Goal: Contribute content: Contribute content

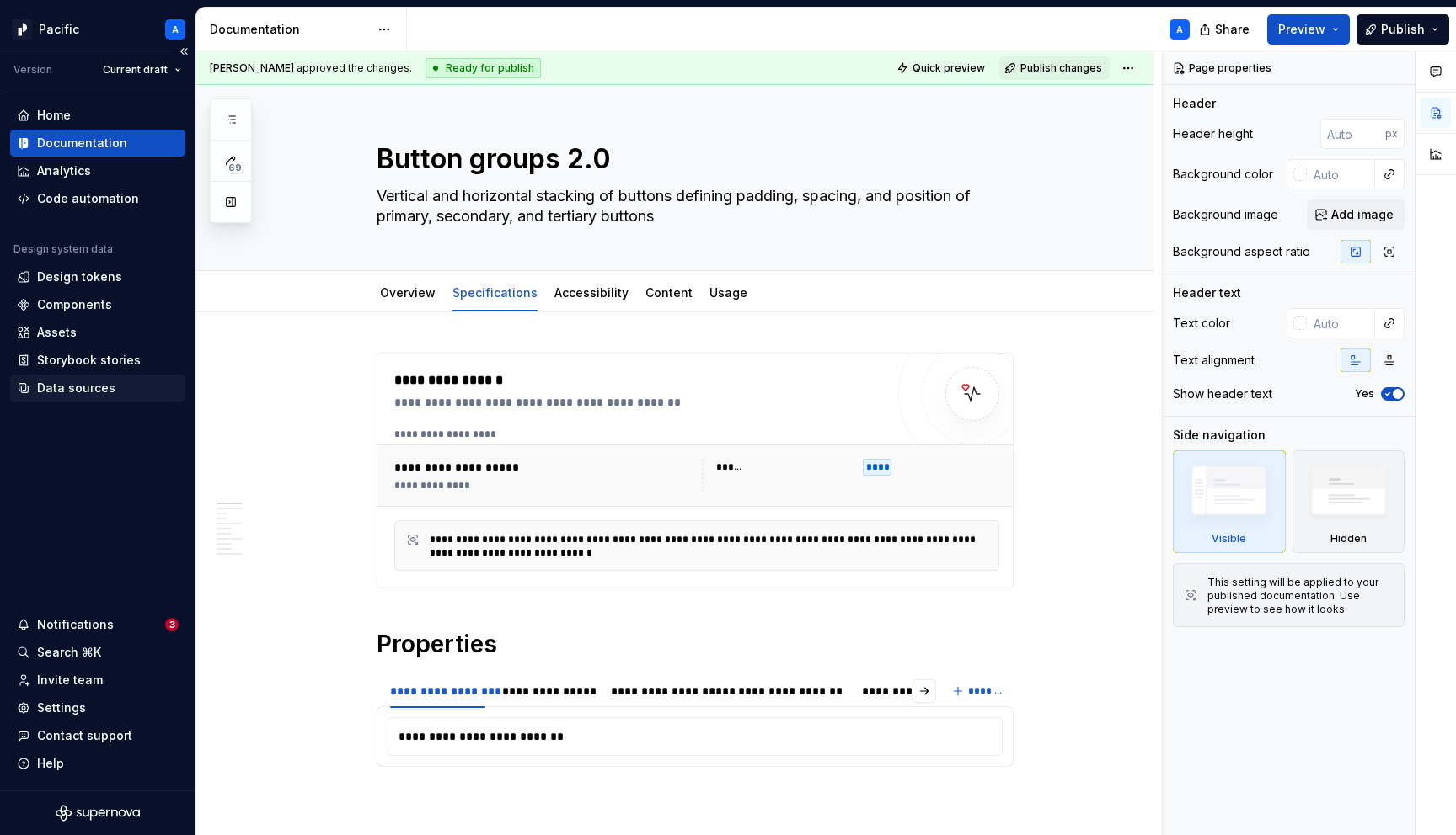
click at [113, 400] on div "Data sources" at bounding box center [98, 388] width 175 height 27
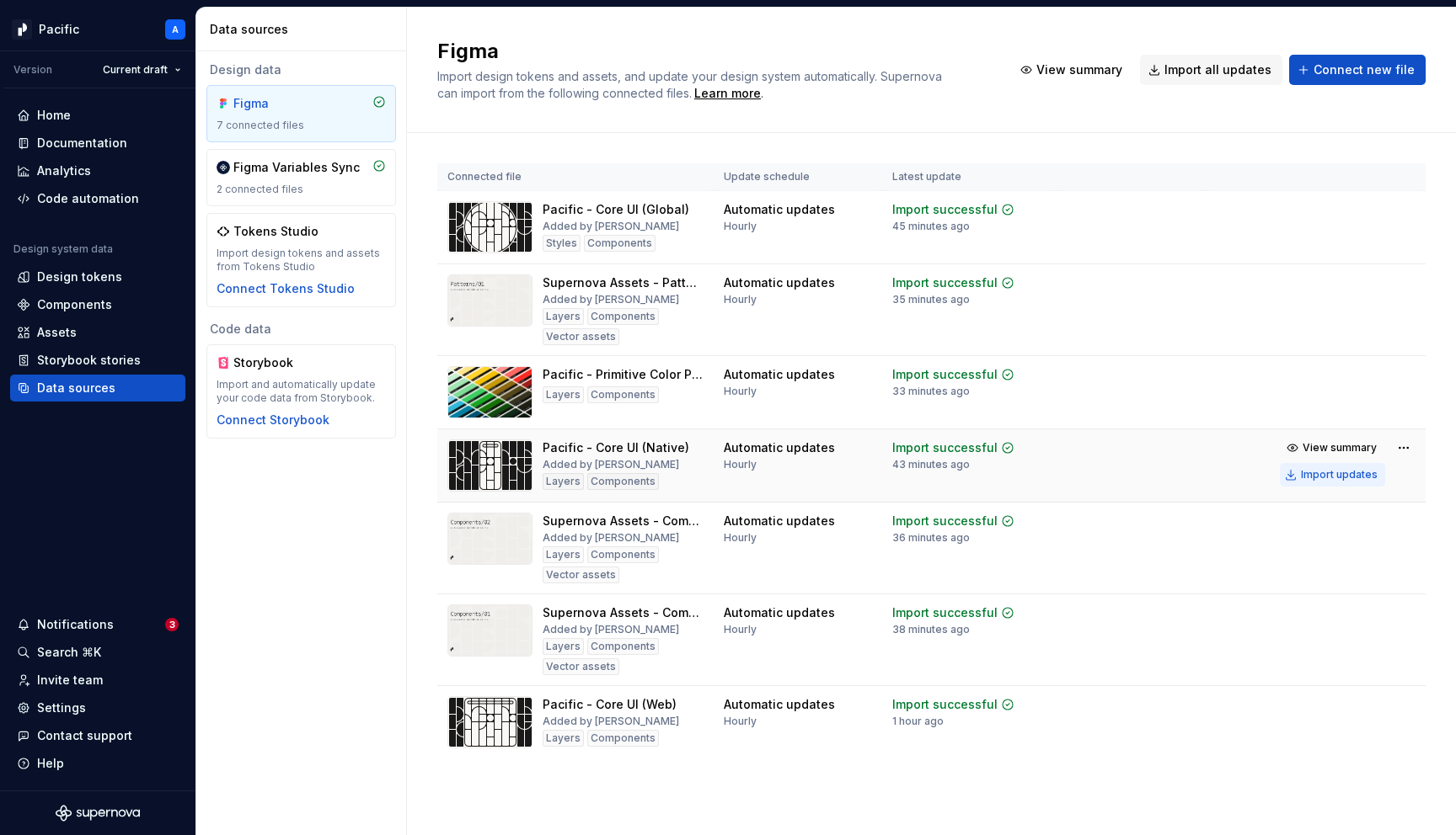
click at [1362, 477] on div "Import updates" at bounding box center [1339, 475] width 76 height 13
click at [1347, 234] on div "Import updates" at bounding box center [1339, 236] width 76 height 13
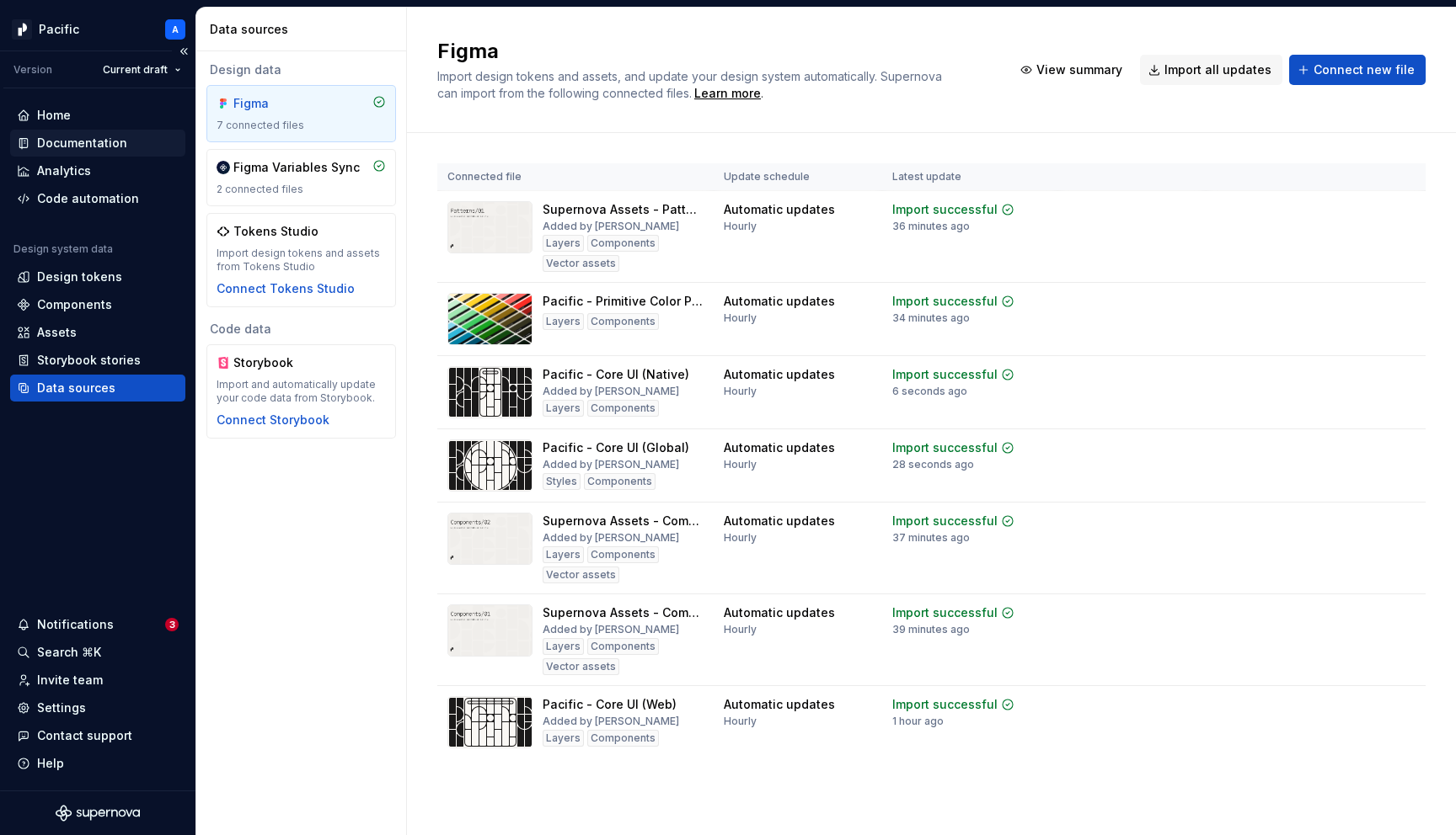
click at [128, 144] on div "Documentation" at bounding box center [98, 143] width 162 height 17
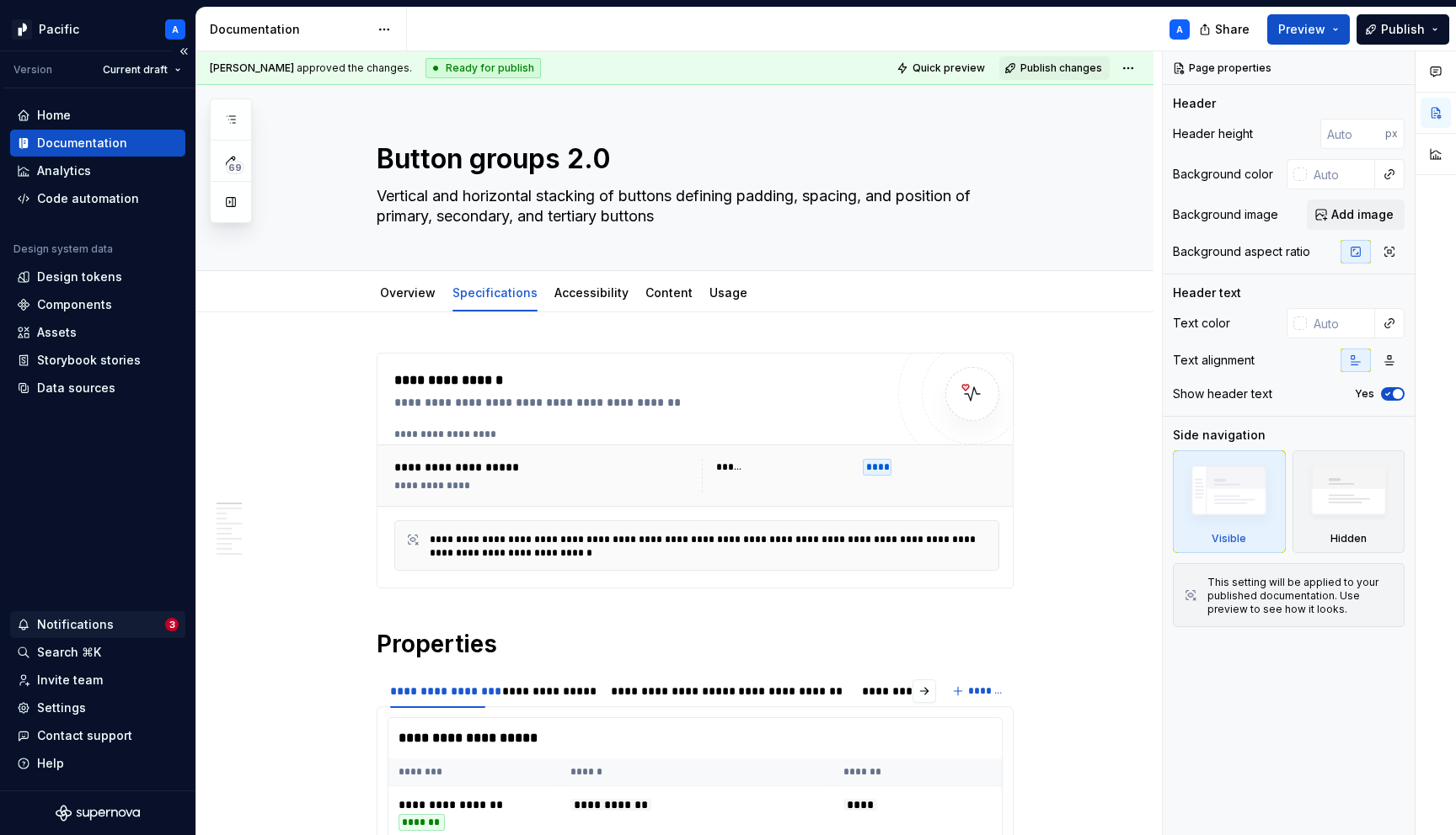
click at [130, 626] on div "Notifications" at bounding box center [91, 625] width 148 height 17
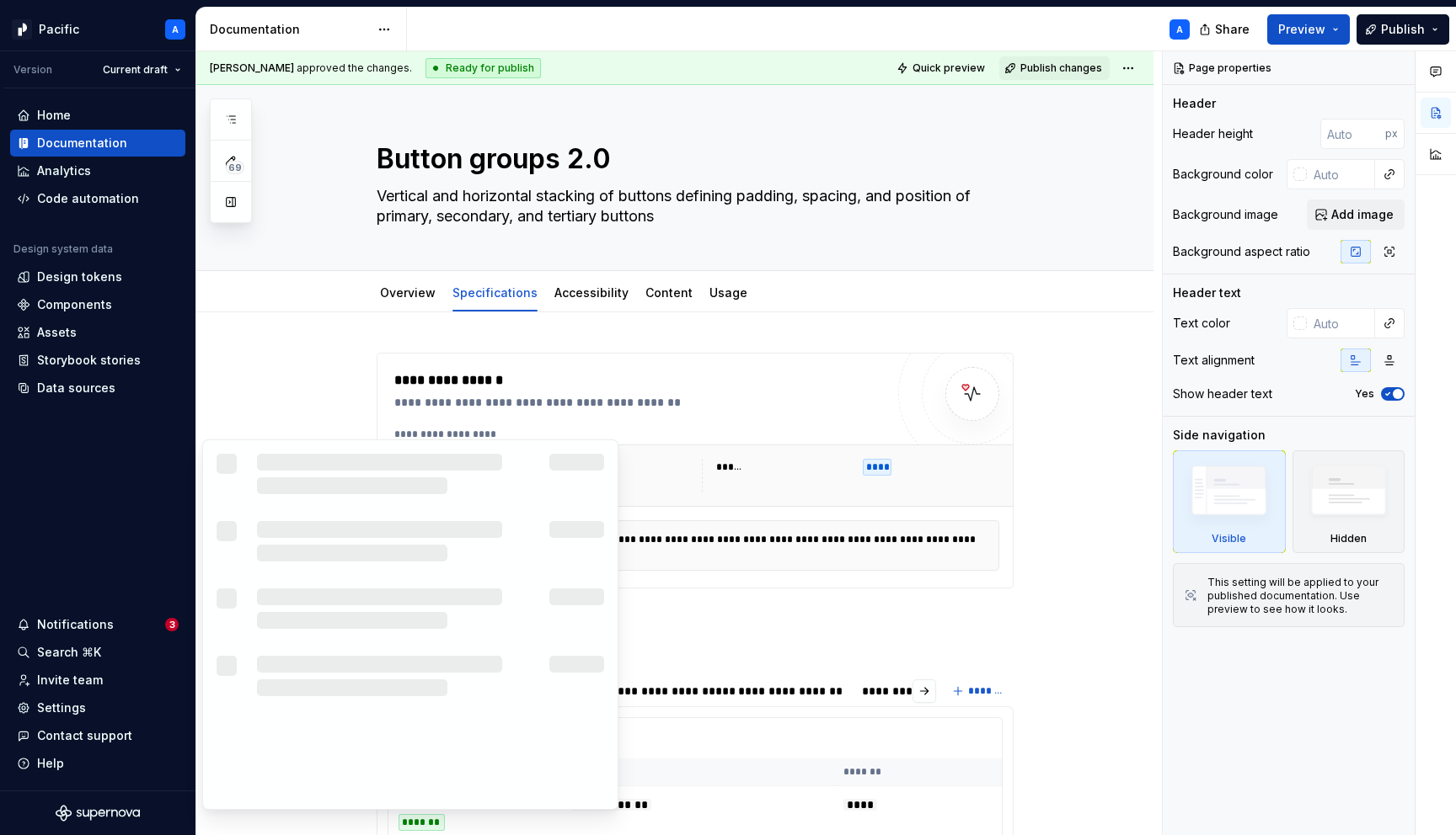
click at [440, 458] on div at bounding box center [392, 474] width 272 height 40
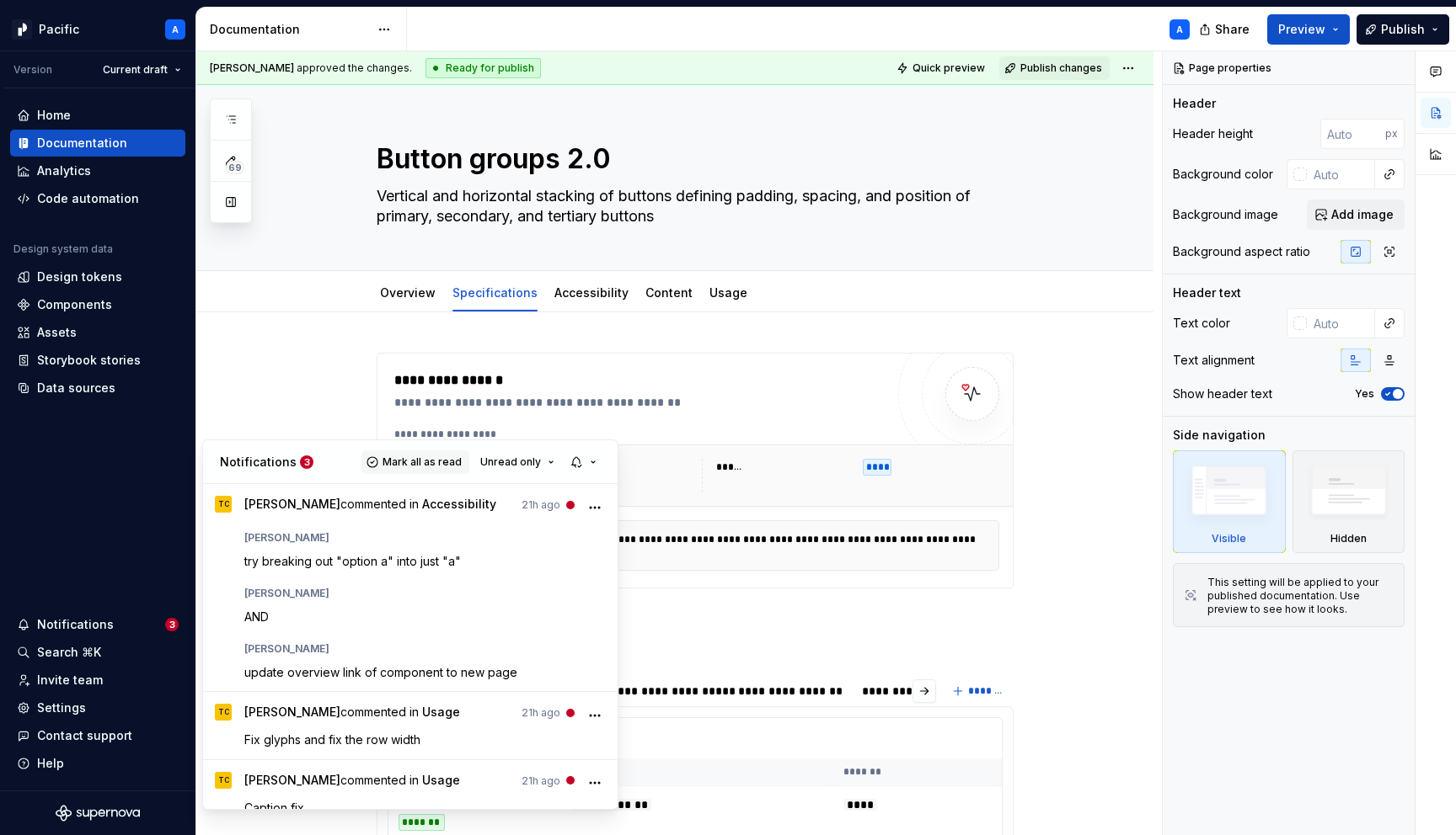
click at [441, 465] on span "Mark all as read" at bounding box center [421, 462] width 79 height 13
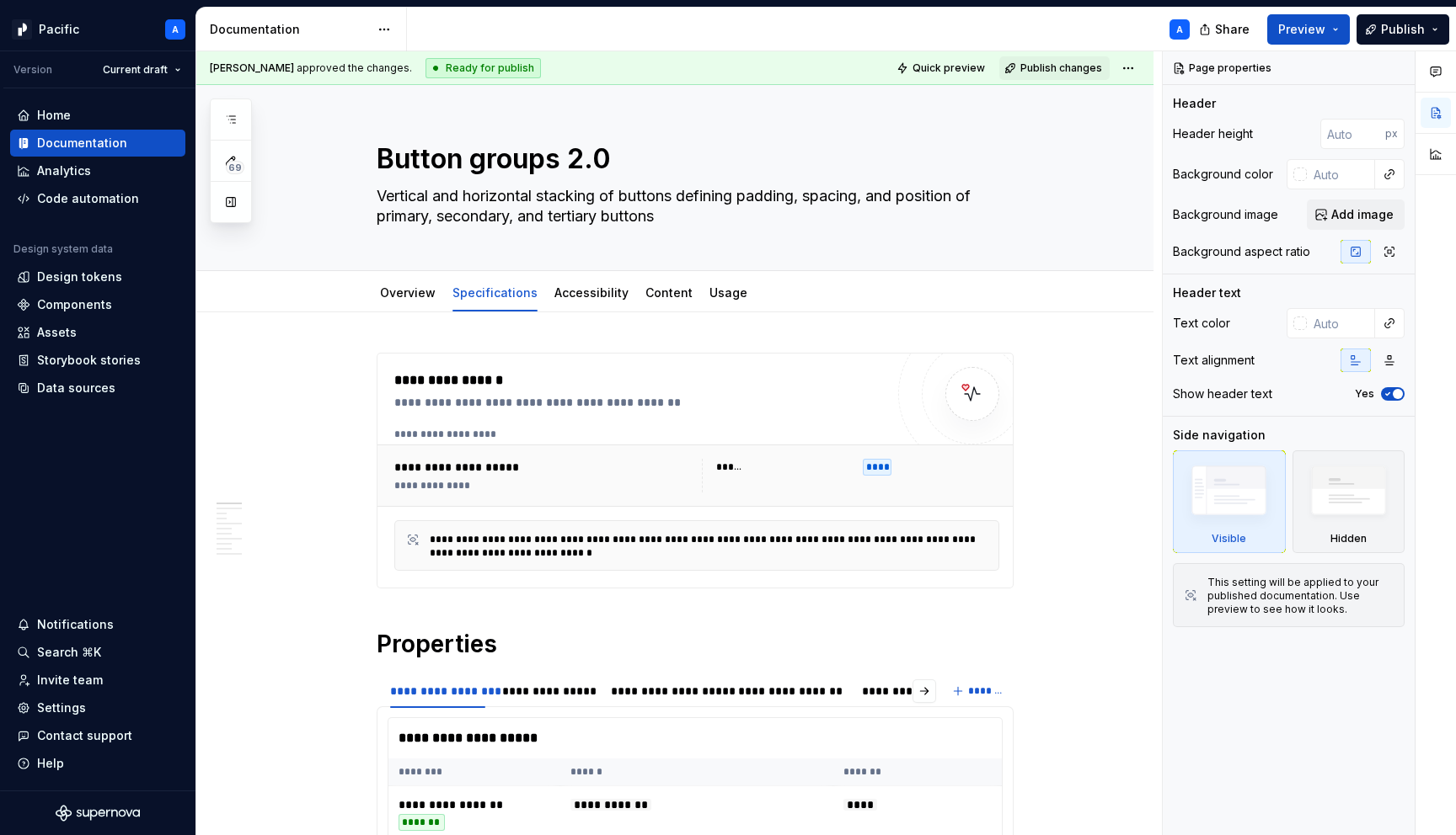
click at [101, 509] on html "Pacific A Version Current draft Home Documentation Analytics Code automation De…" at bounding box center [728, 418] width 1456 height 835
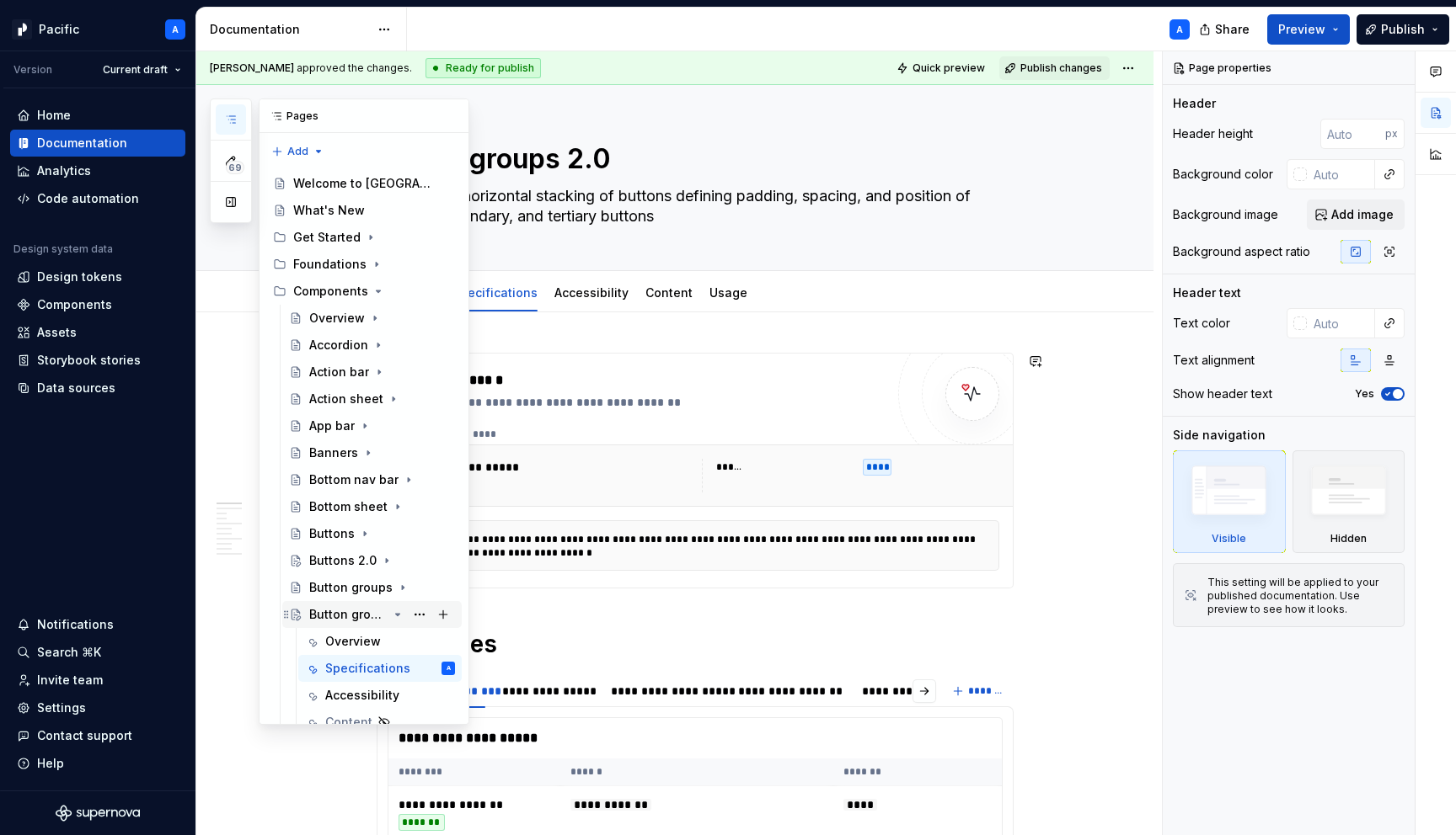
click at [399, 611] on icon "Page tree" at bounding box center [398, 615] width 13 height 13
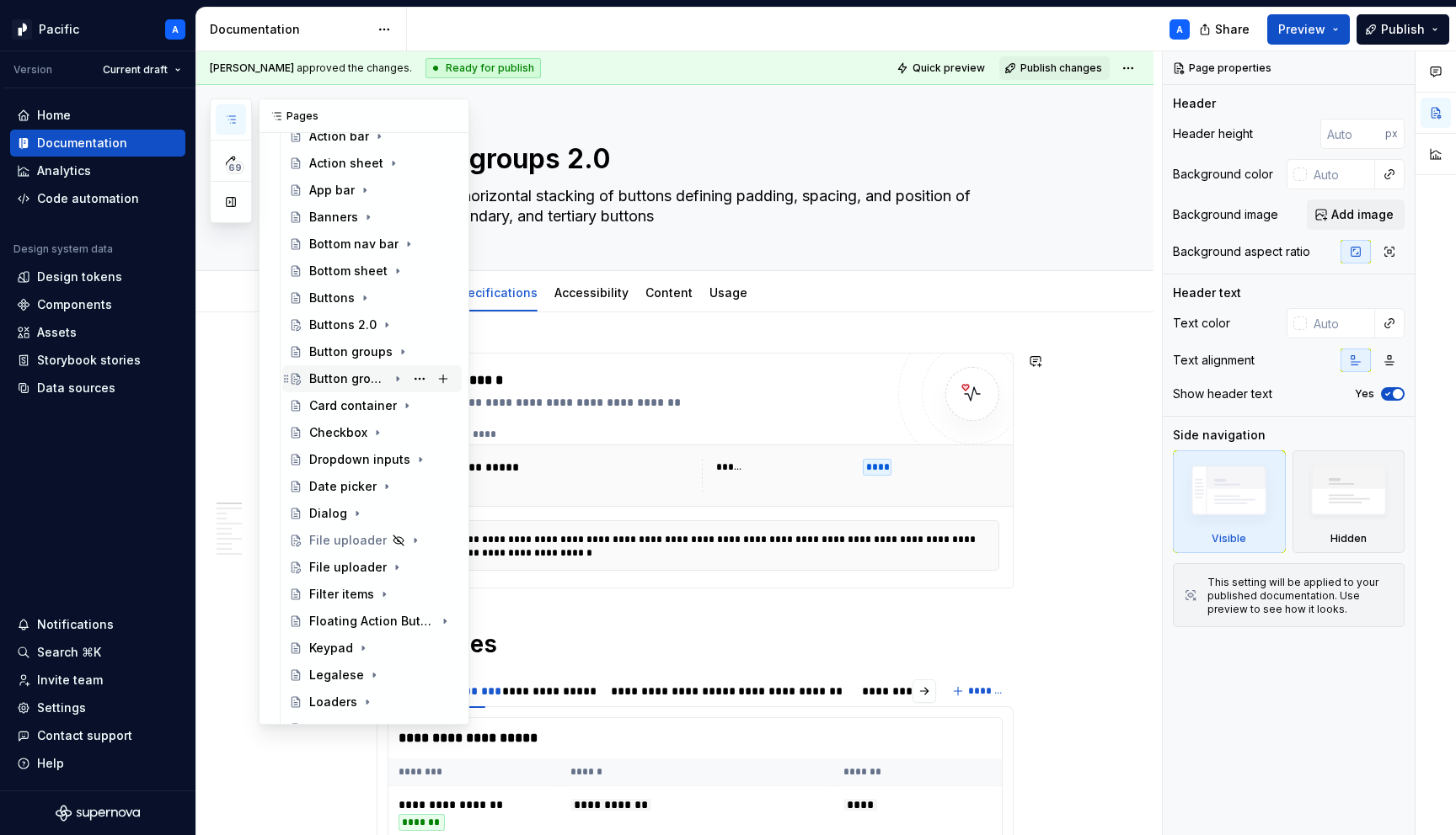
scroll to position [289, 0]
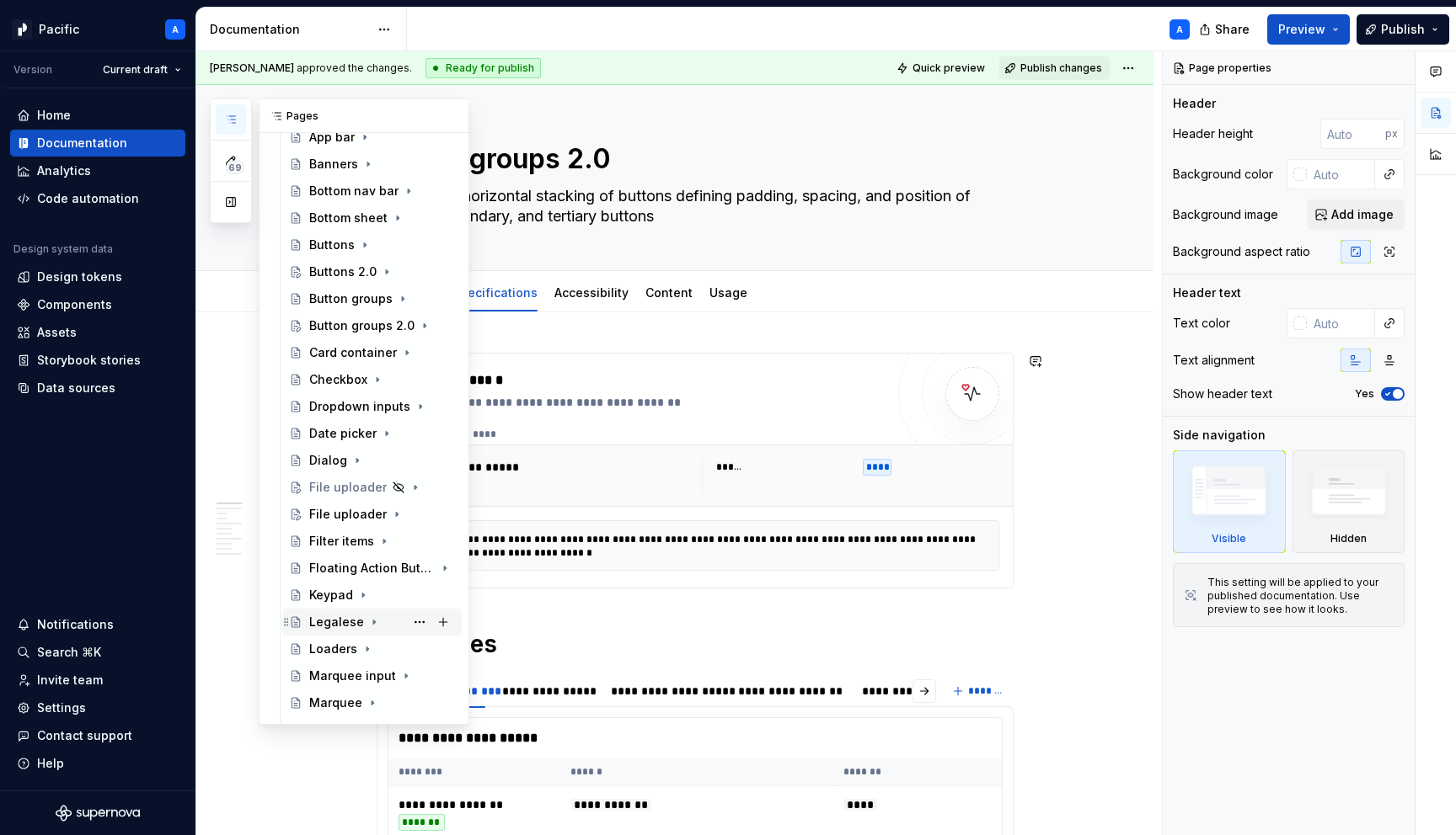
click at [367, 619] on icon "Page tree" at bounding box center [374, 622] width 13 height 13
click at [371, 649] on div "Overview" at bounding box center [353, 649] width 55 height 17
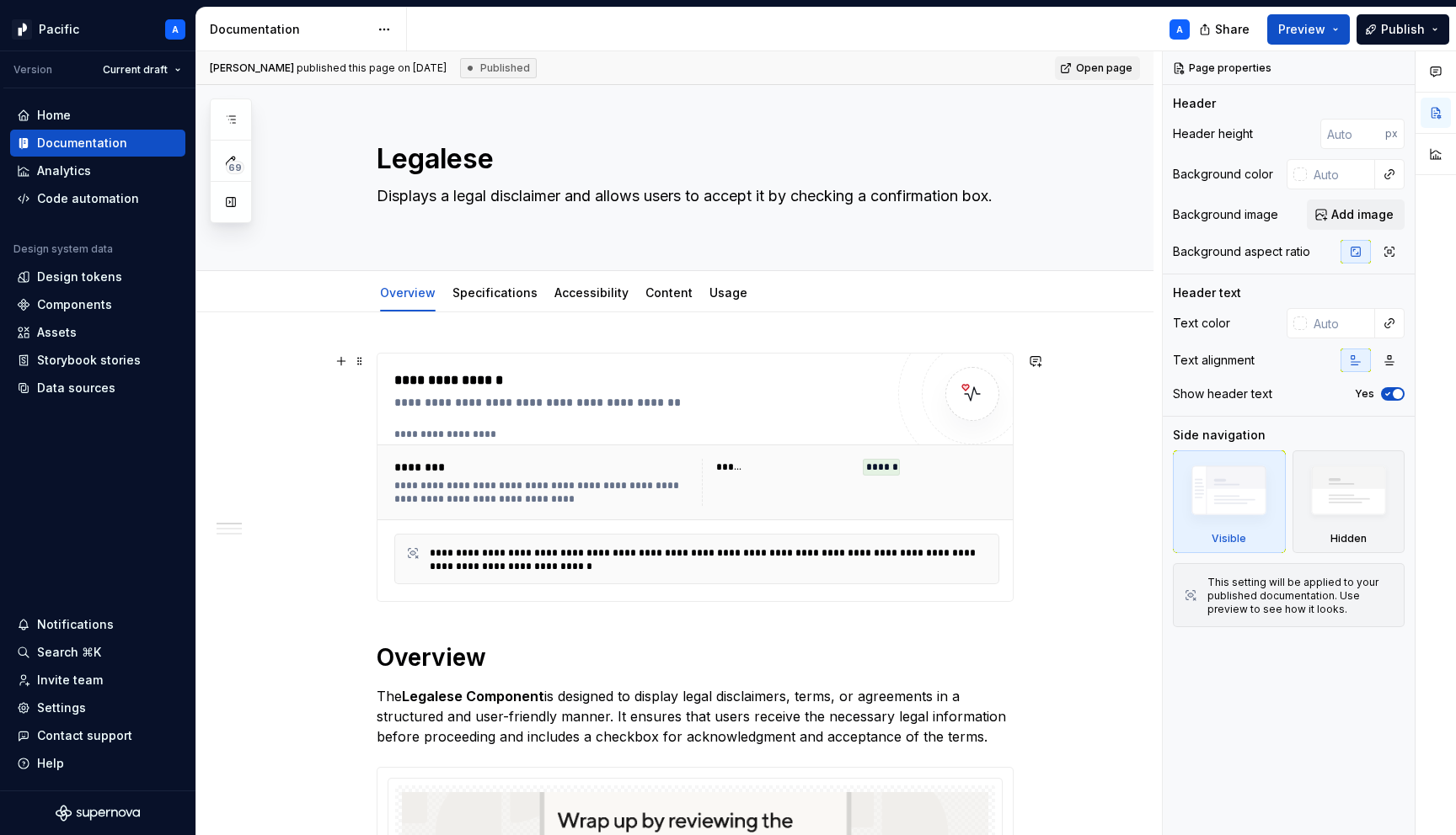
type textarea "*"
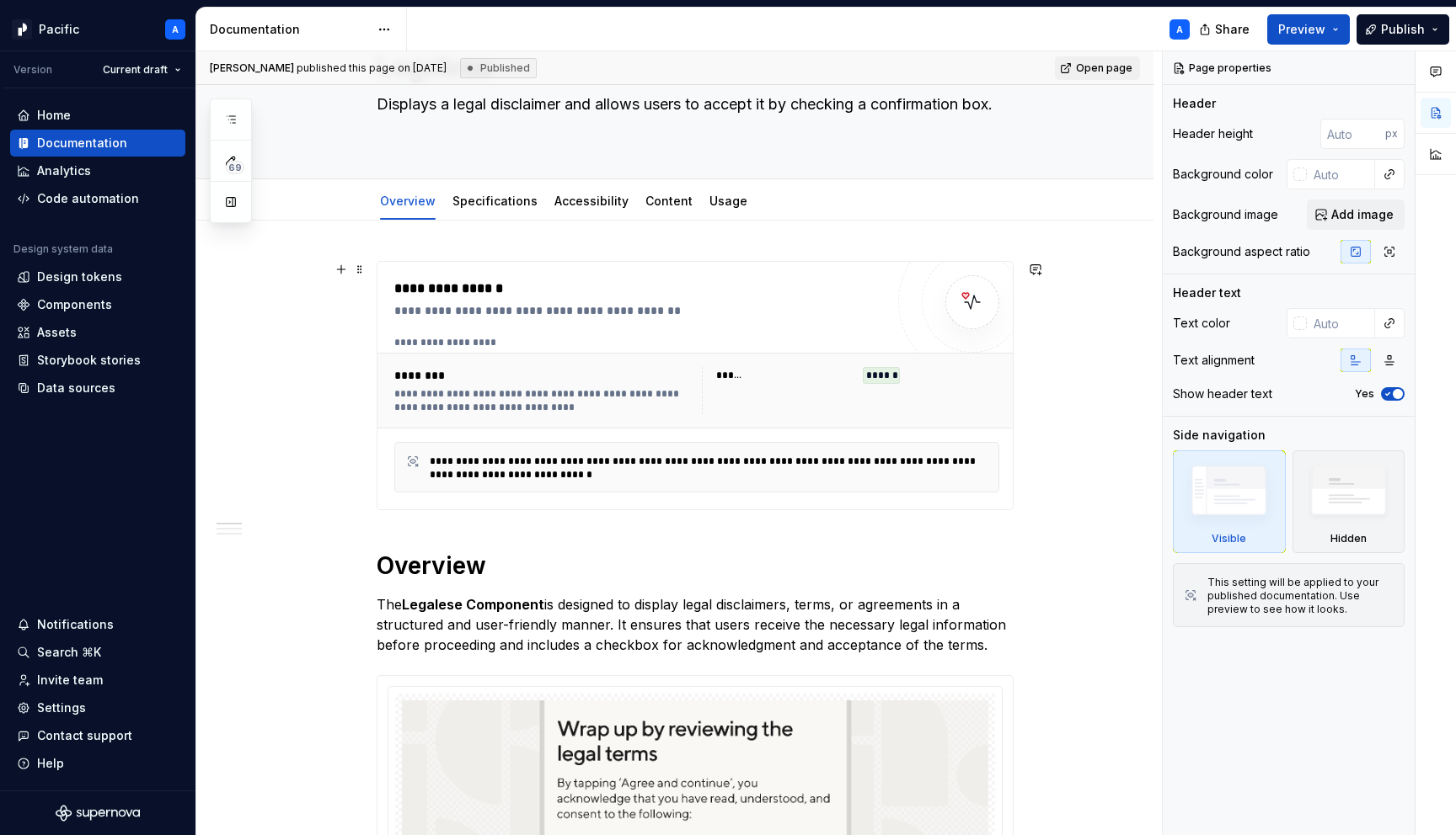
click at [509, 404] on div "**********" at bounding box center [543, 400] width 297 height 27
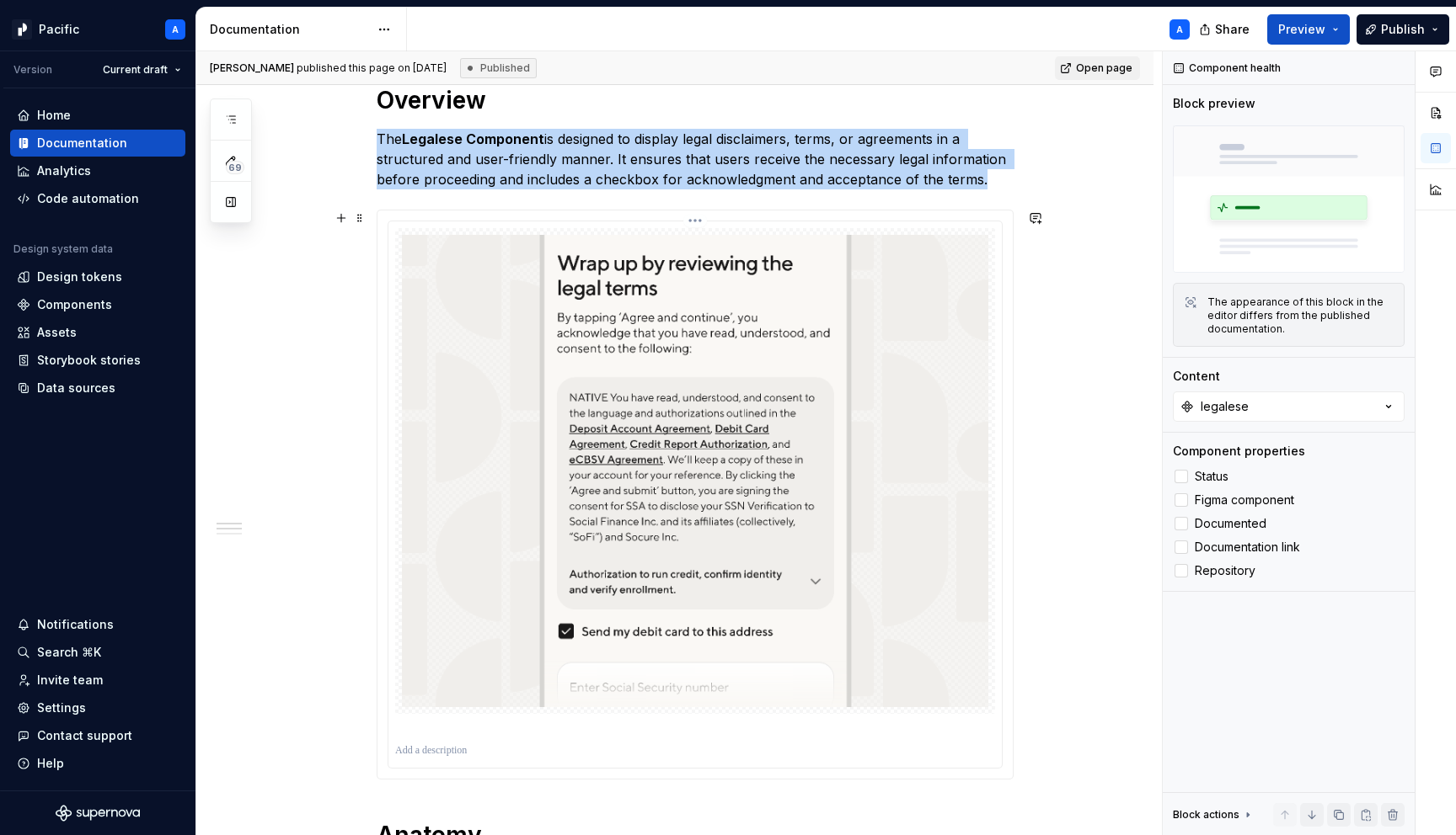
click at [508, 406] on img at bounding box center [694, 472] width 586 height 473
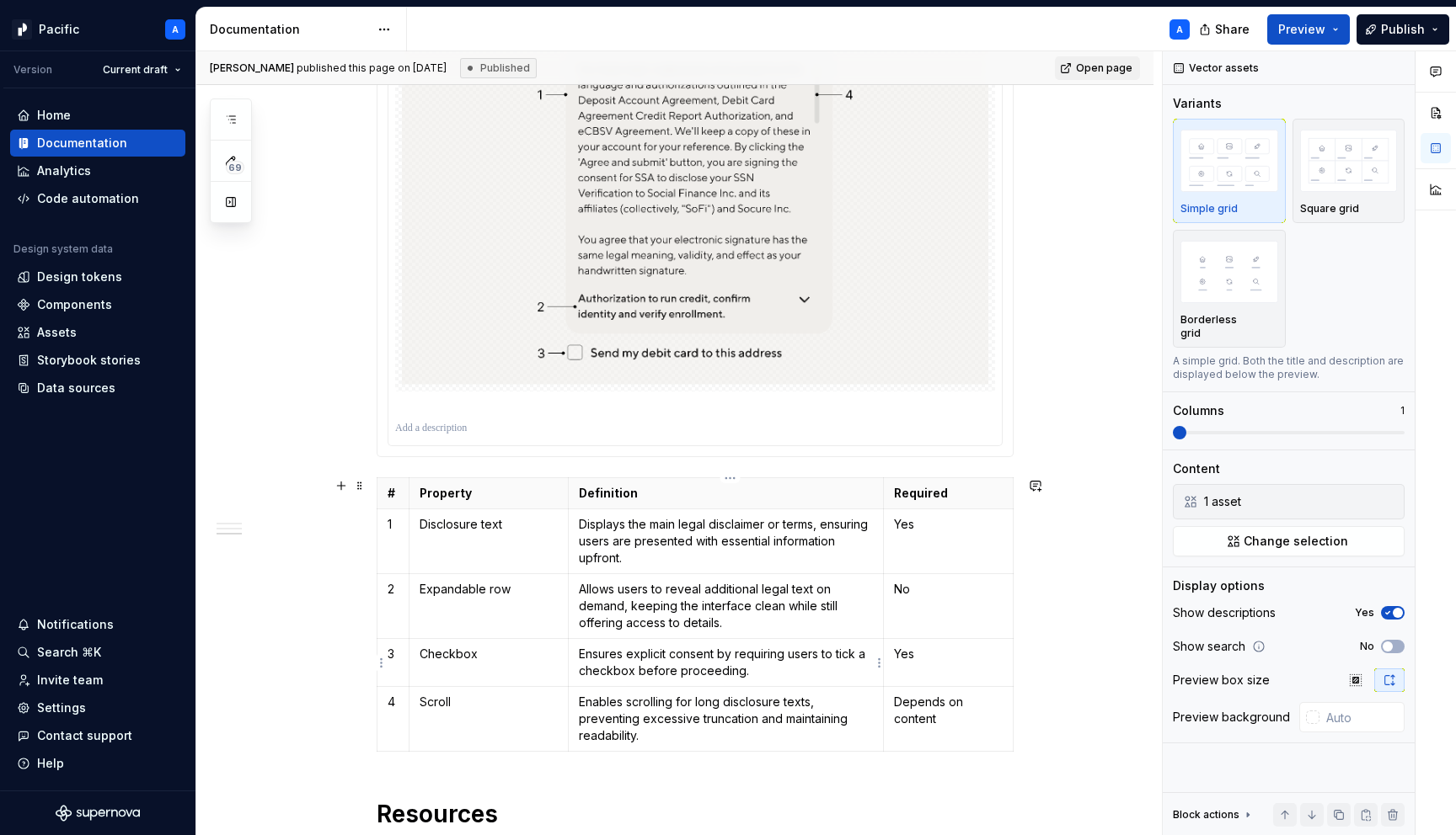
scroll to position [1450, 0]
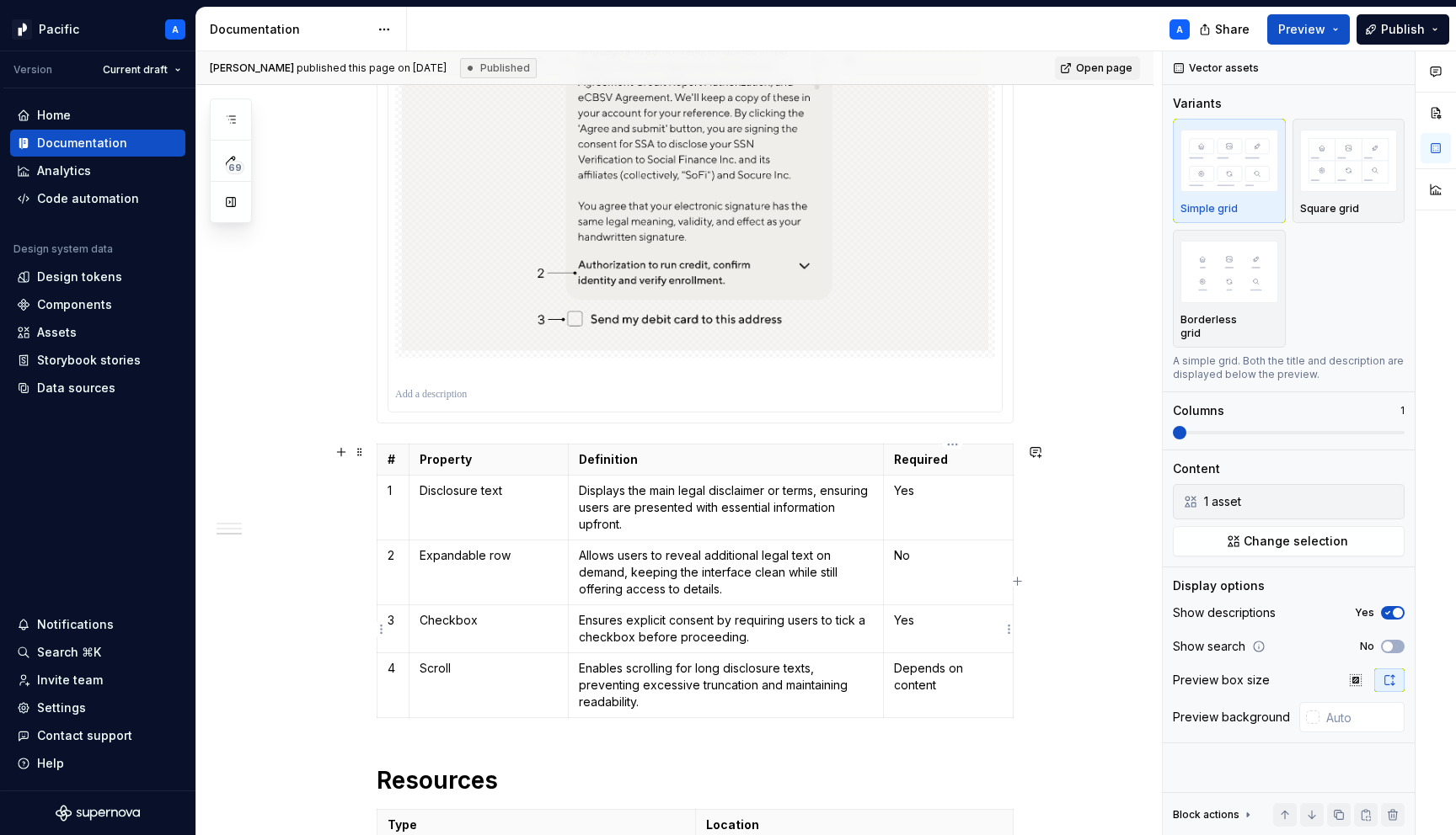
click at [903, 621] on p "Yes" at bounding box center [948, 621] width 109 height 17
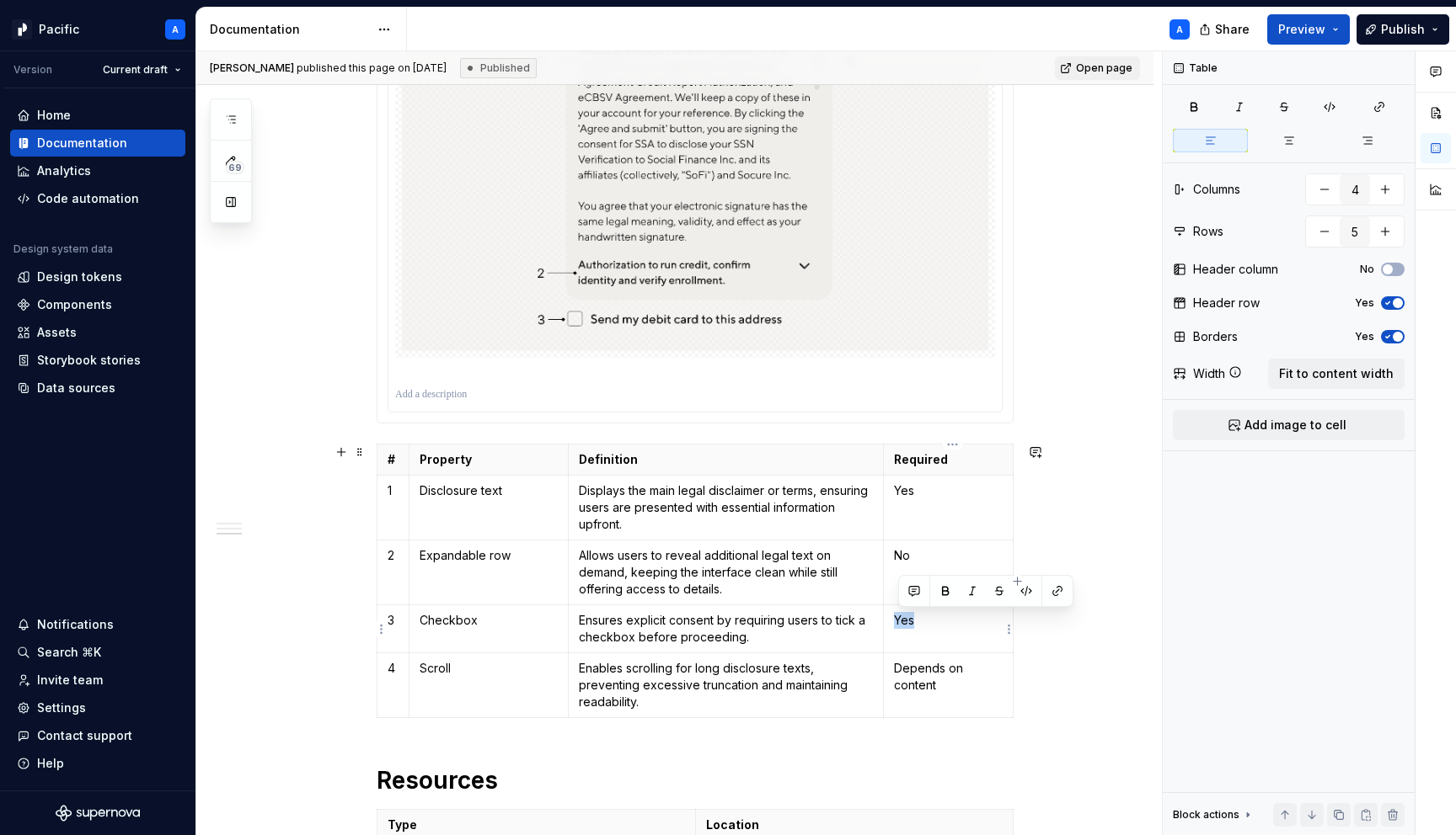
click at [903, 621] on p "Yes" at bounding box center [948, 621] width 109 height 17
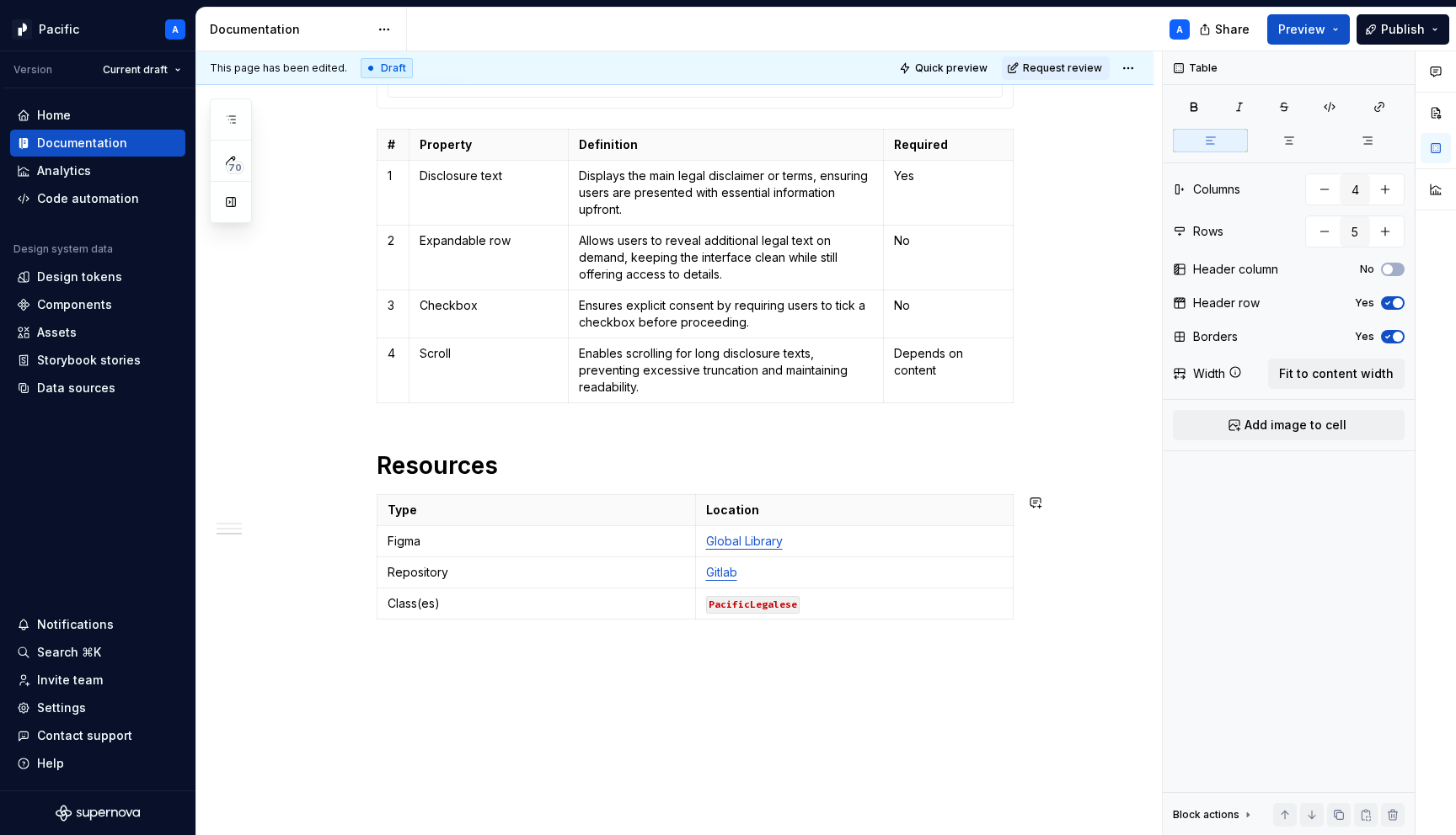
scroll to position [1766, 0]
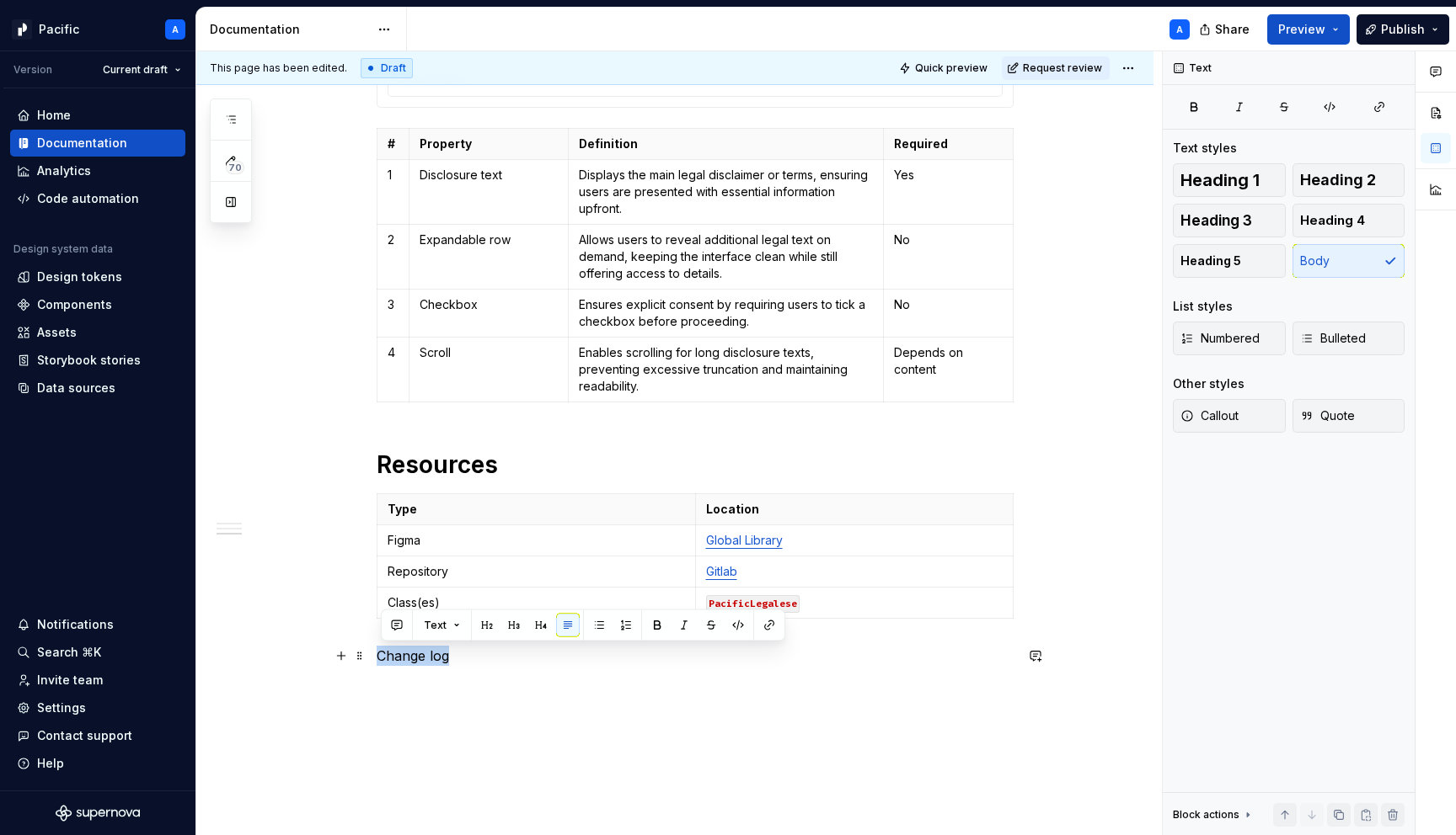
drag, startPoint x: 470, startPoint y: 662, endPoint x: 322, endPoint y: 647, distance: 148.8
click at [1255, 177] on span "Heading 1" at bounding box center [1220, 180] width 79 height 17
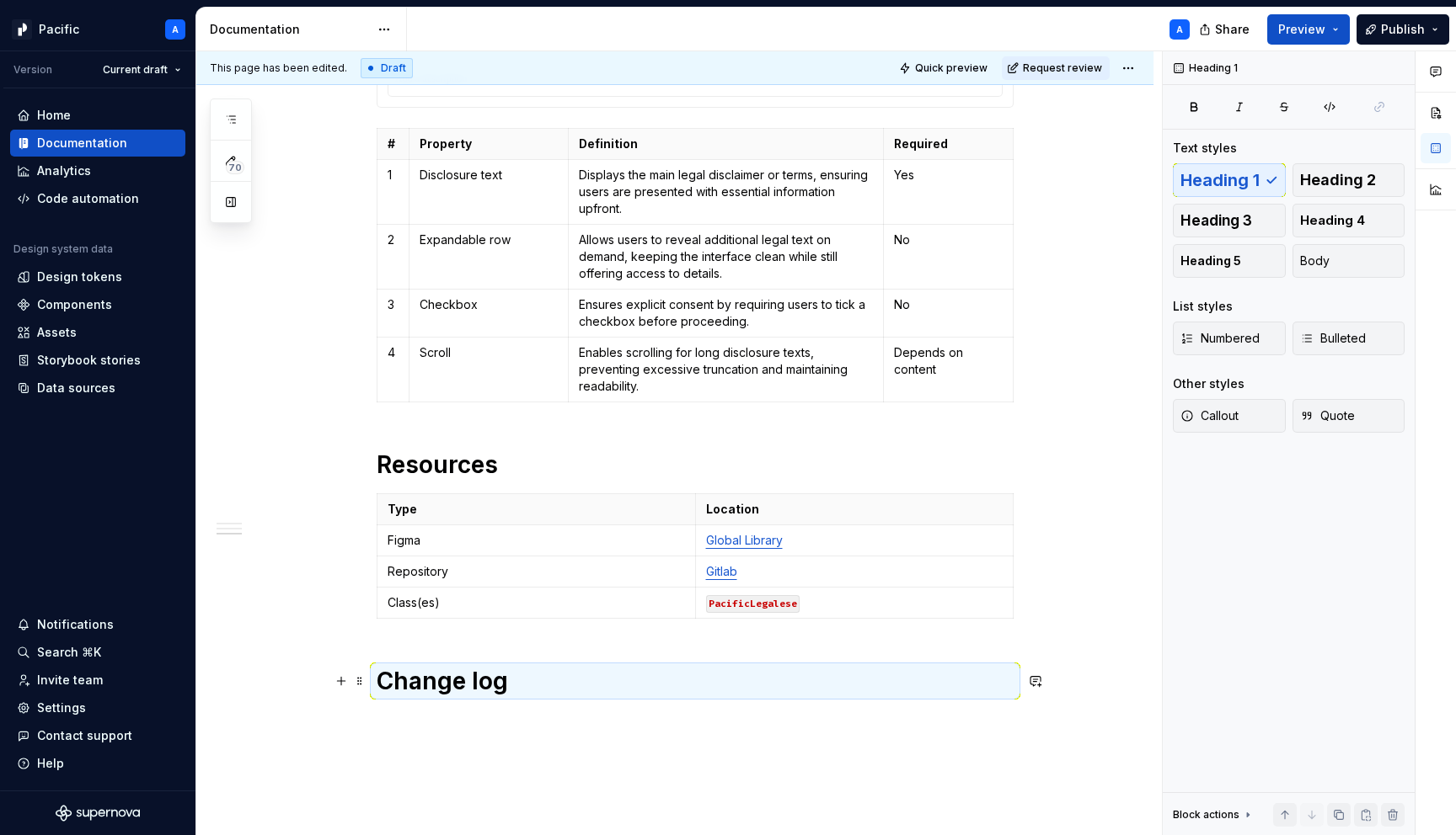
click at [507, 669] on h1 "Change log" at bounding box center [695, 682] width 637 height 31
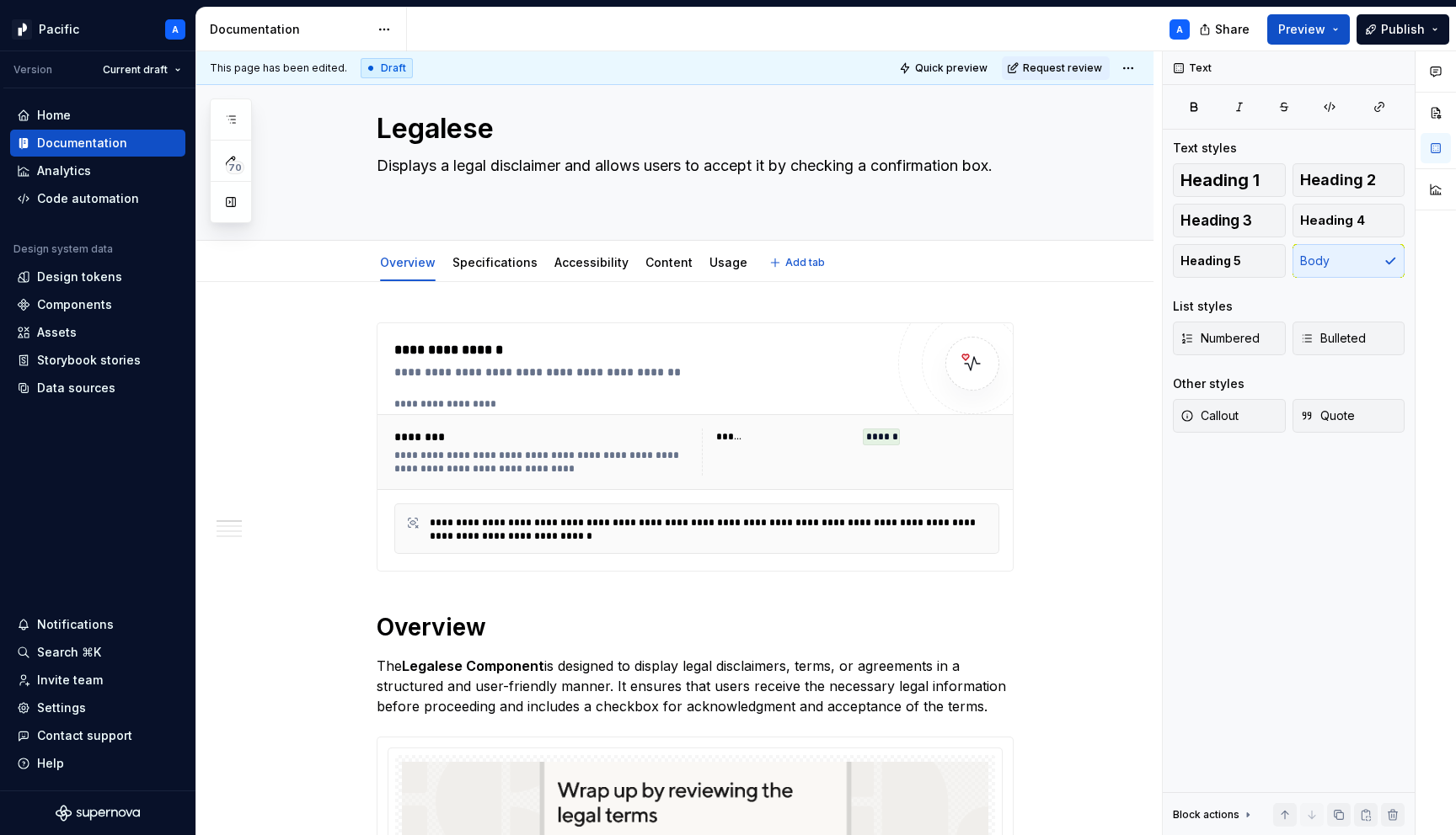
scroll to position [0, 0]
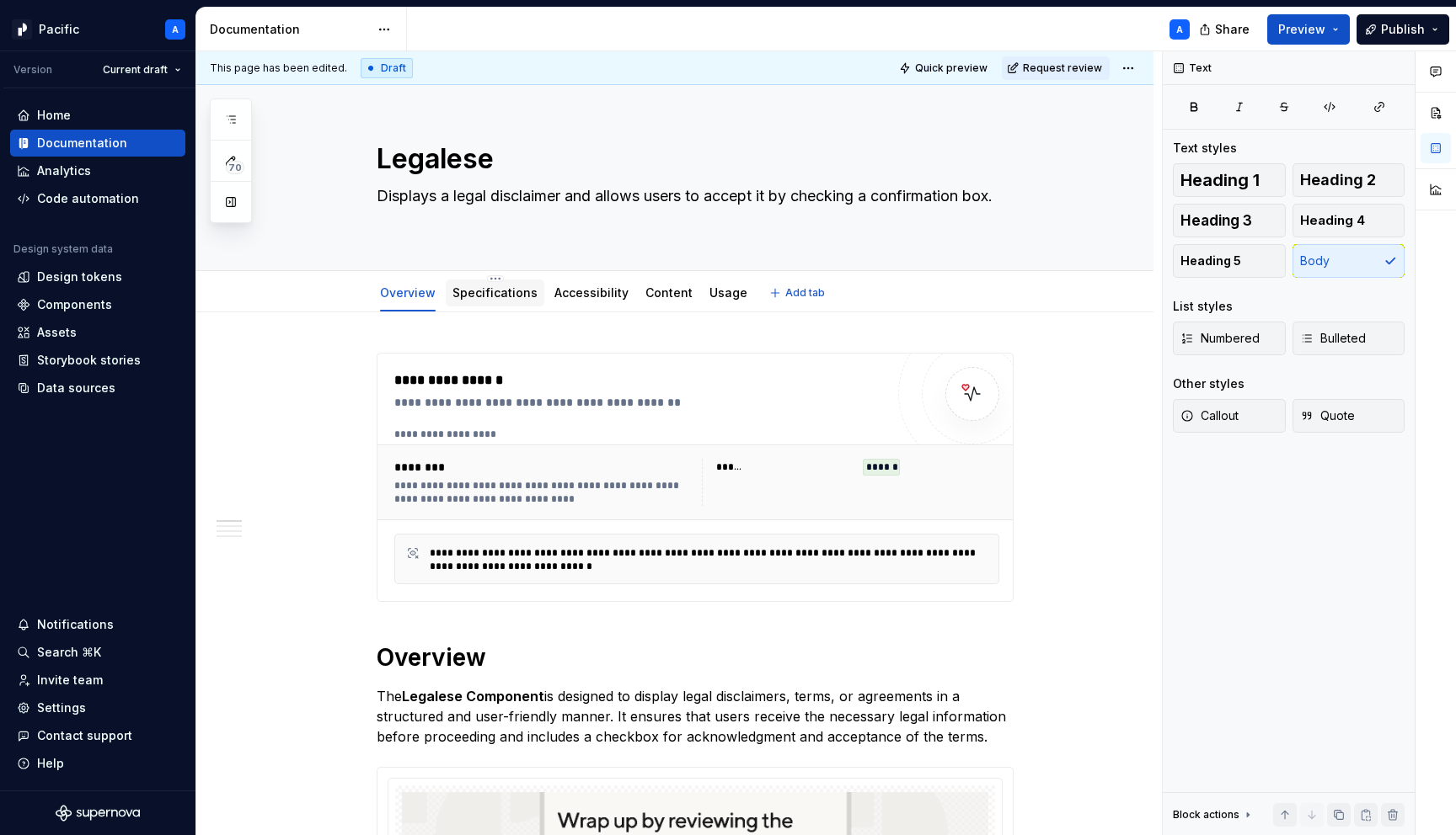
click at [506, 299] on link "Specifications" at bounding box center [494, 293] width 85 height 14
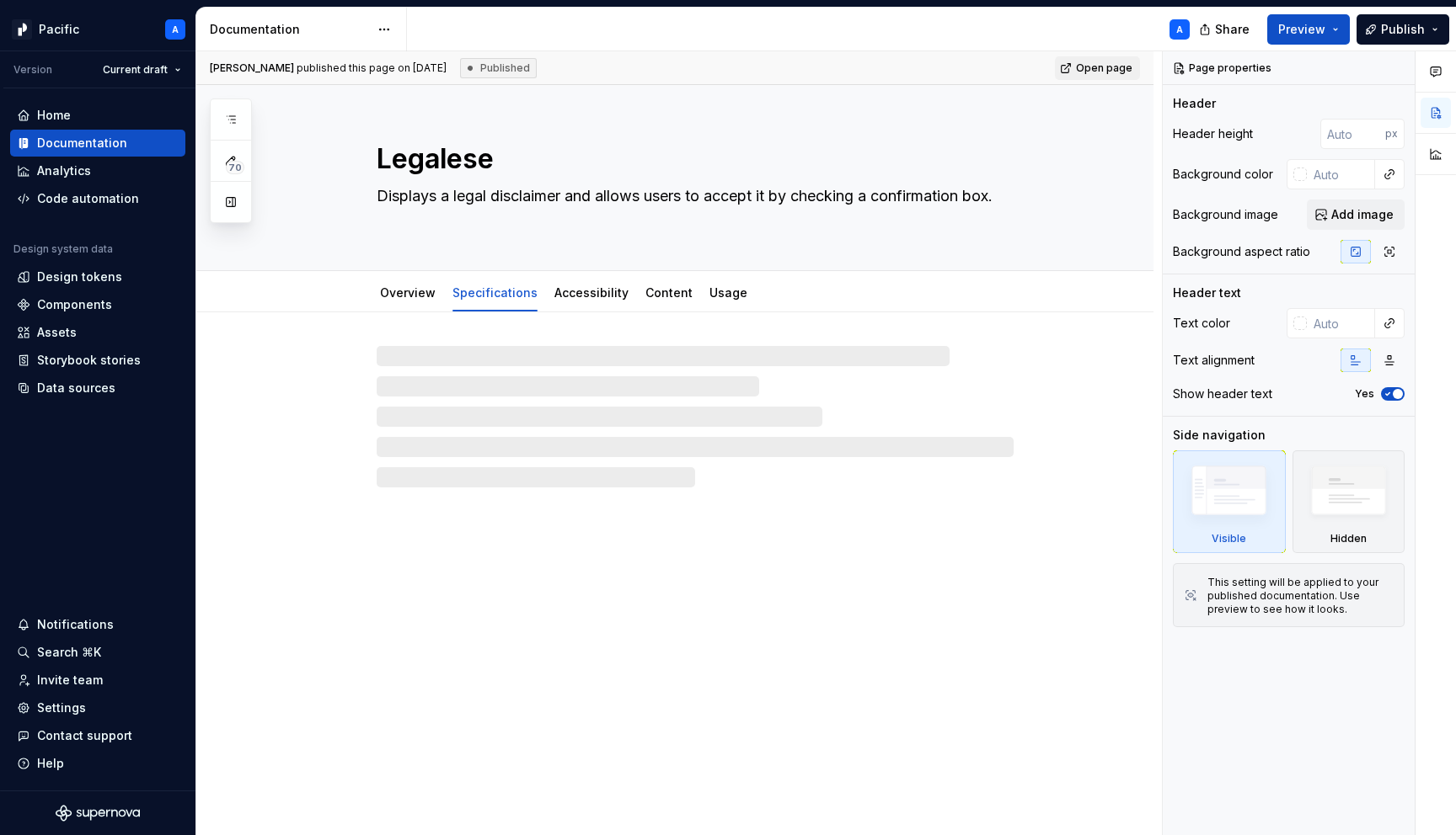
type textarea "*"
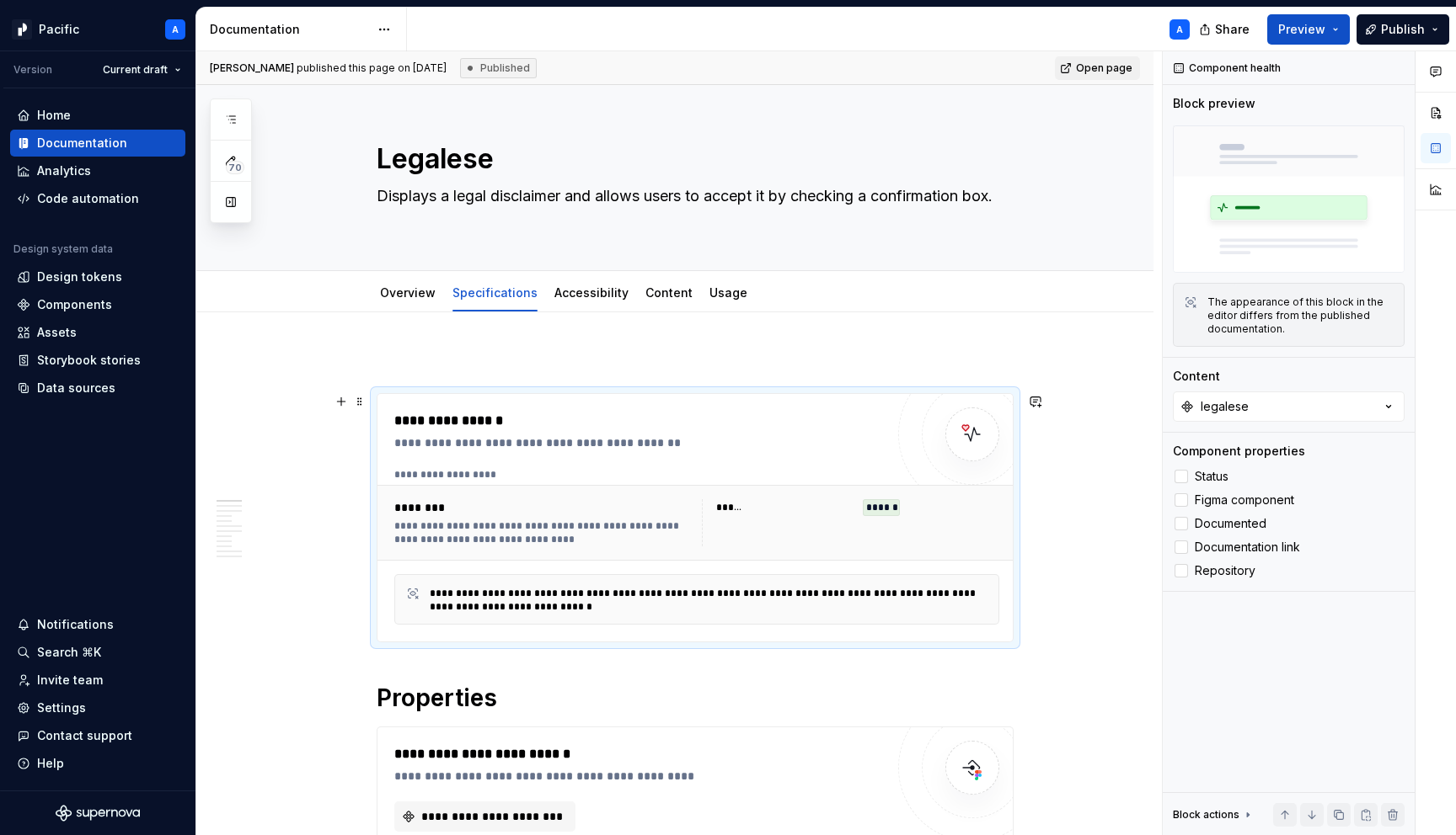
click at [537, 487] on div "**********" at bounding box center [697, 523] width 639 height 76
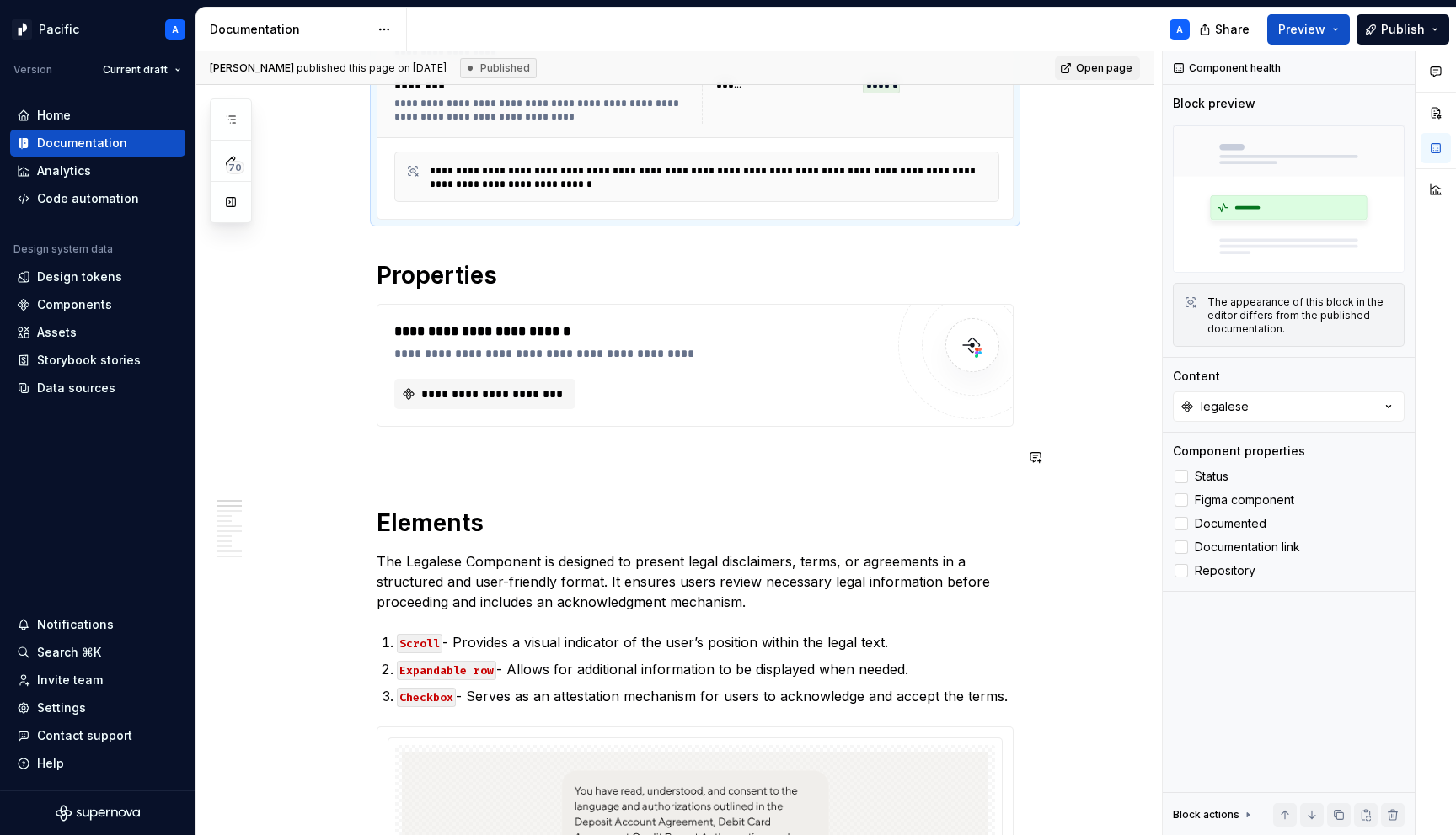
scroll to position [424, 0]
click at [674, 365] on div "**********" at bounding box center [639, 364] width 490 height 88
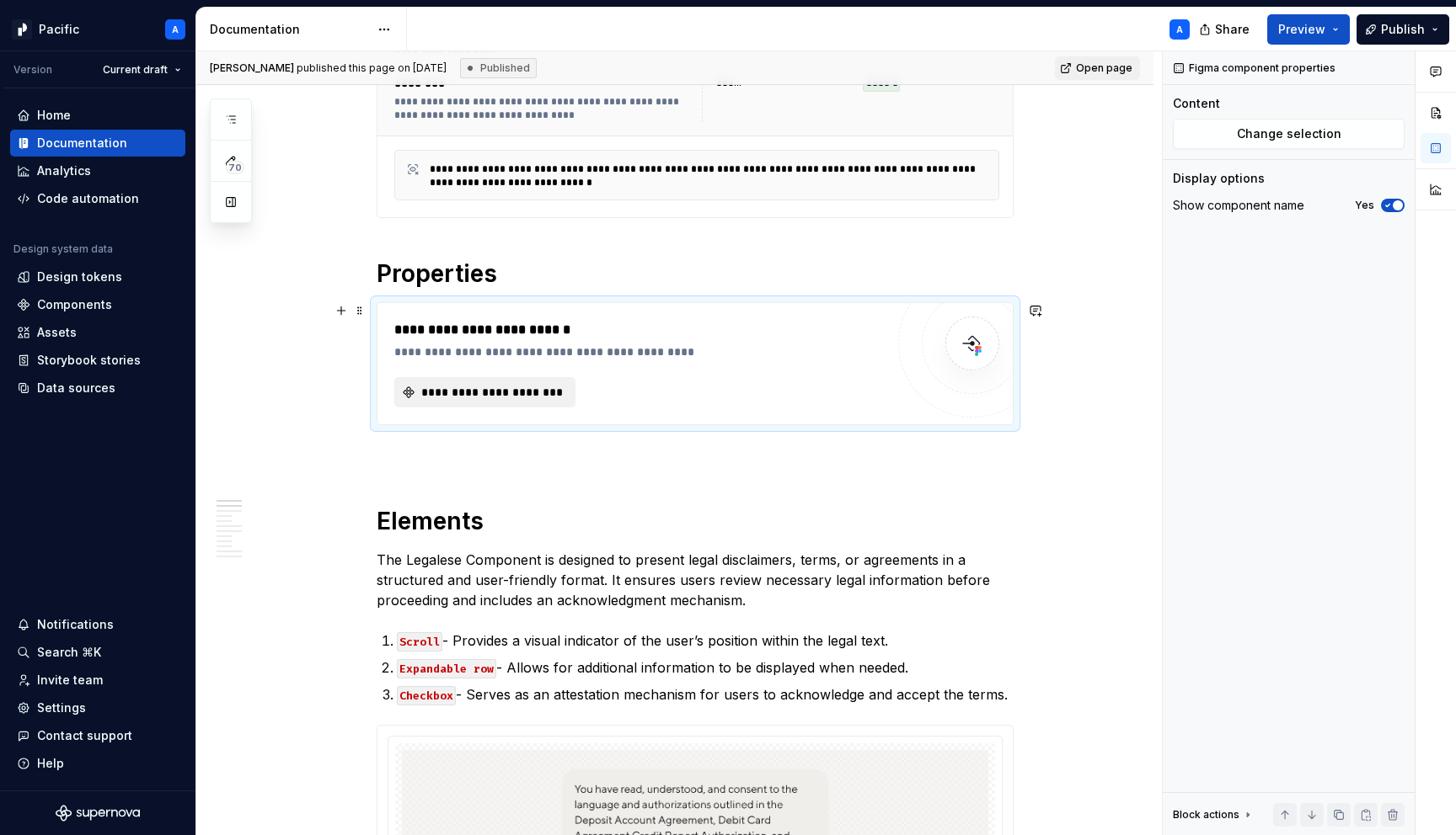
click at [542, 403] on button "**********" at bounding box center [484, 393] width 181 height 31
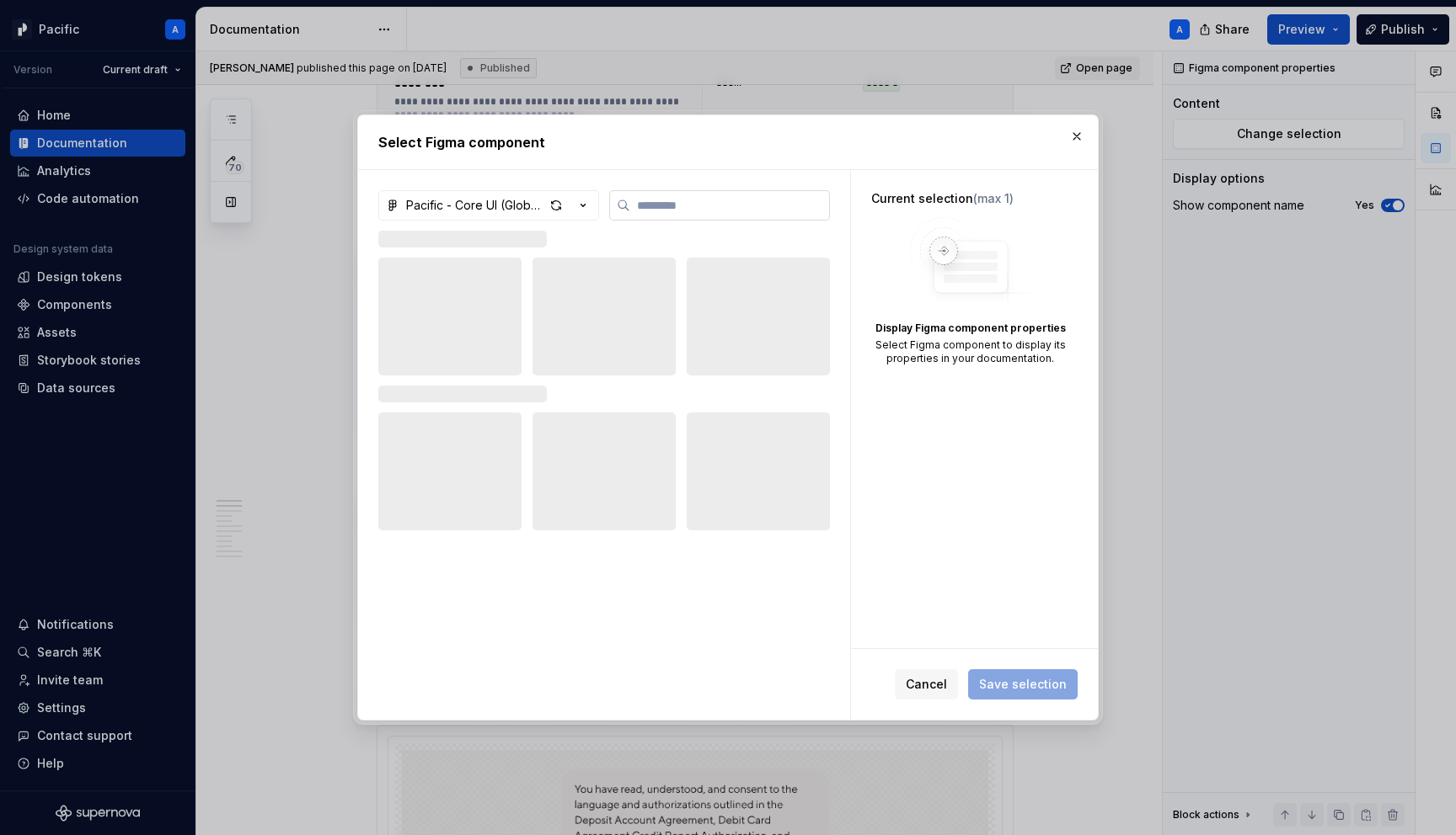
click at [741, 214] on input "search" at bounding box center [729, 206] width 199 height 17
click at [578, 209] on icon "button" at bounding box center [584, 206] width 17 height 17
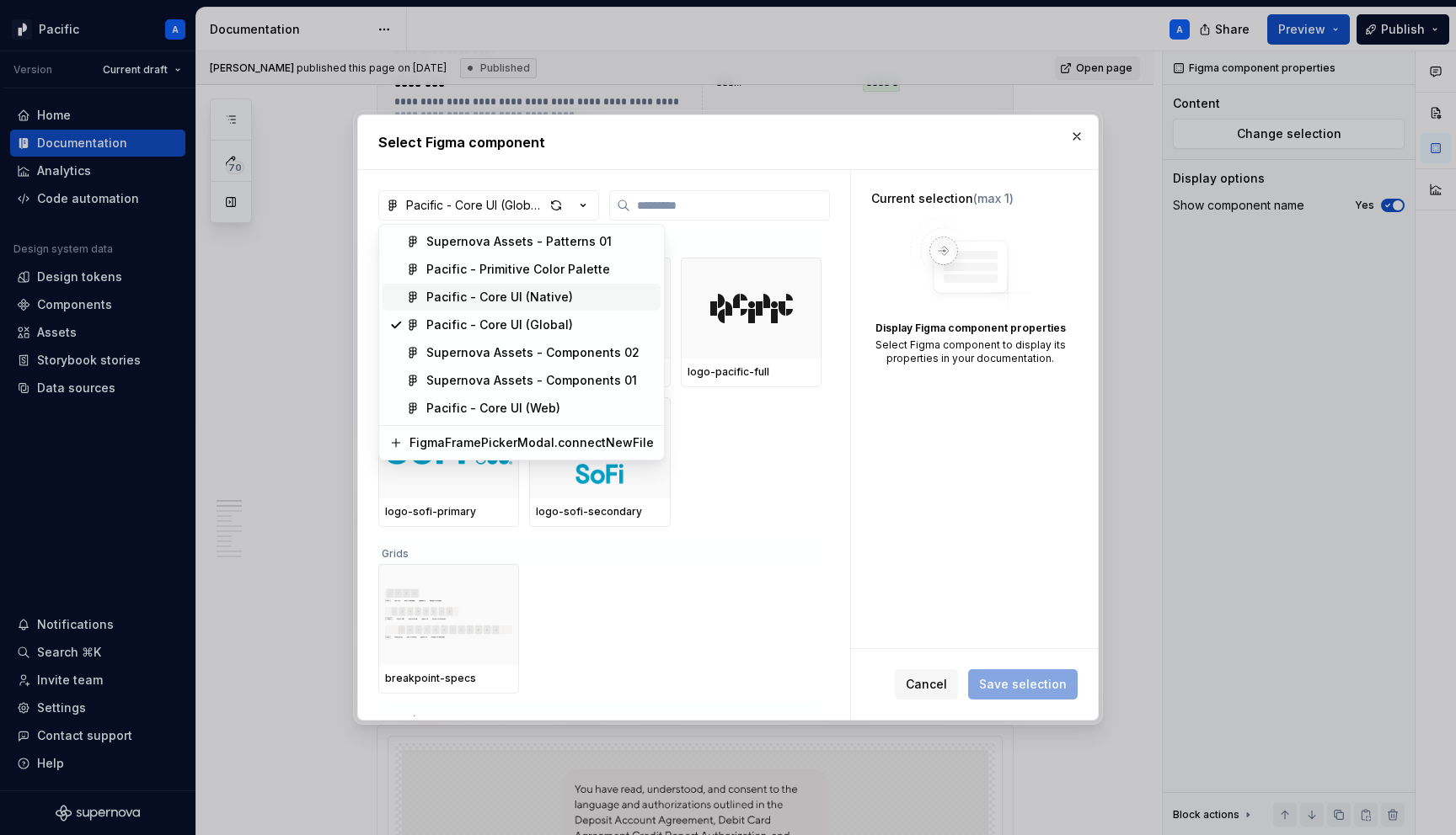
click at [567, 294] on div "Pacific - Core UI (Native)" at bounding box center [540, 297] width 228 height 17
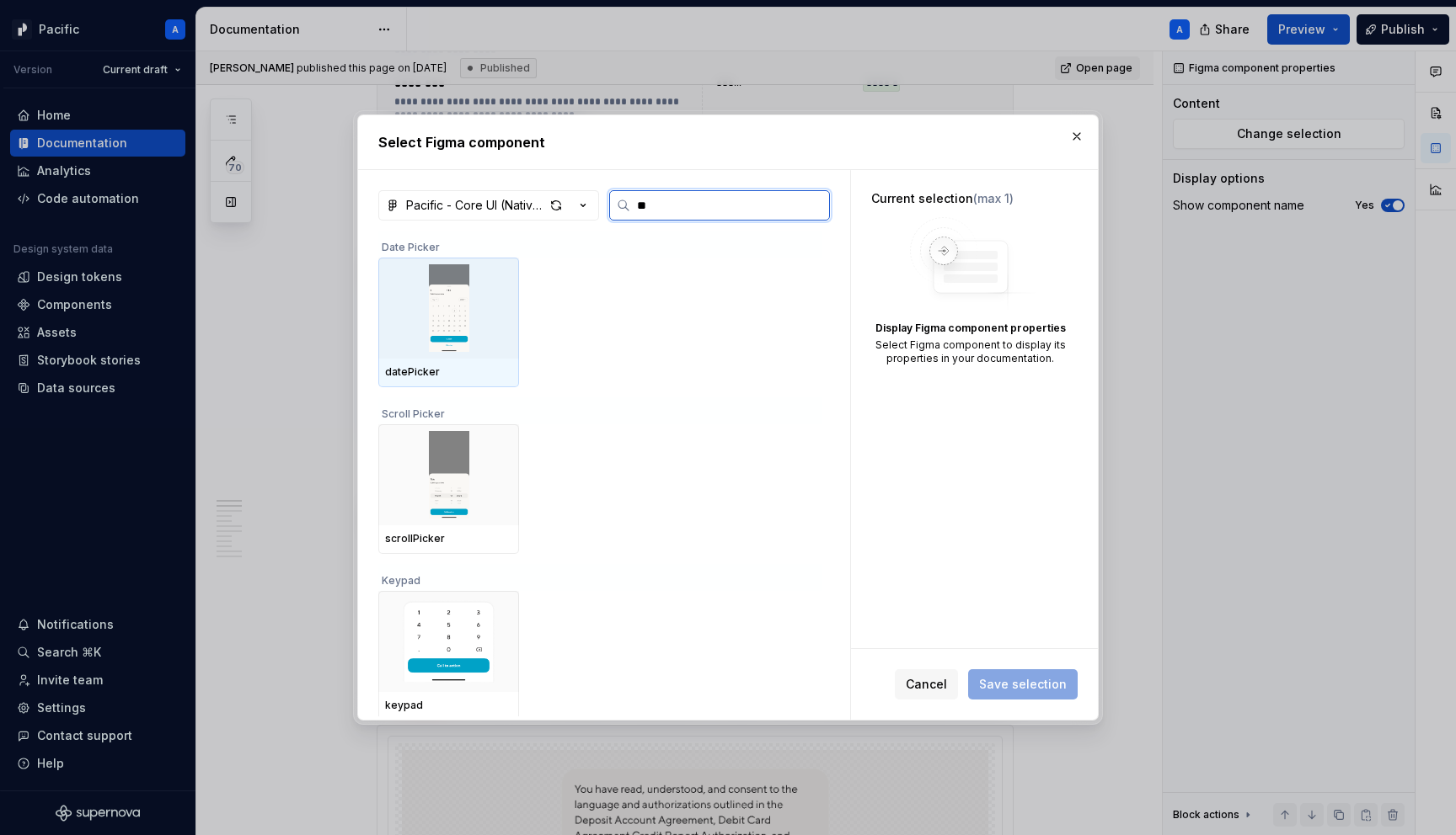
type input "*"
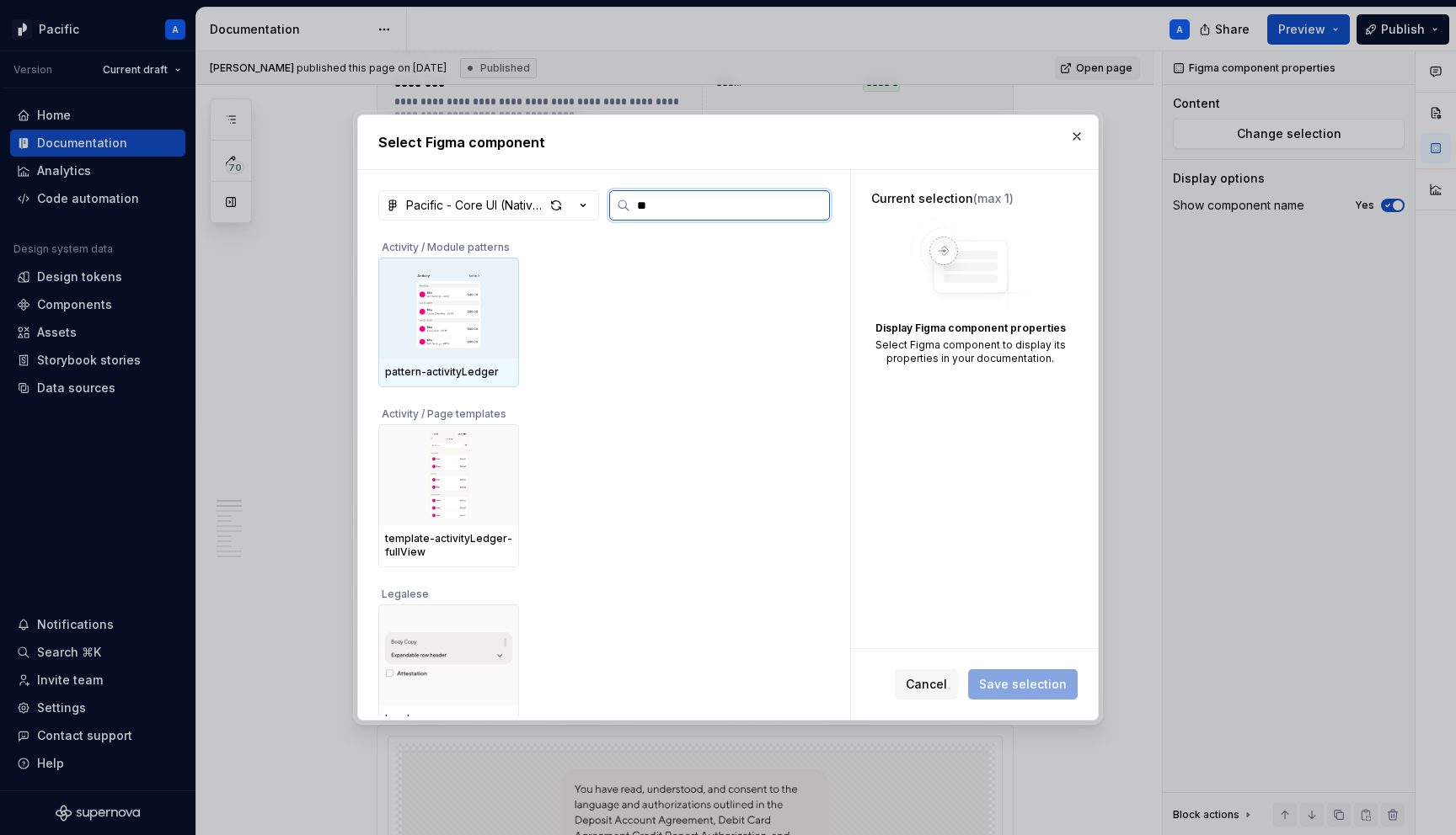
type input "***"
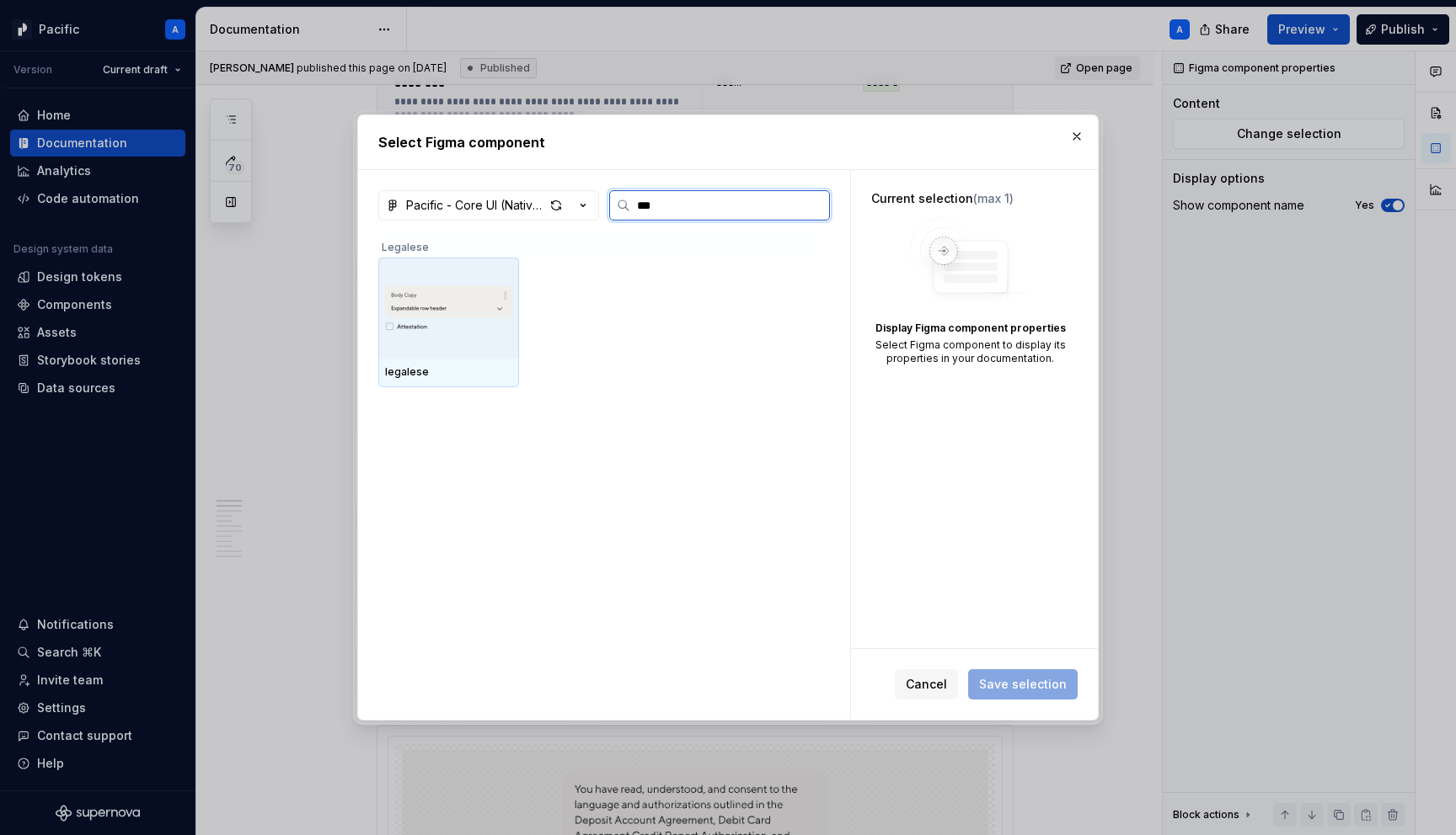
click at [468, 353] on div at bounding box center [449, 308] width 141 height 101
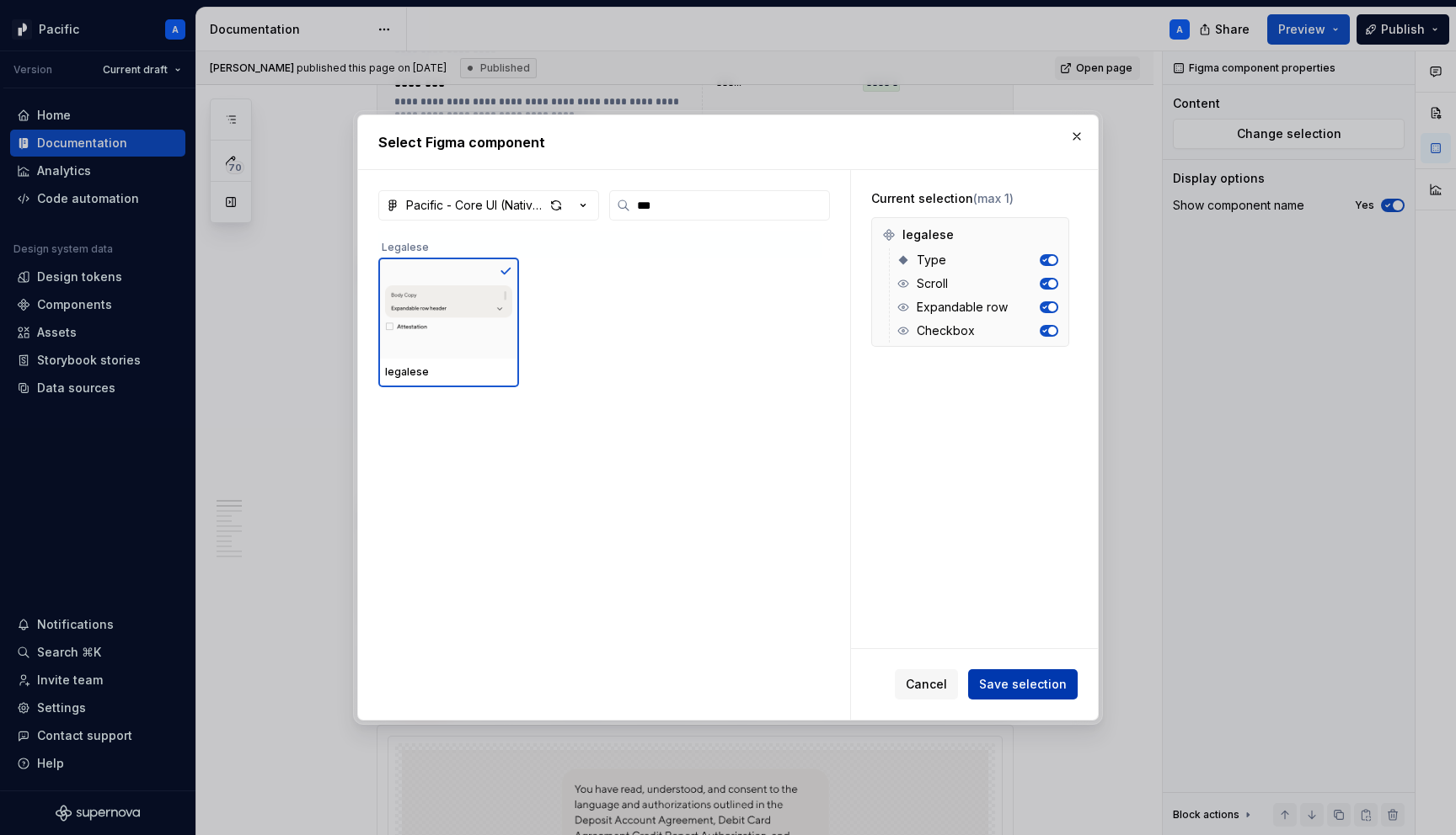
click at [1032, 682] on span "Save selection" at bounding box center [1023, 684] width 88 height 17
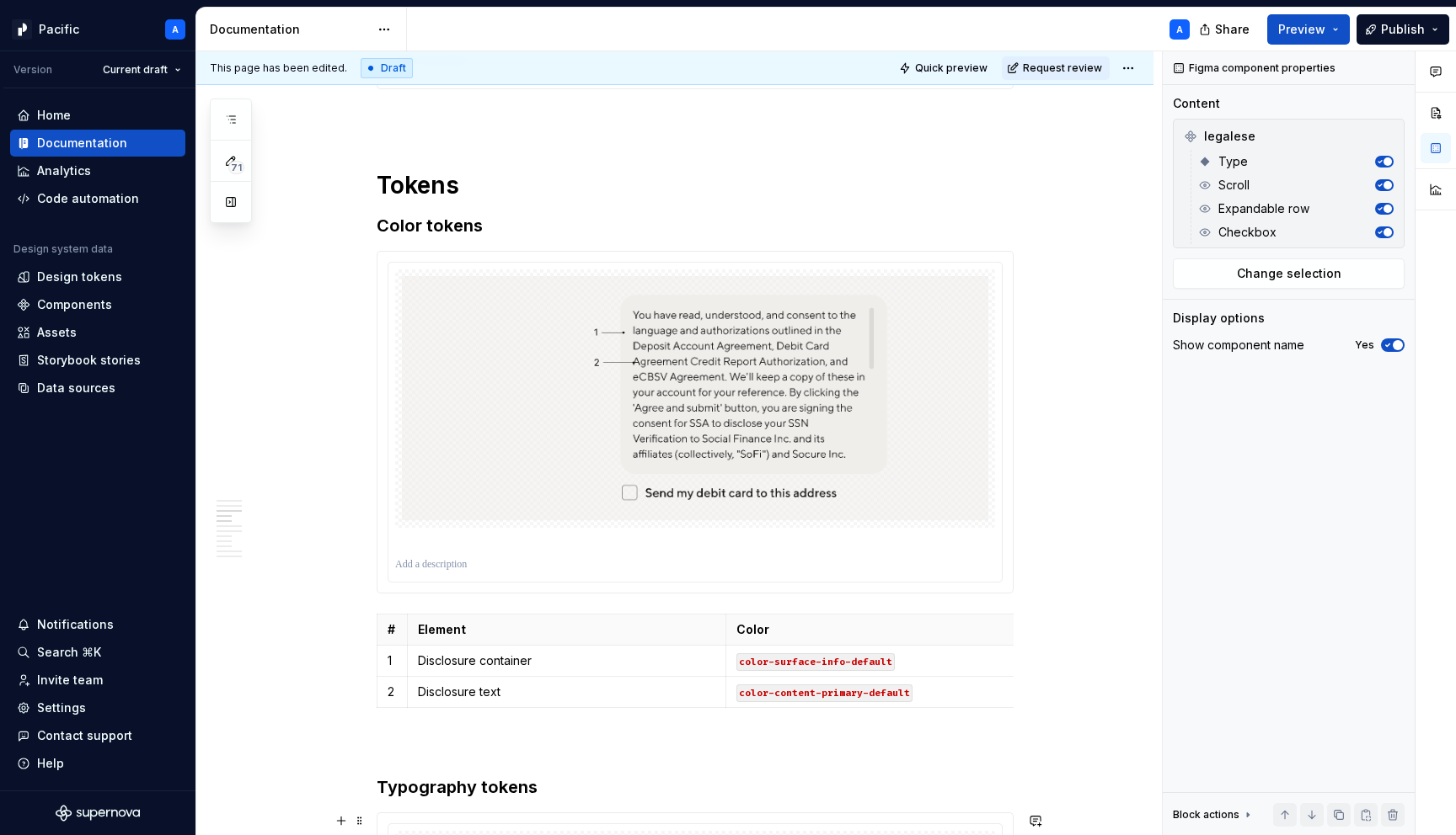
scroll to position [1558, 0]
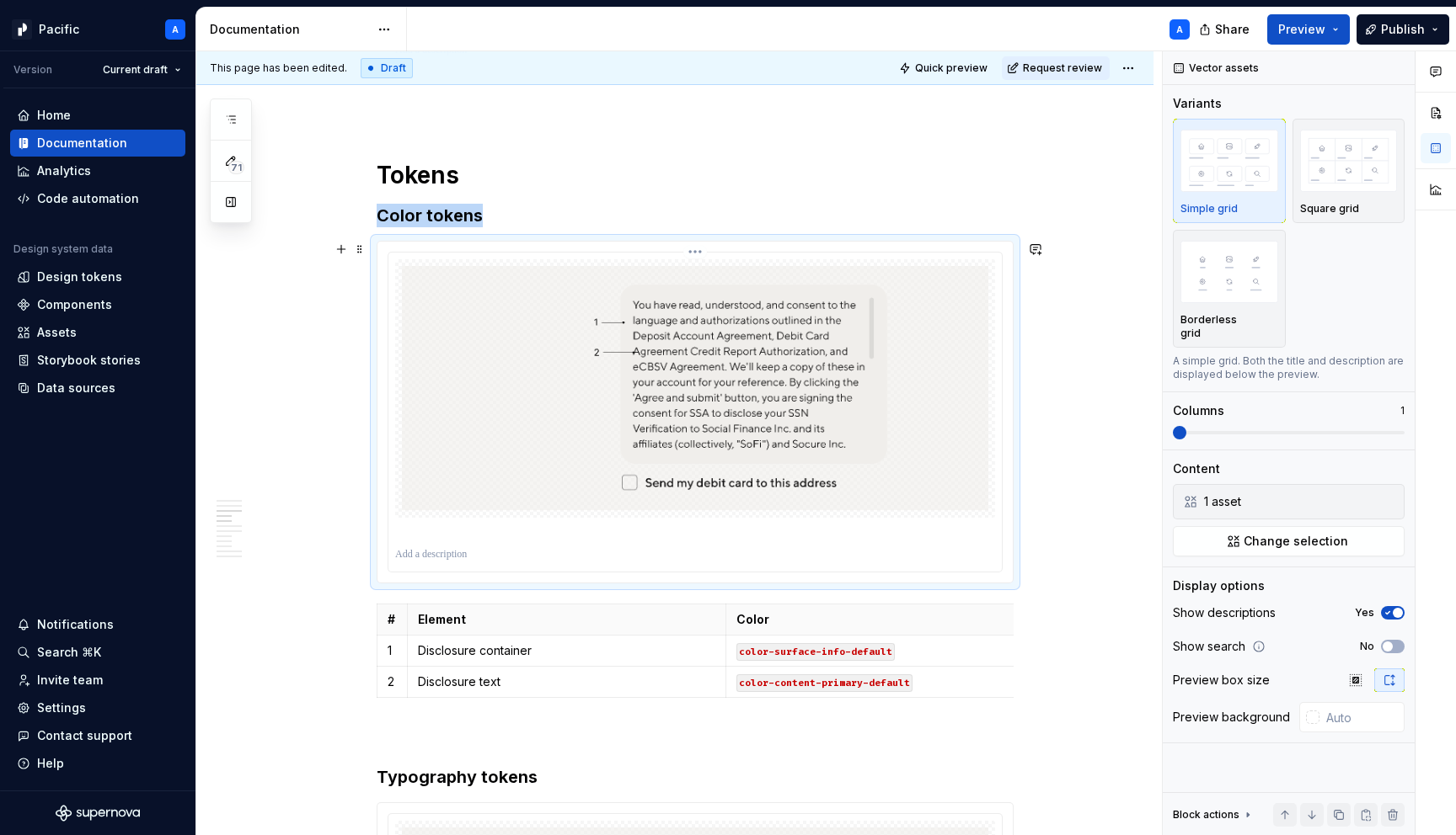
click at [541, 436] on img at bounding box center [694, 389] width 586 height 246
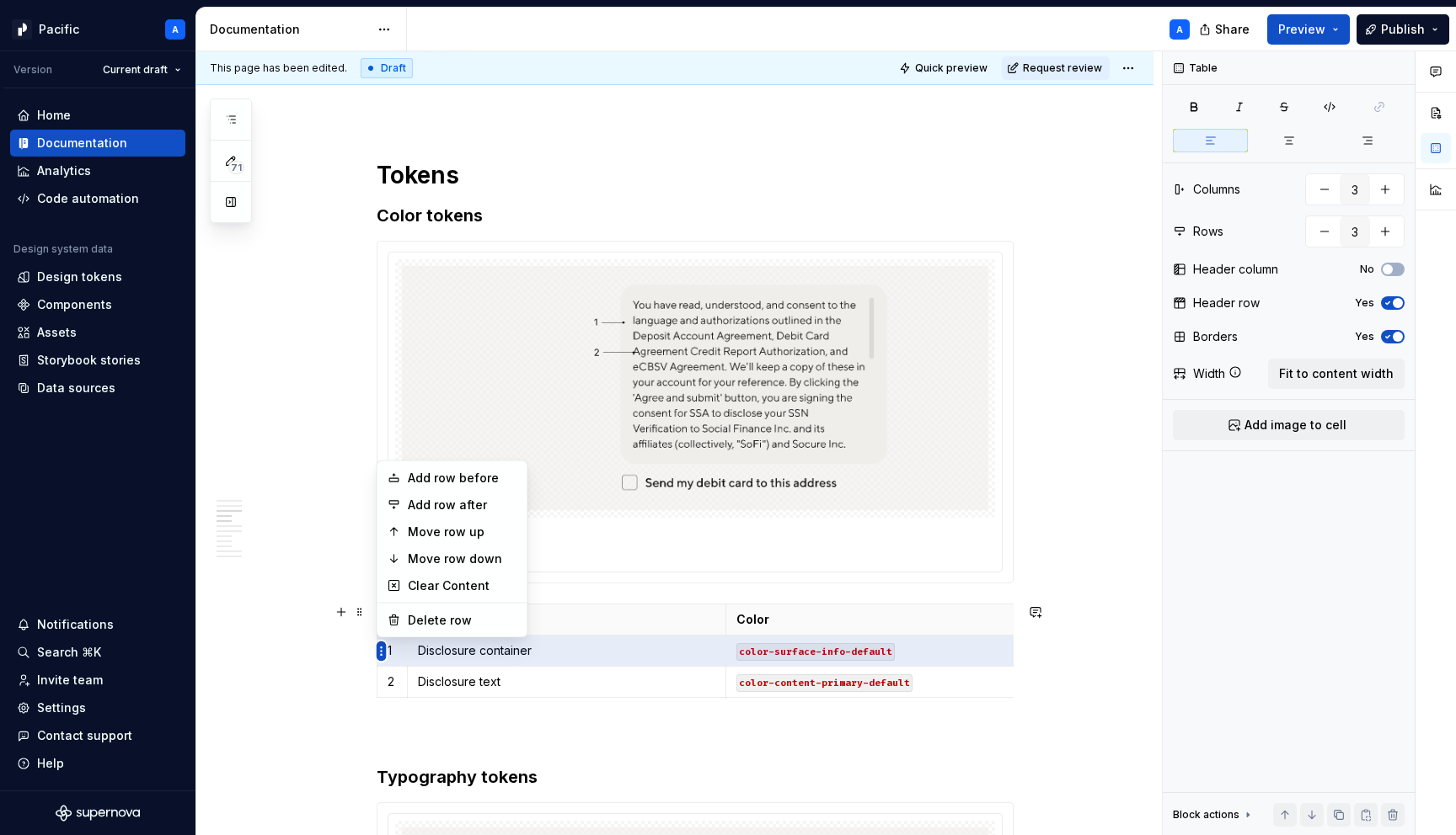
click at [381, 650] on html "Pacific A Version Current draft Home Documentation Analytics Code automation De…" at bounding box center [728, 418] width 1456 height 835
click at [488, 500] on div "Add row after" at bounding box center [462, 505] width 110 height 17
type input "4"
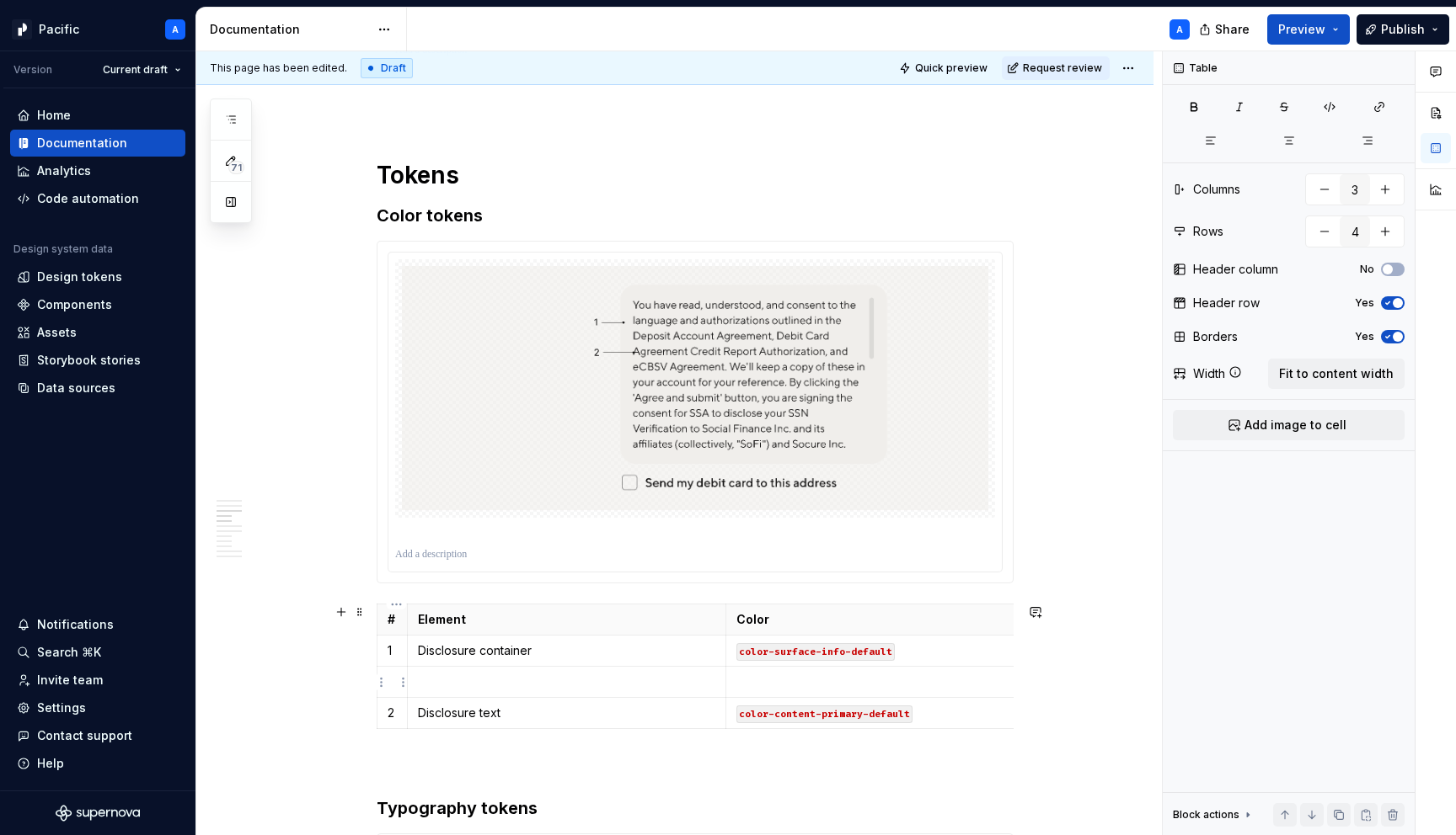
click at [396, 681] on p at bounding box center [392, 682] width 10 height 17
click at [494, 675] on p at bounding box center [566, 682] width 297 height 17
click at [774, 692] on td at bounding box center [885, 682] width 318 height 31
type textarea "*"
drag, startPoint x: 838, startPoint y: 692, endPoint x: 743, endPoint y: 690, distance: 95.0
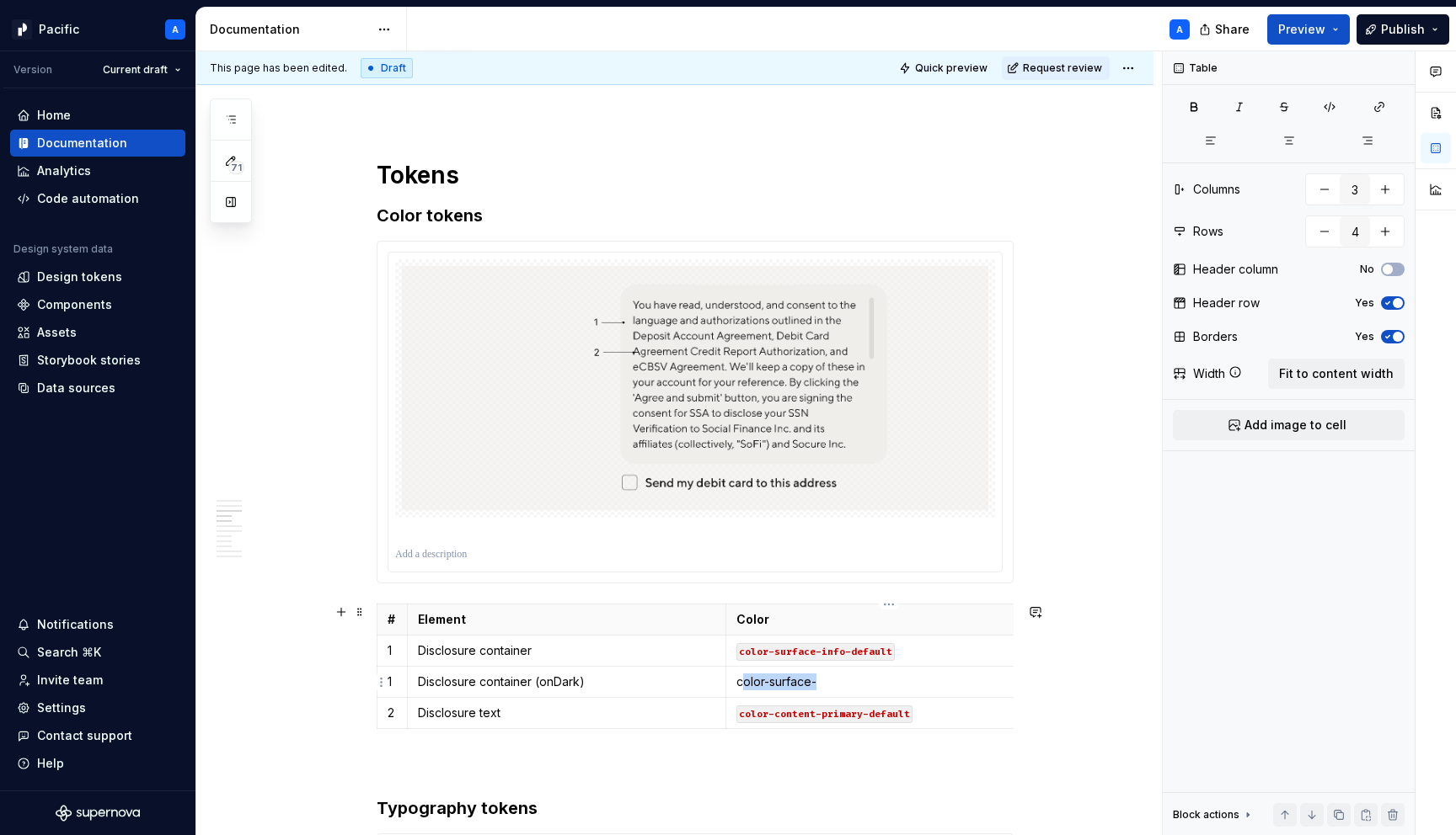
click at [743, 690] on td "color-surface-" at bounding box center [885, 682] width 318 height 31
drag, startPoint x: 741, startPoint y: 689, endPoint x: 850, endPoint y: 688, distance: 109.0
click at [850, 688] on p "color-surface-" at bounding box center [885, 682] width 297 height 17
drag, startPoint x: 825, startPoint y: 685, endPoint x: 729, endPoint y: 676, distance: 96.4
click at [729, 676] on td "Surfaces/Surface/color-surface-ghost-default" at bounding box center [885, 682] width 318 height 31
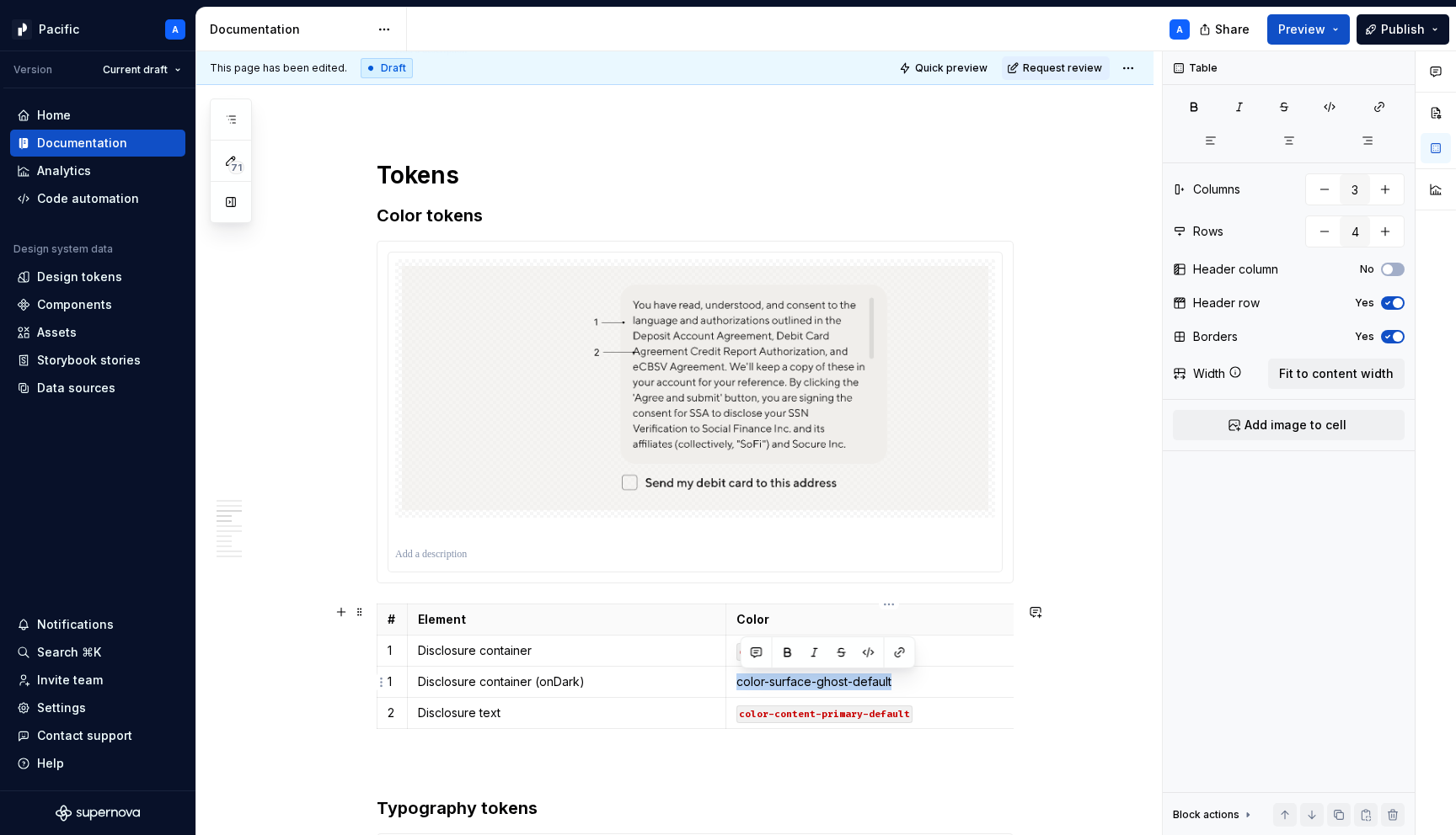
drag, startPoint x: 933, startPoint y: 676, endPoint x: 739, endPoint y: 680, distance: 194.0
click at [739, 680] on td "color-surface-ghost-default" at bounding box center [885, 682] width 318 height 31
click at [864, 655] on button "button" at bounding box center [869, 652] width 24 height 24
click at [714, 729] on div "# Element Color 1 Disclosure container color-surface-info-default 1 Disclosure …" at bounding box center [695, 669] width 637 height 132
click at [713, 726] on icon "button" at bounding box center [714, 729] width 8 height 8
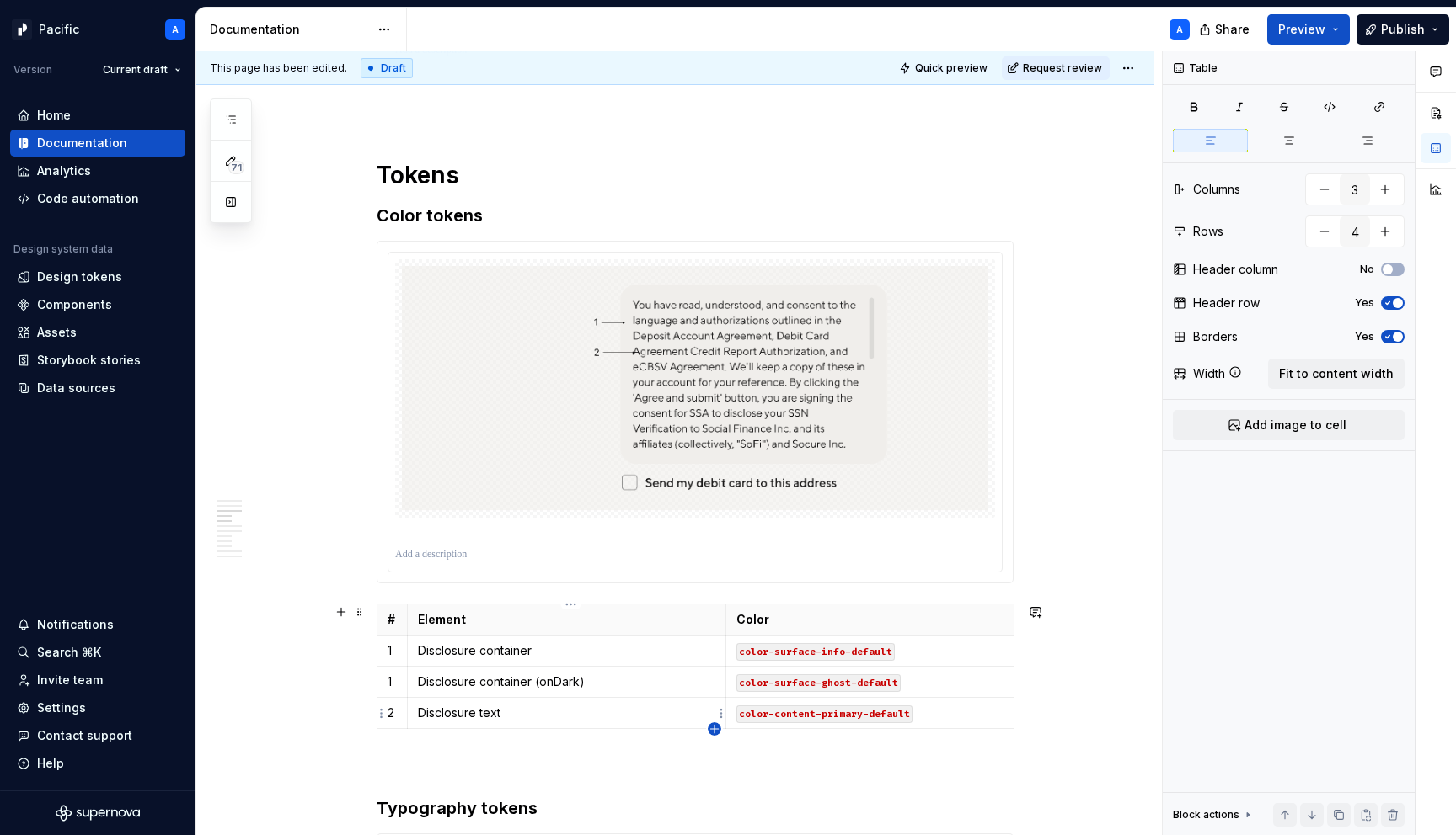
type input "5"
click at [406, 750] on html "Pacific A Version Current draft Home Documentation Analytics Code automation De…" at bounding box center [728, 418] width 1456 height 835
click at [394, 743] on html "Pacific A Version Current draft Home Documentation Analytics Code automation De…" at bounding box center [728, 418] width 1456 height 835
click at [459, 745] on p at bounding box center [566, 744] width 297 height 17
drag, startPoint x: 539, startPoint y: 683, endPoint x: 630, endPoint y: 683, distance: 91.0
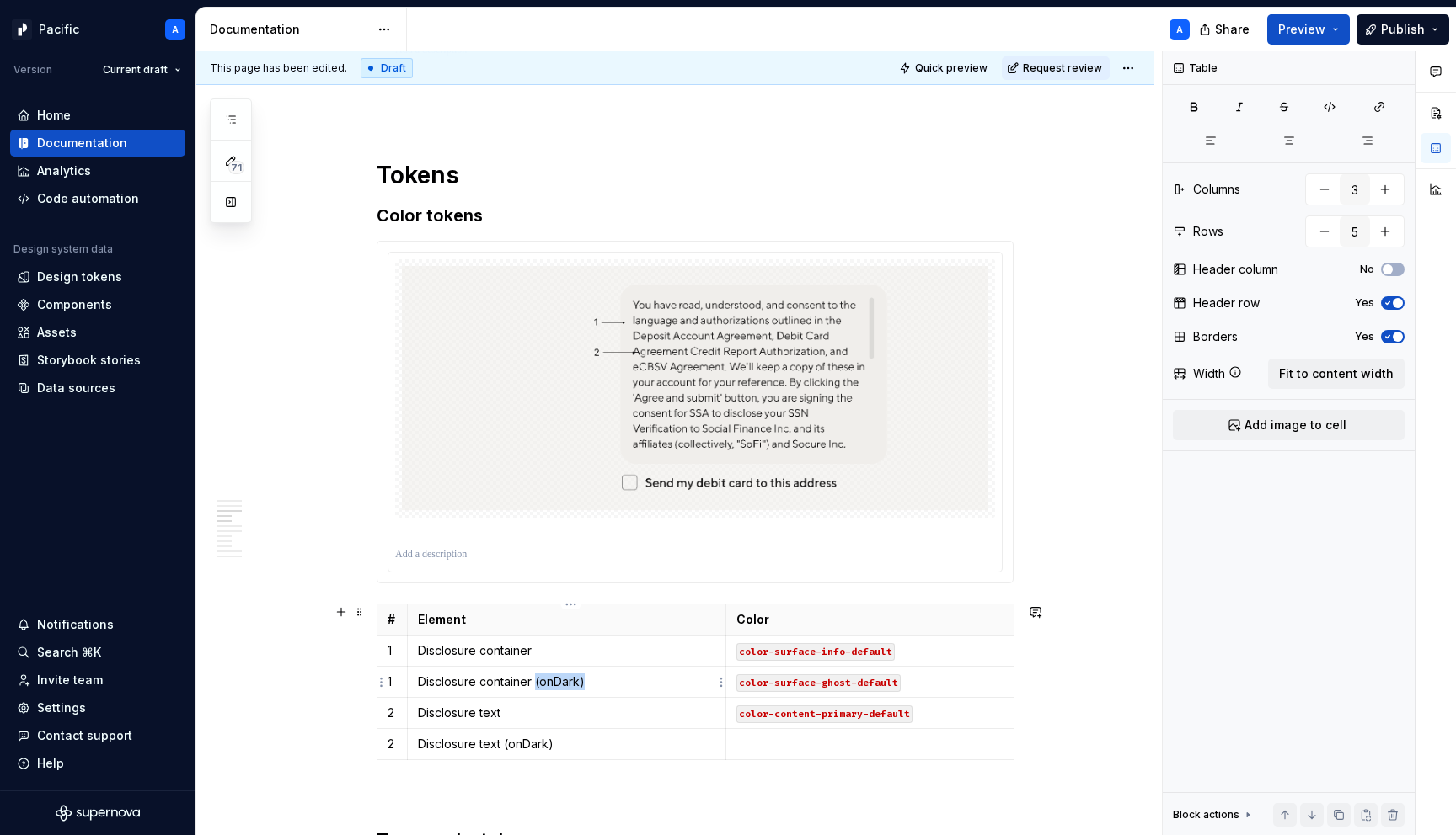
click at [630, 683] on p "Disclosure container (onDark)" at bounding box center [566, 682] width 297 height 17
drag, startPoint x: 507, startPoint y: 746, endPoint x: 600, endPoint y: 744, distance: 93.0
click at [600, 744] on p "Disclosure text (onDark)" at bounding box center [566, 744] width 297 height 17
click at [787, 753] on p at bounding box center [885, 744] width 297 height 17
drag, startPoint x: 790, startPoint y: 742, endPoint x: 712, endPoint y: 742, distance: 78.0
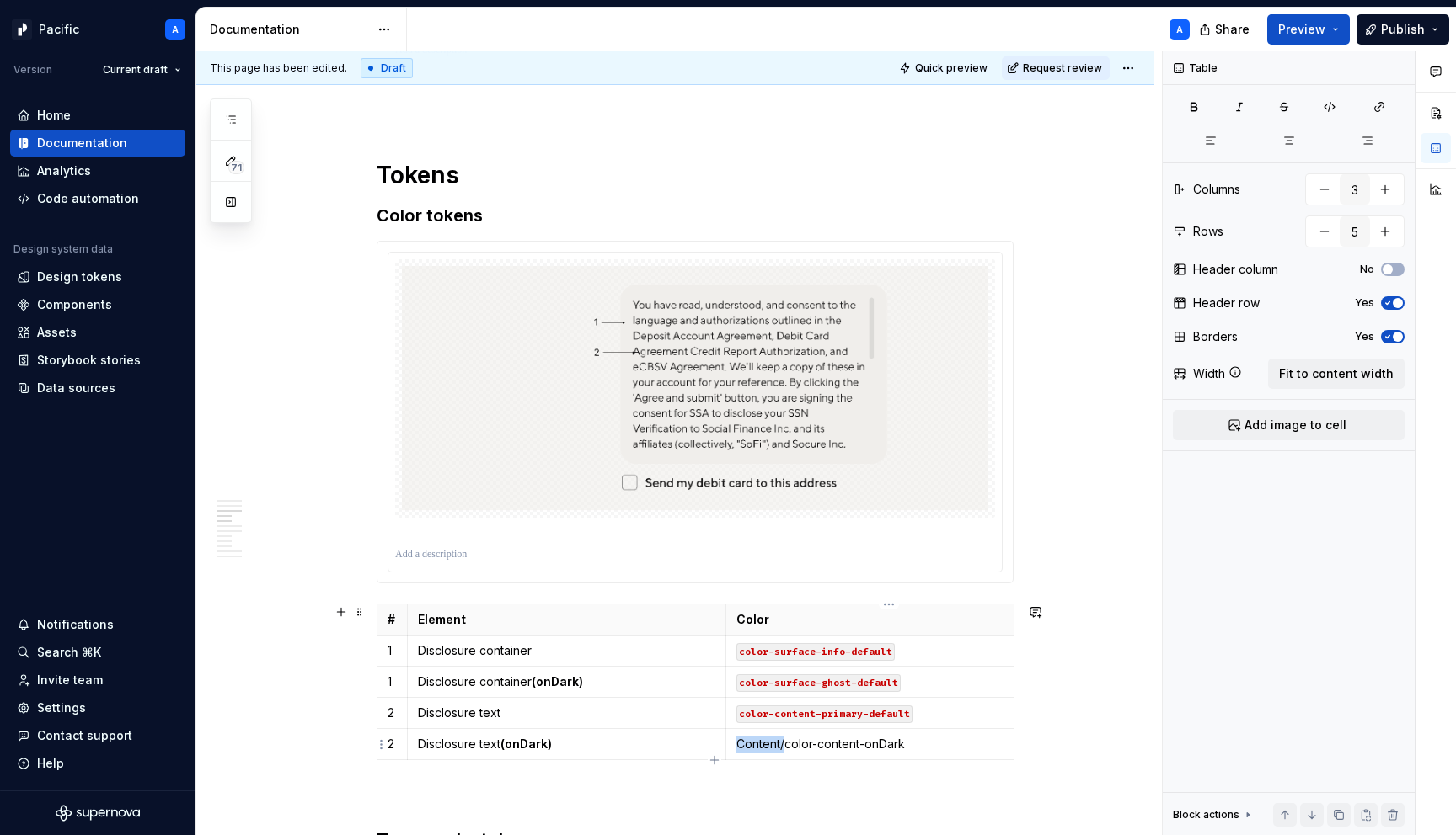
click at [712, 742] on tr "2 Disclosure text (onDark) Content/color-content-onDark" at bounding box center [710, 744] width 666 height 31
click at [792, 753] on p "Content/color-content-onDark" at bounding box center [885, 744] width 297 height 17
drag, startPoint x: 788, startPoint y: 749, endPoint x: 737, endPoint y: 748, distance: 51.0
click at [737, 748] on td "Content/color-content-onDark" at bounding box center [885, 744] width 318 height 31
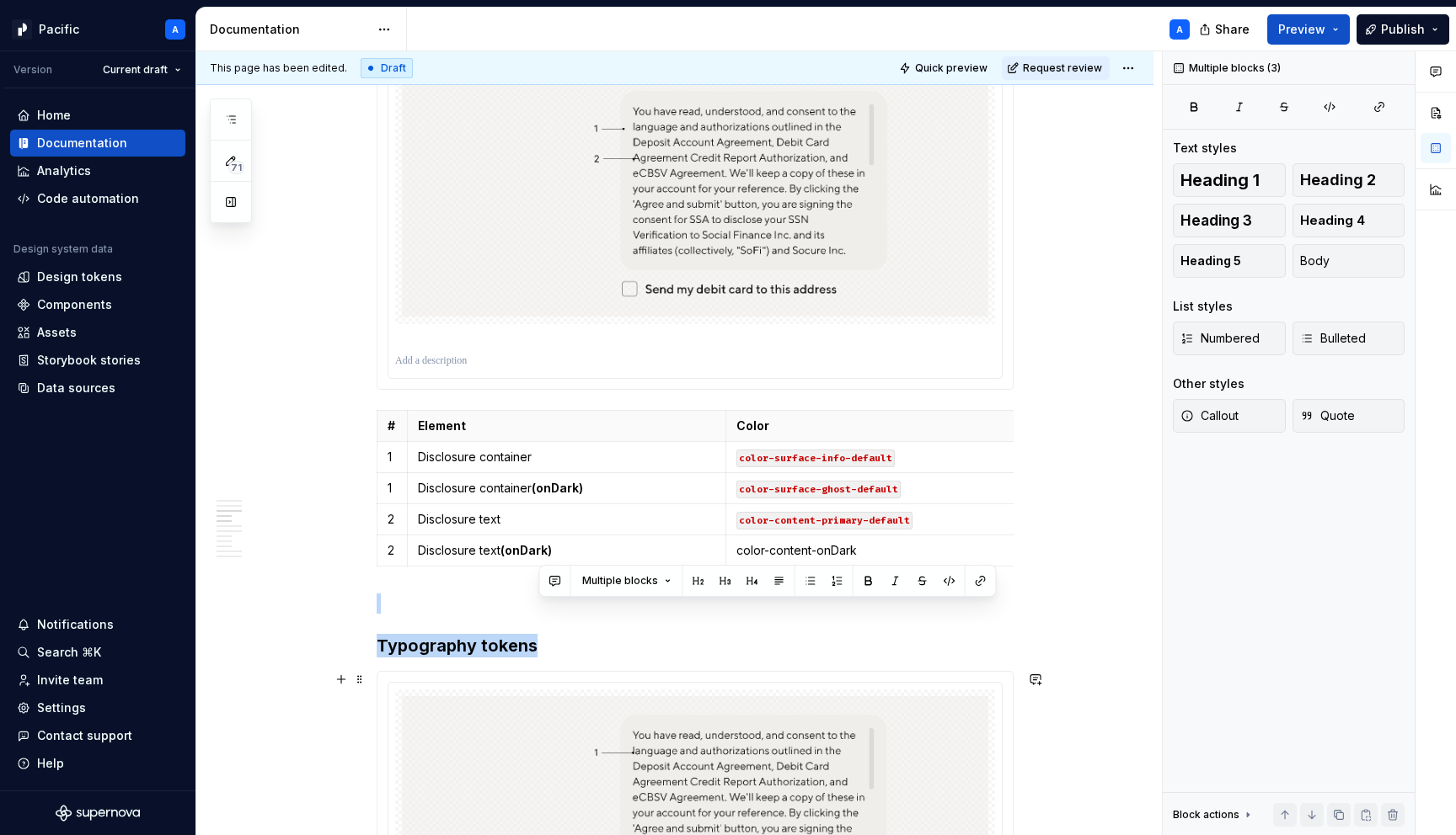
scroll to position [1782, 0]
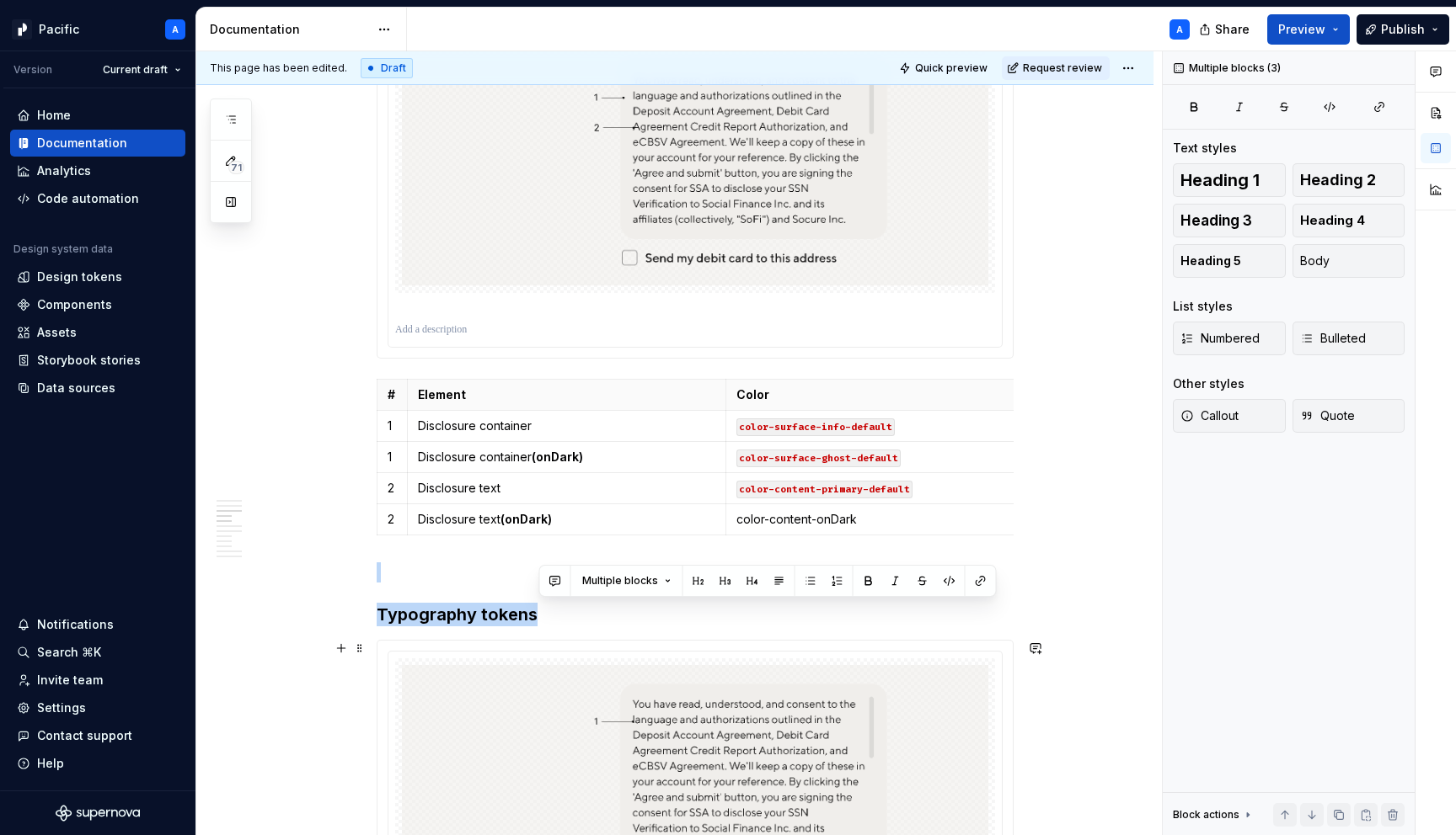
drag, startPoint x: 914, startPoint y: 748, endPoint x: 741, endPoint y: 726, distance: 174.4
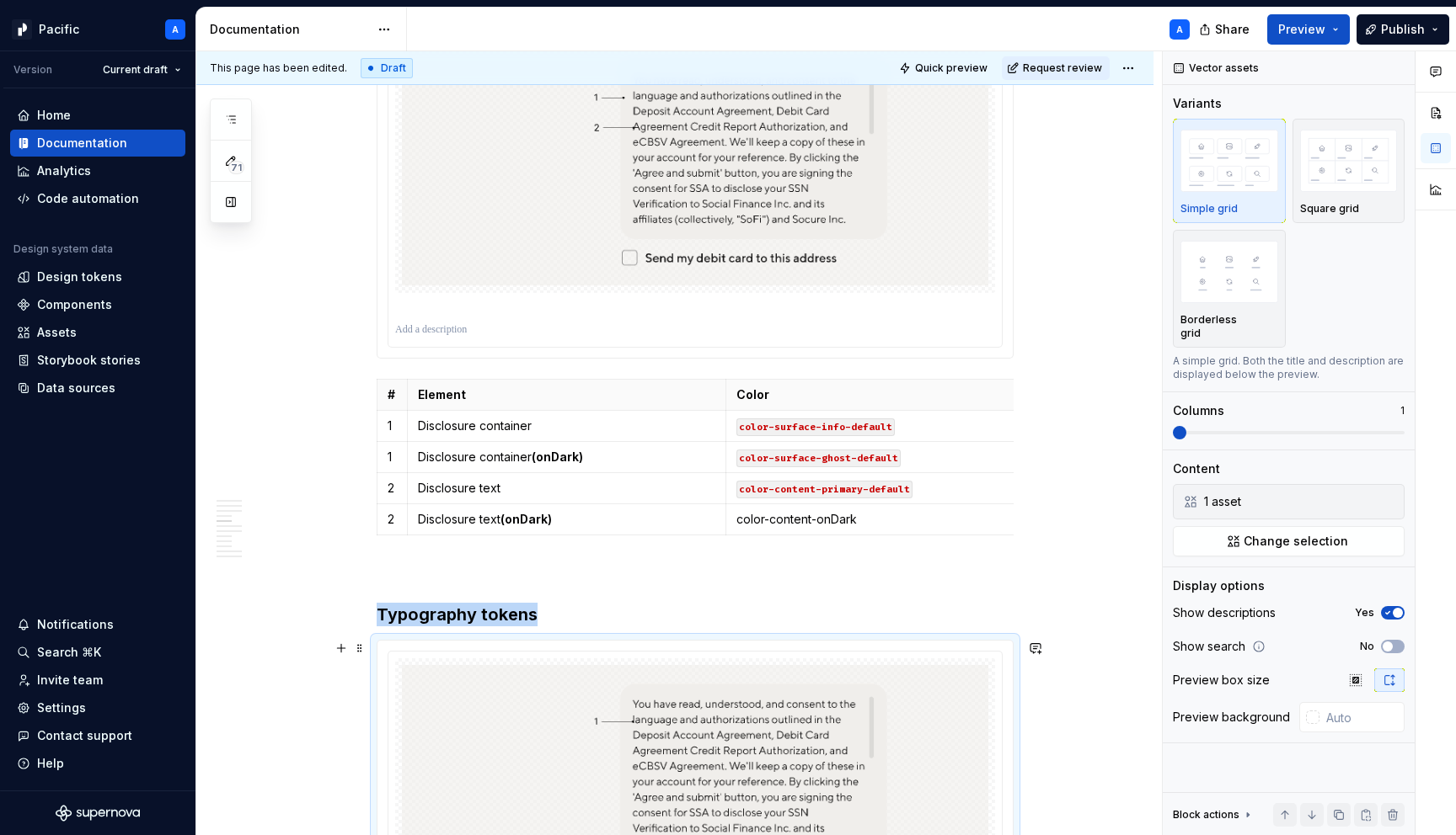
click at [837, 647] on div at bounding box center [695, 811] width 635 height 342
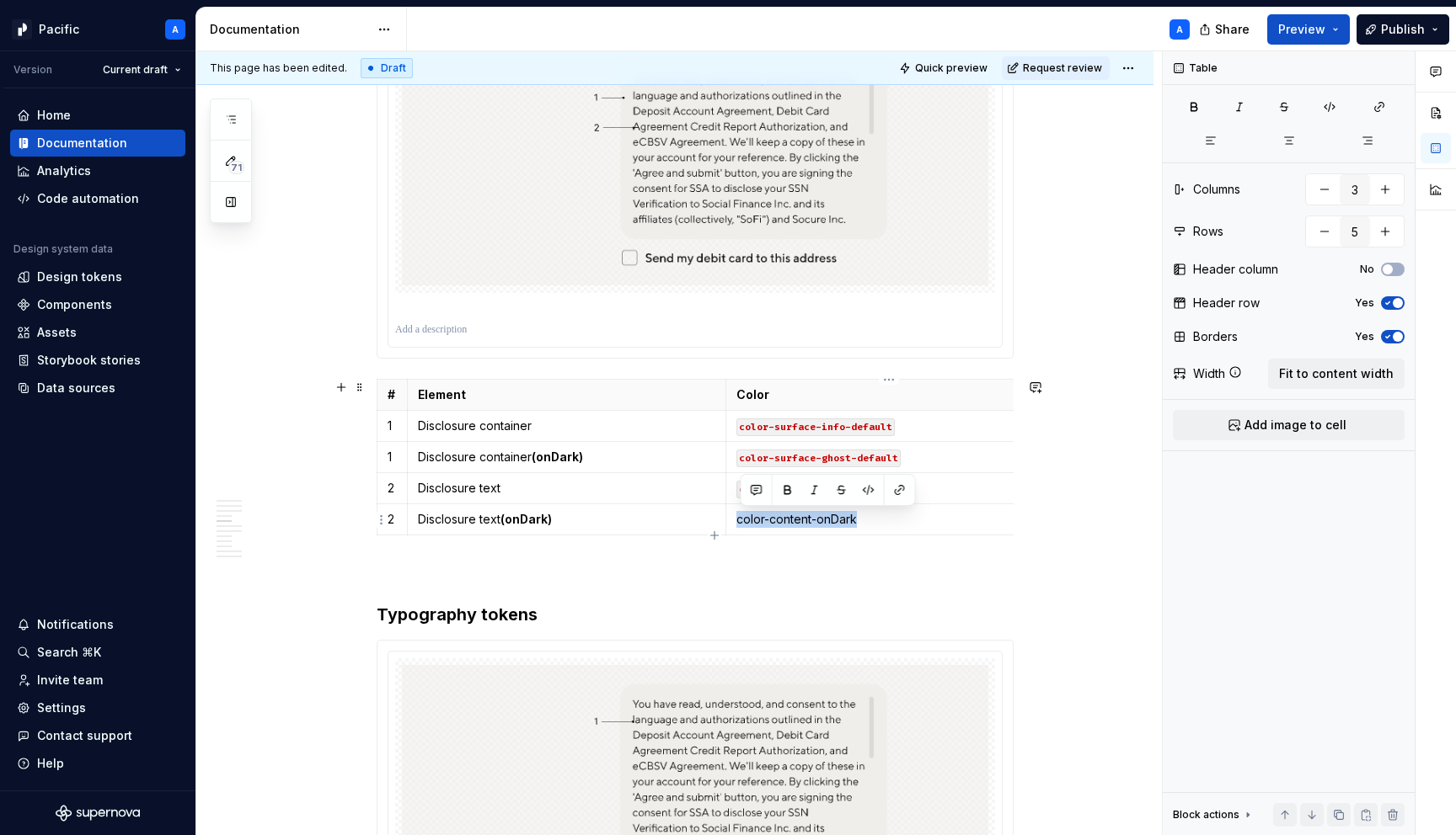
drag, startPoint x: 864, startPoint y: 517, endPoint x: 736, endPoint y: 519, distance: 128.0
click at [736, 519] on td "color-content-onDark" at bounding box center [885, 519] width 318 height 31
click at [860, 488] on button "button" at bounding box center [869, 490] width 24 height 24
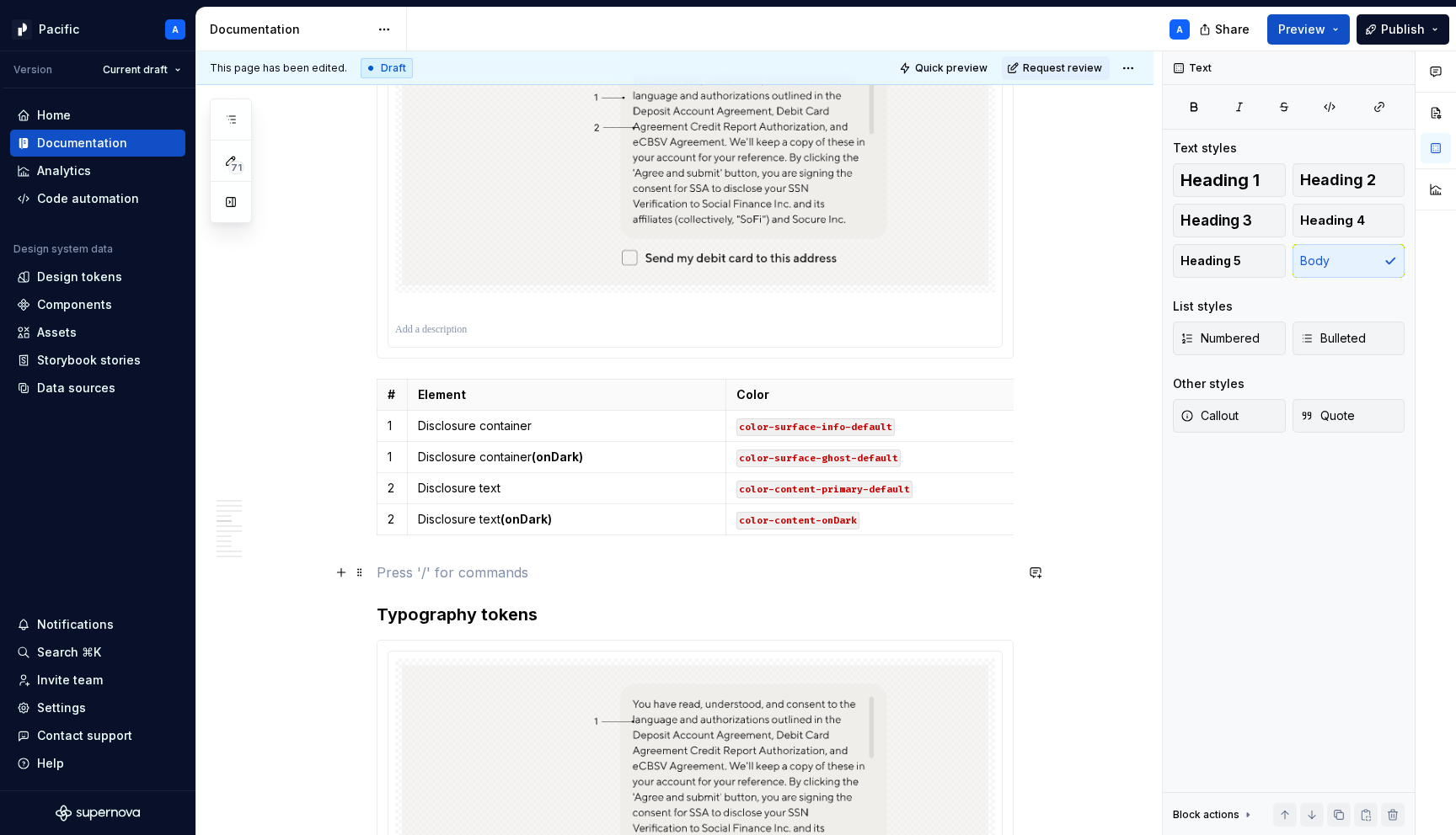
click at [848, 581] on p at bounding box center [695, 572] width 637 height 20
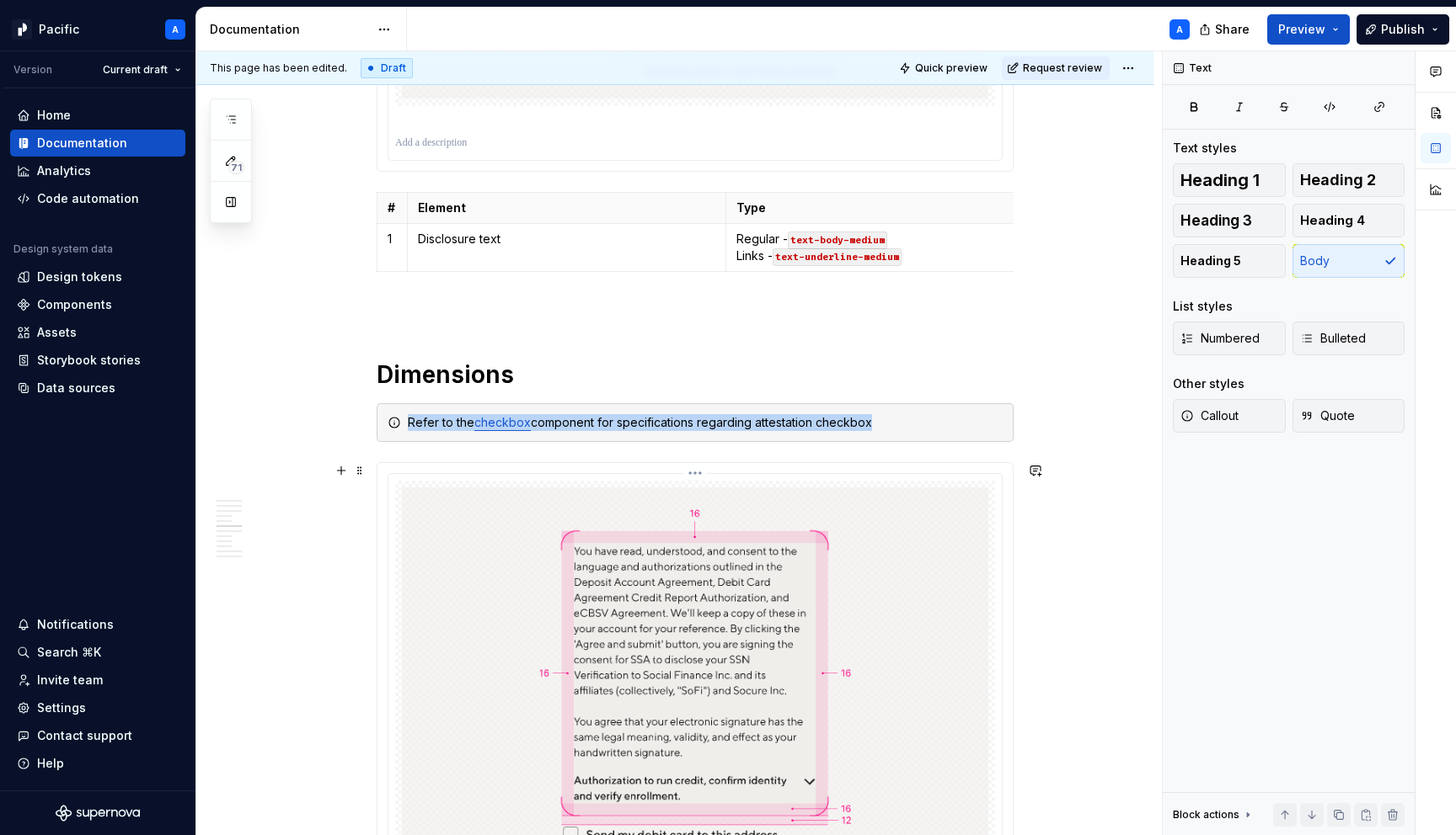
click at [724, 592] on img at bounding box center [694, 690] width 586 height 405
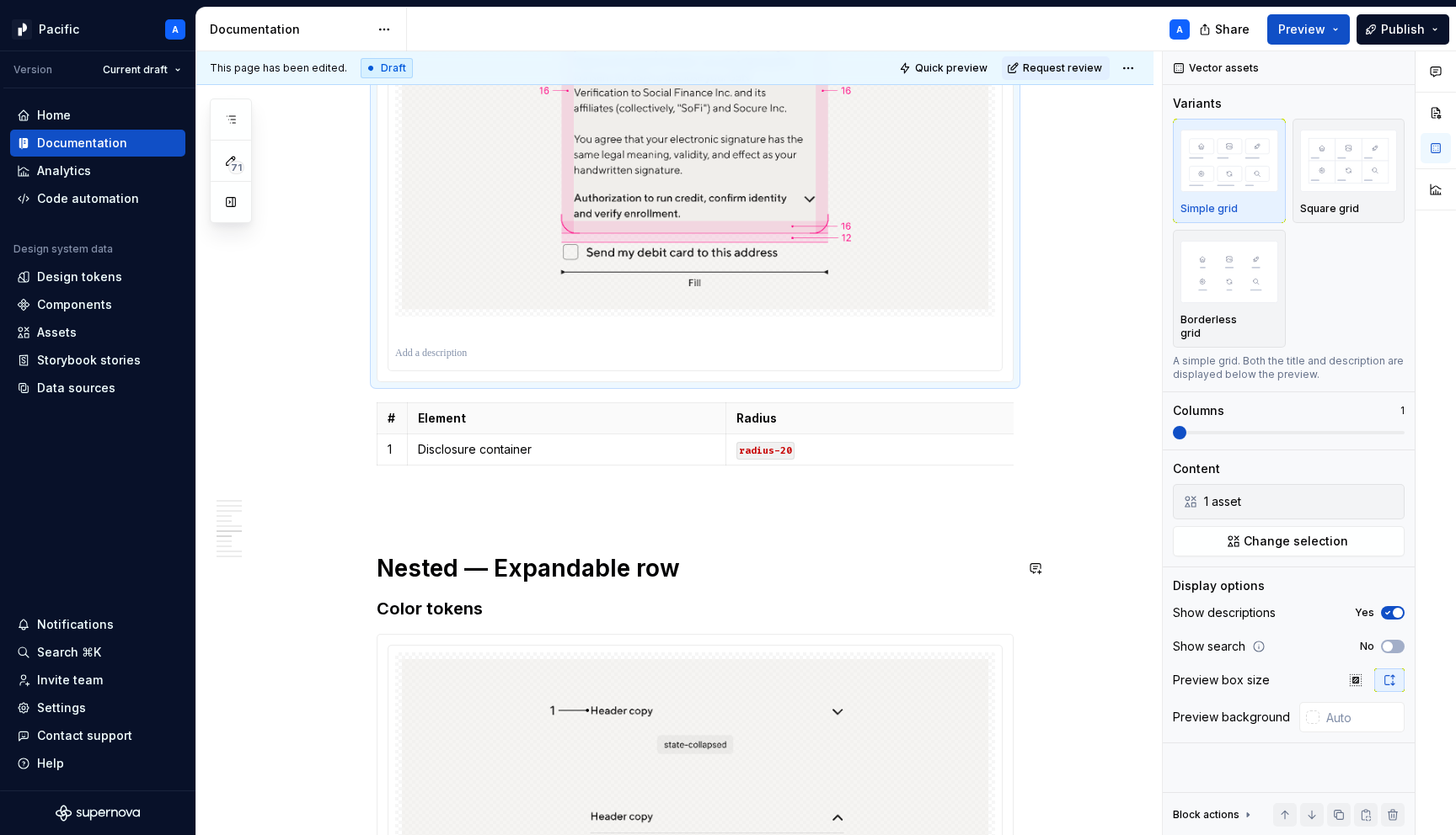
scroll to position [3228, 0]
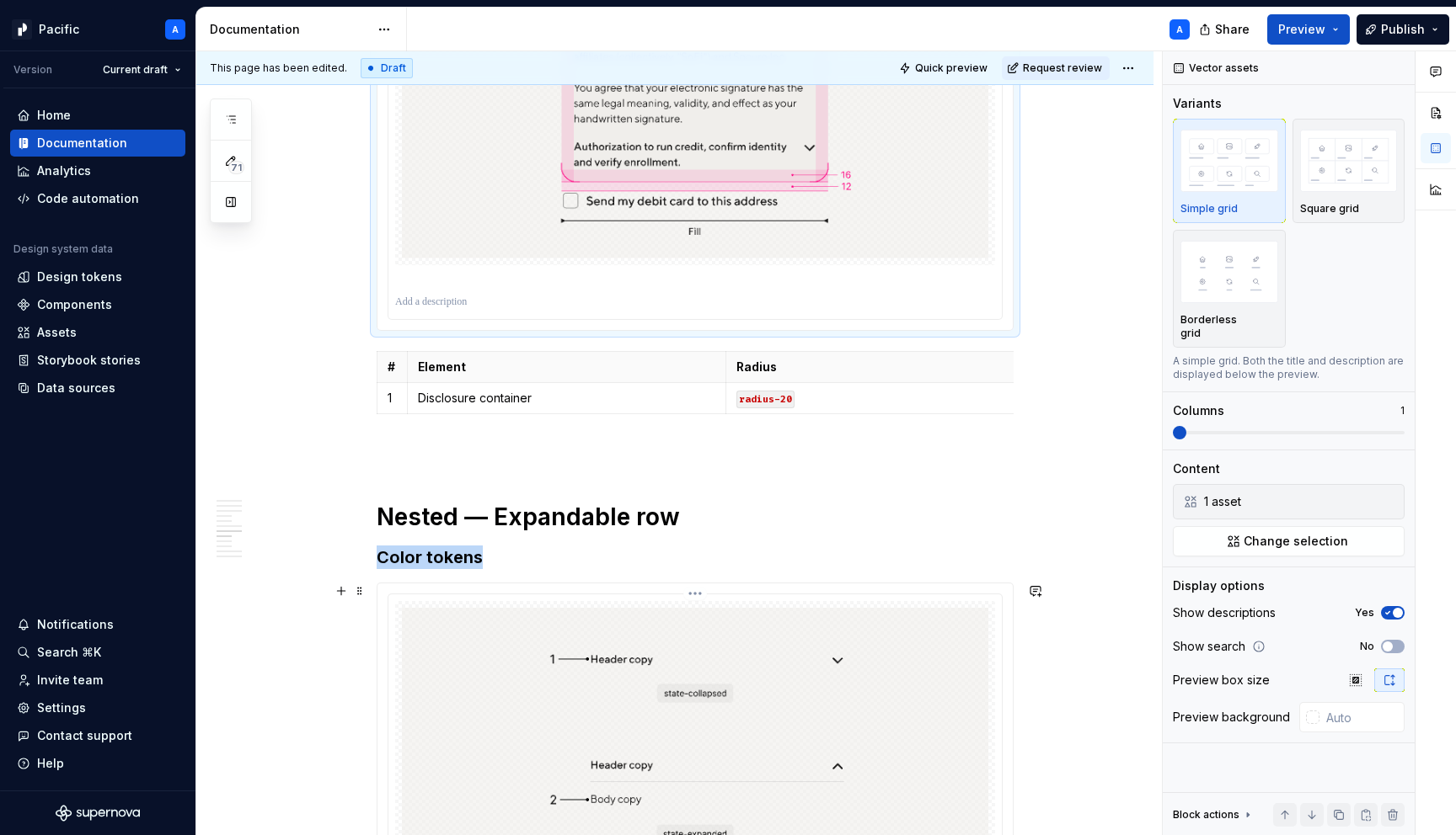
click at [667, 674] on img at bounding box center [694, 741] width 586 height 266
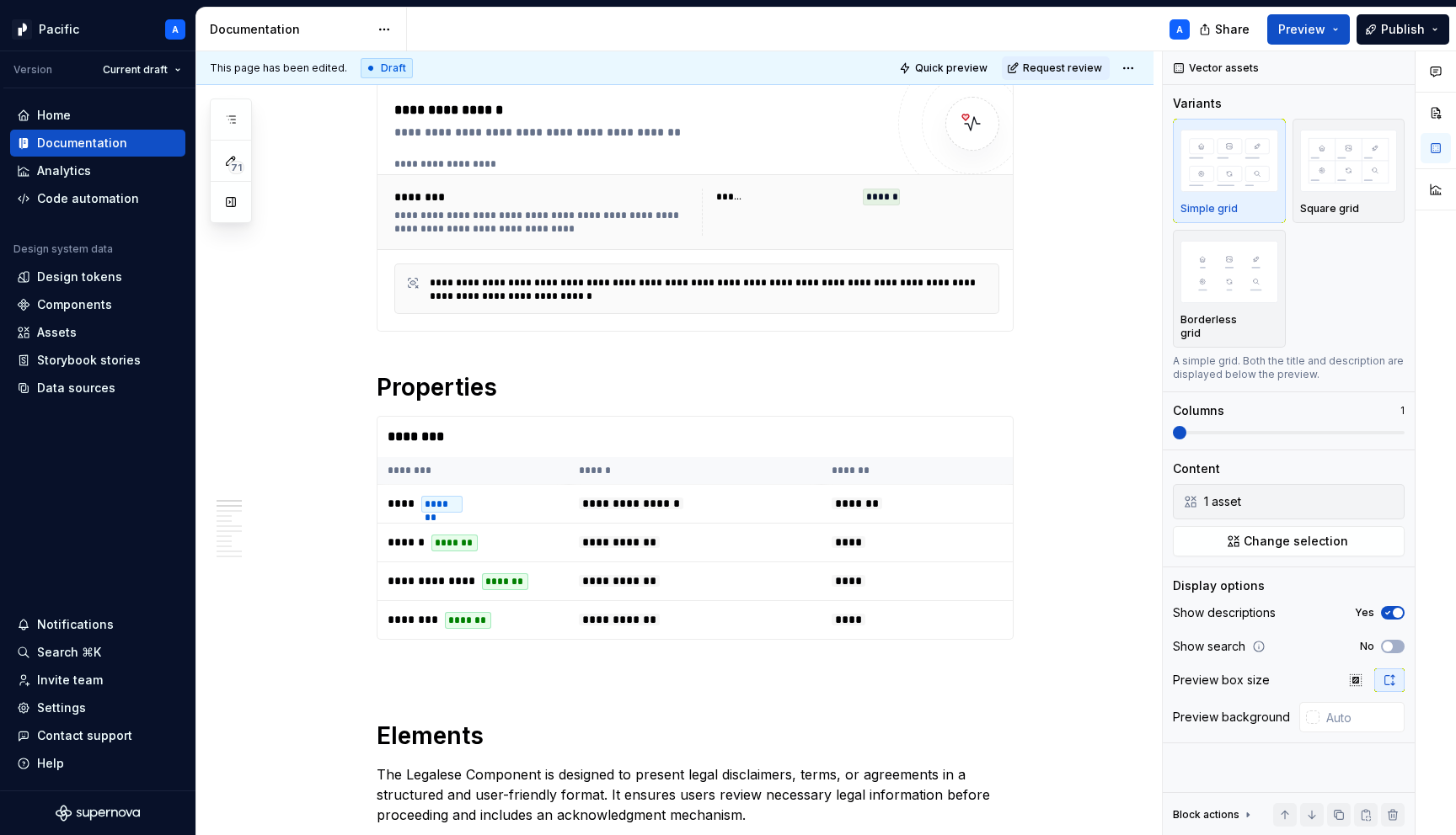
scroll to position [0, 0]
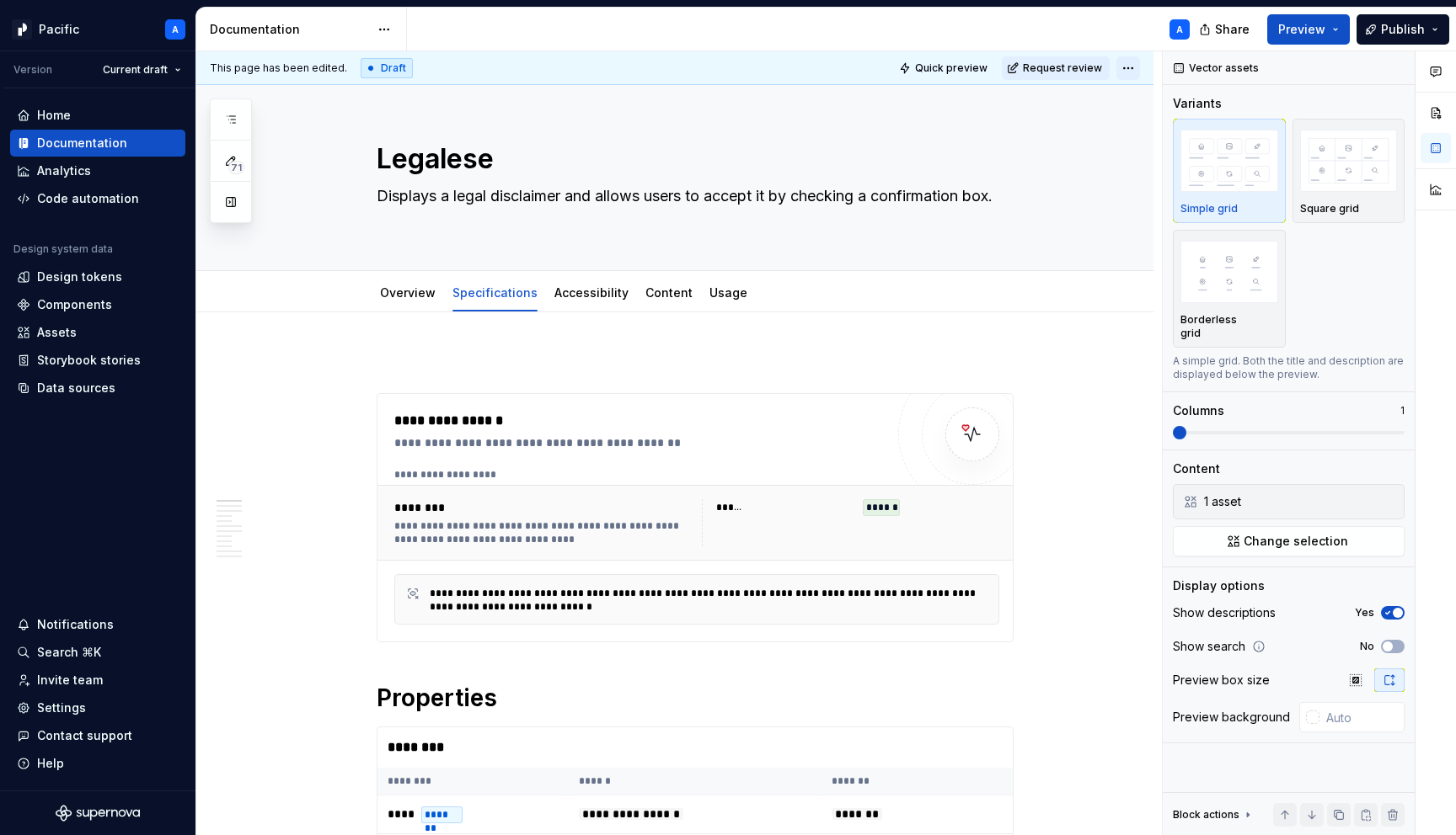
click at [1146, 72] on html "Pacific A Version Current draft Home Documentation Analytics Code automation De…" at bounding box center [728, 418] width 1456 height 835
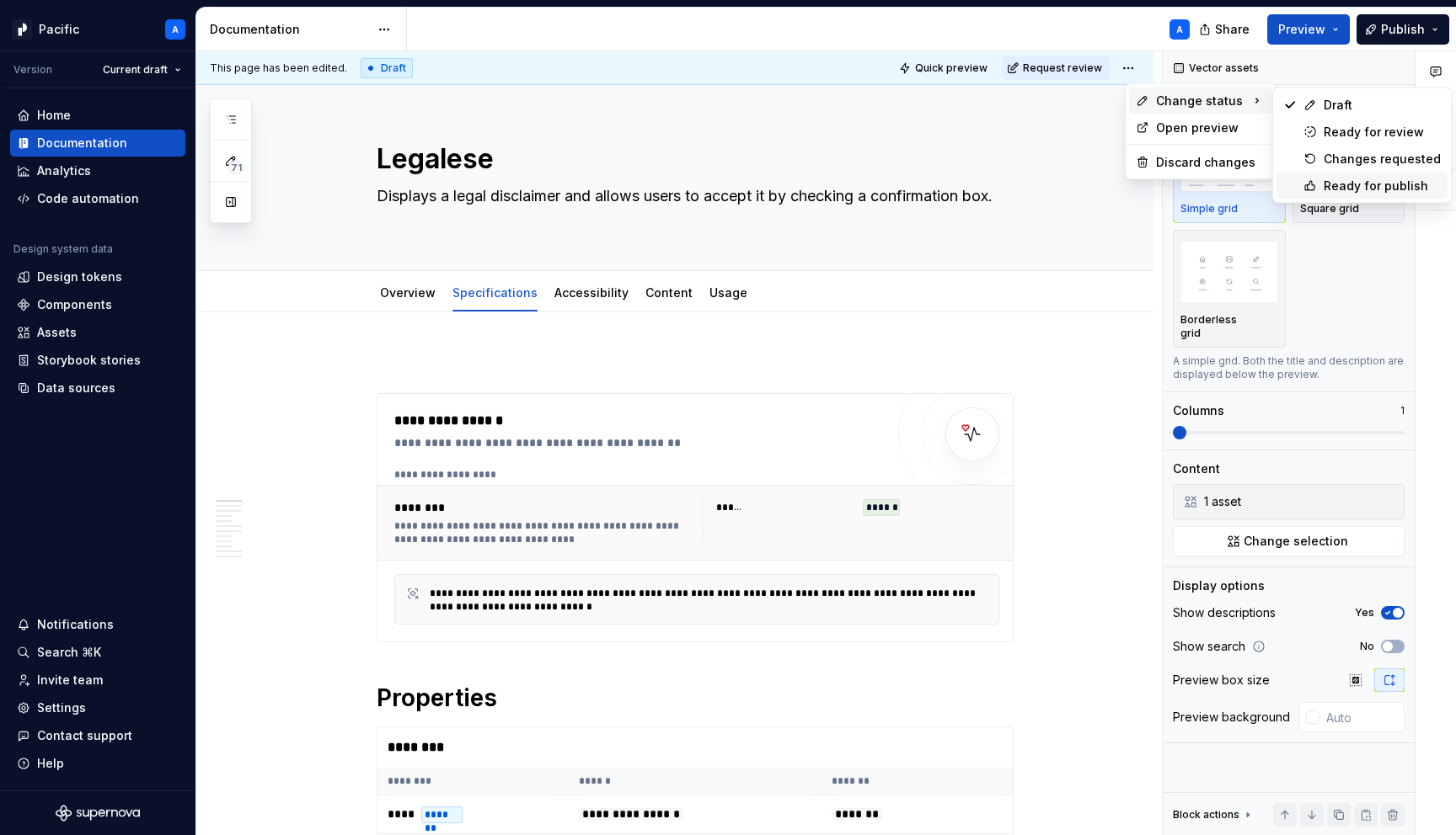
click at [1339, 180] on div "Ready for publish" at bounding box center [1382, 186] width 117 height 17
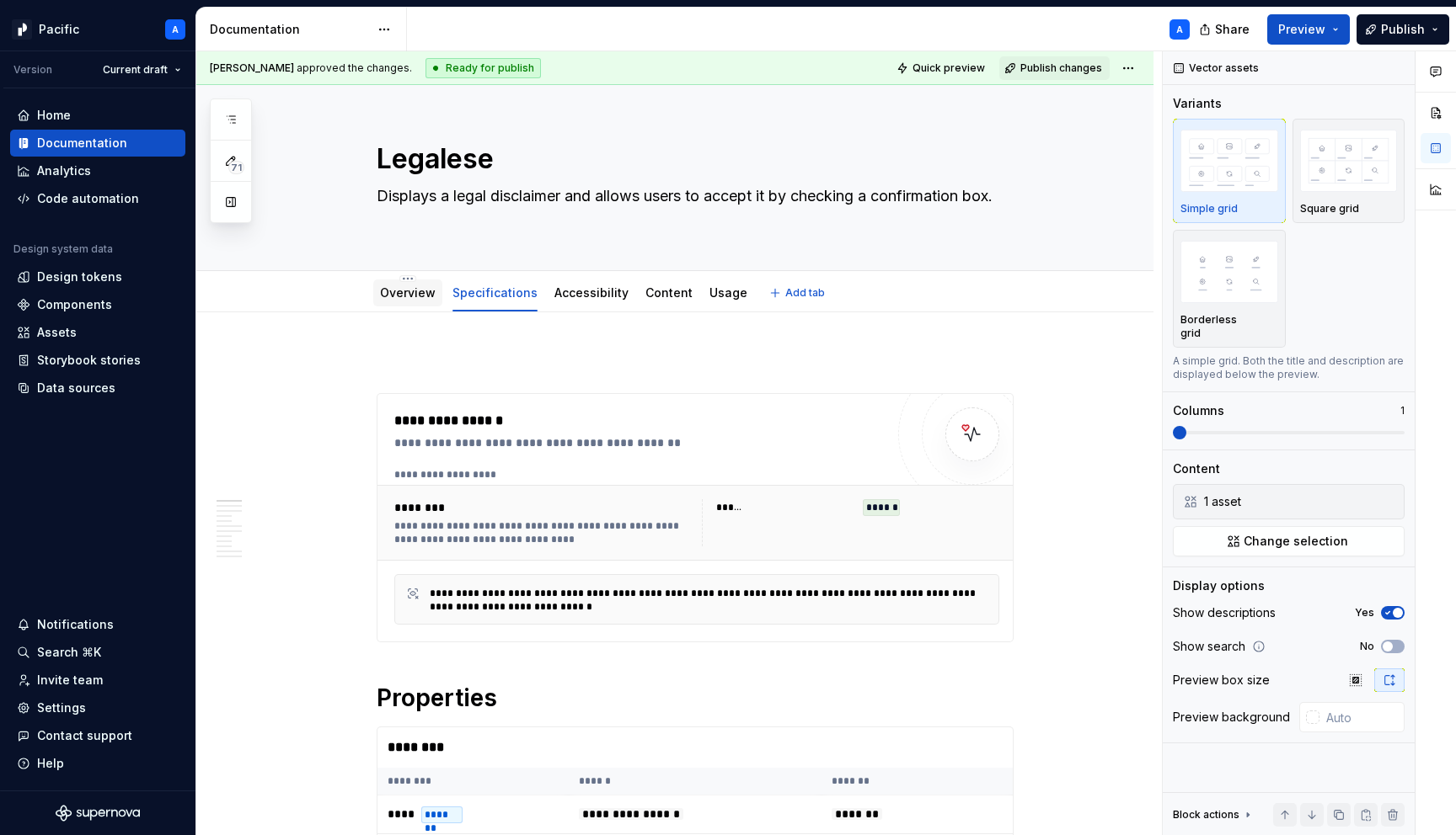
click at [410, 290] on link "Overview" at bounding box center [407, 293] width 55 height 14
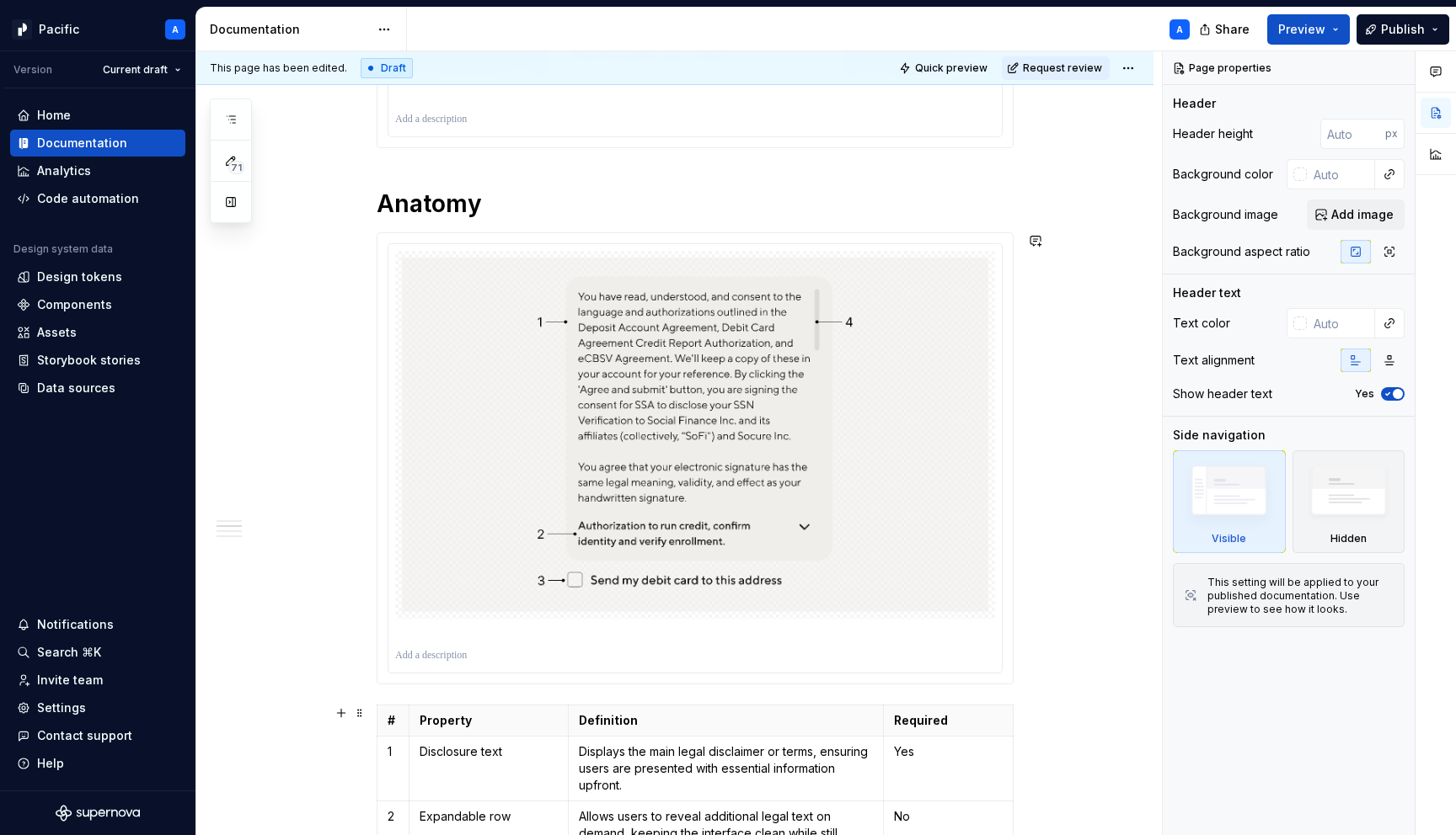
scroll to position [1271, 0]
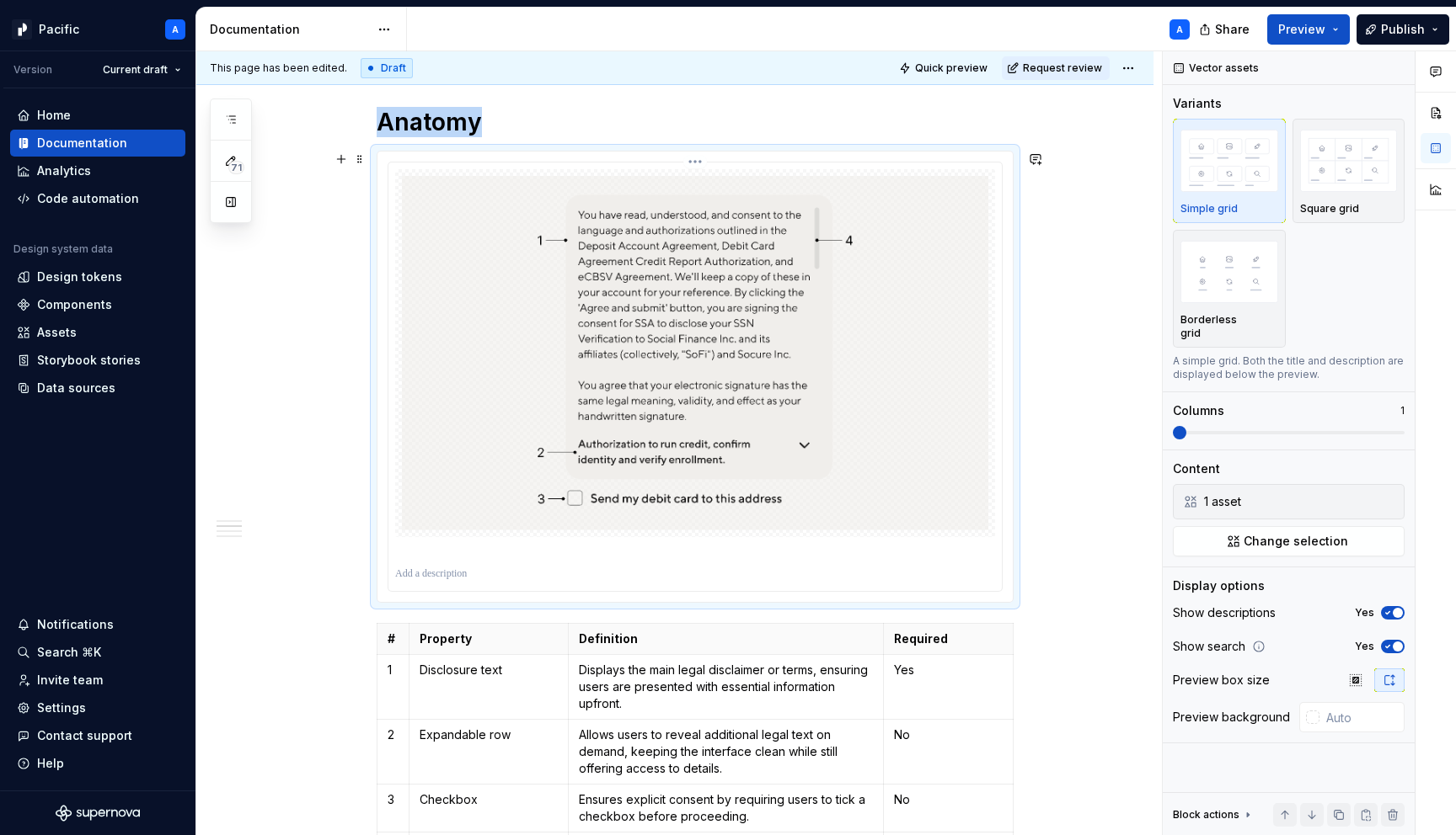
click at [589, 433] on img at bounding box center [694, 354] width 586 height 355
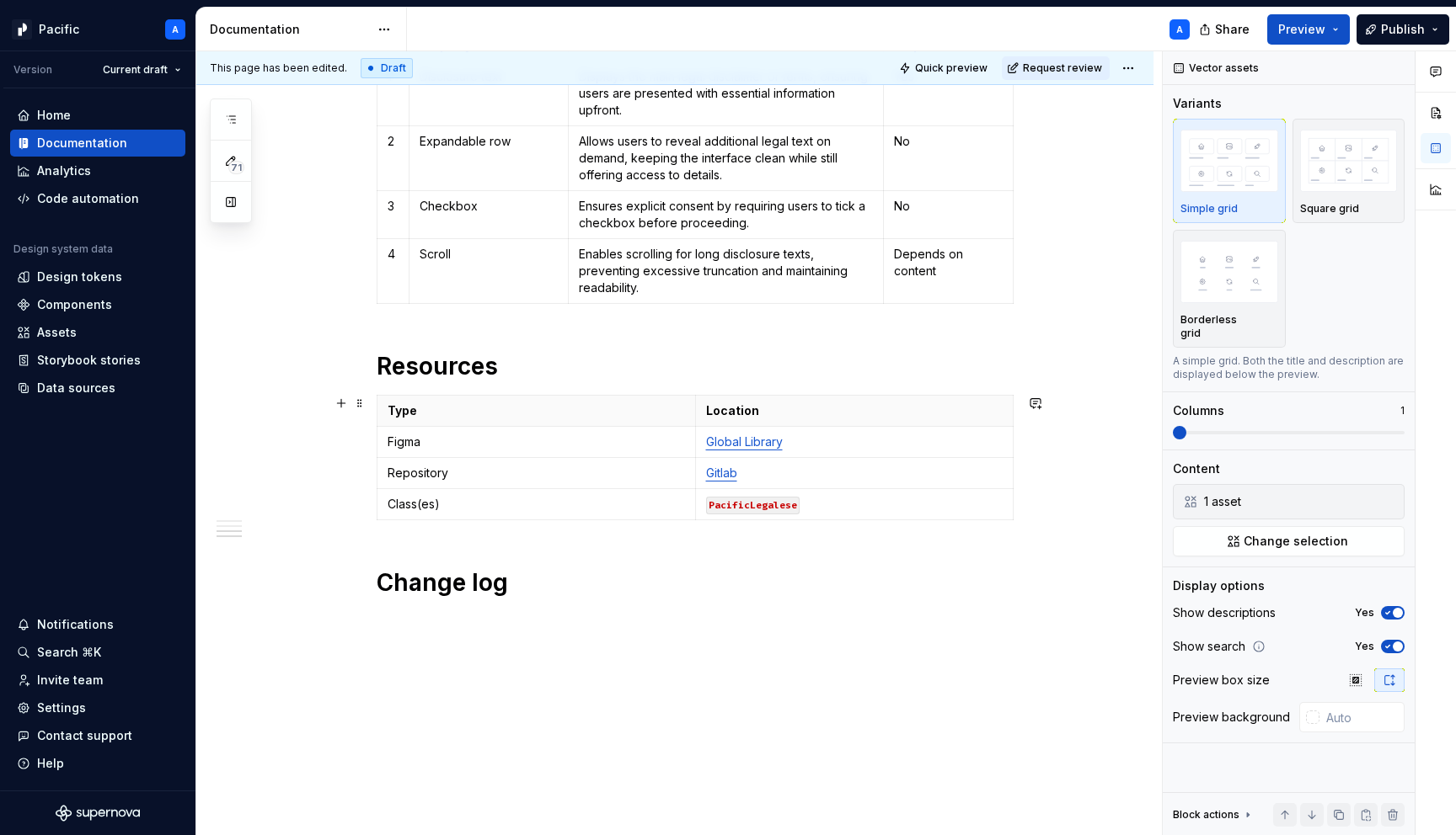
scroll to position [1931, 0]
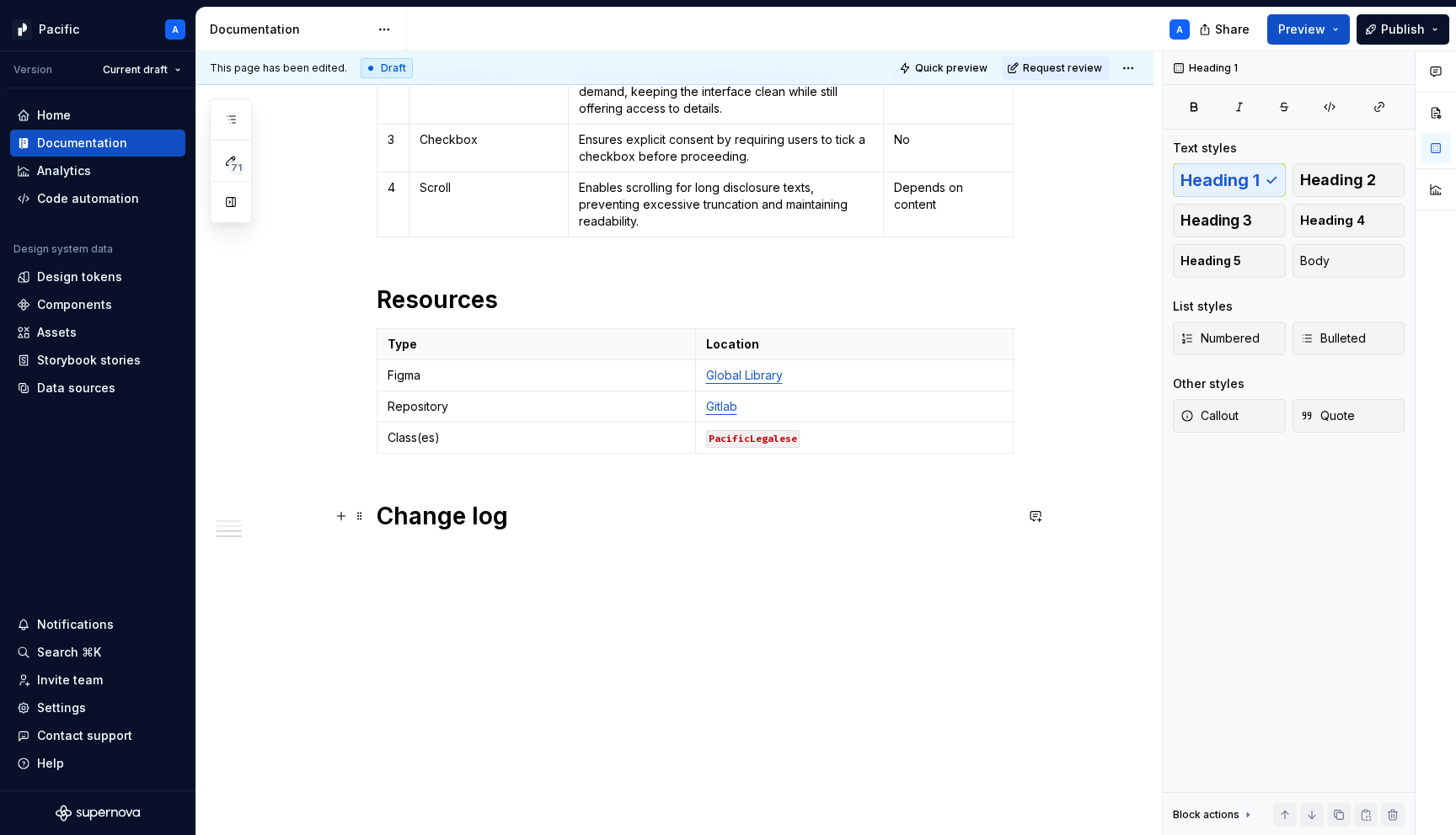
click at [605, 524] on h1 "Change log" at bounding box center [695, 517] width 637 height 31
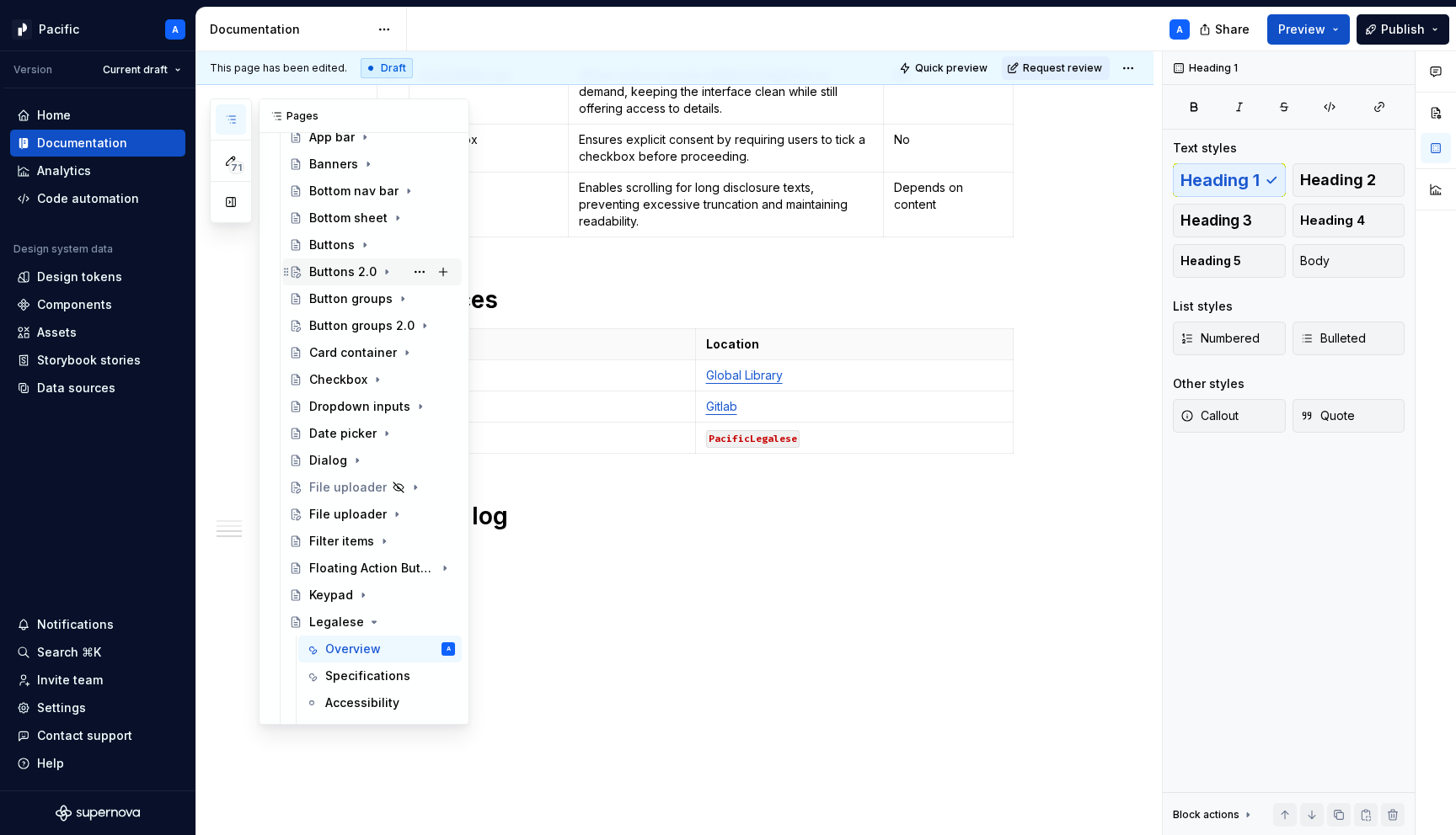
click at [382, 269] on icon "Page tree" at bounding box center [386, 272] width 13 height 13
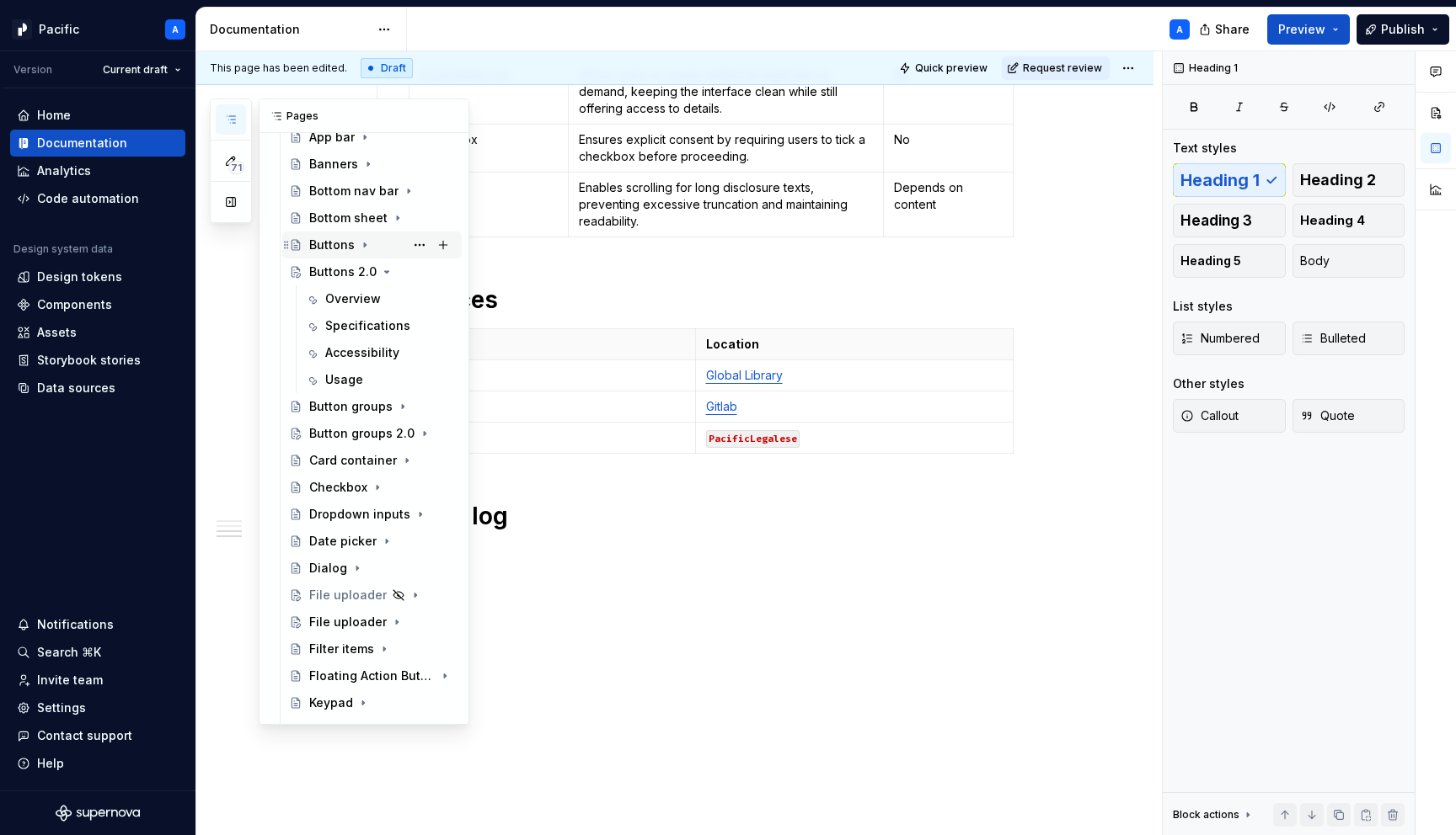
click at [364, 245] on icon "Page tree" at bounding box center [365, 245] width 2 height 4
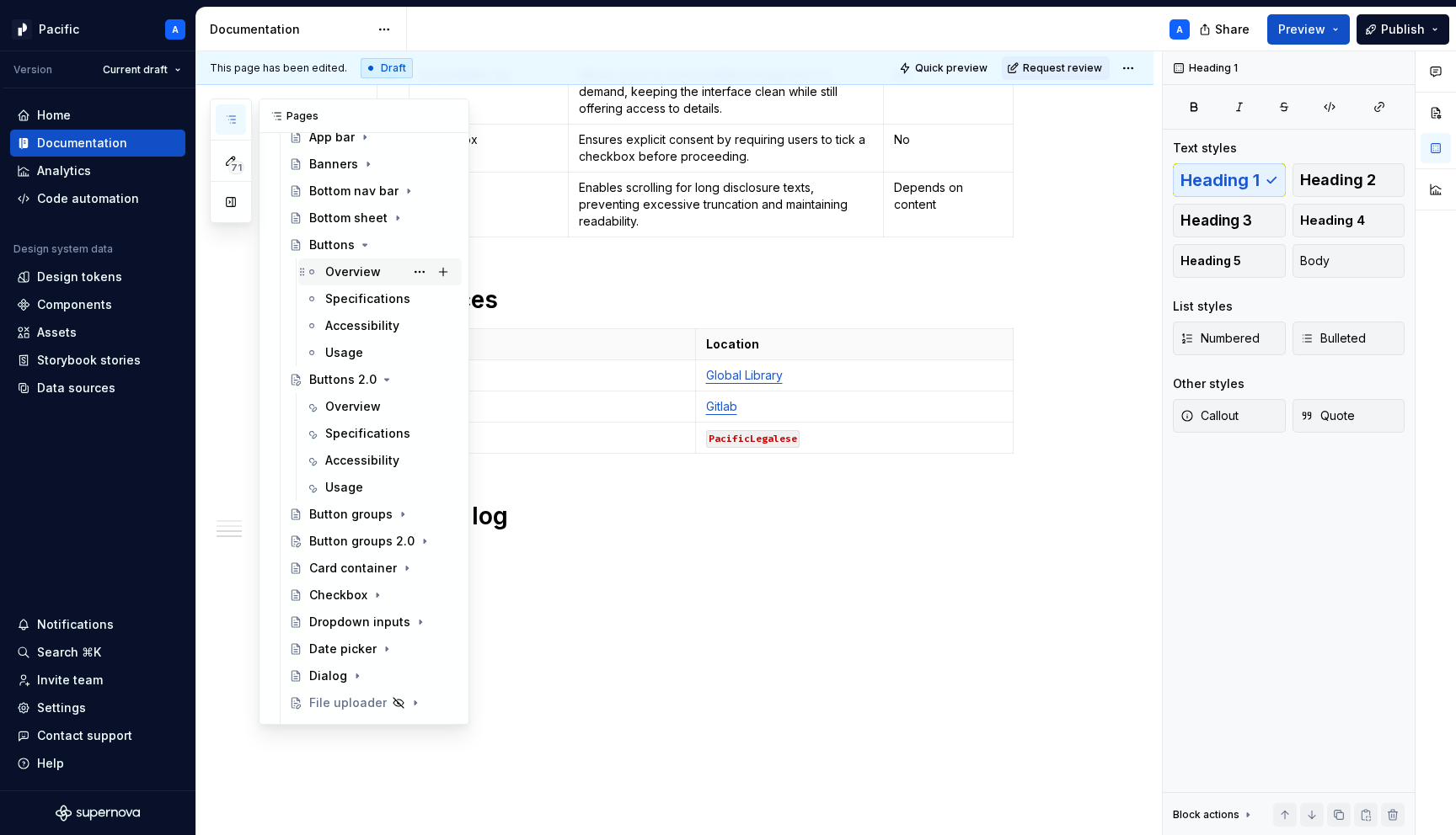
click at [372, 269] on div "Overview" at bounding box center [353, 273] width 55 height 17
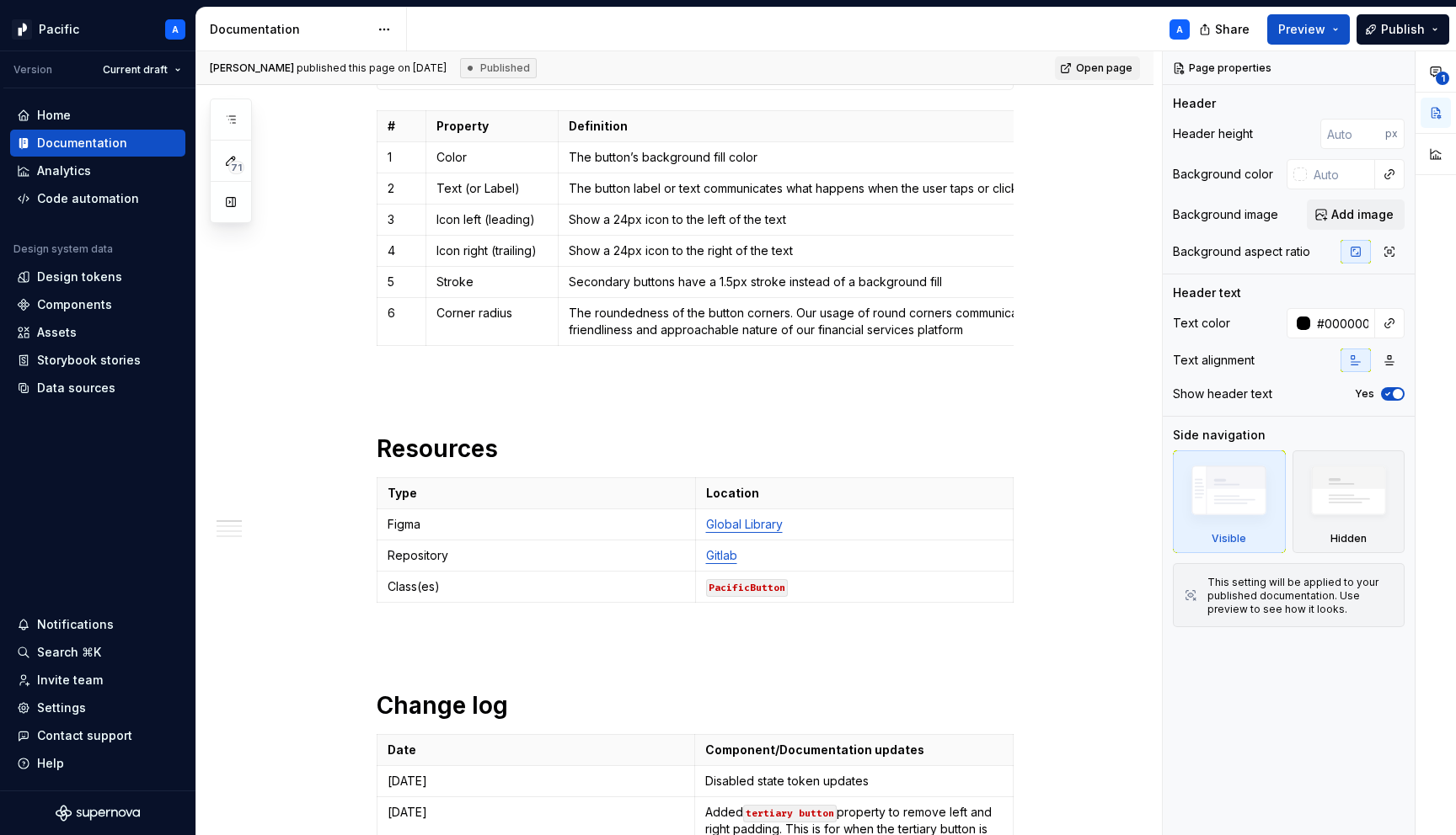
scroll to position [2022, 0]
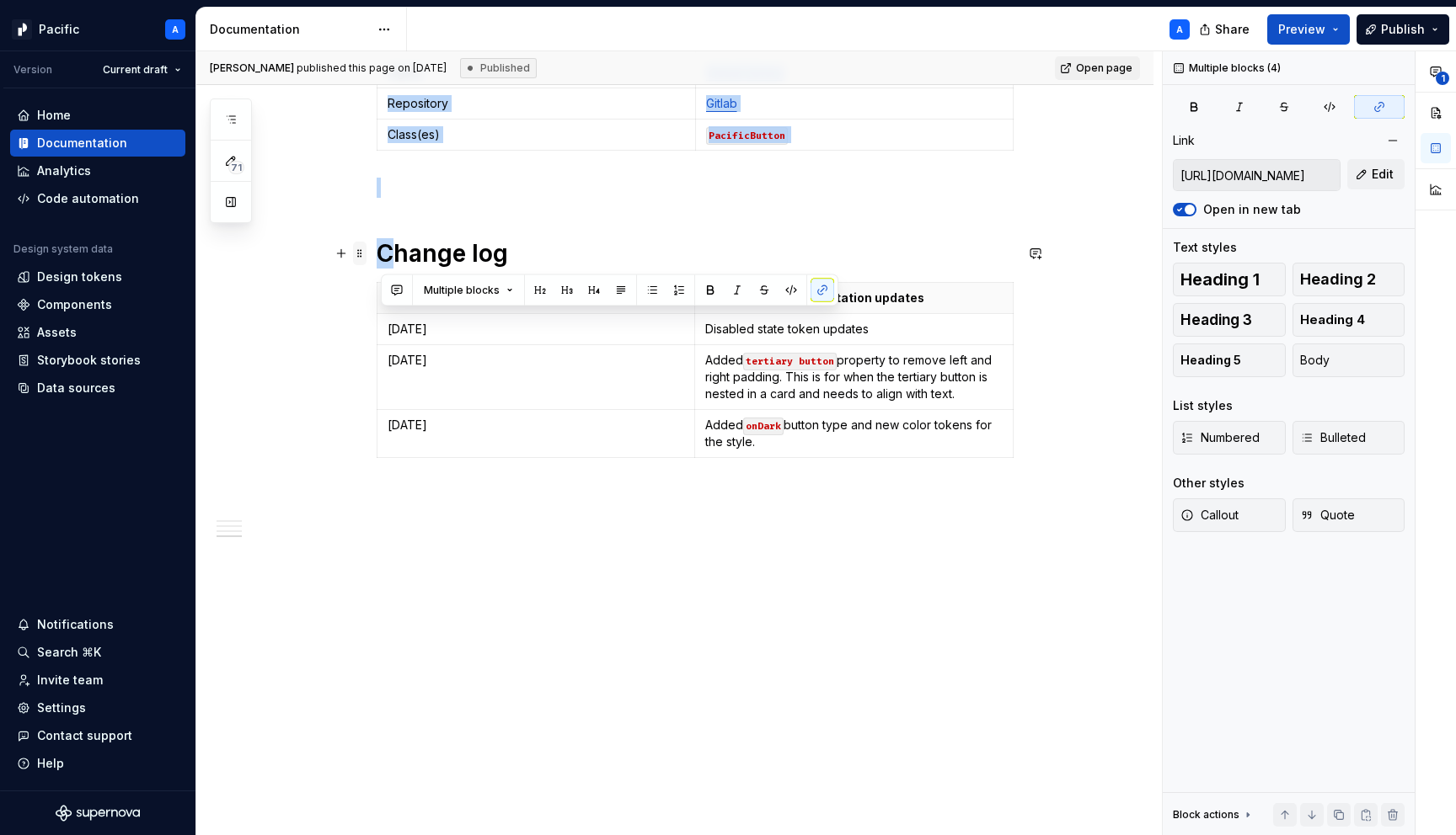
drag, startPoint x: 561, startPoint y: 583, endPoint x: 365, endPoint y: 262, distance: 376.1
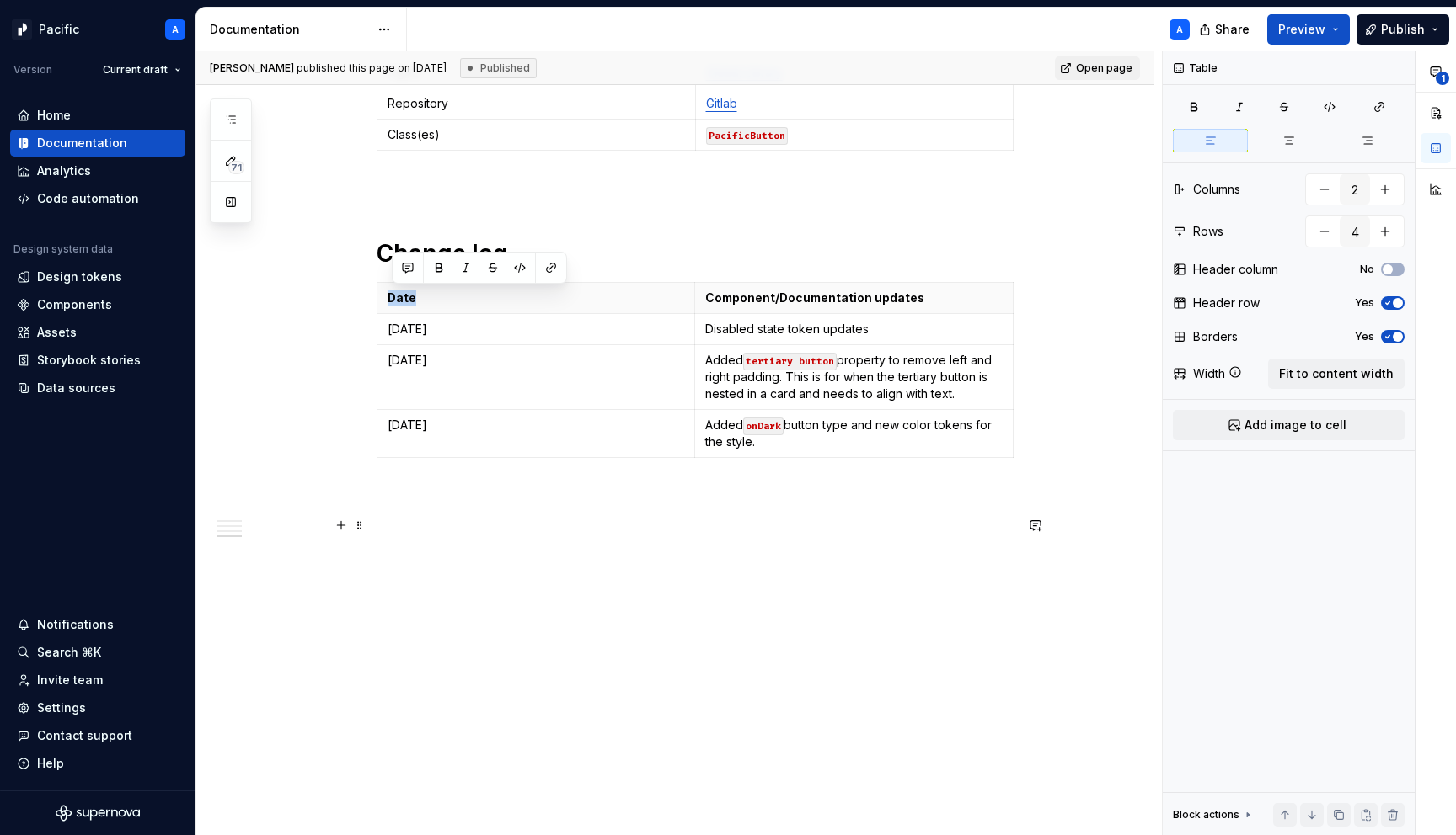
drag, startPoint x: 382, startPoint y: 196, endPoint x: 530, endPoint y: 535, distance: 369.9
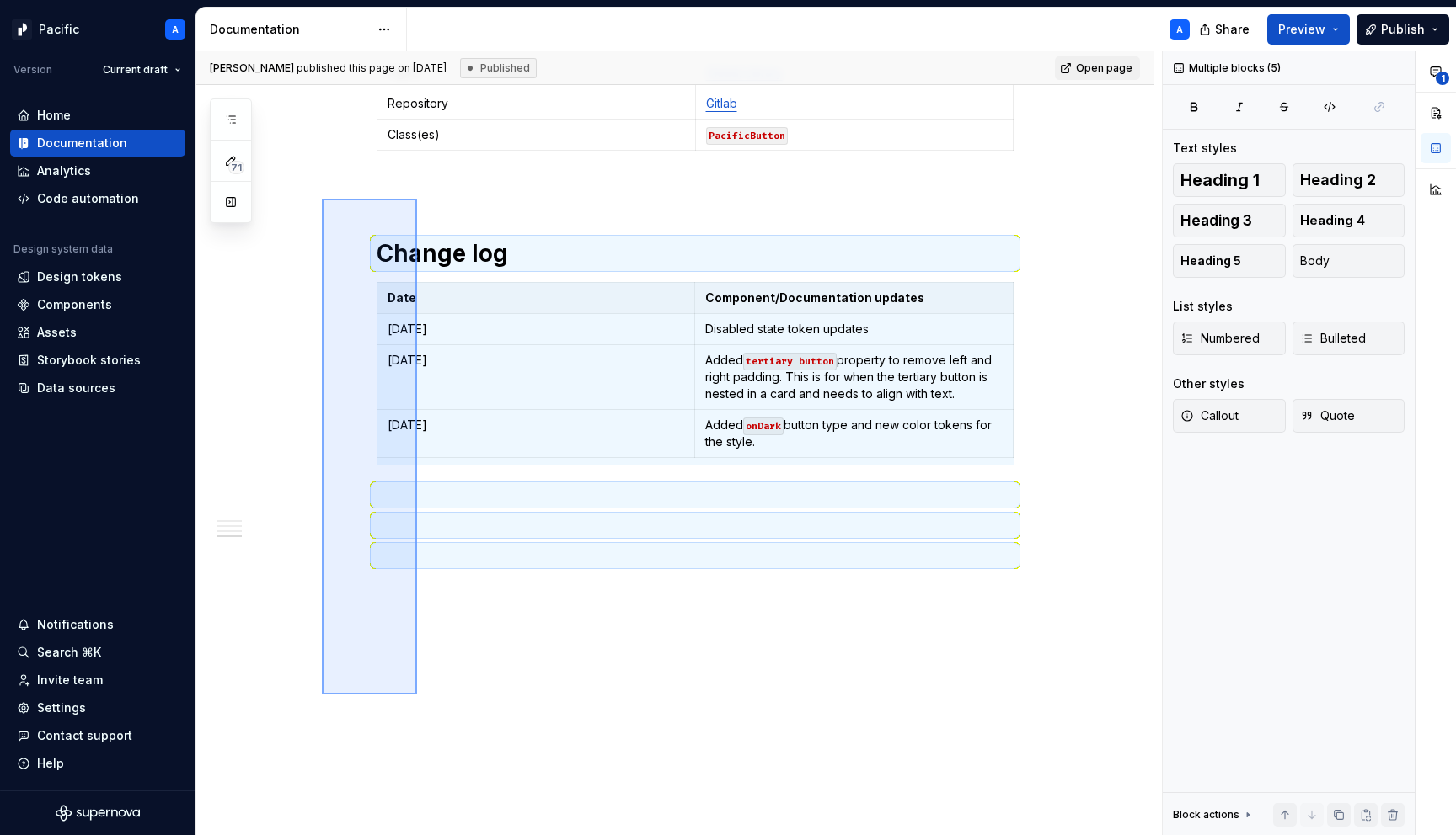
drag, startPoint x: 417, startPoint y: 695, endPoint x: 322, endPoint y: 199, distance: 505.0
click at [322, 199] on div "**********" at bounding box center [679, 443] width 966 height 784
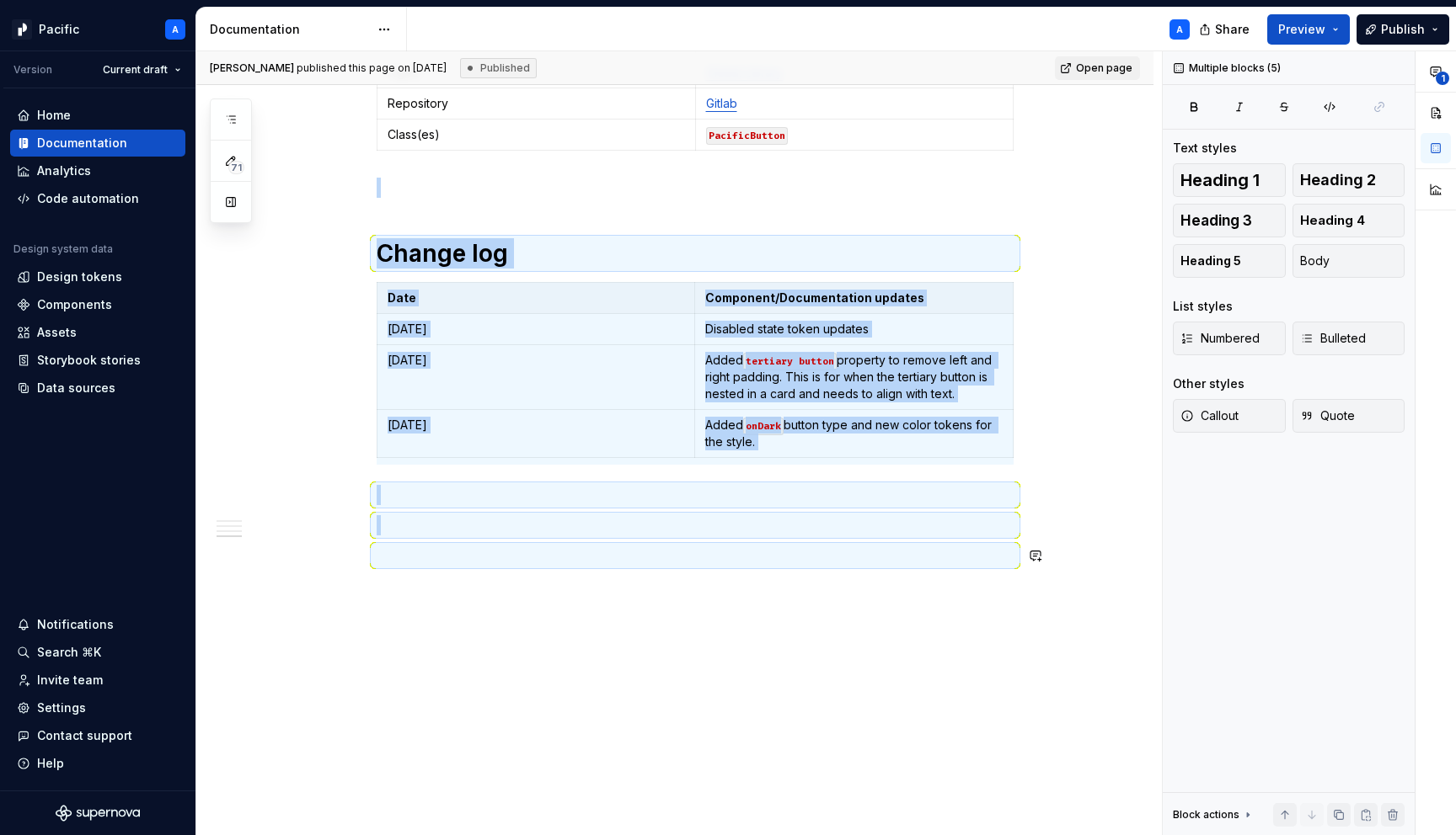
copy div "Change log Date Component/Documentation updates [DATE] Disabled state token upd…"
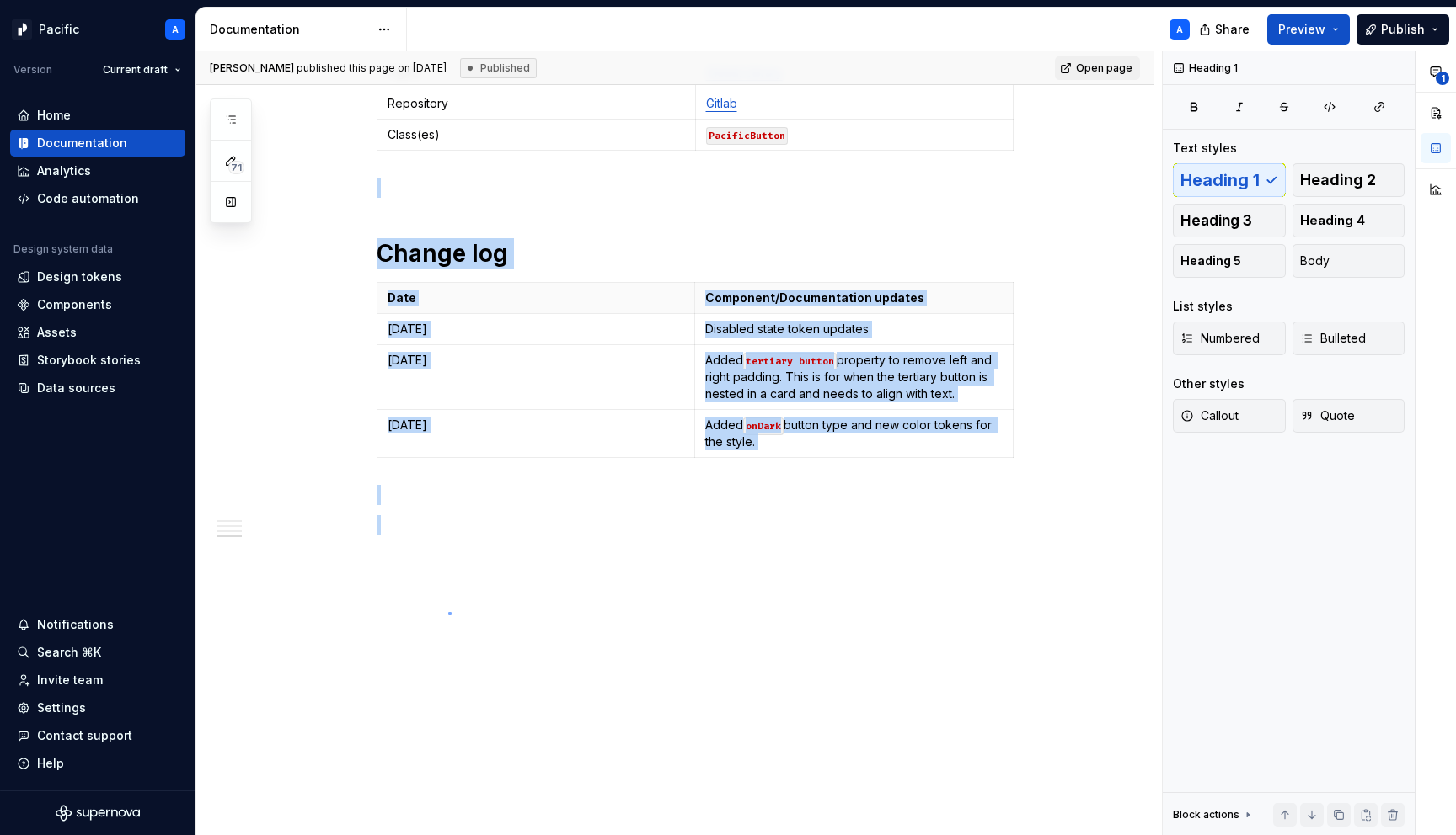
click at [448, 612] on div "**********" at bounding box center [679, 443] width 966 height 784
click at [226, 123] on icon "button" at bounding box center [231, 119] width 13 height 13
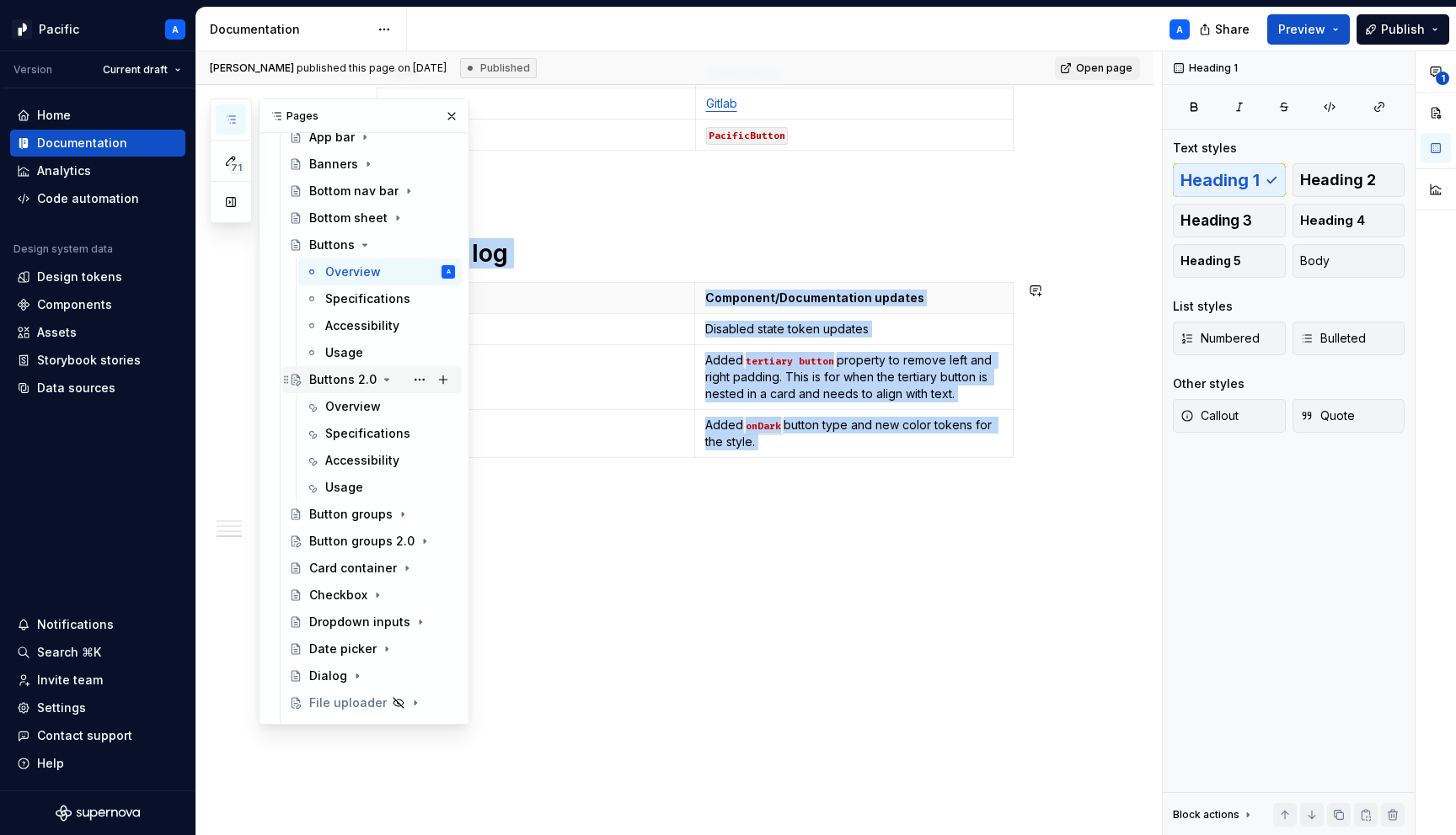
click at [385, 379] on icon "Page tree" at bounding box center [387, 380] width 4 height 2
click at [363, 244] on icon "Page tree" at bounding box center [365, 245] width 4 height 2
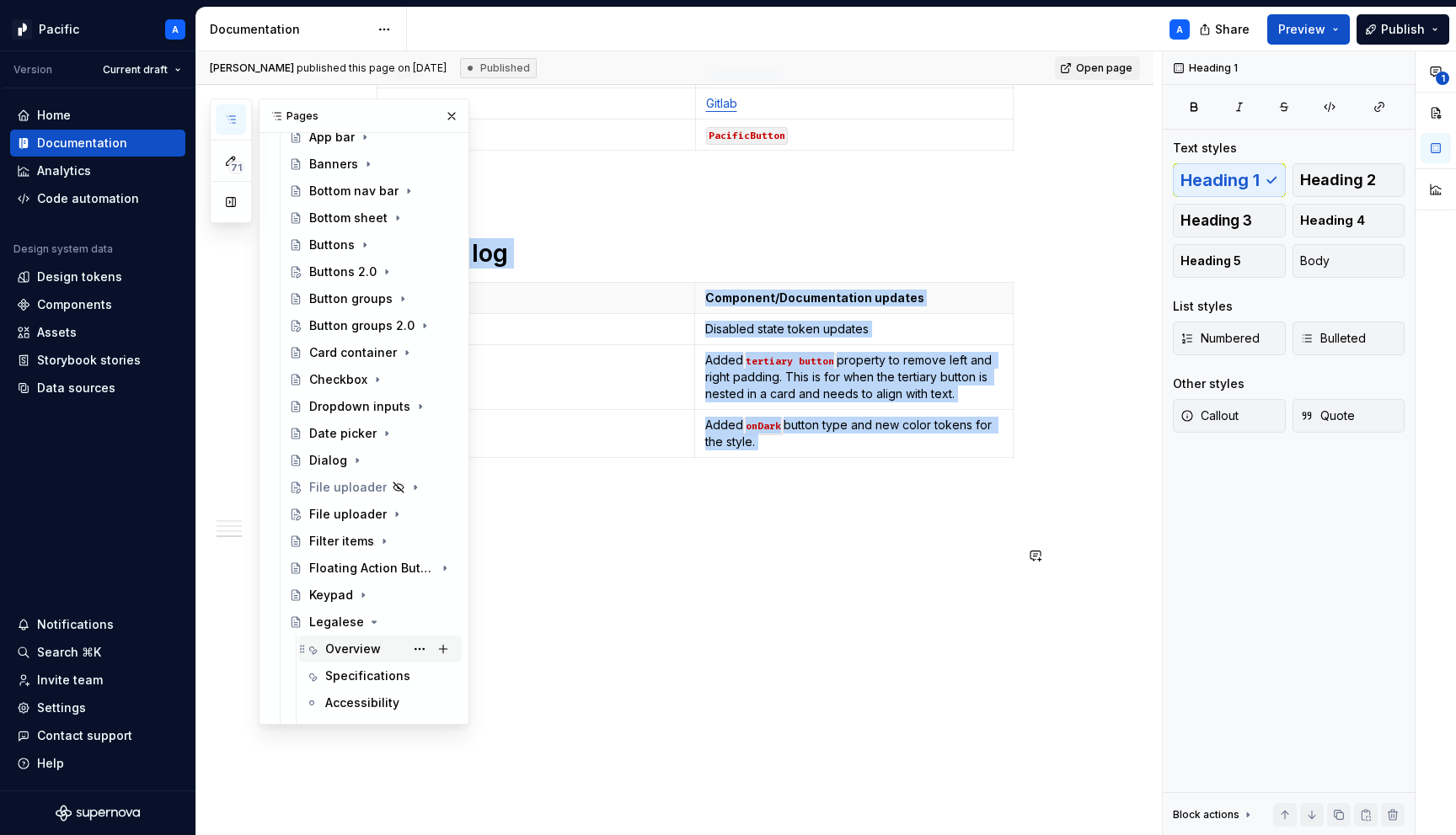
click at [356, 645] on div "Overview" at bounding box center [353, 649] width 55 height 17
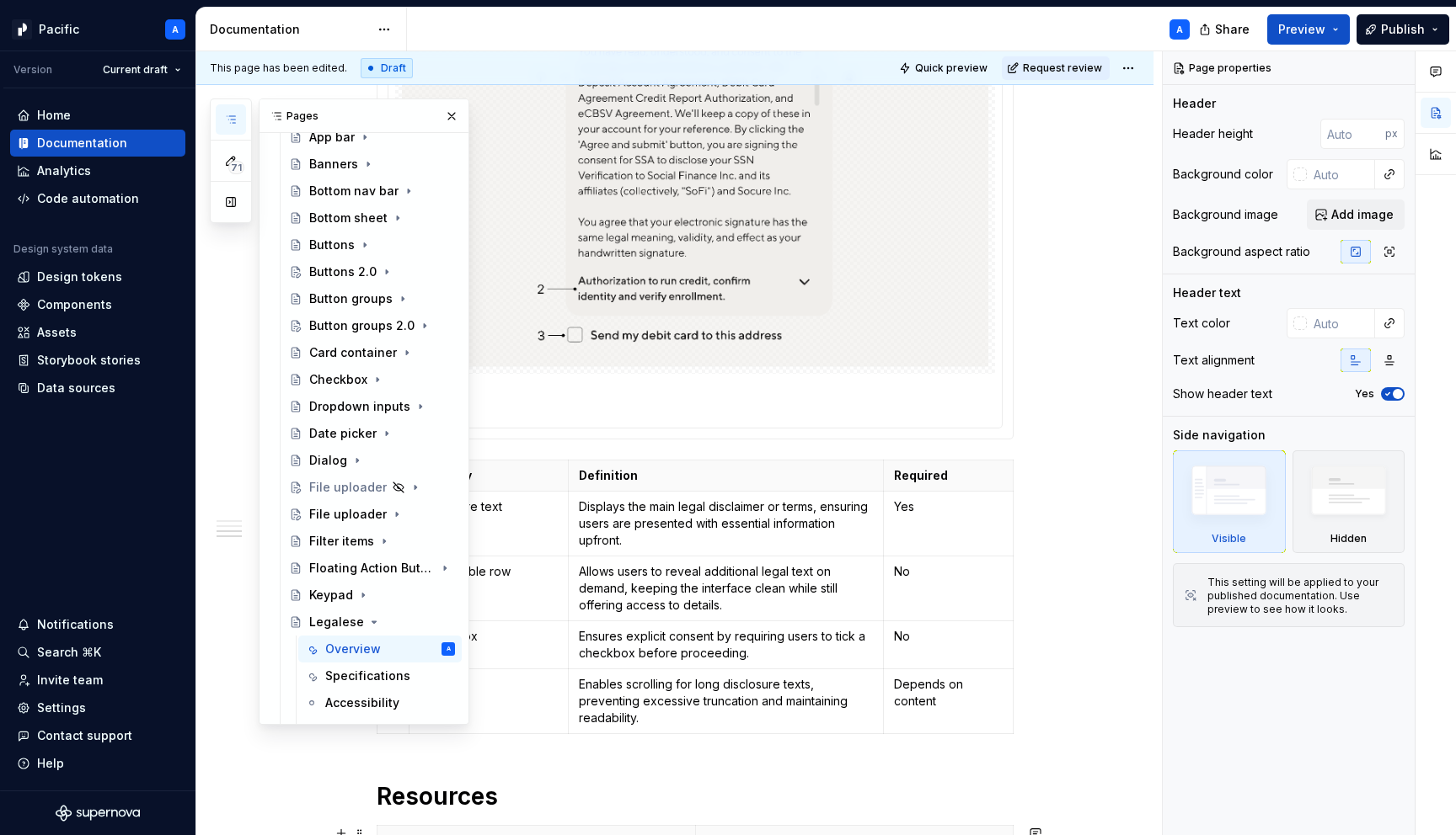
scroll to position [1931, 0]
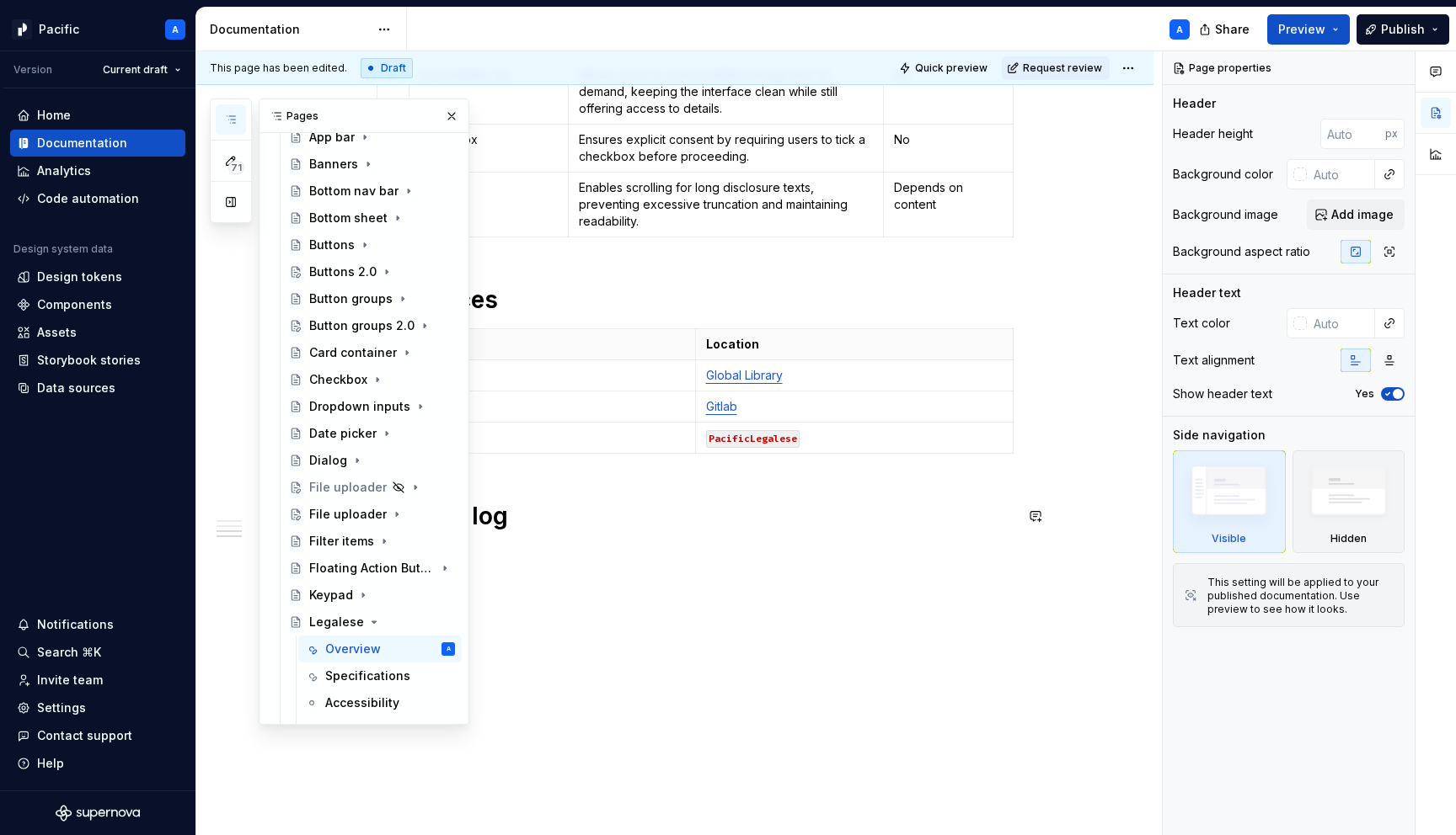
type textarea "*"
click at [575, 634] on div "**********" at bounding box center [679, 443] width 966 height 784
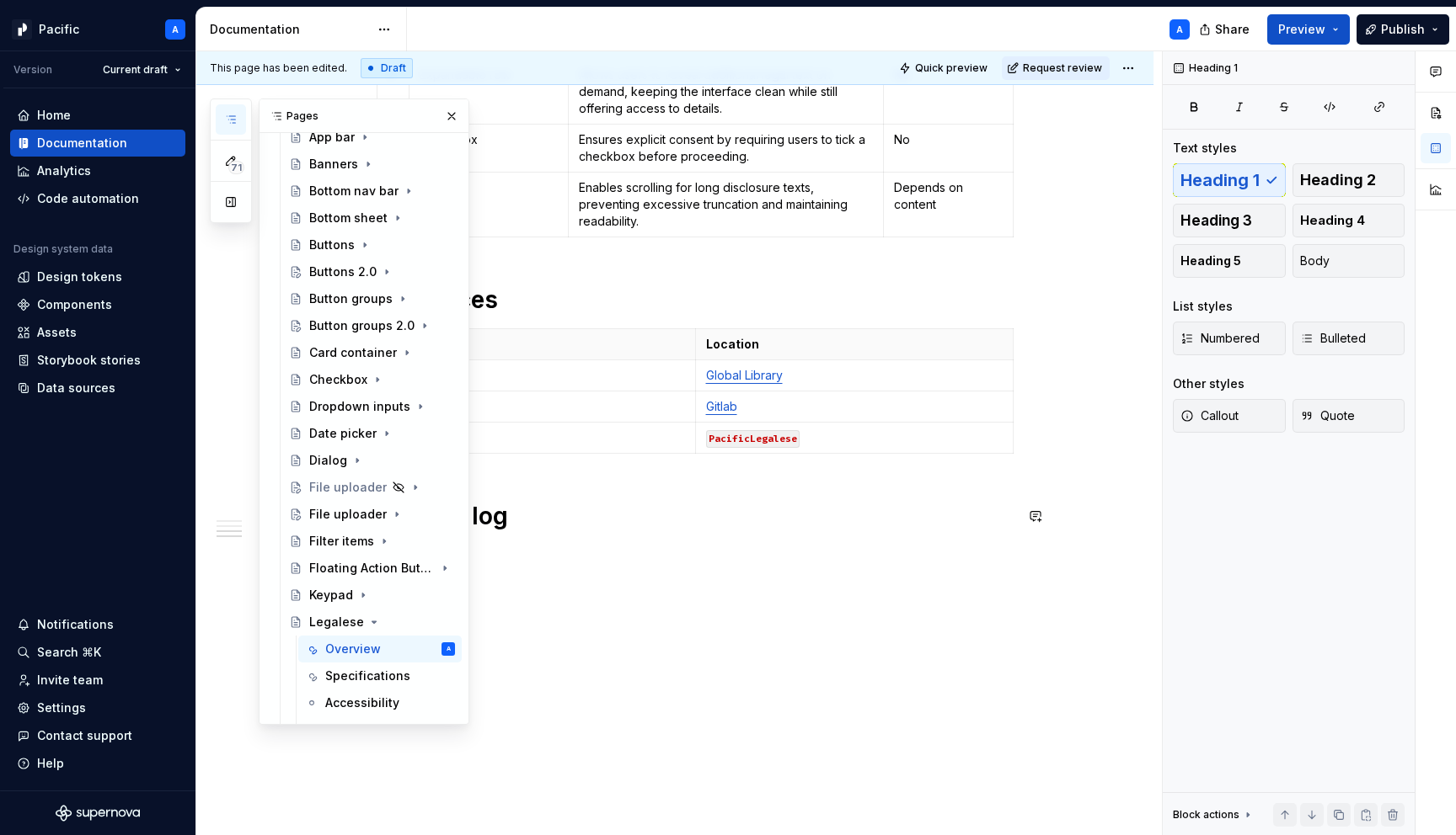
click at [513, 510] on h1 "Change log" at bounding box center [695, 517] width 637 height 31
click at [456, 109] on button "button" at bounding box center [451, 116] width 24 height 24
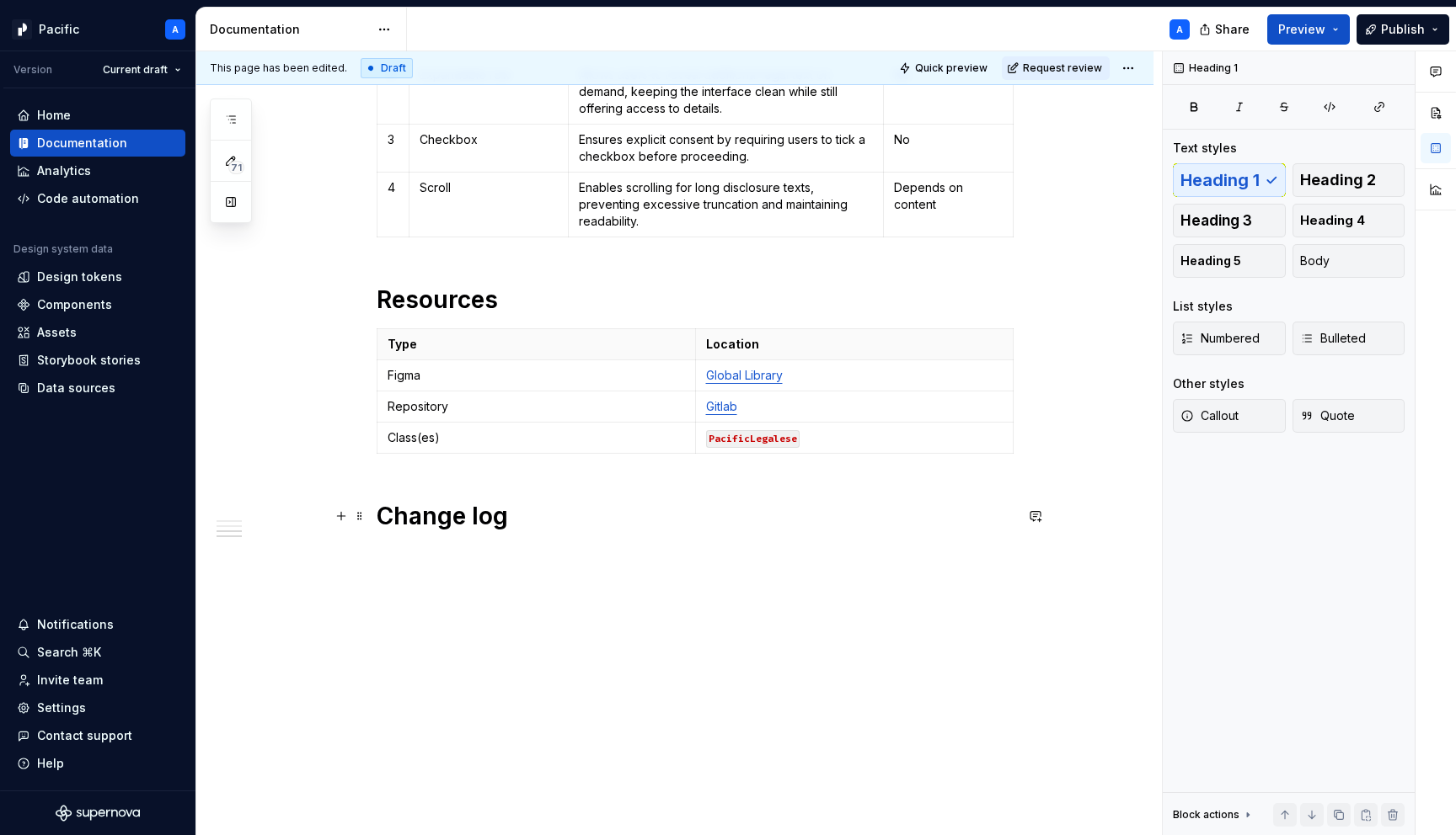
drag, startPoint x: 379, startPoint y: 512, endPoint x: 606, endPoint y: 622, distance: 252.2
click at [606, 622] on div "**********" at bounding box center [679, 443] width 966 height 784
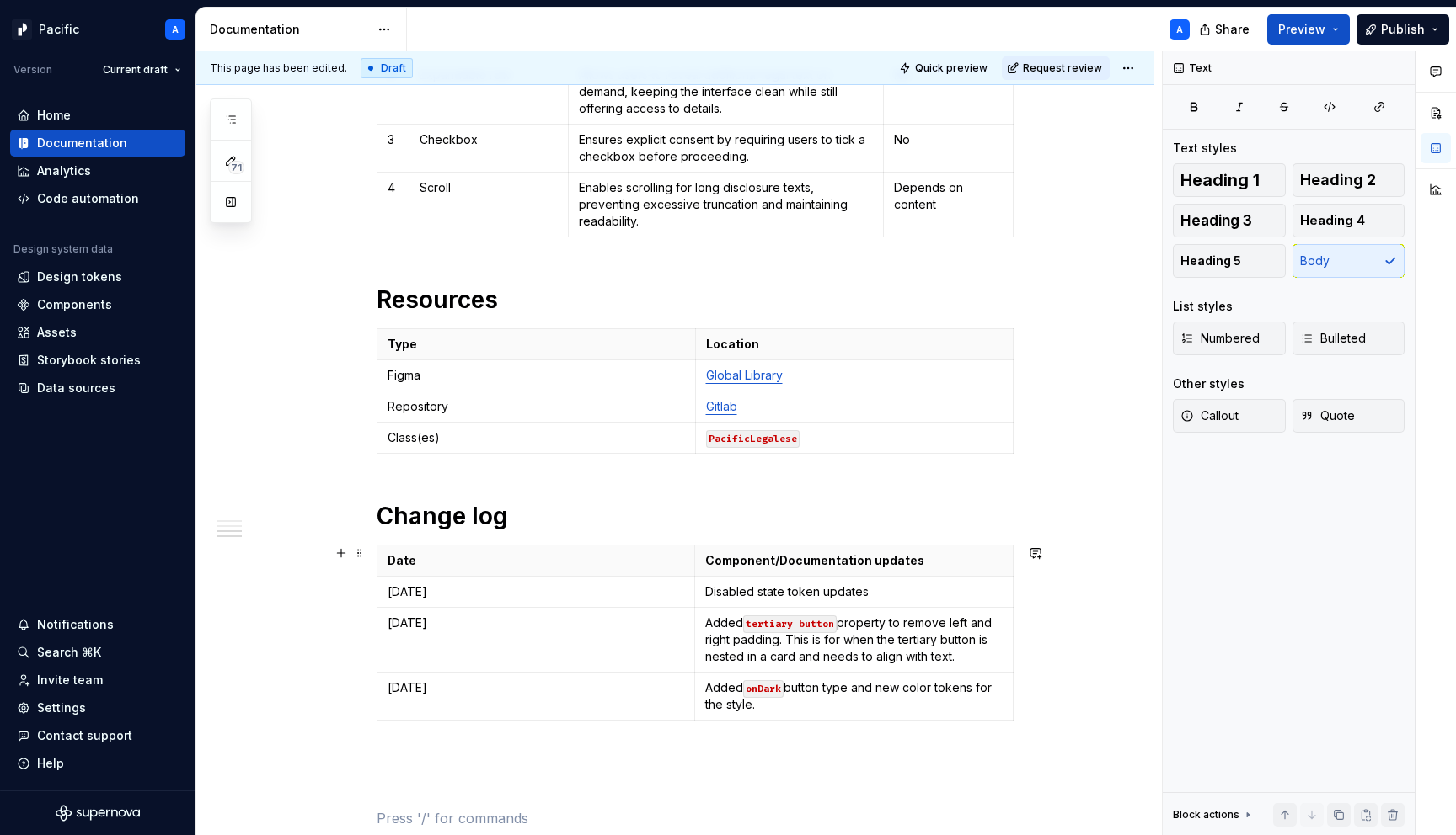
scroll to position [2020, 0]
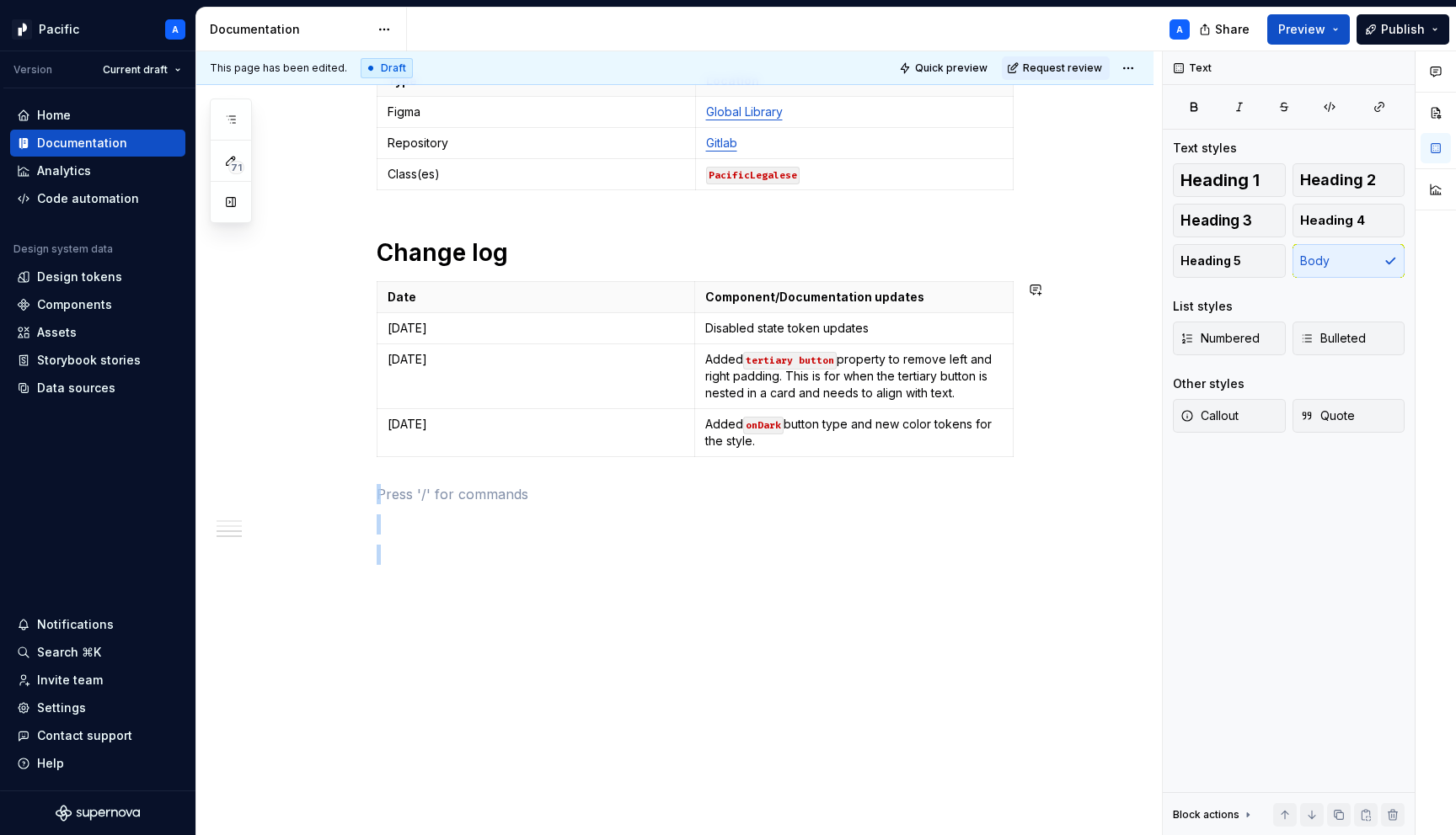
drag, startPoint x: 393, startPoint y: 654, endPoint x: 460, endPoint y: 835, distance: 193.0
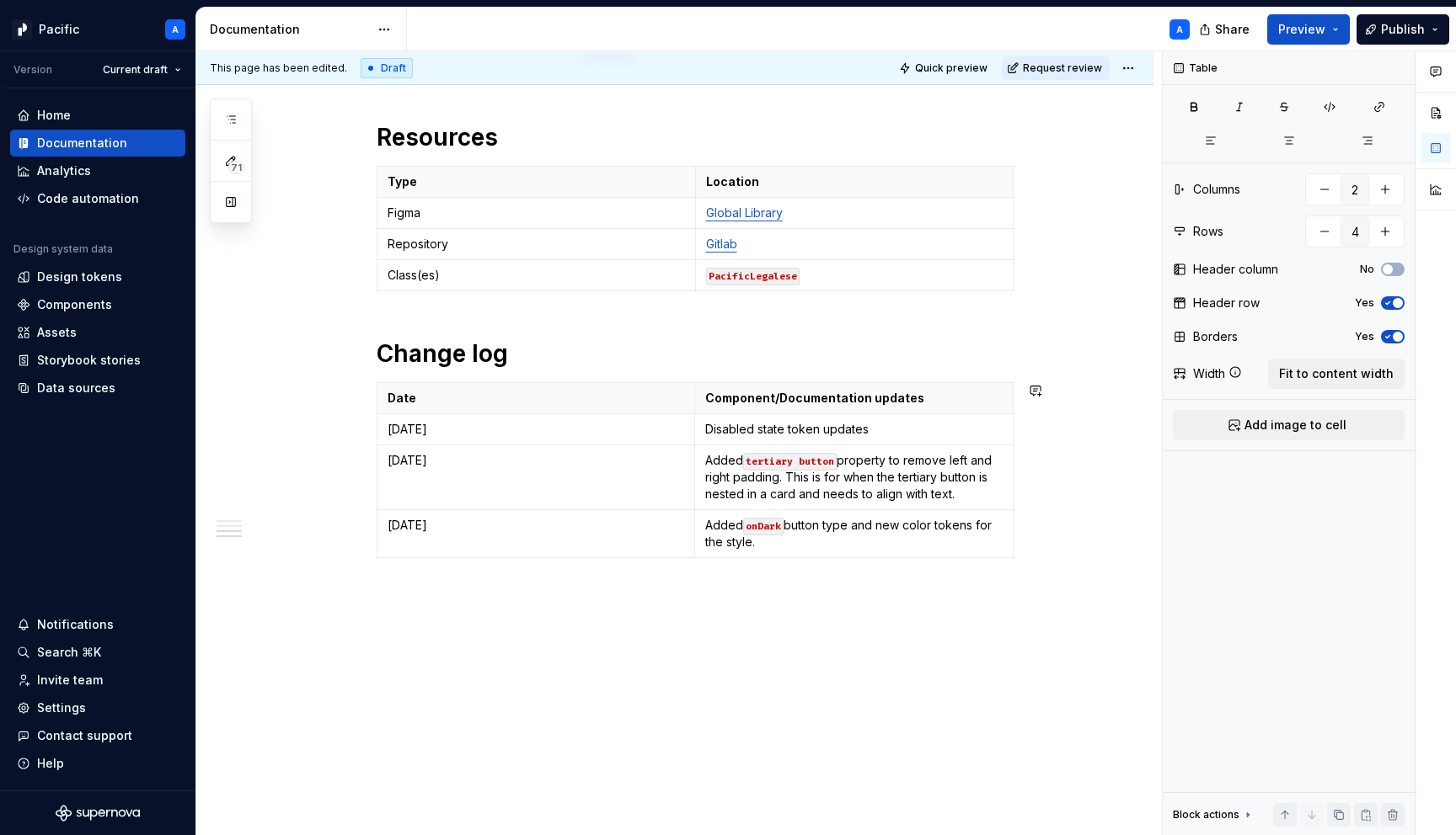
scroll to position [2093, 0]
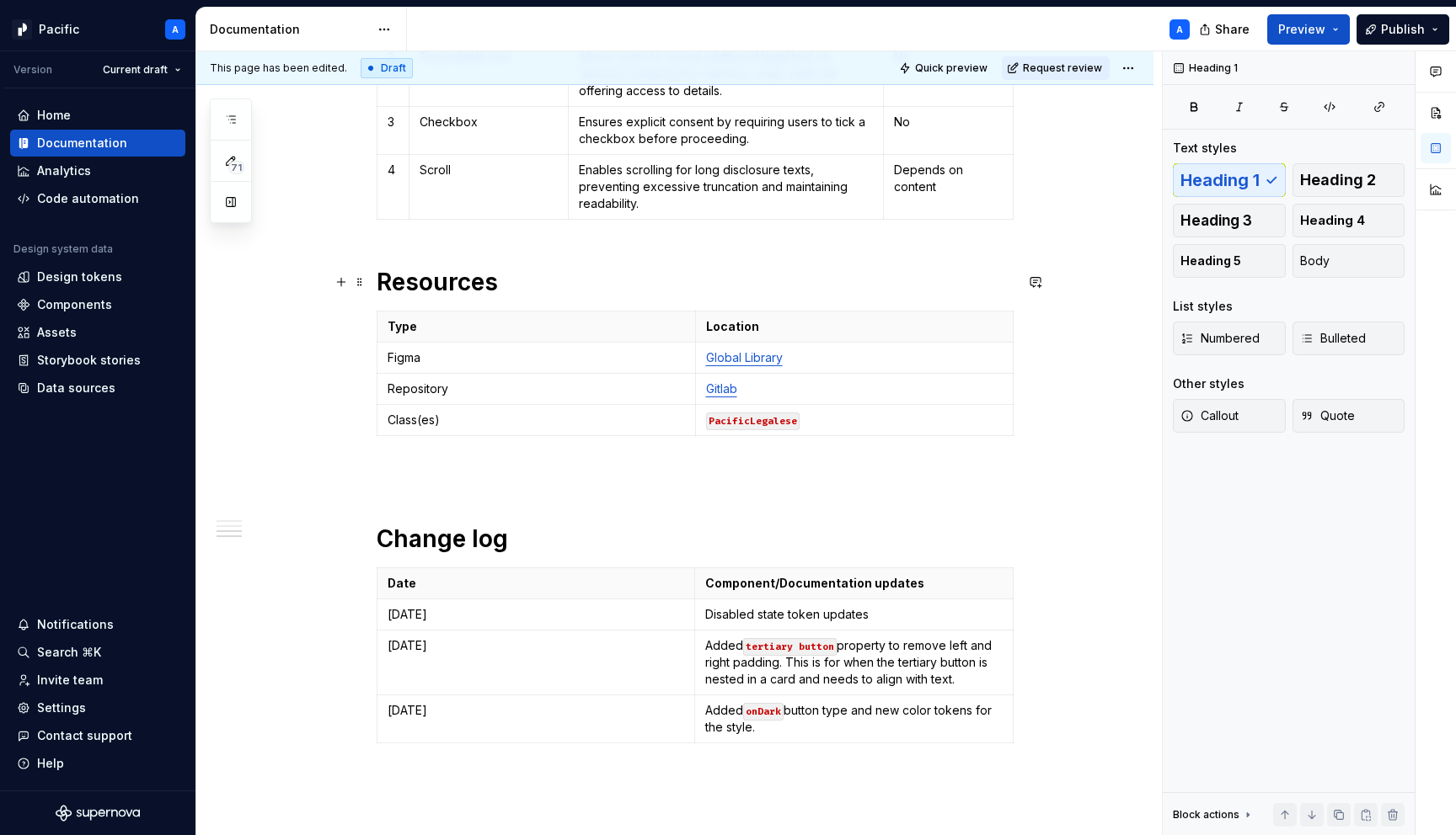
scroll to position [1942, 0]
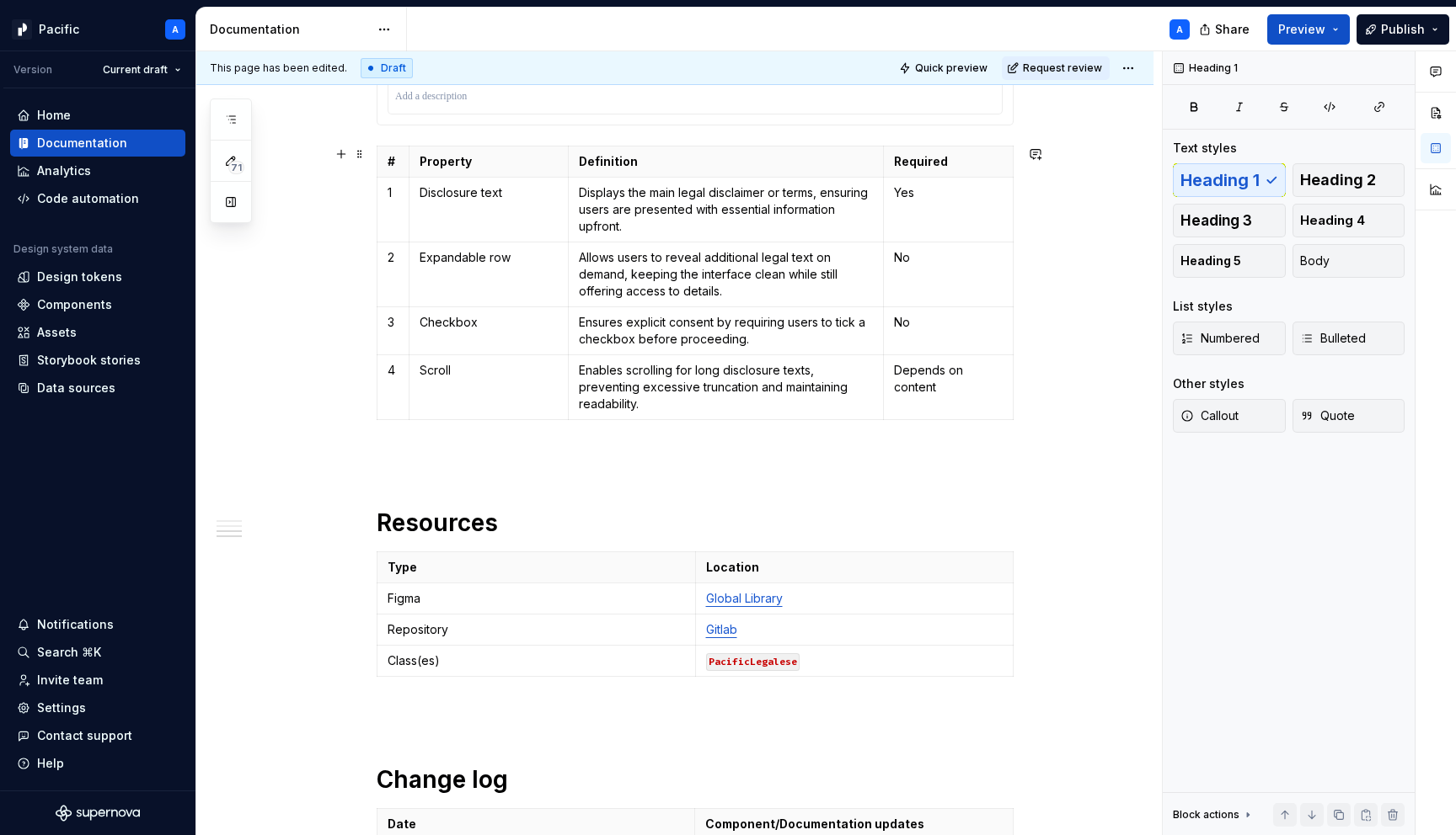
scroll to position [1756, 0]
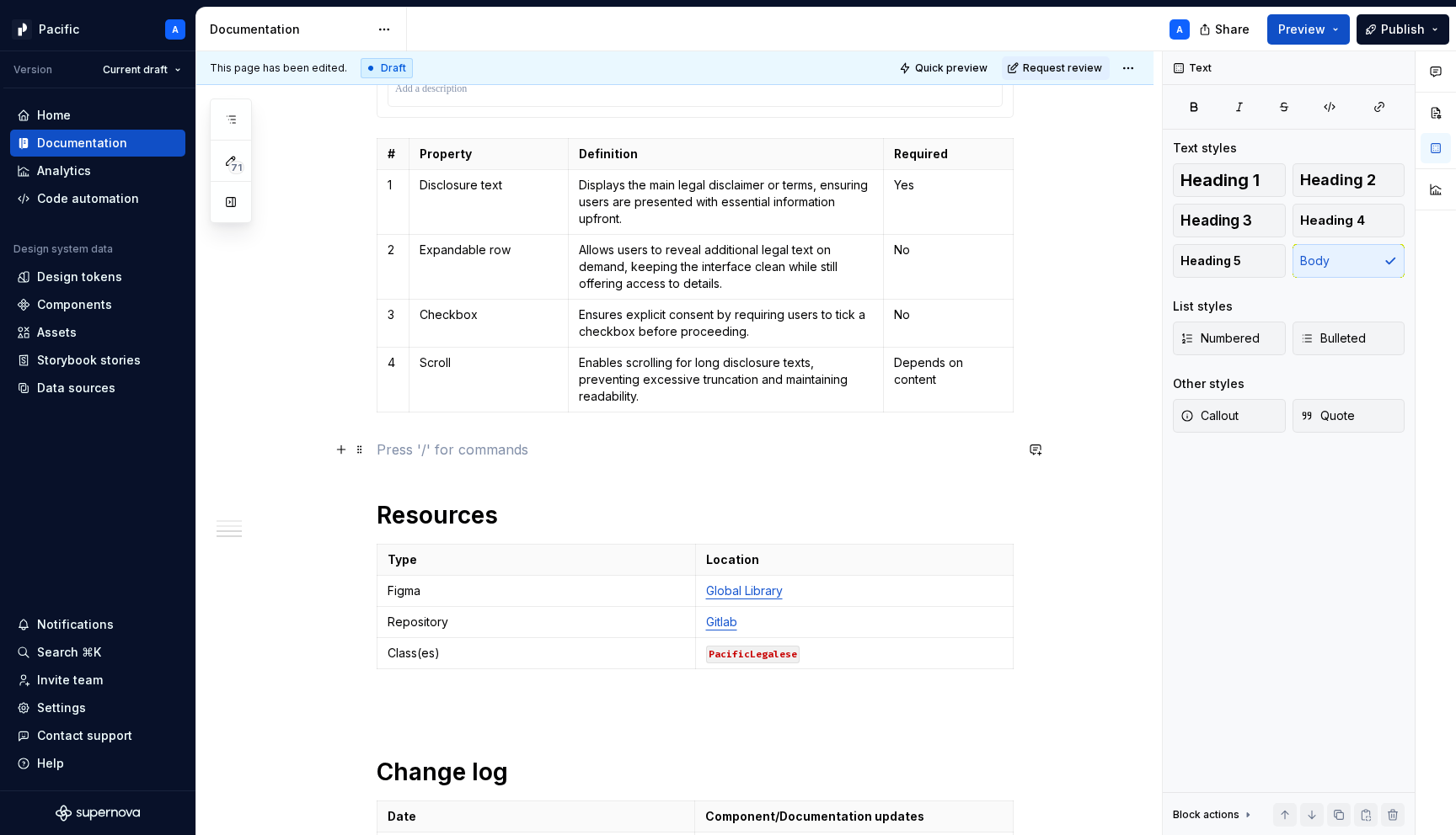
click at [434, 447] on p at bounding box center [695, 449] width 637 height 20
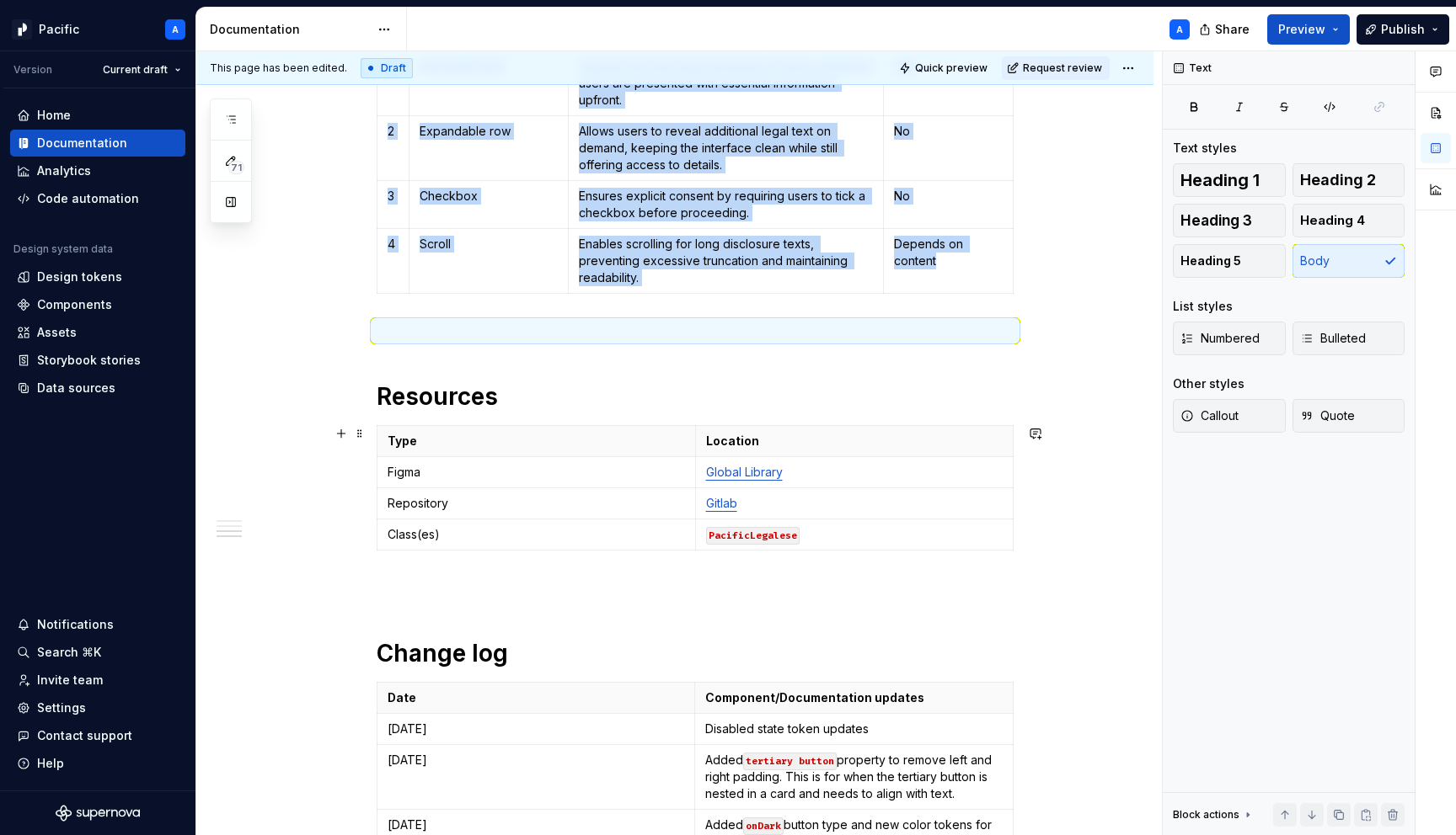
scroll to position [1874, 0]
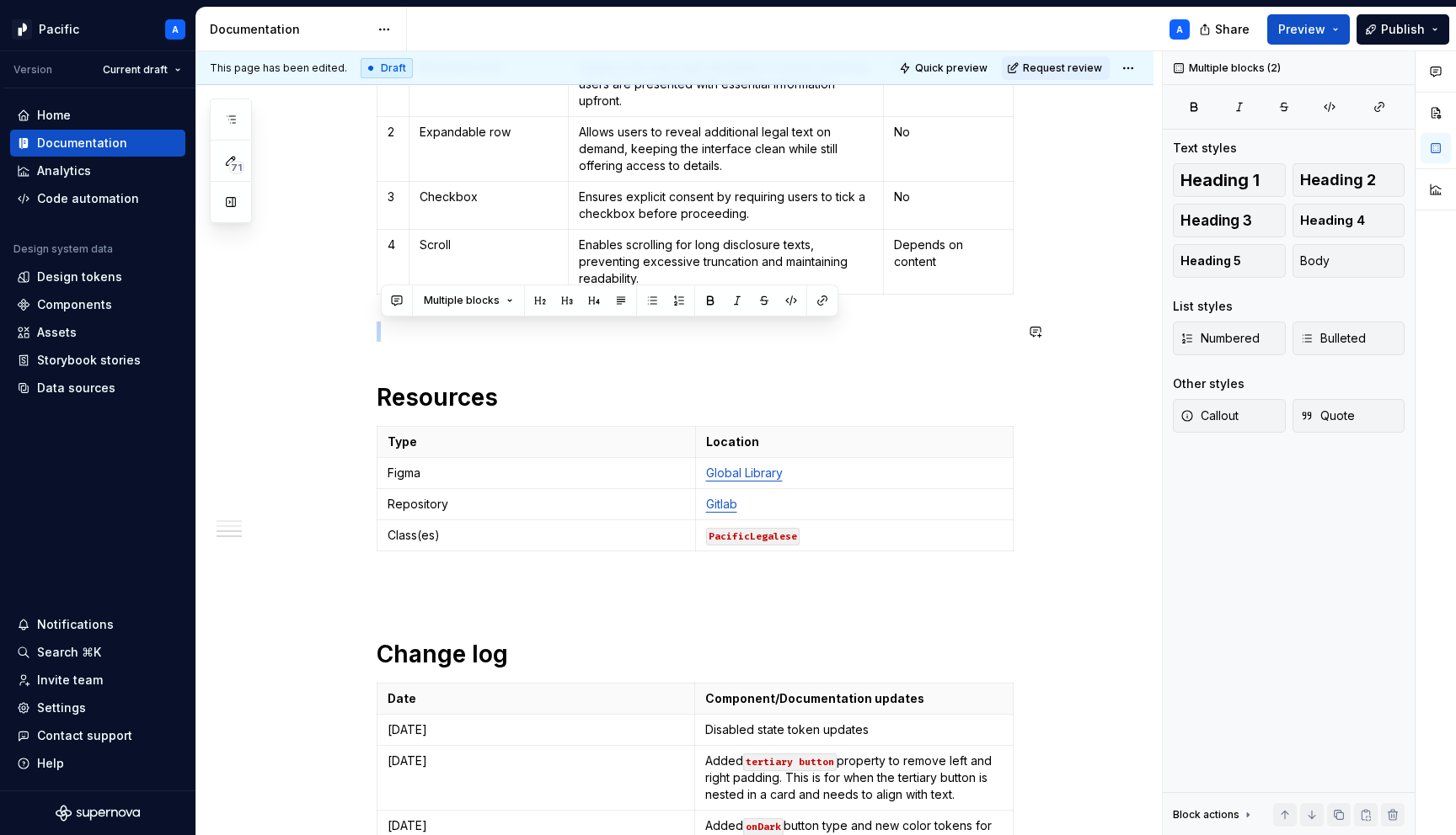
drag, startPoint x: 416, startPoint y: 365, endPoint x: 403, endPoint y: 313, distance: 53.6
click at [403, 339] on p at bounding box center [695, 332] width 637 height 20
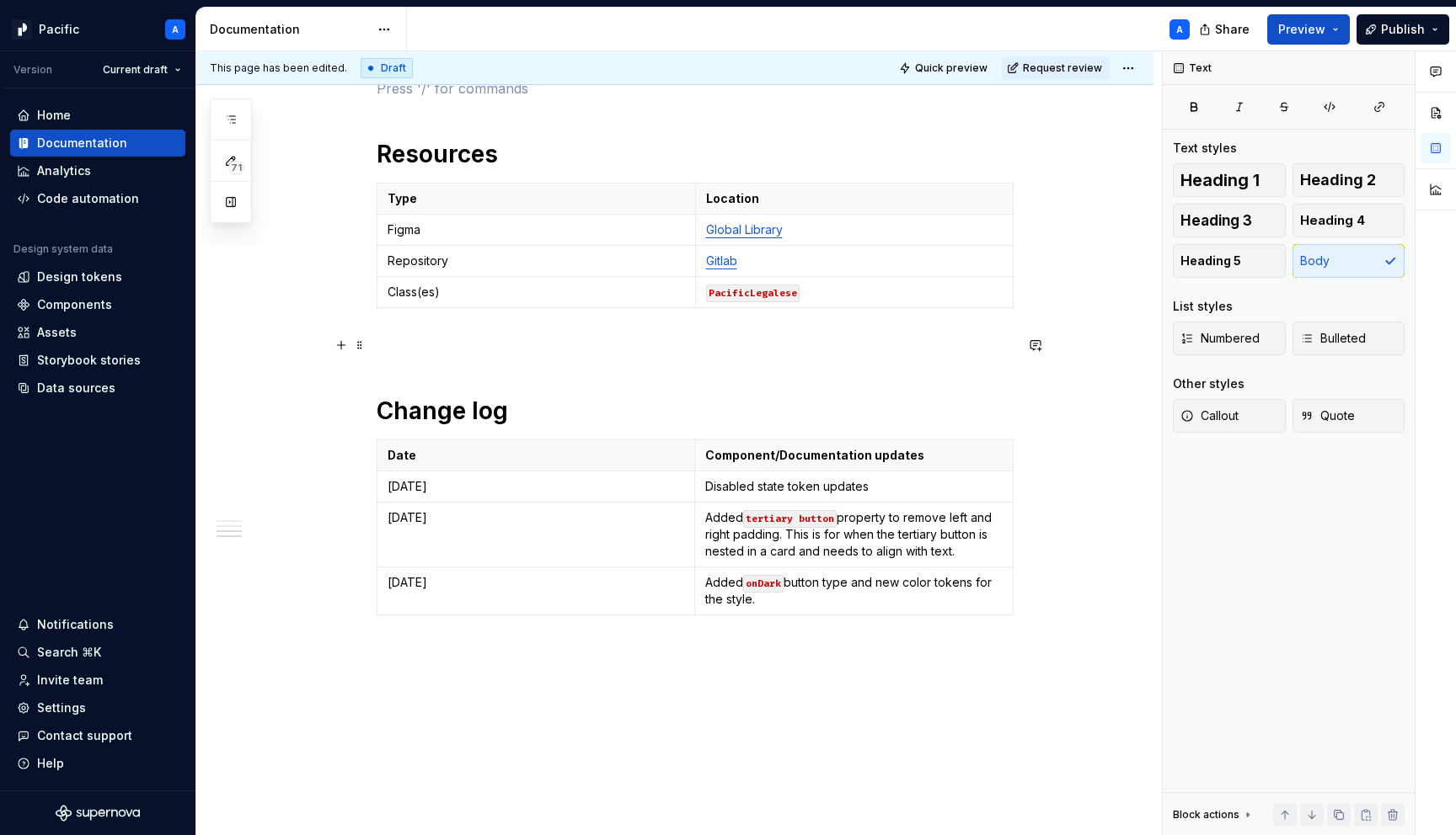
scroll to position [2124, 0]
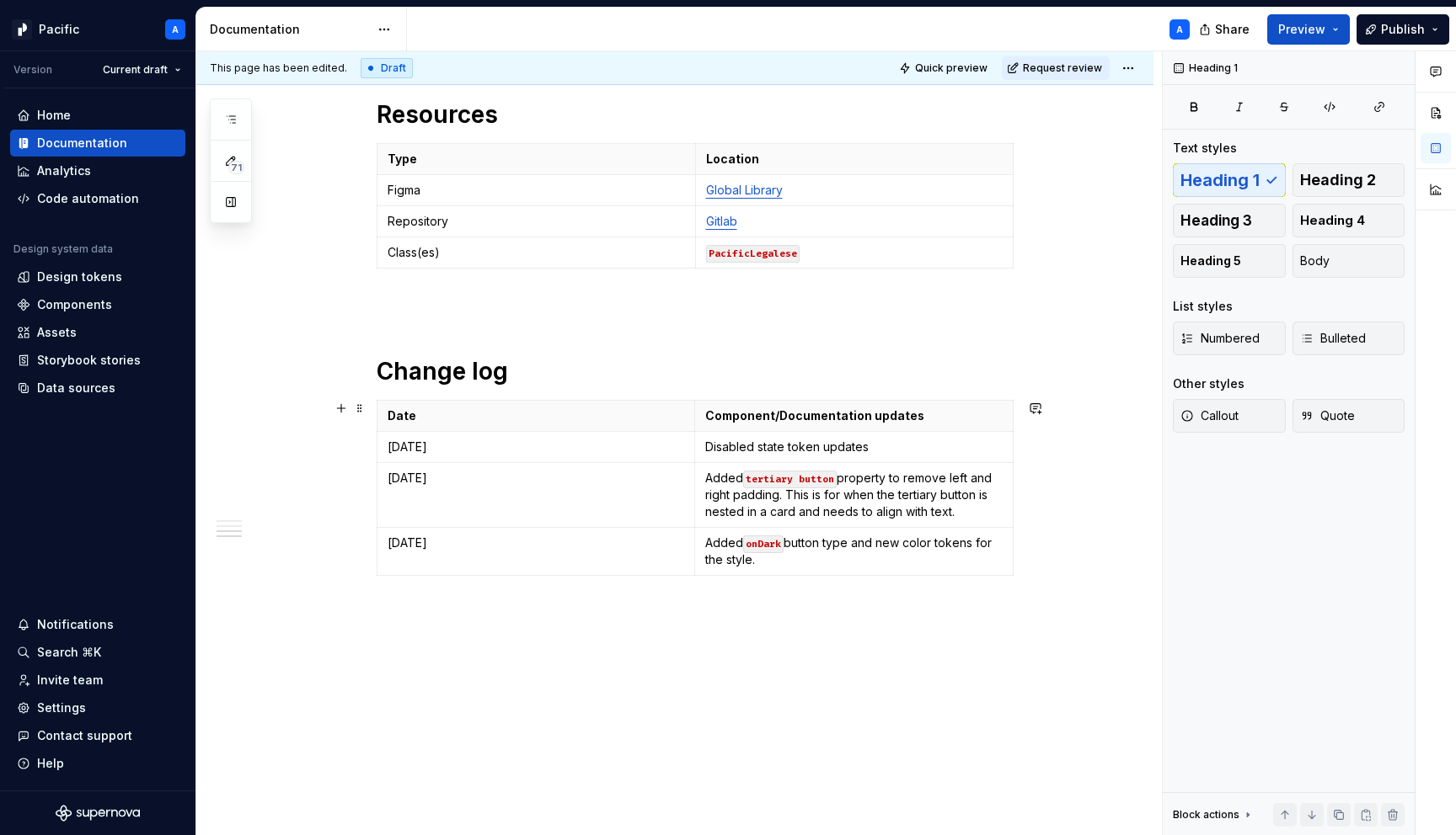
scroll to position [2158, 0]
click at [381, 492] on html "Pacific A Version Current draft Home Documentation Analytics Code automation De…" at bounding box center [728, 418] width 1456 height 835
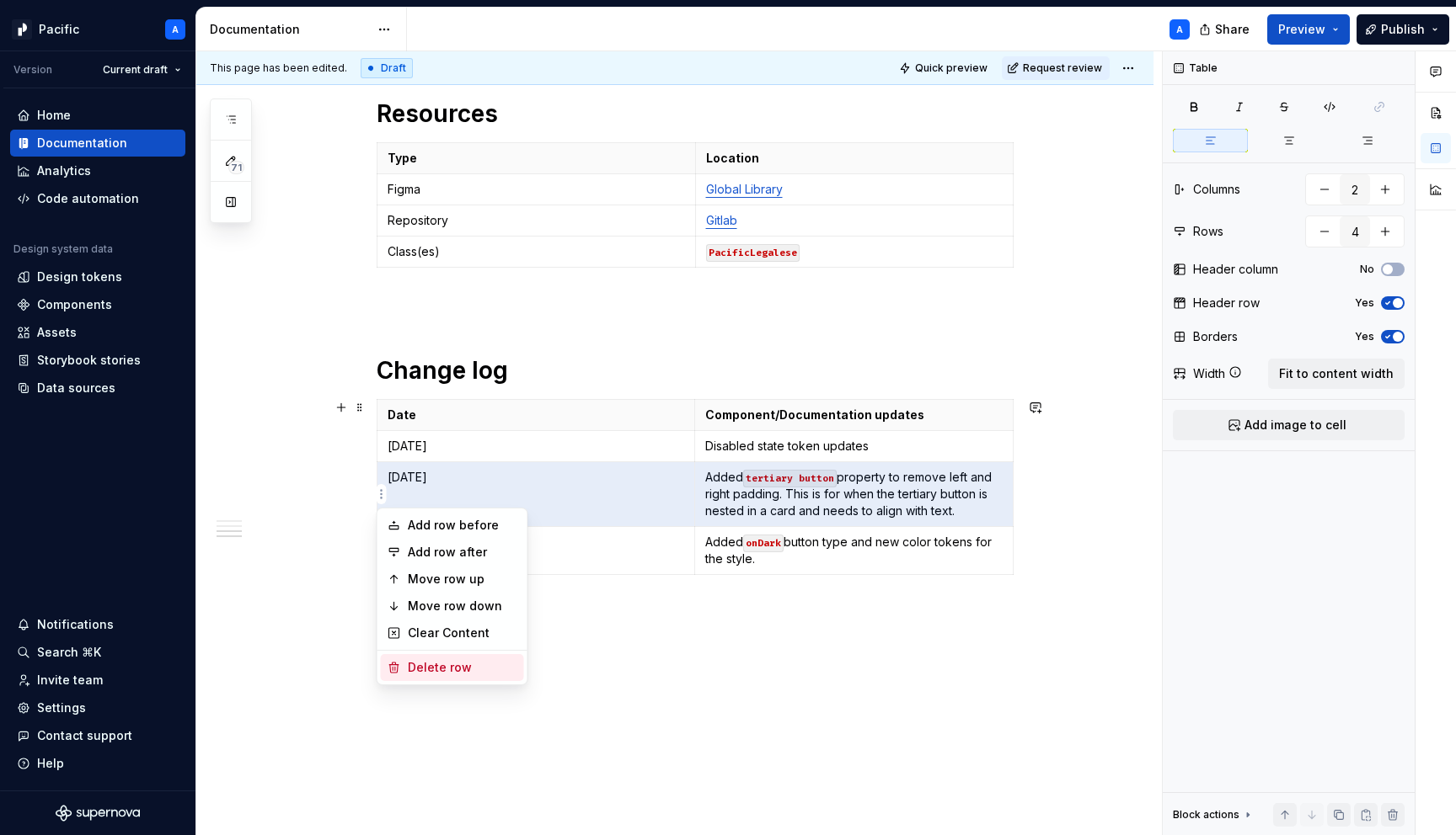
click at [479, 664] on div "Delete row" at bounding box center [462, 668] width 110 height 17
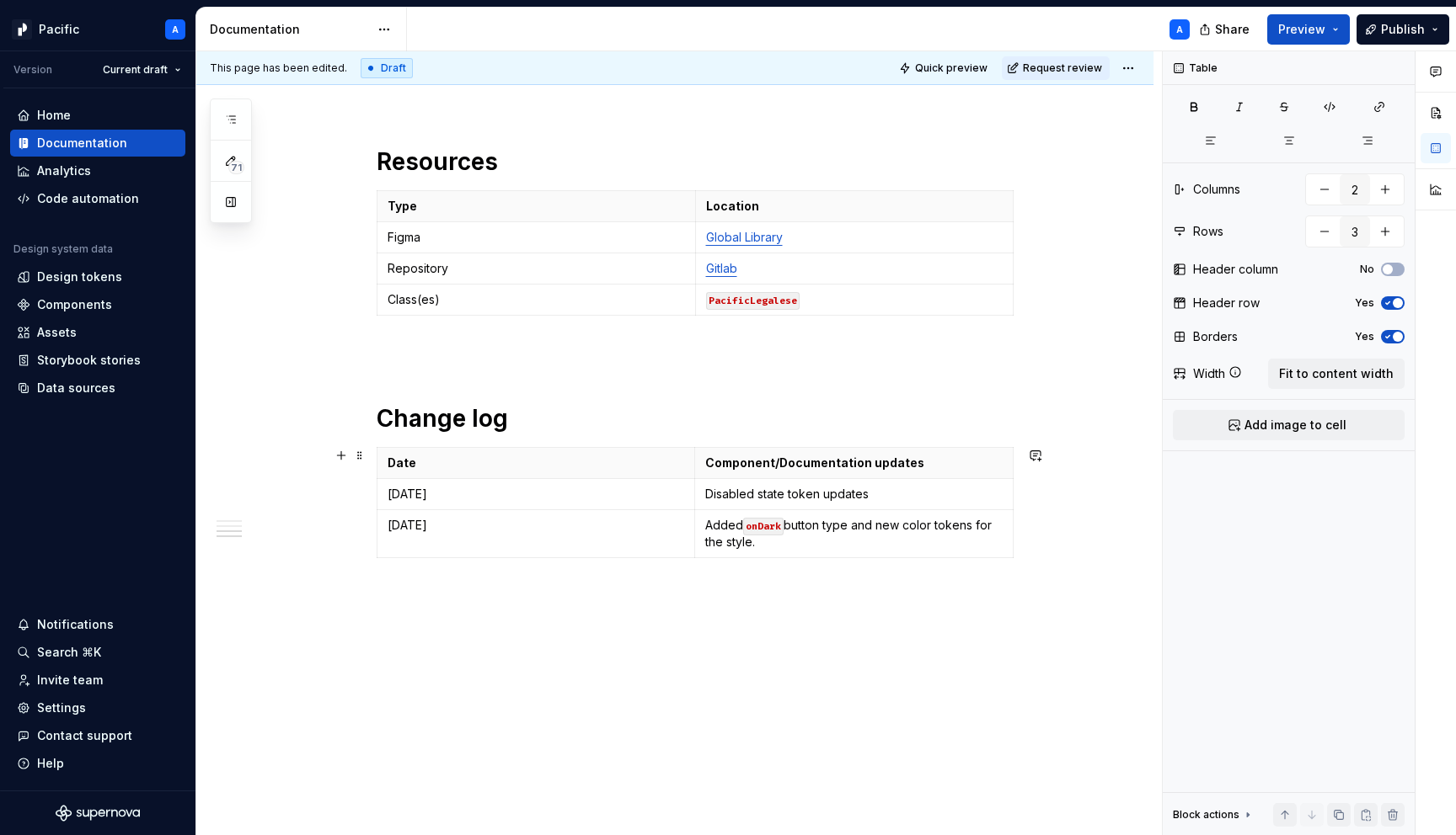
scroll to position [2109, 0]
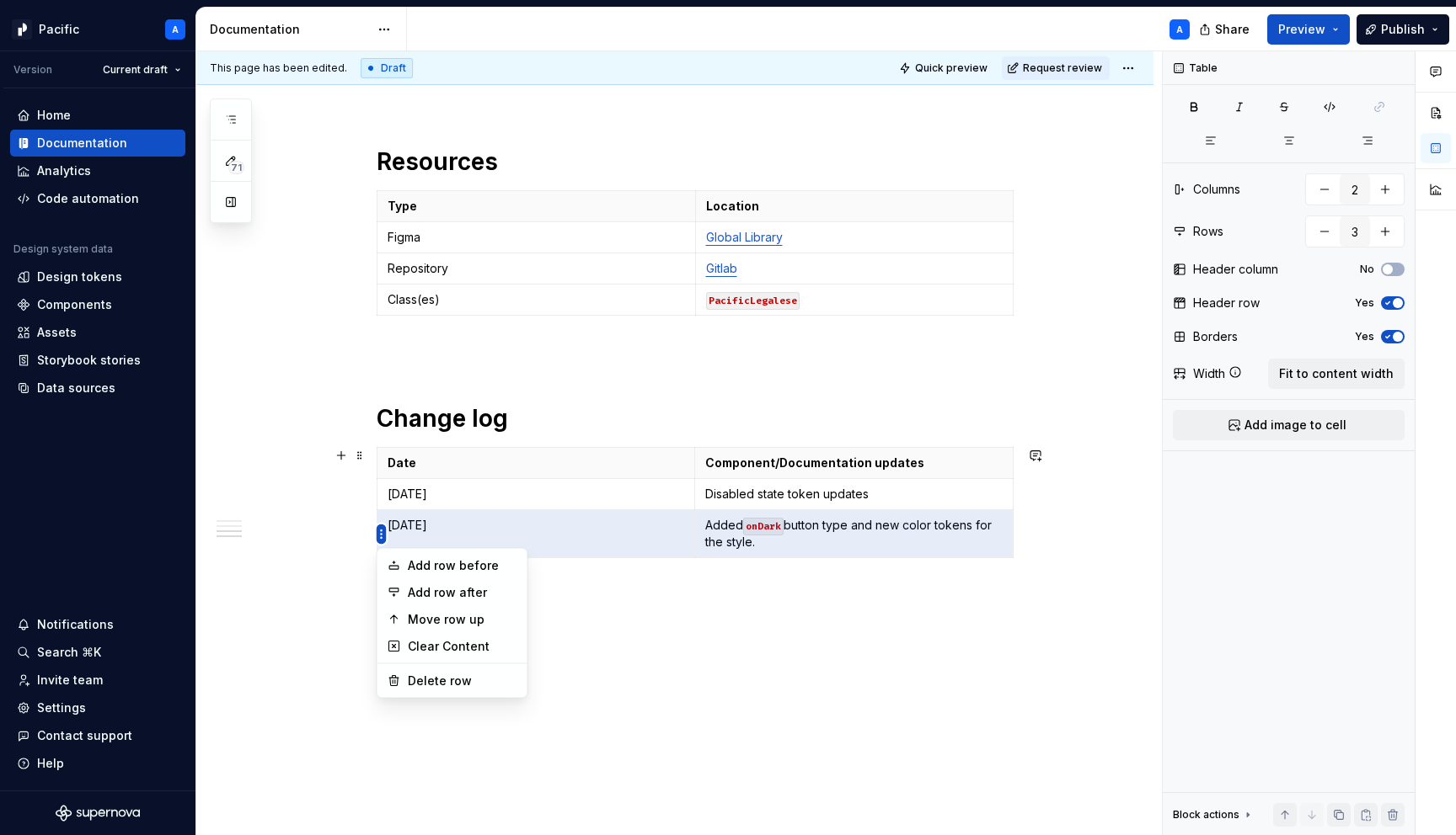
click at [382, 532] on html "Pacific A Version Current draft Home Documentation Analytics Code automation De…" at bounding box center [728, 418] width 1456 height 835
click at [455, 666] on div "Add row before Add row after Move row up Clear Content Delete row" at bounding box center [452, 623] width 152 height 151
click at [473, 673] on div "Delete row" at bounding box center [462, 682] width 110 height 17
type input "2"
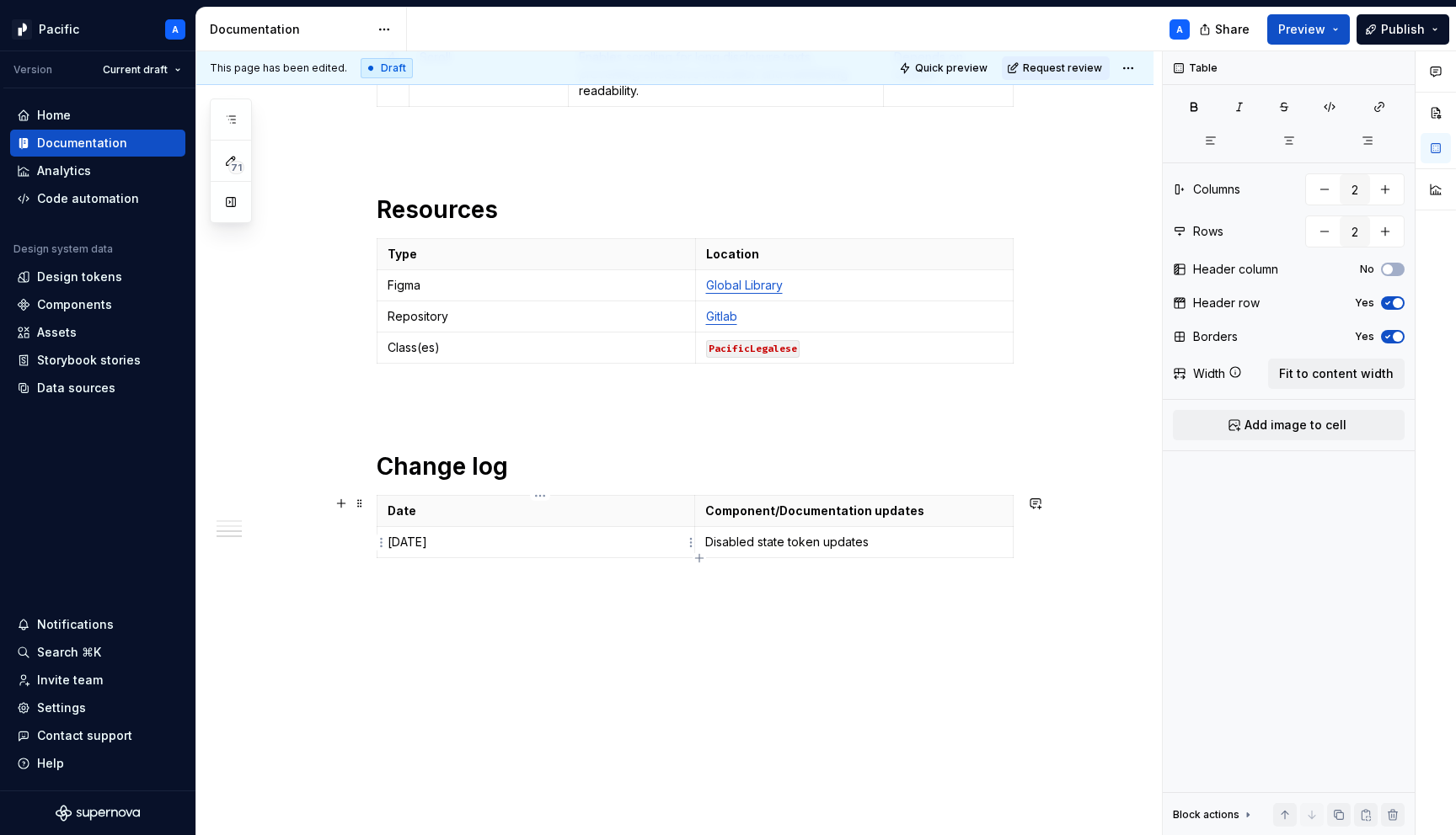
click at [439, 544] on p "[DATE]" at bounding box center [535, 542] width 297 height 17
type textarea "*"
click at [759, 547] on p "Disabled state token updates" at bounding box center [854, 542] width 297 height 17
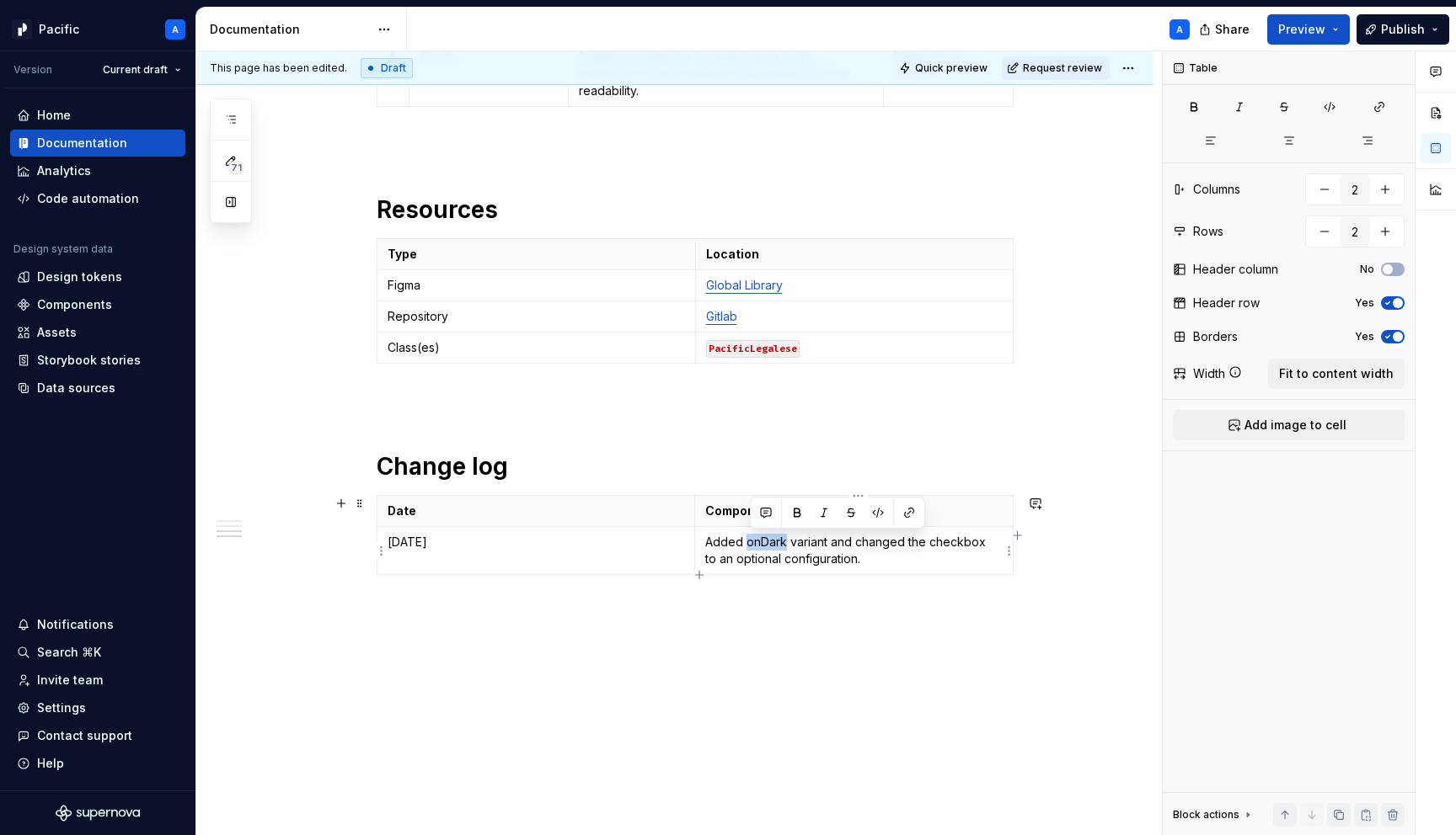
drag, startPoint x: 753, startPoint y: 541, endPoint x: 790, endPoint y: 542, distance: 37.0
click at [790, 542] on p "Added onDark variant and changed the checkbox to an optional configuration." at bounding box center [854, 550] width 297 height 33
click at [875, 515] on button "button" at bounding box center [877, 513] width 24 height 24
click at [878, 563] on p "Added onDark variant and changed the checkbox to an optional configuration." at bounding box center [854, 550] width 297 height 33
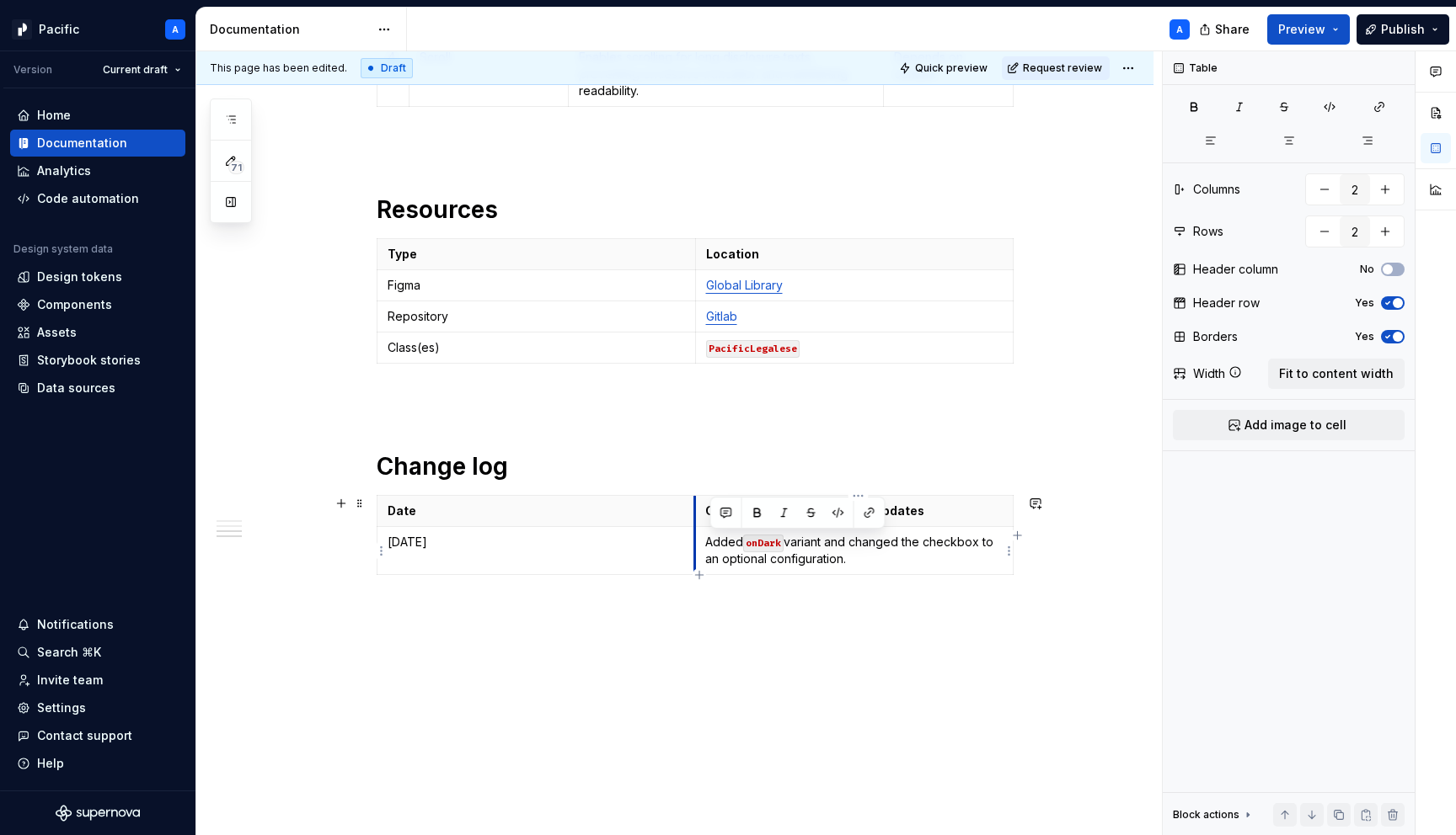
drag, startPoint x: 879, startPoint y: 566, endPoint x: 702, endPoint y: 547, distance: 178.0
click at [702, 547] on td "Added onDark variant and changed the checkbox to an optional configuration." at bounding box center [854, 551] width 318 height 48
copy p "Added onDark variant and changed the checkbox to an optional configuration."
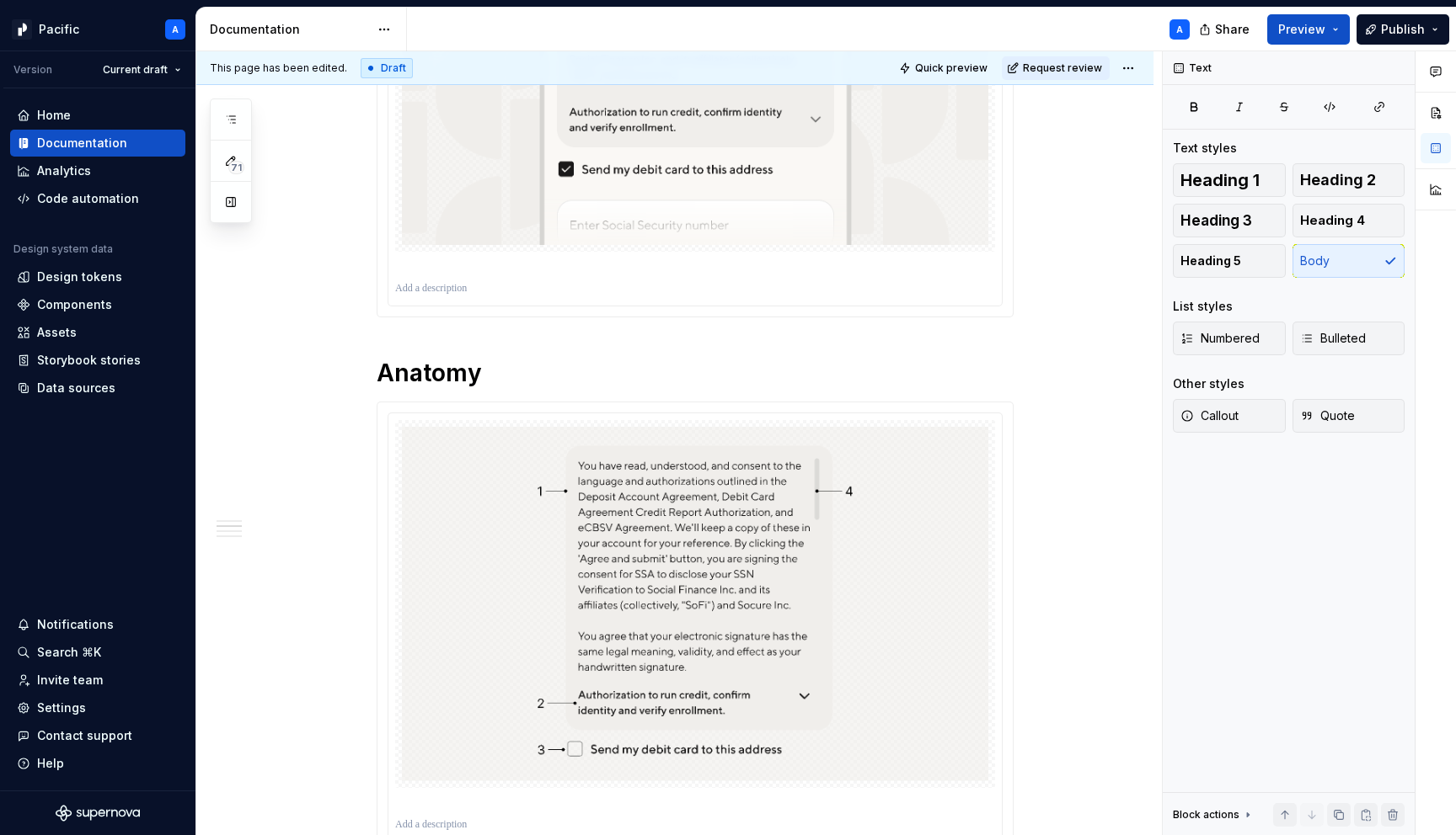
scroll to position [0, 0]
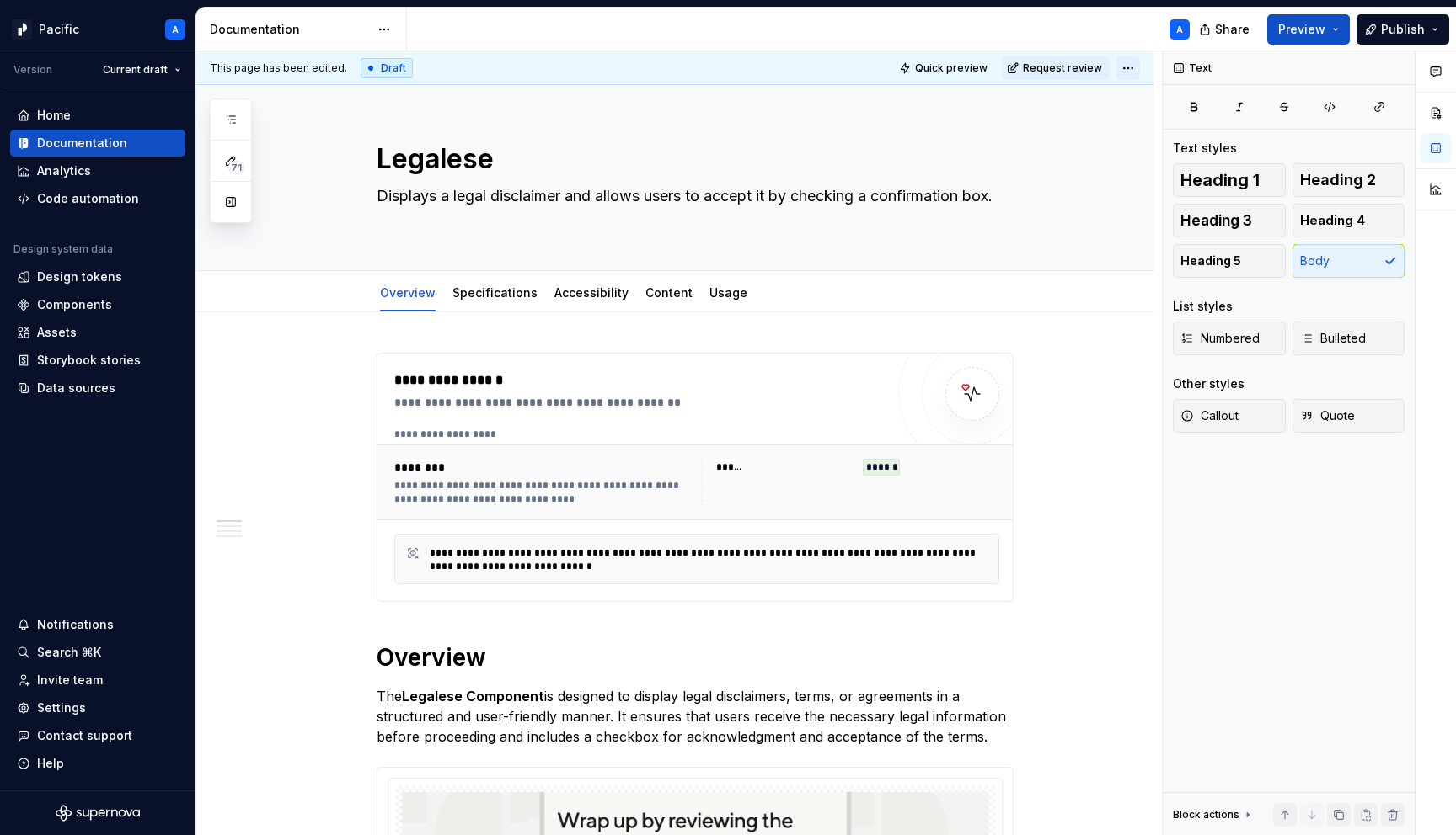
click at [1139, 63] on html "Pacific A Version Current draft Home Documentation Analytics Code automation De…" at bounding box center [728, 418] width 1456 height 835
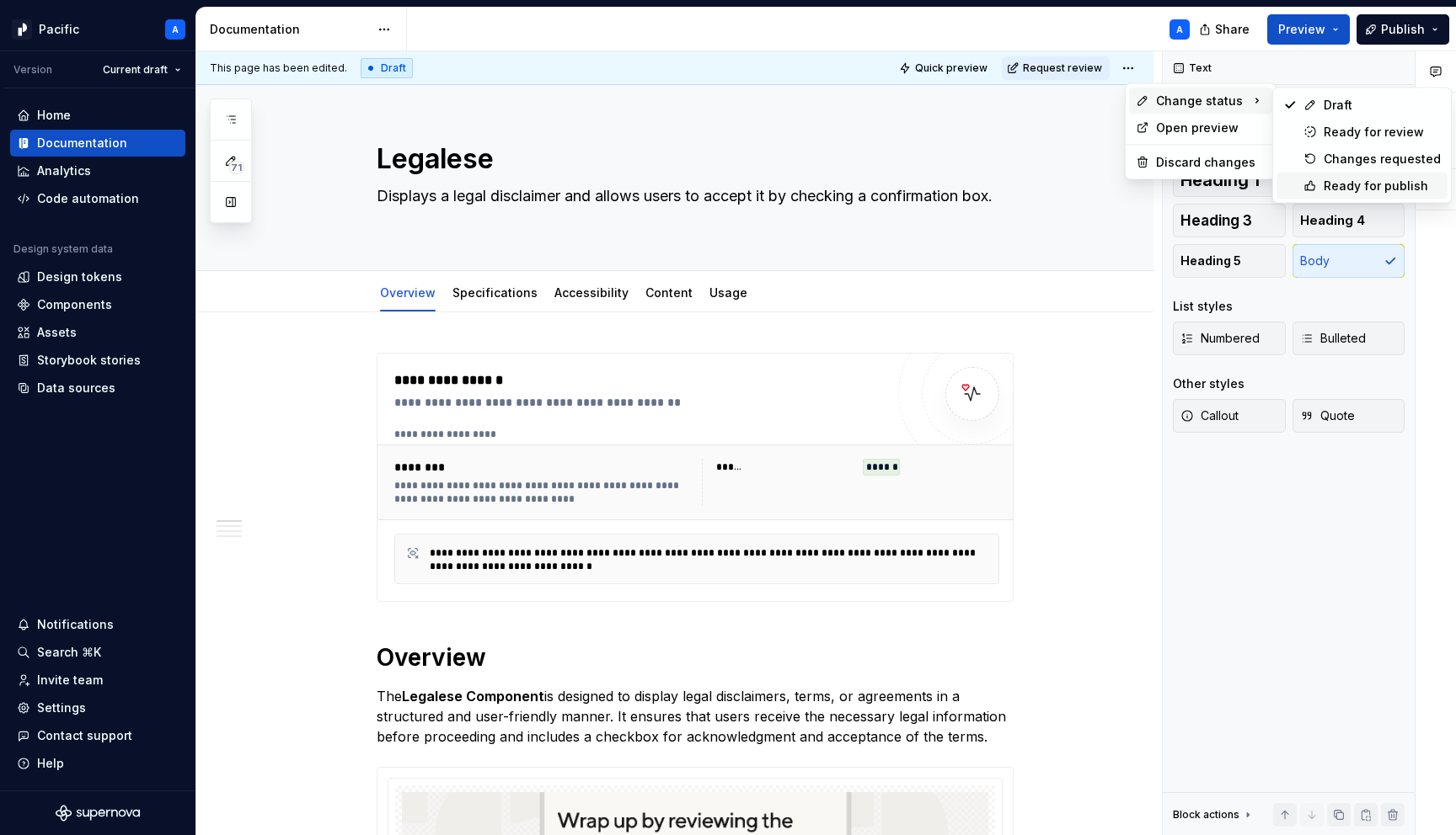
click at [1313, 182] on icon at bounding box center [1310, 186] width 13 height 13
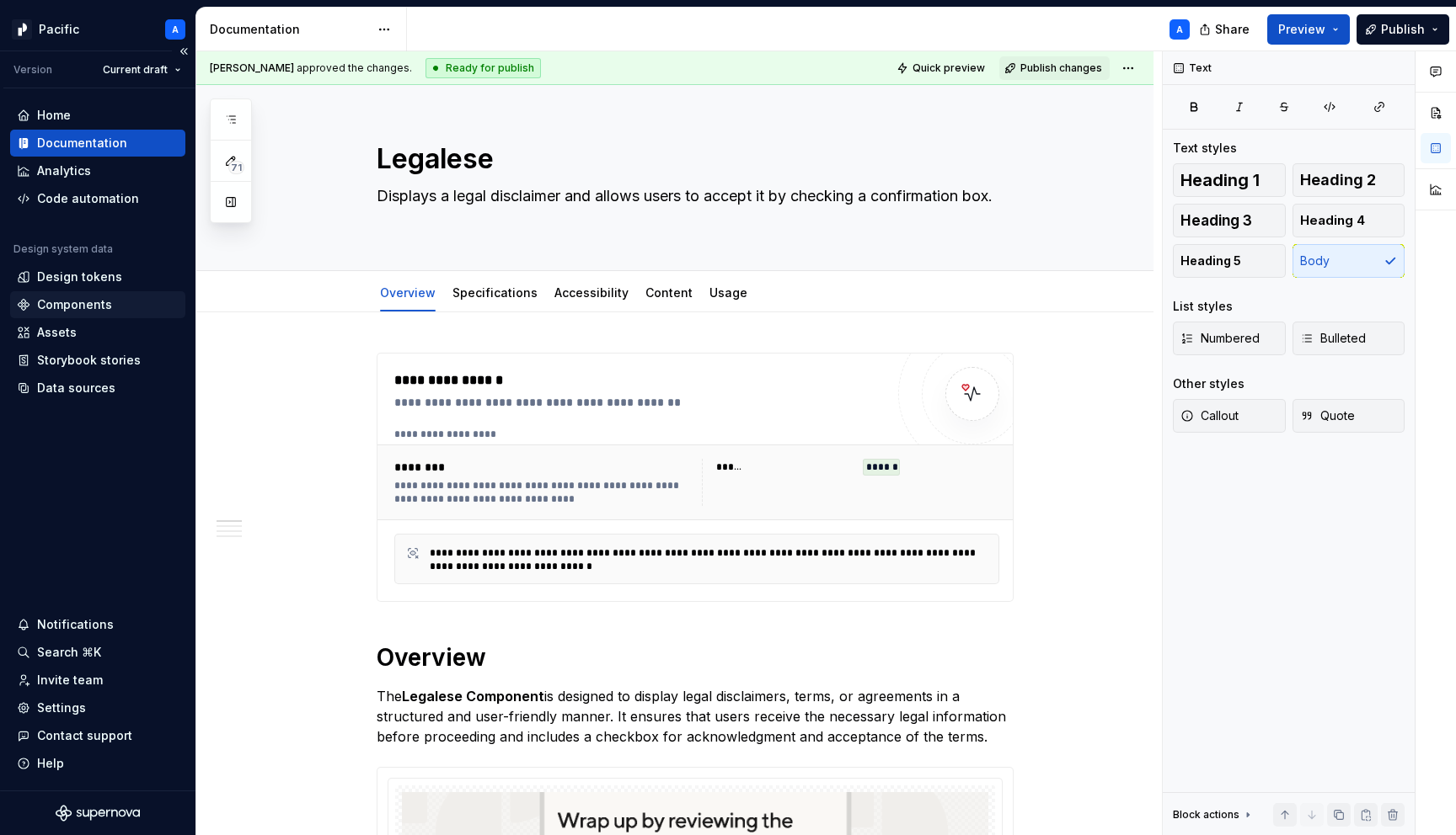
click at [100, 309] on div "Components" at bounding box center [74, 305] width 75 height 17
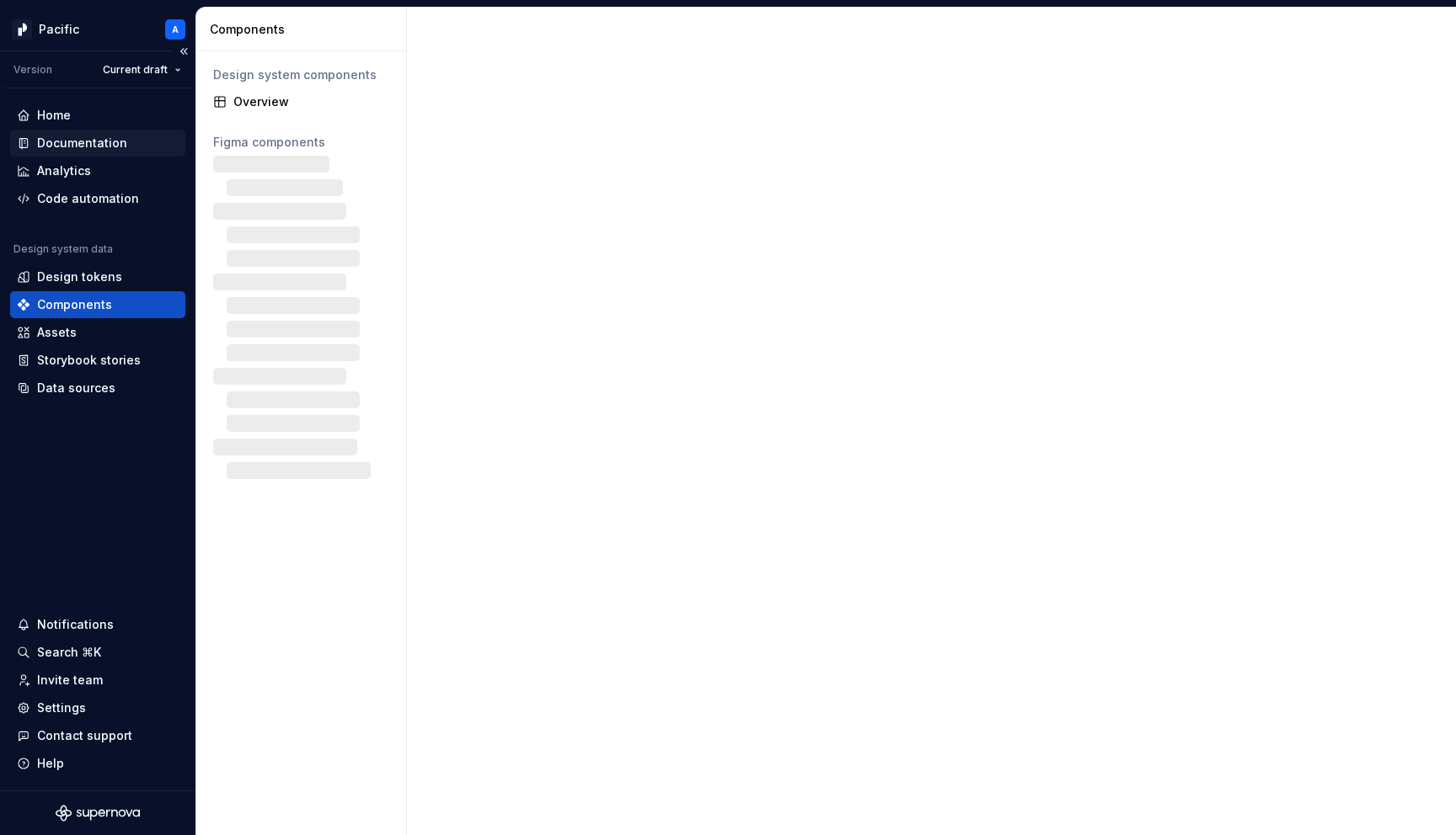
click at [107, 148] on div "Documentation" at bounding box center [82, 143] width 91 height 17
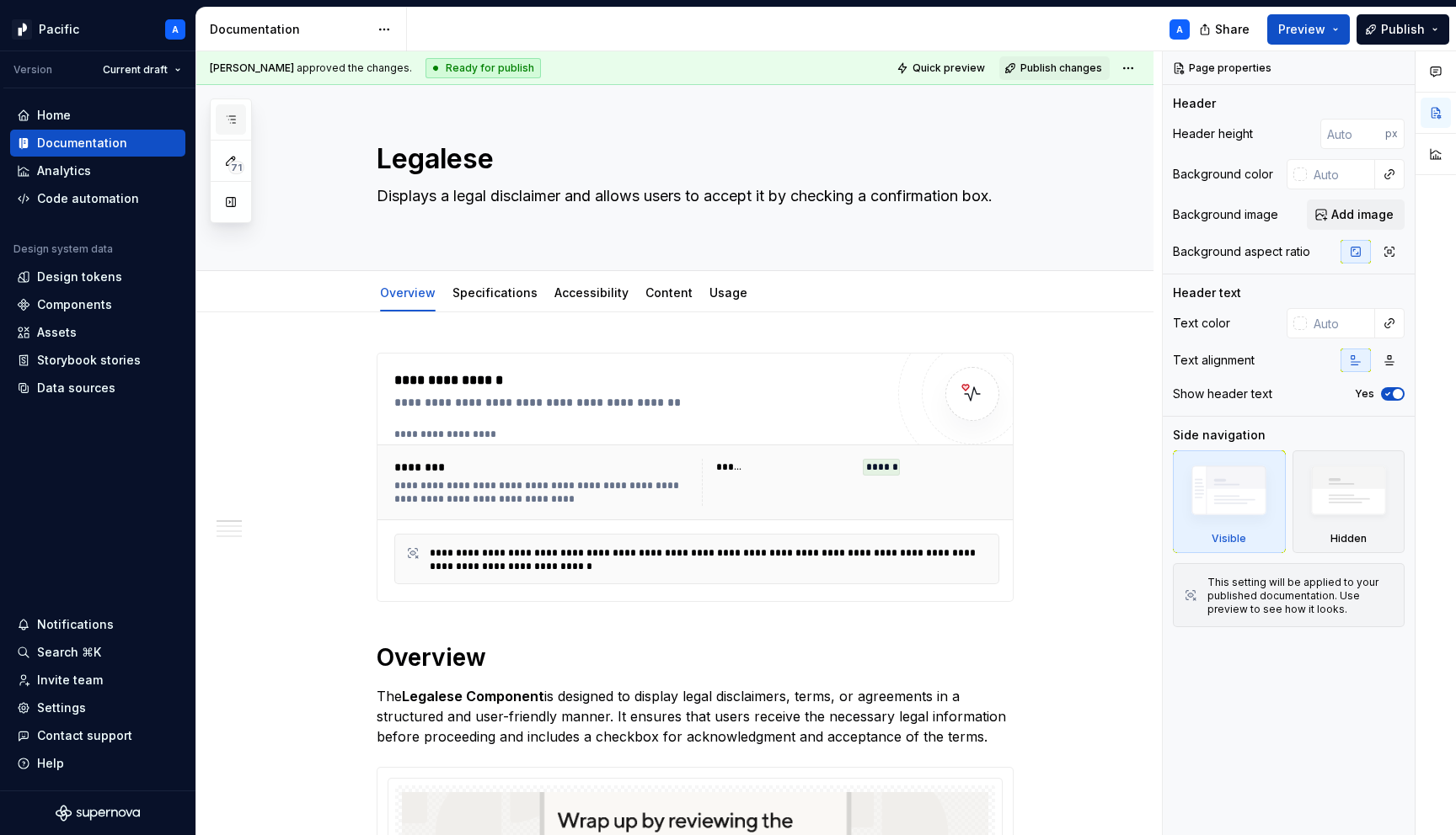
click at [235, 113] on icon "button" at bounding box center [231, 119] width 13 height 13
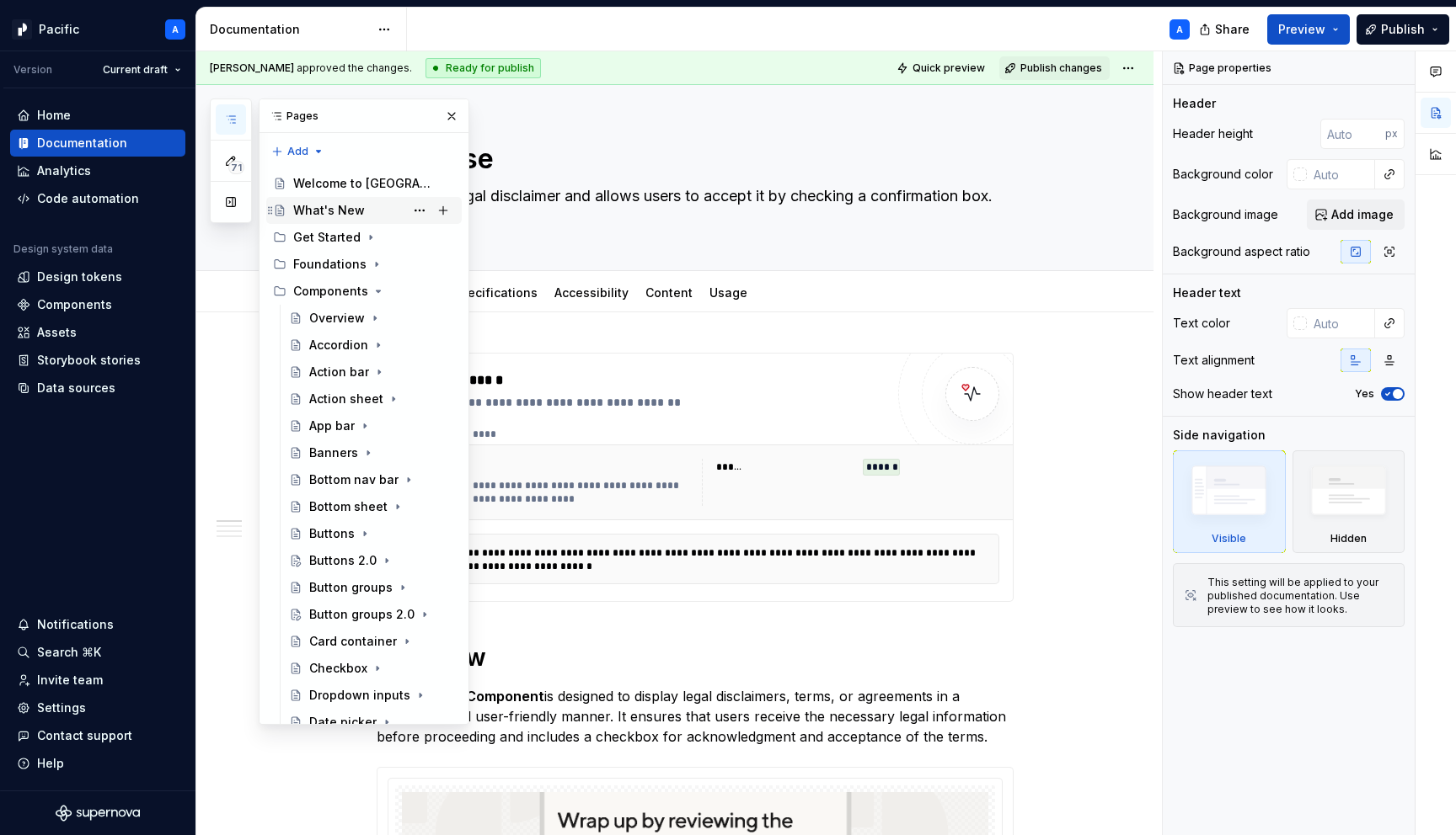
click at [390, 203] on div "What's New" at bounding box center [374, 211] width 162 height 24
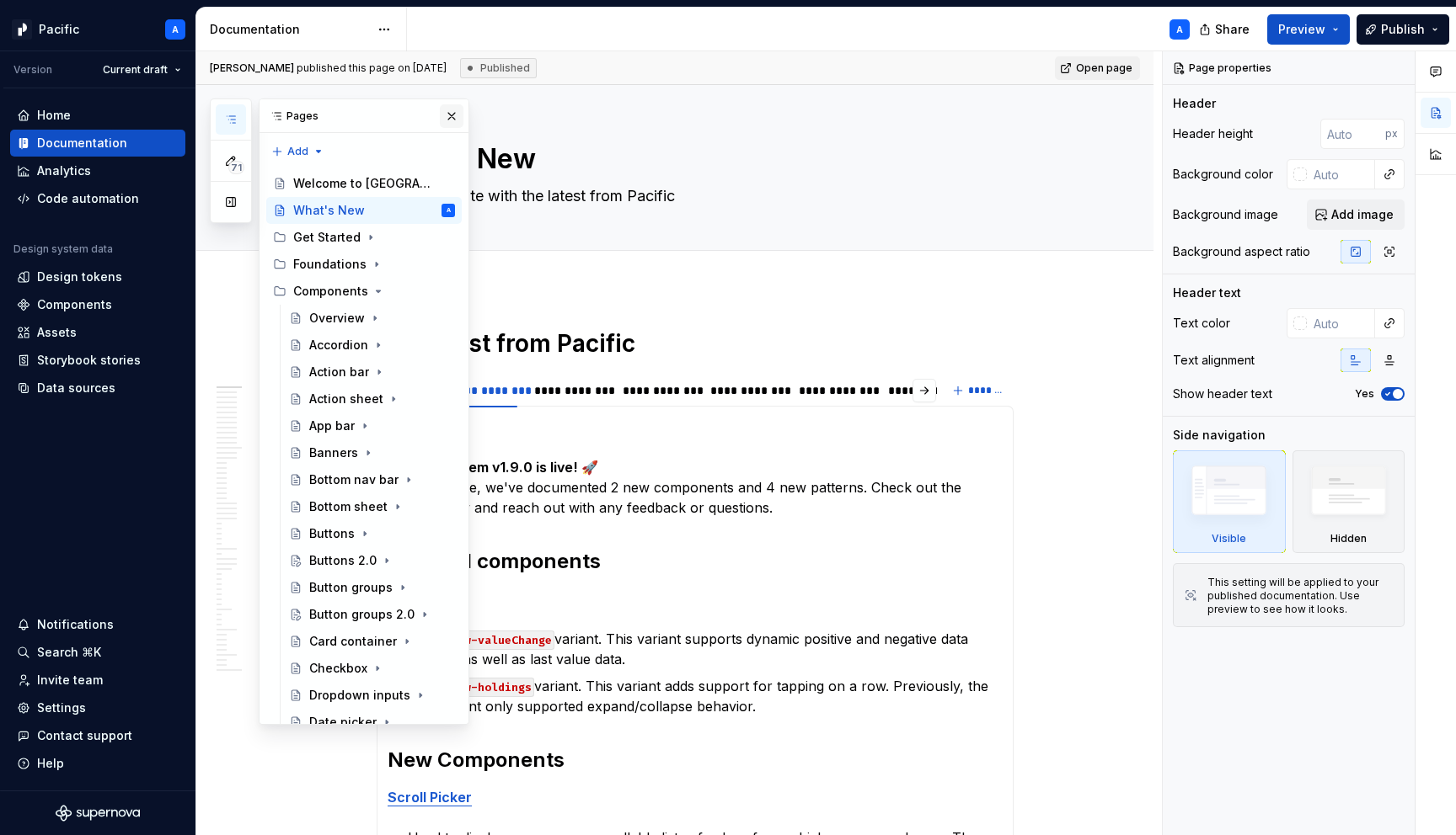
click at [449, 119] on button "button" at bounding box center [451, 116] width 24 height 24
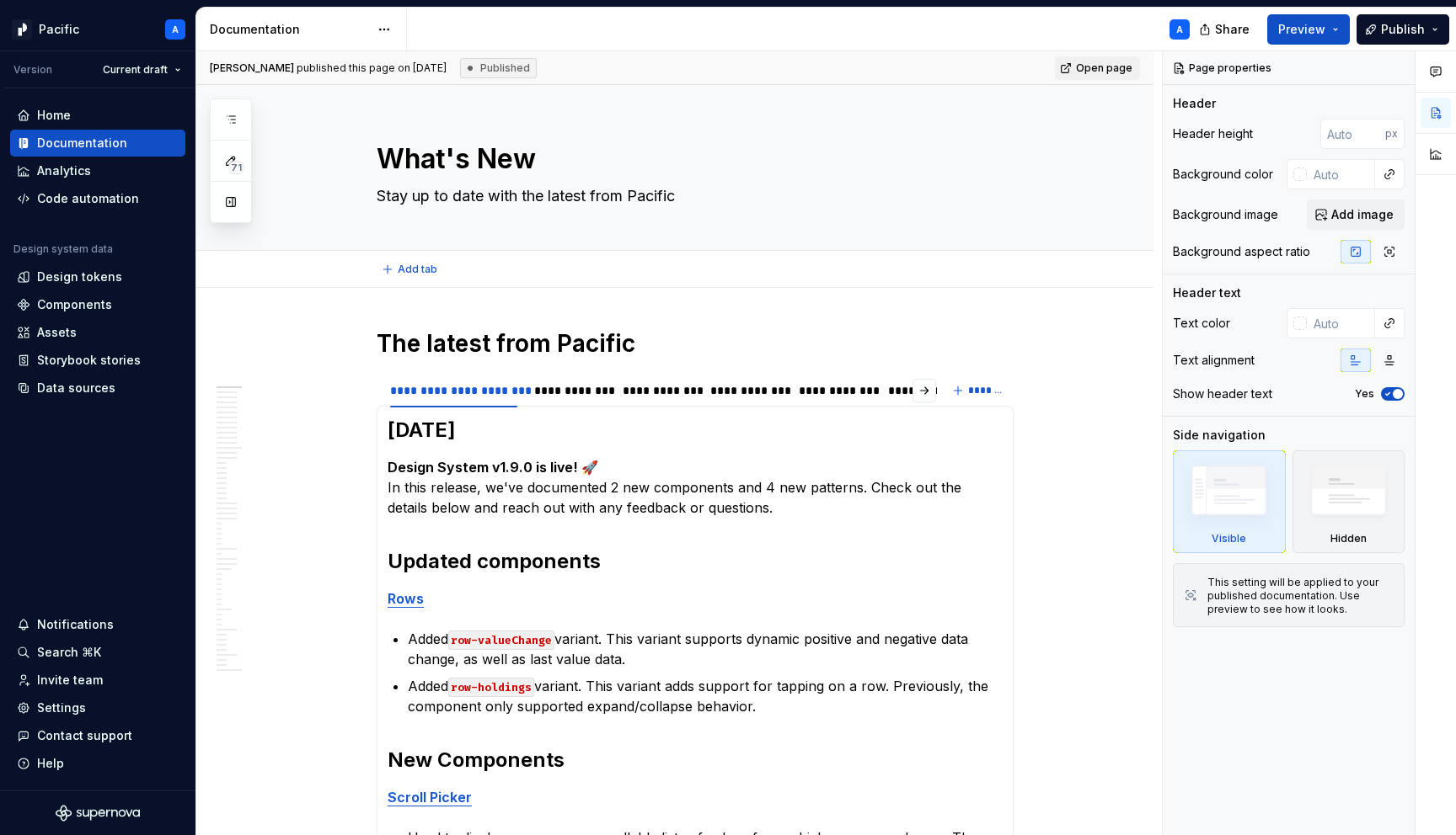
type textarea "*"
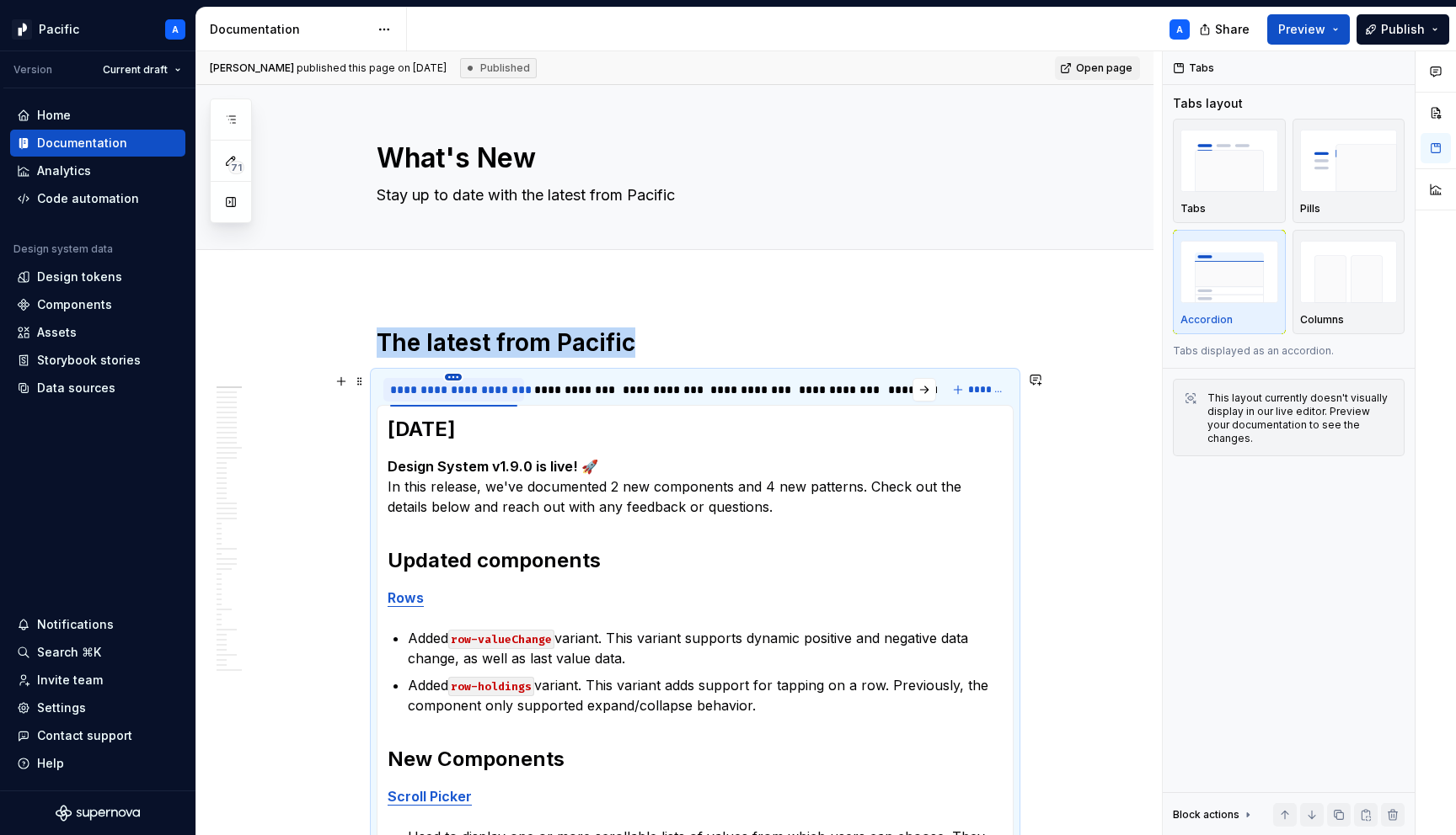
click at [459, 374] on html "Pacific A Version Current draft Home Documentation Analytics Code automation De…" at bounding box center [728, 418] width 1456 height 835
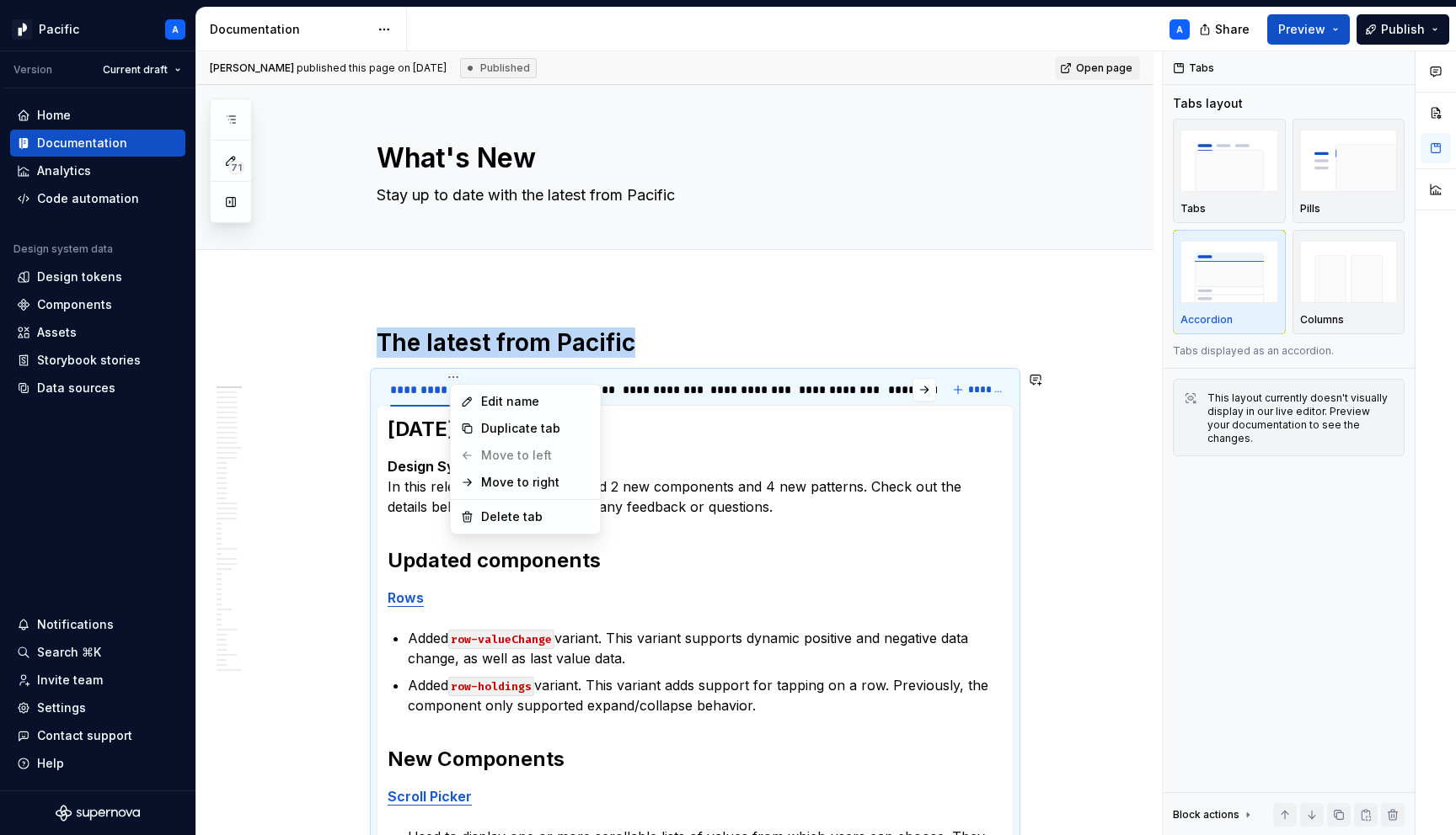
click at [401, 530] on html "Pacific A Version Current draft Home Documentation Analytics Code automation De…" at bounding box center [728, 418] width 1456 height 835
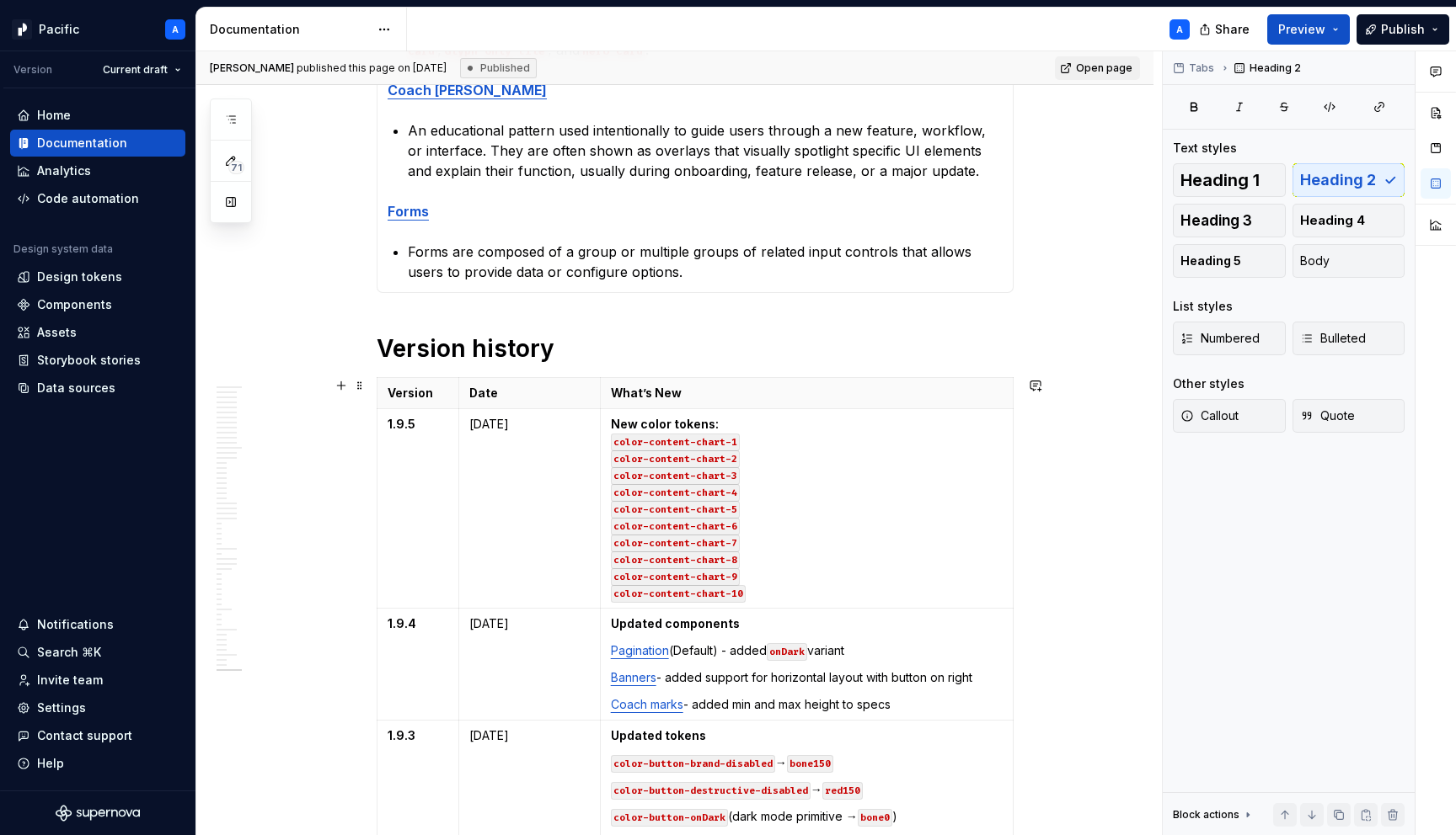
scroll to position [1433, 0]
click at [366, 389] on span at bounding box center [359, 384] width 13 height 24
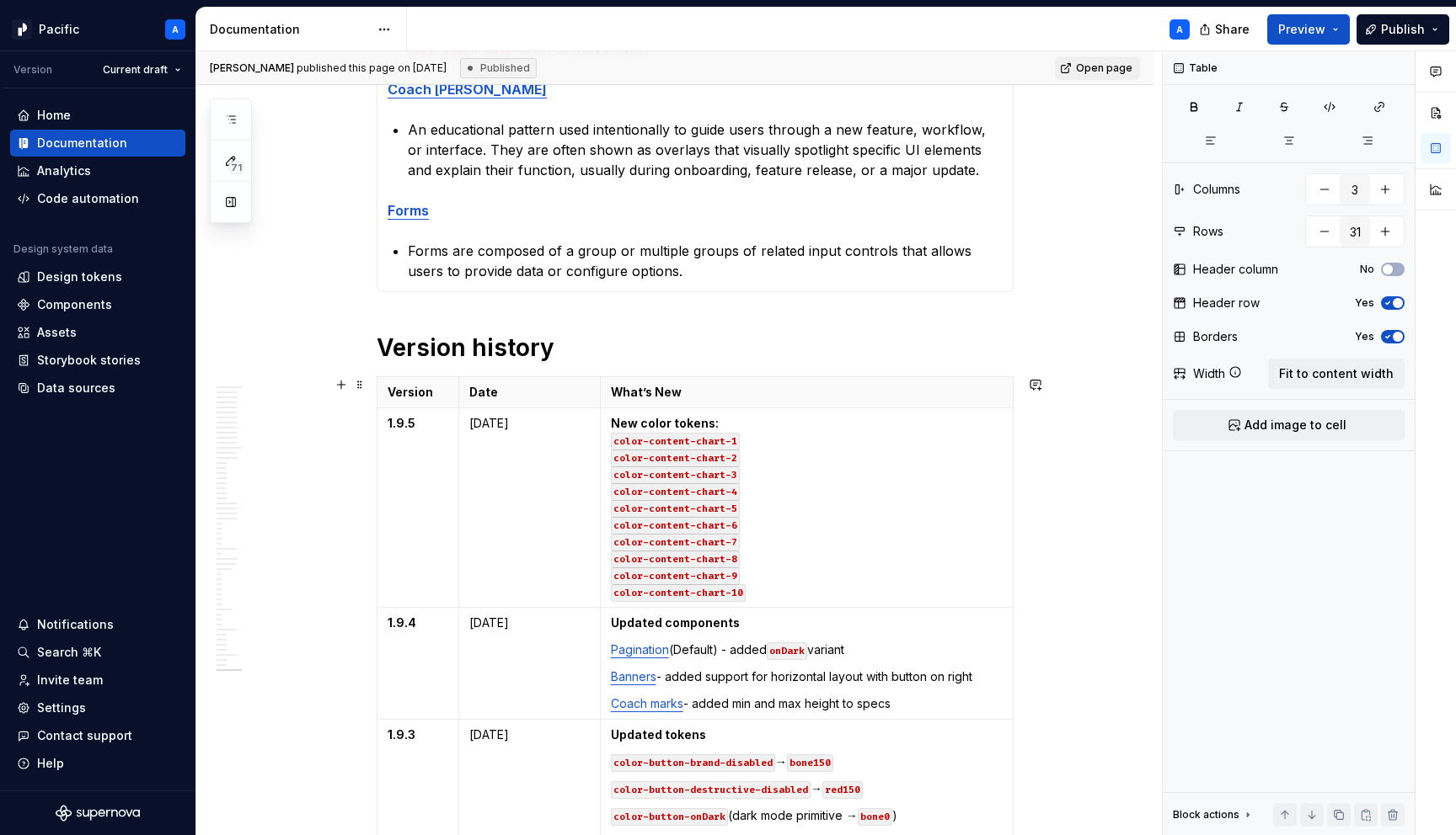
click at [590, 483] on td "[DATE]" at bounding box center [529, 508] width 141 height 199
click at [381, 507] on html "Pacific A Version Current draft Home Documentation Analytics Code automation De…" at bounding box center [728, 418] width 1456 height 835
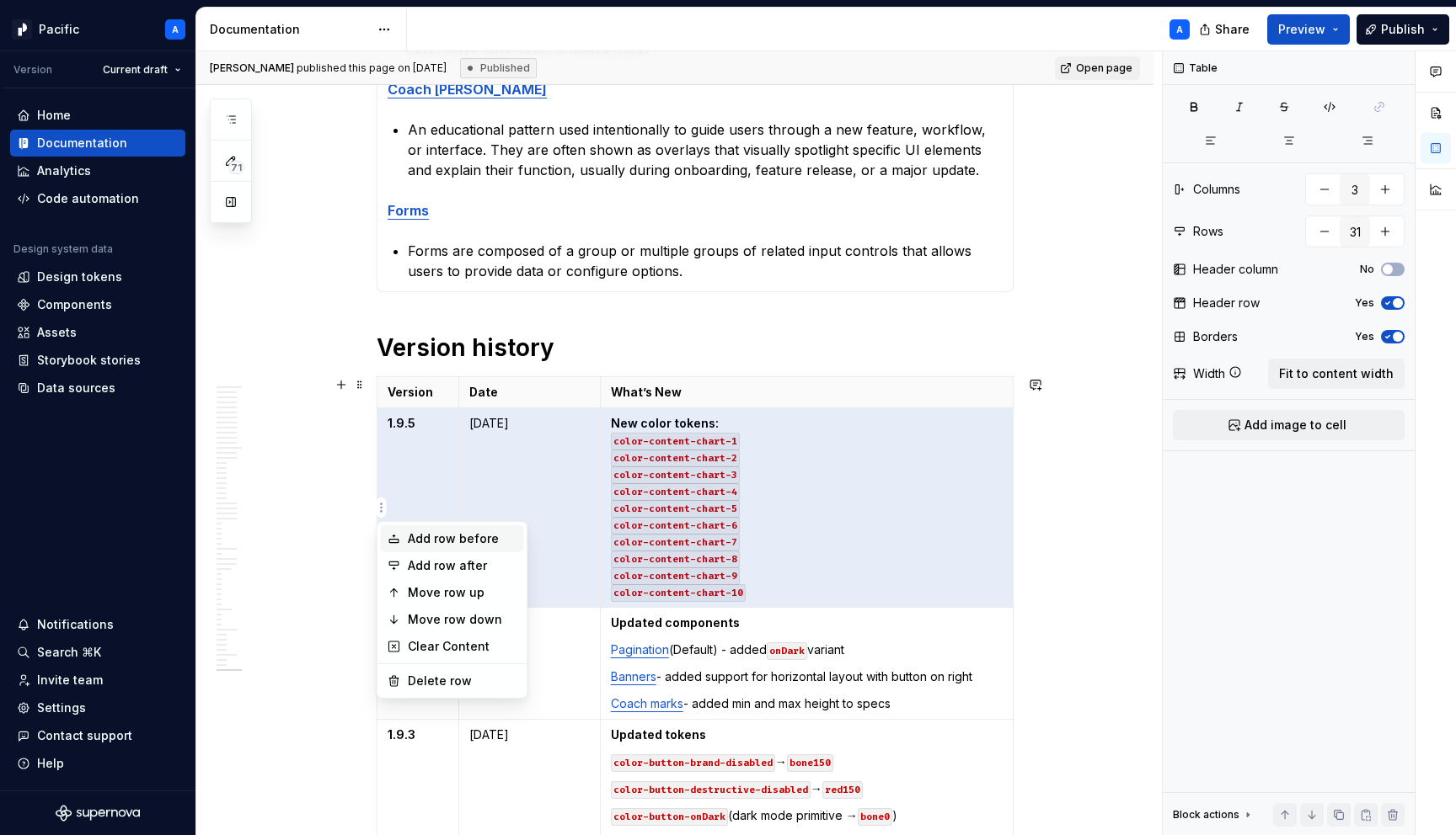
click at [460, 536] on div "Add row before" at bounding box center [462, 540] width 110 height 17
type input "32"
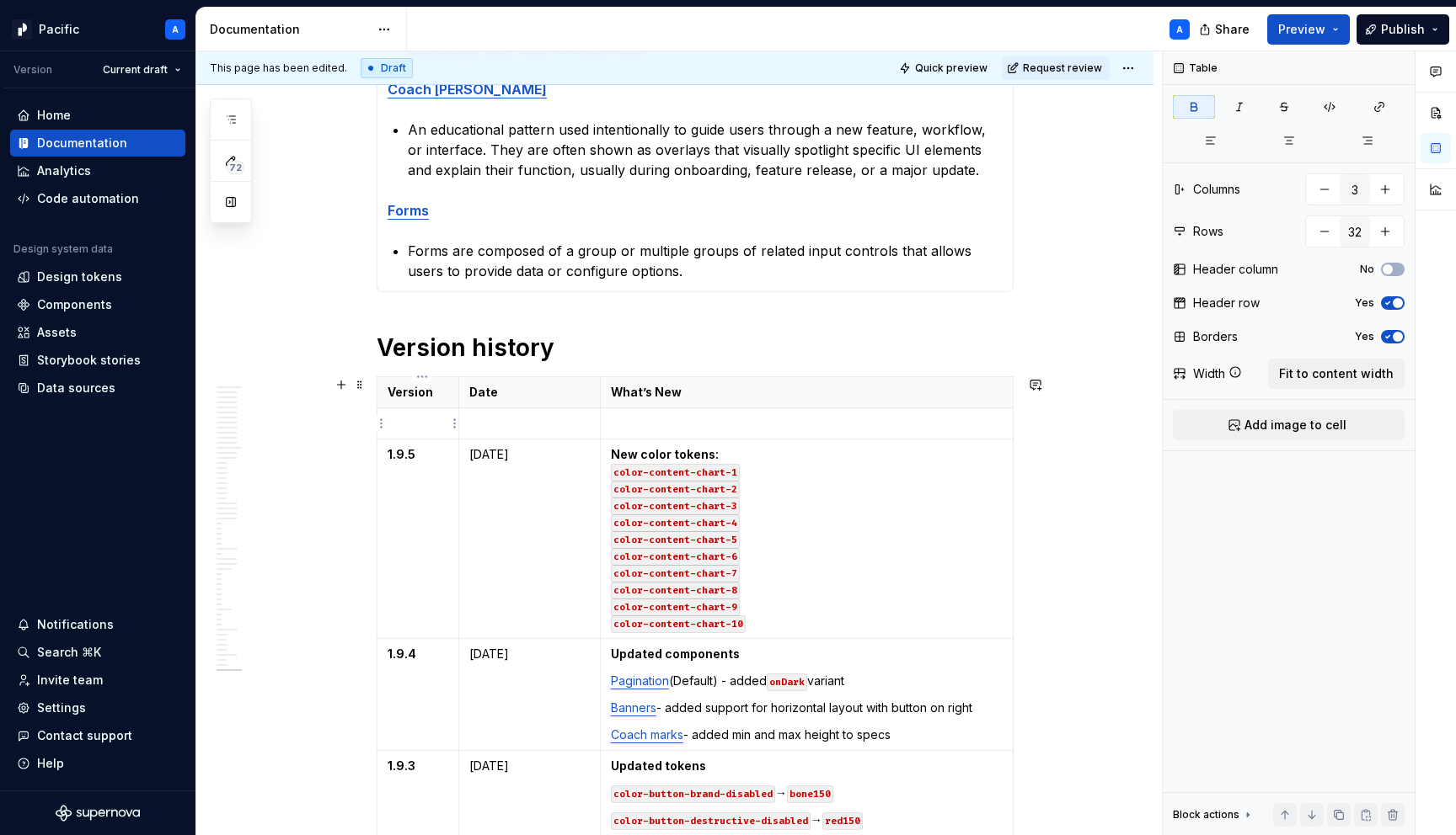
click at [425, 439] on td "1.9.5" at bounding box center [419, 539] width 82 height 199
click at [428, 428] on p at bounding box center [418, 424] width 61 height 17
click at [401, 423] on p "1.5.6" at bounding box center [418, 424] width 61 height 17
drag, startPoint x: 420, startPoint y: 425, endPoint x: 387, endPoint y: 423, distance: 33.1
click at [387, 423] on td "1.9.6" at bounding box center [419, 424] width 82 height 31
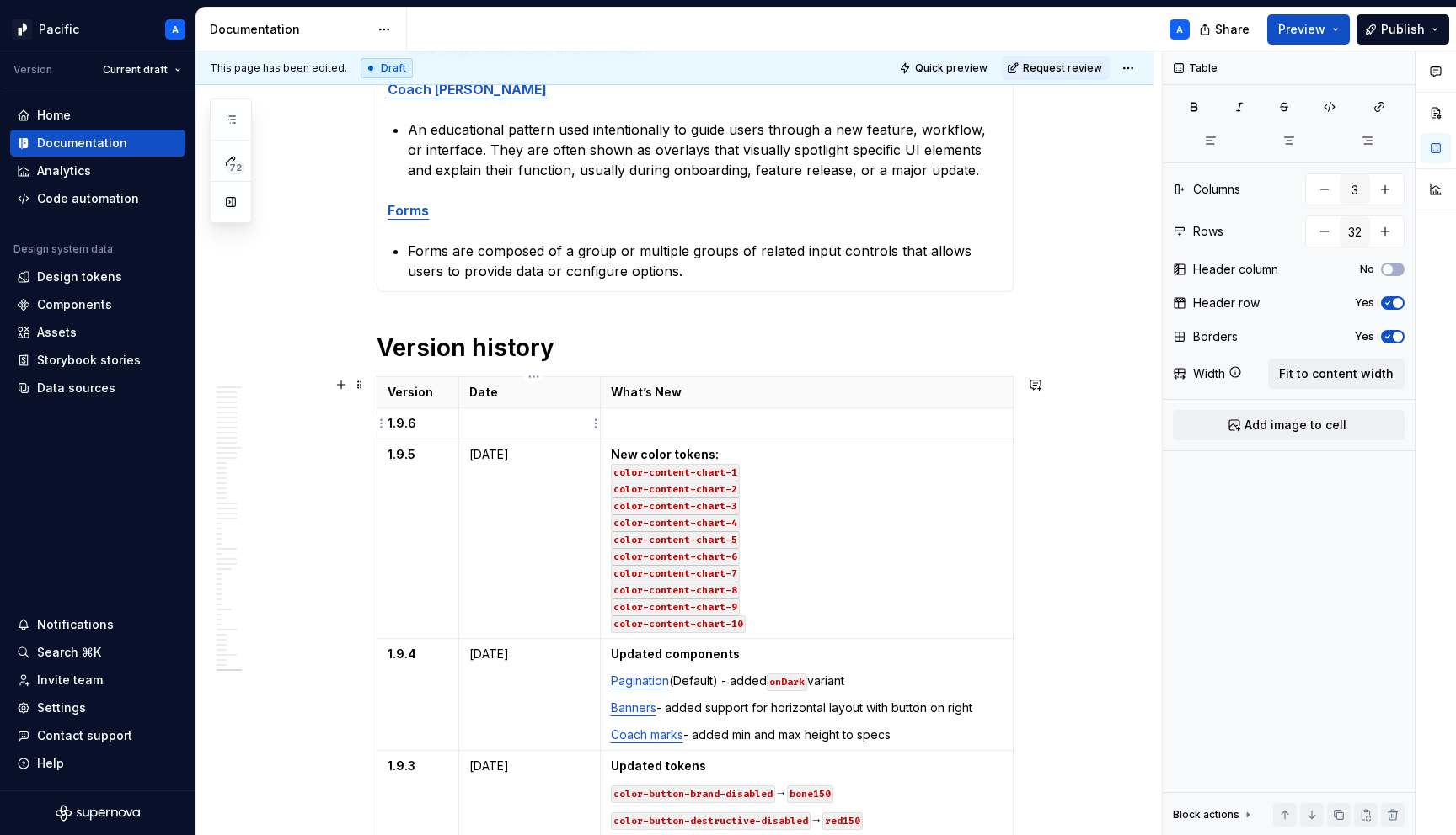
click at [505, 426] on p at bounding box center [529, 424] width 120 height 17
click at [690, 422] on p at bounding box center [807, 424] width 392 height 17
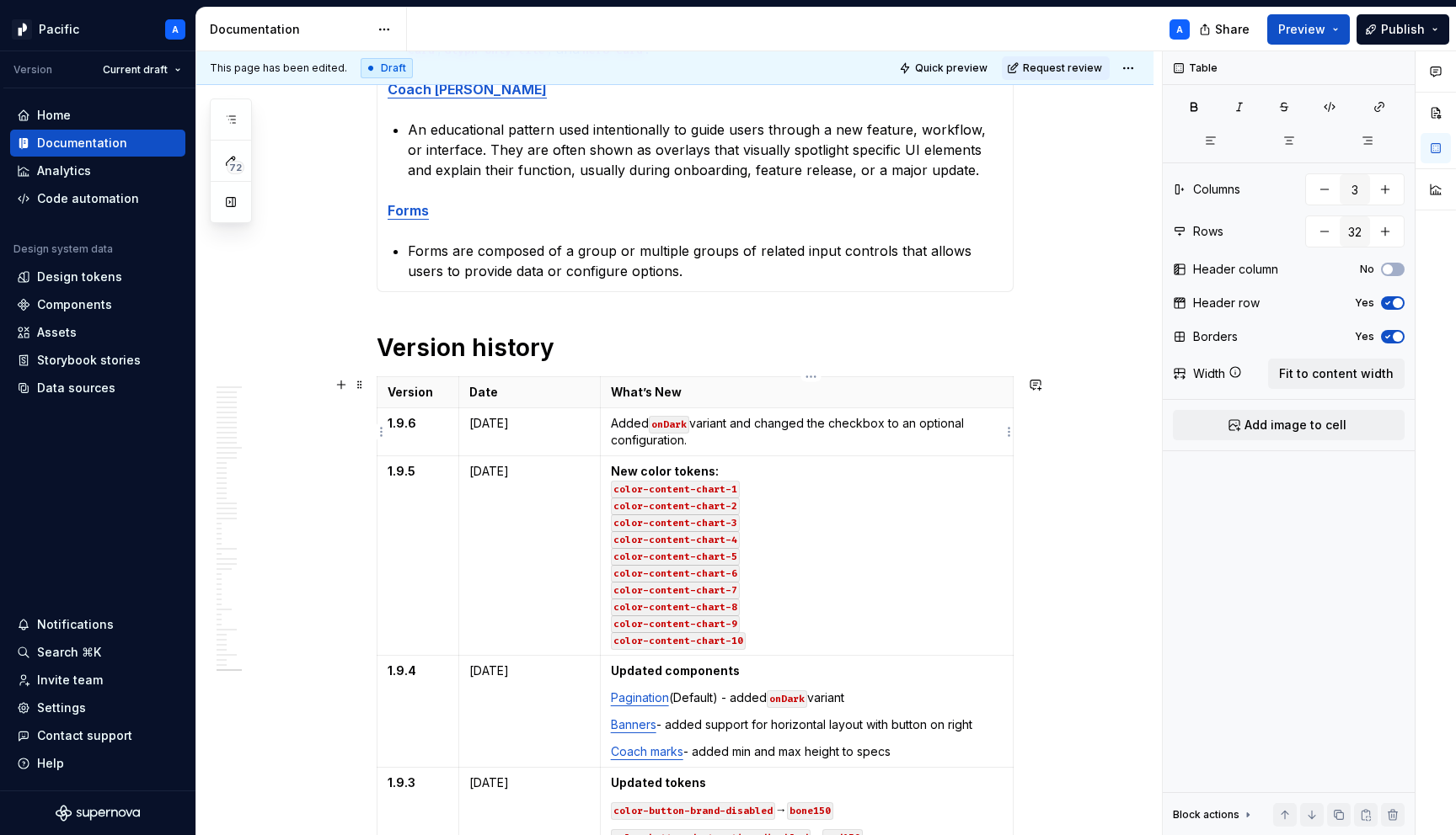
click at [616, 425] on p "Added onDark variant and changed the checkbox to an optional configuration." at bounding box center [807, 432] width 392 height 33
type textarea "*"
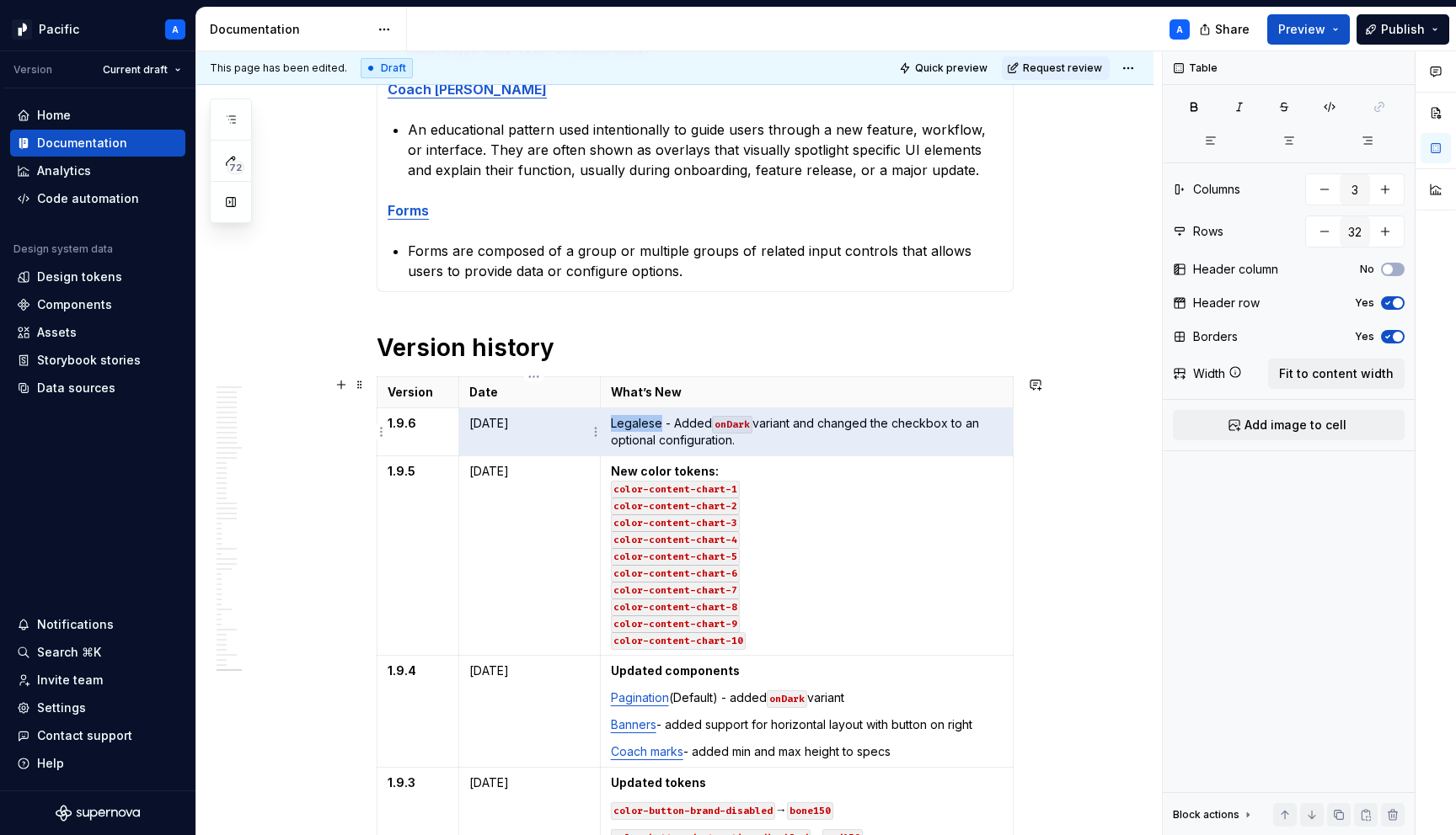
drag, startPoint x: 664, startPoint y: 419, endPoint x: 601, endPoint y: 418, distance: 63.0
click at [601, 418] on tr "1.9.6 [DATE] Legalese - Added onDark variant and changed the checkbox to an opt…" at bounding box center [695, 433] width 636 height 48
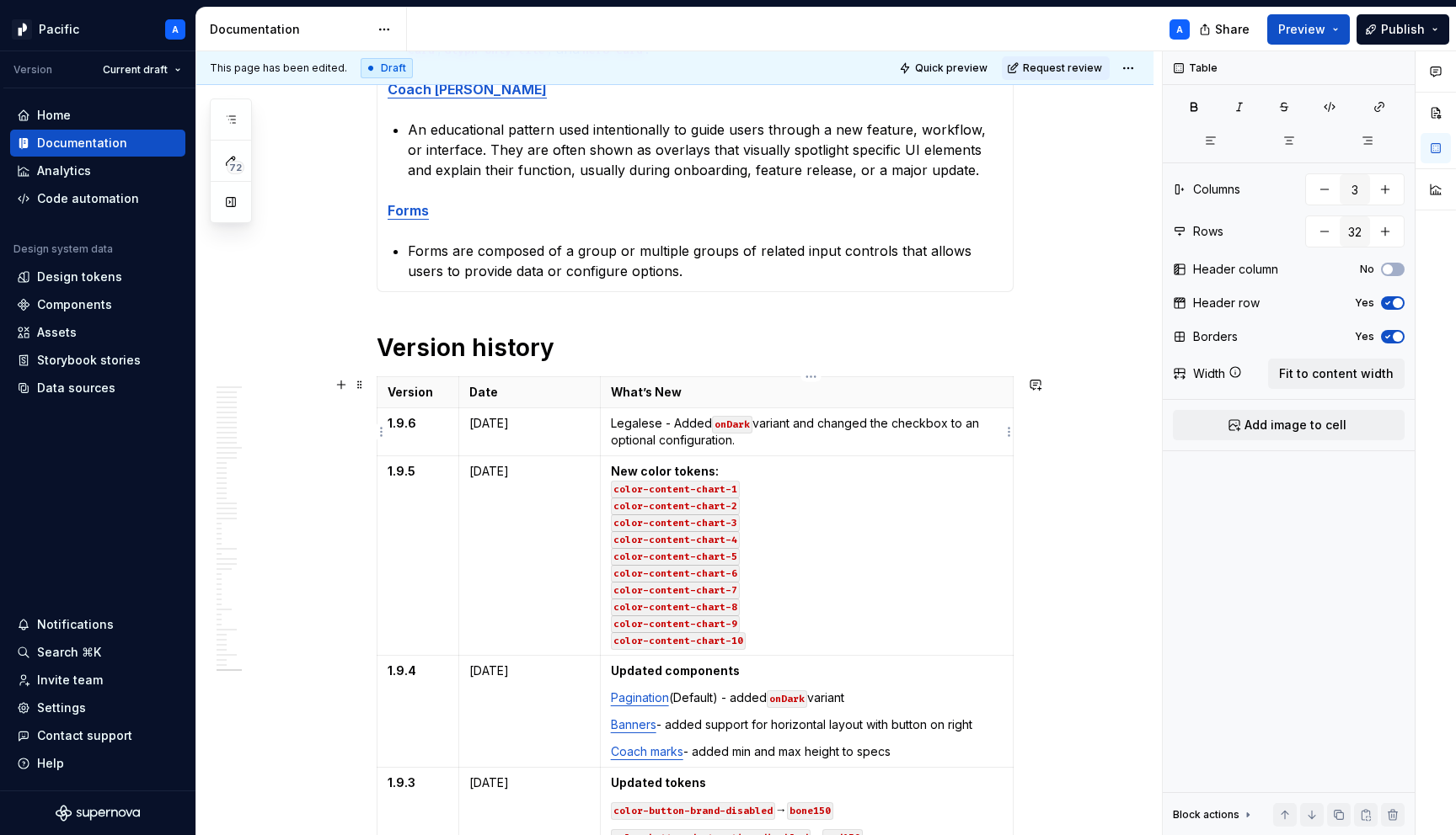
click at [626, 423] on p "Legalese - Added onDark variant and changed the checkbox to an optional configu…" at bounding box center [807, 432] width 392 height 33
click at [772, 395] on button "button" at bounding box center [774, 394] width 24 height 24
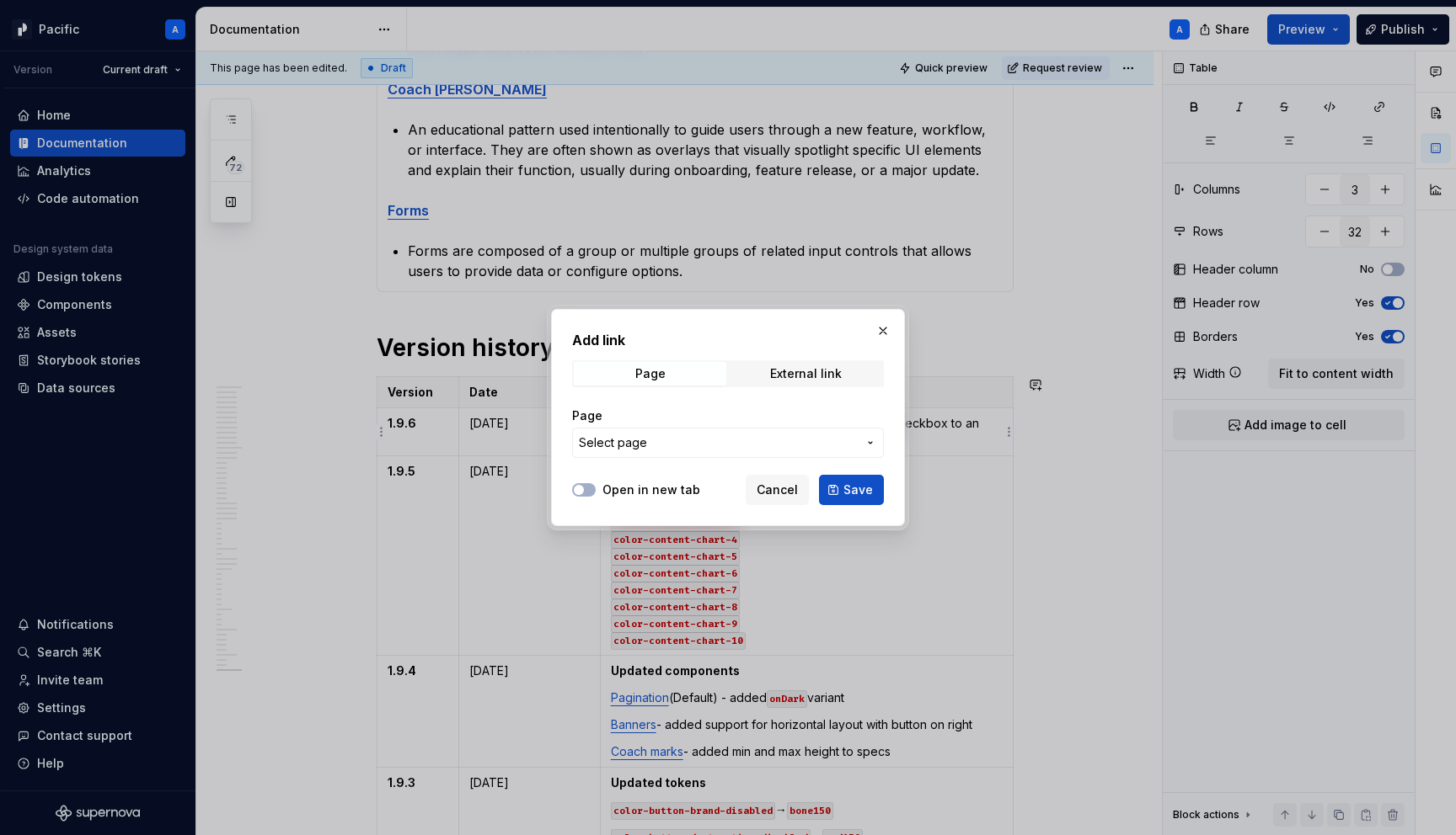
click at [766, 441] on span "Select page" at bounding box center [718, 443] width 278 height 17
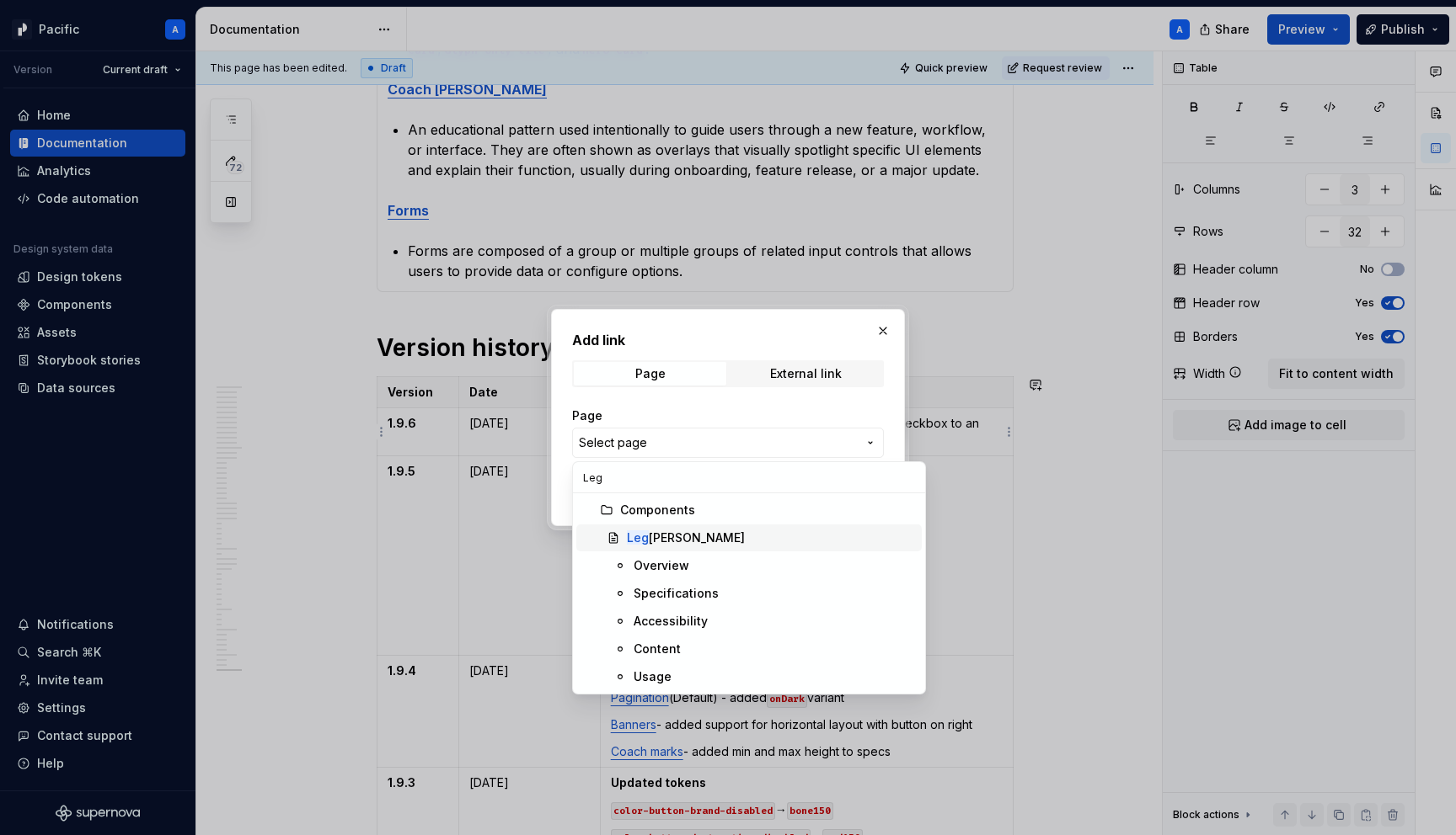
type input "Leg"
click at [709, 540] on div "Leg [PERSON_NAME]" at bounding box center [770, 539] width 288 height 17
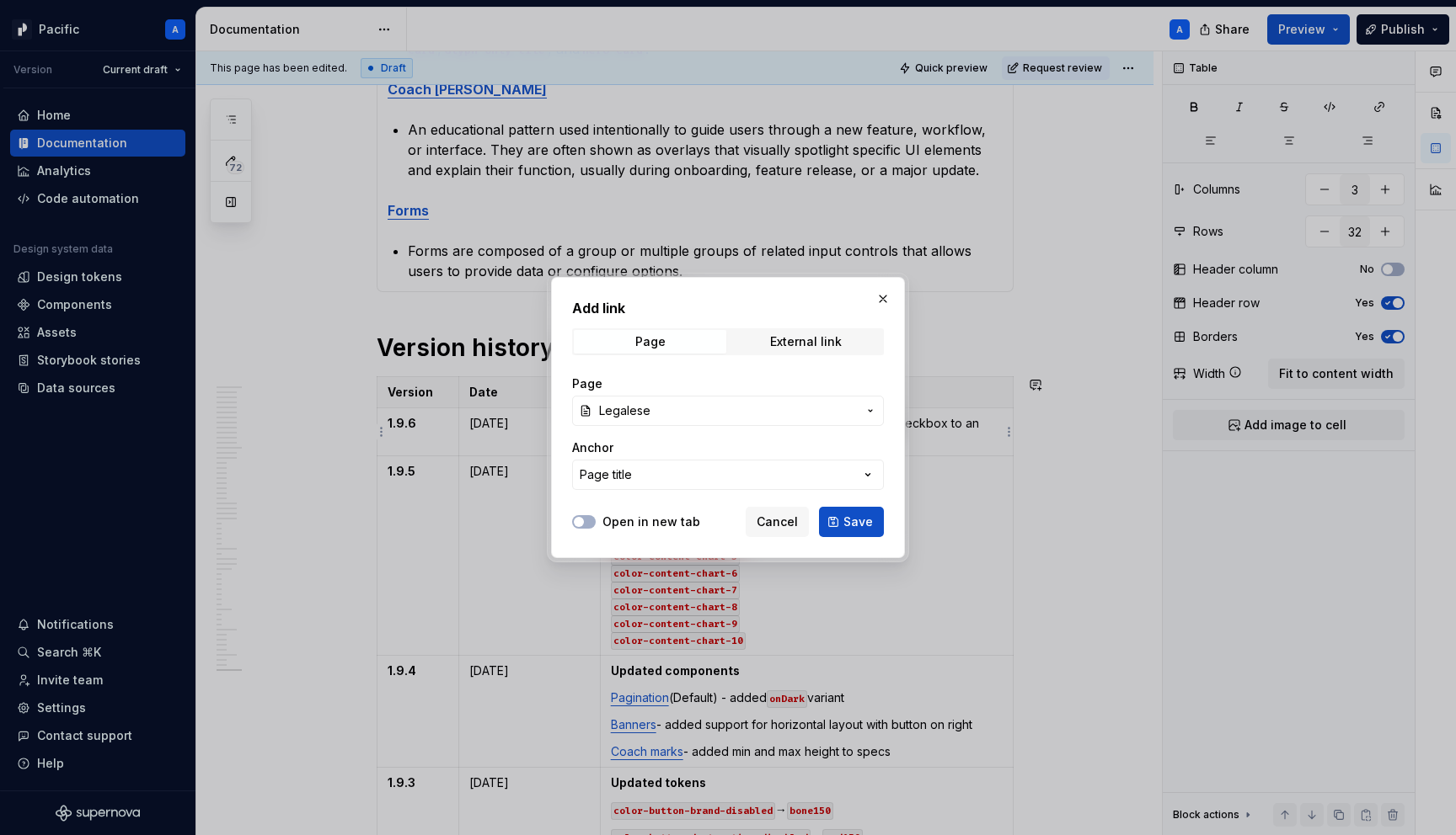
click at [583, 514] on div at bounding box center [584, 522] width 24 height 17
click at [591, 522] on button "Open in new tab" at bounding box center [584, 522] width 24 height 13
click at [859, 526] on span "Save" at bounding box center [857, 522] width 30 height 17
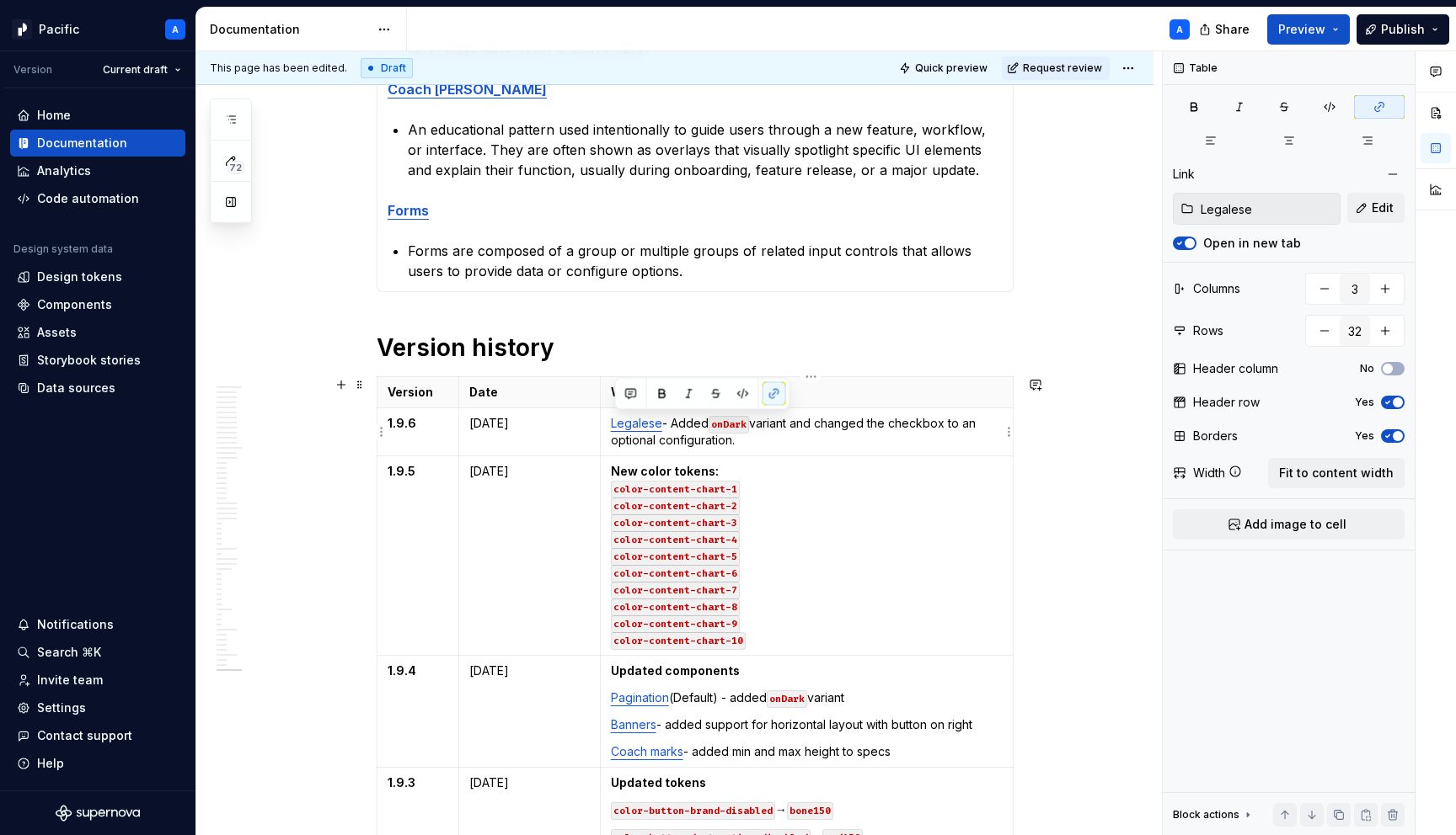
click at [886, 430] on p "Legalese - Added onDark variant and changed the checkbox to an optional configu…" at bounding box center [807, 432] width 392 height 33
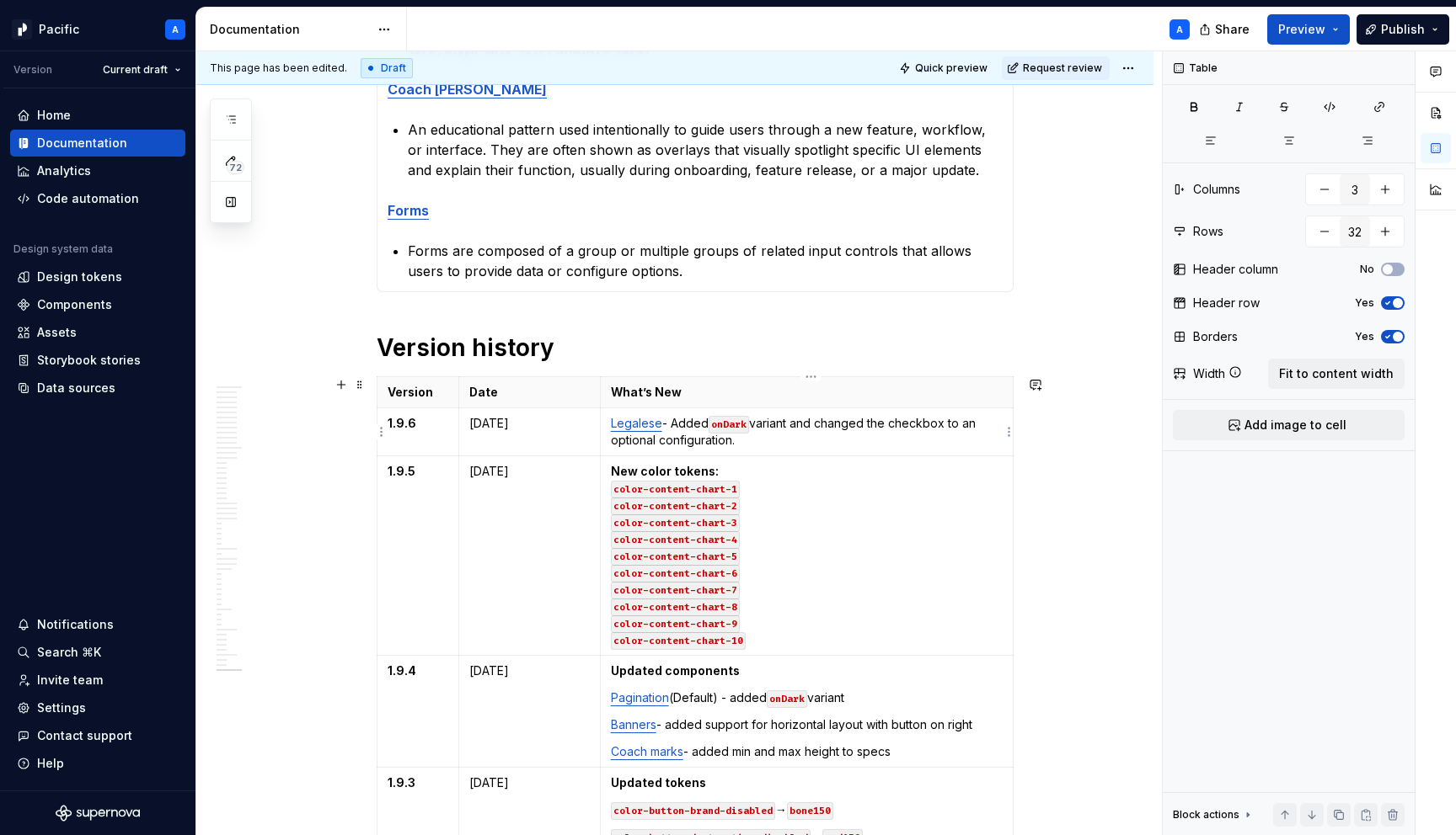
click at [816, 442] on p "Legalese - Added onDark variant and changed the checkbox to an optional configu…" at bounding box center [807, 432] width 392 height 33
click at [615, 418] on link "Legalese" at bounding box center [637, 422] width 51 height 14
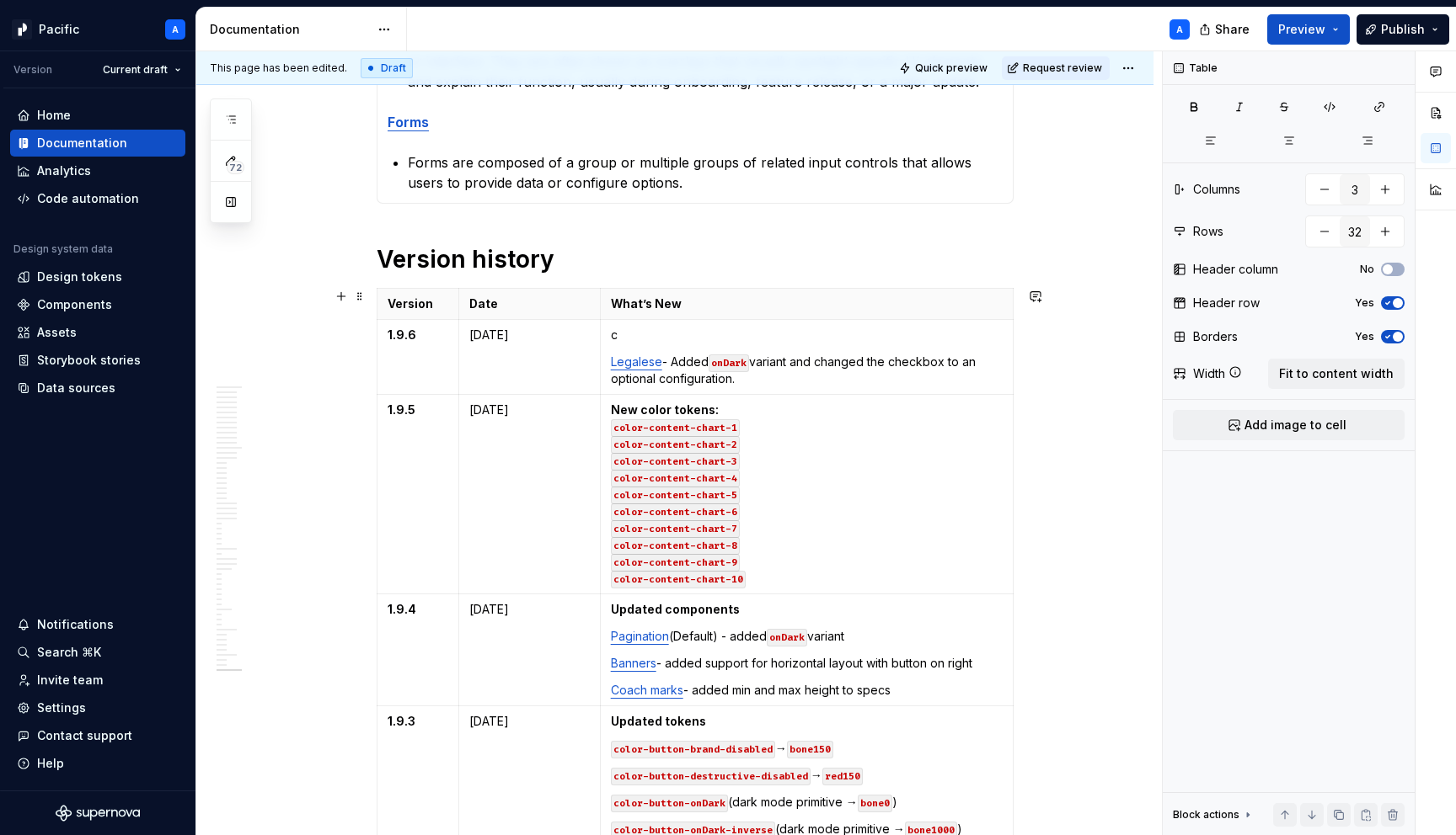
scroll to position [1522, 0]
drag, startPoint x: 740, startPoint y: 609, endPoint x: 614, endPoint y: 603, distance: 126.1
click at [614, 603] on p "Updated components" at bounding box center [807, 608] width 392 height 17
copy strong "Updated components"
click at [640, 335] on p "c" at bounding box center [807, 334] width 392 height 17
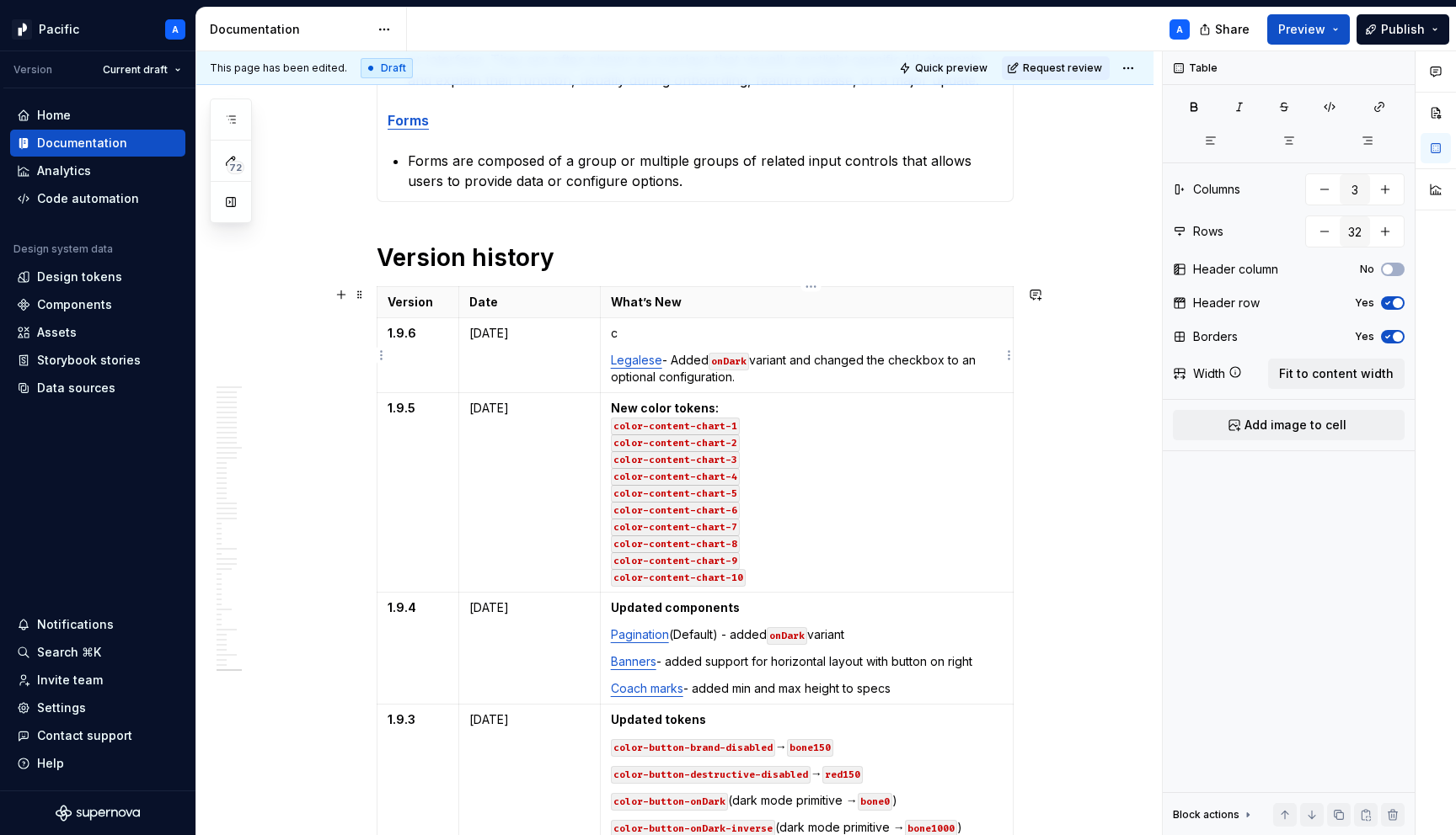
click at [640, 335] on p "c" at bounding box center [807, 334] width 392 height 17
click at [778, 375] on p "Legalese - Added onDark variant and changed the checkbox to an optional configu…" at bounding box center [807, 368] width 392 height 33
click at [784, 333] on p "Updated components" at bounding box center [807, 334] width 392 height 17
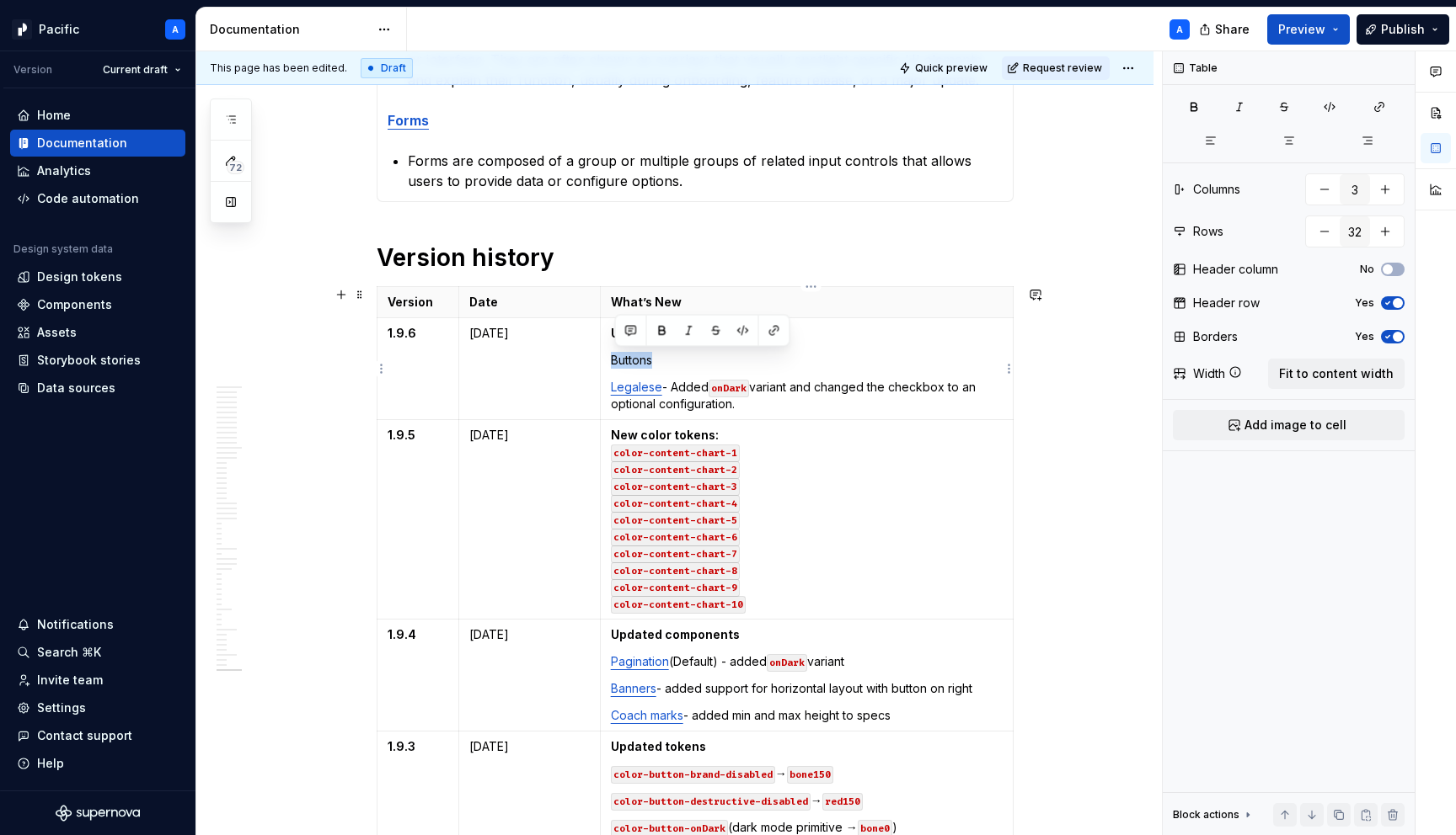
click at [657, 357] on p "Buttons" at bounding box center [807, 360] width 392 height 17
click at [666, 359] on p "Buttons" at bounding box center [807, 360] width 392 height 17
click at [872, 364] on p "Buttons - We’ll be deprecating the existing Figma component" at bounding box center [807, 360] width 392 height 17
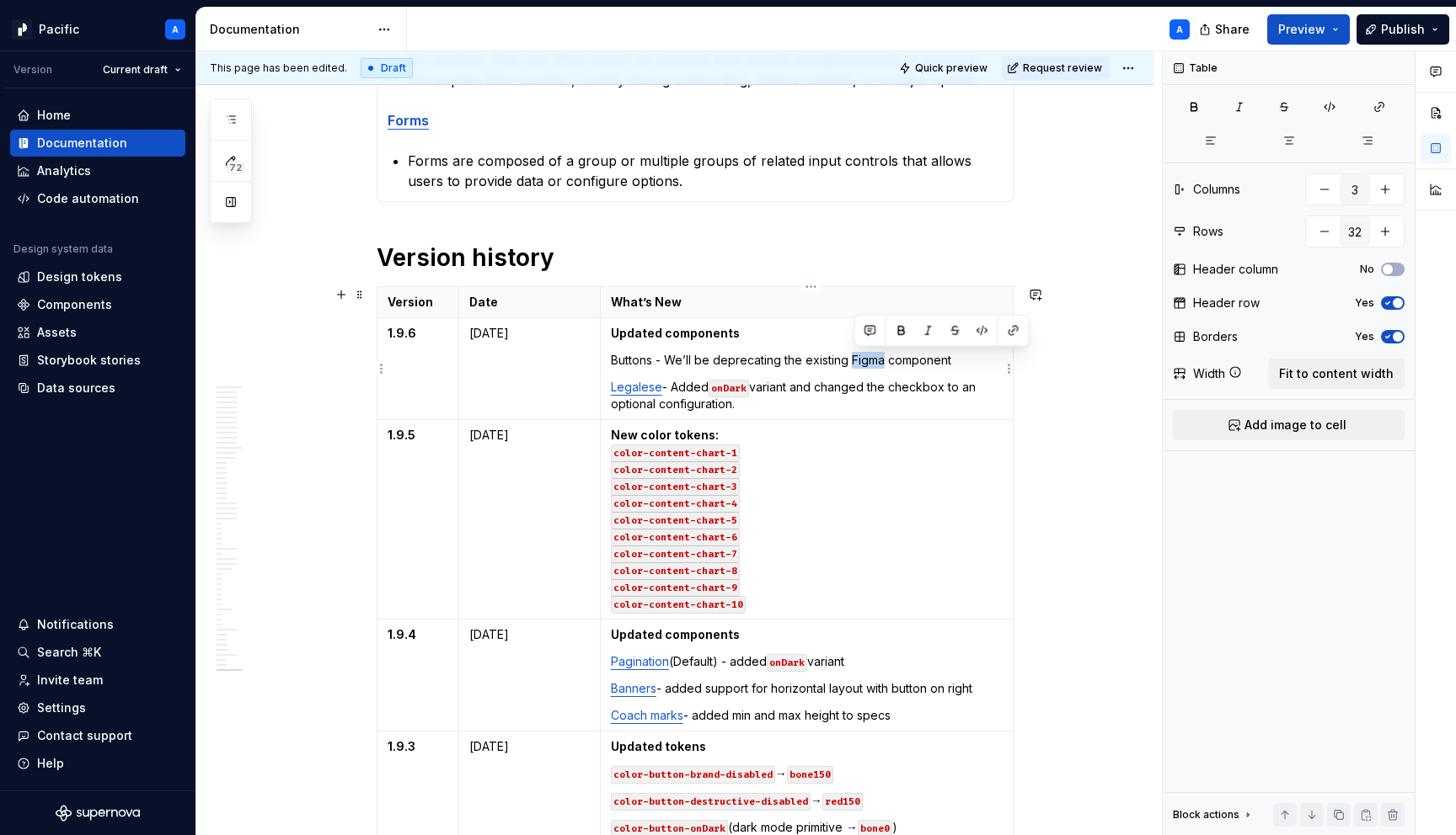
click at [872, 364] on p "Buttons - We’ll be deprecating the existing Figma component" at bounding box center [807, 360] width 392 height 17
click at [921, 368] on p "Buttons - We’ll be deprecating the existing Figma component" at bounding box center [807, 360] width 392 height 17
click at [879, 360] on strong "Figma" at bounding box center [866, 359] width 35 height 14
type textarea "*"
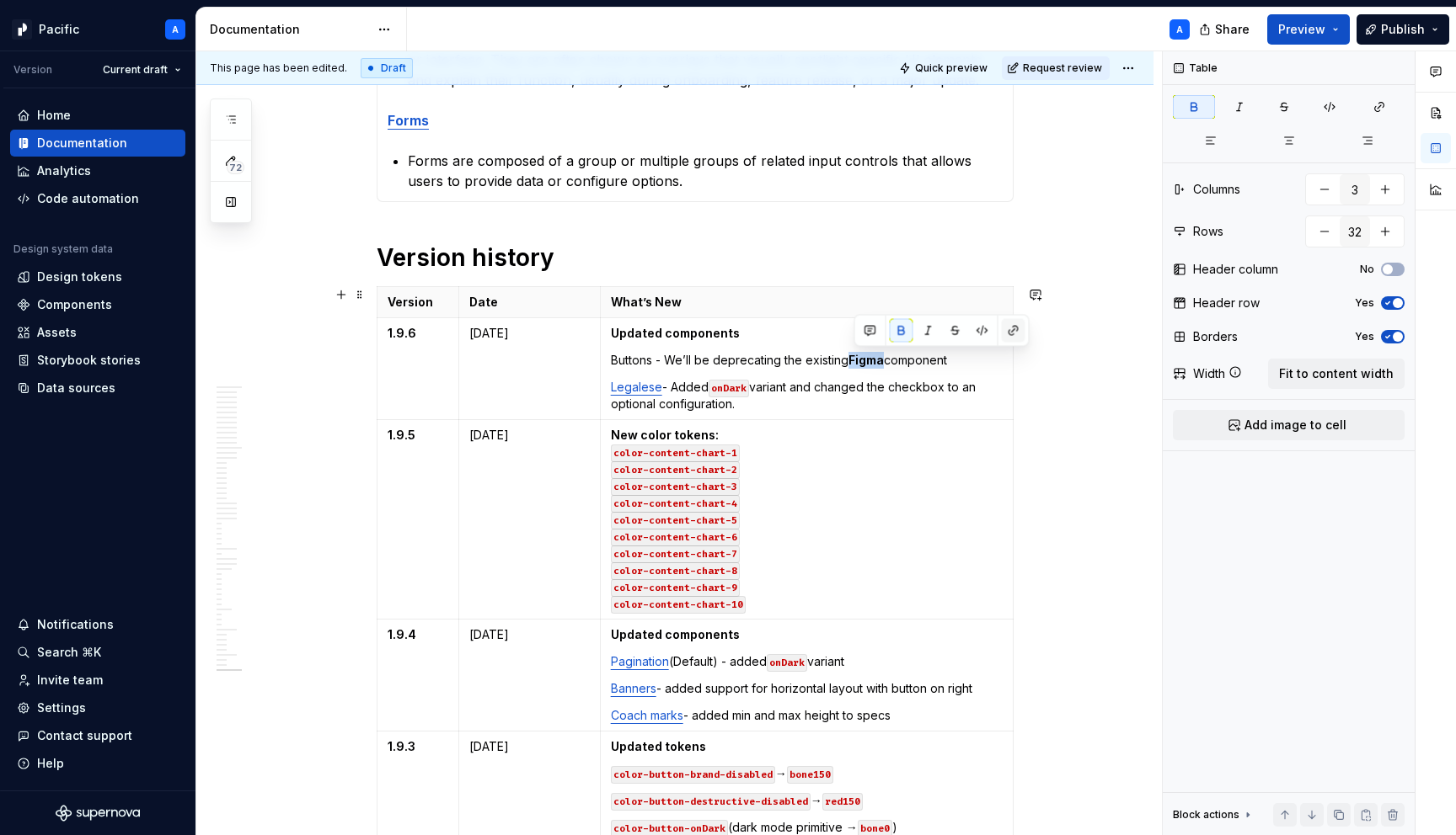
click at [1014, 329] on button "button" at bounding box center [1014, 331] width 24 height 24
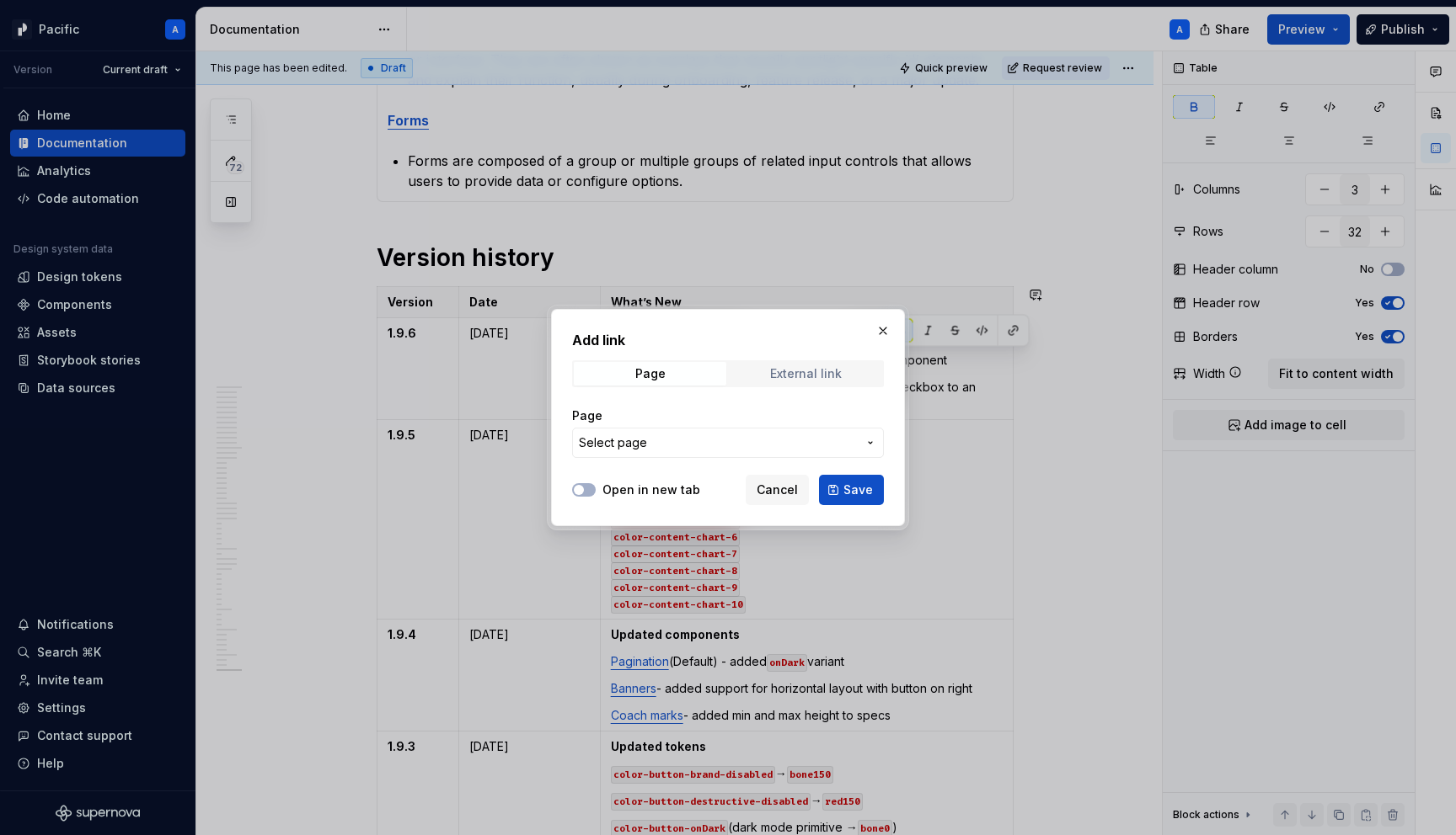
click at [787, 379] on div "External link" at bounding box center [806, 374] width 72 height 13
click at [741, 440] on input "URL" at bounding box center [728, 443] width 312 height 31
paste input "[URL][DOMAIN_NAME]"
type input "[URL][DOMAIN_NAME]"
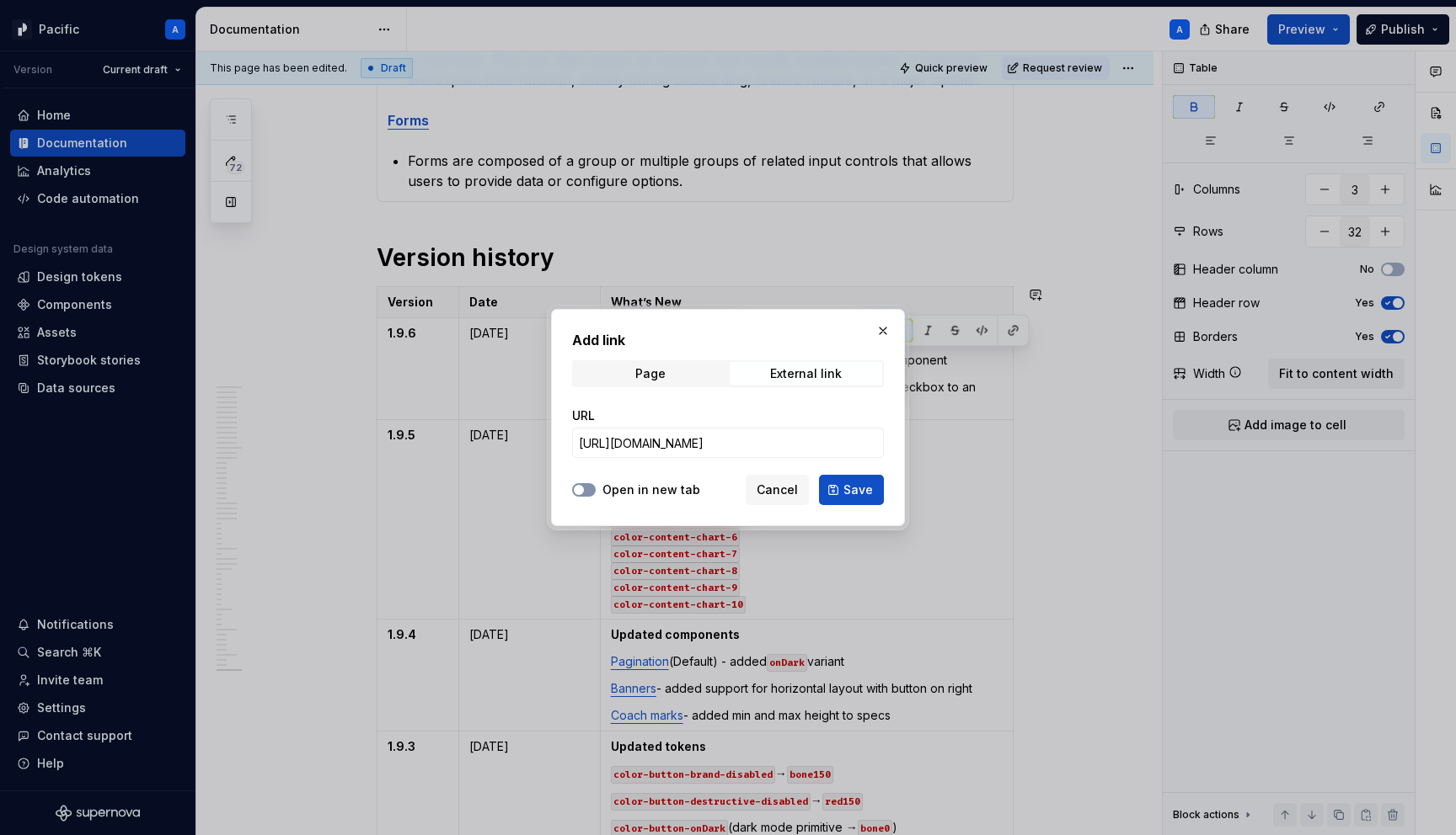
scroll to position [0, 0]
click at [585, 484] on button "Open in new tab" at bounding box center [584, 490] width 24 height 13
click at [872, 493] on span "Save" at bounding box center [857, 490] width 30 height 17
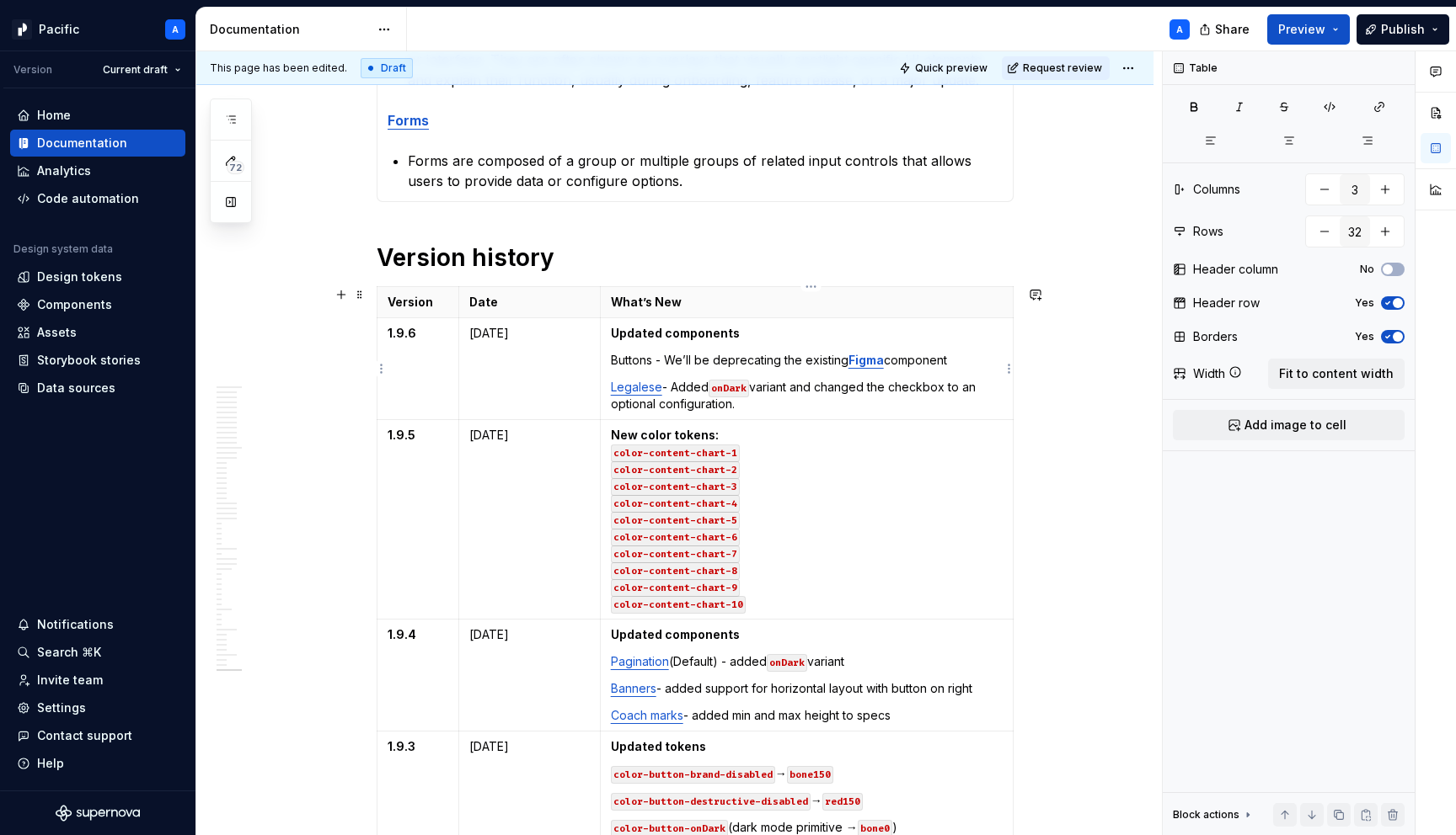
click at [966, 365] on p "Buttons - We’ll be deprecating the existing Figma component" at bounding box center [807, 360] width 392 height 17
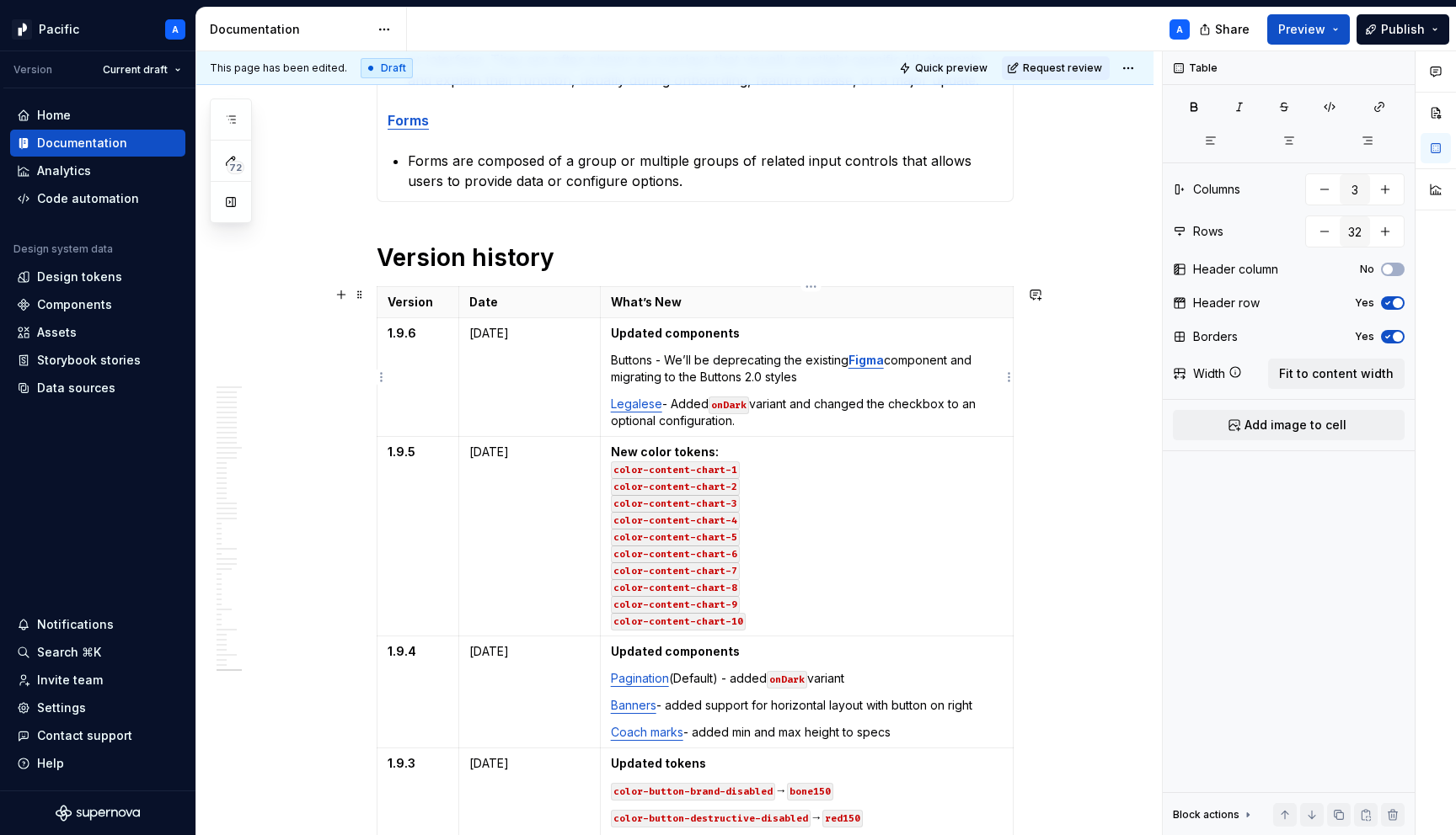
click at [784, 380] on p "Buttons - We’ll be deprecating the existing Figma component and migrating to th…" at bounding box center [807, 368] width 392 height 33
drag, startPoint x: 654, startPoint y: 357, endPoint x: 624, endPoint y: 357, distance: 30.0
click at [624, 357] on p "Buttons - We’ll be deprecating the existing Figma component and migrating to th…" at bounding box center [807, 368] width 392 height 33
drag, startPoint x: 658, startPoint y: 357, endPoint x: 611, endPoint y: 356, distance: 47.0
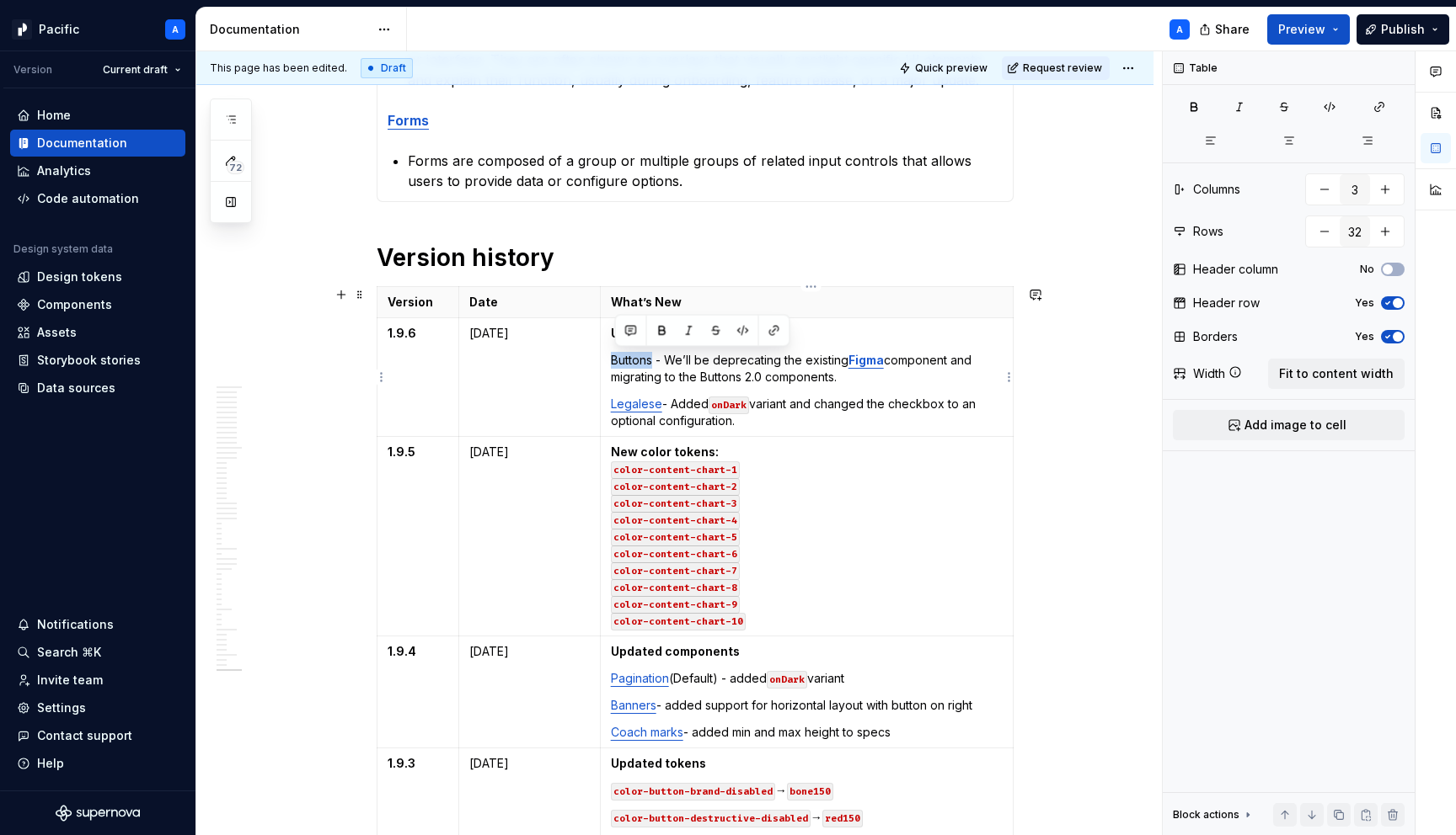
click at [611, 356] on td "Updated components Buttons - We’ll be deprecating the existing Figma component …" at bounding box center [806, 377] width 413 height 119
click at [666, 365] on p "Buttons - We’ll be deprecating the existing Figma component and migrating to th…" at bounding box center [807, 368] width 392 height 33
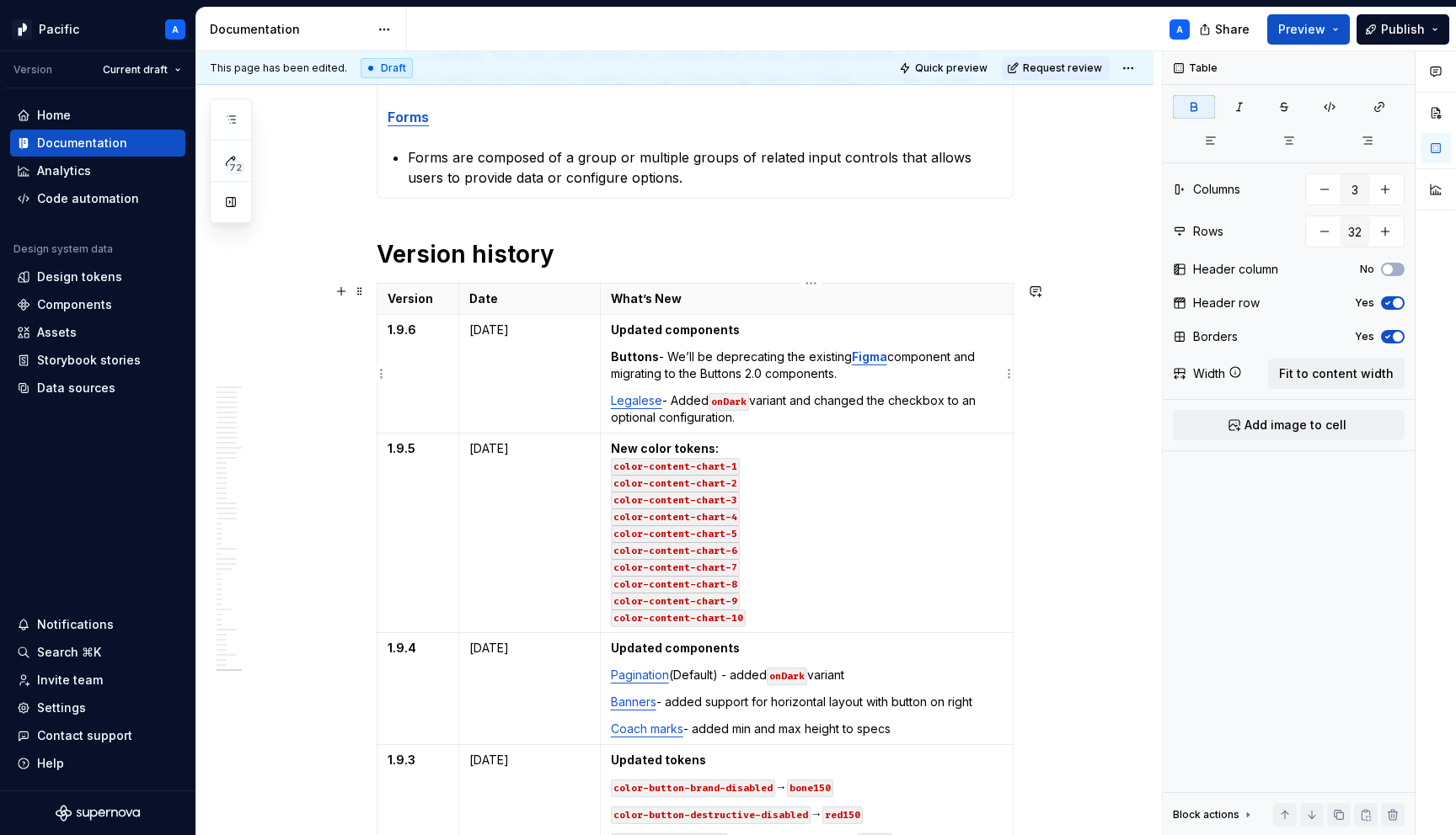
click at [618, 357] on strong "Buttons" at bounding box center [635, 356] width 48 height 14
click at [632, 357] on p "Buttons - We’ll be deprecating the existing Figma component and migrating to th…" at bounding box center [807, 365] width 392 height 33
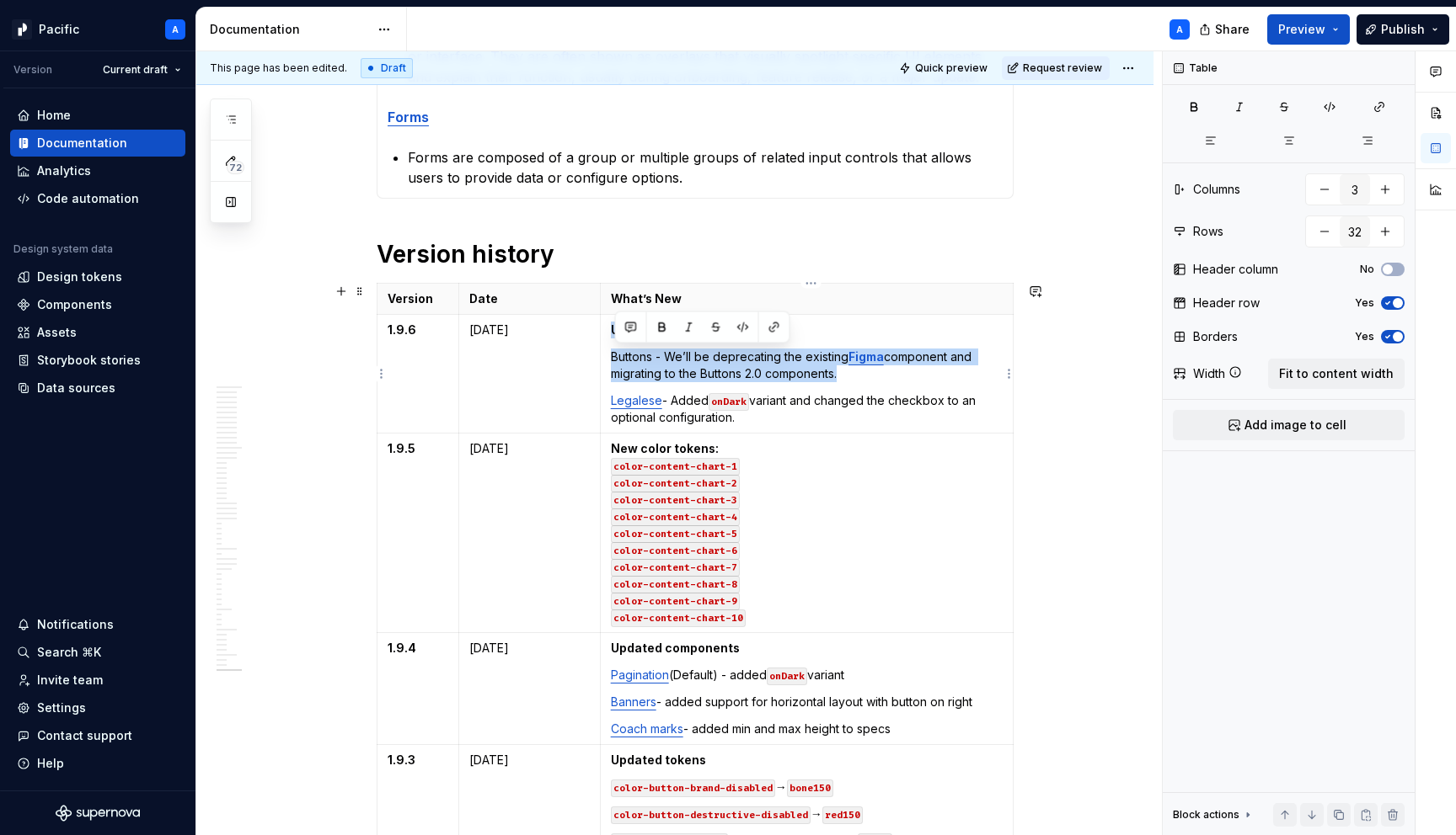
click at [632, 357] on p "Buttons - We’ll be deprecating the existing Figma component and migrating to th…" at bounding box center [807, 365] width 392 height 33
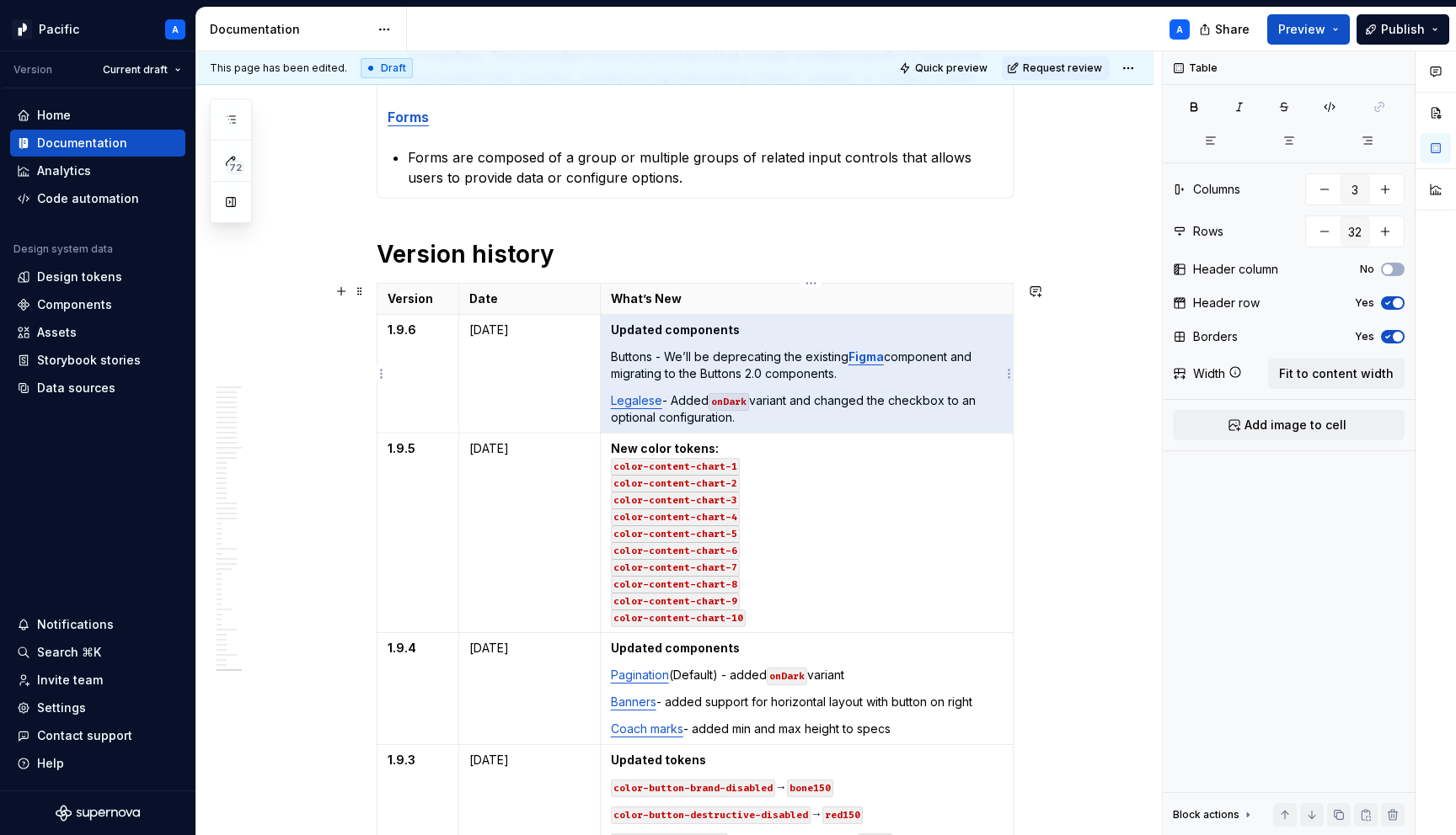
click at [652, 357] on p "Buttons - We’ll be deprecating the existing Figma component and migrating to th…" at bounding box center [807, 365] width 392 height 33
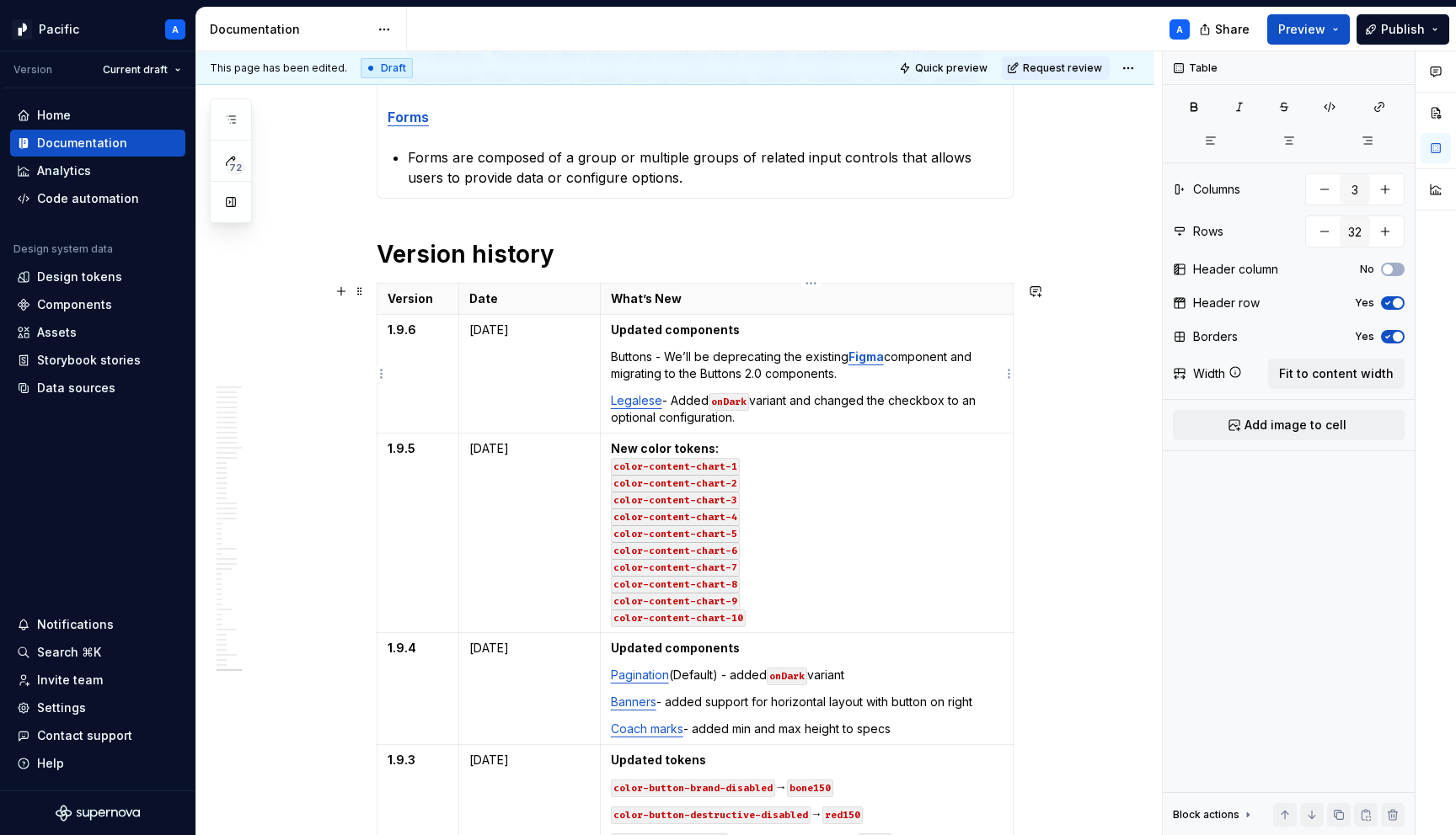
click at [656, 357] on p "Buttons - We’ll be deprecating the existing Figma component and migrating to th…" at bounding box center [807, 365] width 392 height 33
drag, startPoint x: 679, startPoint y: 354, endPoint x: 619, endPoint y: 354, distance: 60.0
click at [619, 354] on p "Buttons 2.0 - We’ll be deprecating the existing Figma component and migrating t…" at bounding box center [807, 365] width 392 height 33
drag, startPoint x: 654, startPoint y: 357, endPoint x: 612, endPoint y: 356, distance: 42.0
click at [612, 356] on td "Updated components Buttons - We’ll be deprecating the existing Figma component …" at bounding box center [806, 374] width 413 height 119
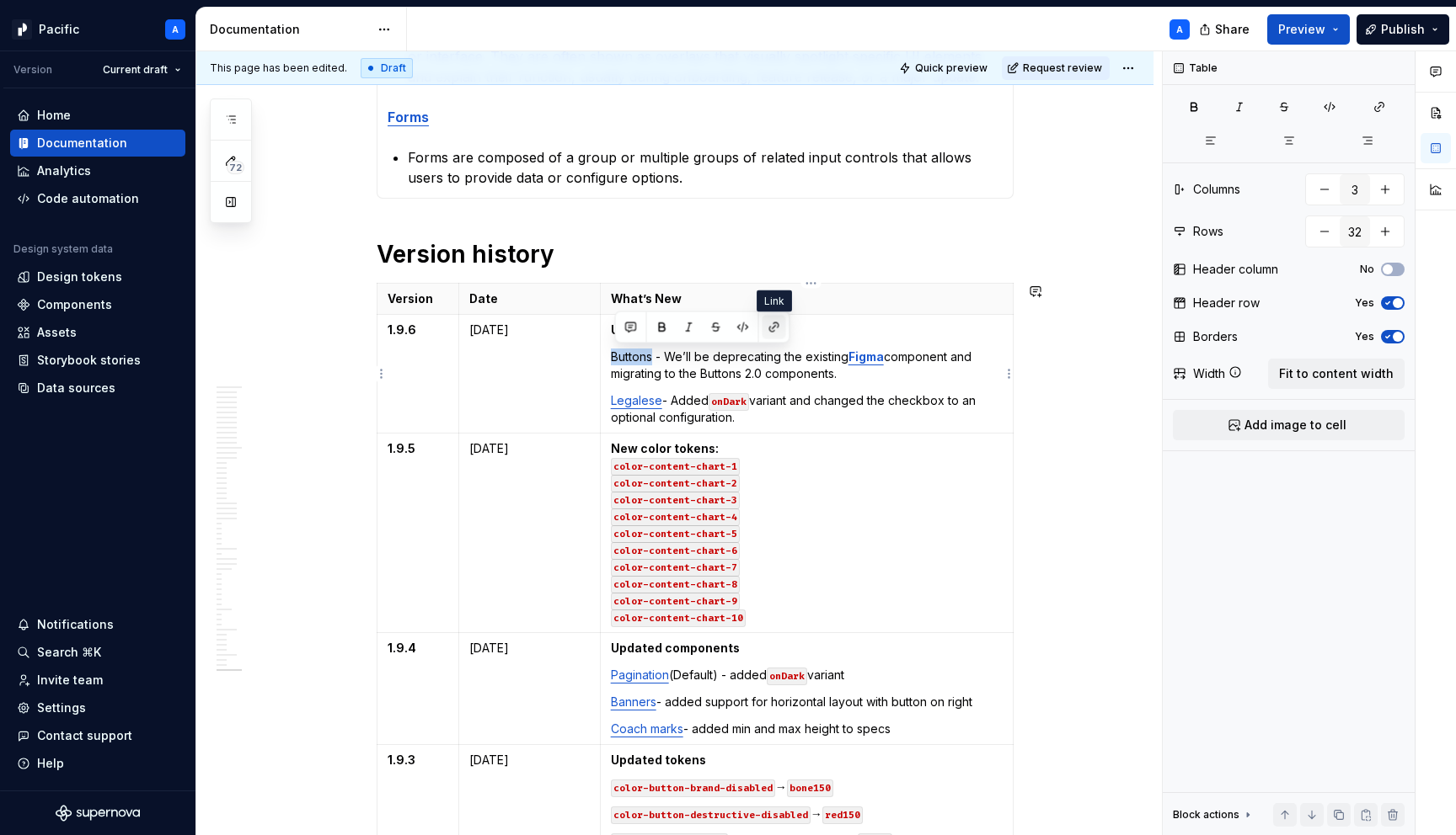
click at [777, 326] on button "button" at bounding box center [774, 327] width 24 height 24
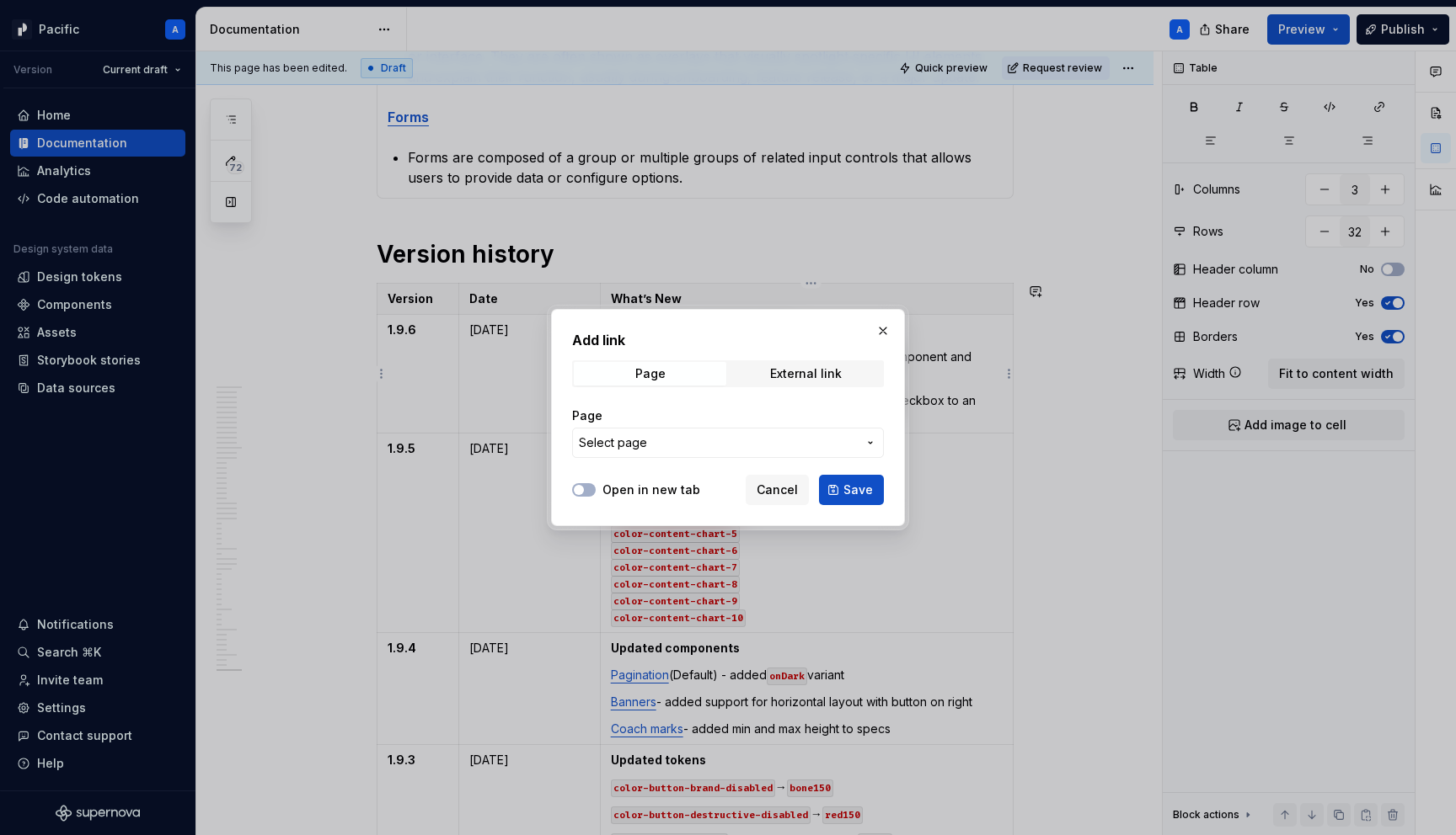
click at [690, 438] on span "Select page" at bounding box center [718, 443] width 278 height 17
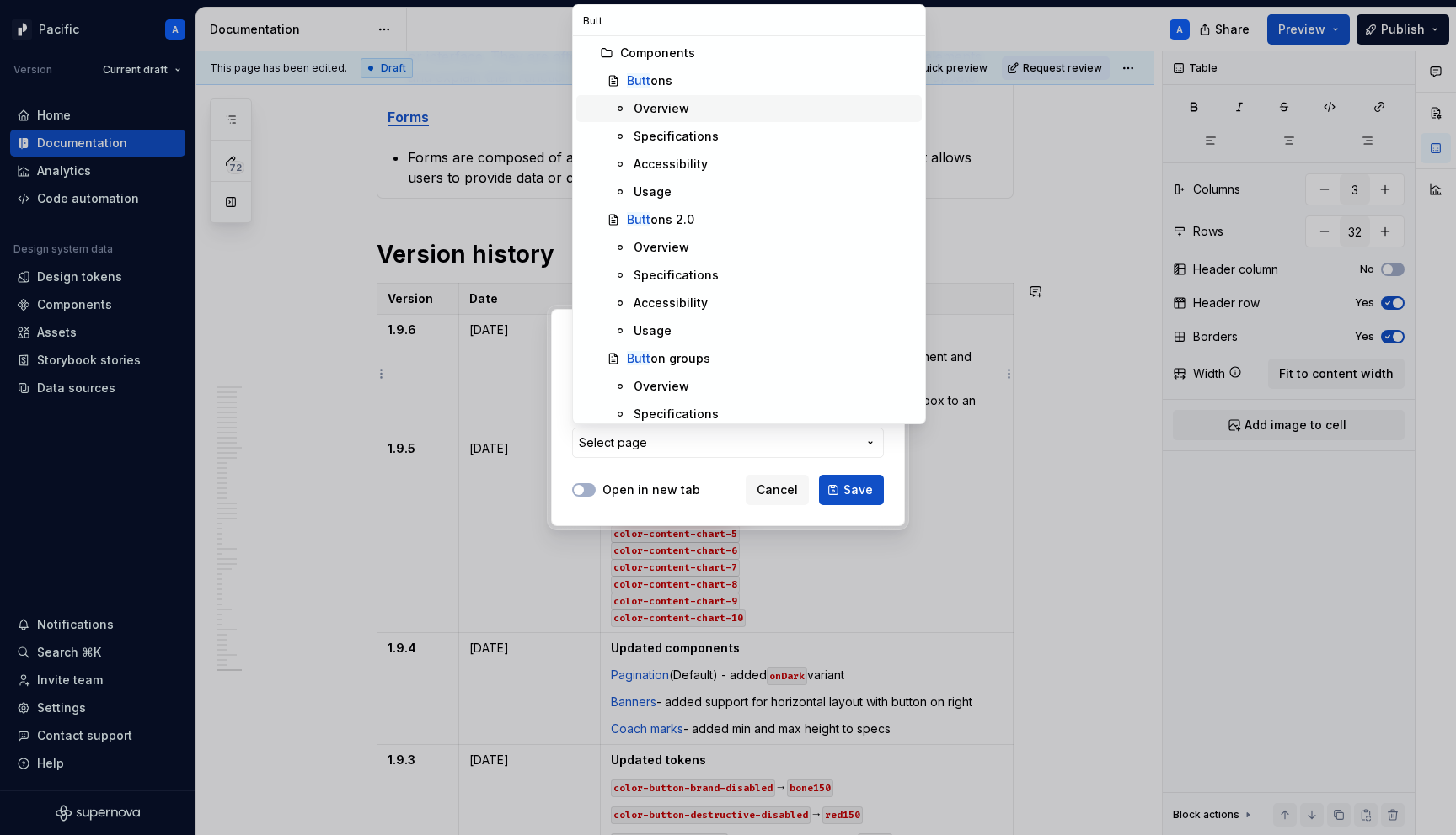
type input "Butt"
click at [676, 83] on div "Butt ons" at bounding box center [770, 81] width 288 height 17
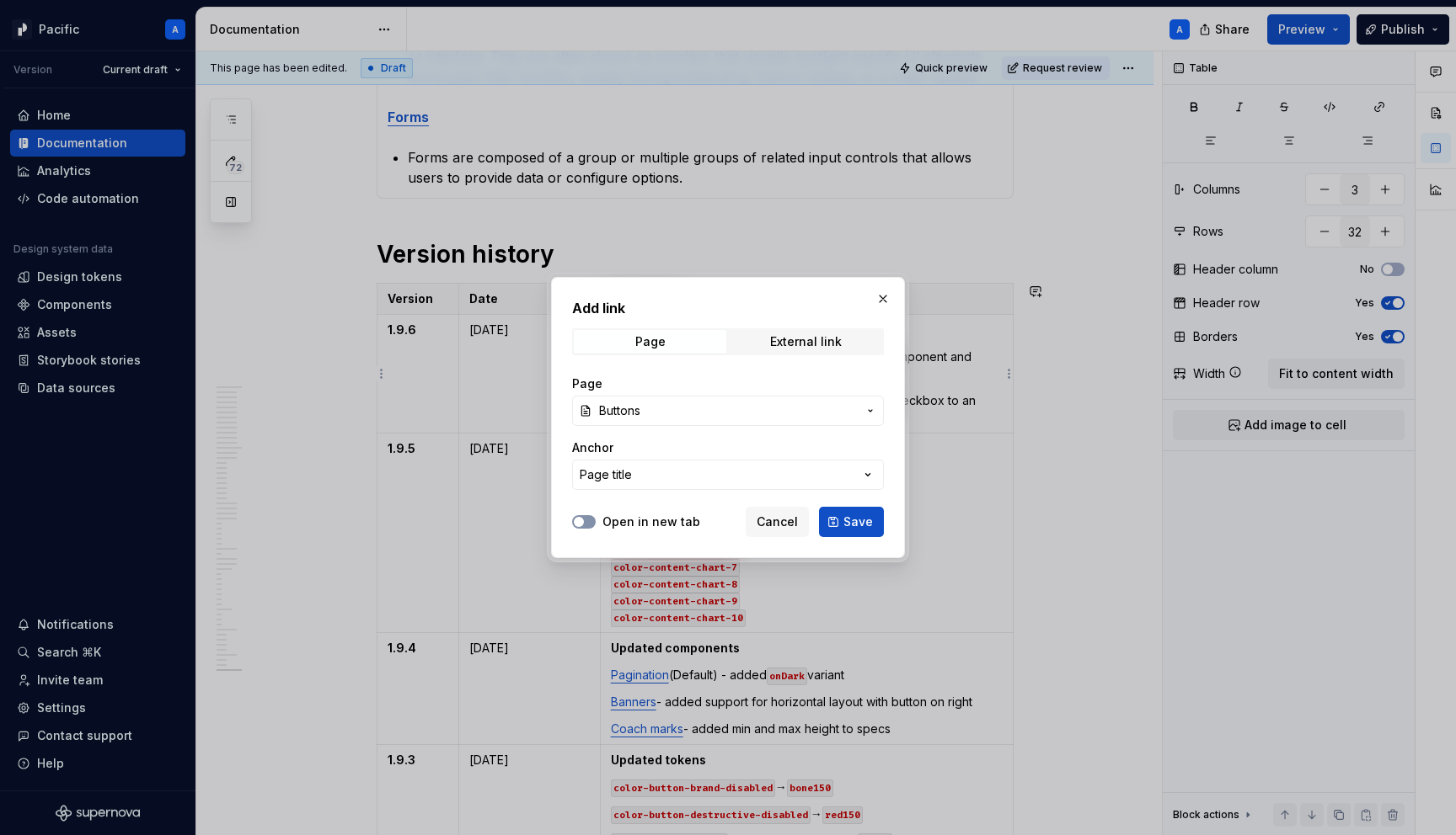
click at [583, 518] on icon "button" at bounding box center [579, 521] width 13 height 10
click at [850, 514] on span "Save" at bounding box center [857, 522] width 30 height 17
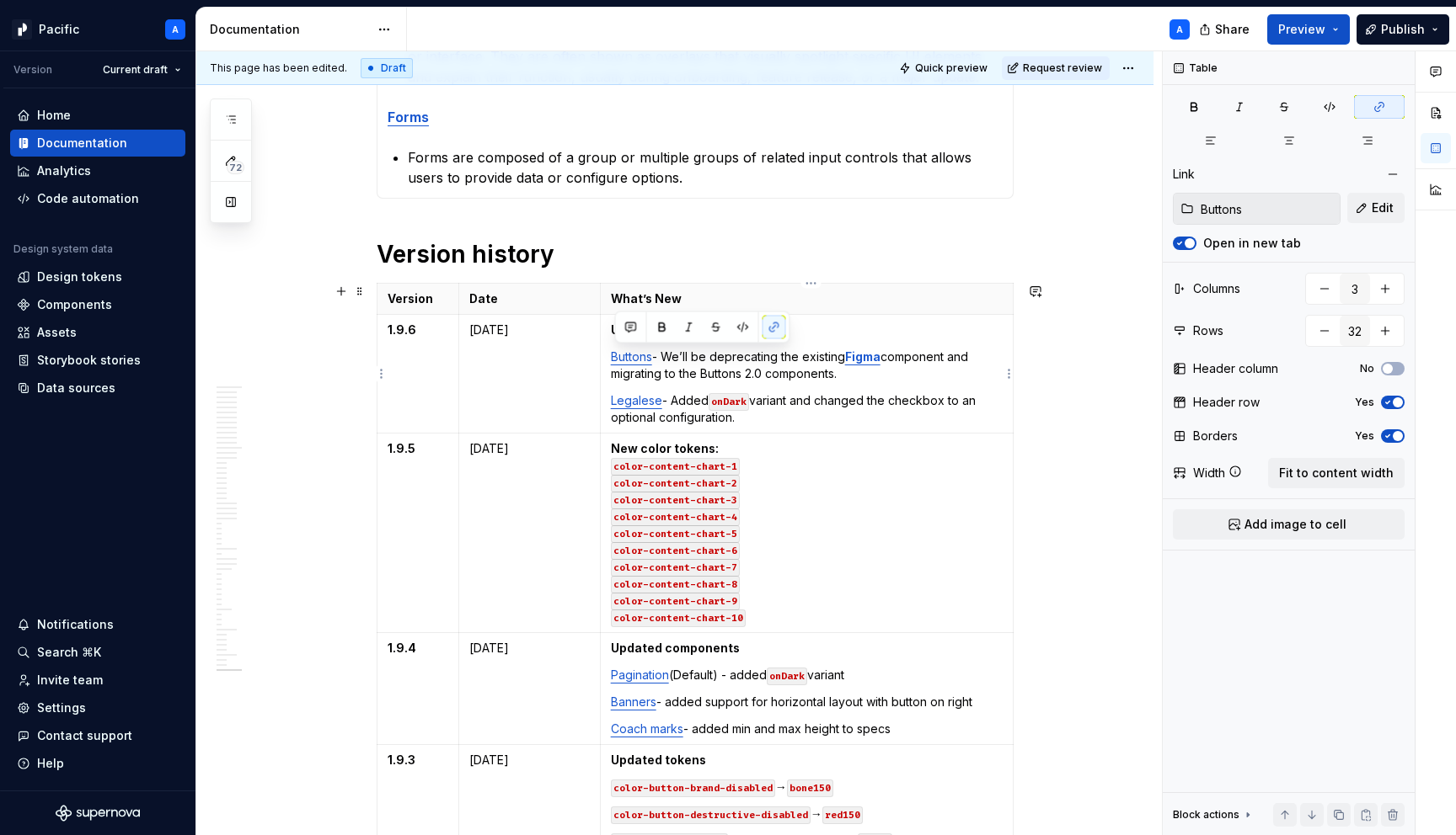
click at [761, 358] on p "Buttons - We’ll be deprecating the existing Figma component and migrating to th…" at bounding box center [807, 365] width 392 height 33
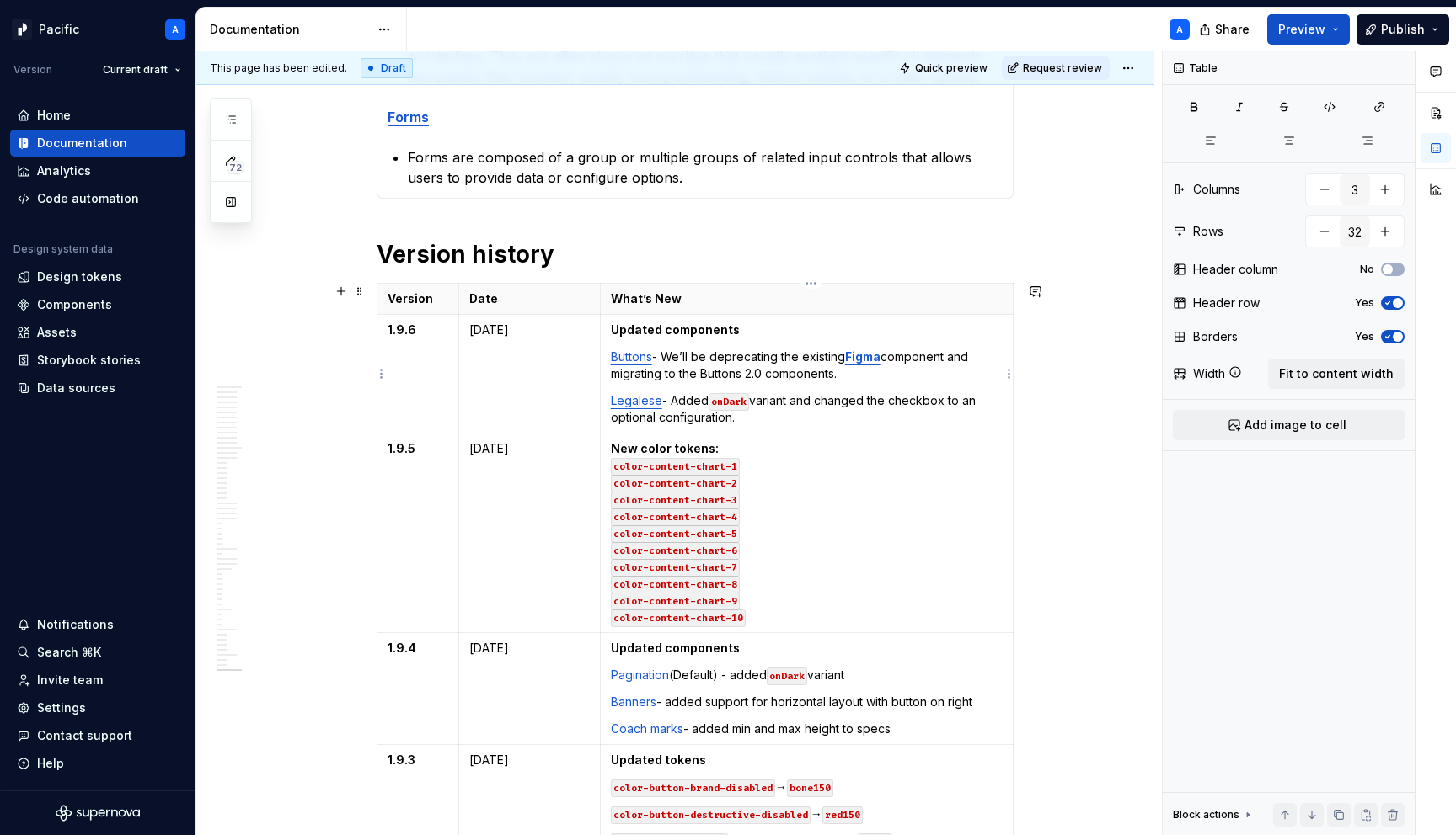
click at [775, 333] on p "Updated components" at bounding box center [807, 331] width 392 height 17
click at [612, 331] on td "Updated components Buttons - We’ll be deprecating the existing Figma component …" at bounding box center [806, 374] width 413 height 119
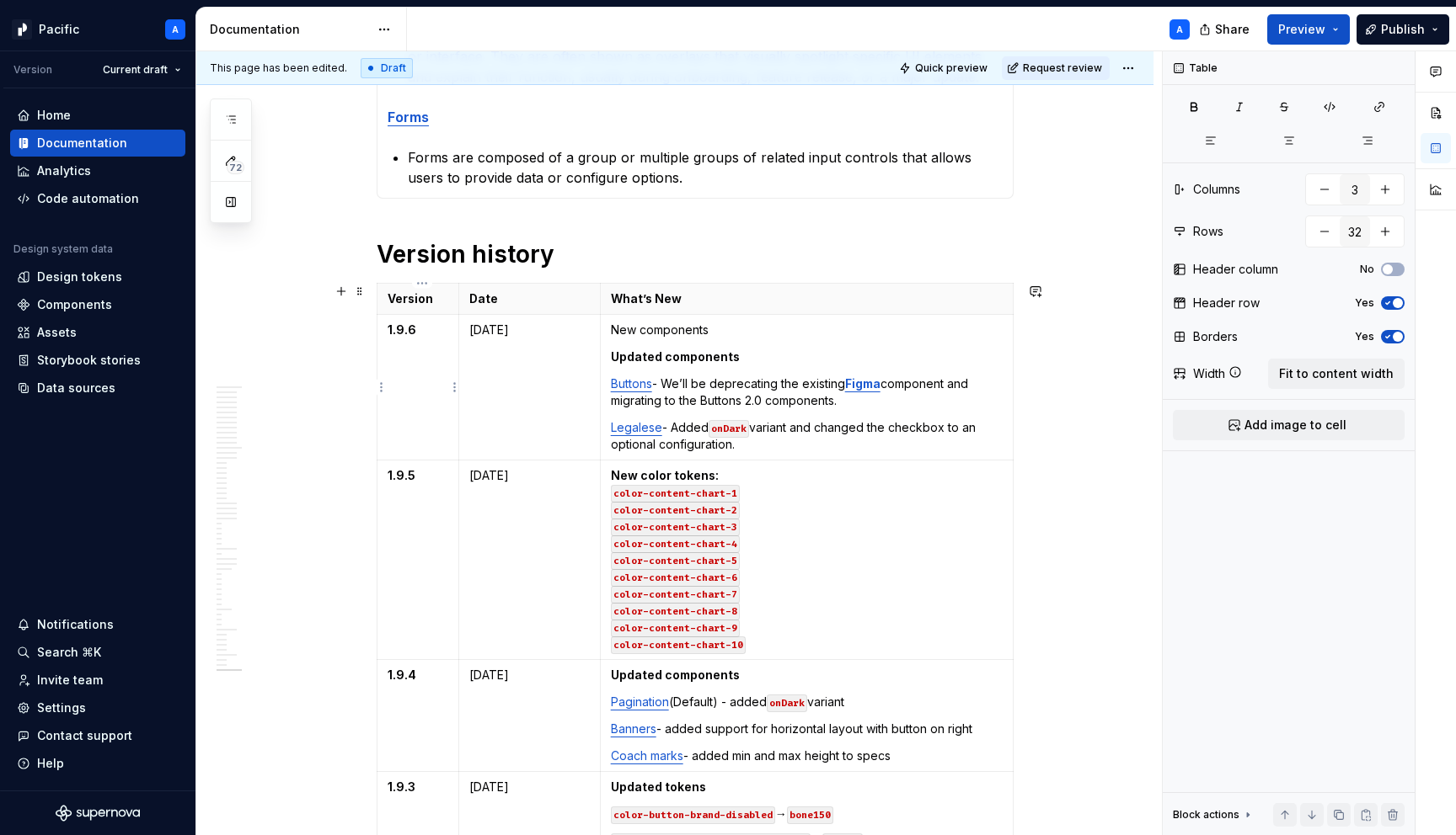
click at [411, 329] on strong "1.9.6" at bounding box center [401, 329] width 29 height 14
click at [411, 329] on p "TBD" at bounding box center [418, 331] width 61 height 17
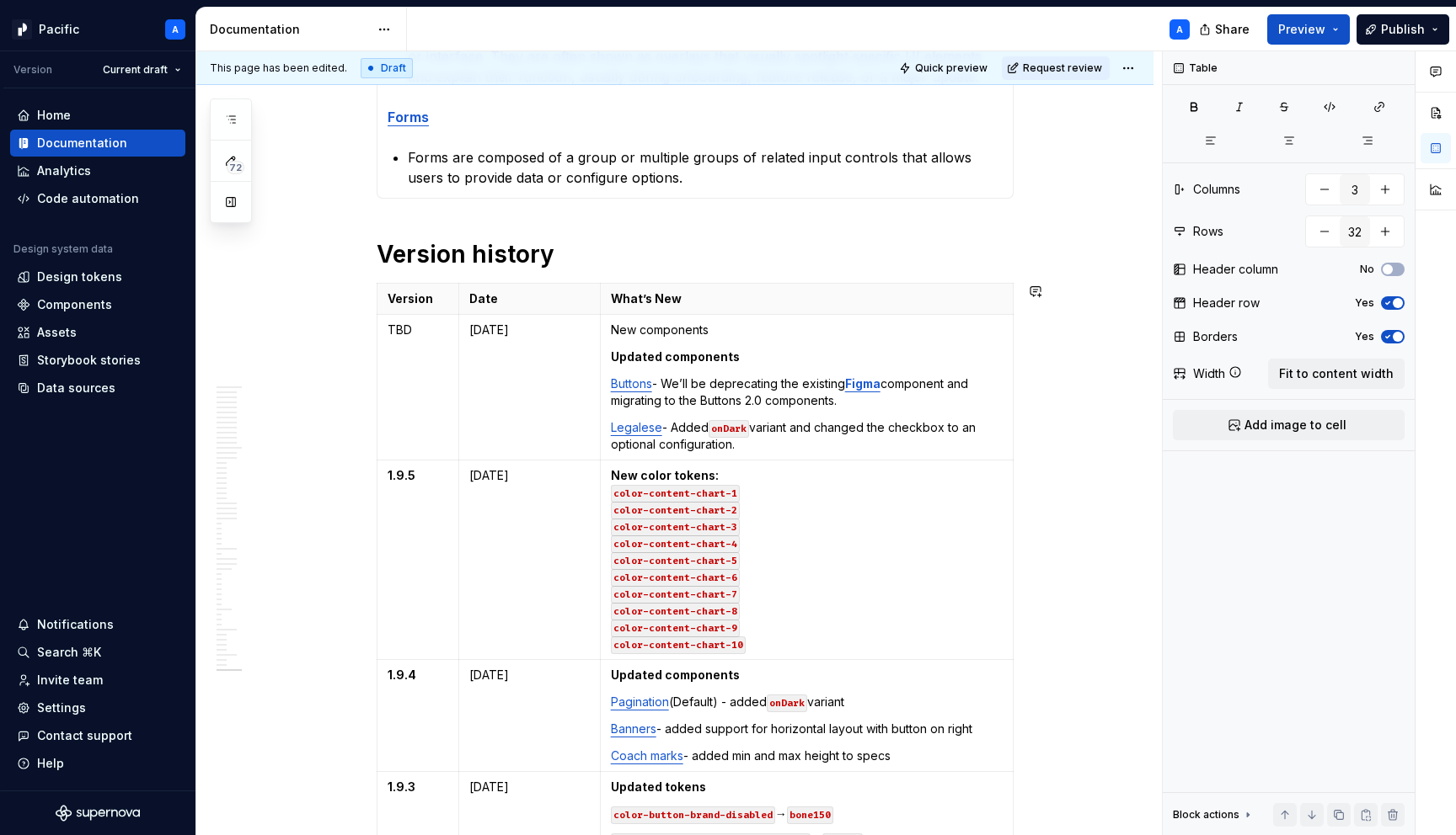
click at [410, 329] on p "TBD" at bounding box center [418, 331] width 61 height 17
click at [696, 332] on p "New components" at bounding box center [807, 331] width 392 height 17
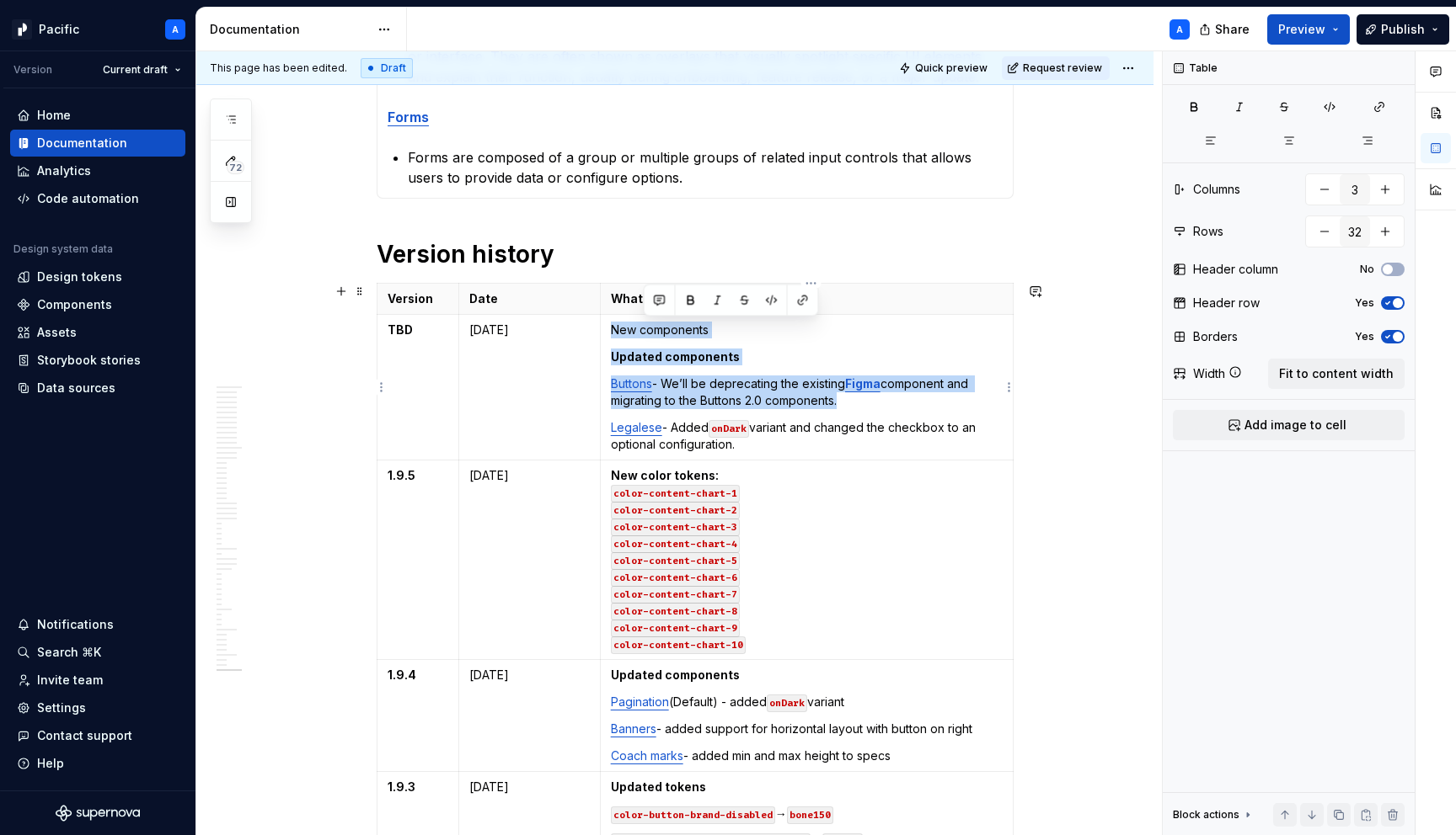
click at [696, 332] on p "New components" at bounding box center [807, 331] width 392 height 17
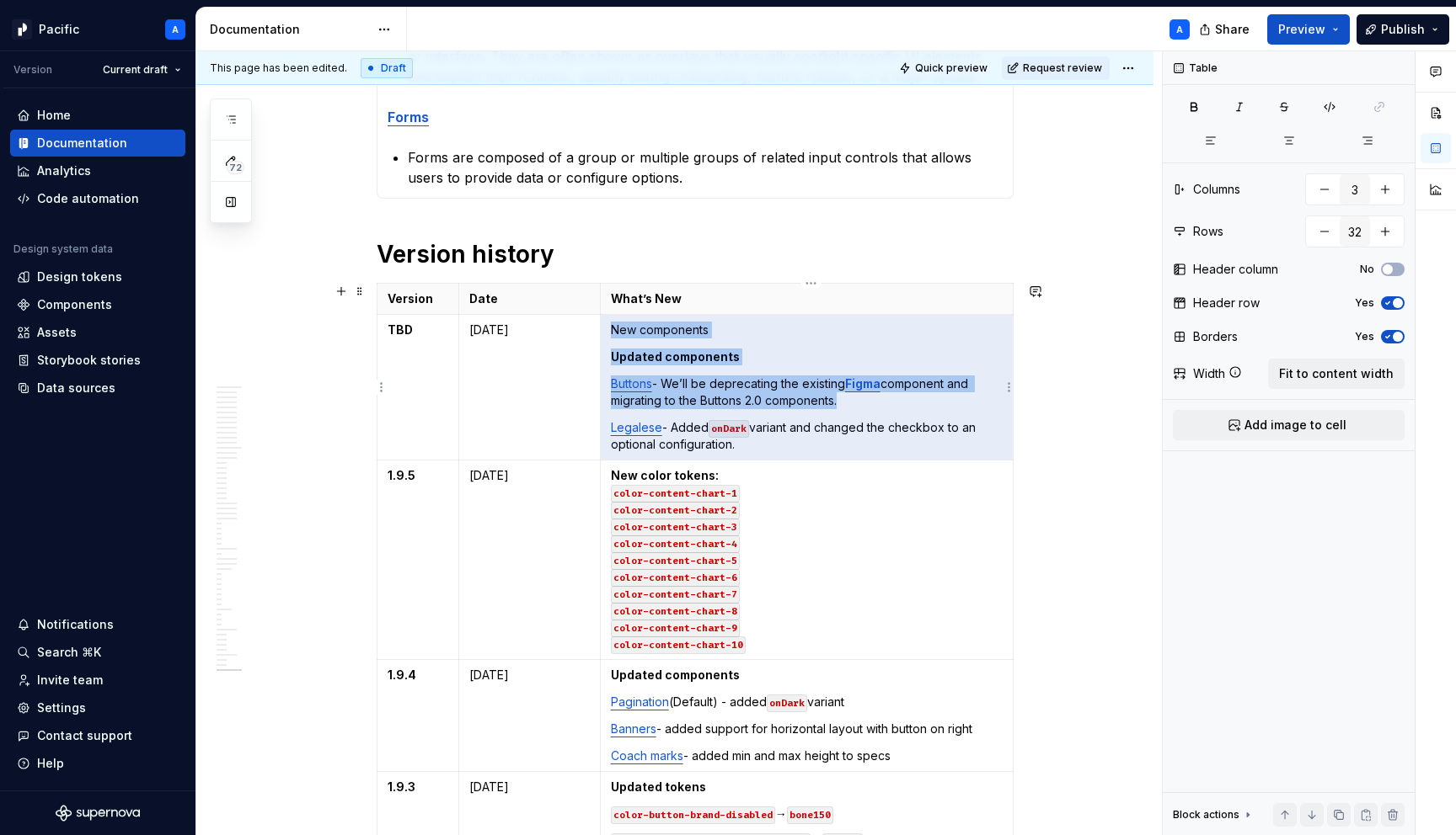
click at [742, 329] on p "New components" at bounding box center [807, 331] width 392 height 17
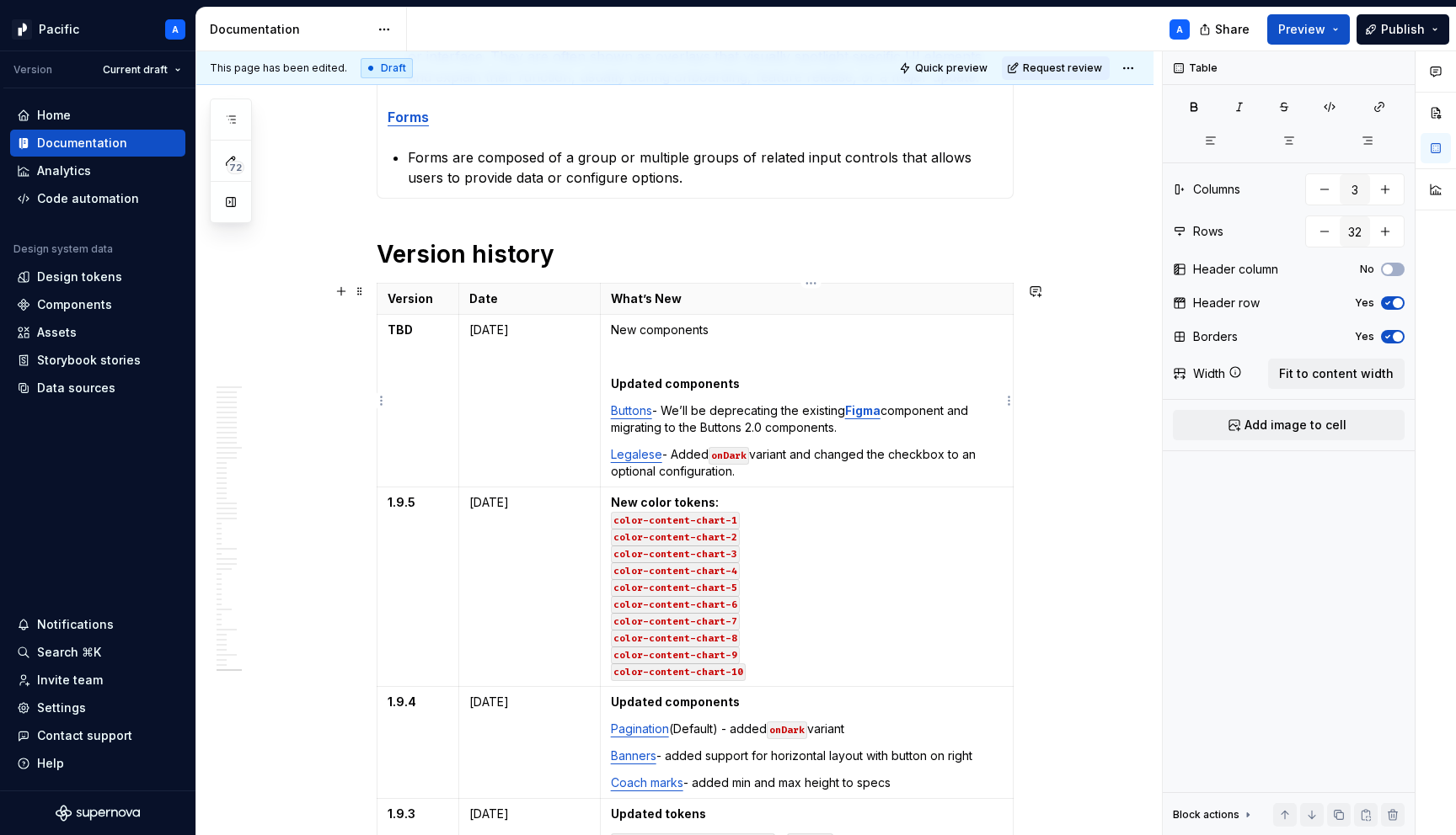
click at [664, 323] on p "New components" at bounding box center [807, 331] width 392 height 17
click at [667, 352] on p at bounding box center [807, 357] width 392 height 17
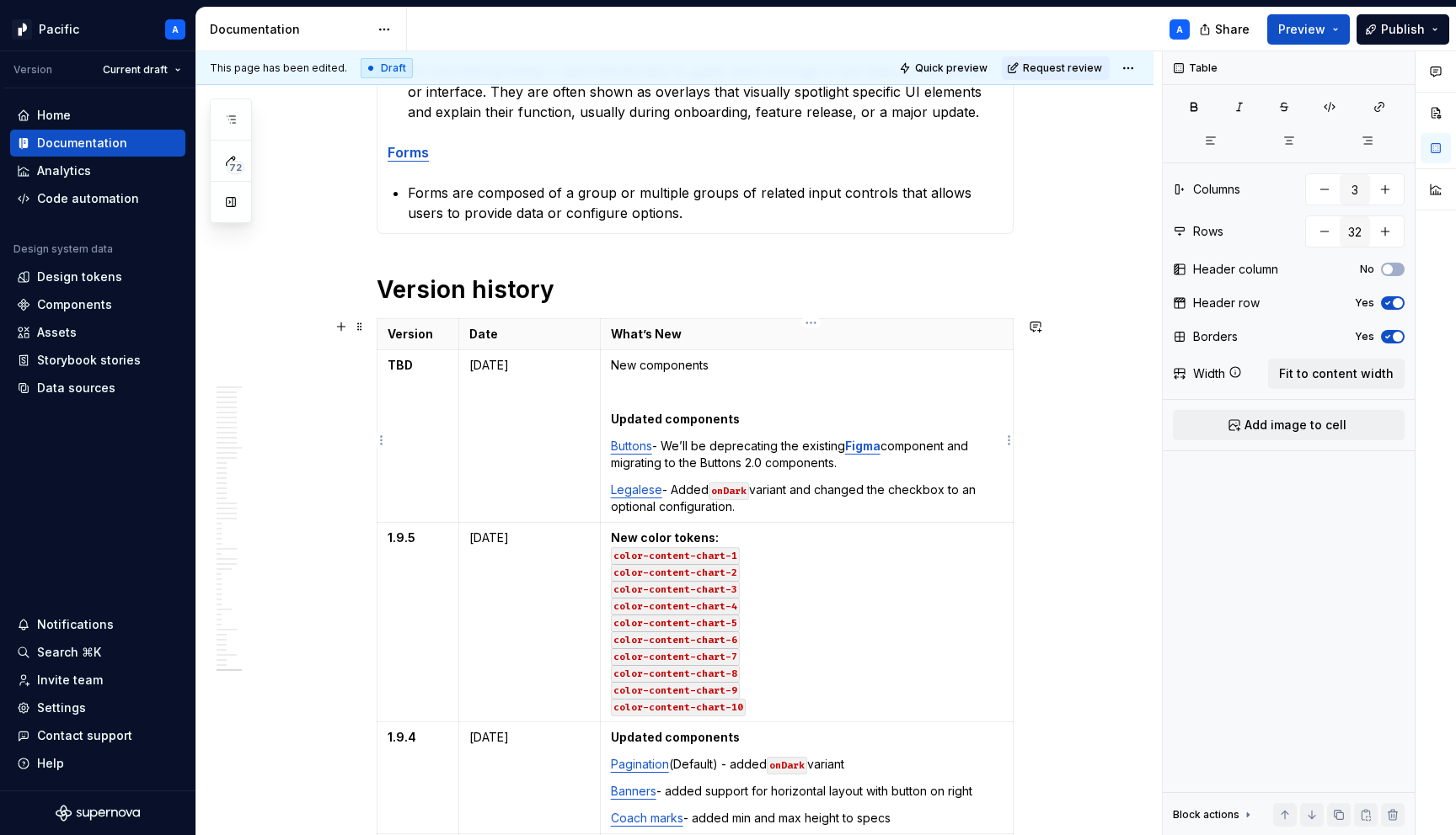
scroll to position [1486, 0]
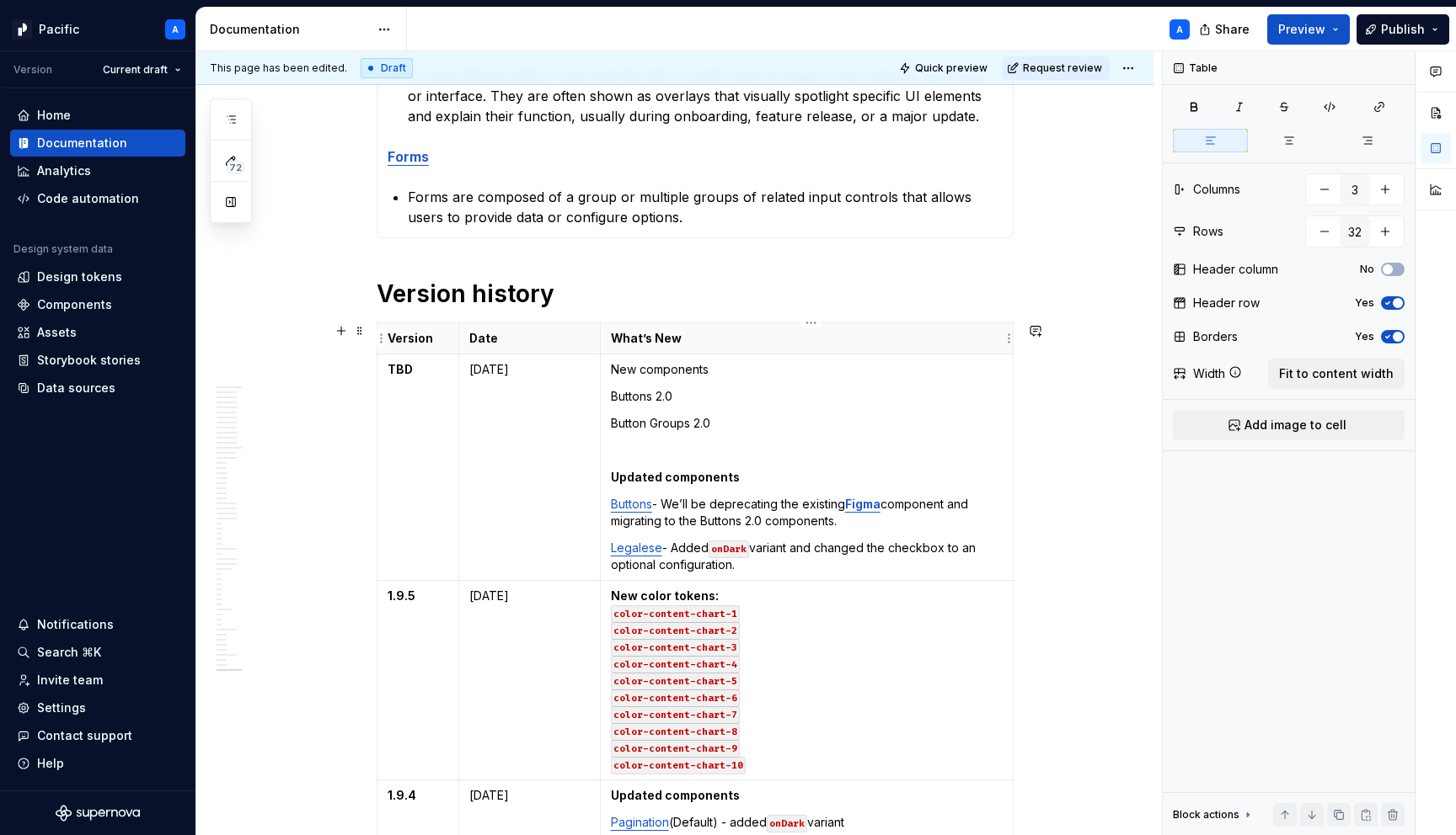
click at [620, 351] on th "What’s New" at bounding box center [806, 338] width 413 height 31
drag, startPoint x: 731, startPoint y: 374, endPoint x: 618, endPoint y: 359, distance: 114.0
click at [618, 359] on td "New components Buttons 2.0 Button Groups 2.0 Updated components Buttons - We’ll…" at bounding box center [806, 468] width 413 height 227
click at [720, 403] on p "Buttons 2.0" at bounding box center [807, 397] width 392 height 17
click at [742, 424] on p "Button Groups 2.0" at bounding box center [807, 424] width 392 height 17
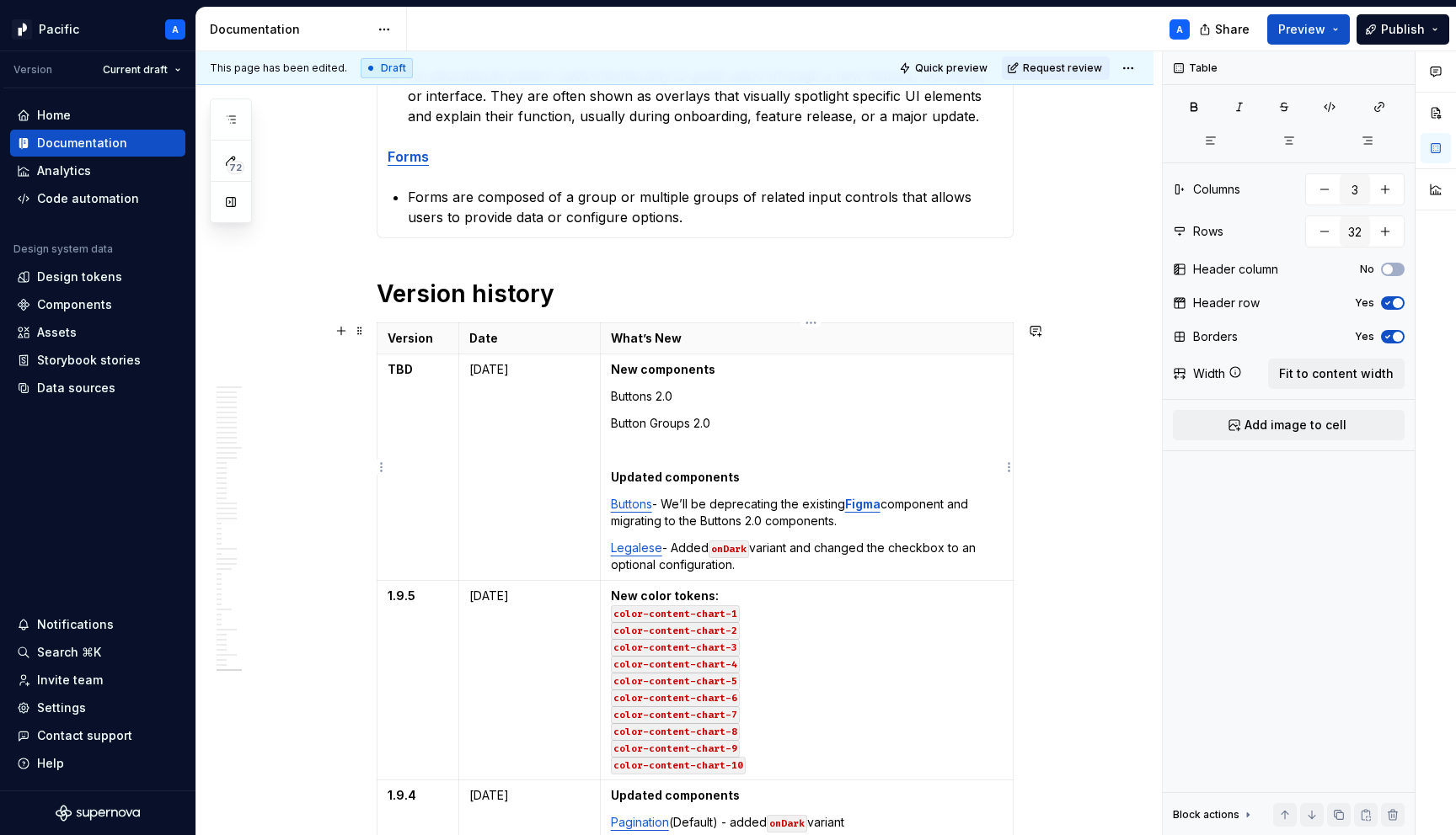
click at [741, 436] on td "New components Buttons 2.0 Button Groups 2.0 Updated components Buttons - We’ll…" at bounding box center [806, 468] width 413 height 227
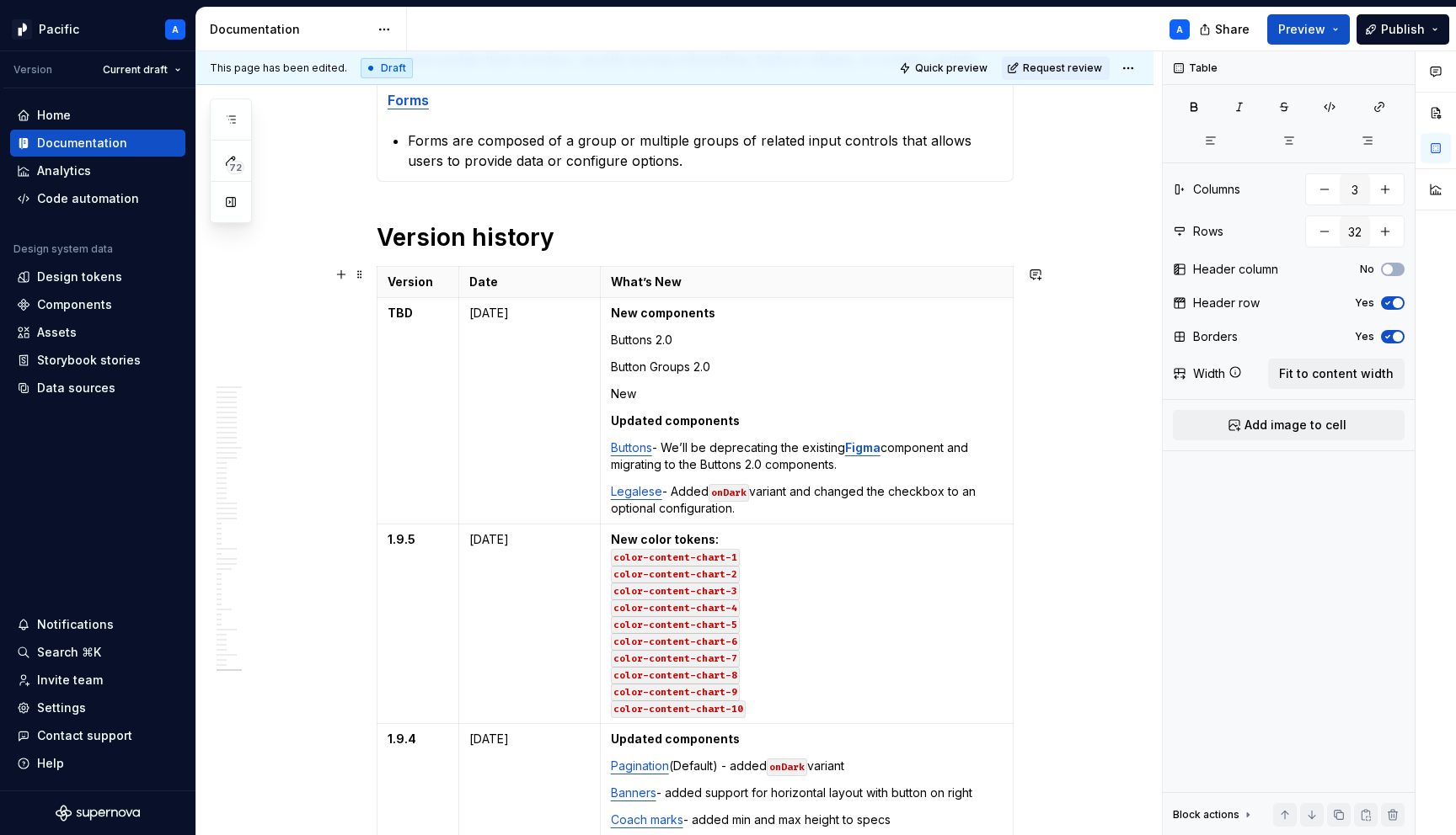
scroll to position [1522, 0]
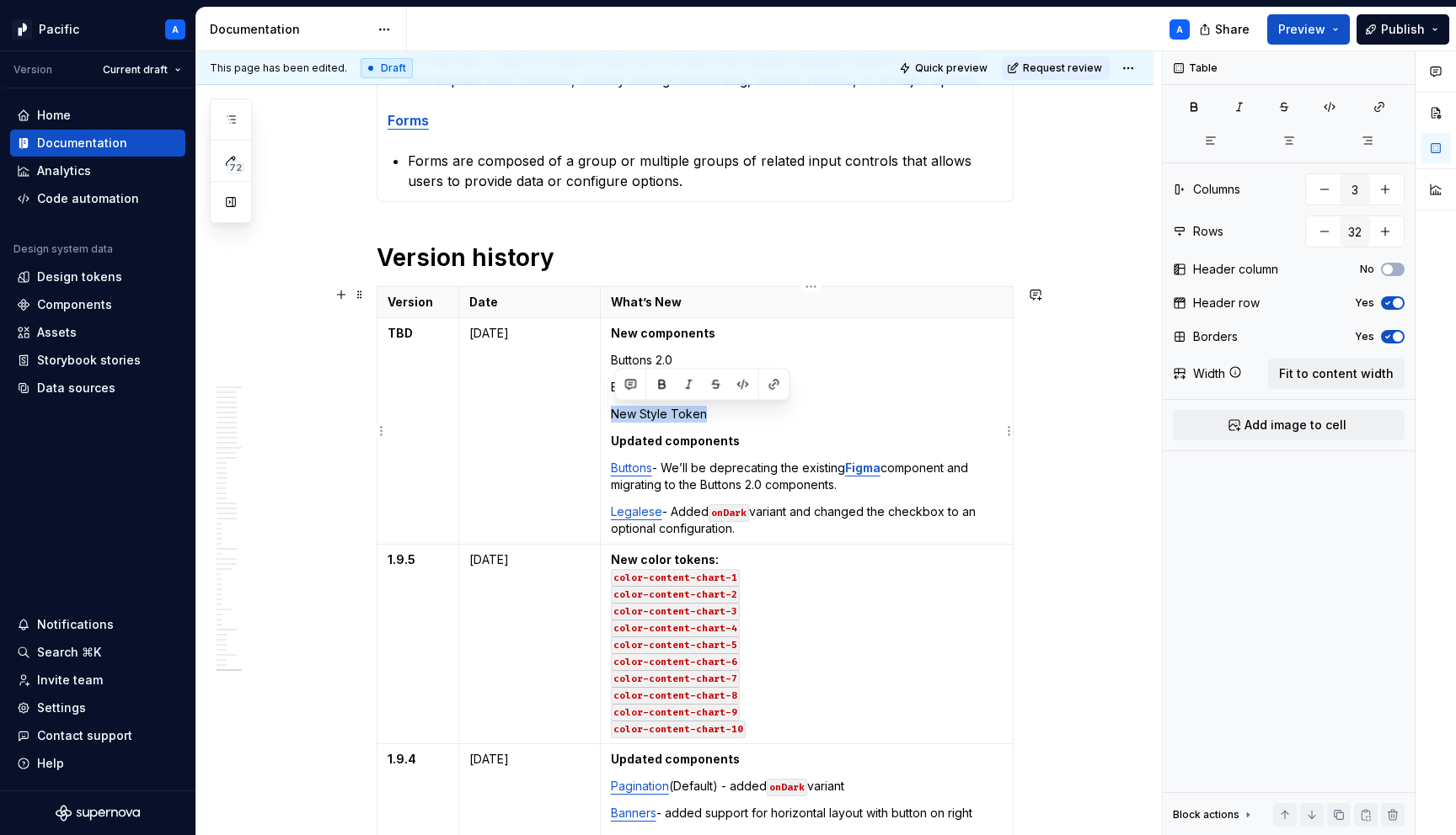
drag, startPoint x: 723, startPoint y: 410, endPoint x: 614, endPoint y: 409, distance: 109.0
click at [614, 409] on td "New components Buttons 2.0 Button Groups 2.0 New Style Token Updated components…" at bounding box center [806, 432] width 413 height 227
click at [734, 414] on p "New Style Token" at bounding box center [807, 415] width 392 height 17
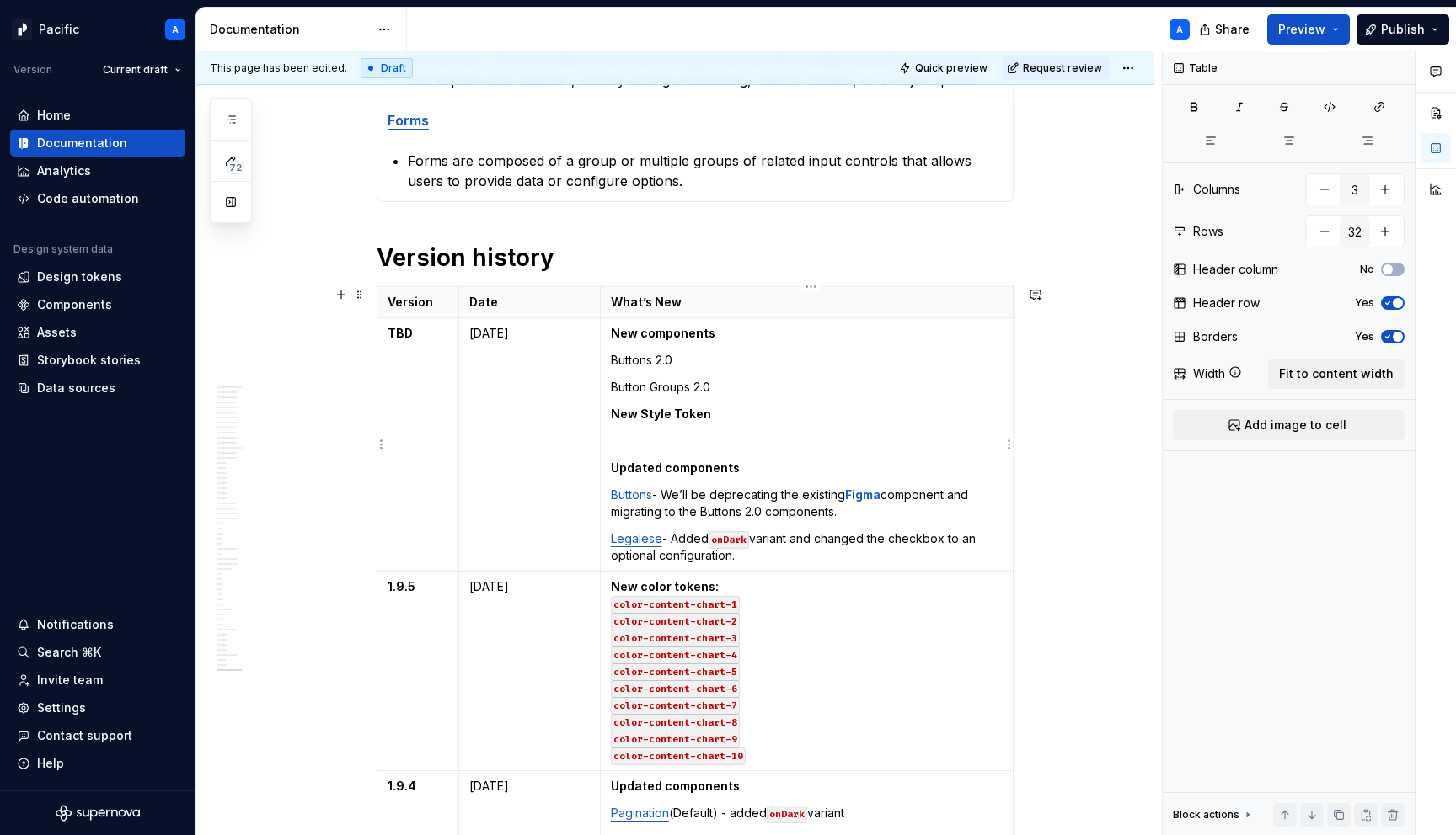
type textarea "*"
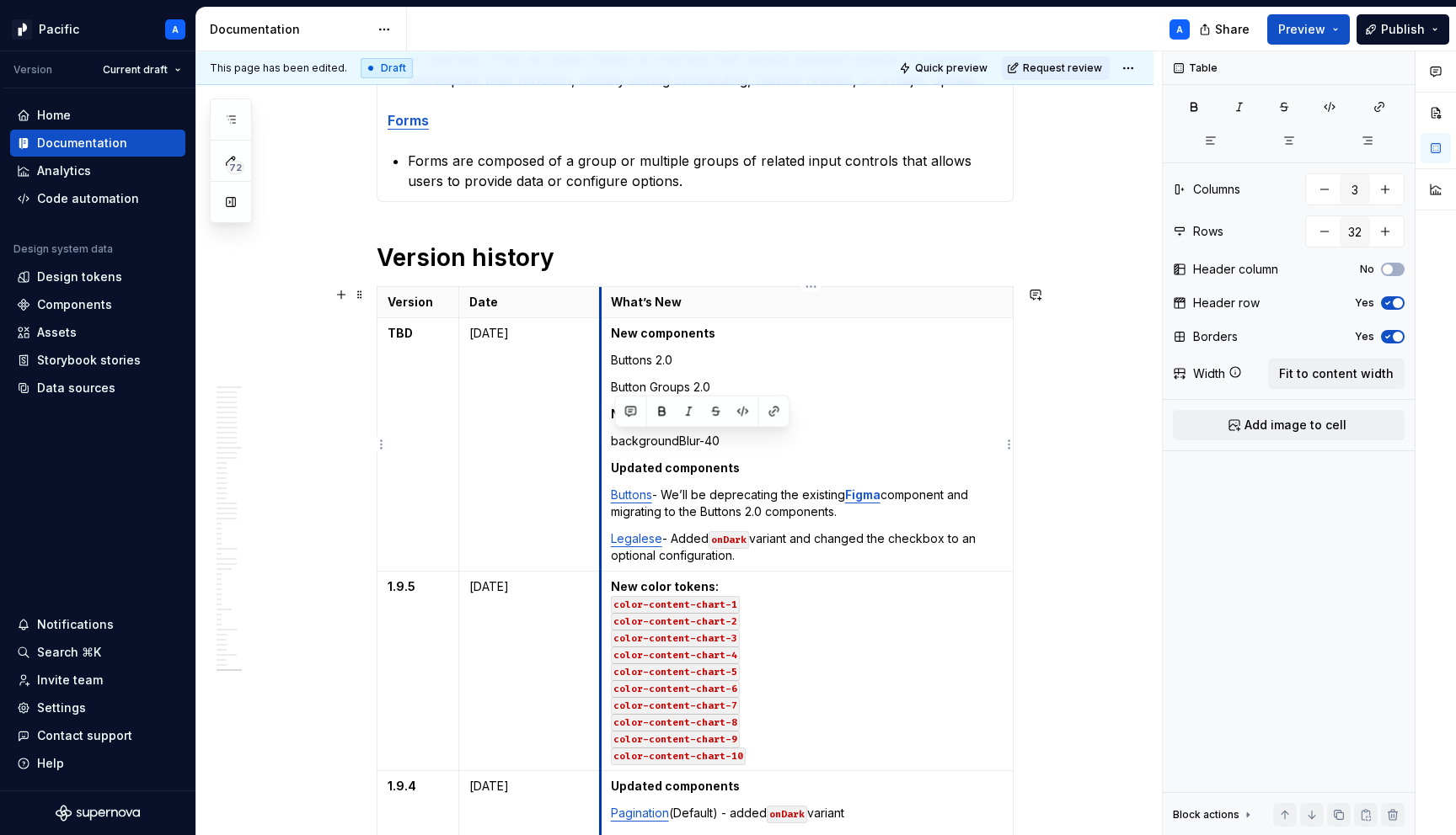
drag, startPoint x: 732, startPoint y: 446, endPoint x: 604, endPoint y: 444, distance: 128.0
click at [604, 444] on tr "TBD [DATE] New components Buttons 2.0 Button Groups 2.0 New Style Token backgro…" at bounding box center [695, 445] width 636 height 254
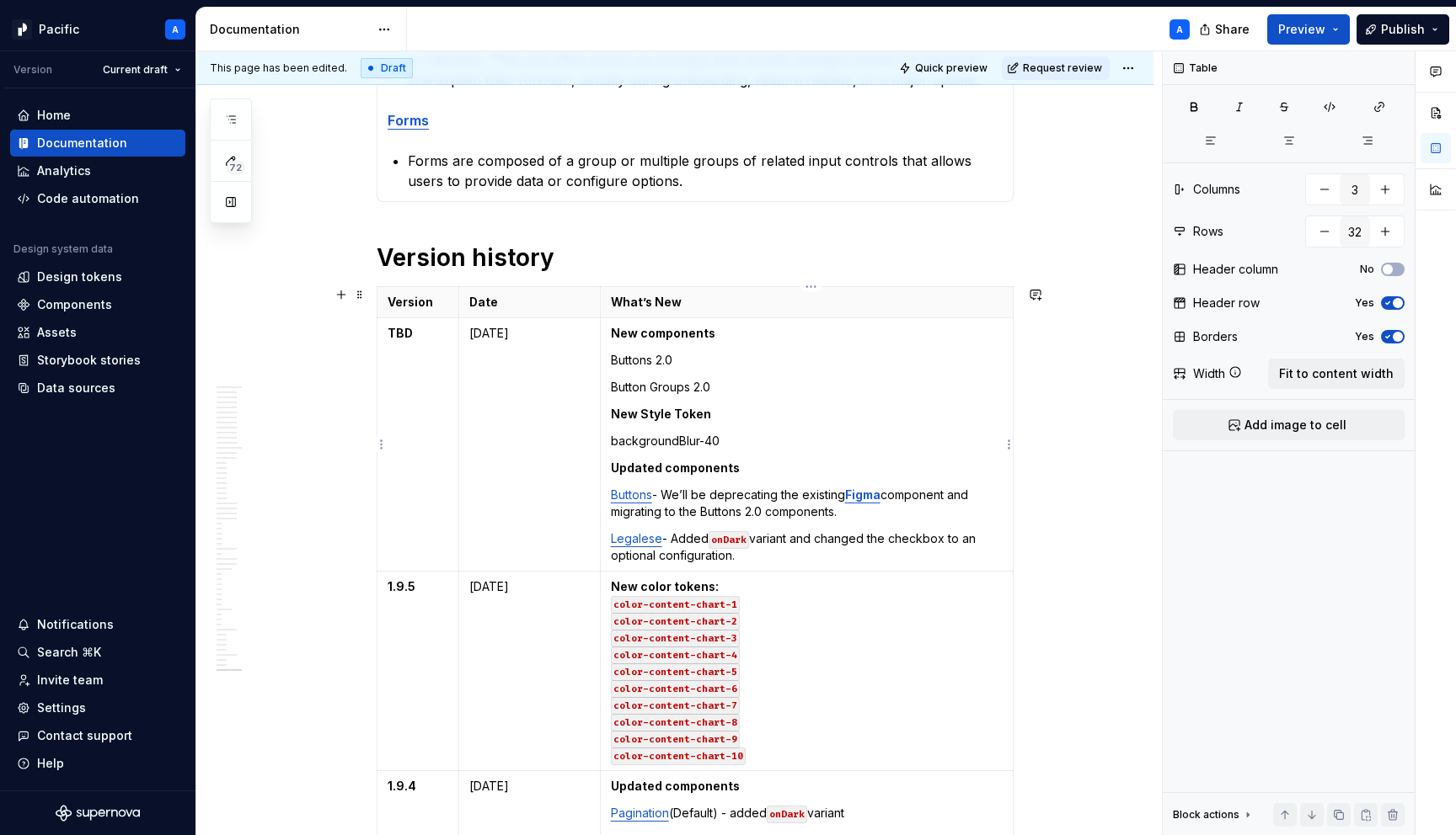
click at [724, 439] on p "backgroundBlur-40" at bounding box center [807, 441] width 392 height 17
drag, startPoint x: 740, startPoint y: 439, endPoint x: 619, endPoint y: 439, distance: 121.0
click at [612, 439] on td "New components Buttons 2.0 Button Groups 2.0 New Style Token backgroundBlur-40 …" at bounding box center [806, 445] width 413 height 254
click at [747, 406] on button "button" at bounding box center [743, 412] width 24 height 24
click at [757, 444] on p "backgroundBlur-40" at bounding box center [807, 441] width 392 height 17
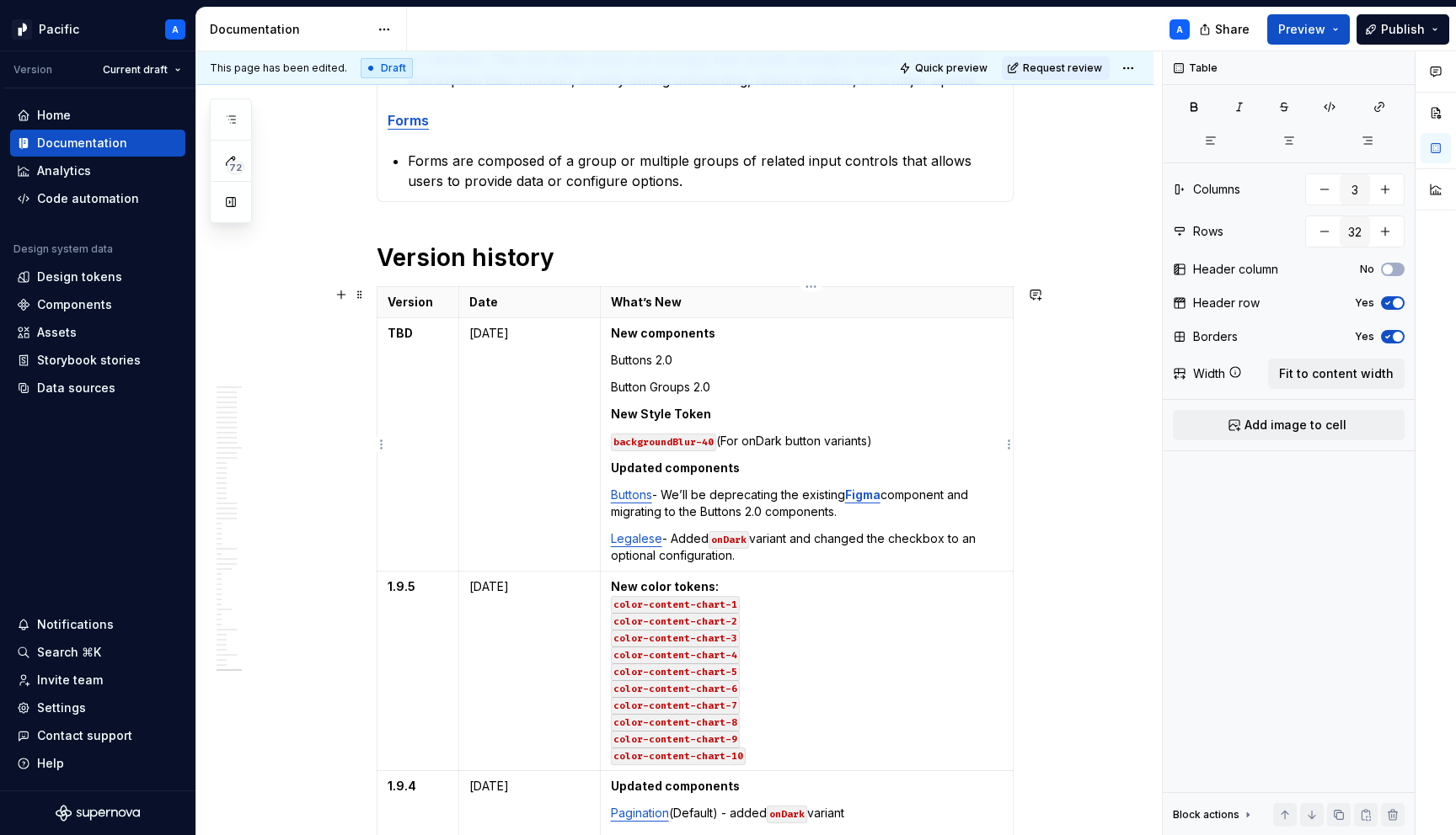
click at [752, 465] on p "Updated components" at bounding box center [807, 468] width 392 height 17
click at [620, 464] on strong "Updated components" at bounding box center [675, 467] width 129 height 14
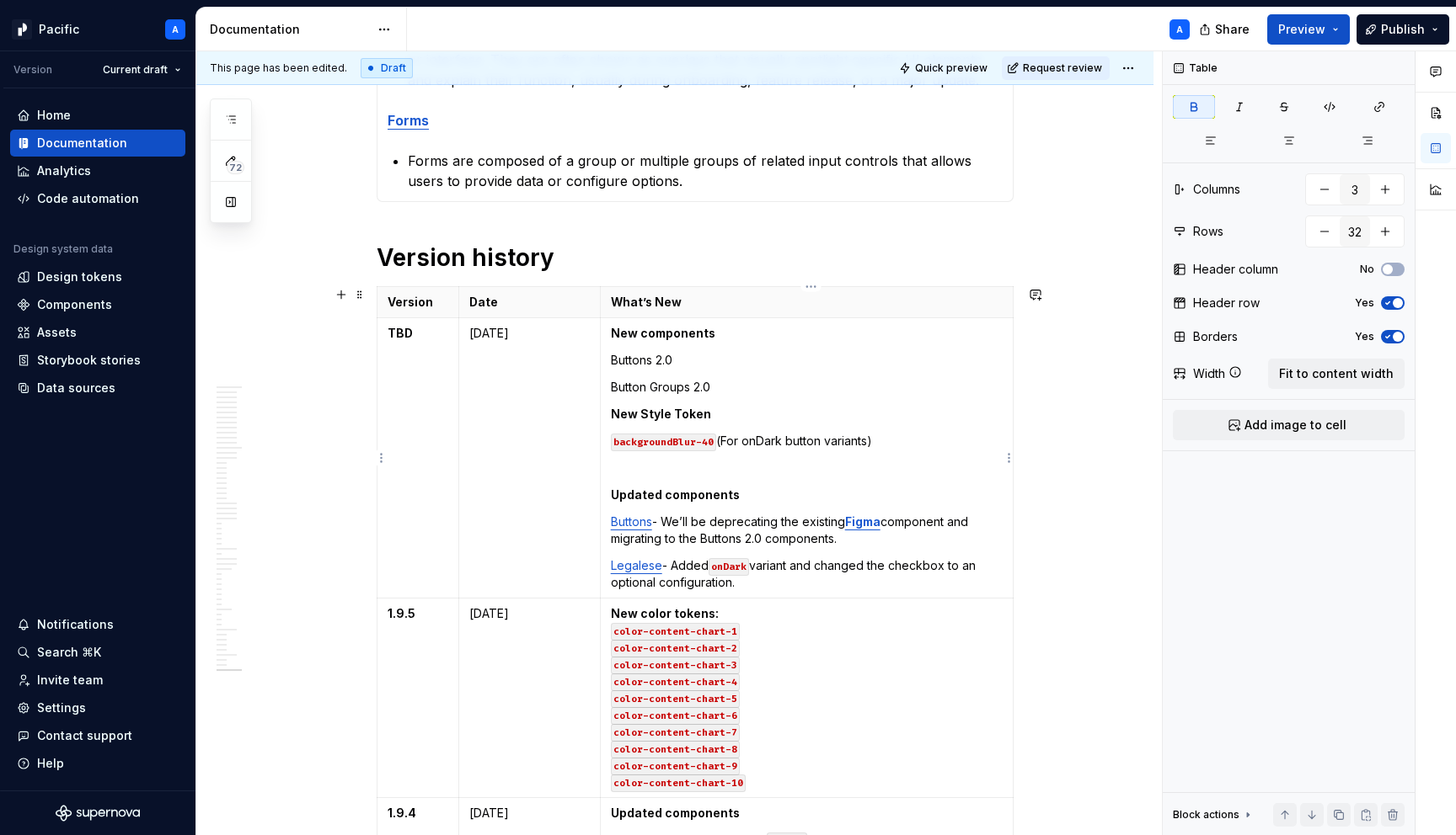
click at [616, 412] on strong "New Style Token" at bounding box center [661, 414] width 100 height 14
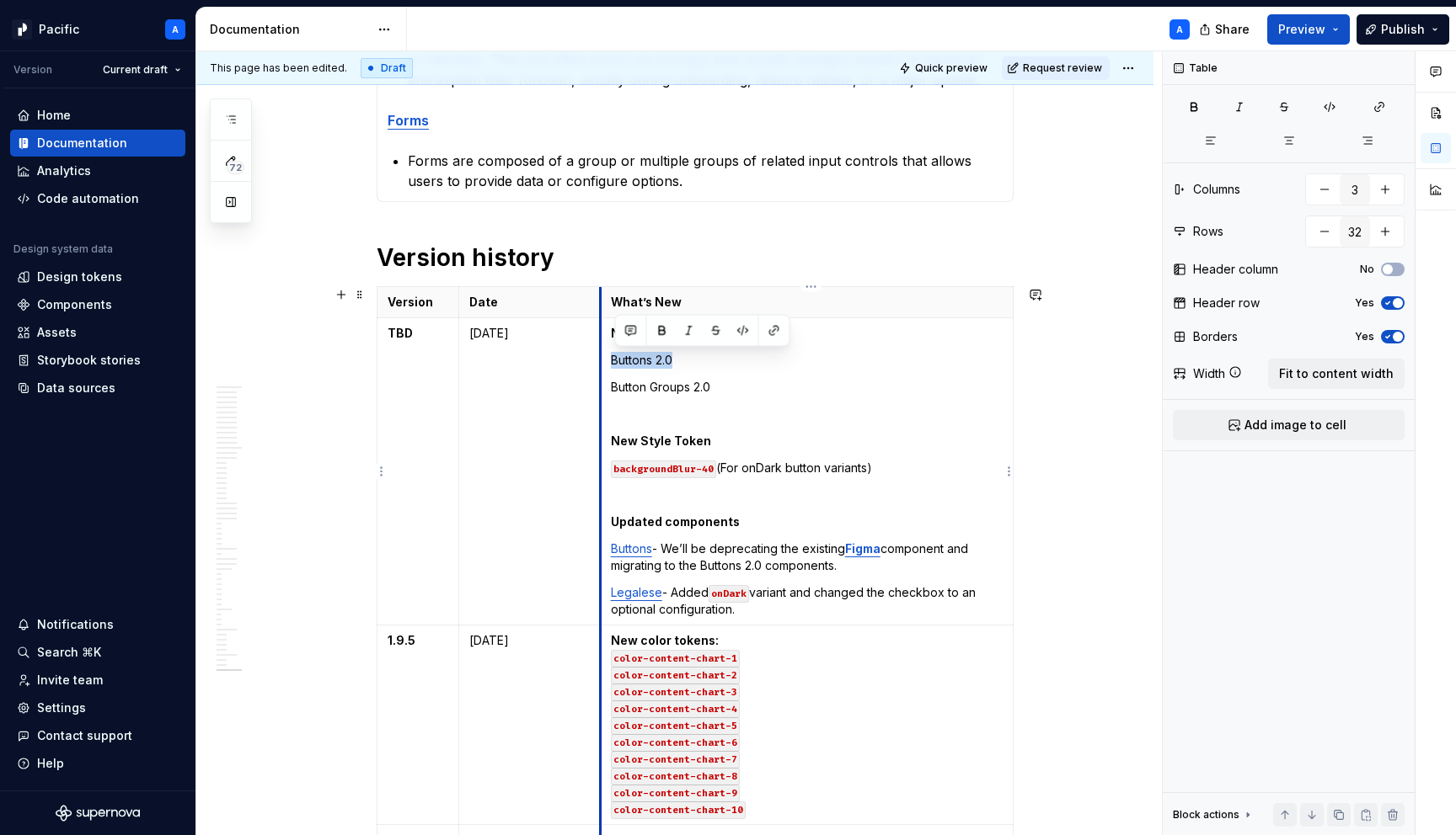
drag, startPoint x: 682, startPoint y: 360, endPoint x: 604, endPoint y: 358, distance: 78.0
click at [604, 358] on td "New components Buttons 2.0 Button Groups 2.0 New Style Token backgroundBlur-40 …" at bounding box center [806, 472] width 413 height 307
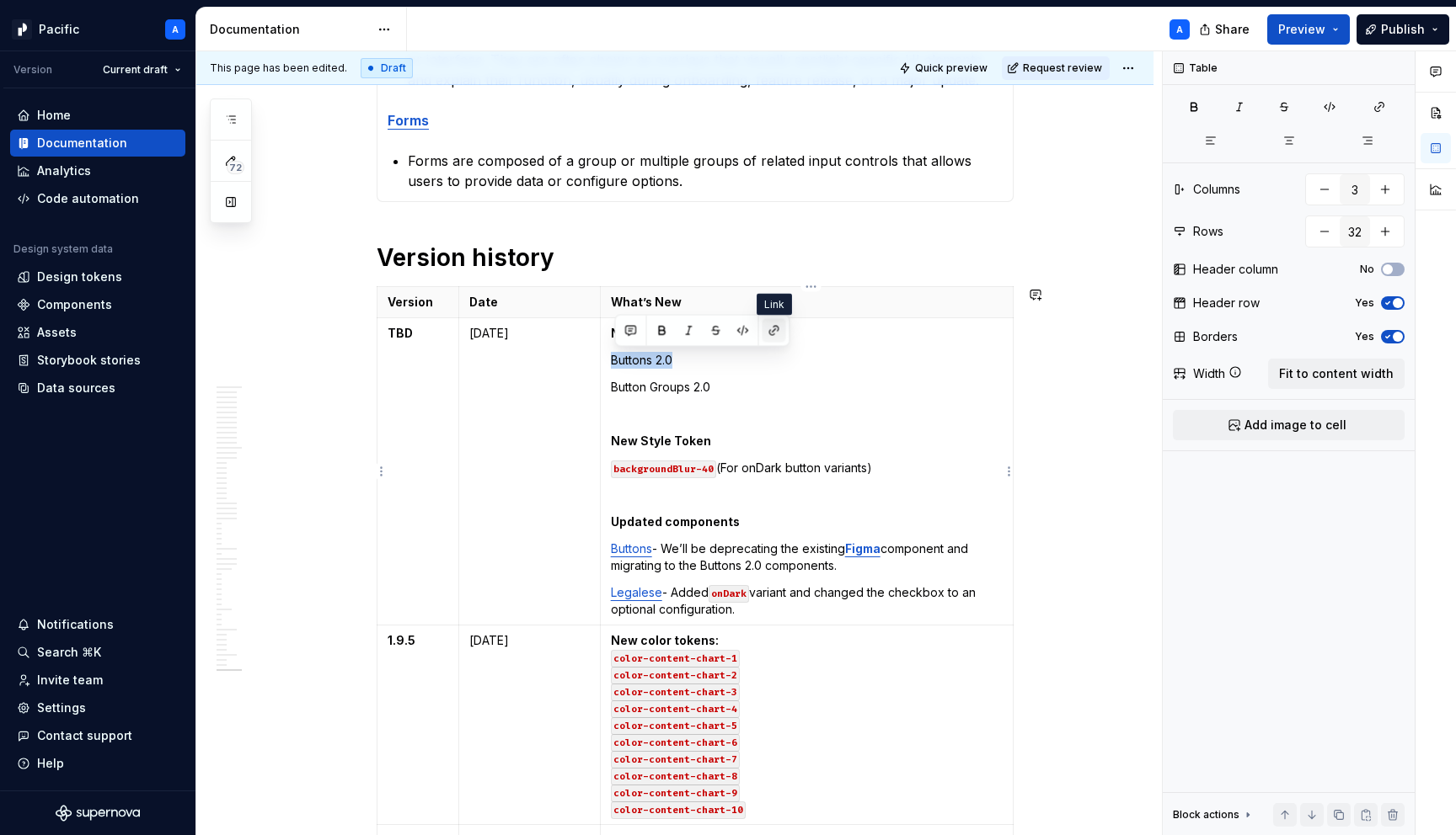
click at [770, 332] on button "button" at bounding box center [774, 331] width 24 height 24
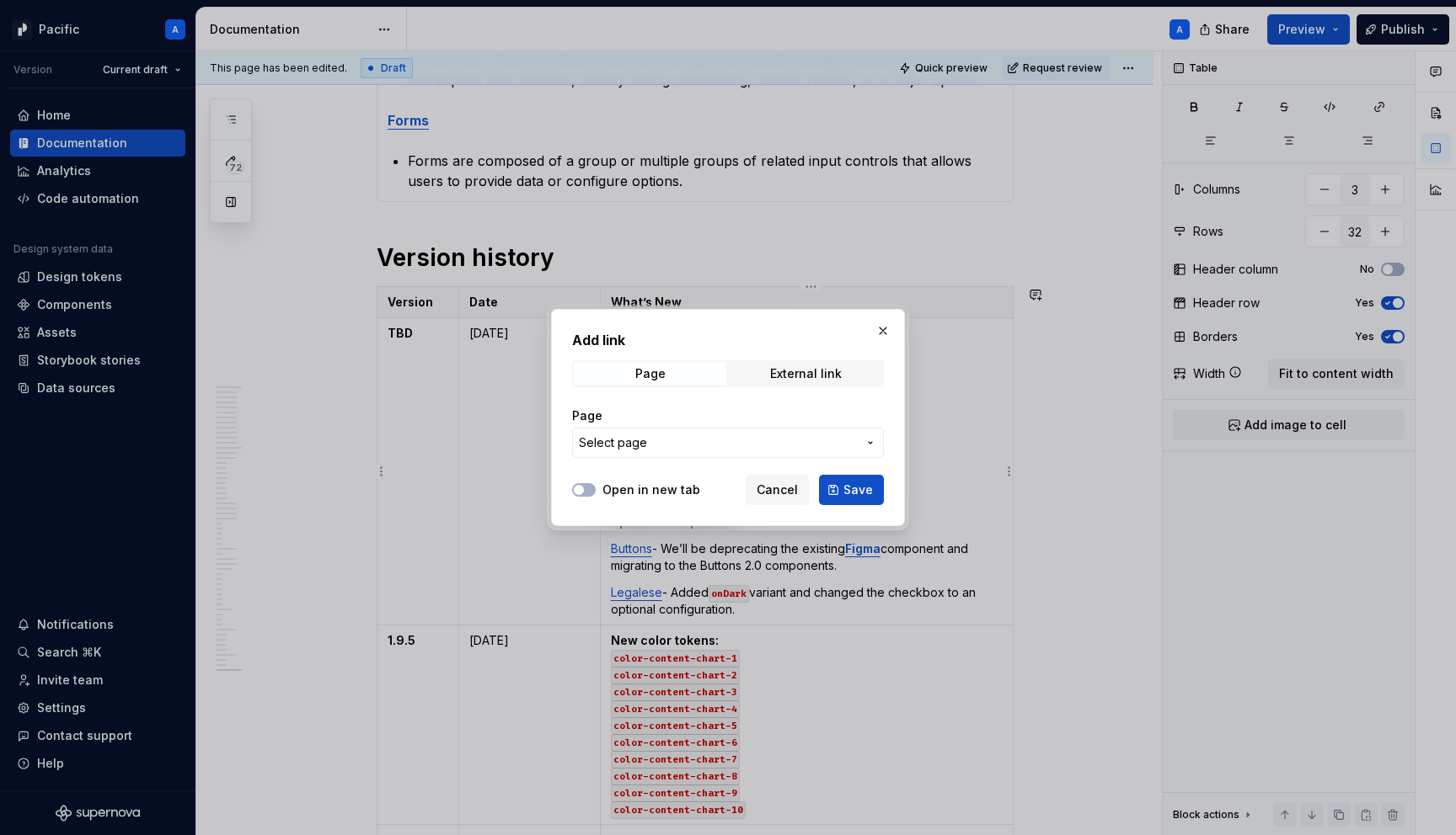
click at [749, 432] on button "Select page" at bounding box center [728, 443] width 312 height 31
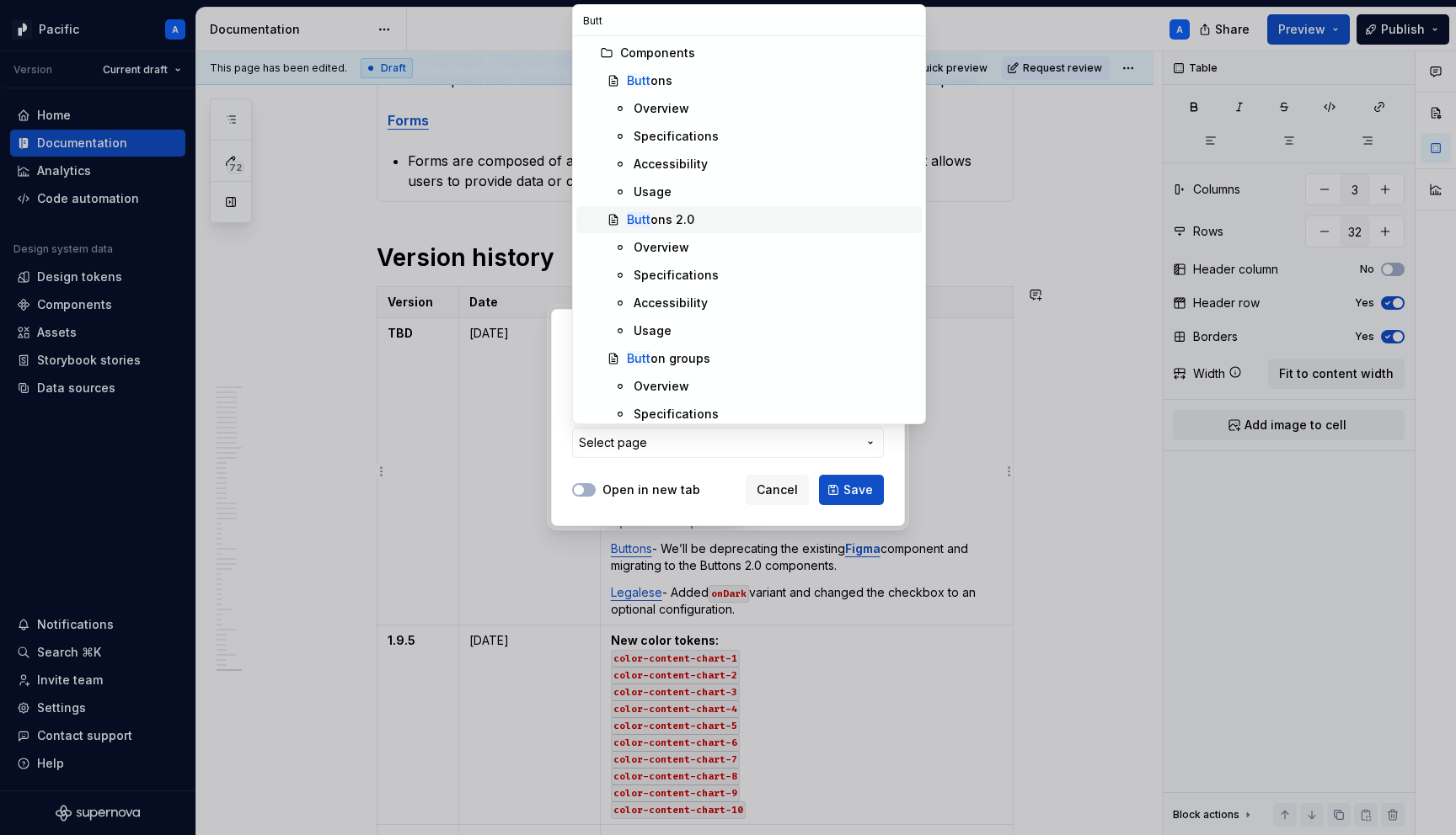
type input "Butt"
click at [690, 226] on div "Butt ons 2.0" at bounding box center [660, 220] width 68 height 17
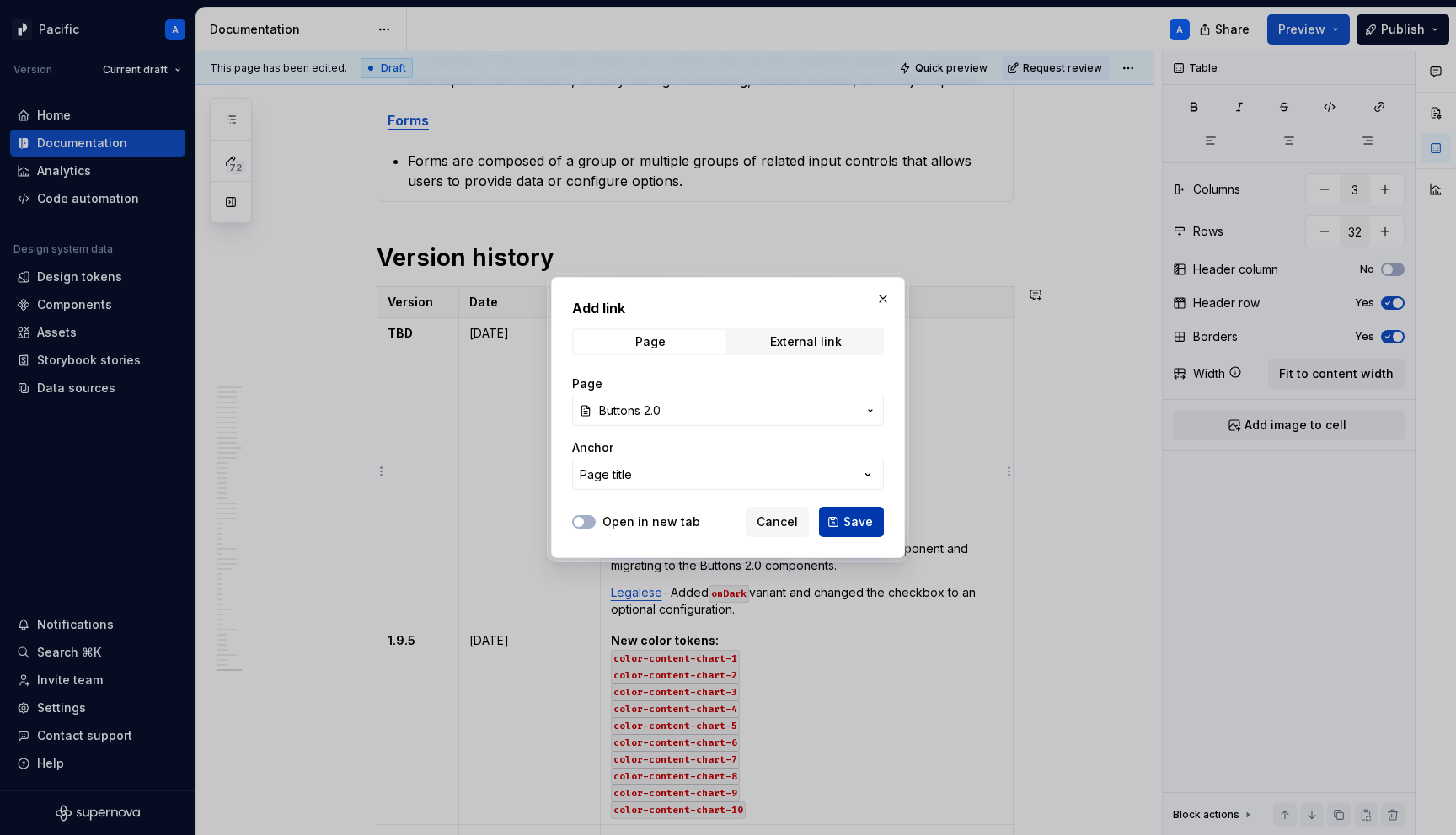
click at [861, 523] on span "Save" at bounding box center [857, 522] width 30 height 17
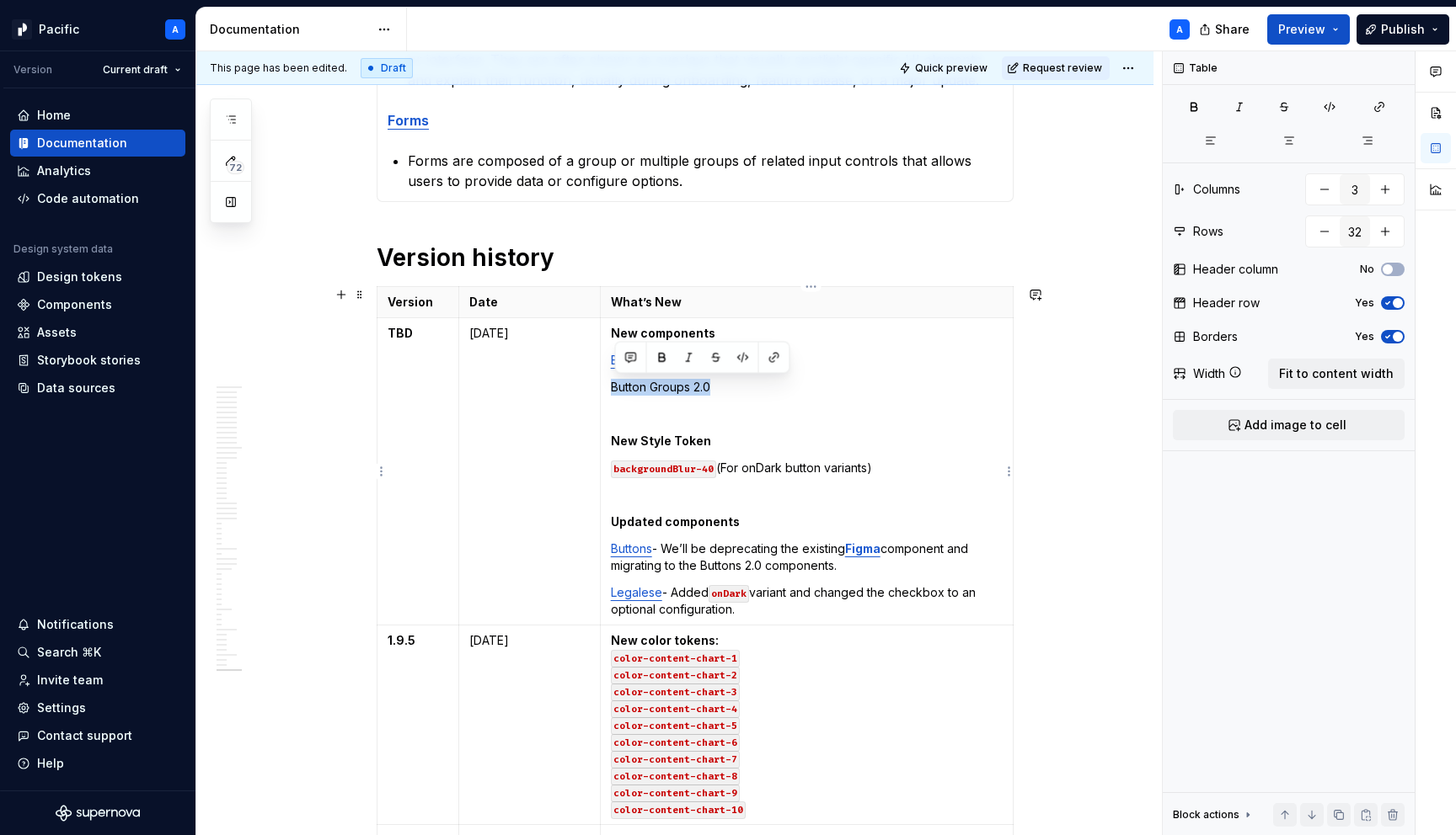
drag, startPoint x: 686, startPoint y: 386, endPoint x: 613, endPoint y: 387, distance: 73.0
click at [613, 387] on td "New components Buttons 2.0 Button Groups 2.0 New Style Token backgroundBlur-40 …" at bounding box center [806, 472] width 413 height 307
click at [772, 354] on button "button" at bounding box center [774, 357] width 24 height 24
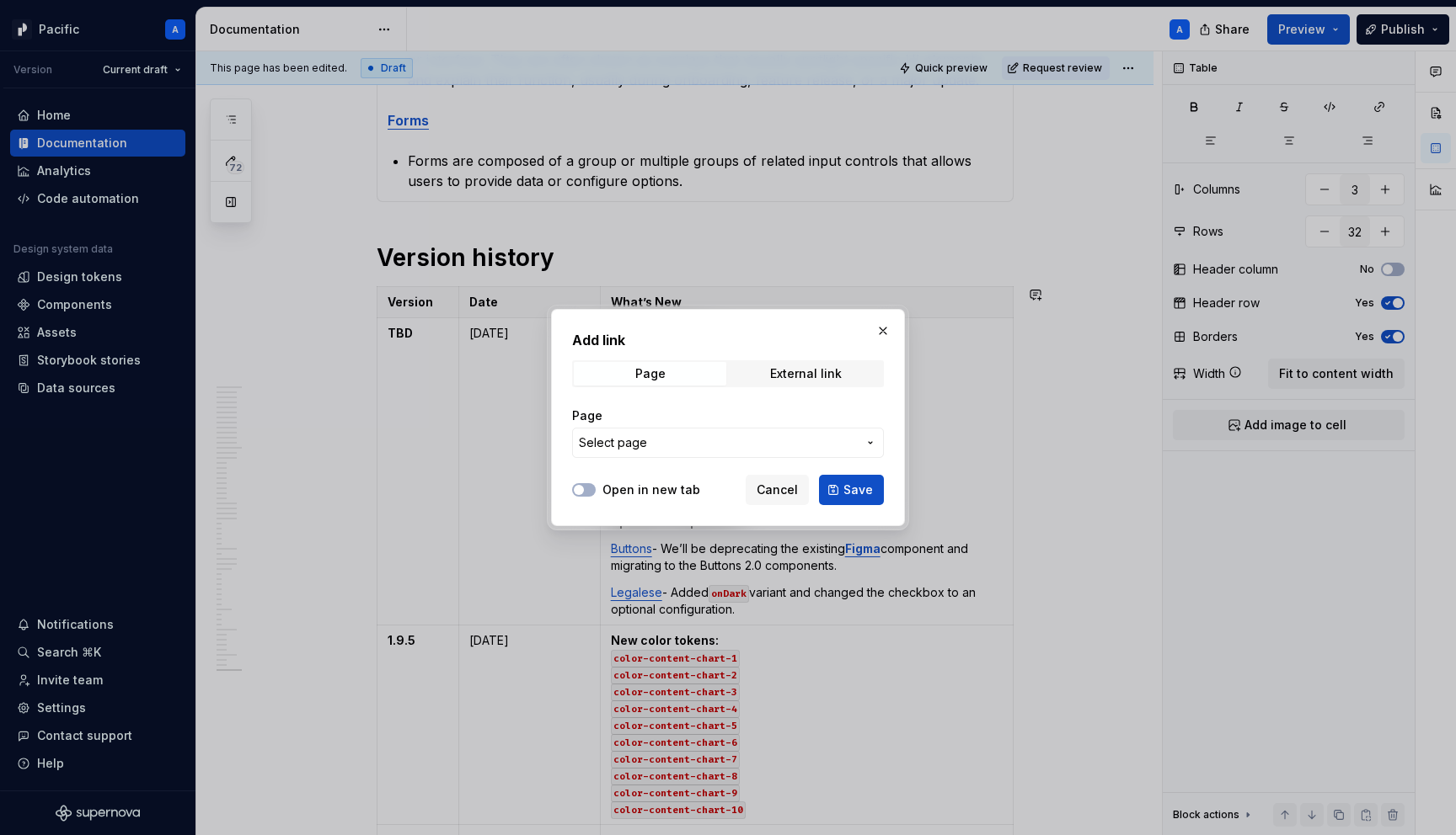
click at [741, 439] on span "Select page" at bounding box center [718, 443] width 278 height 17
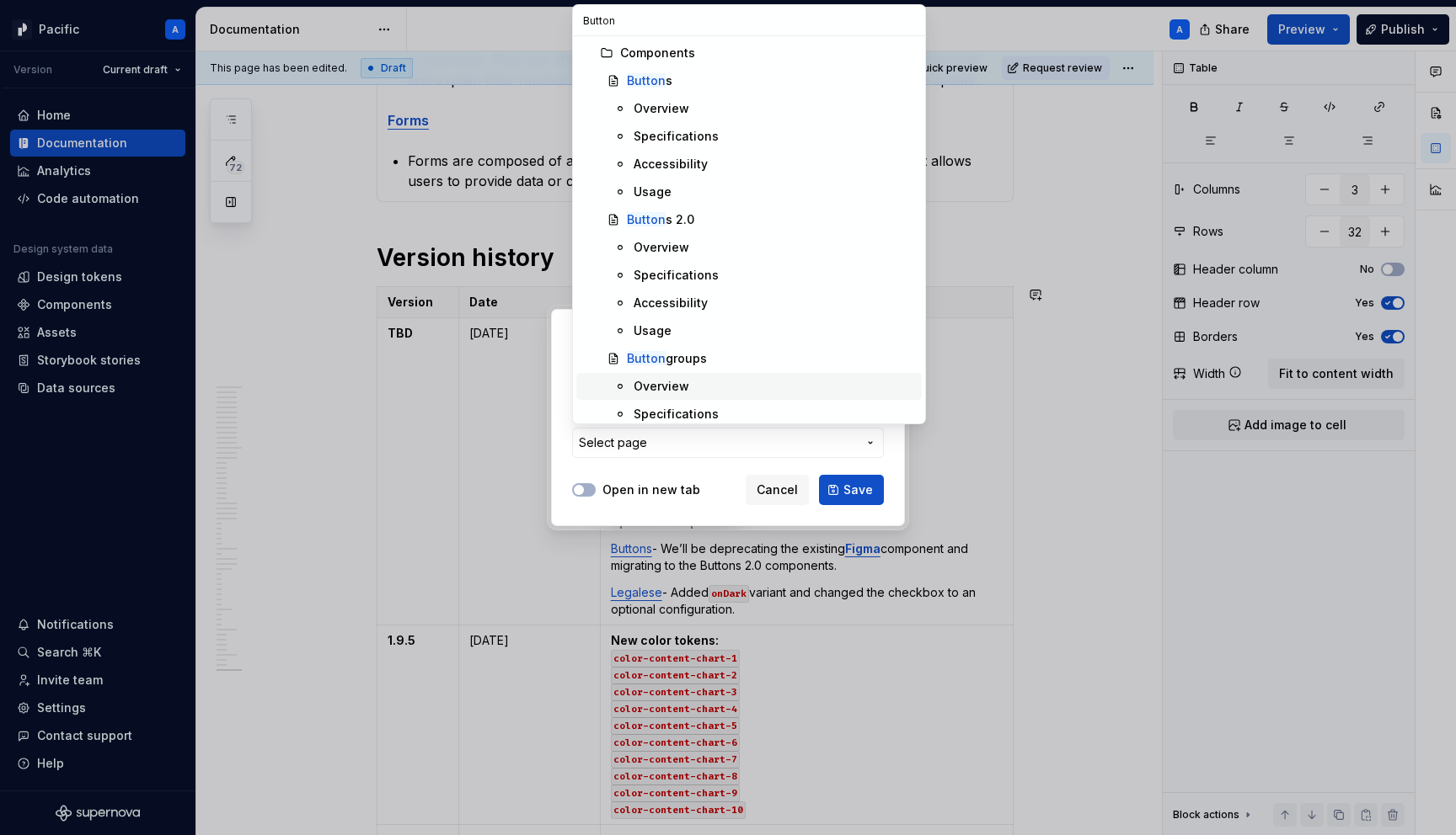
type input "Button"
click at [716, 360] on div "Button groups" at bounding box center [770, 359] width 288 height 17
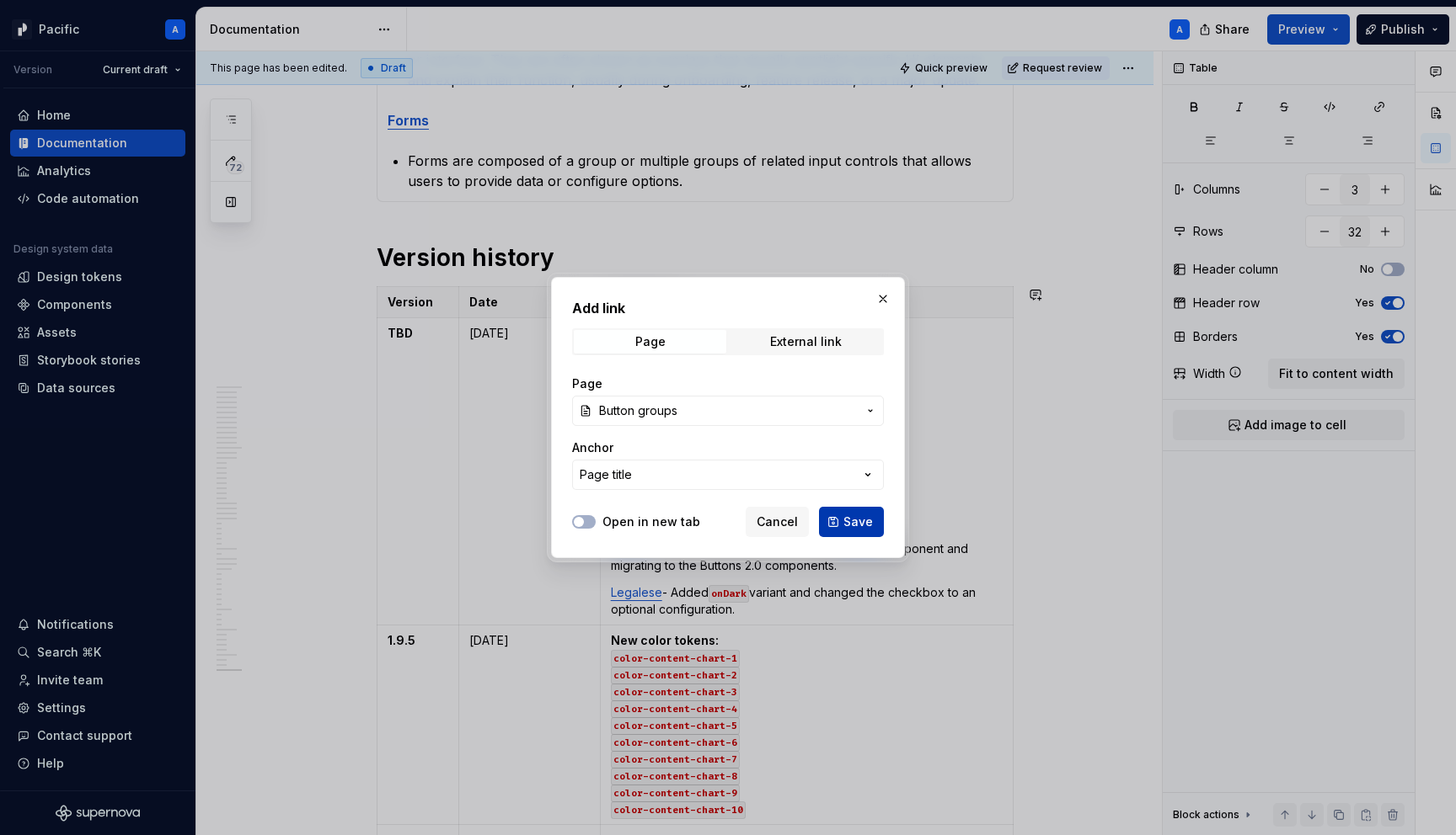
click at [861, 524] on span "Save" at bounding box center [857, 522] width 30 height 17
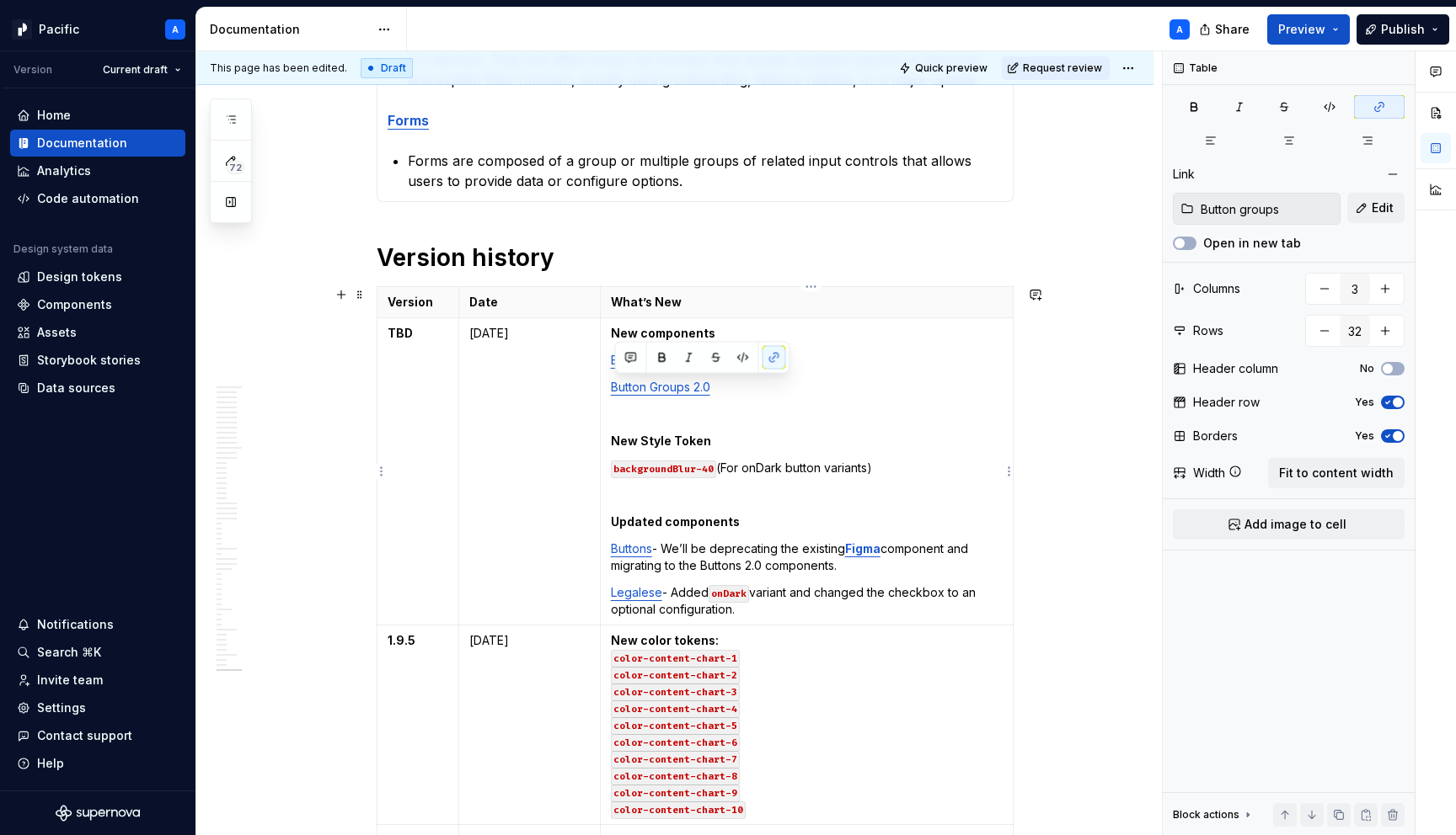
click at [769, 418] on p at bounding box center [807, 415] width 392 height 17
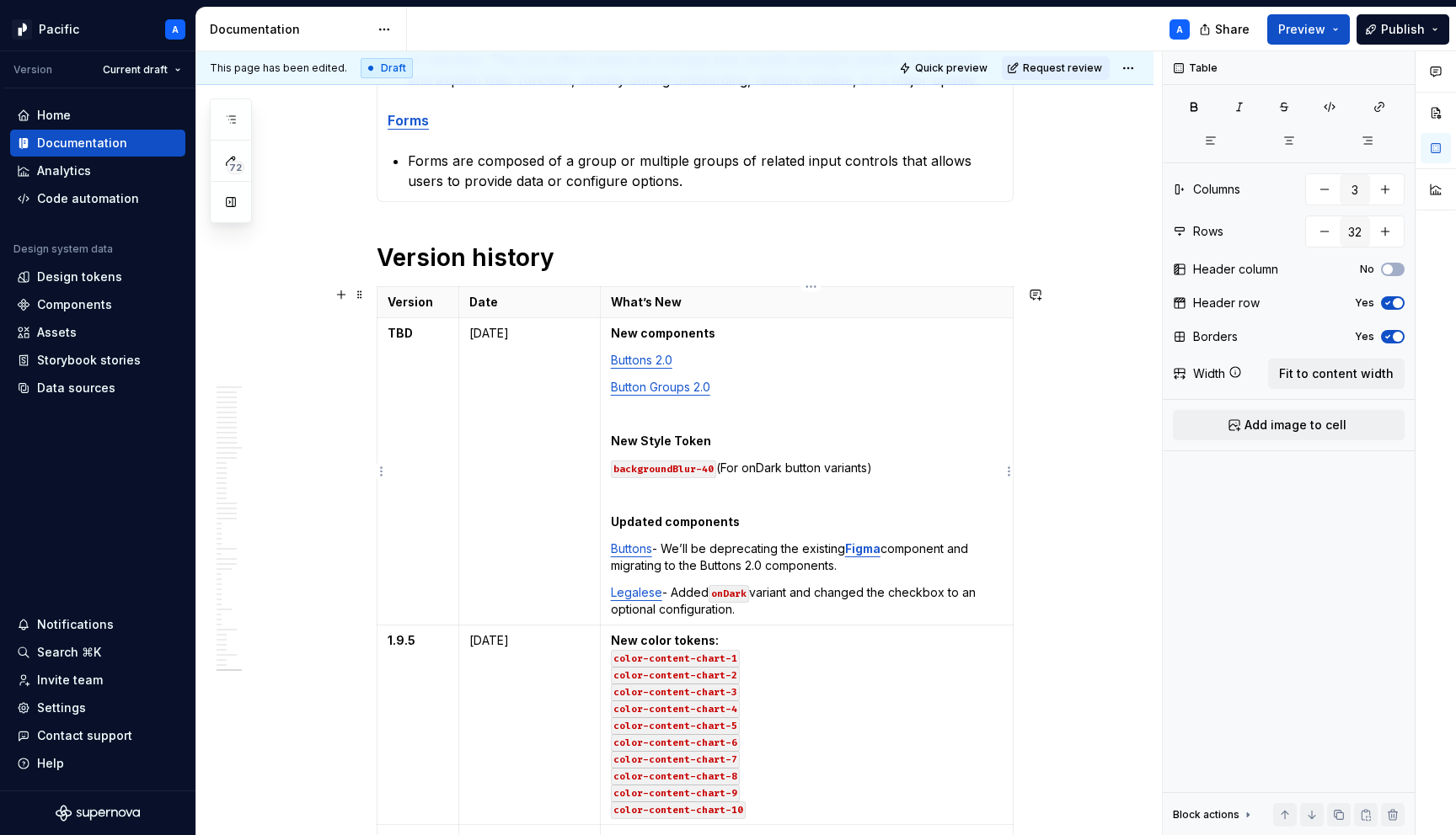
click at [693, 388] on link "Button Groups 2.0" at bounding box center [661, 386] width 99 height 14
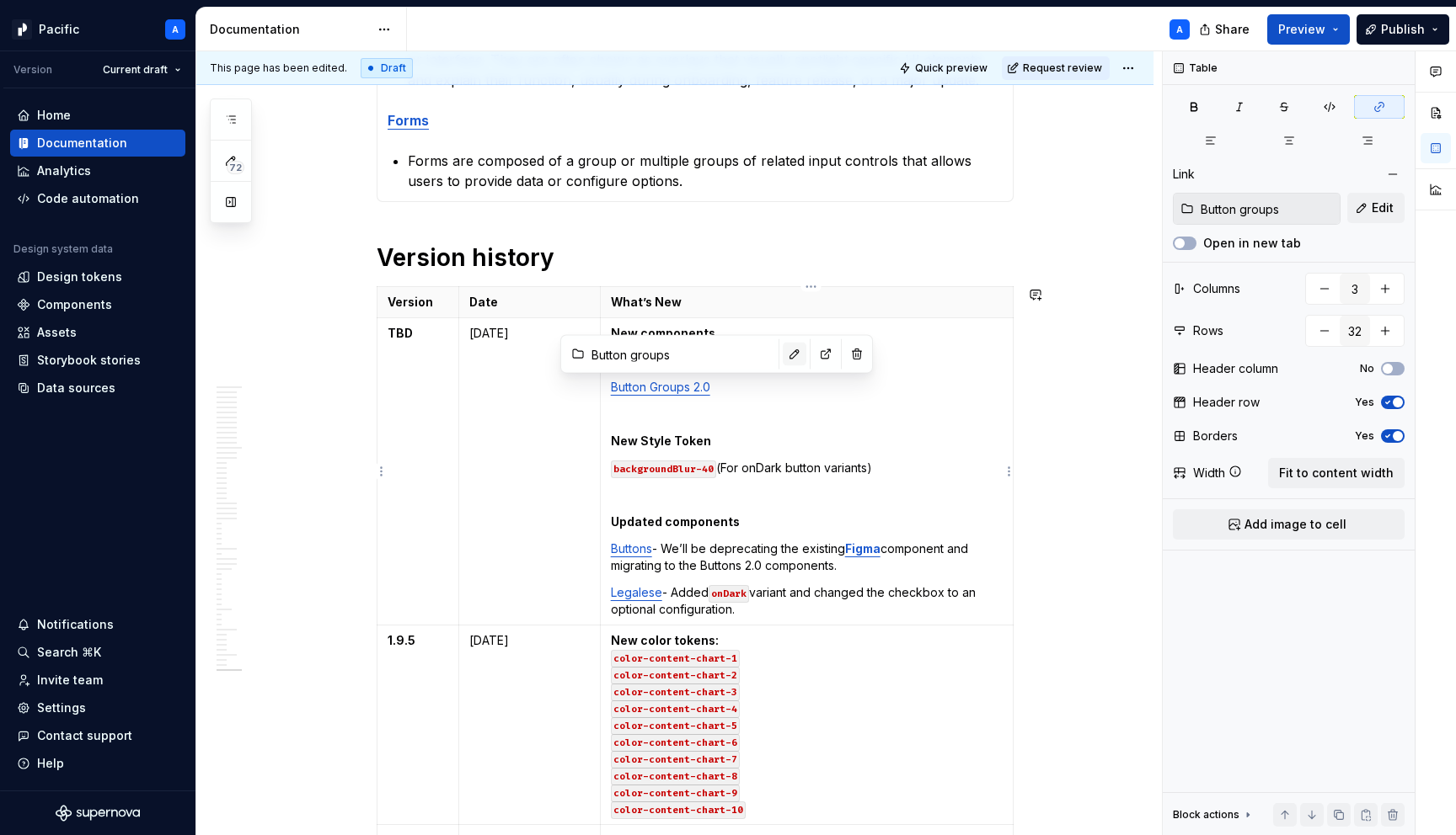
click at [783, 356] on button "button" at bounding box center [794, 355] width 24 height 24
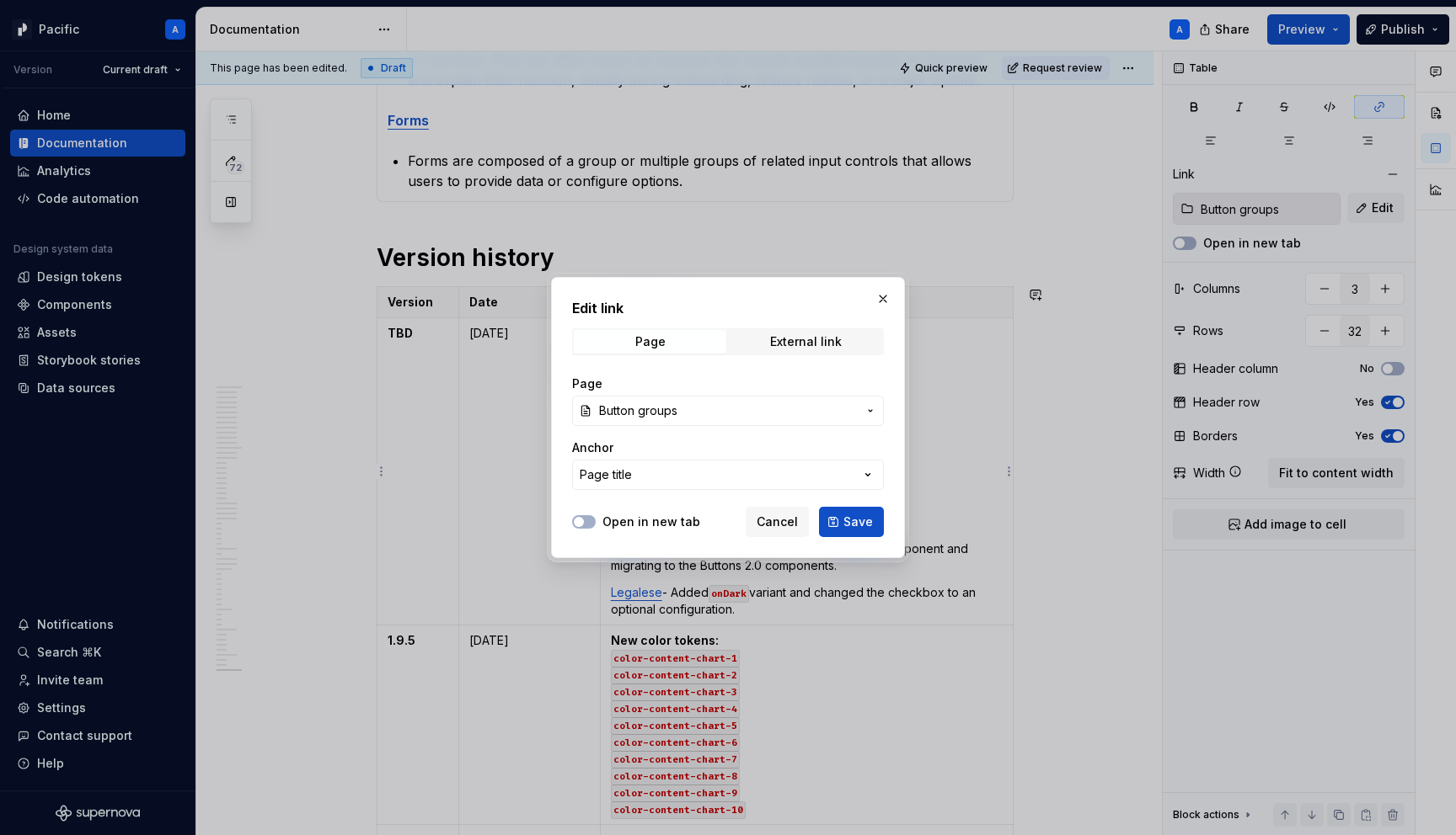
click at [669, 407] on span "Button groups" at bounding box center [638, 411] width 78 height 17
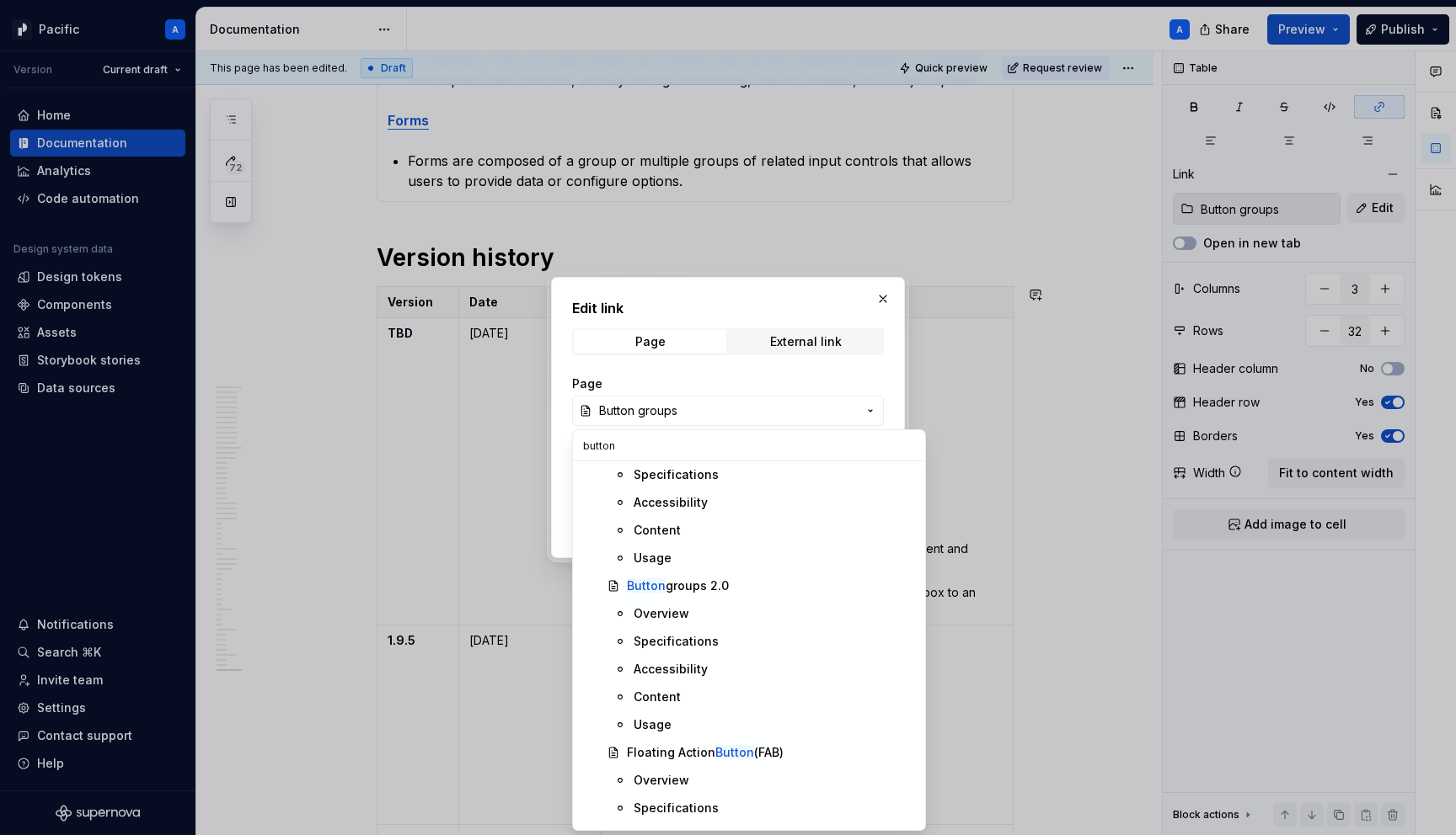
scroll to position [0, 0]
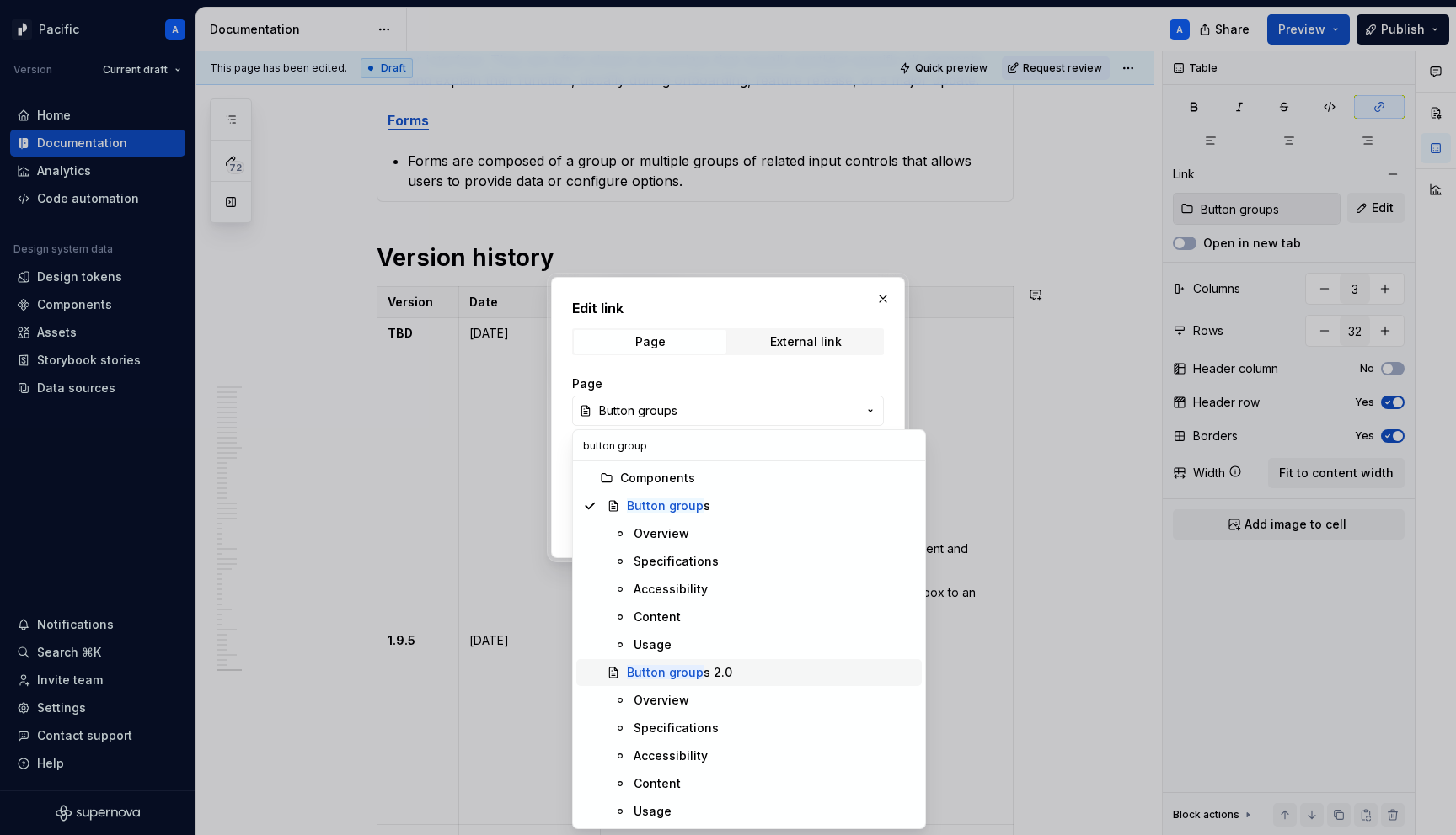
type input "button group"
click at [727, 667] on div "Button group s 2.0" at bounding box center [679, 673] width 105 height 17
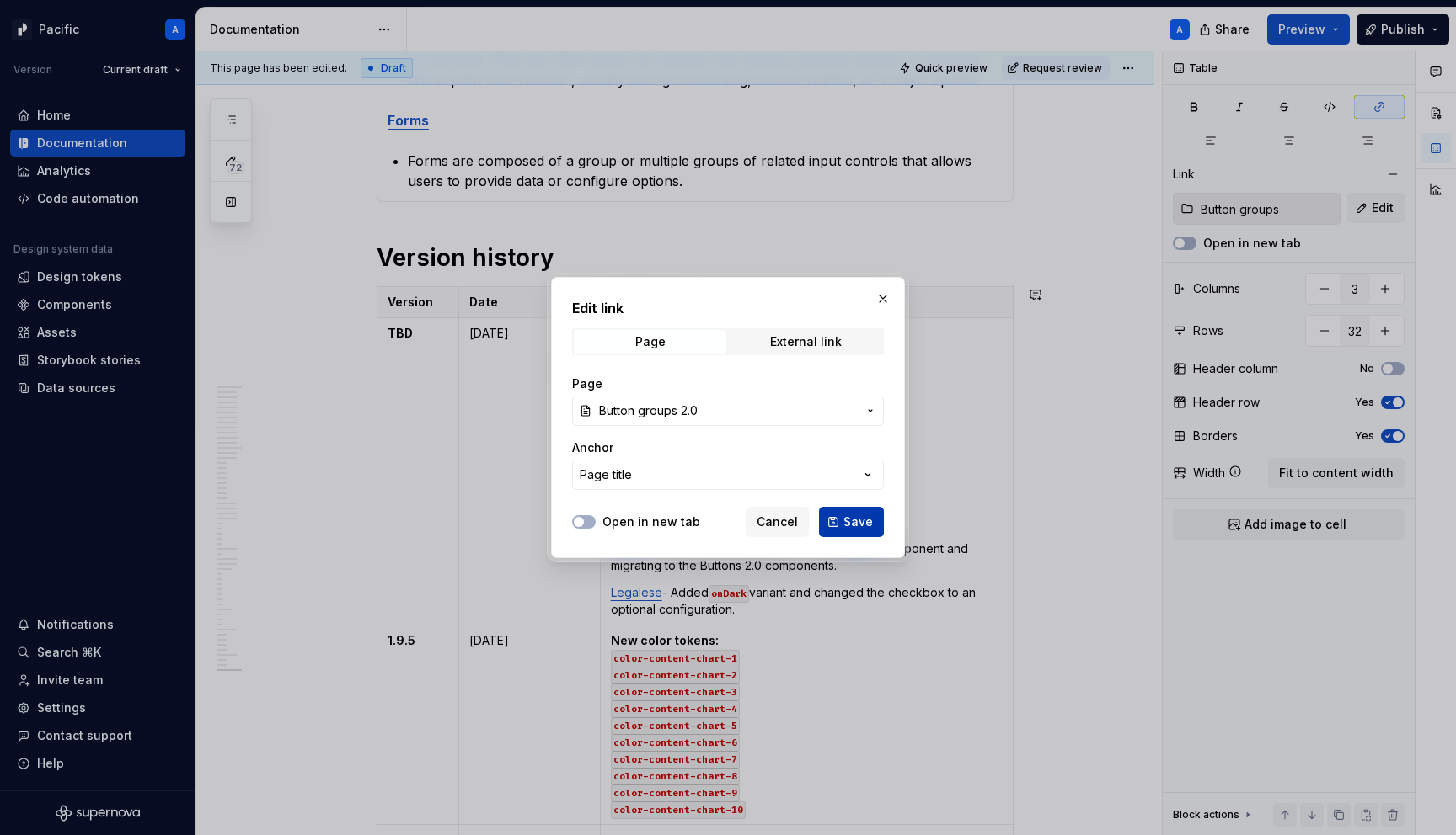
click at [861, 517] on span "Save" at bounding box center [857, 522] width 30 height 17
type input "Button groups 2.0"
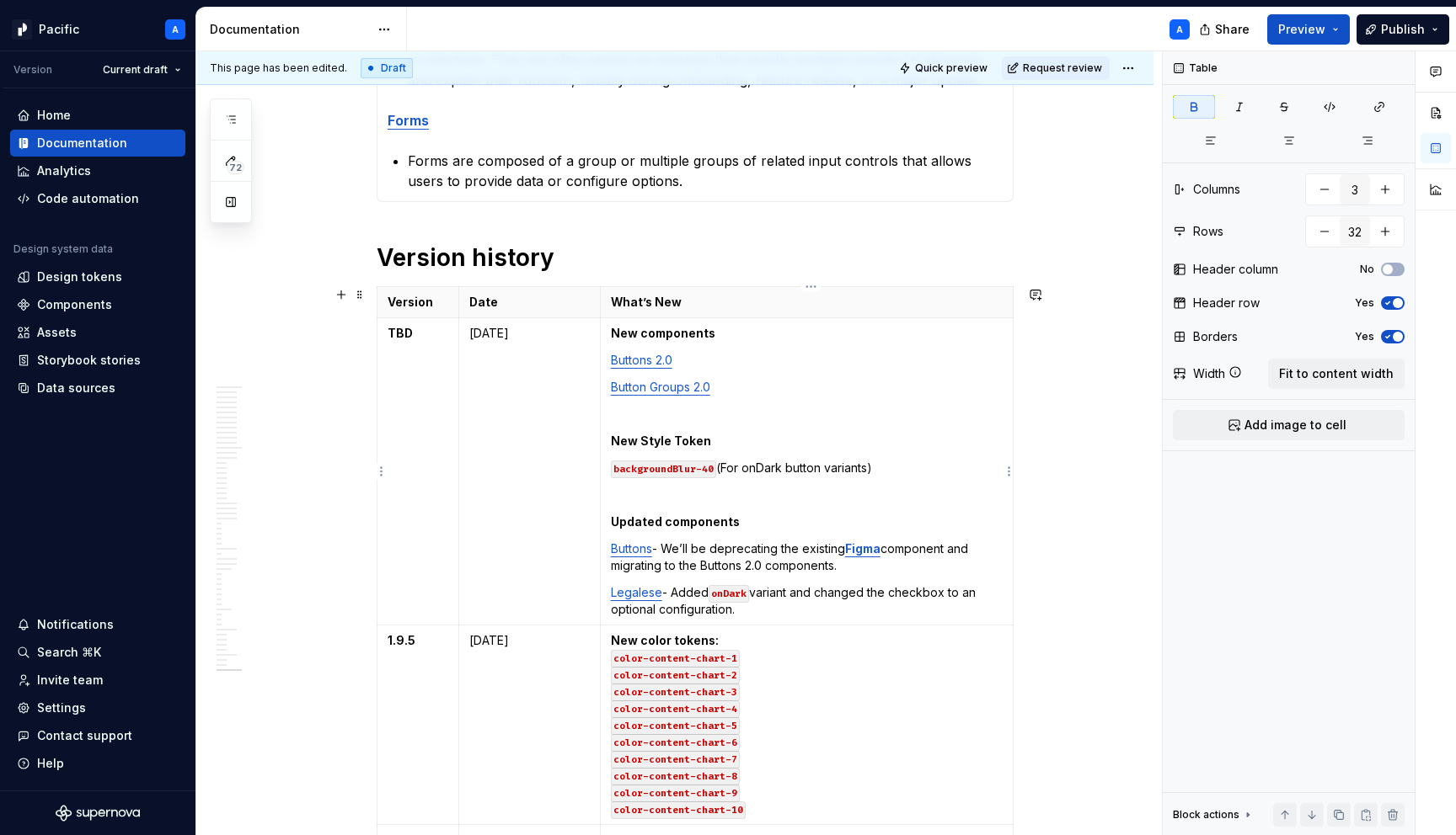
click at [765, 430] on td "New components Buttons 2.0 Button Groups 2.0 New Style Token backgroundBlur-40 …" at bounding box center [806, 472] width 413 height 307
click at [768, 384] on p "Button Groups 2.0" at bounding box center [807, 388] width 392 height 17
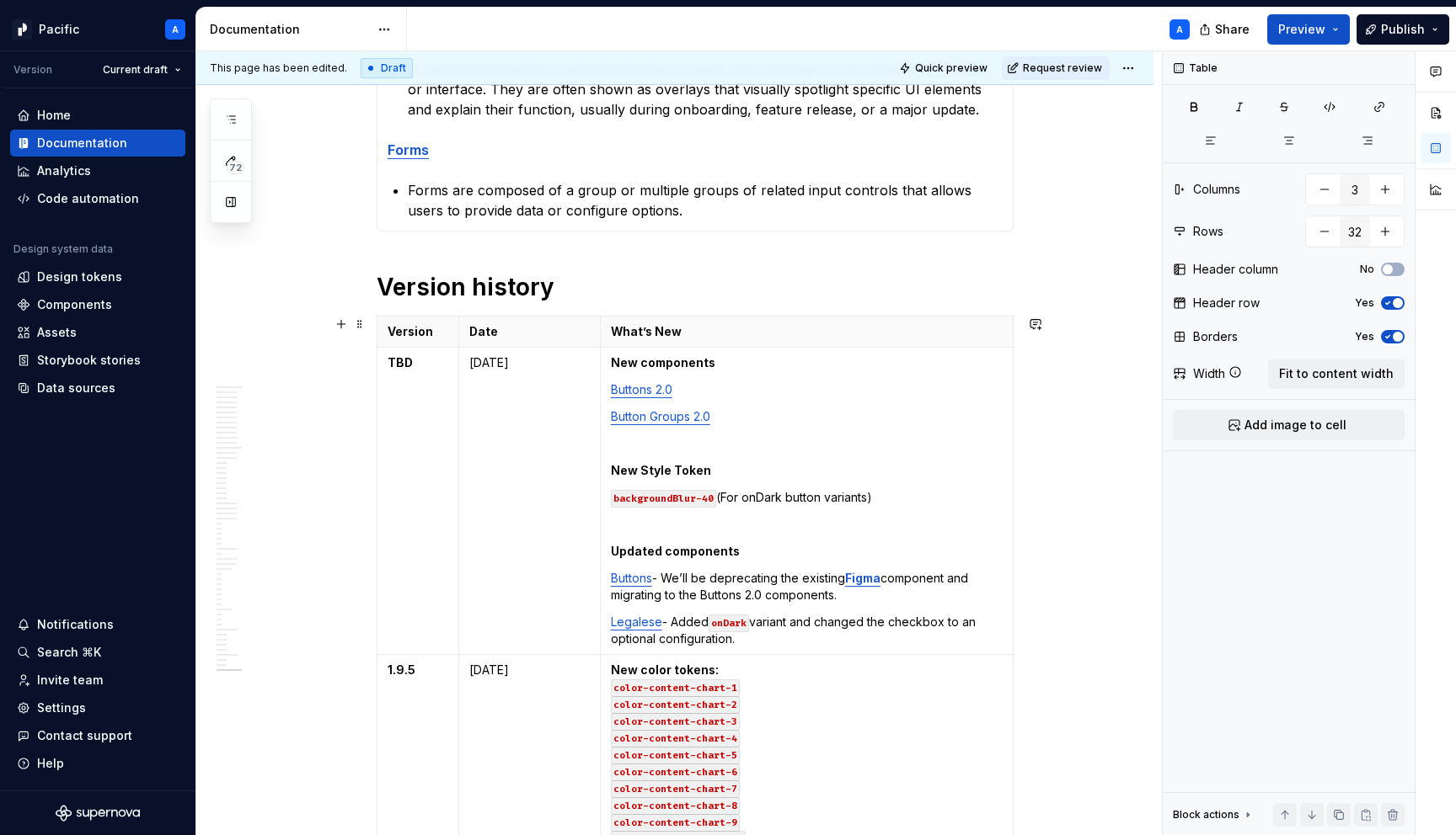
scroll to position [1486, 0]
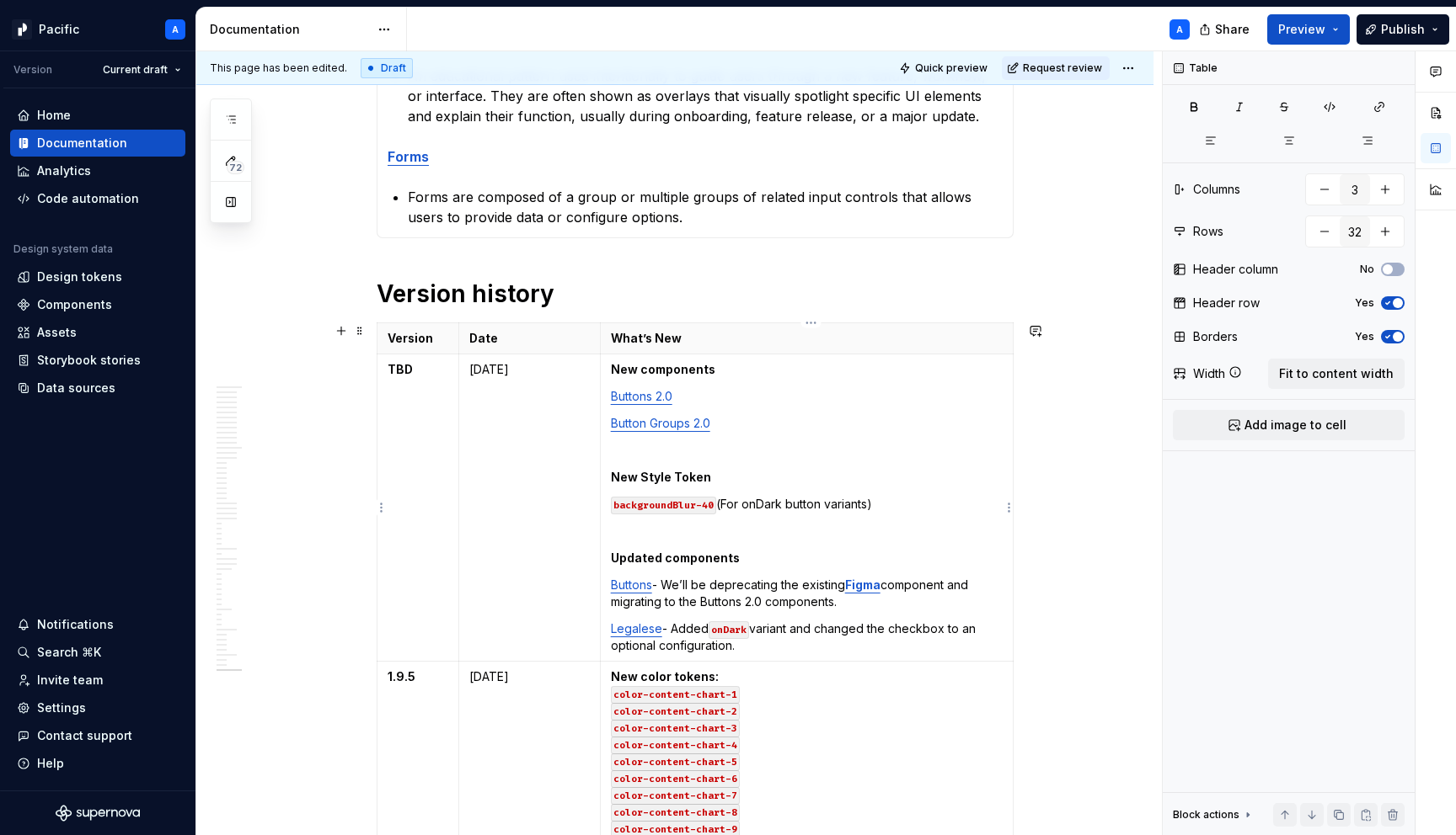
click at [788, 642] on p "Legalese - Added onDark variant and changed the checkbox to an optional configu…" at bounding box center [807, 637] width 392 height 33
drag, startPoint x: 685, startPoint y: 670, endPoint x: 619, endPoint y: 661, distance: 66.6
click at [619, 661] on td "New components Buttons 2.0 Button Groups 2.0 New Style Token backgroundBlur-40 …" at bounding box center [806, 521] width 413 height 335
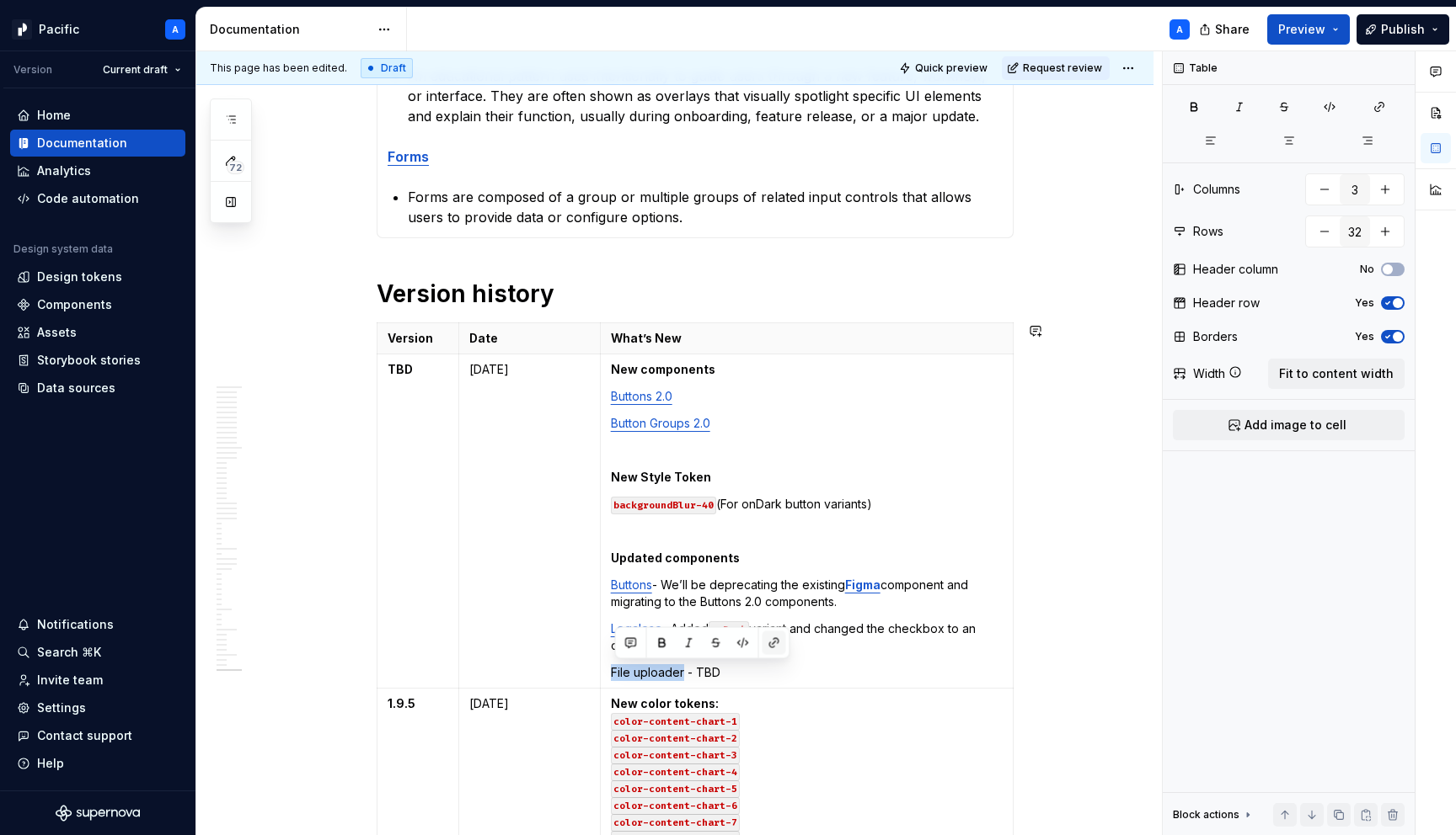
click at [770, 645] on button "button" at bounding box center [774, 643] width 24 height 24
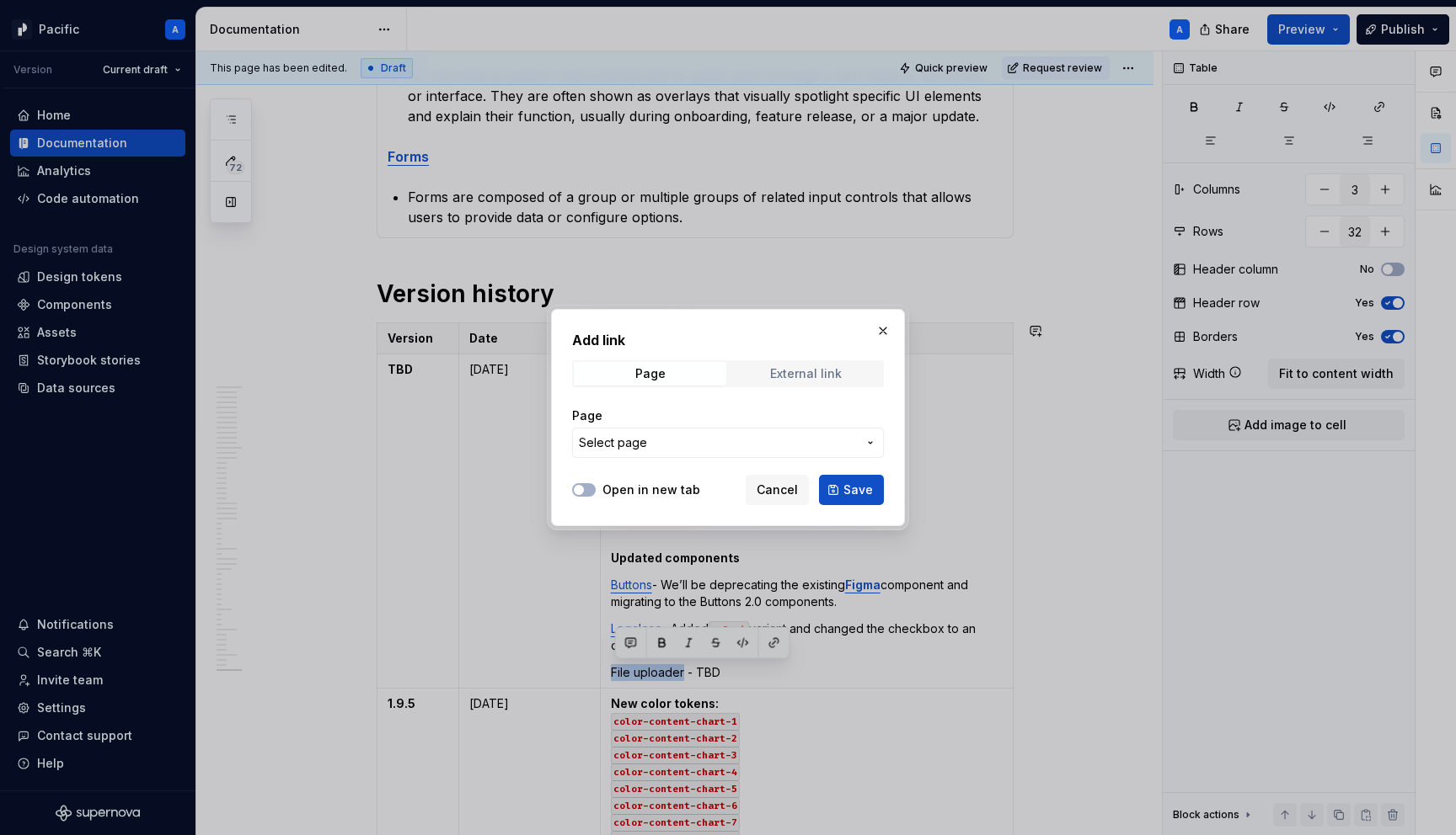
click at [791, 382] on span "External link" at bounding box center [806, 374] width 153 height 24
click at [662, 363] on span "Page" at bounding box center [650, 374] width 153 height 24
click at [698, 442] on span "Select page" at bounding box center [718, 443] width 278 height 17
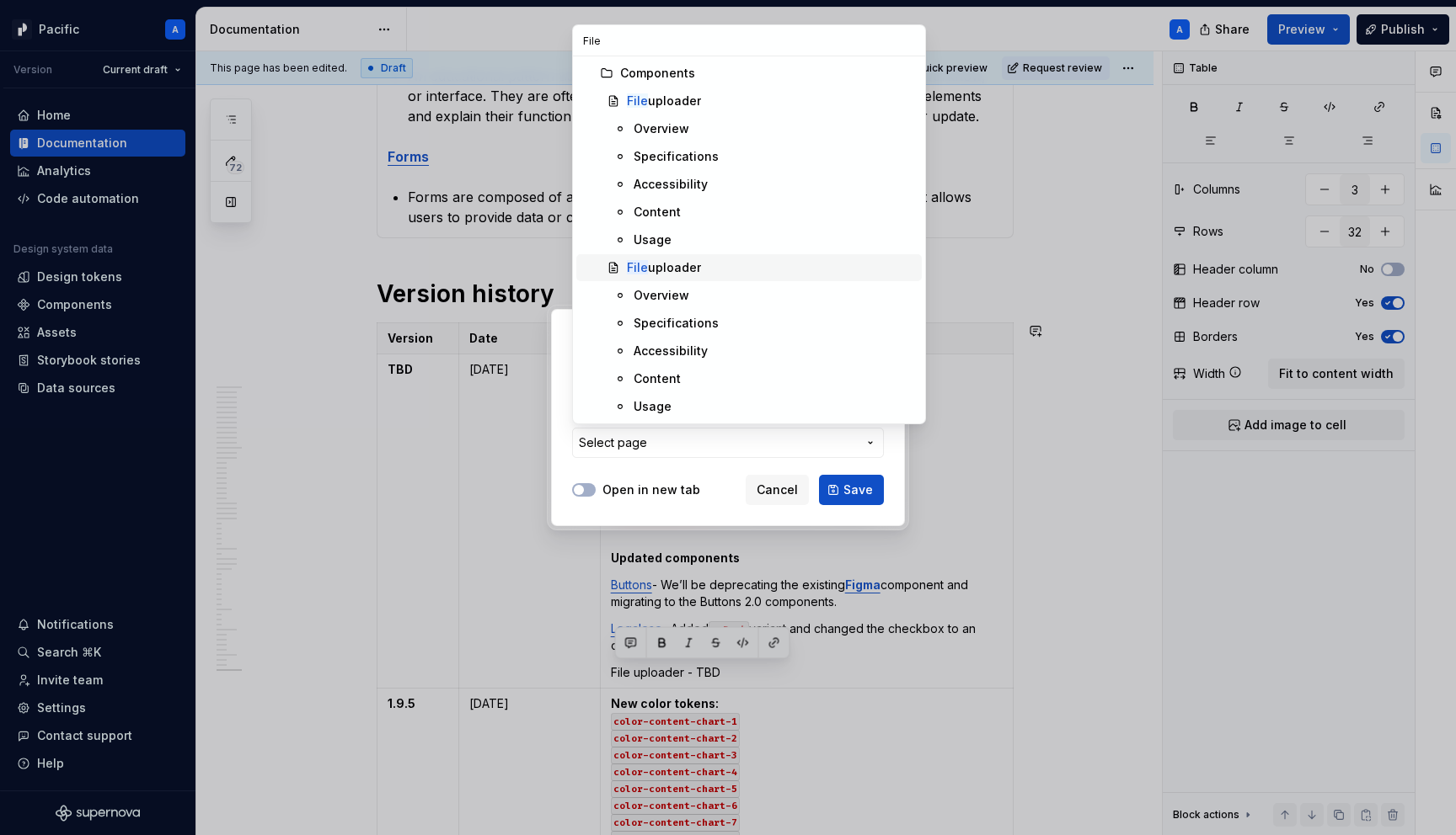
type input "File"
click at [712, 273] on div "File uploader" at bounding box center [770, 268] width 288 height 17
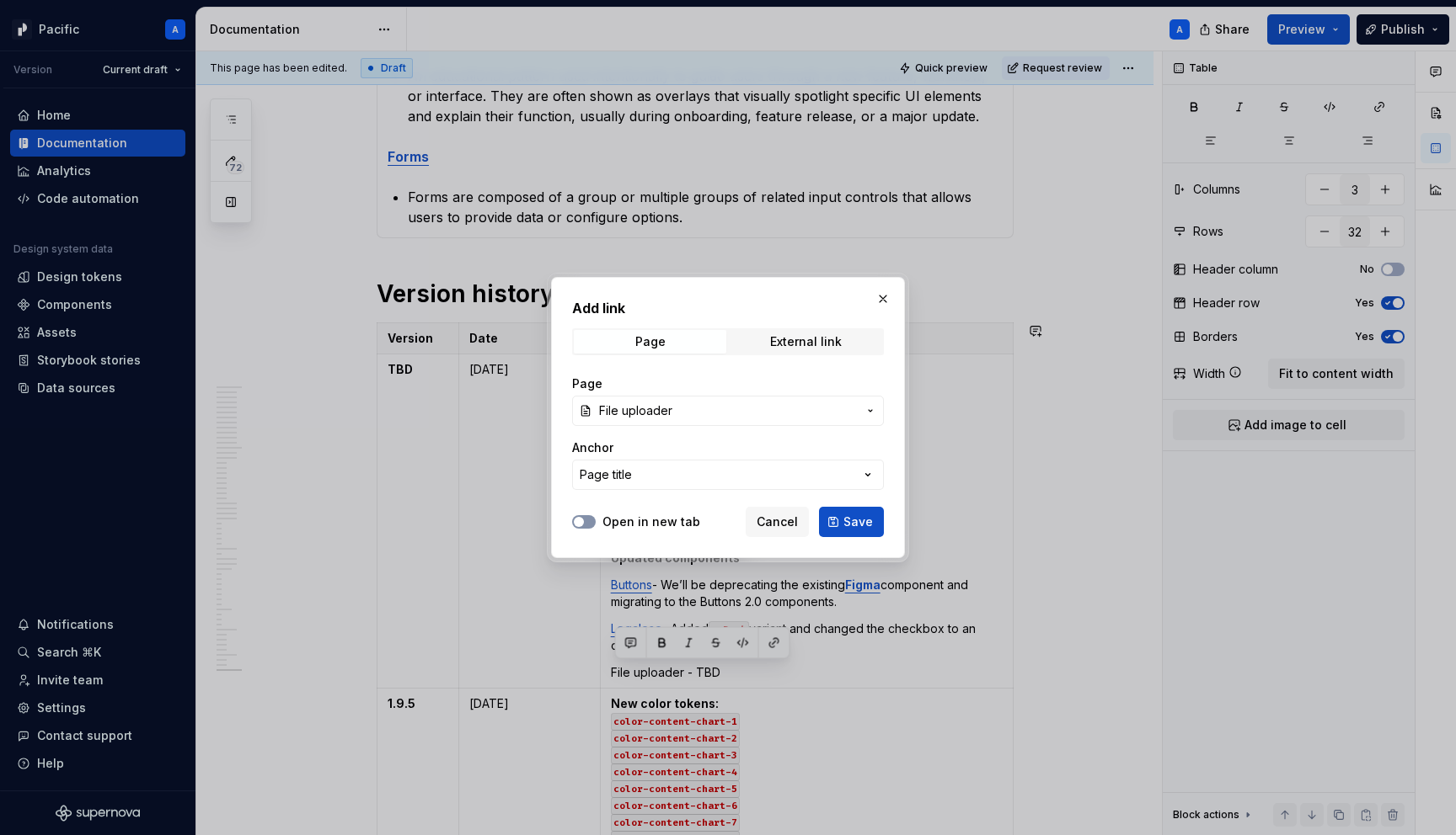
click at [584, 519] on icon "button" at bounding box center [579, 521] width 13 height 10
click at [586, 518] on span "button" at bounding box center [588, 521] width 10 height 10
click at [857, 519] on span "Save" at bounding box center [857, 522] width 30 height 17
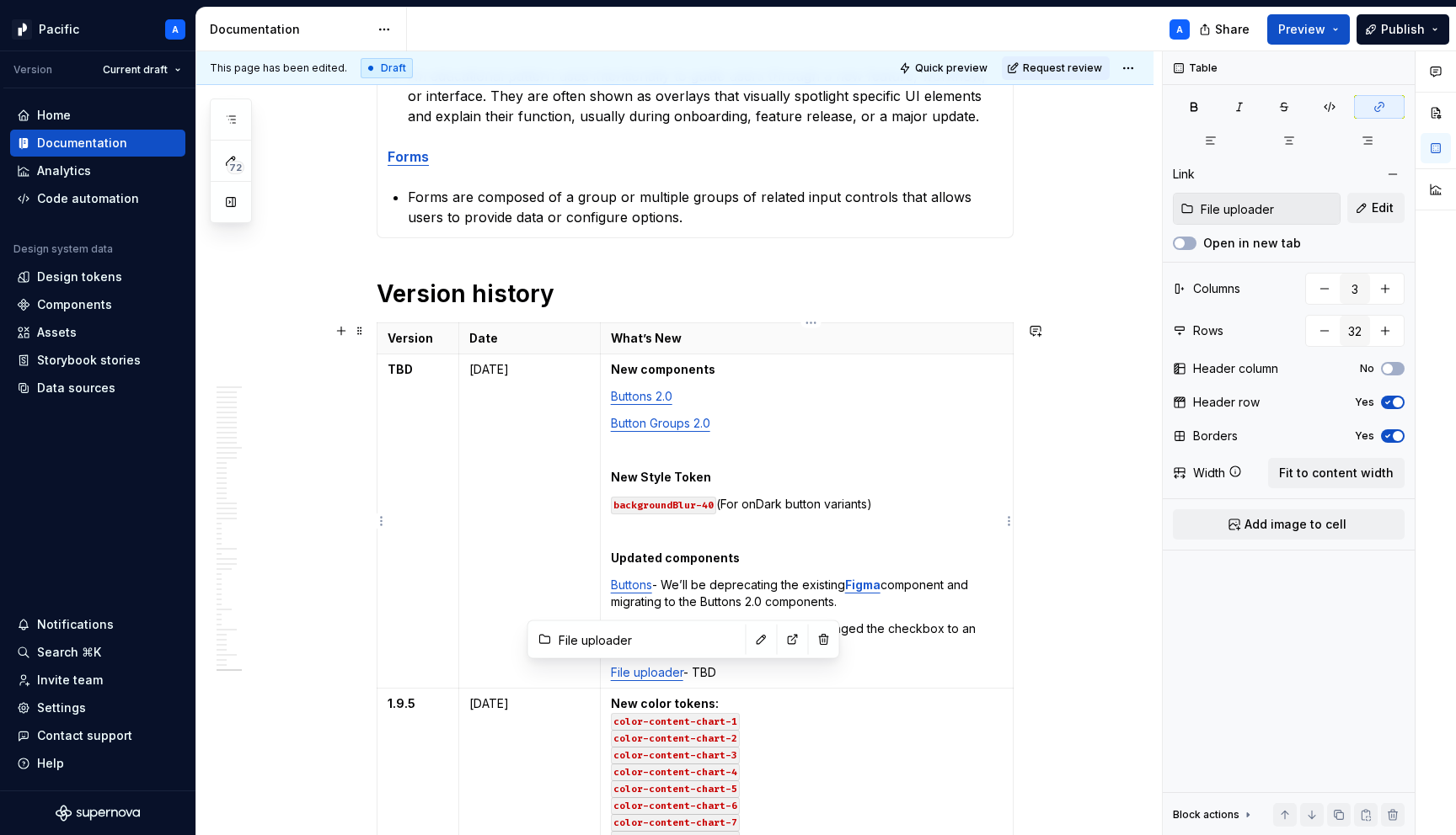
click at [661, 678] on link "File uploader" at bounding box center [647, 672] width 72 height 14
click at [781, 634] on button "button" at bounding box center [792, 640] width 24 height 24
type textarea "*"
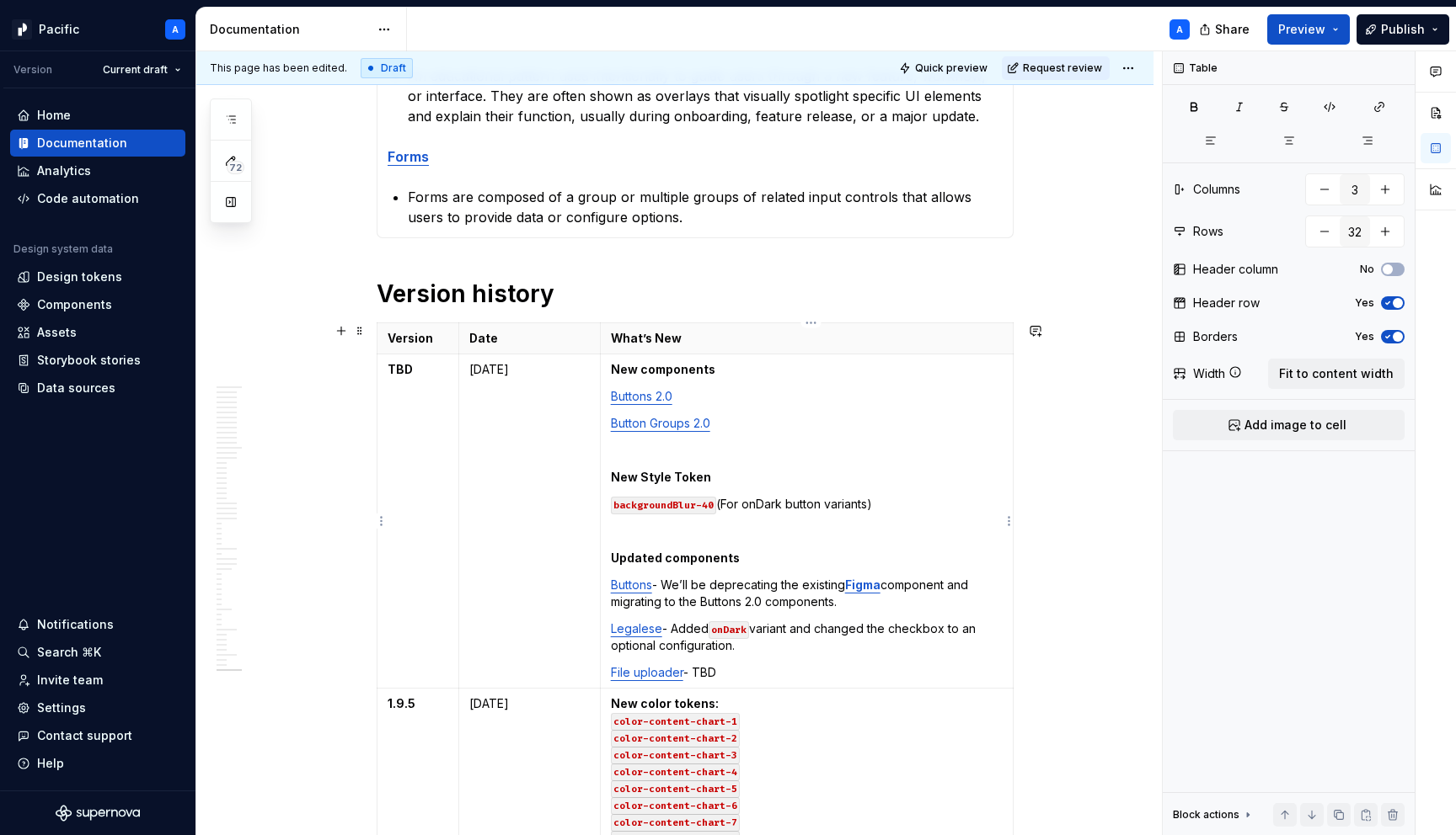
click at [778, 534] on p at bounding box center [807, 532] width 392 height 17
click at [794, 669] on p "File uploader - TBD" at bounding box center [807, 673] width 392 height 17
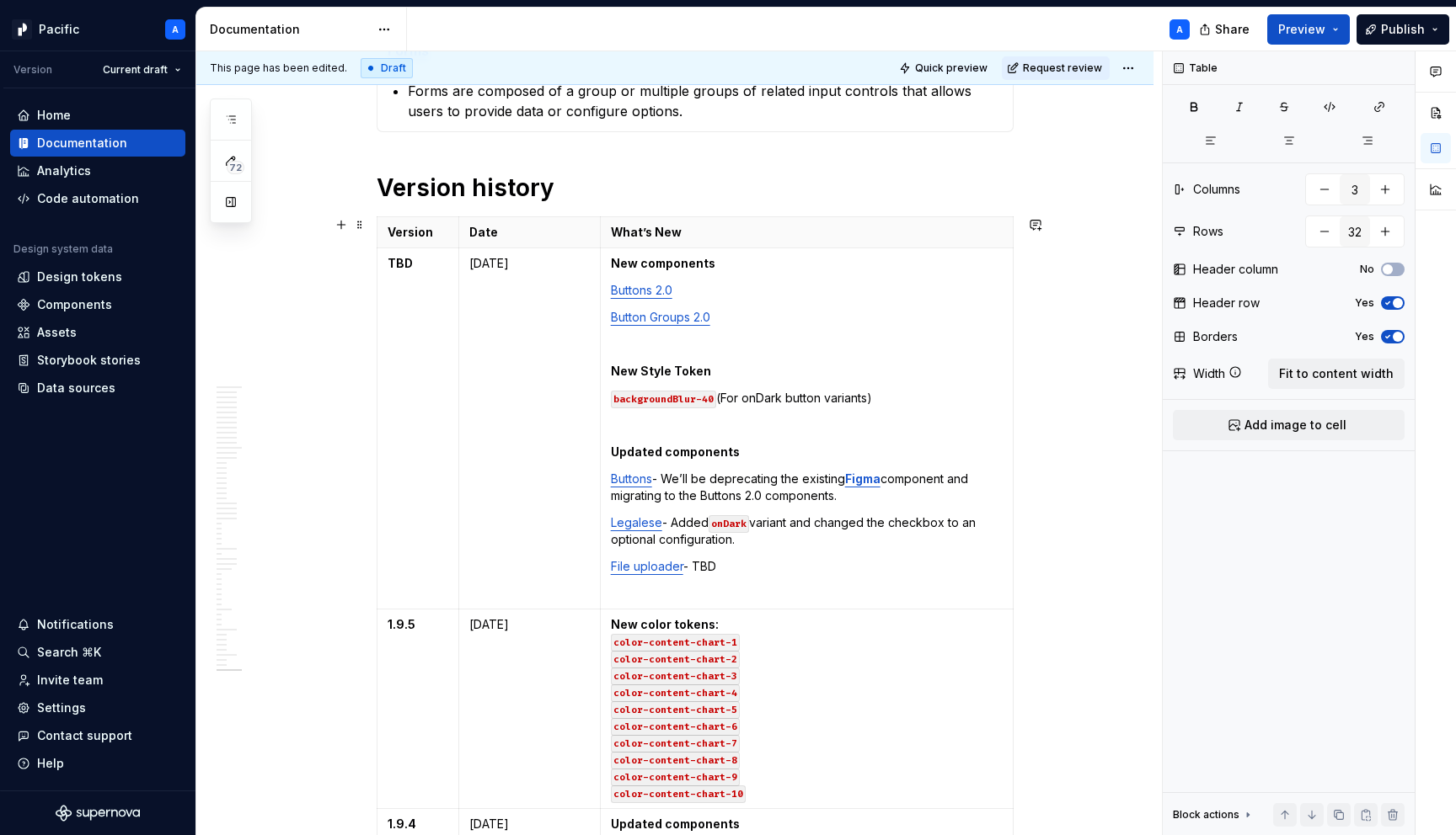
scroll to position [1605, 0]
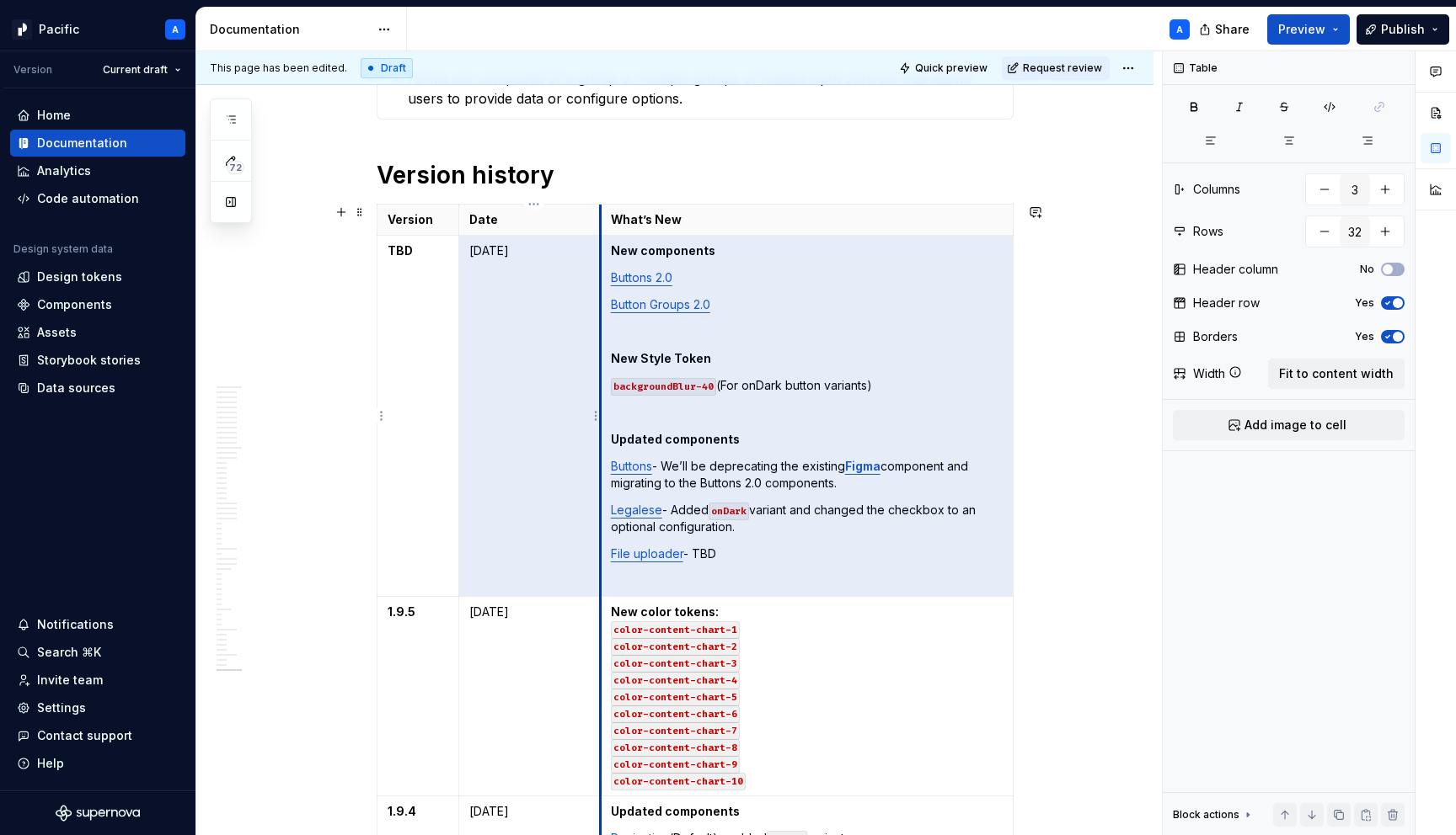
drag, startPoint x: 744, startPoint y: 560, endPoint x: 601, endPoint y: 555, distance: 143.1
click at [601, 555] on tr "TBD [DATE] New components Buttons 2.0 Button Groups 2.0 New Style Token backgro…" at bounding box center [695, 416] width 636 height 361
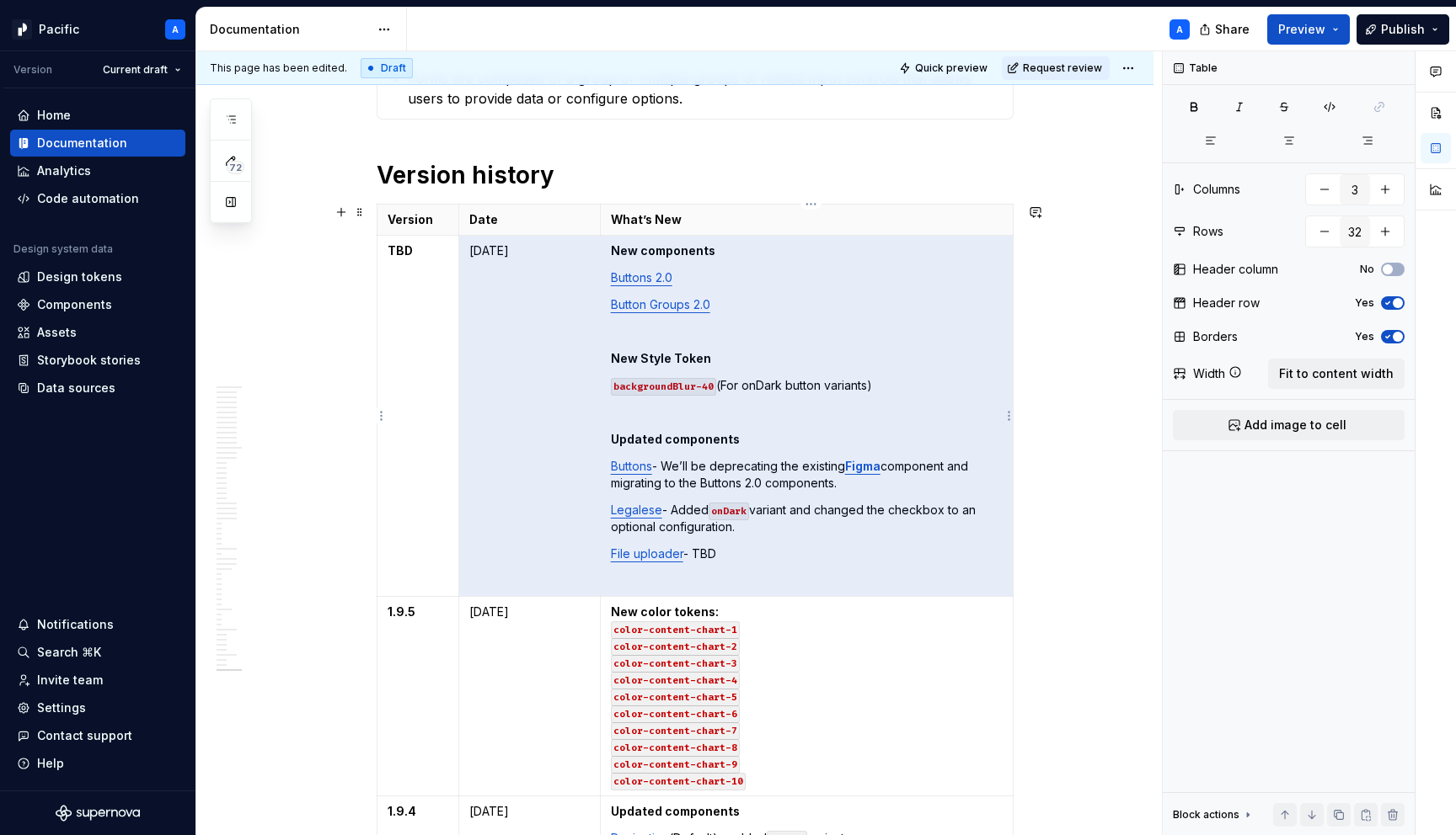
click at [660, 562] on td "New components Buttons 2.0 Button Groups 2.0 New Style Token backgroundBlur-40 …" at bounding box center [806, 416] width 413 height 361
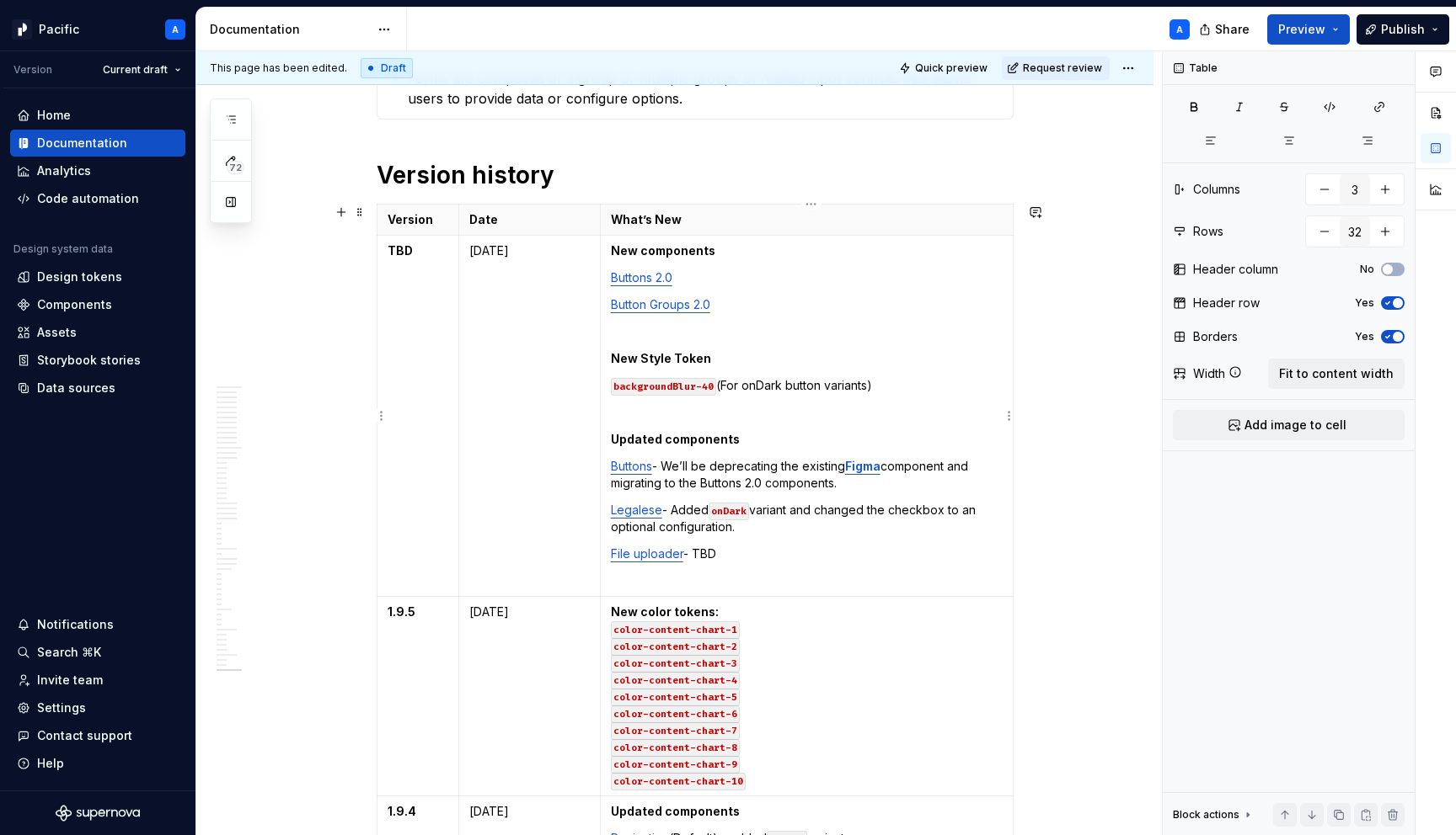
click at [660, 562] on td "New components Buttons 2.0 Button Groups 2.0 New Style Token backgroundBlur-40 …" at bounding box center [806, 416] width 413 height 361
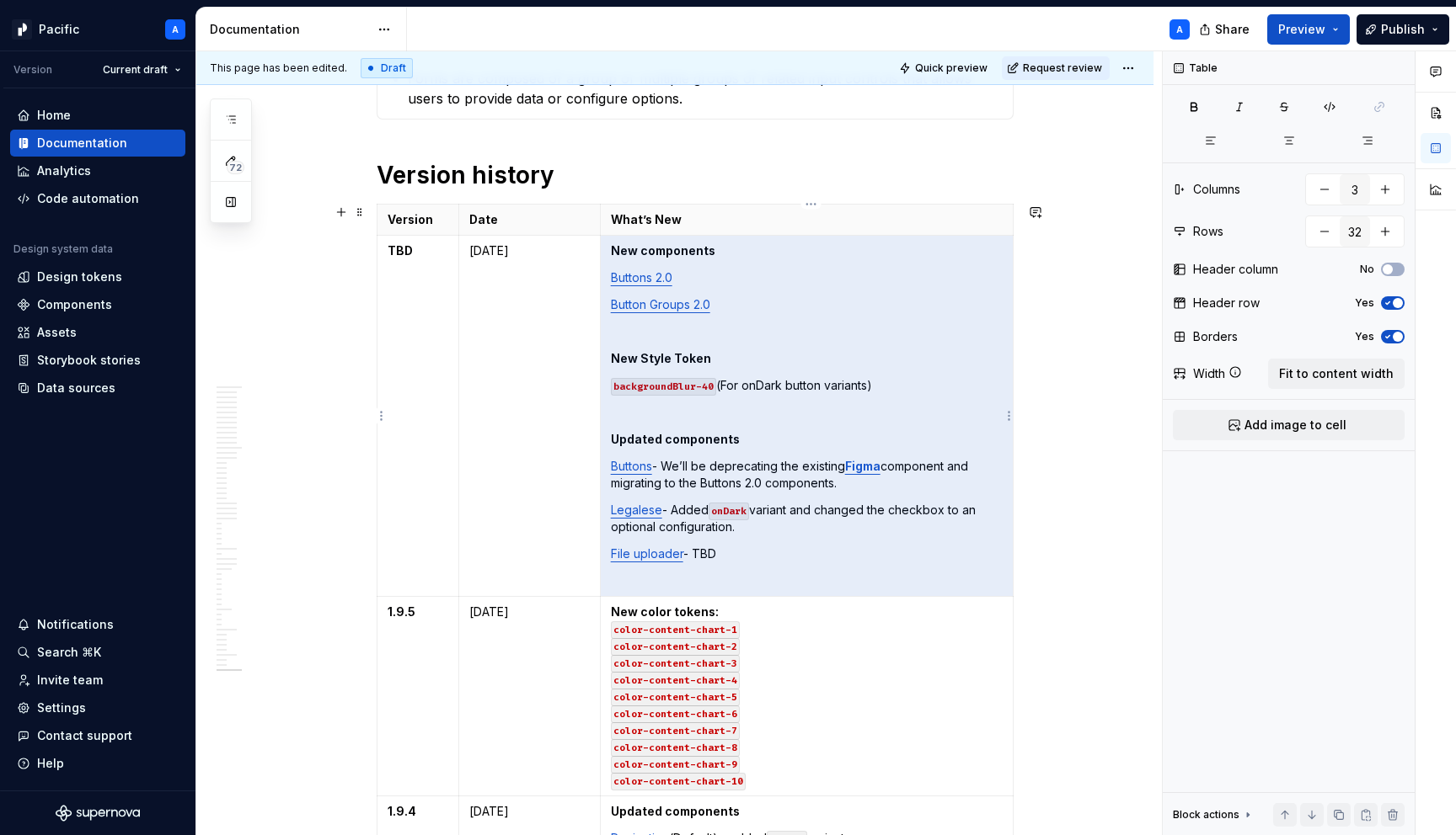
click at [734, 554] on p "File uploader - TBD" at bounding box center [807, 555] width 392 height 17
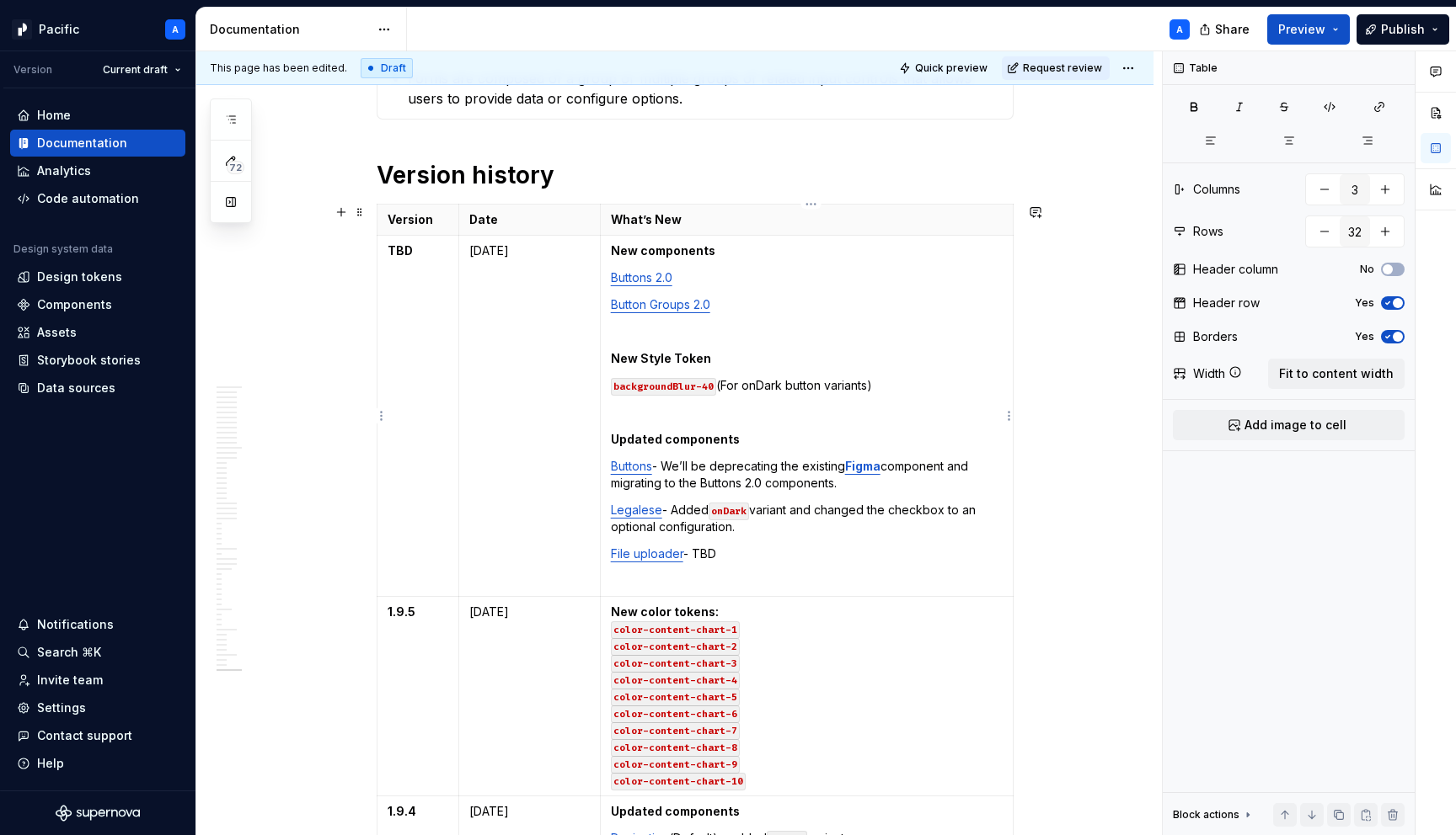
click at [734, 554] on p "File uploader - TBD" at bounding box center [807, 555] width 392 height 17
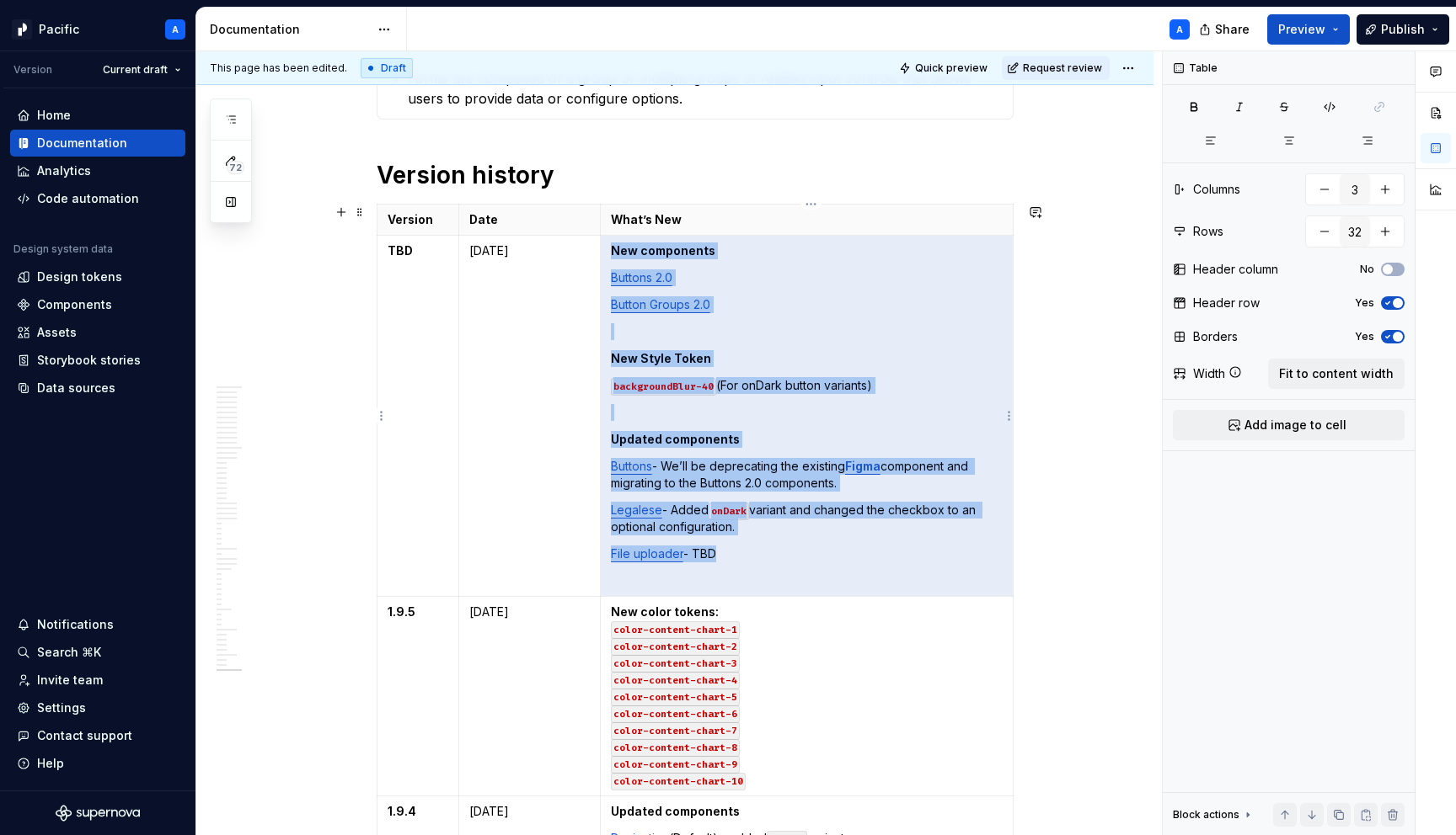
click at [734, 554] on p "File uploader - TBD" at bounding box center [807, 555] width 392 height 17
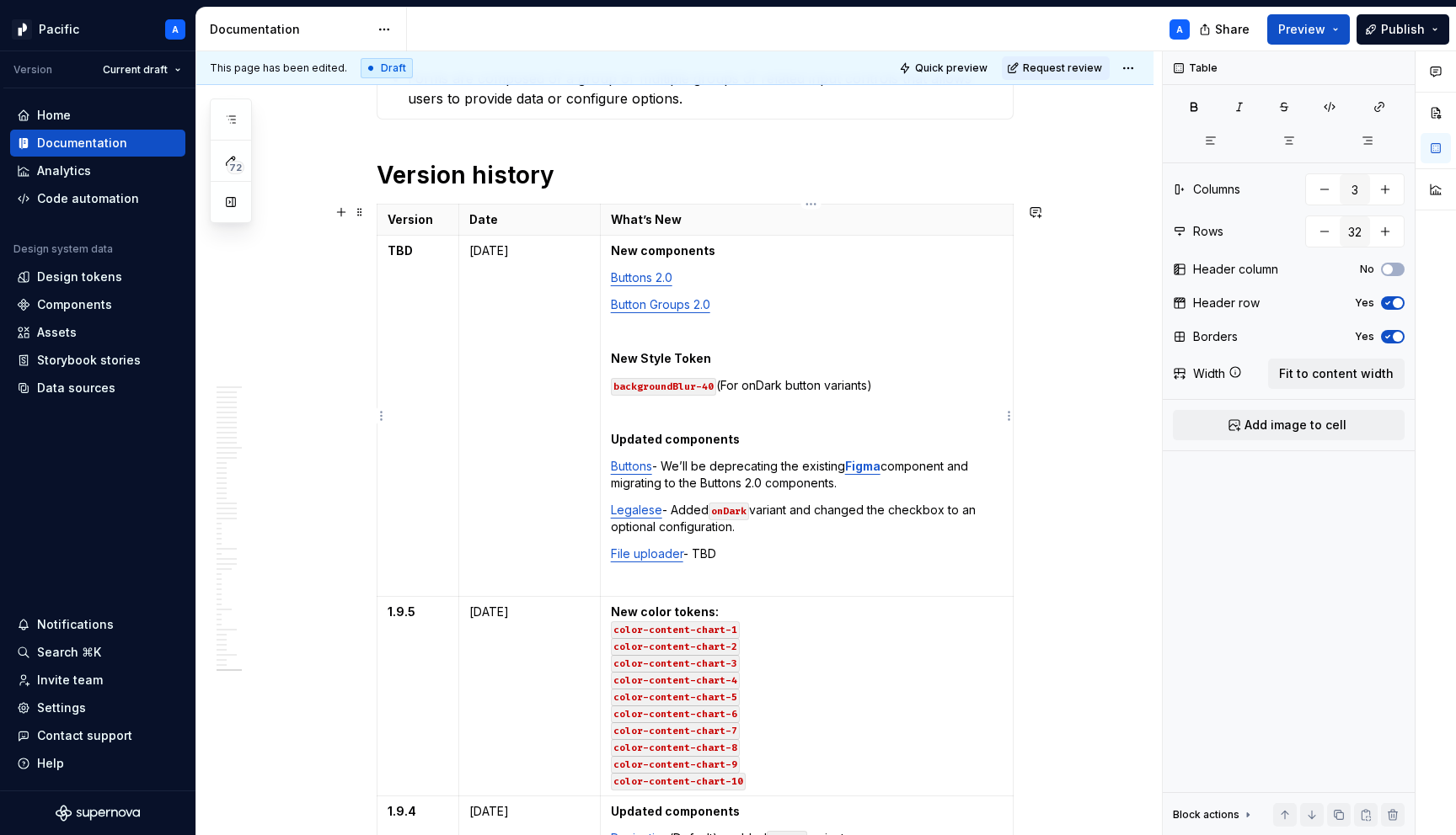
click at [724, 552] on p "File uploader - TBD" at bounding box center [807, 555] width 392 height 17
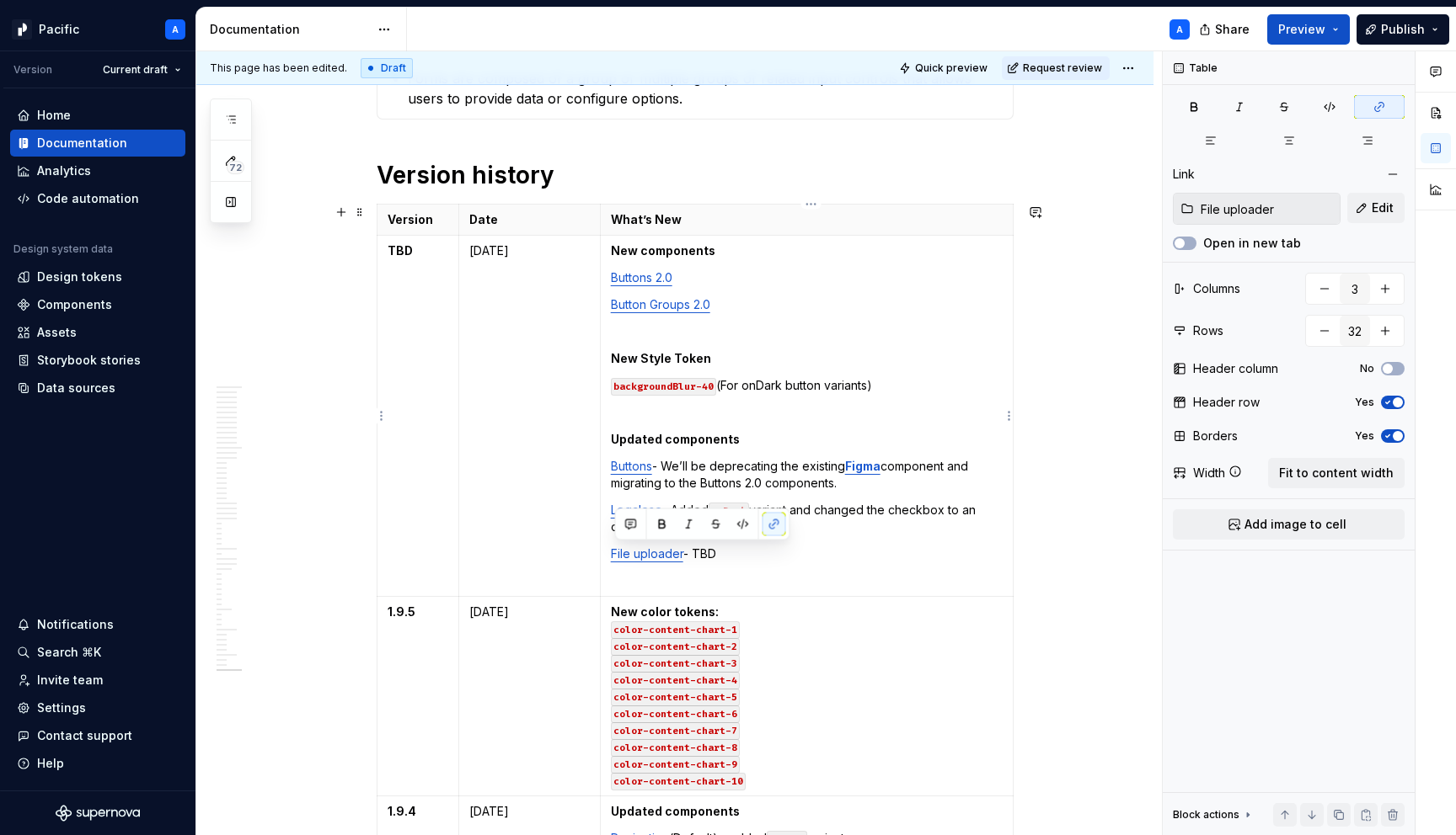
drag, startPoint x: 741, startPoint y: 552, endPoint x: 611, endPoint y: 552, distance: 130.0
click at [611, 552] on td "New components Buttons 2.0 Button Groups 2.0 New Style Token backgroundBlur-40 …" at bounding box center [806, 416] width 413 height 361
click at [626, 518] on button "button" at bounding box center [630, 524] width 24 height 24
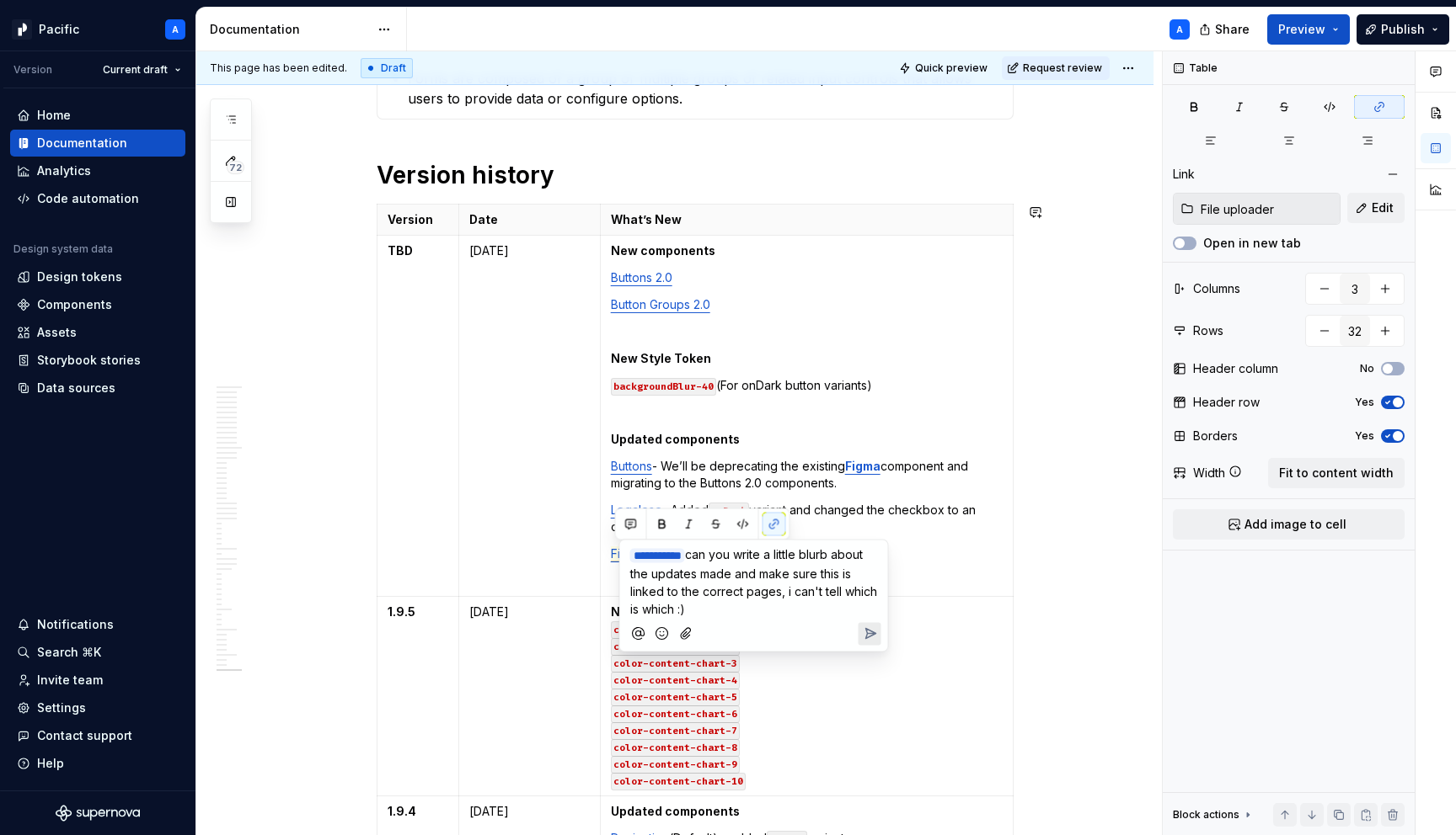
click at [879, 629] on button "Send" at bounding box center [870, 634] width 23 height 23
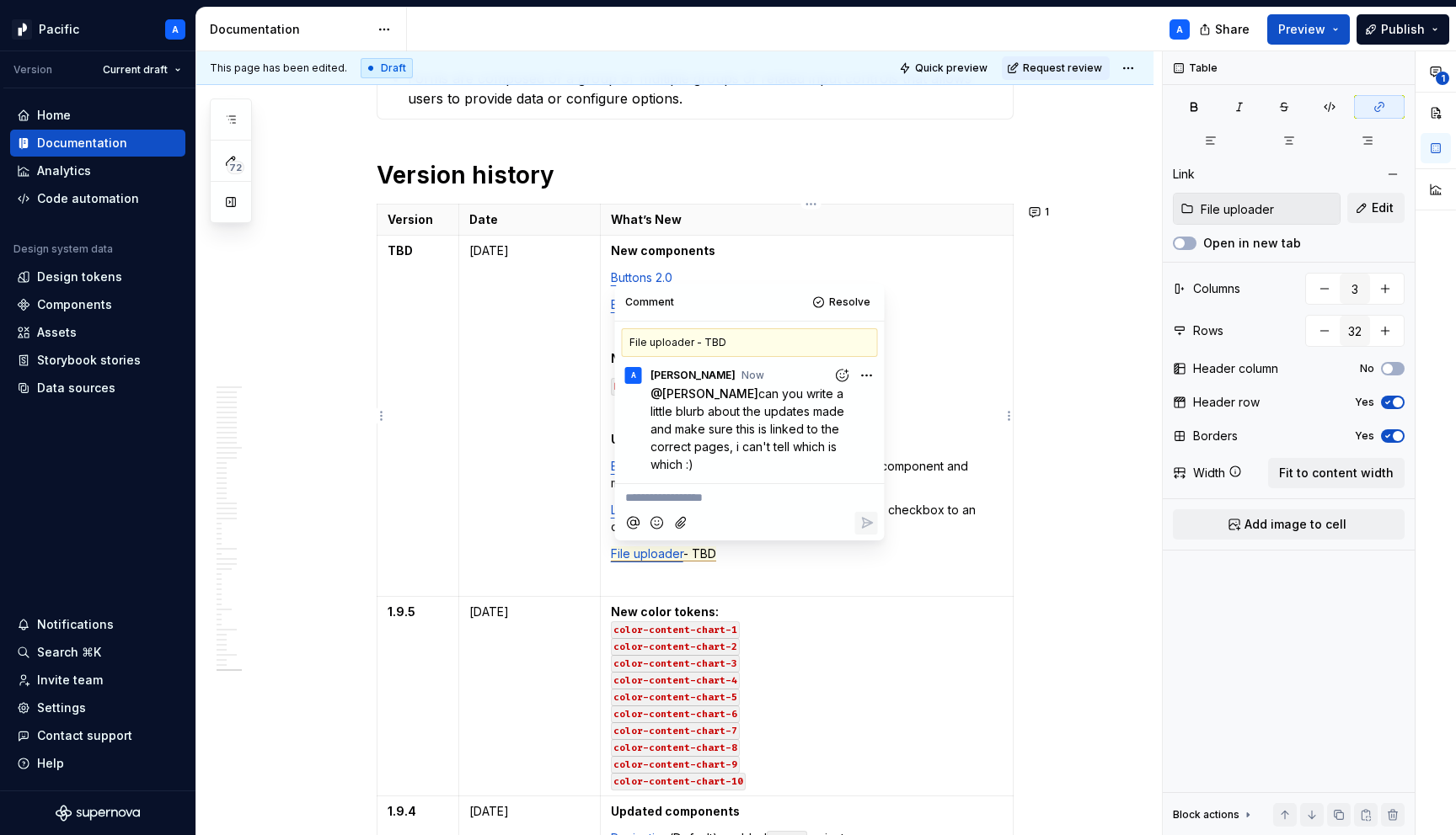
click at [959, 502] on p "Legalese - Added onDark variant and changed the checkbox to an optional configu…" at bounding box center [807, 519] width 392 height 33
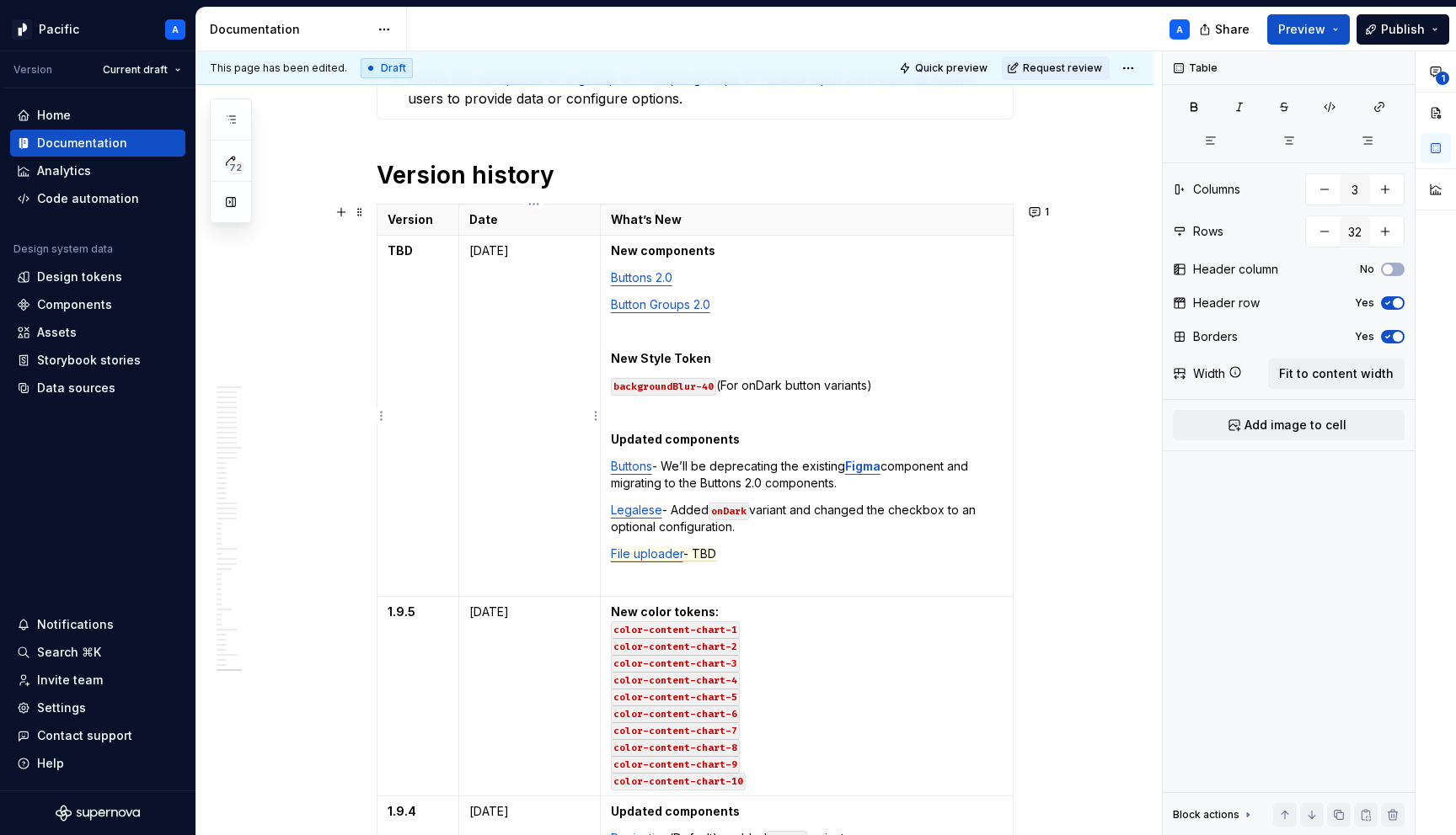
click at [523, 254] on p "[DATE]" at bounding box center [529, 251] width 120 height 17
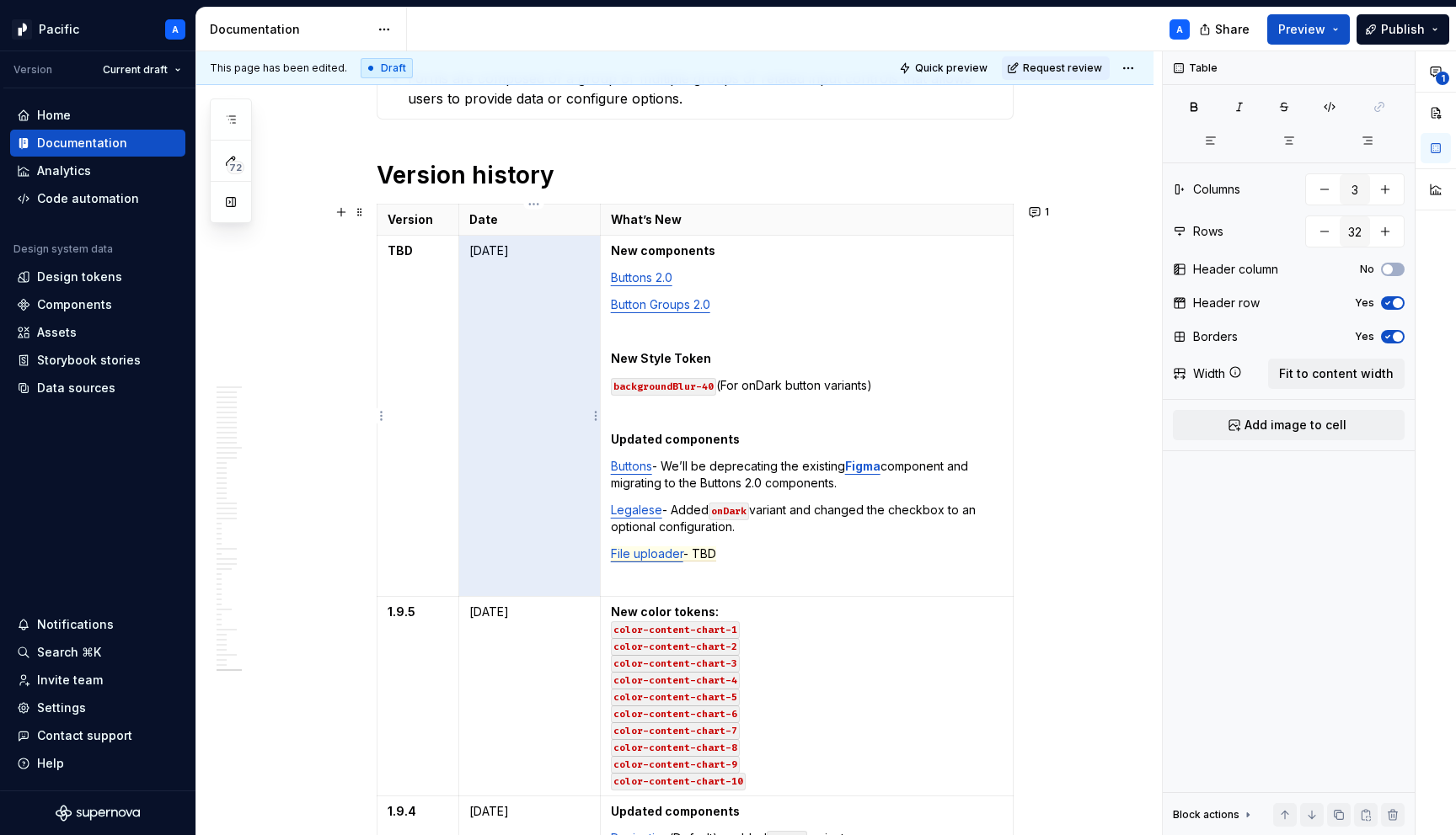
click at [523, 254] on p "[DATE]" at bounding box center [529, 251] width 120 height 17
click at [546, 254] on p "[DATE]" at bounding box center [529, 251] width 120 height 17
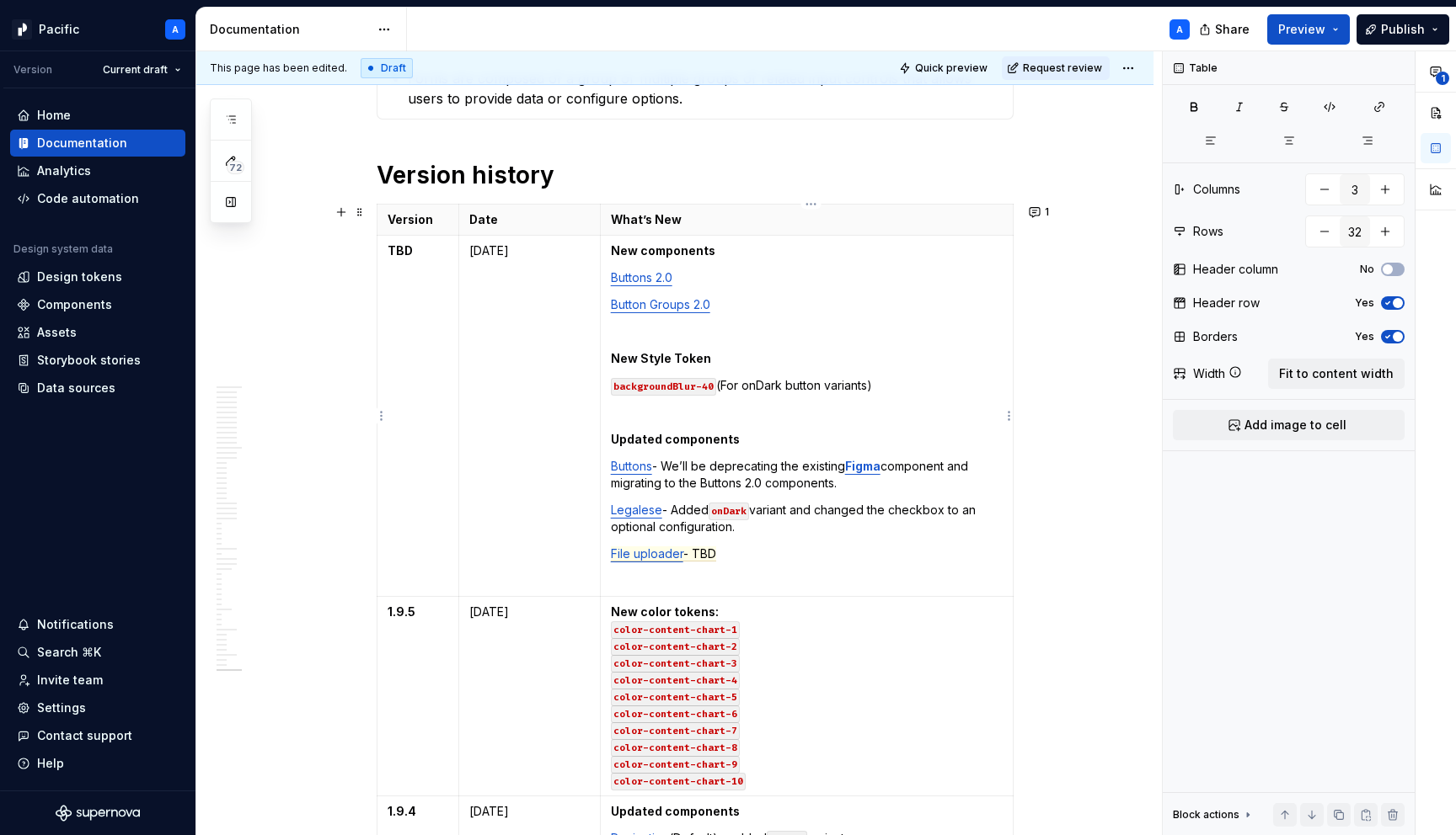
click at [810, 567] on td "New components Buttons 2.0 Button Groups 2.0 New Style Token backgroundBlur-40 …" at bounding box center [806, 416] width 413 height 361
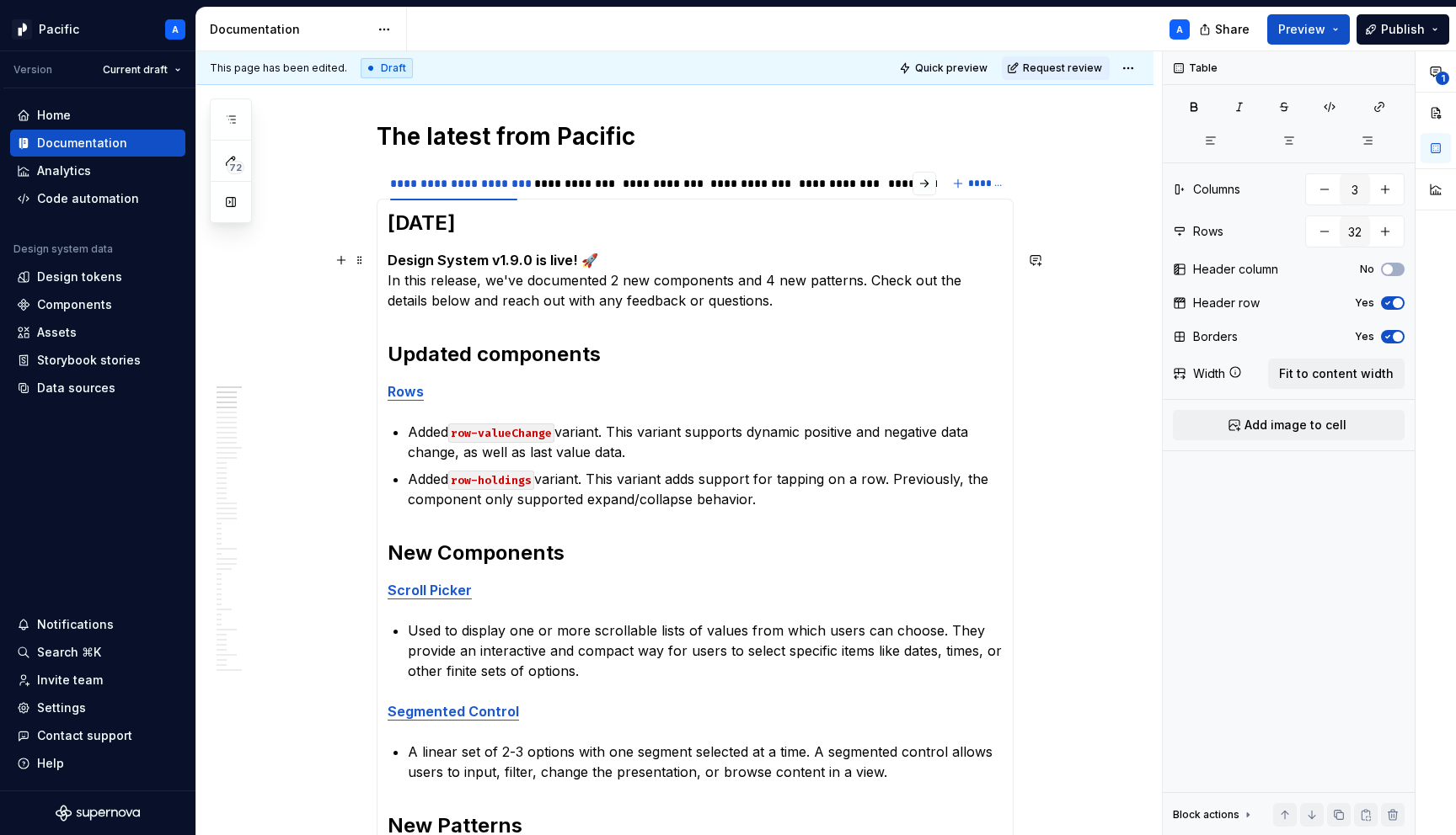
scroll to position [153, 0]
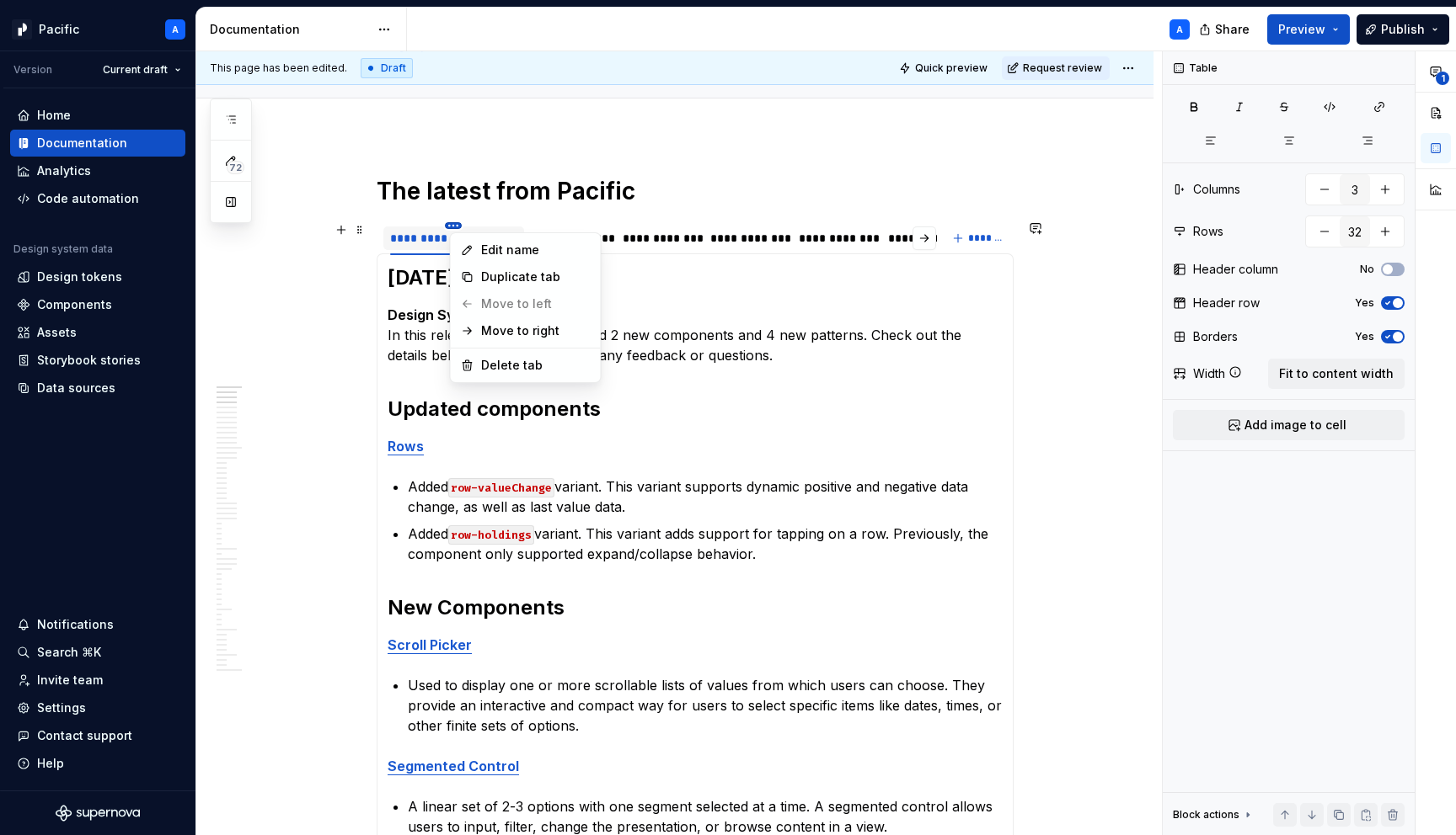
click at [459, 226] on html "Pacific A Version Current draft Home Documentation Analytics Code automation De…" at bounding box center [728, 418] width 1456 height 835
click at [547, 278] on div "Duplicate tab" at bounding box center [535, 277] width 110 height 17
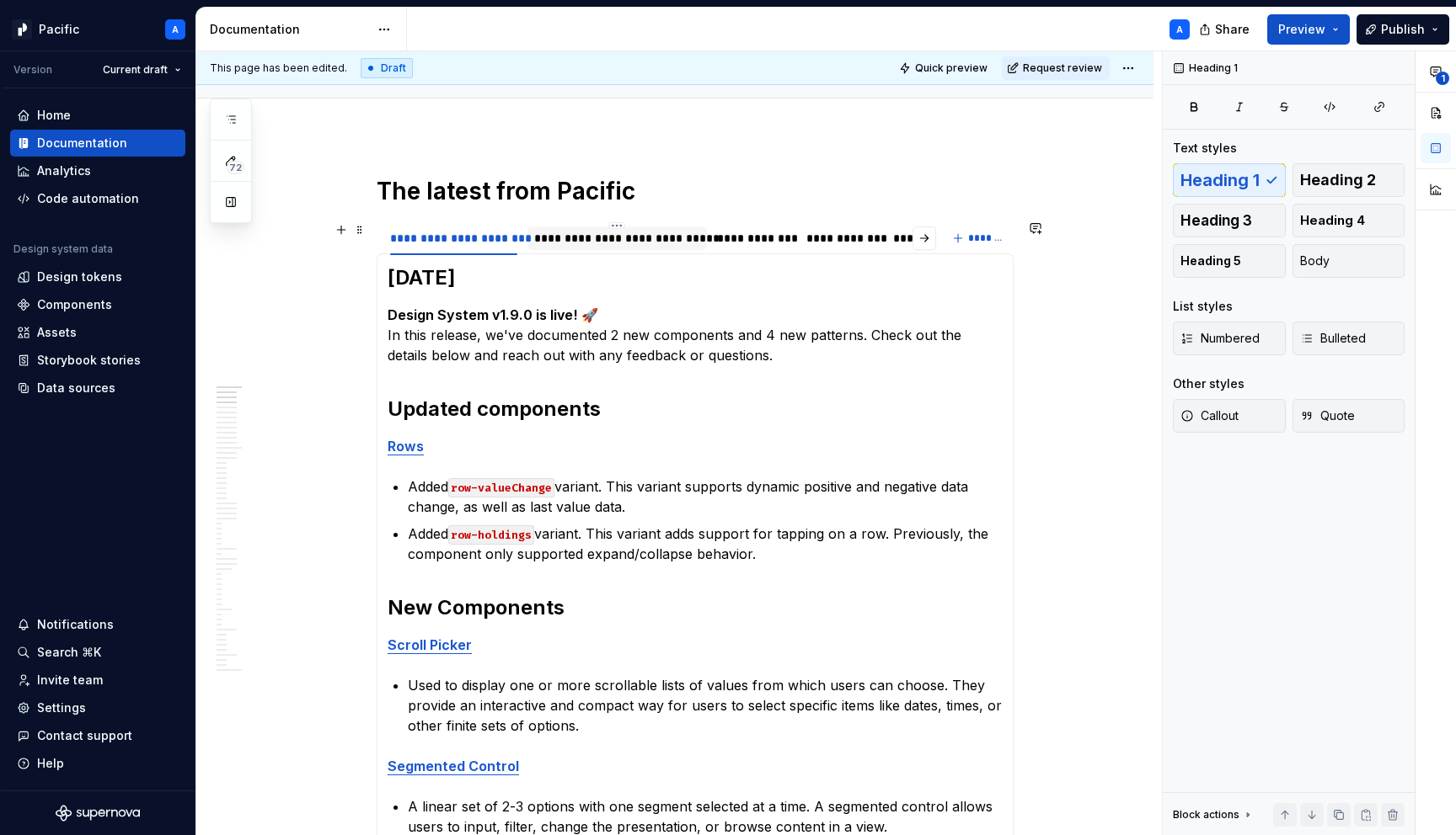
click at [645, 235] on div "**********" at bounding box center [617, 238] width 167 height 17
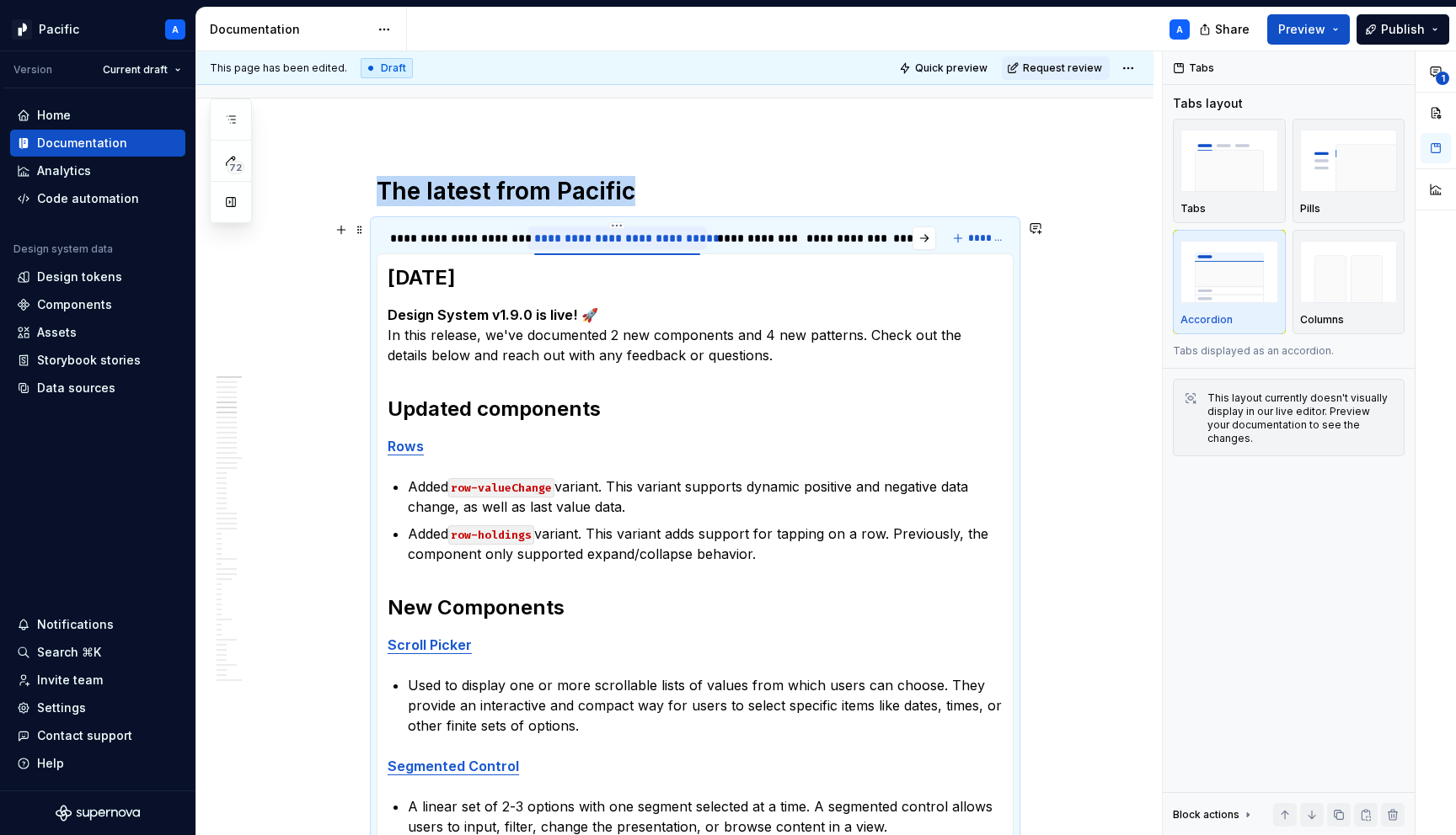
click at [645, 235] on div "**********" at bounding box center [617, 238] width 167 height 17
click at [613, 242] on input "**********" at bounding box center [616, 237] width 178 height 31
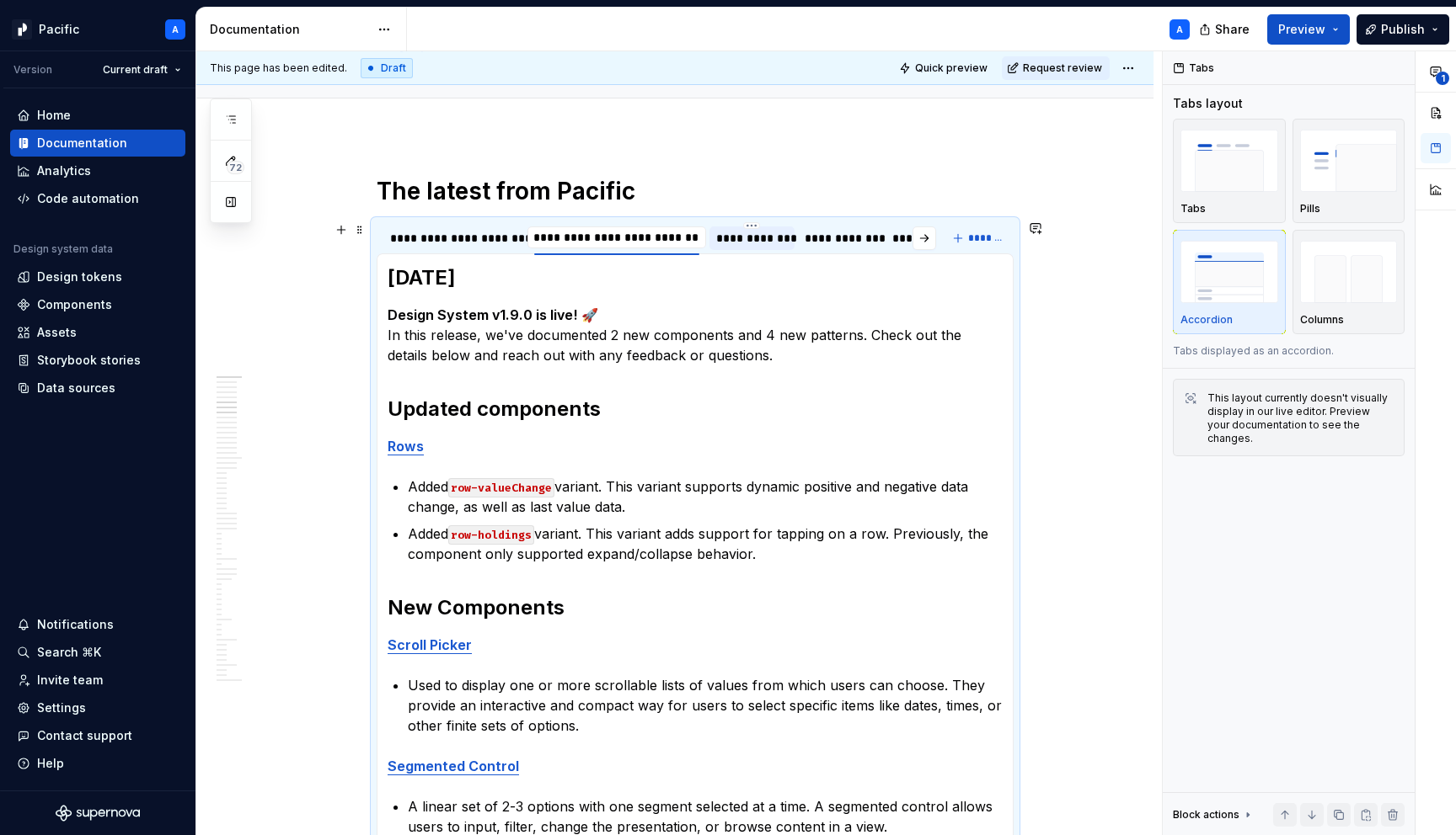
drag, startPoint x: 611, startPoint y: 235, endPoint x: 712, endPoint y: 239, distance: 101.1
click at [712, 239] on div "**********" at bounding box center [657, 242] width 561 height 42
type input "**********"
click at [487, 239] on div "**********" at bounding box center [453, 238] width 127 height 17
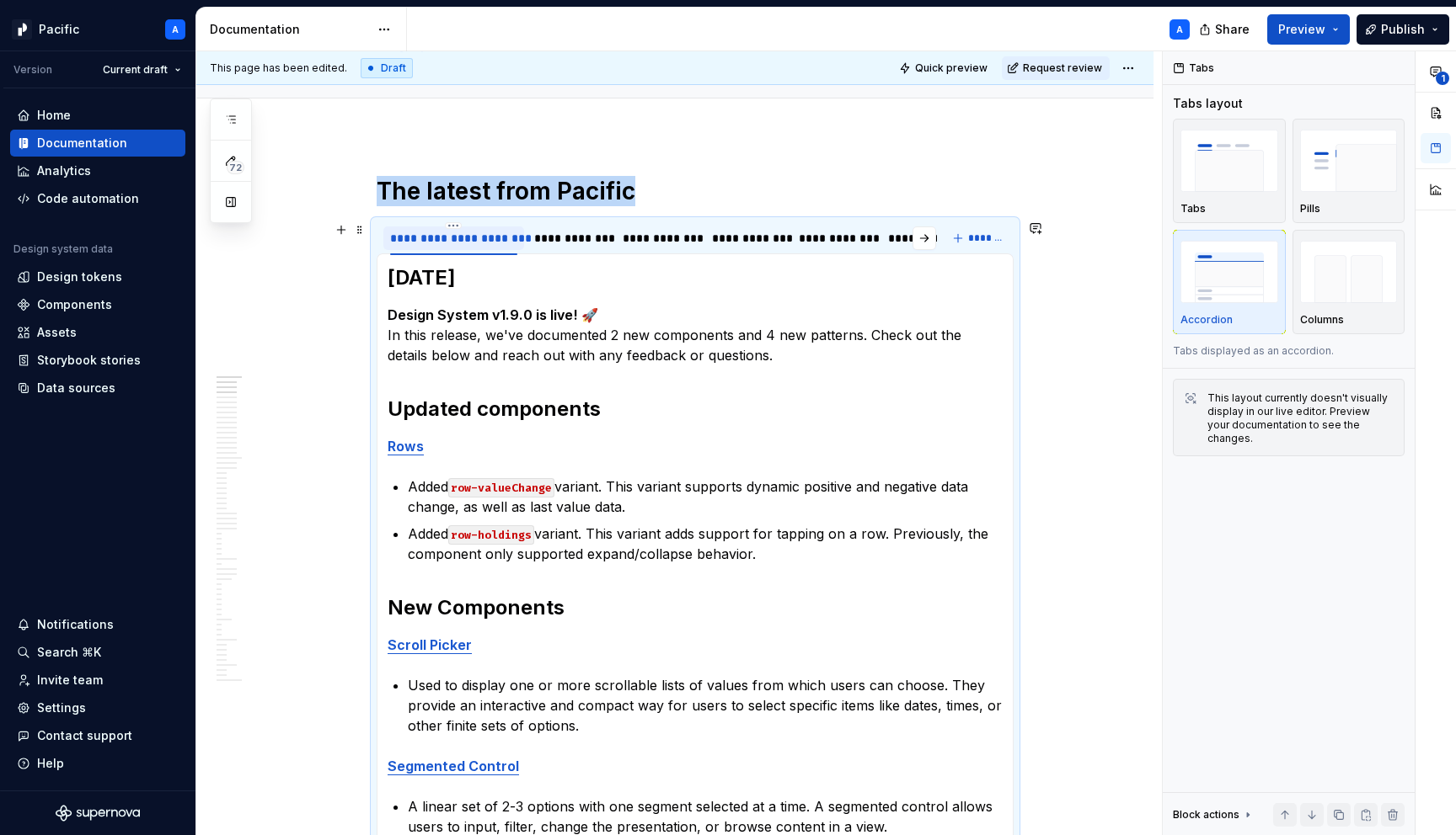
click at [487, 239] on div "**********" at bounding box center [453, 238] width 127 height 17
click at [454, 235] on input "**********" at bounding box center [453, 237] width 139 height 31
type input "**********"
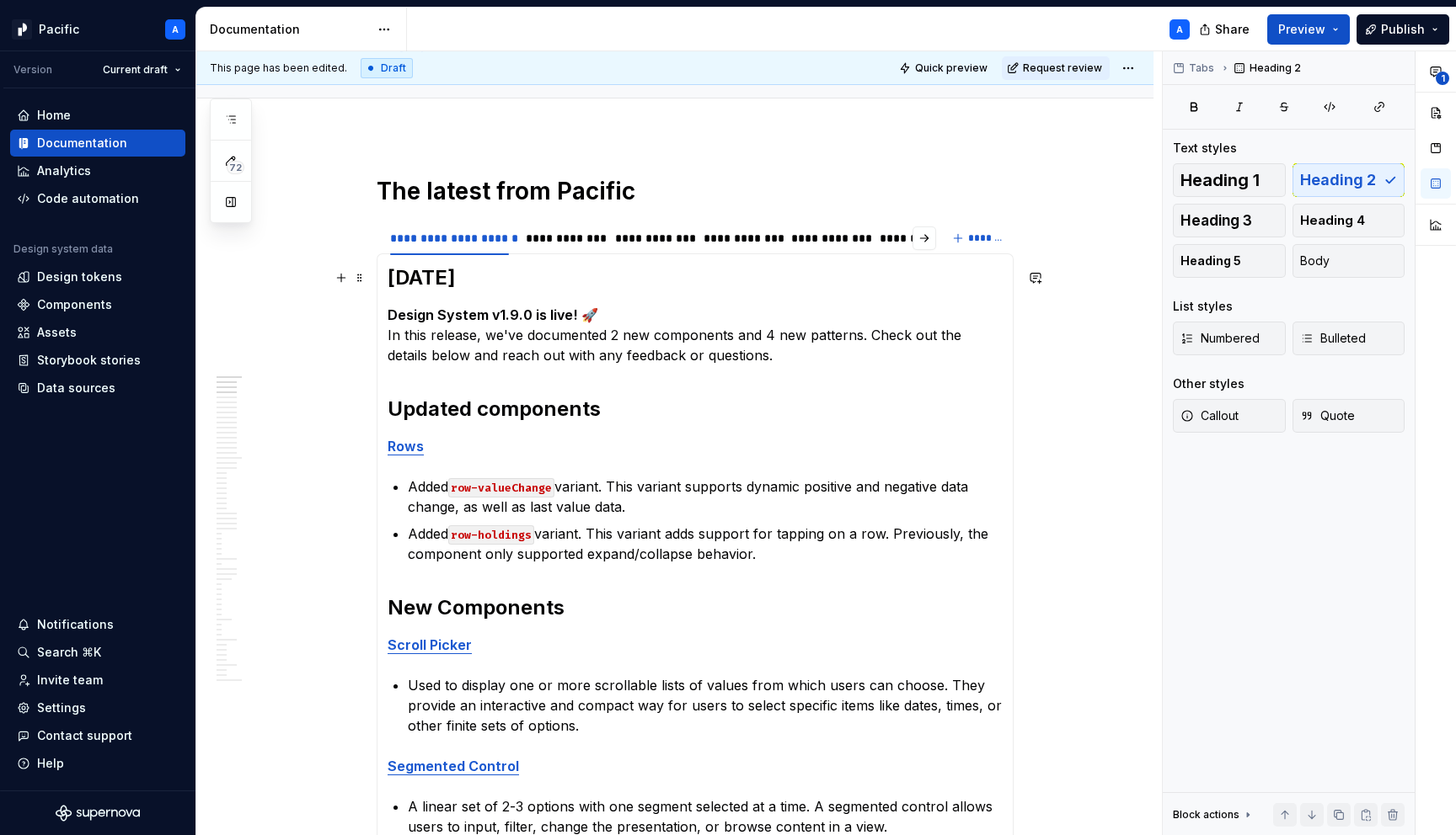
click at [460, 275] on h2 "[DATE]" at bounding box center [694, 277] width 615 height 27
drag, startPoint x: 400, startPoint y: 274, endPoint x: 461, endPoint y: 276, distance: 61.0
click at [461, 276] on h2 "[DATE]" at bounding box center [694, 277] width 615 height 27
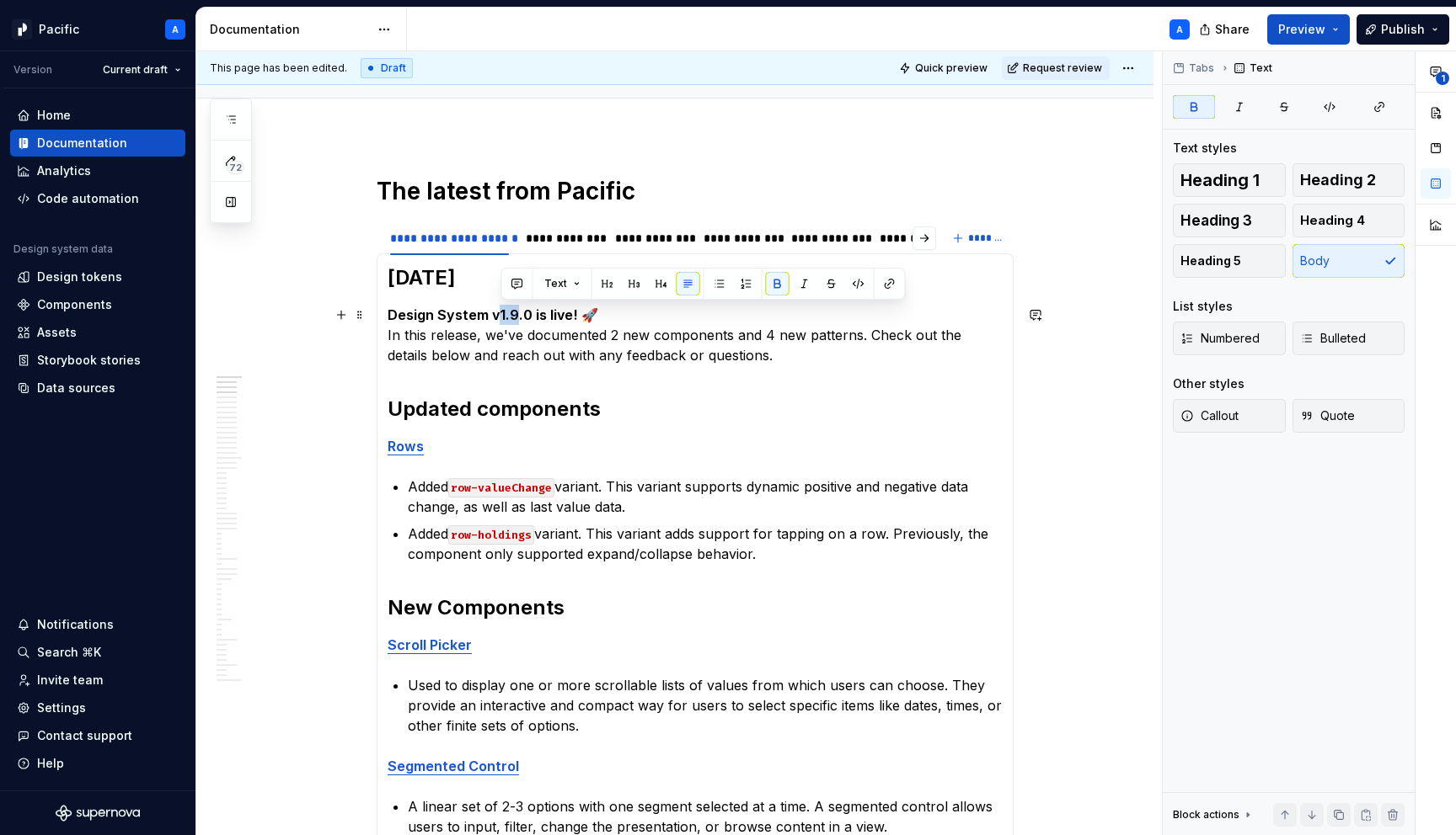
drag, startPoint x: 519, startPoint y: 314, endPoint x: 501, endPoint y: 314, distance: 18.0
click at [501, 314] on strong "Design System v1.9.0 is live! 🚀" at bounding box center [492, 316] width 211 height 17
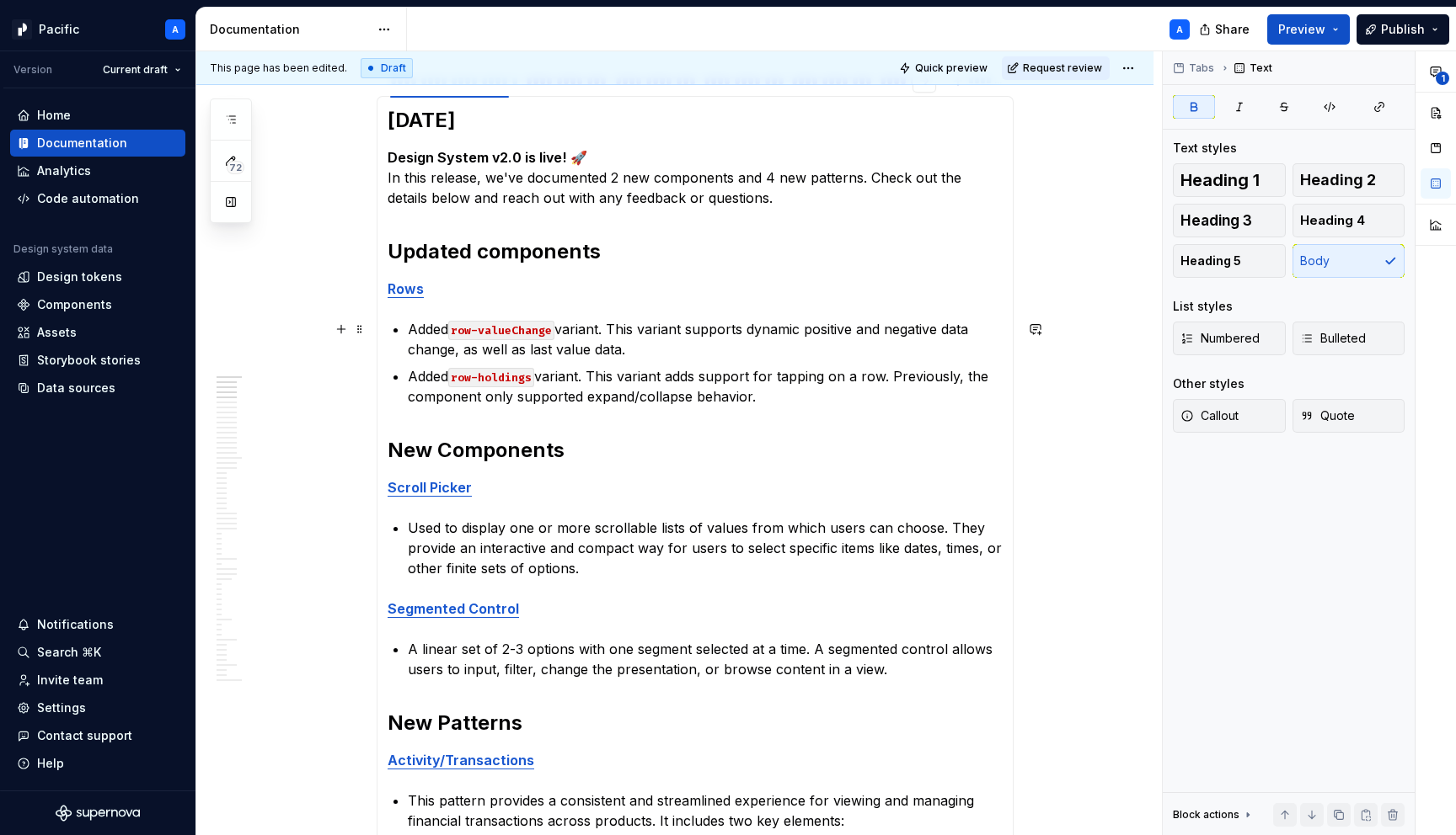
scroll to position [316, 0]
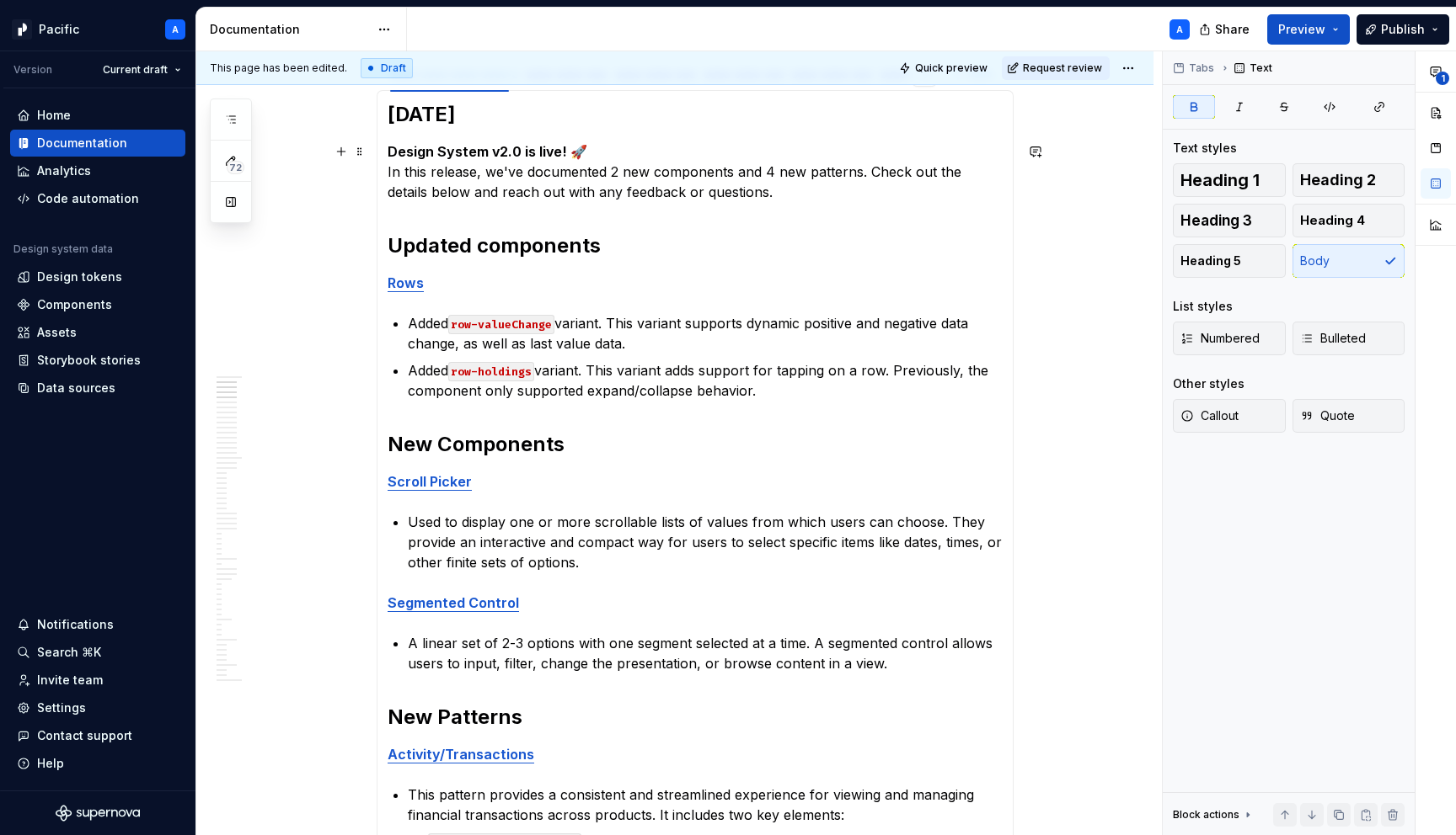
click at [662, 172] on p "Design System v2.0 is live! 🚀 In this release, we've documented 2 new component…" at bounding box center [694, 172] width 615 height 61
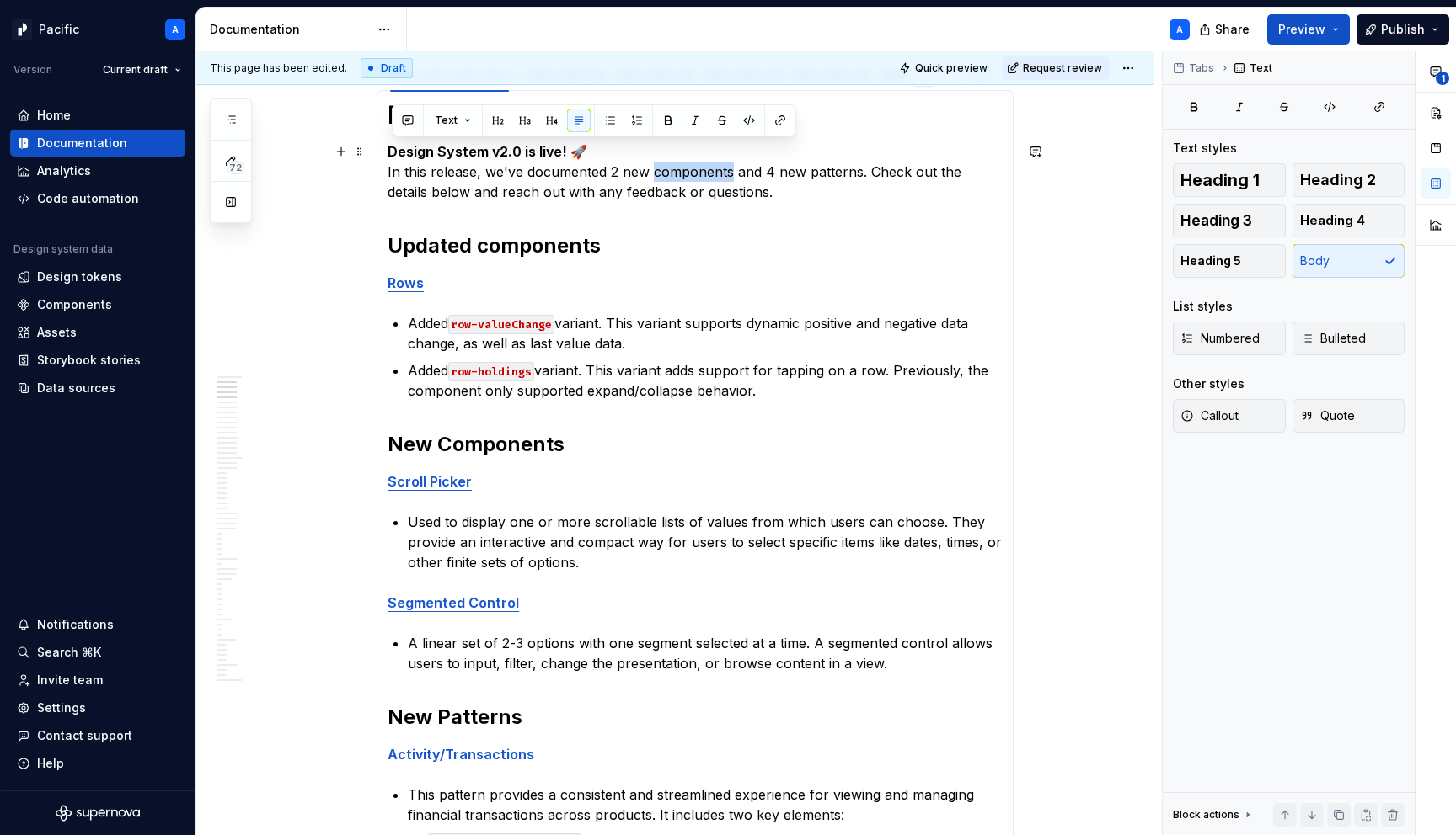
click at [662, 172] on p "Design System v2.0 is live! 🚀 In this release, we've documented 2 new component…" at bounding box center [694, 172] width 615 height 61
click at [682, 184] on p "Design System v2.0 is live! 🚀 In this release, we've documented 2 new component…" at bounding box center [694, 172] width 615 height 61
drag, startPoint x: 763, startPoint y: 188, endPoint x: 393, endPoint y: 171, distance: 370.4
click at [393, 171] on p "Design System v2.0 is live! 🚀 In this release, we've documented 2 new component…" at bounding box center [694, 172] width 615 height 61
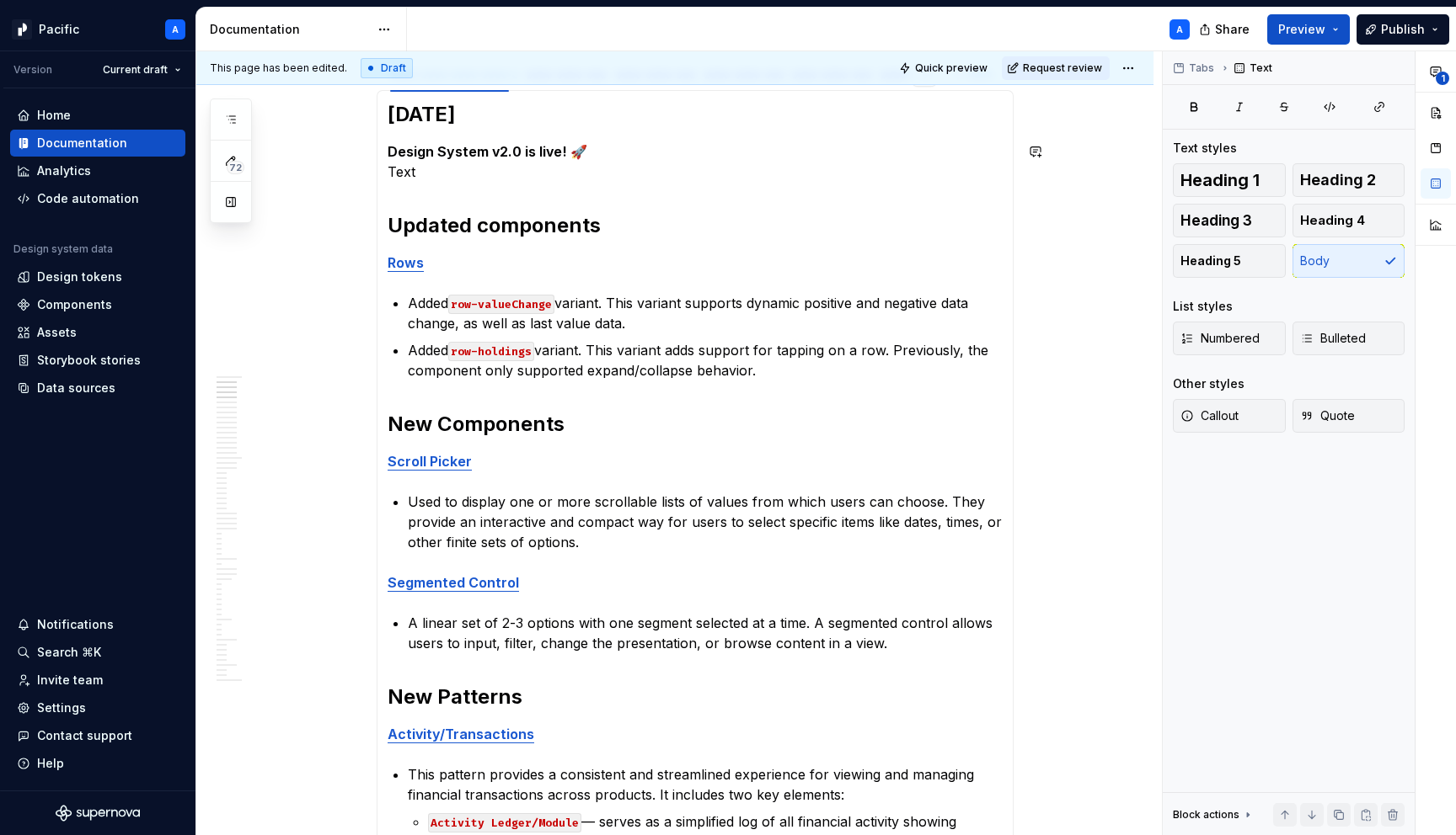
type textarea "*"
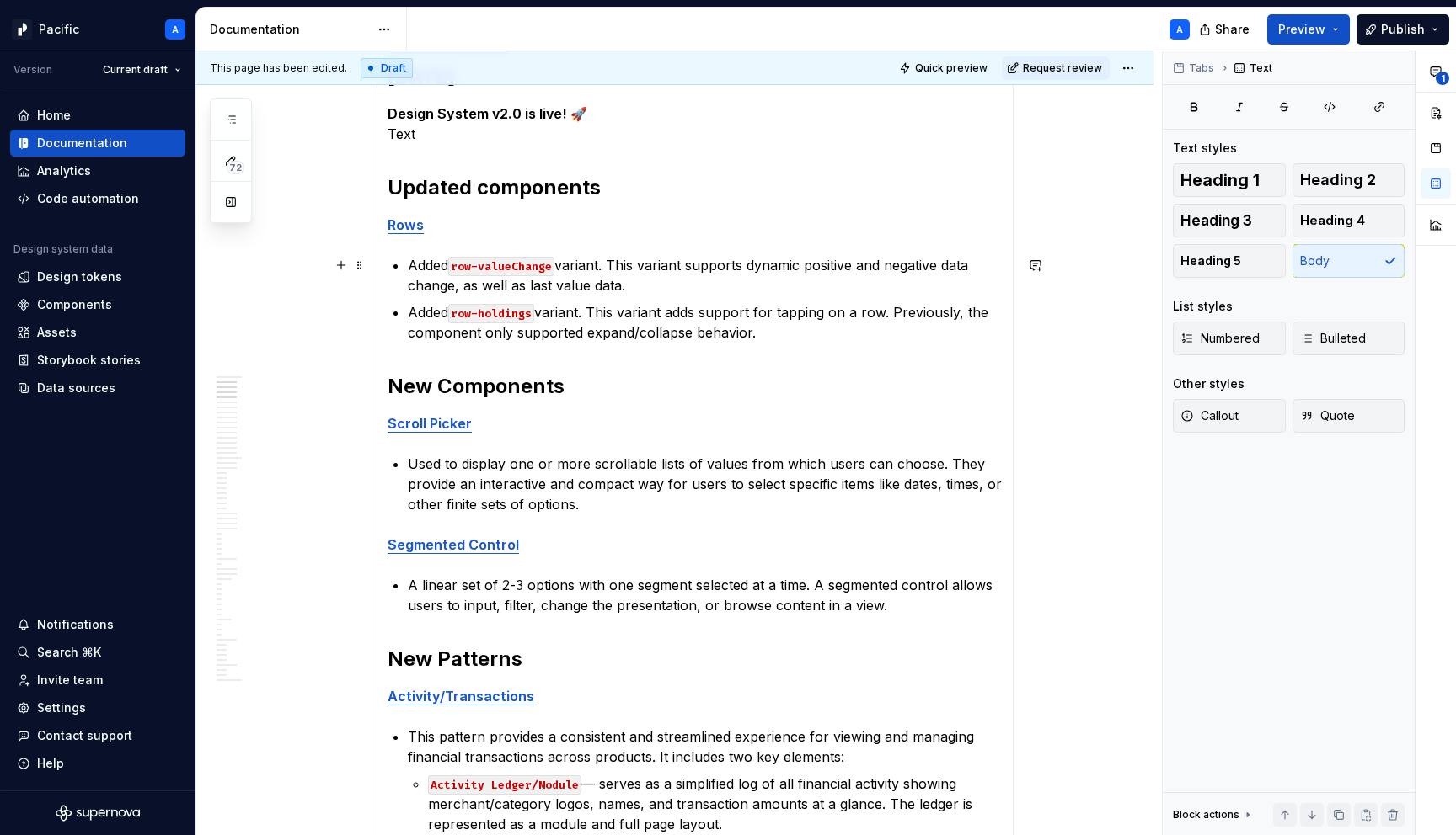
scroll to position [356, 0]
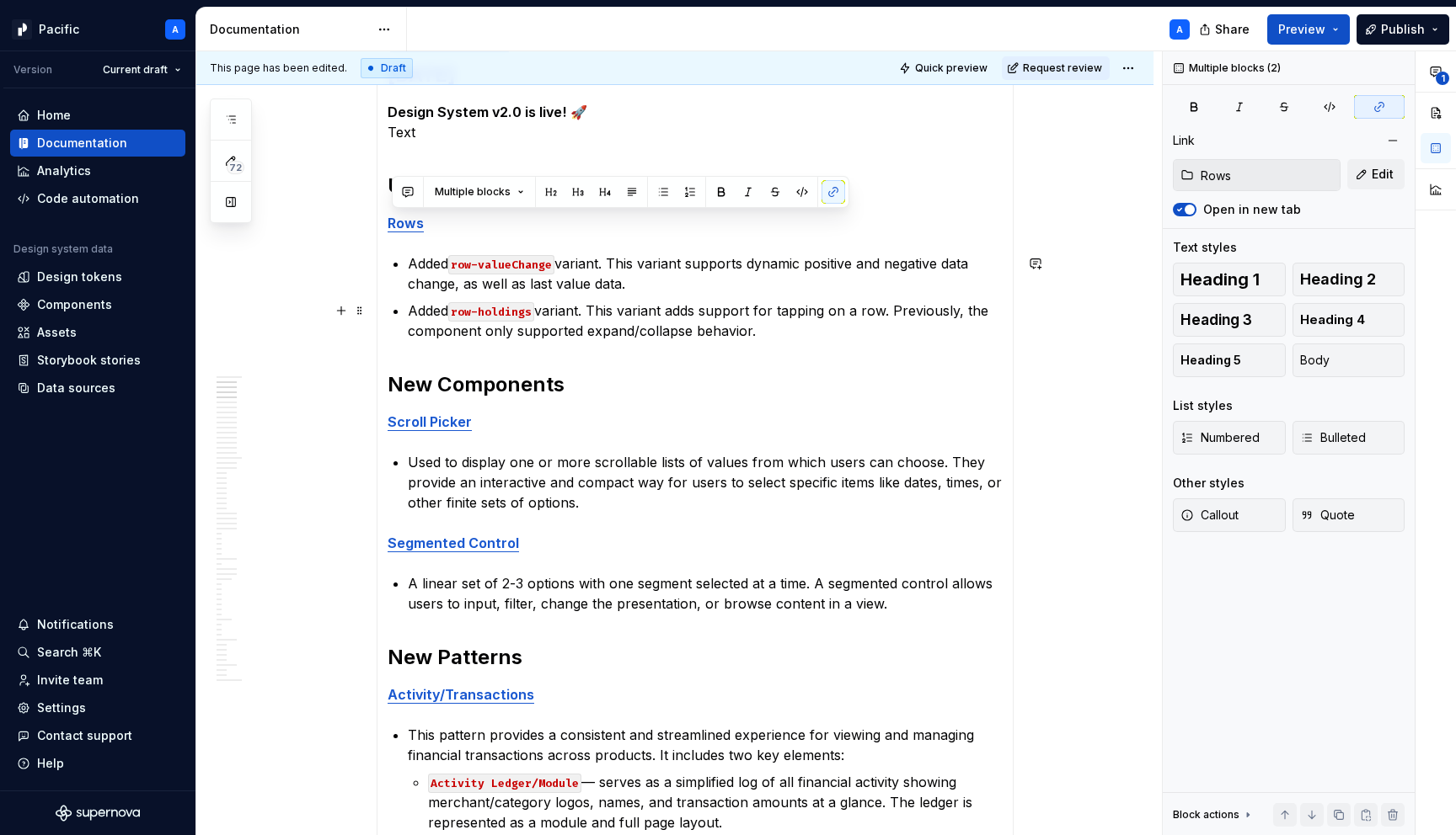
drag, startPoint x: 392, startPoint y: 214, endPoint x: 814, endPoint y: 330, distance: 437.7
click at [814, 330] on section-item-column "[DATE] Design System v2.0 is live! 🚀 Text Updated components Rows Added row-val…" at bounding box center [694, 699] width 615 height 1276
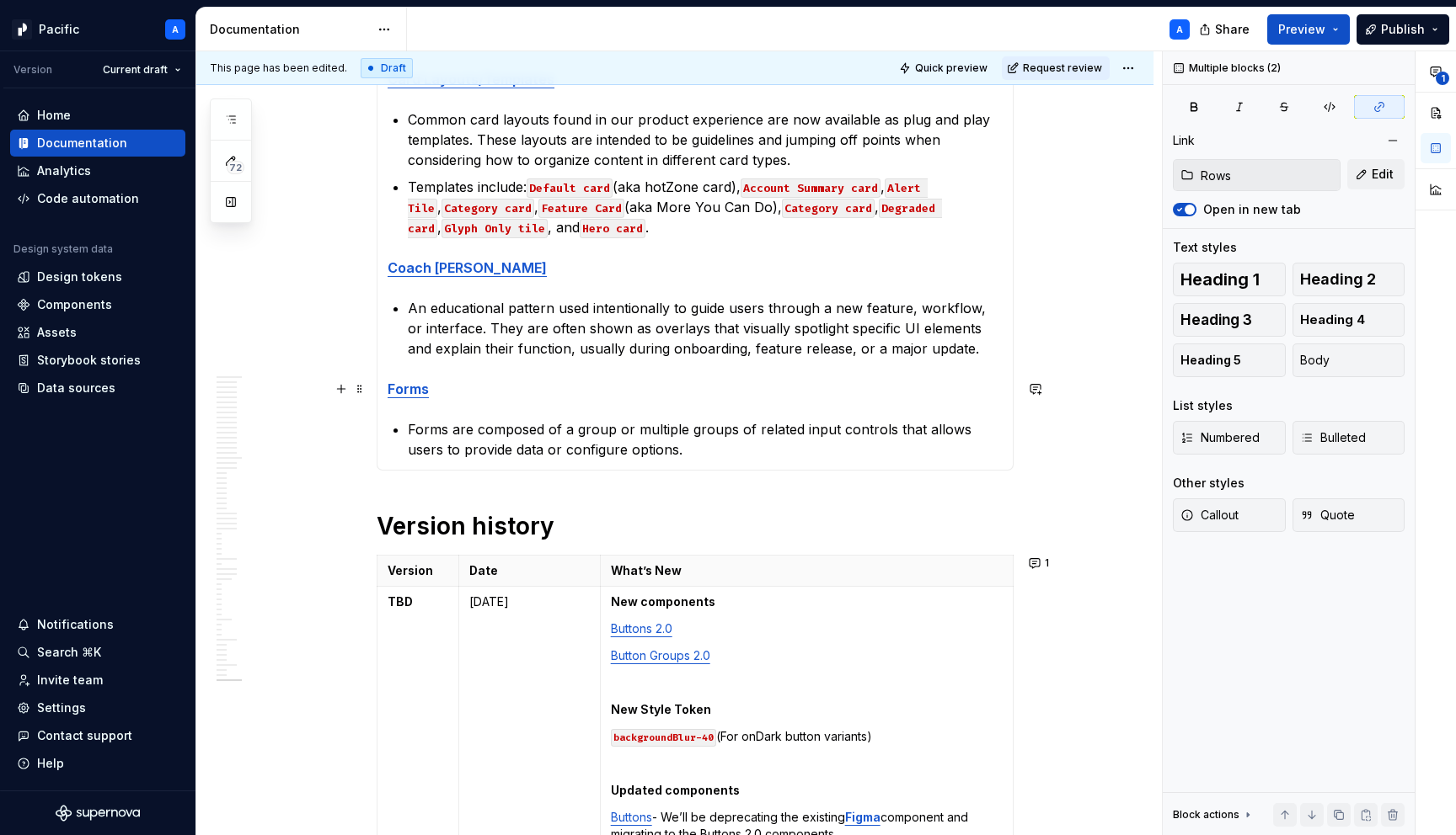
scroll to position [1282, 0]
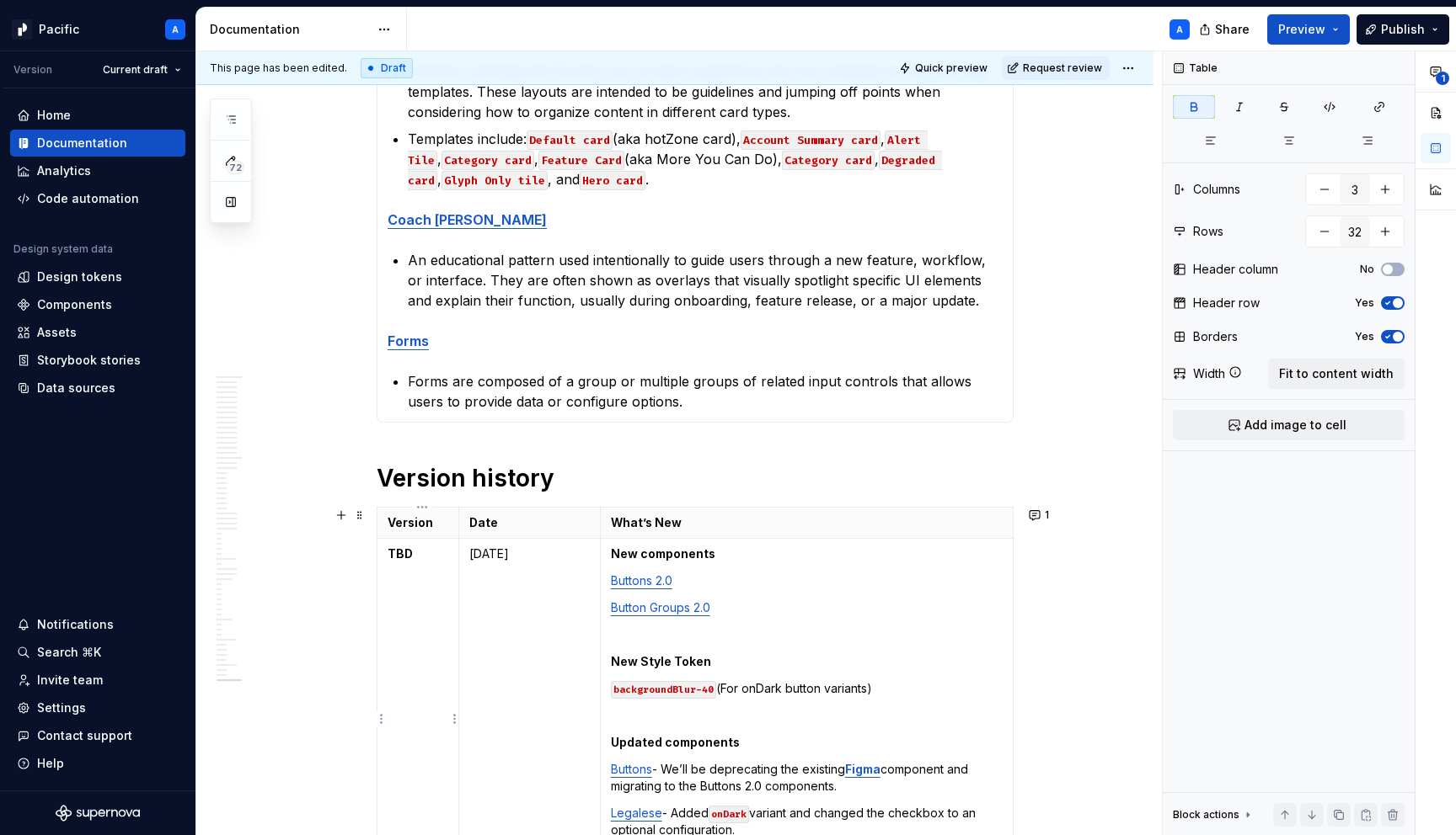
click at [403, 553] on strong "TBD" at bounding box center [400, 553] width 26 height 14
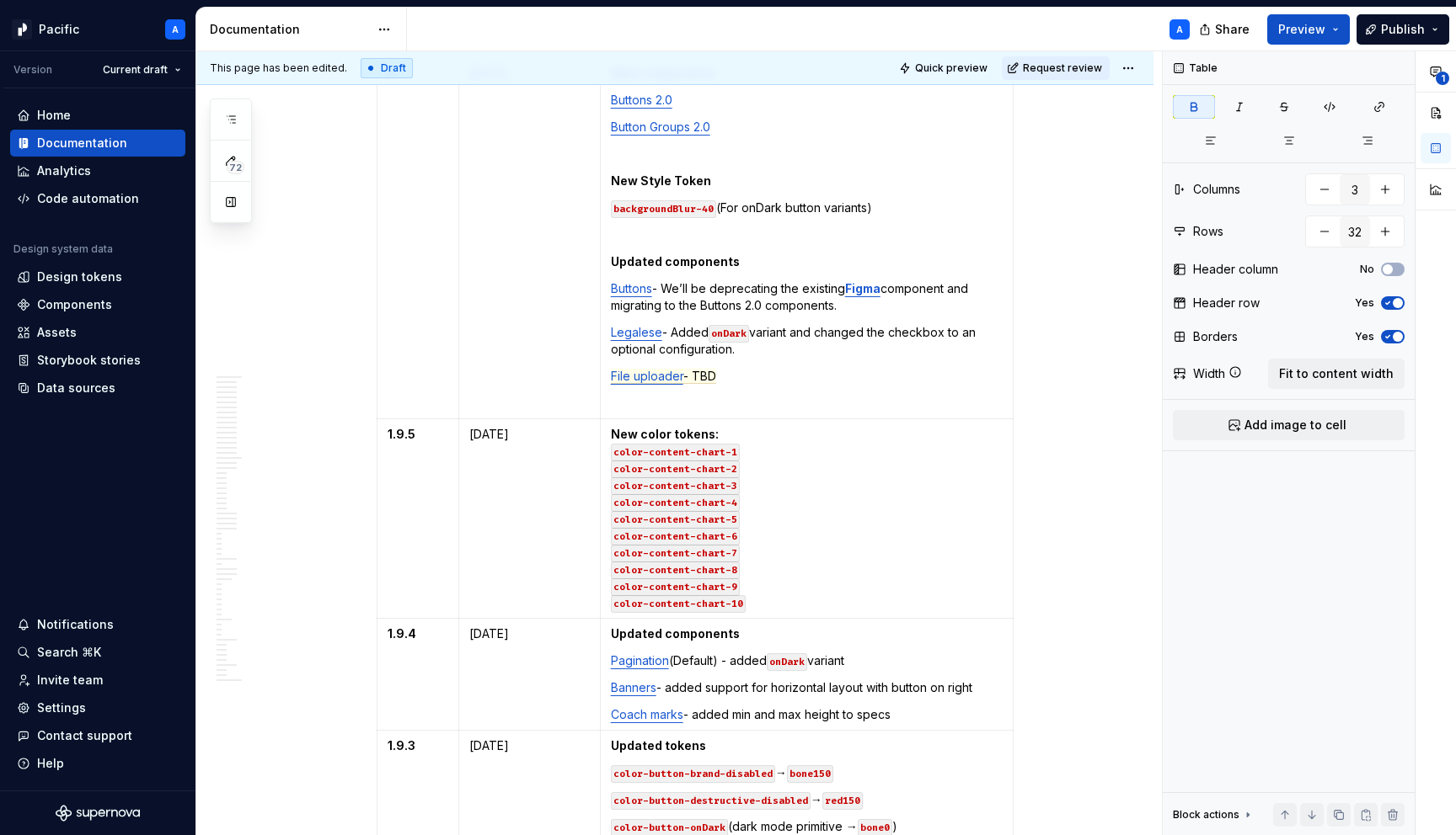
scroll to position [1693, 0]
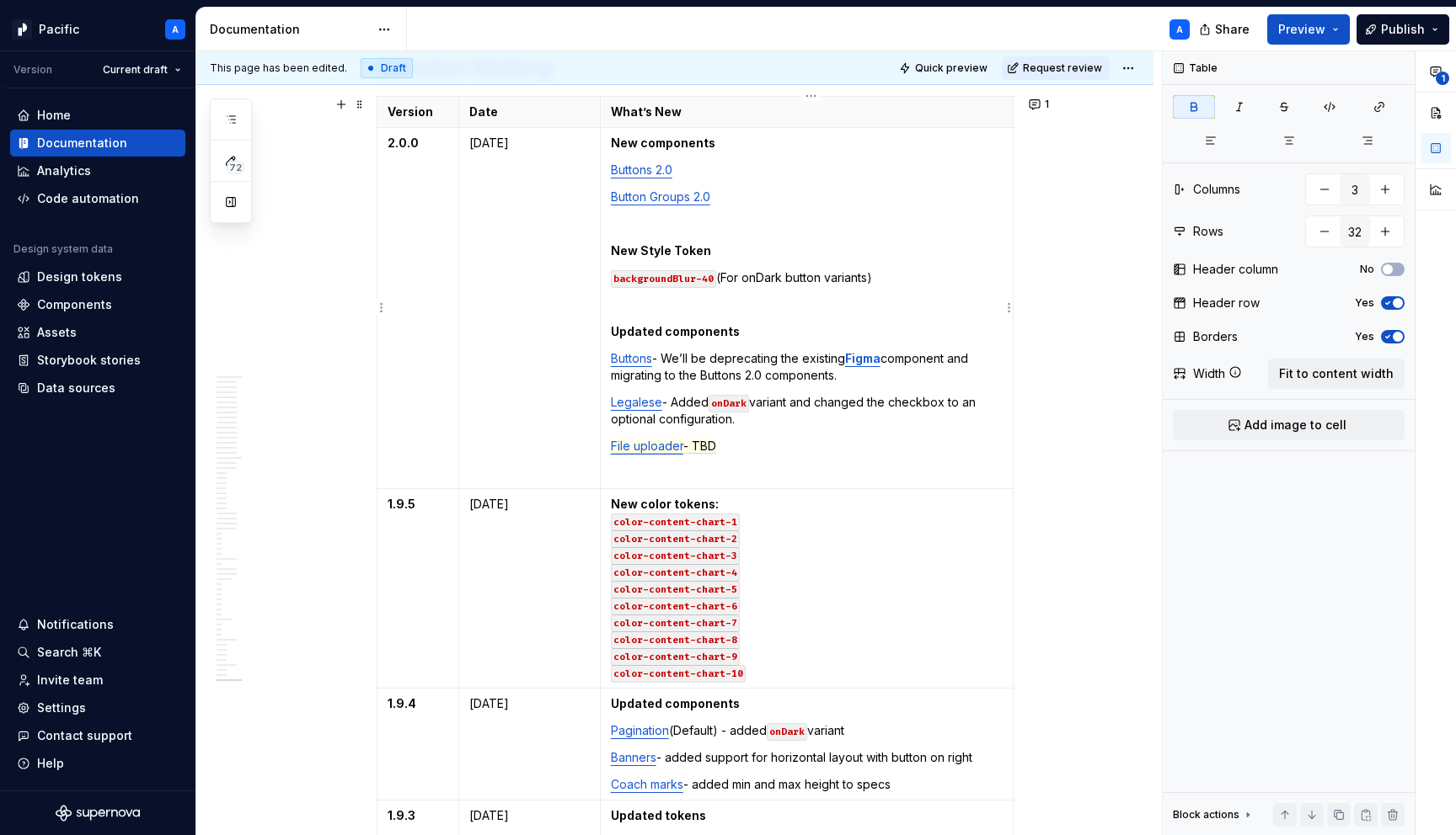
click at [829, 440] on p "File uploader - TBD" at bounding box center [807, 446] width 392 height 17
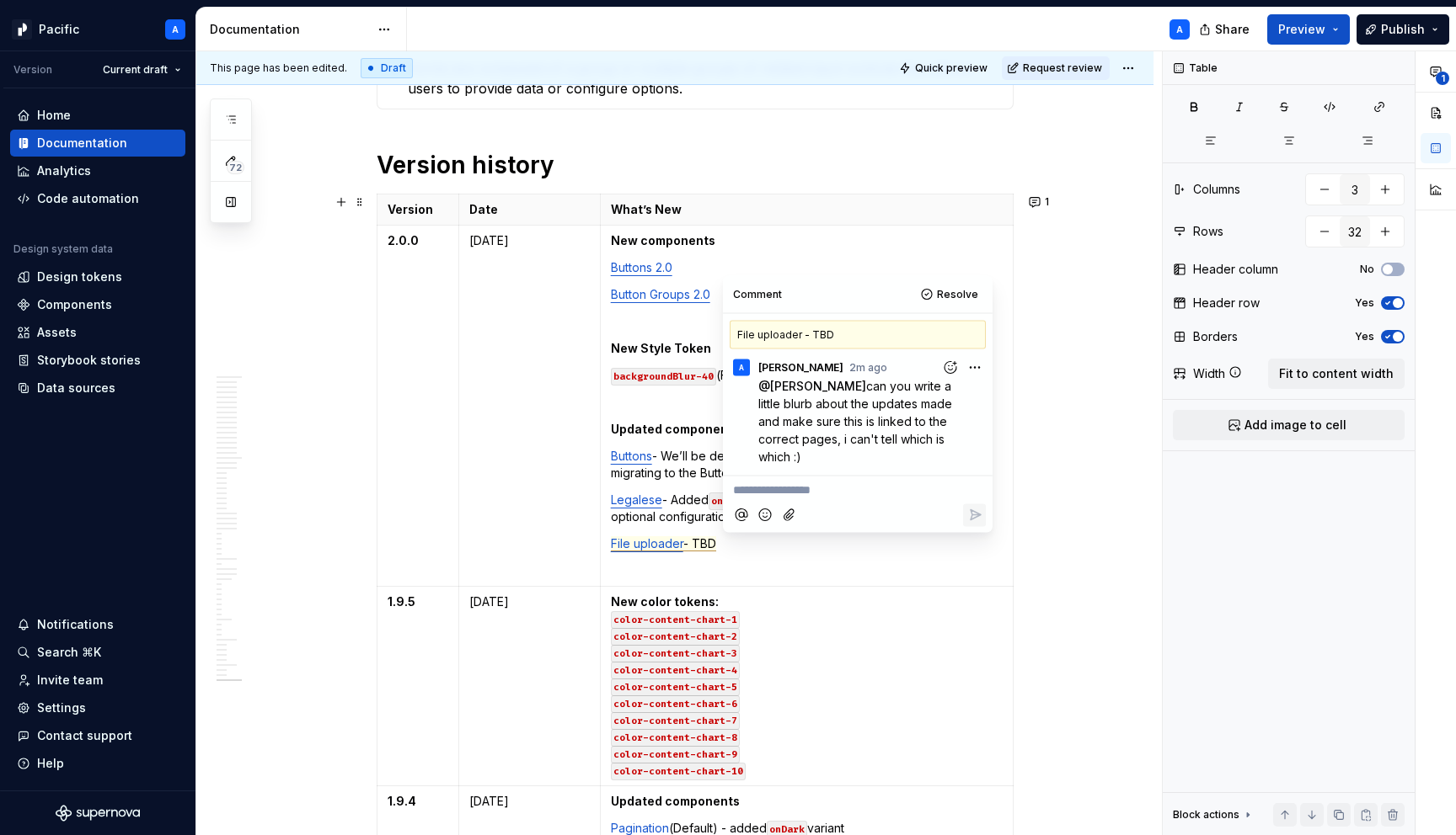
scroll to position [1592, 0]
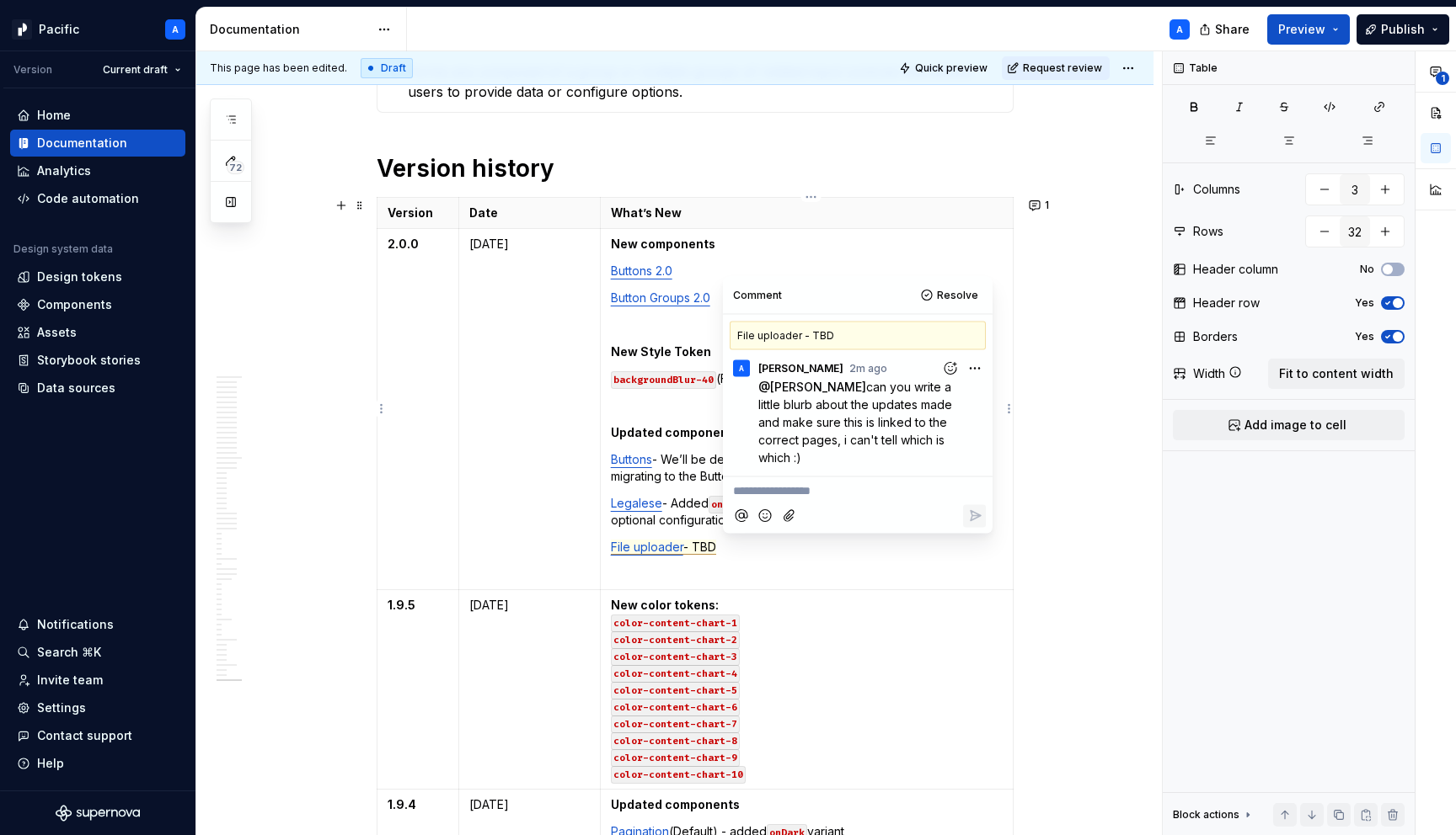
click at [659, 318] on p at bounding box center [807, 325] width 392 height 17
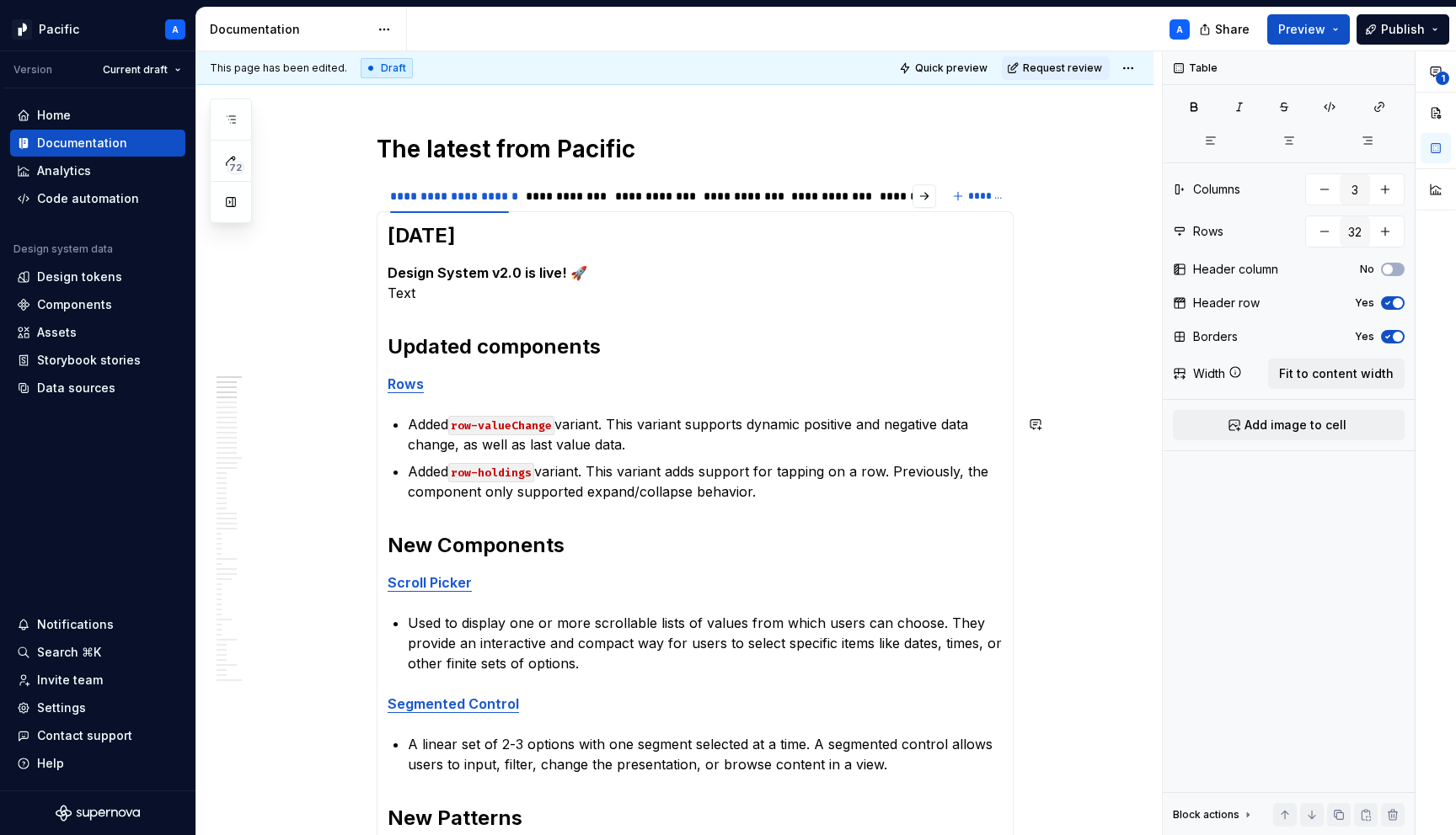
scroll to position [190, 0]
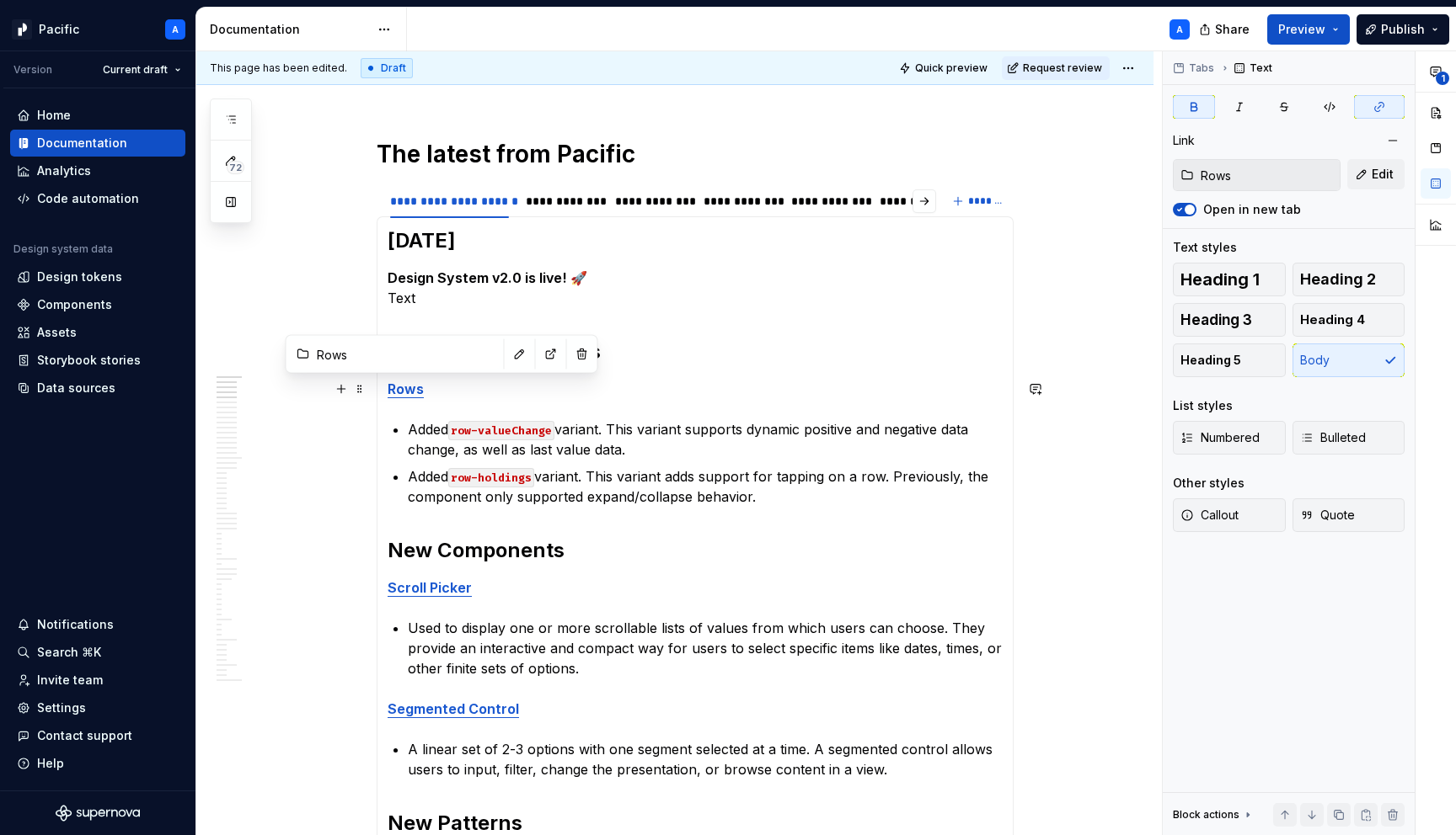
click at [418, 379] on p "Rows" at bounding box center [694, 389] width 615 height 20
click at [411, 393] on strong "Rows" at bounding box center [405, 389] width 36 height 17
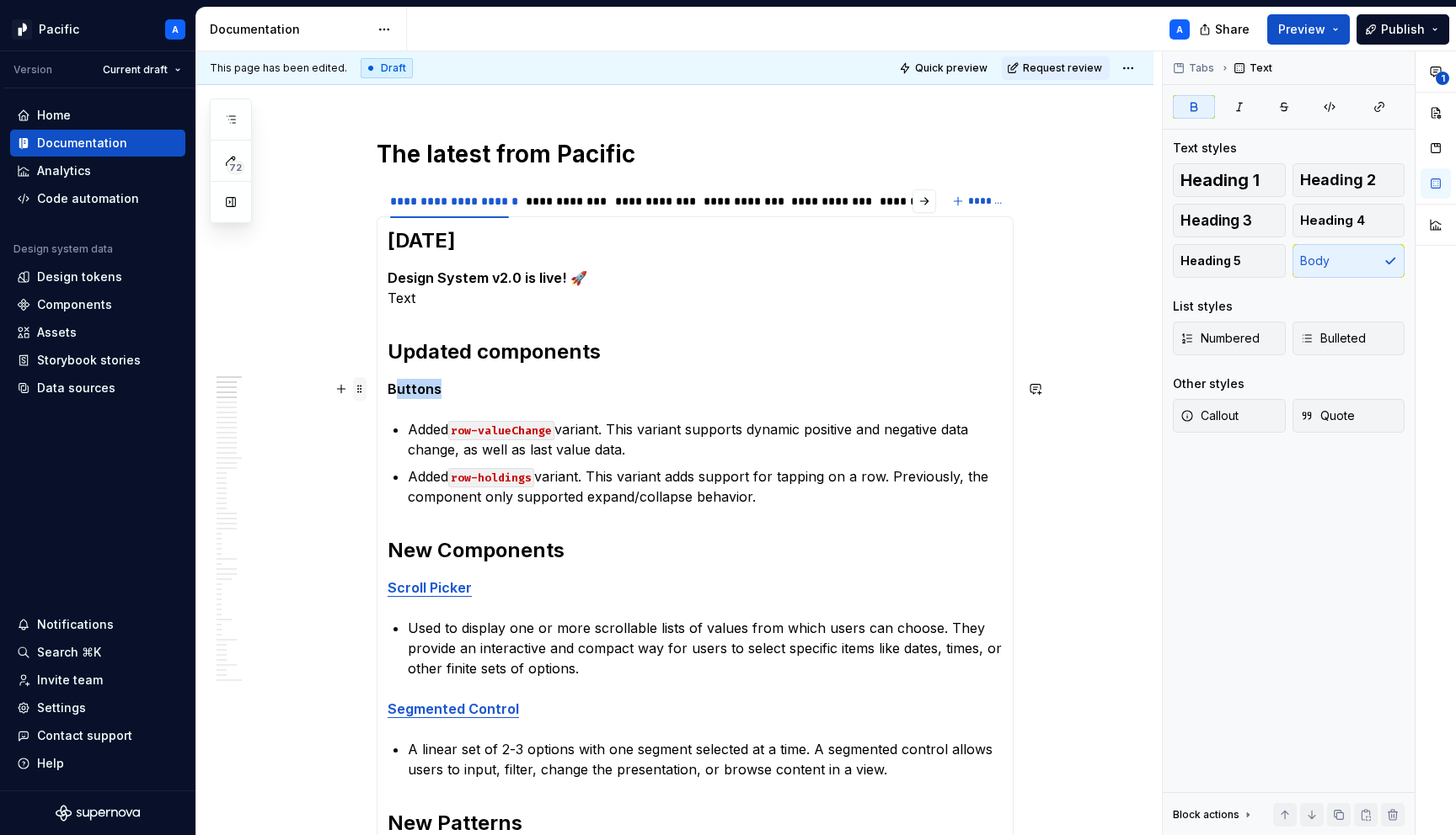
drag, startPoint x: 450, startPoint y: 391, endPoint x: 360, endPoint y: 380, distance: 90.7
click at [419, 394] on strong "Buttons" at bounding box center [414, 389] width 54 height 17
click at [784, 361] on button "button" at bounding box center [780, 357] width 24 height 24
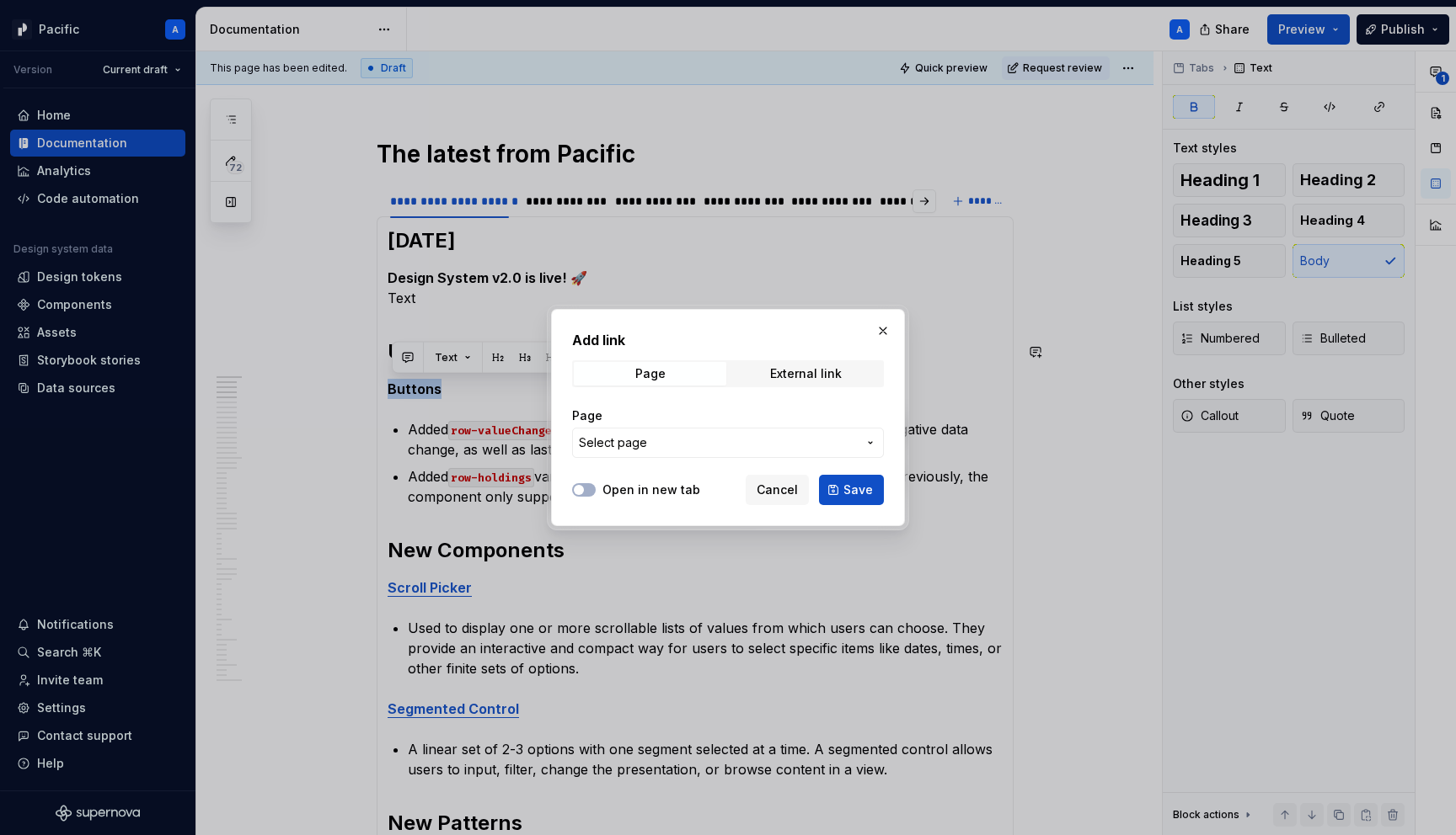
click at [754, 438] on span "Select page" at bounding box center [718, 443] width 278 height 17
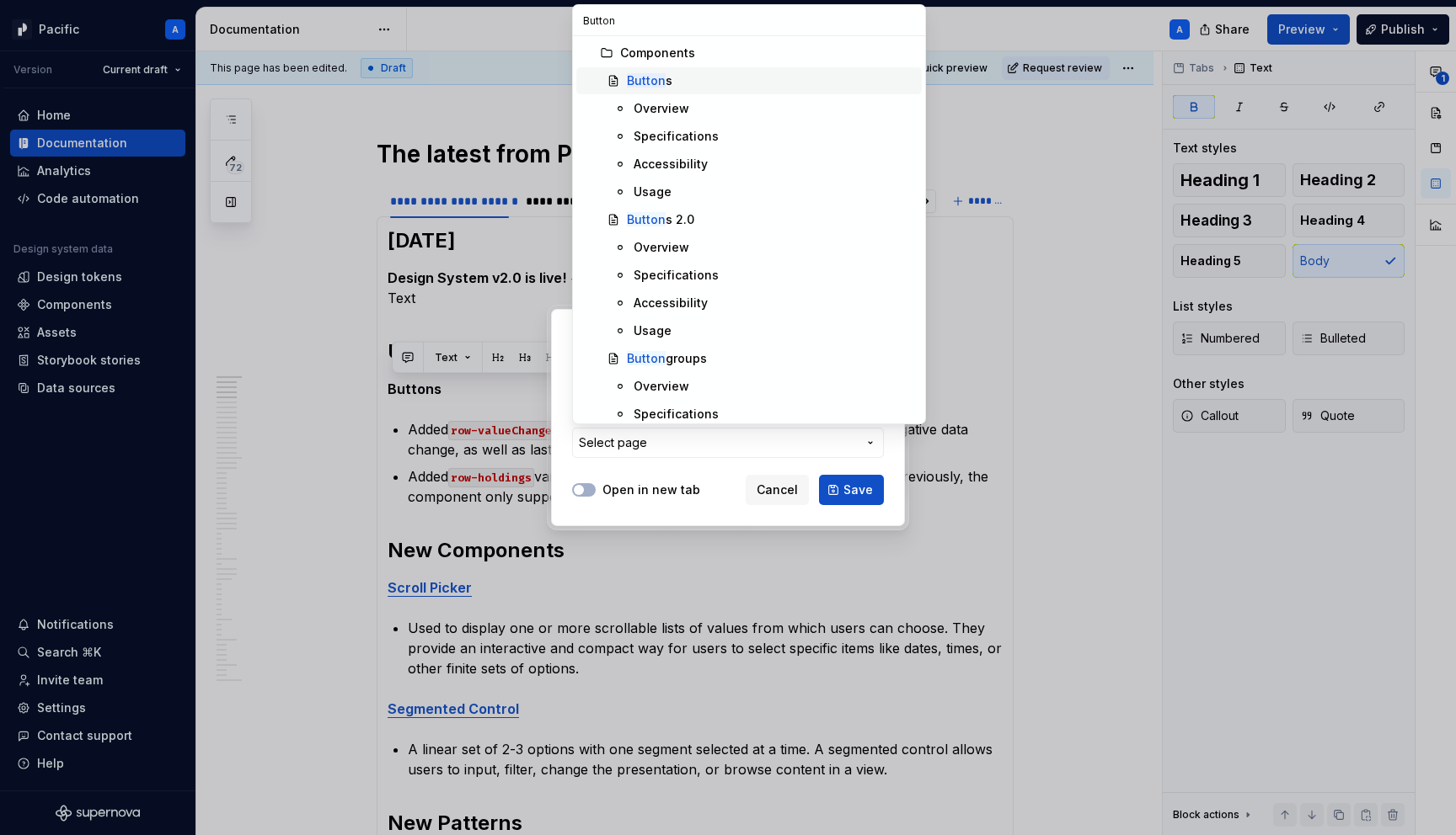
type input "Button"
click at [669, 75] on div "Button s" at bounding box center [770, 81] width 288 height 17
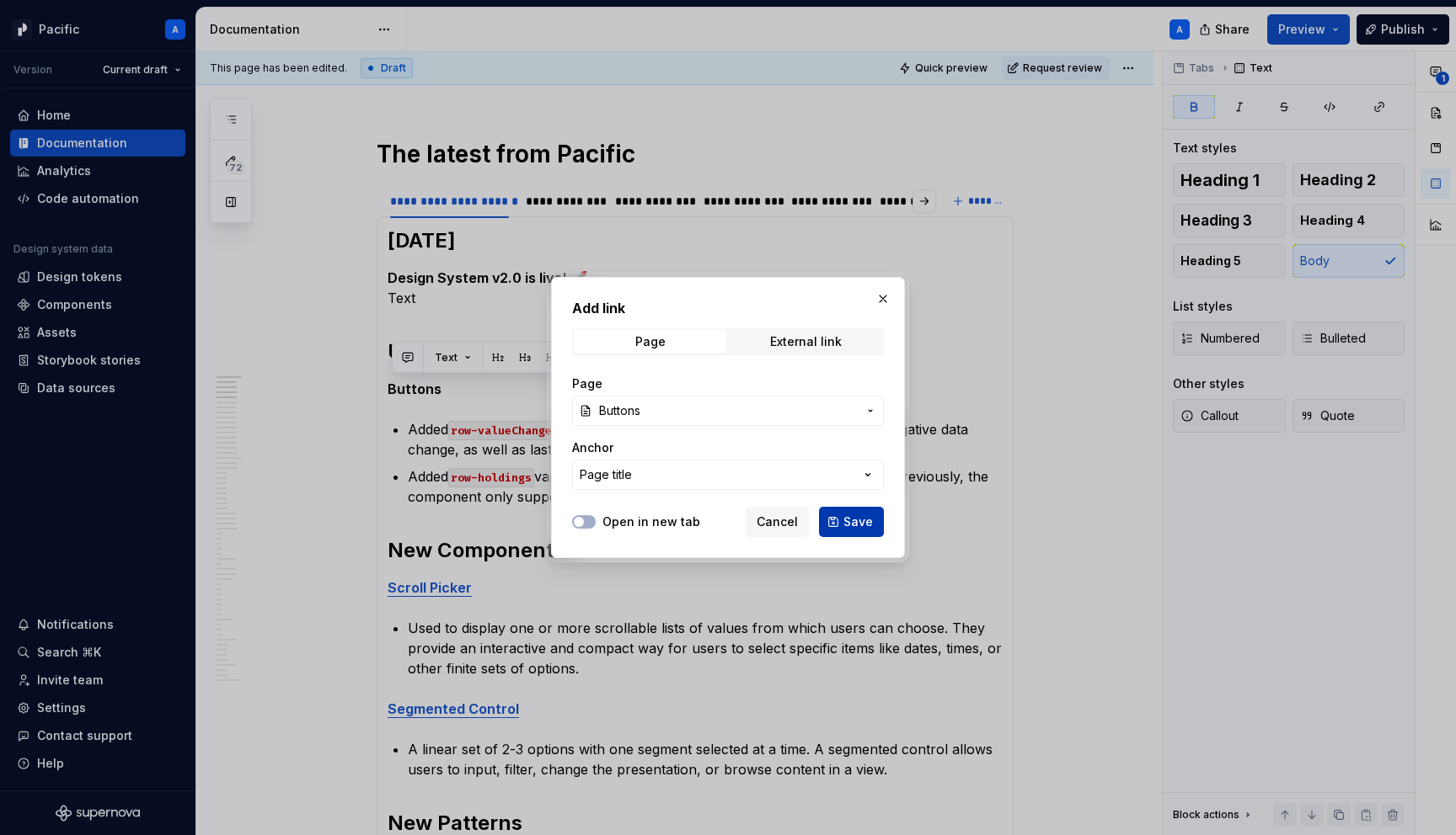
click at [848, 527] on span "Save" at bounding box center [857, 522] width 30 height 17
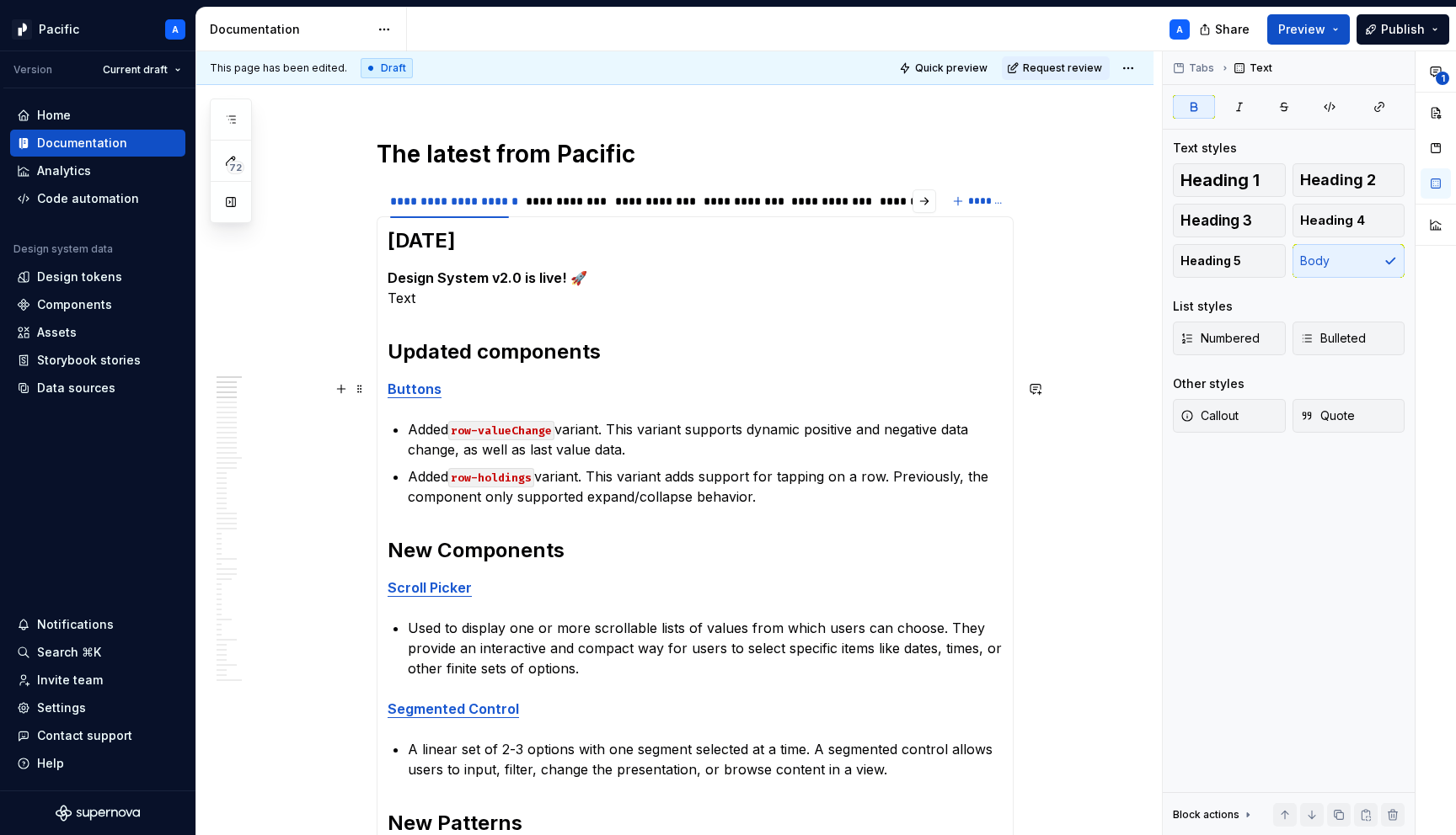
click at [443, 395] on p "Buttons" at bounding box center [694, 389] width 615 height 20
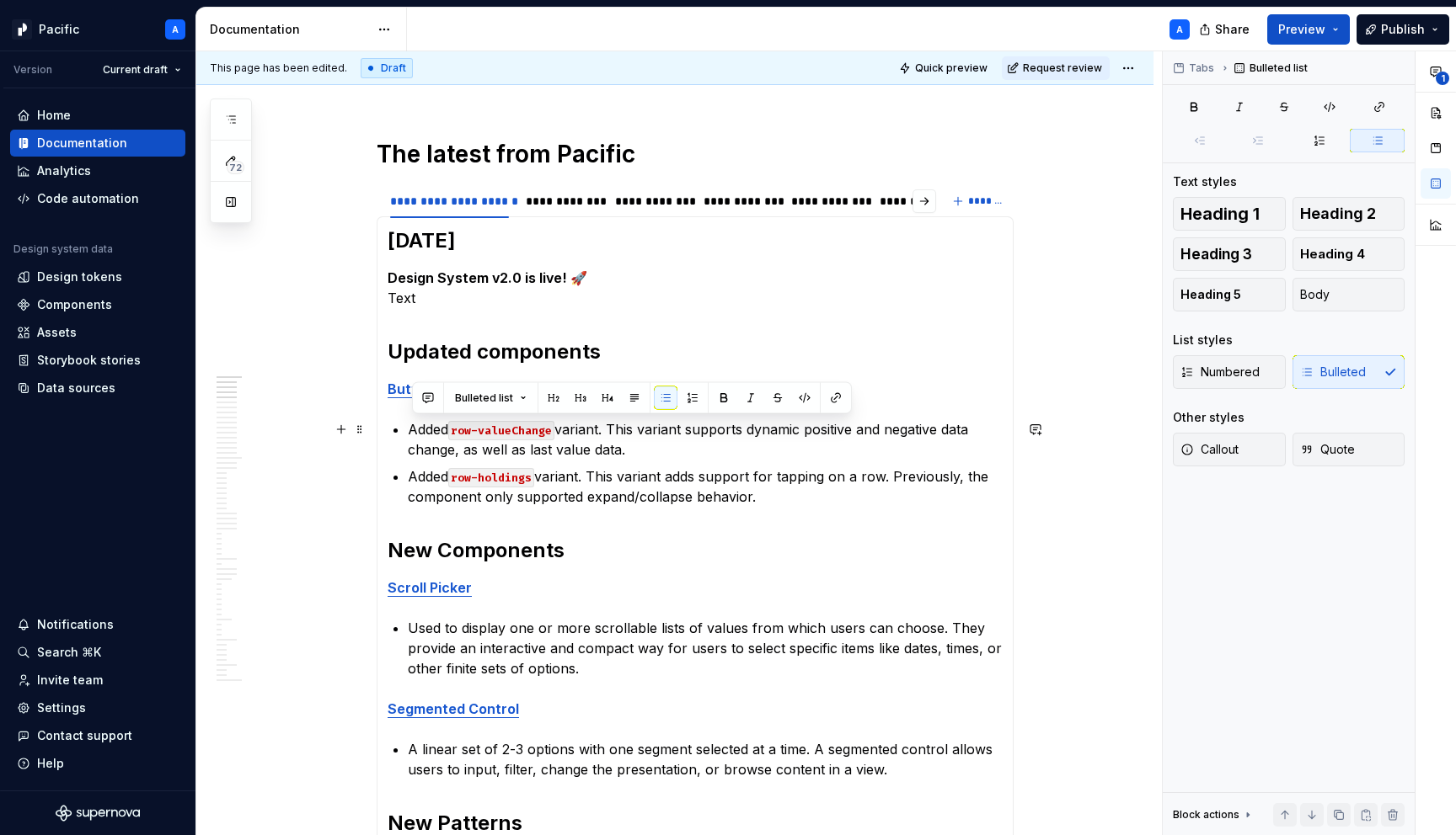
drag, startPoint x: 800, startPoint y: 501, endPoint x: 400, endPoint y: 433, distance: 405.7
click at [408, 433] on ul "Added row-valueChange variant. This variant supports dynamic positive and negat…" at bounding box center [706, 463] width 595 height 88
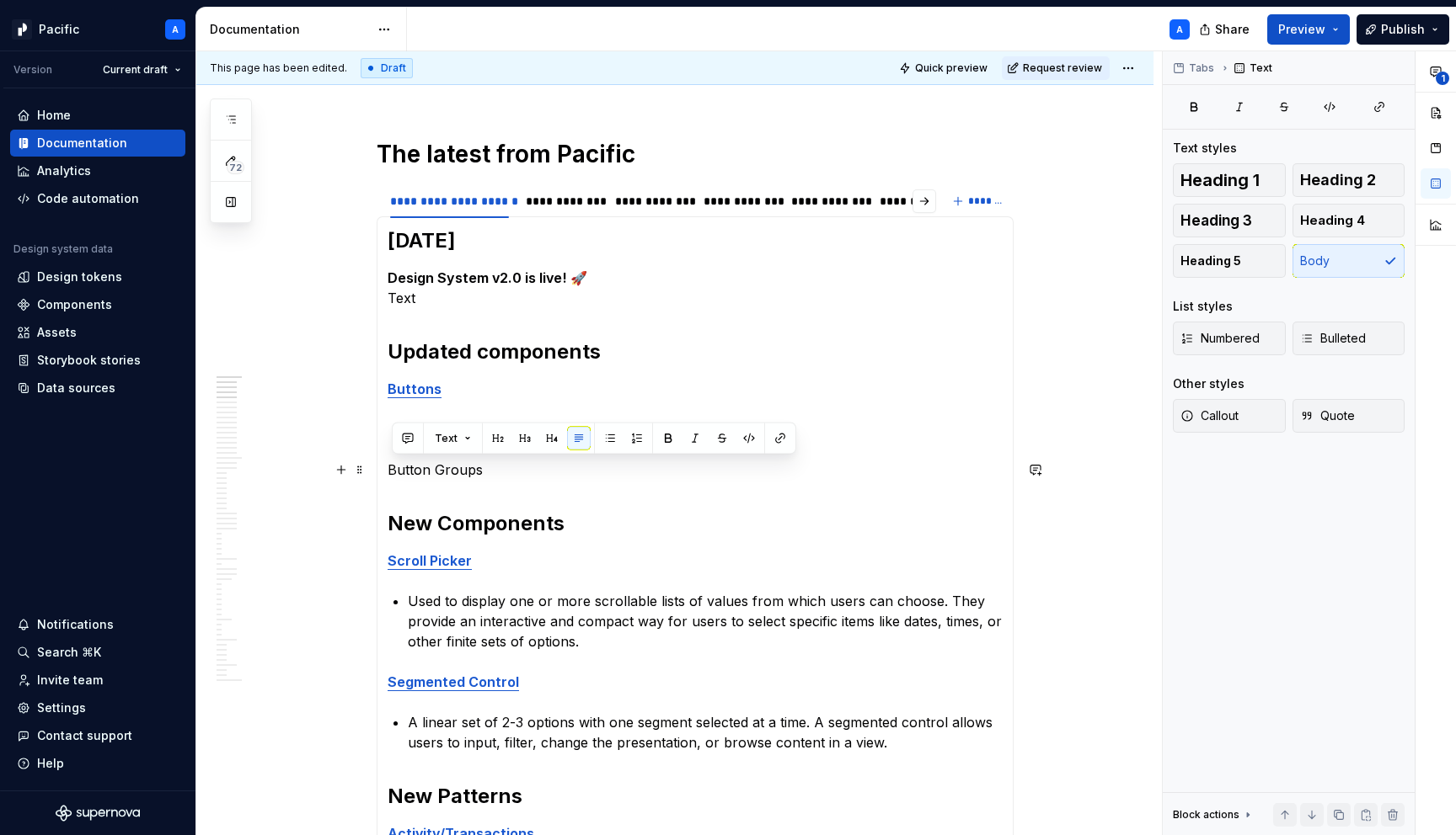
drag, startPoint x: 500, startPoint y: 472, endPoint x: 379, endPoint y: 472, distance: 121.0
click at [379, 472] on section "**********" at bounding box center [695, 835] width 637 height 1305
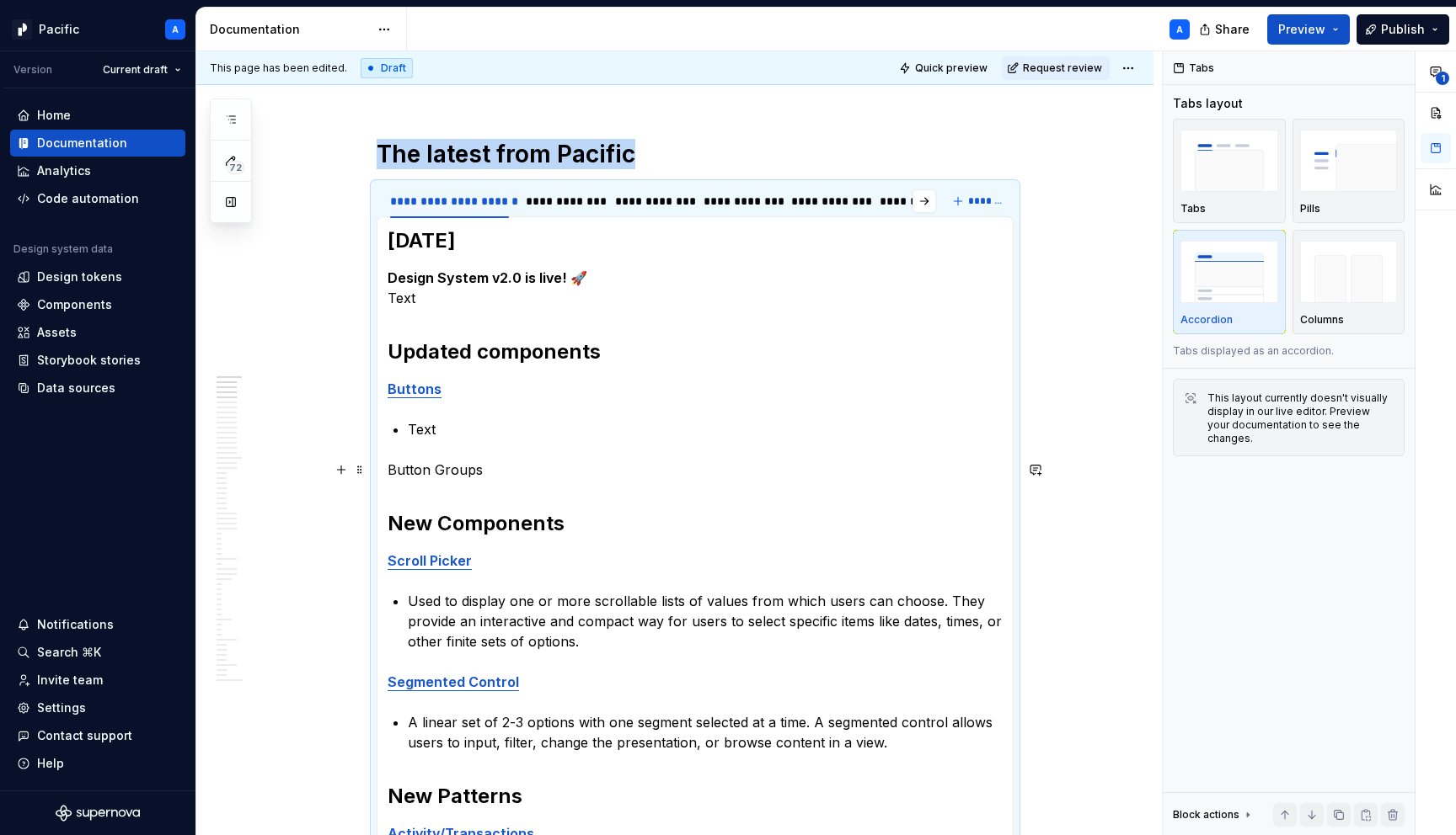
click at [410, 466] on p "Button Groups" at bounding box center [694, 469] width 615 height 20
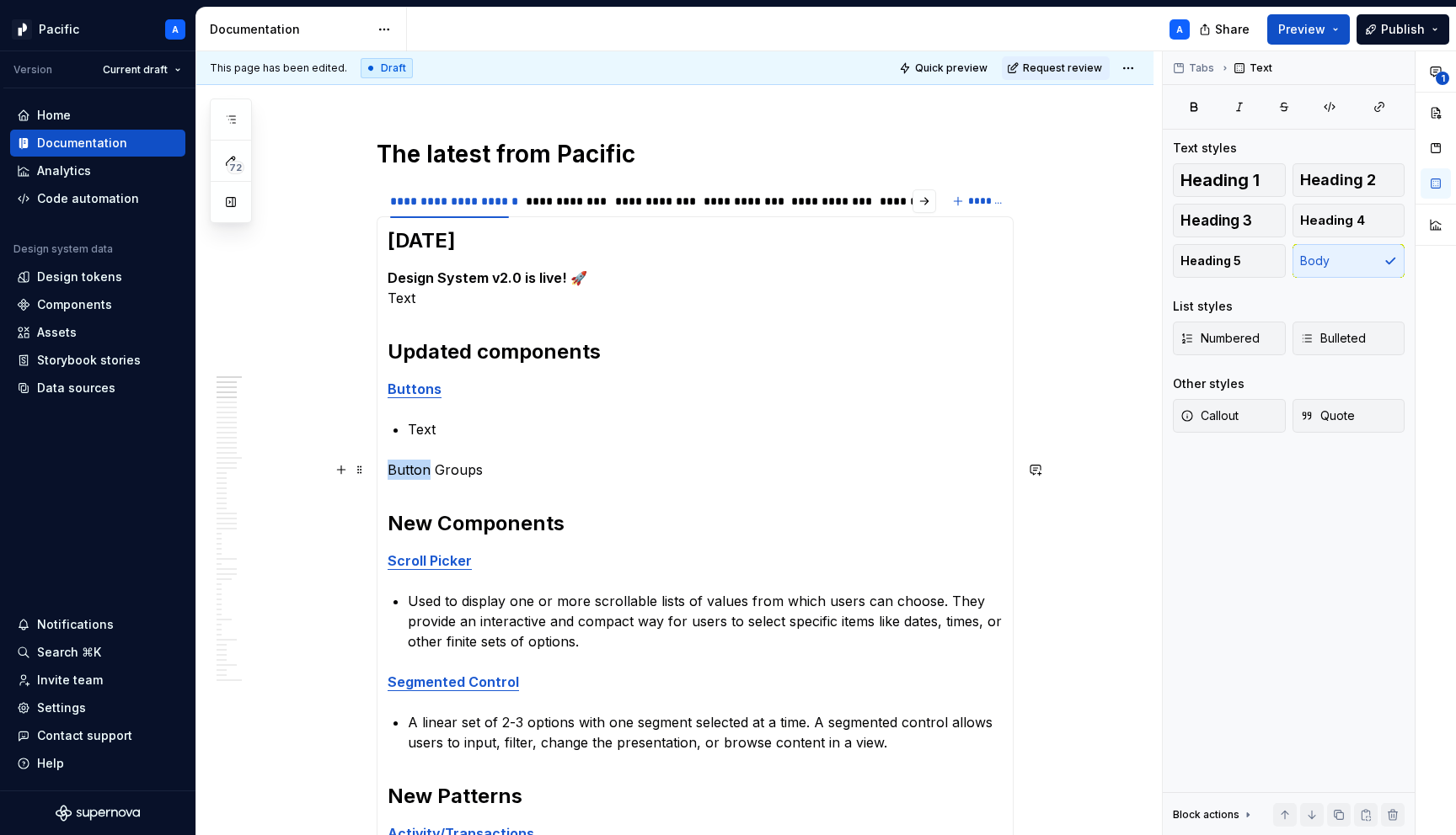
click at [410, 466] on p "Button Groups" at bounding box center [694, 469] width 615 height 20
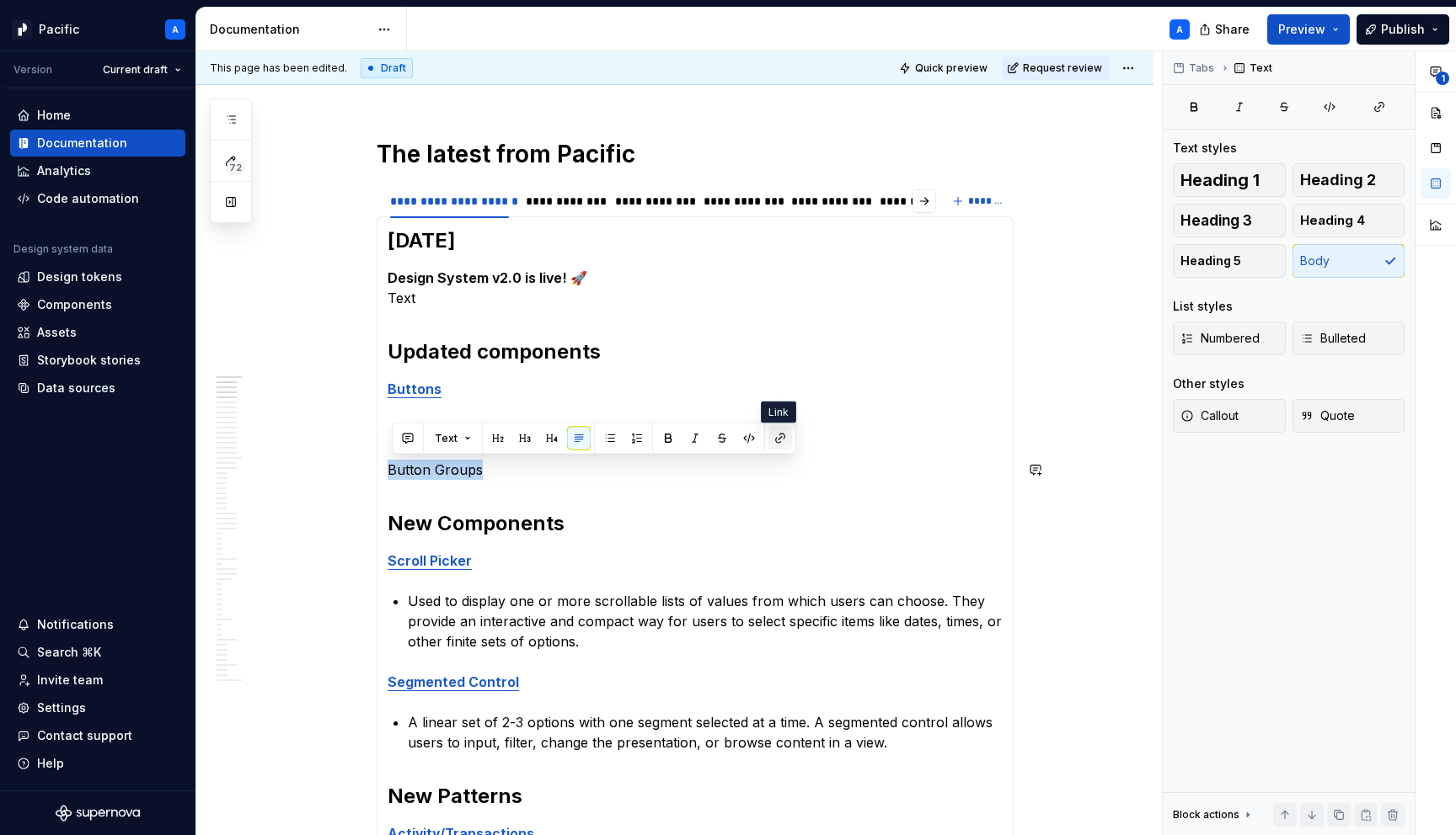
click at [786, 442] on button "button" at bounding box center [780, 438] width 24 height 24
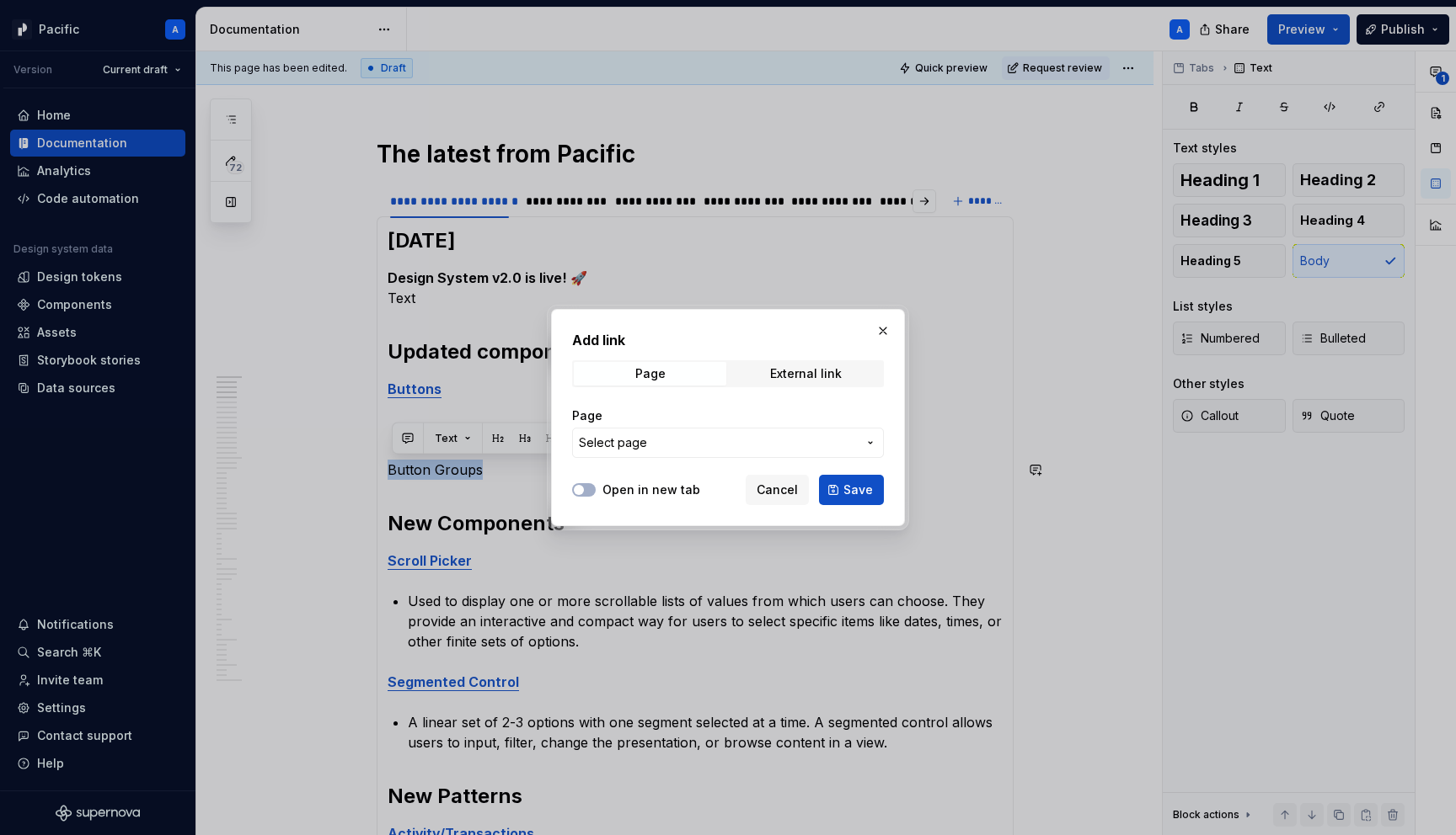
click at [786, 442] on span "Select page" at bounding box center [718, 443] width 278 height 17
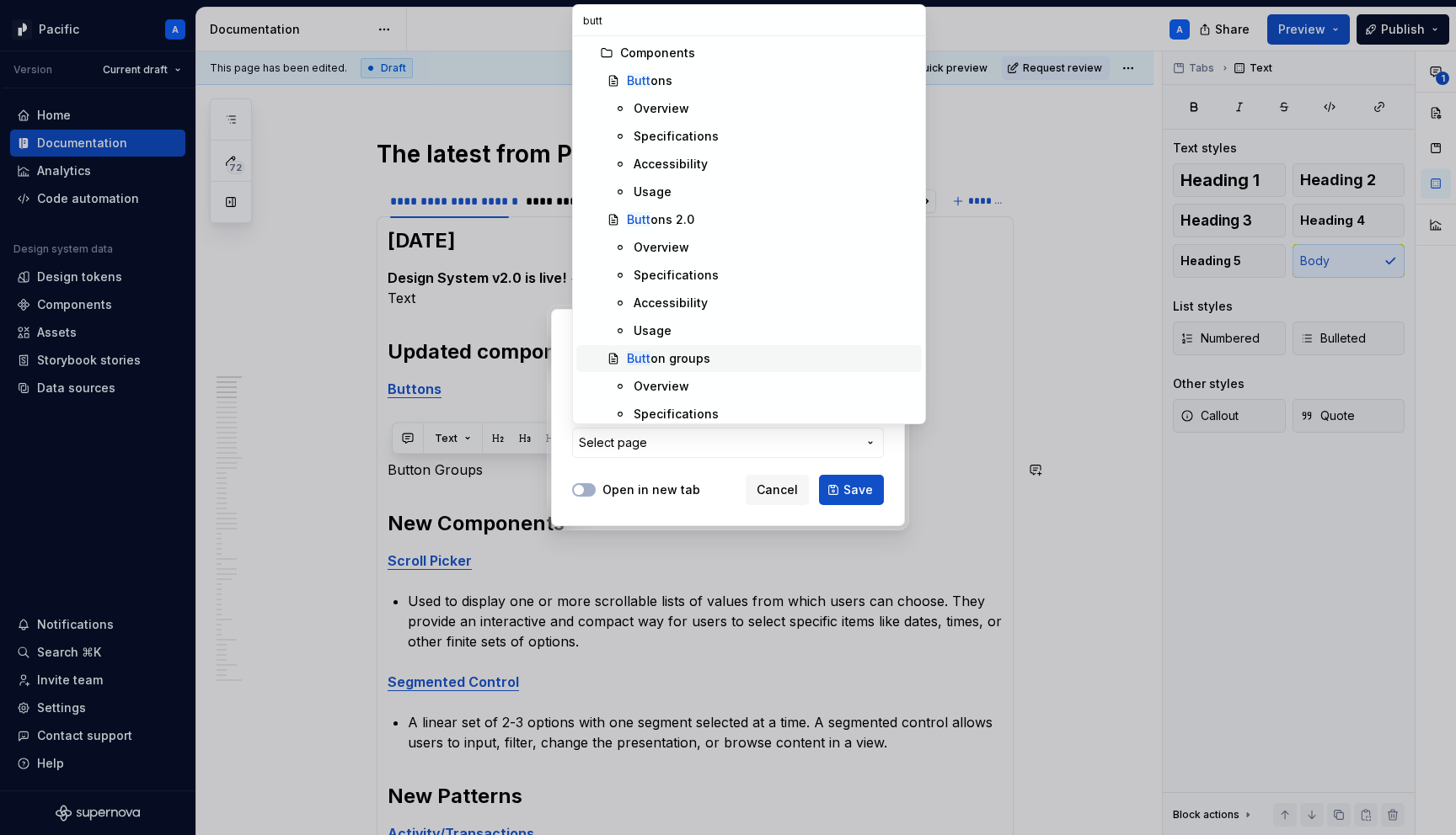
type input "butt"
click at [718, 351] on div "Butt on groups" at bounding box center [770, 359] width 288 height 17
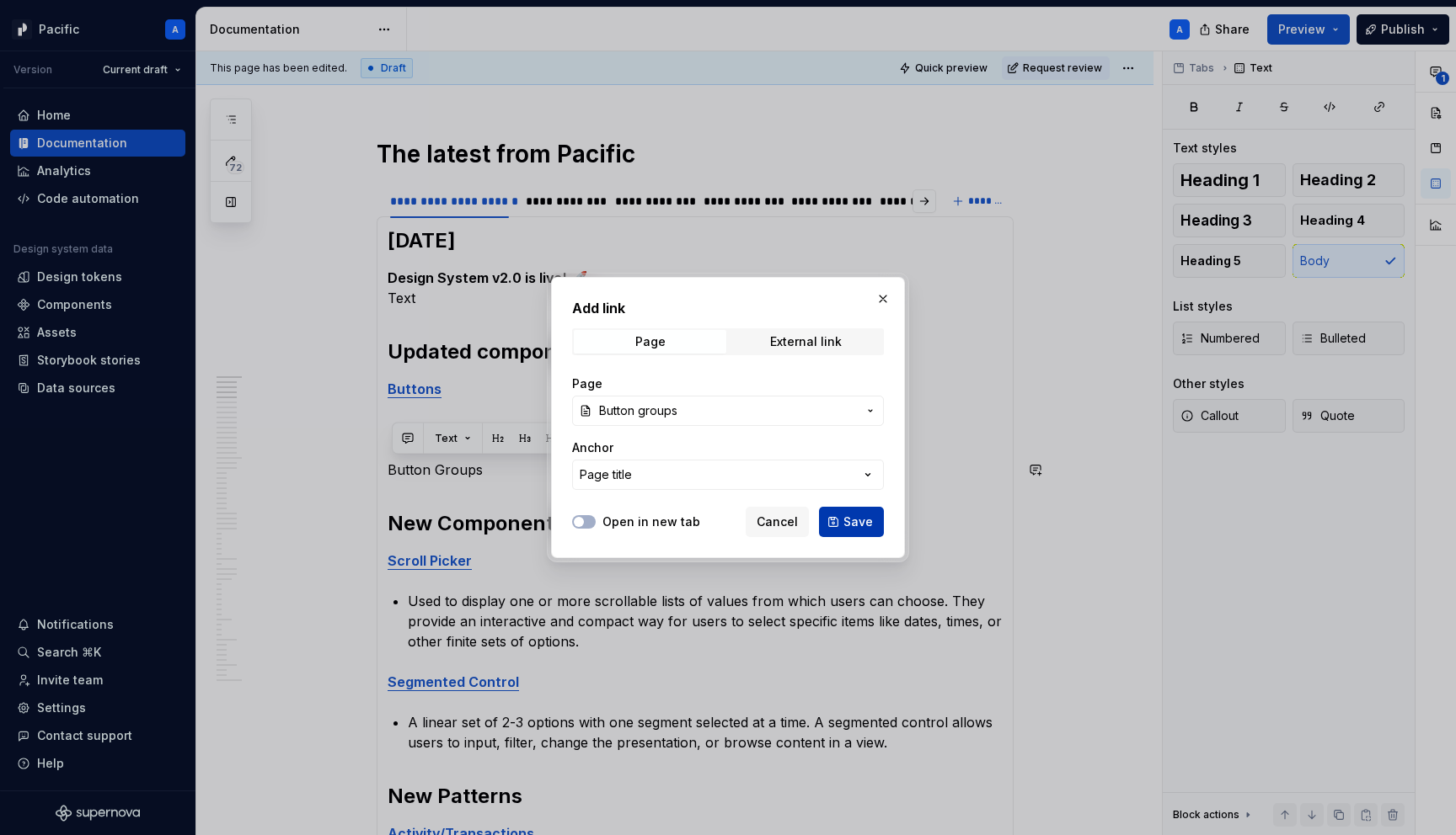
click at [851, 523] on span "Save" at bounding box center [857, 522] width 30 height 17
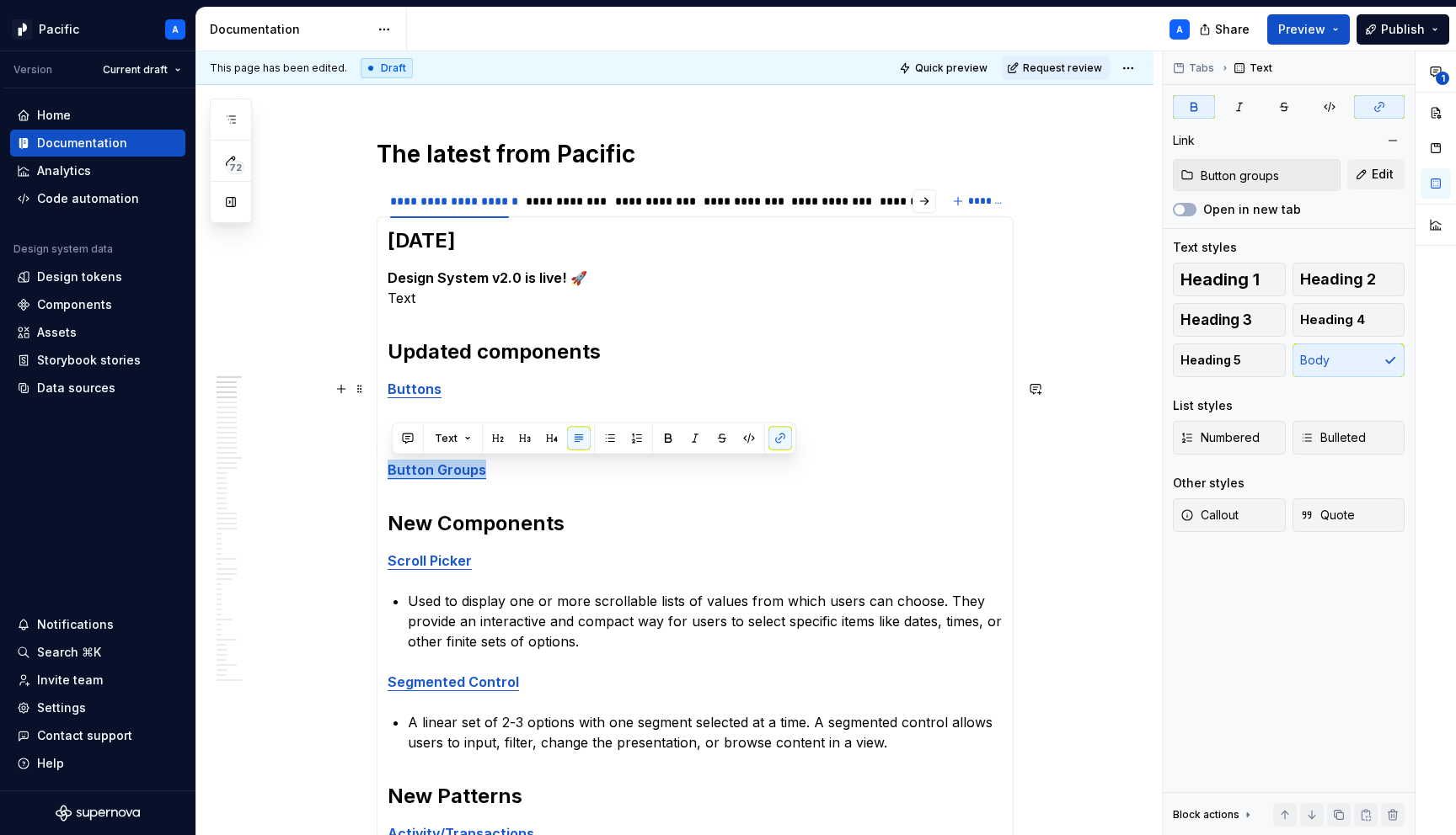
type input "Buttons"
click at [427, 386] on strong "Buttons" at bounding box center [414, 389] width 54 height 17
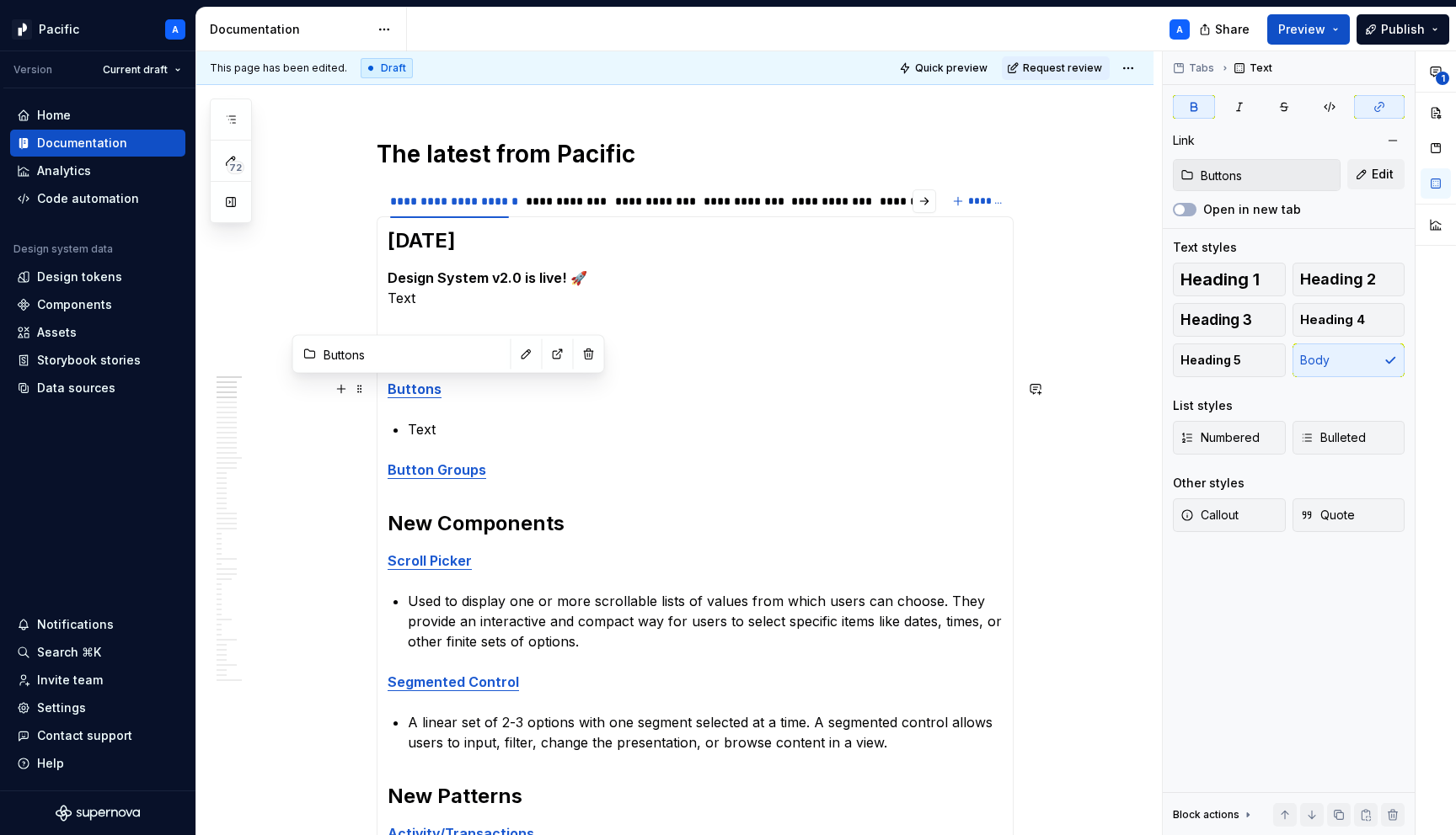
click at [427, 386] on strong "Buttons" at bounding box center [414, 389] width 54 height 17
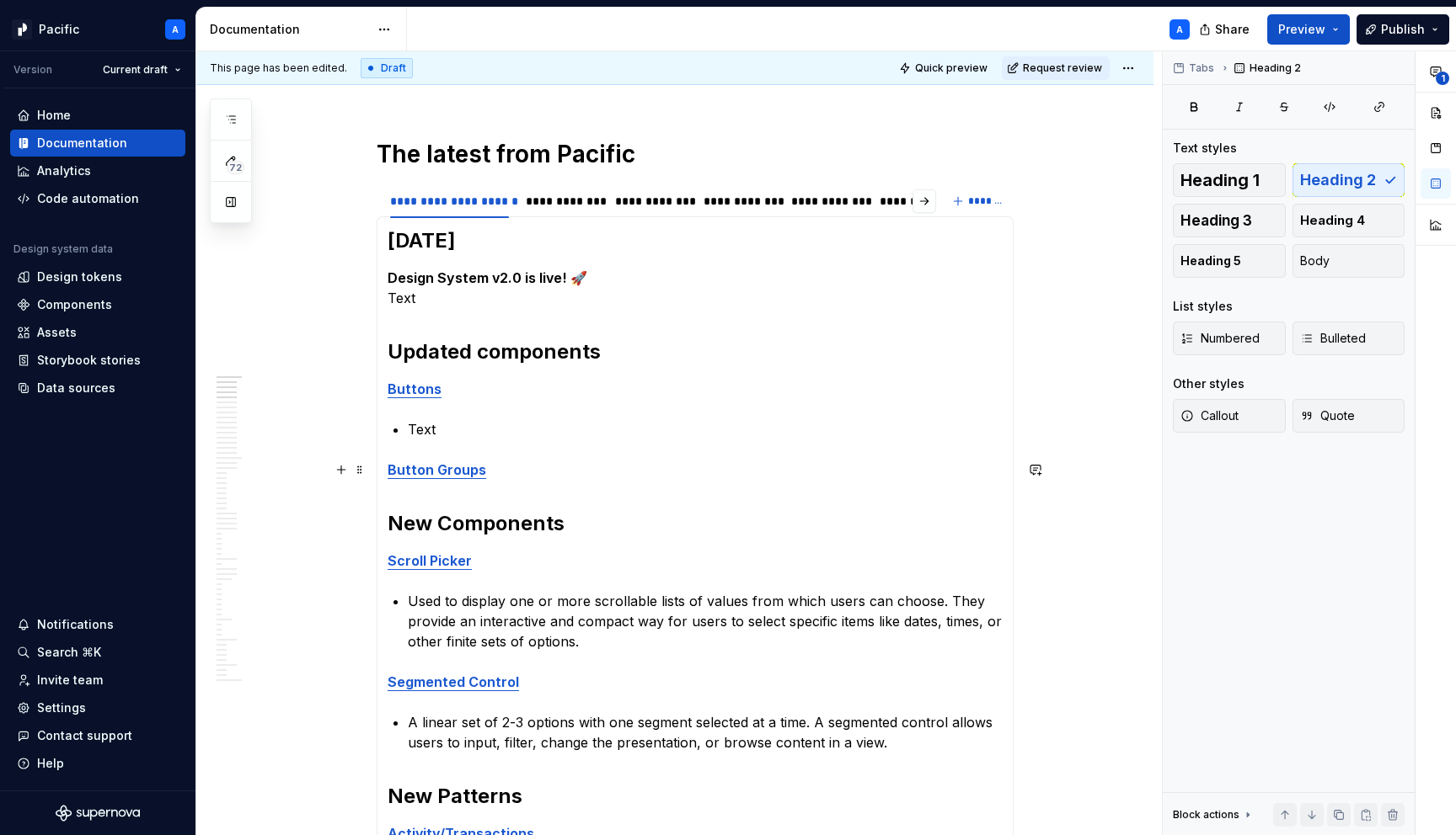
click at [538, 470] on p "Button Groups" at bounding box center [694, 469] width 615 height 20
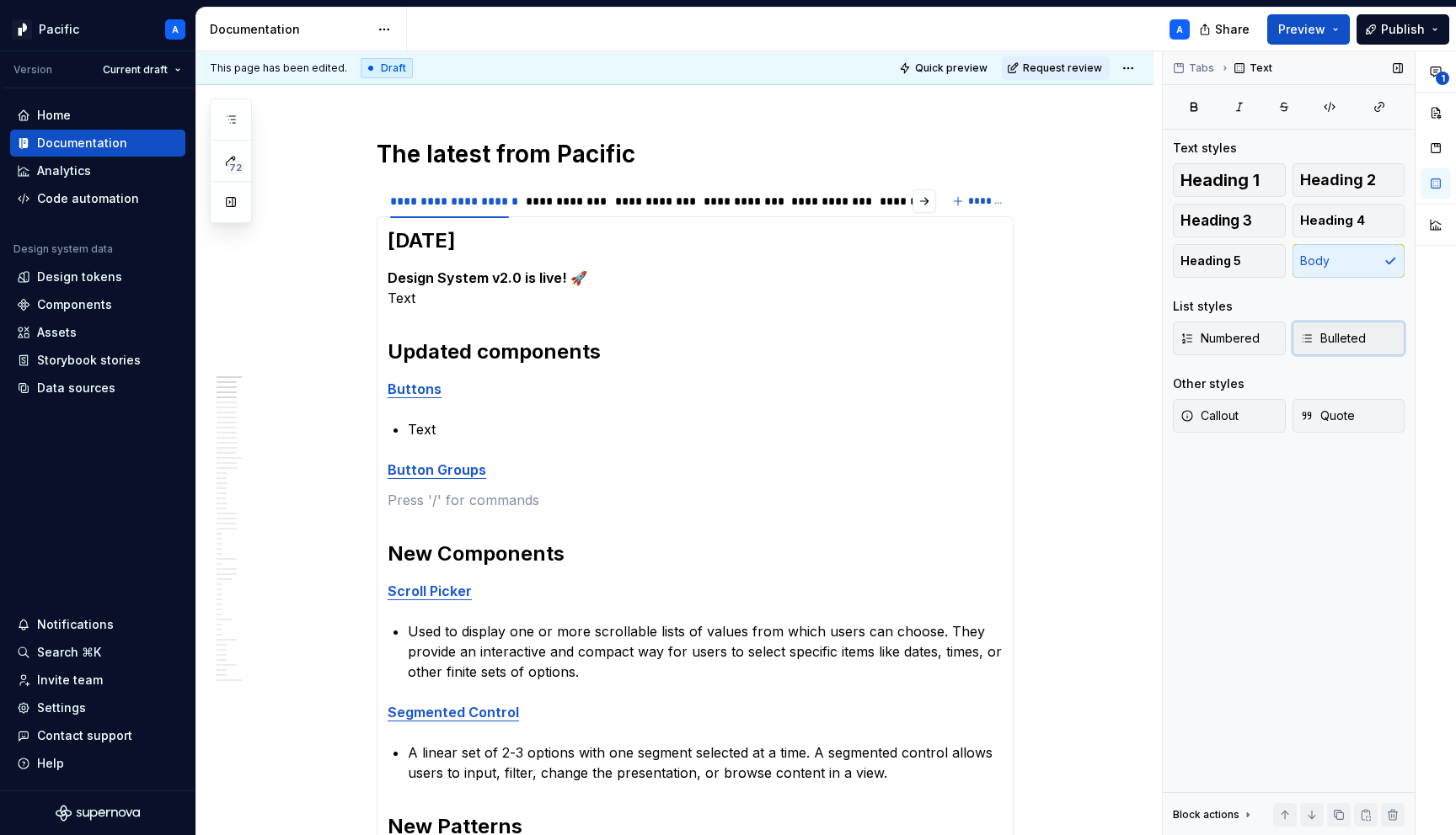
click at [1346, 341] on span "Bulleted" at bounding box center [1332, 338] width 66 height 17
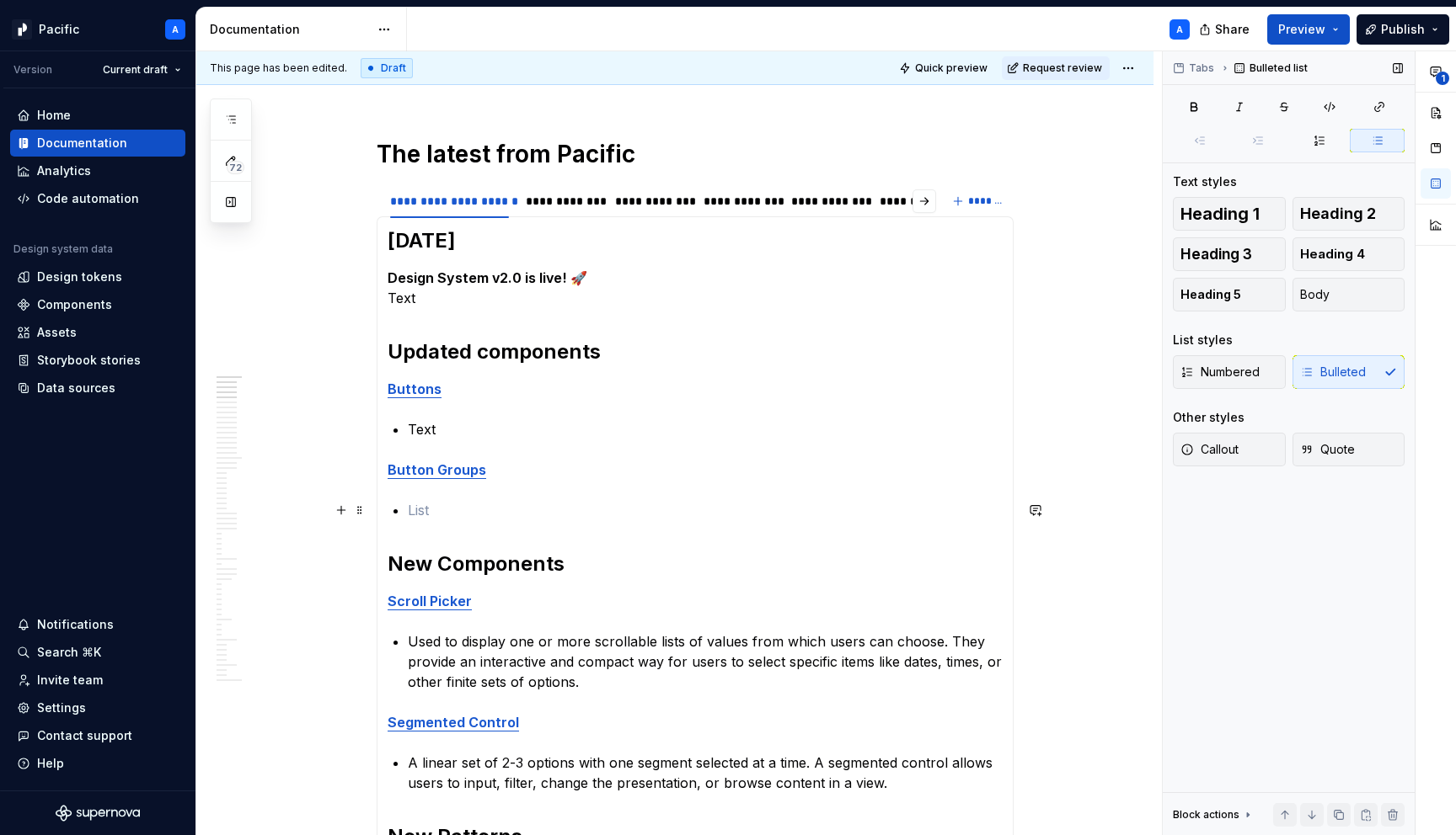
click at [795, 514] on p at bounding box center [706, 510] width 595 height 20
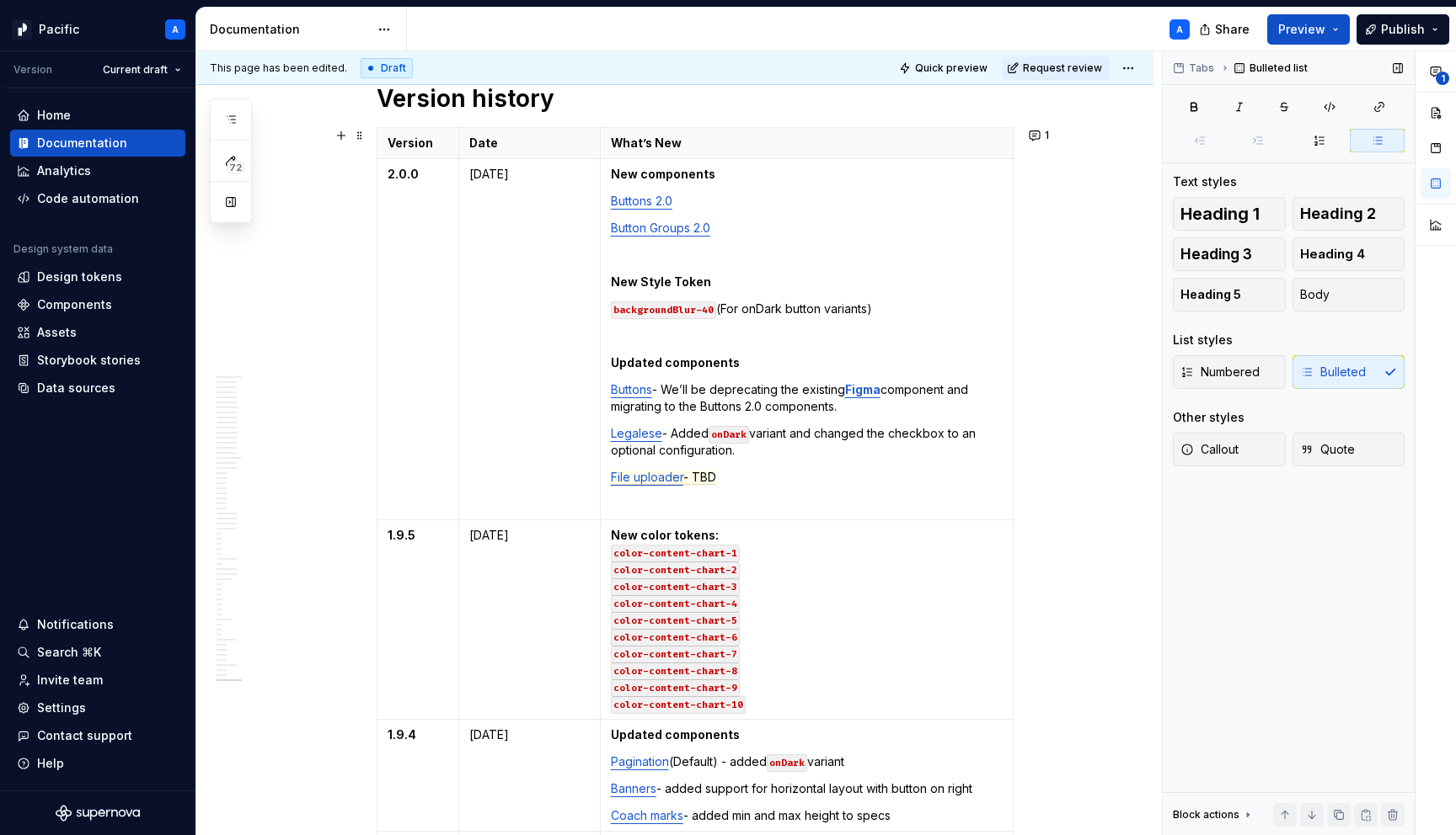
scroll to position [1609, 0]
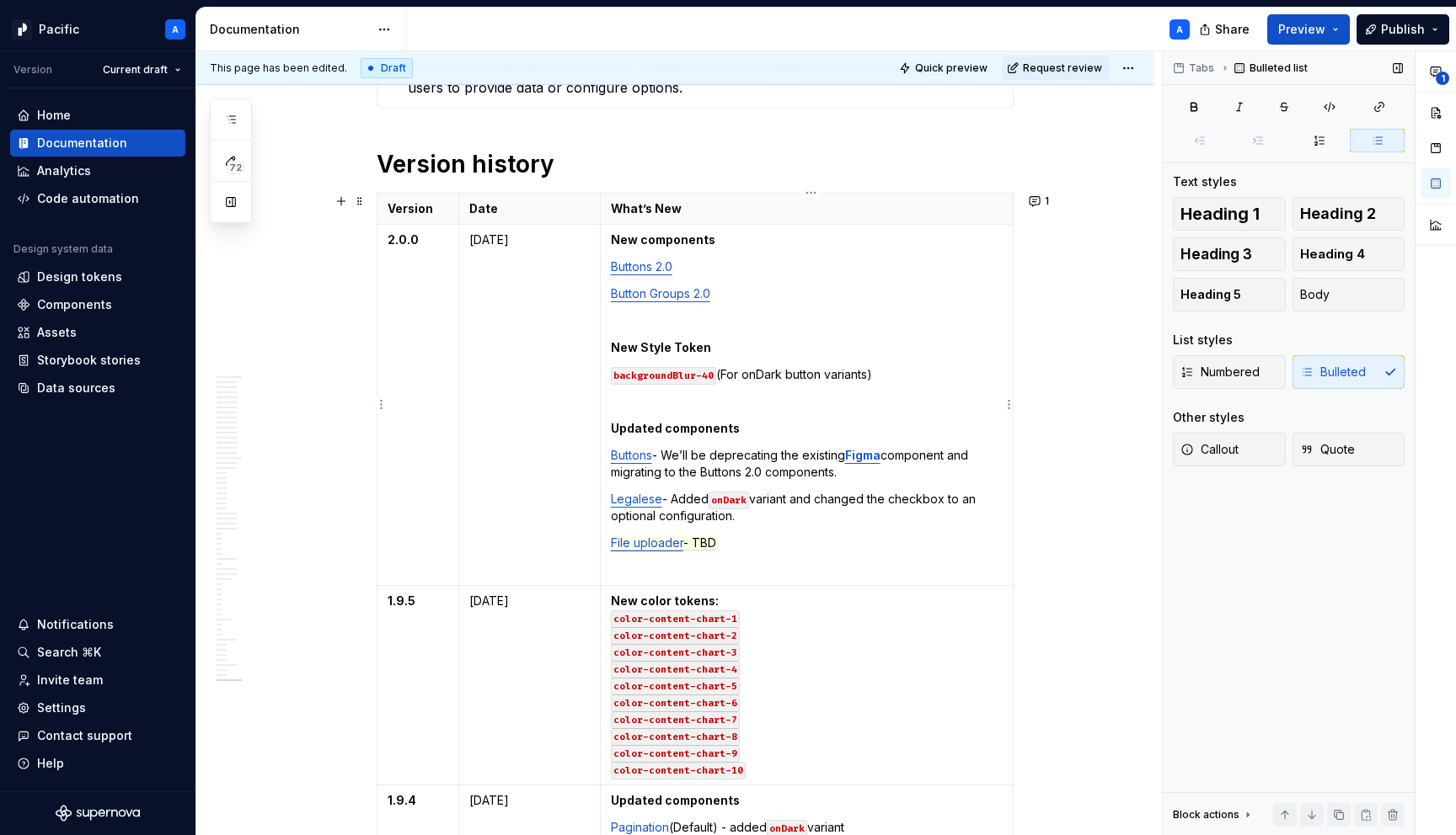
click at [850, 472] on p "Buttons - We’ll be deprecating the existing Figma component and migrating to th…" at bounding box center [807, 463] width 392 height 33
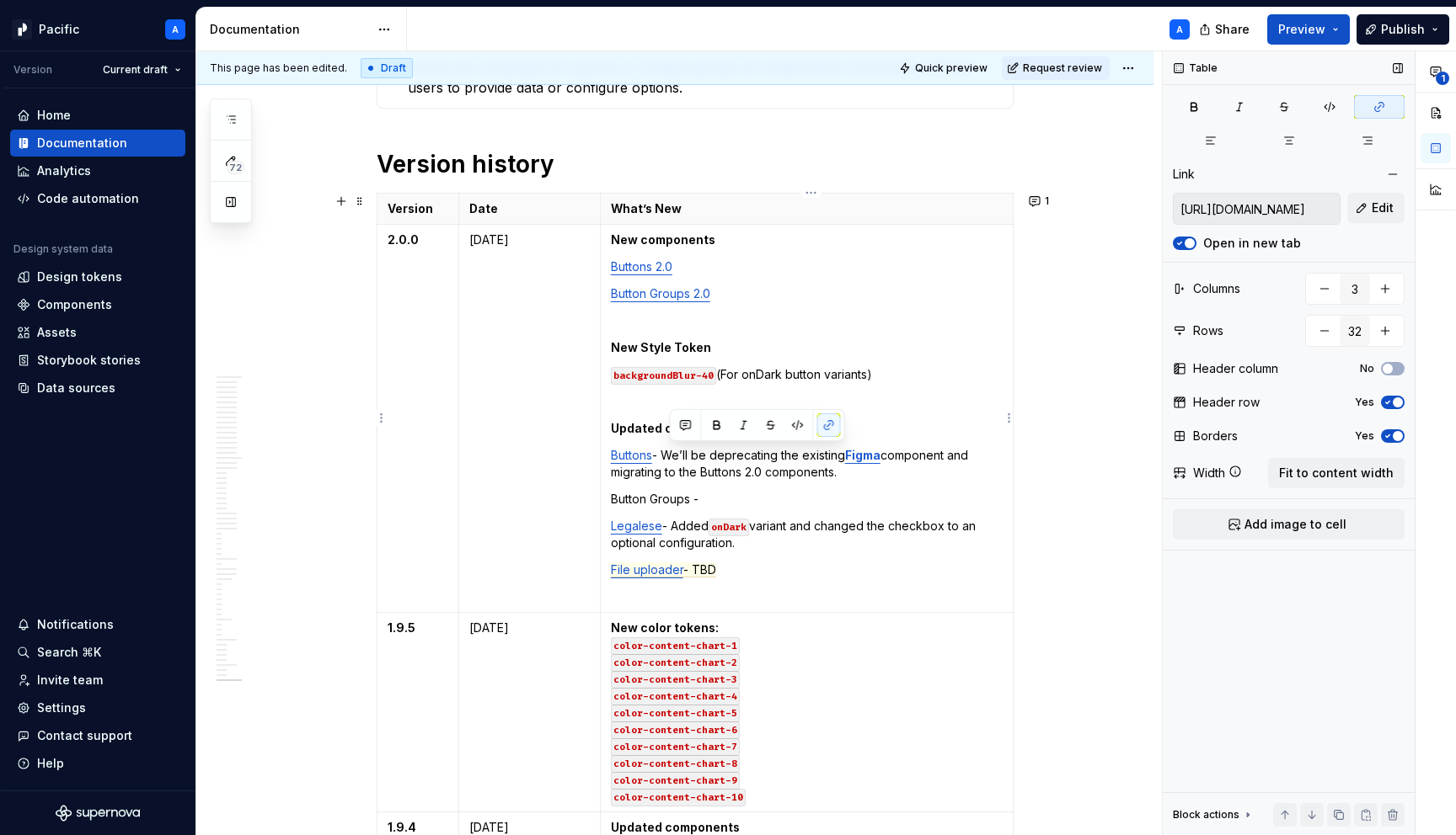
drag, startPoint x: 870, startPoint y: 474, endPoint x: 674, endPoint y: 457, distance: 196.7
click at [674, 457] on p "Buttons - We’ll be deprecating the existing Figma component and migrating to th…" at bounding box center [807, 463] width 392 height 33
copy p "We’ll be deprecating the existing Figma component and migrating to the Buttons …"
click at [719, 495] on p "Button Groups -" at bounding box center [807, 499] width 392 height 17
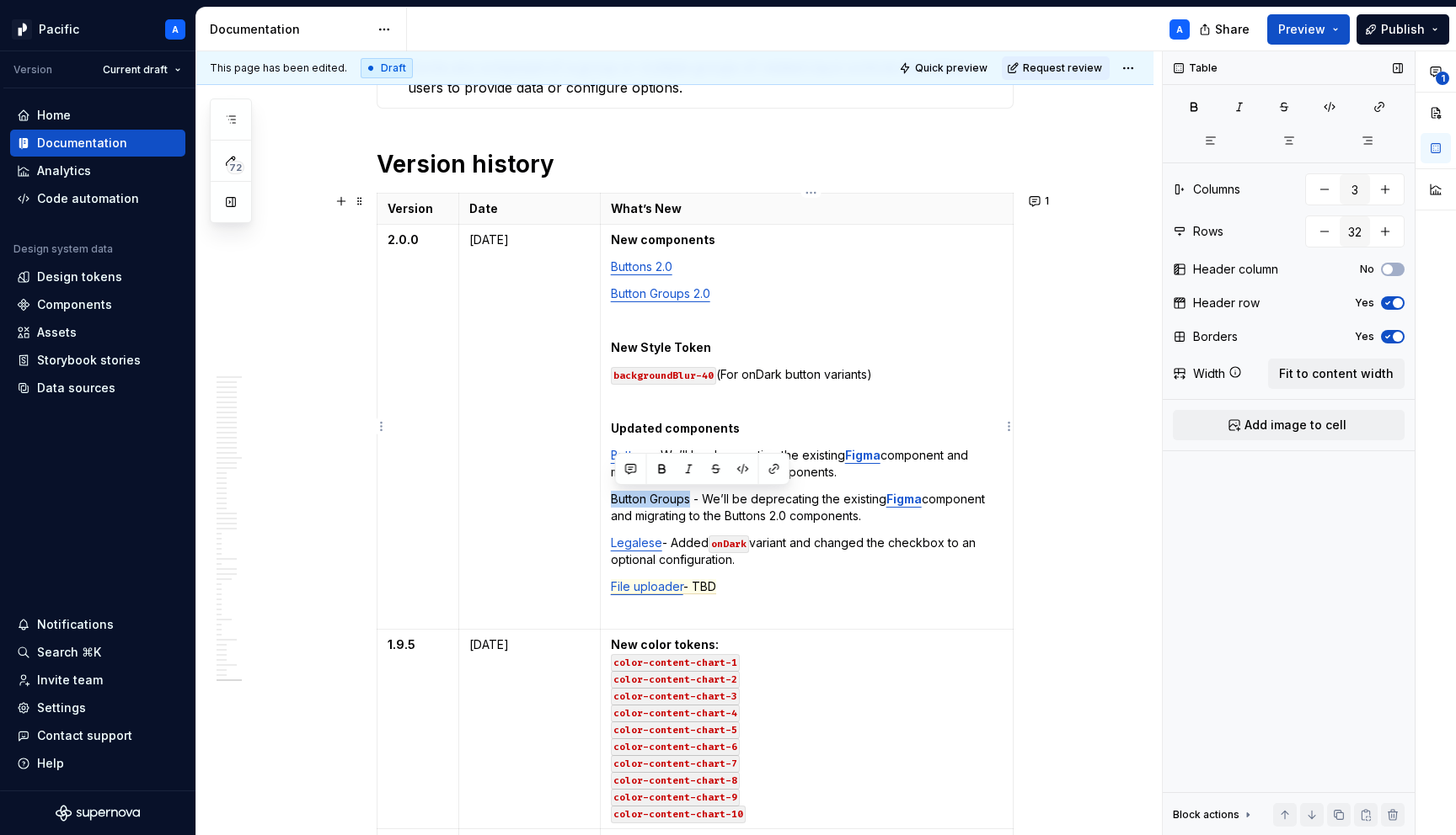
drag, startPoint x: 696, startPoint y: 499, endPoint x: 608, endPoint y: 498, distance: 88.0
click at [608, 498] on td "New components Buttons 2.0 Button Groups 2.0 New Style Token backgroundBlur-40 …" at bounding box center [806, 427] width 413 height 405
click at [770, 465] on button "button" at bounding box center [774, 469] width 24 height 24
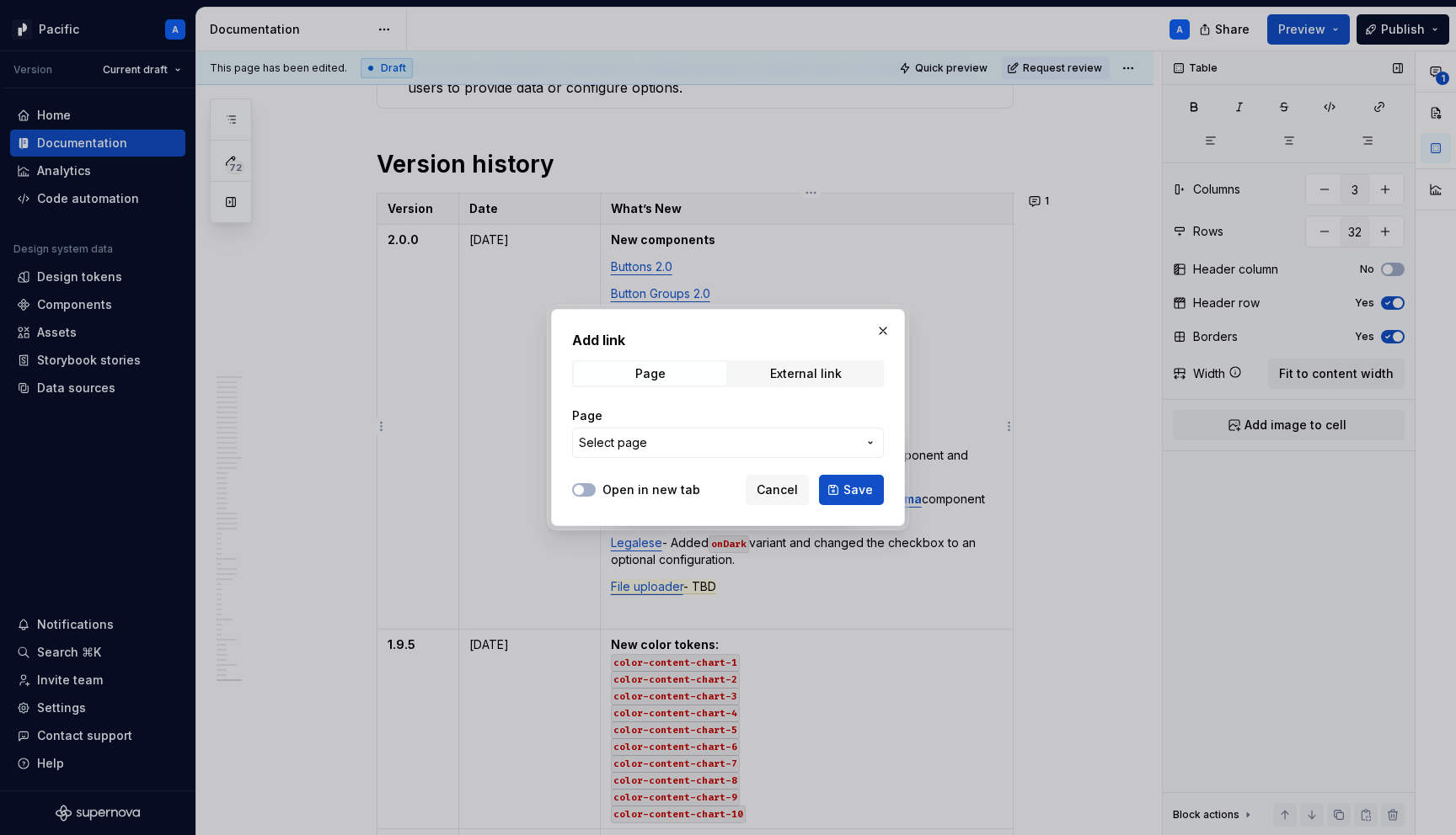
click at [772, 439] on span "Select page" at bounding box center [718, 443] width 278 height 17
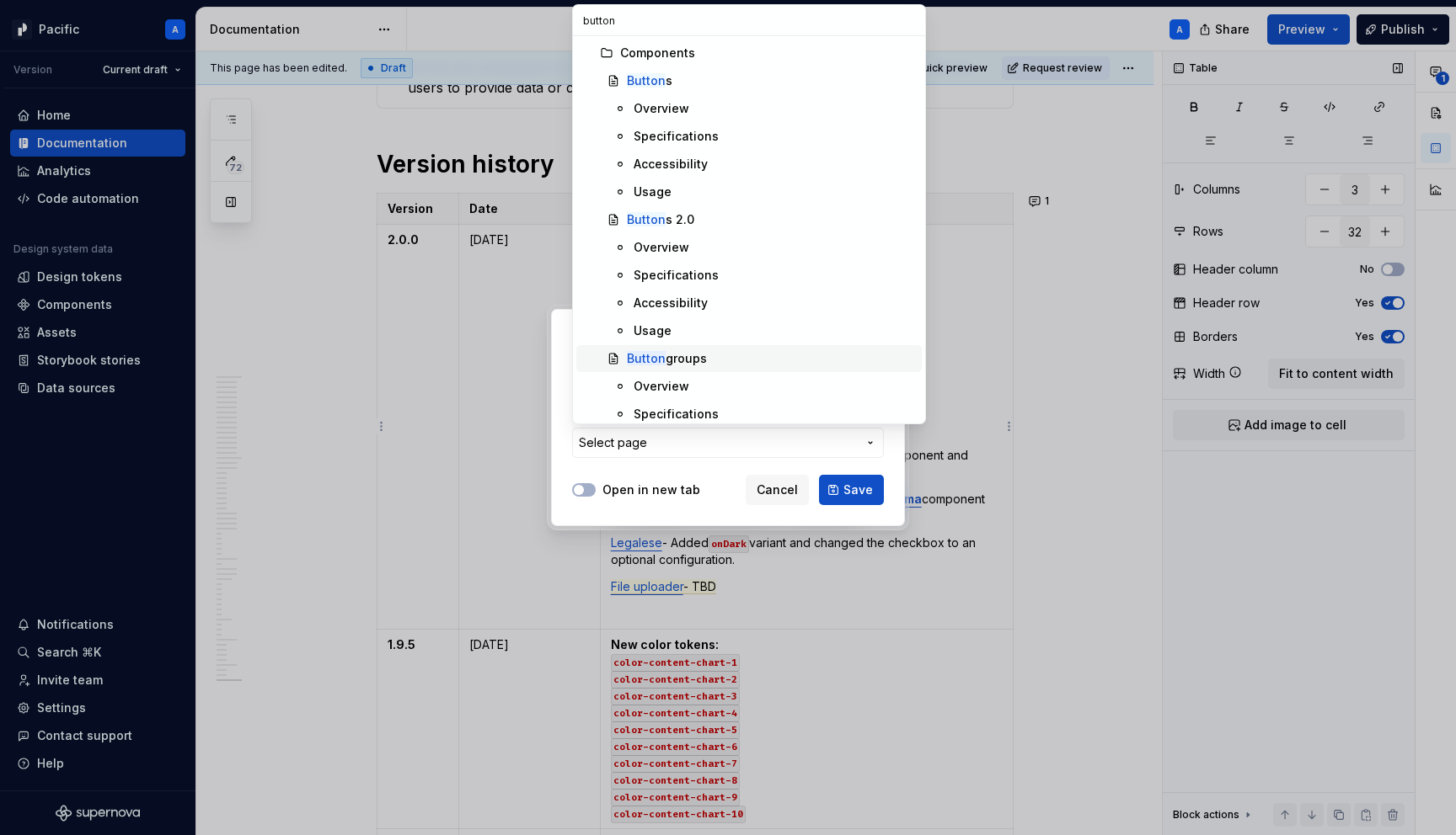
type input "button"
click at [708, 354] on div "Button groups" at bounding box center [770, 359] width 288 height 17
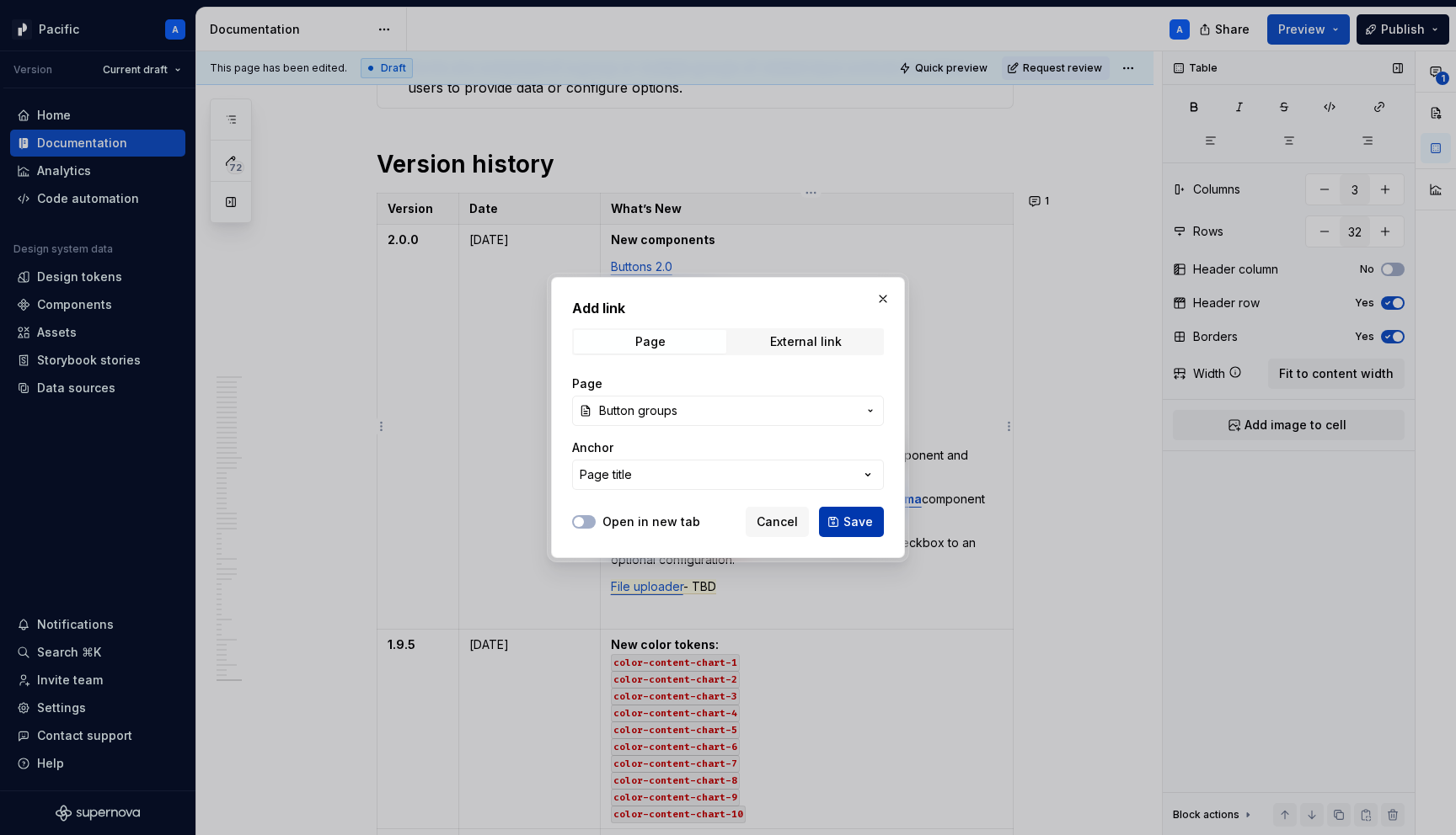
click at [879, 519] on button "Save" at bounding box center [851, 522] width 65 height 31
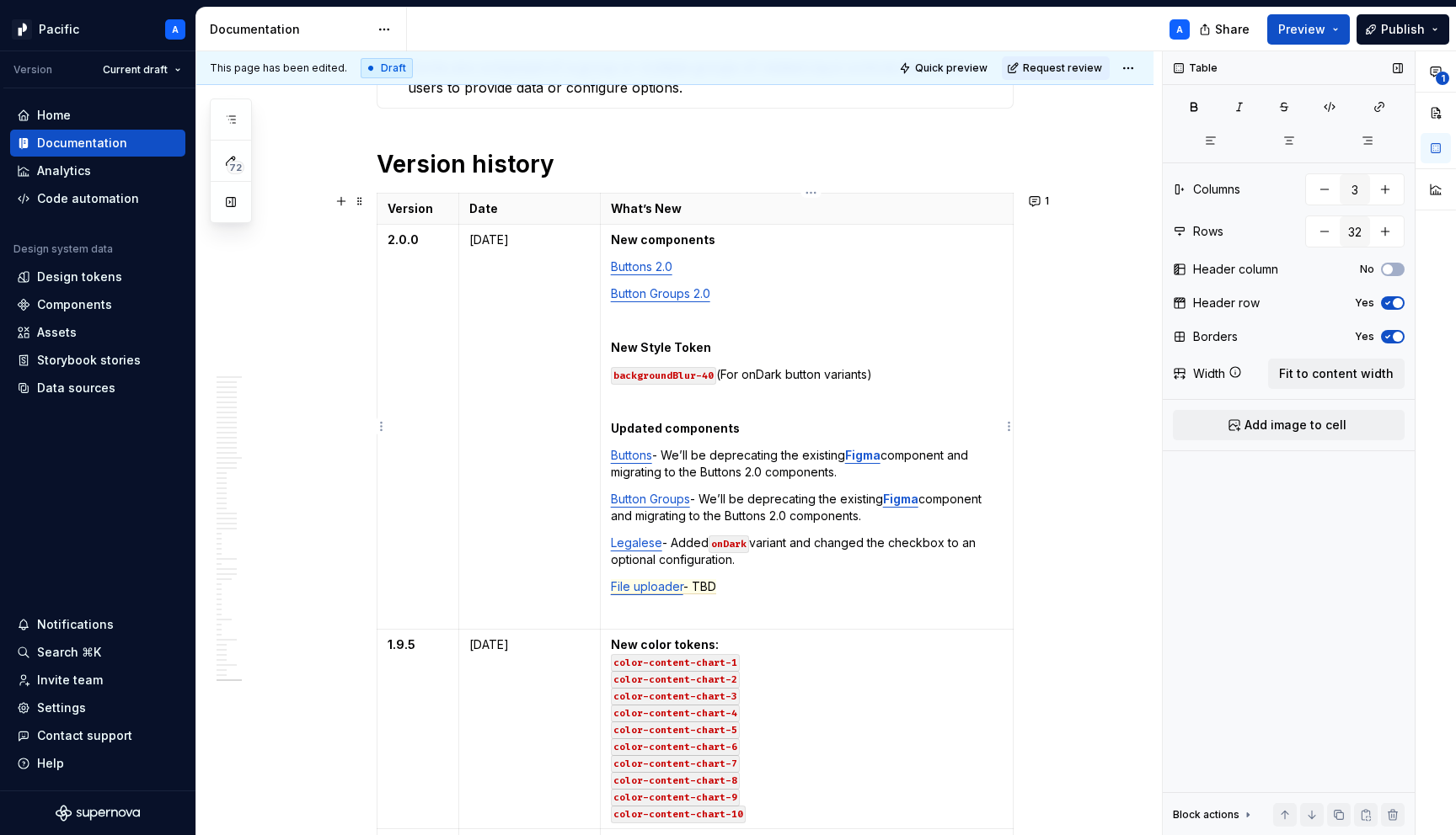
click at [817, 514] on p "Button Groups - We’ll be deprecating the existing Figma component and migrating…" at bounding box center [807, 507] width 392 height 33
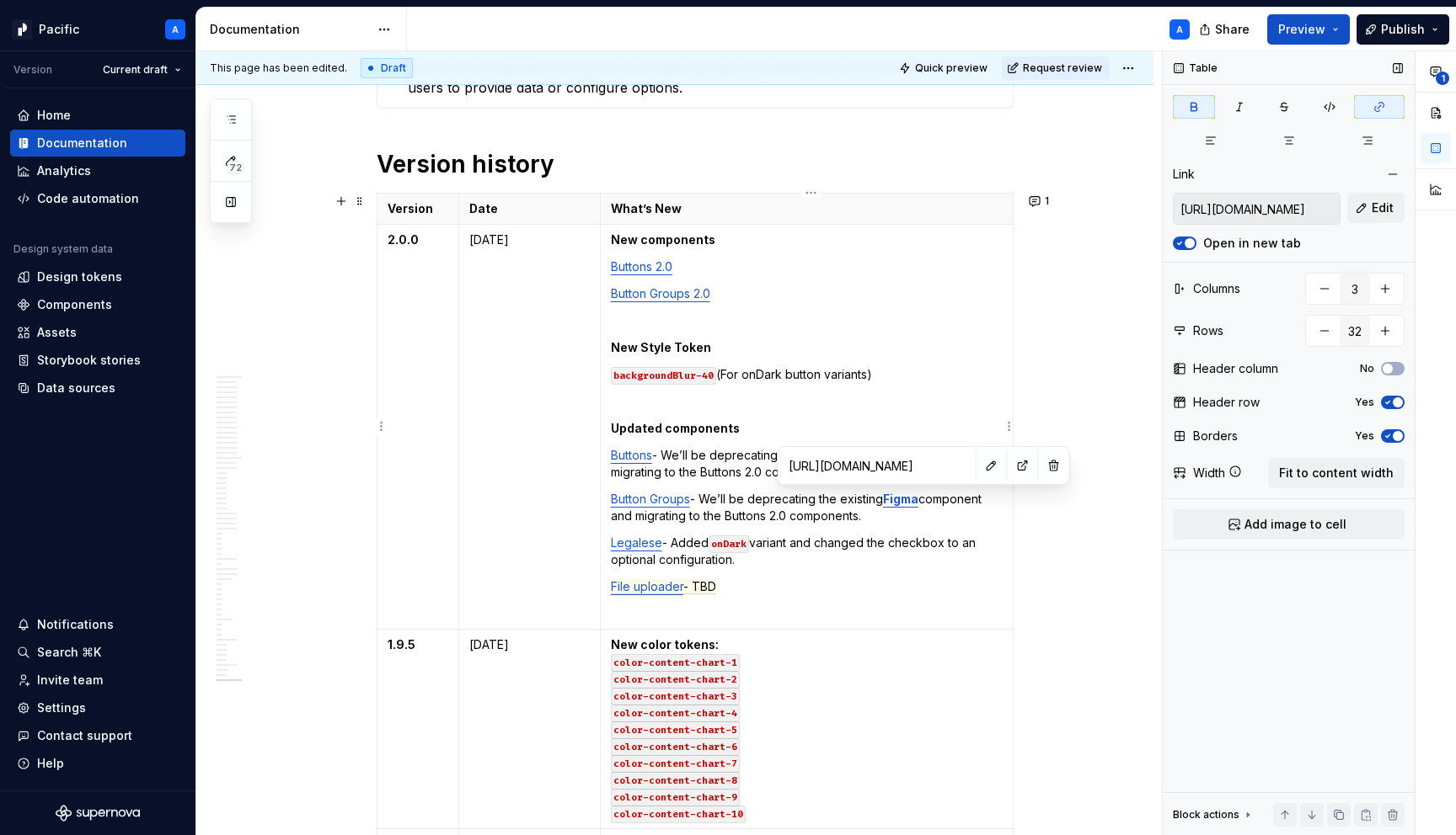
click at [901, 501] on strong "Figma" at bounding box center [900, 499] width 35 height 14
type textarea "*"
click at [980, 469] on button "button" at bounding box center [992, 465] width 24 height 24
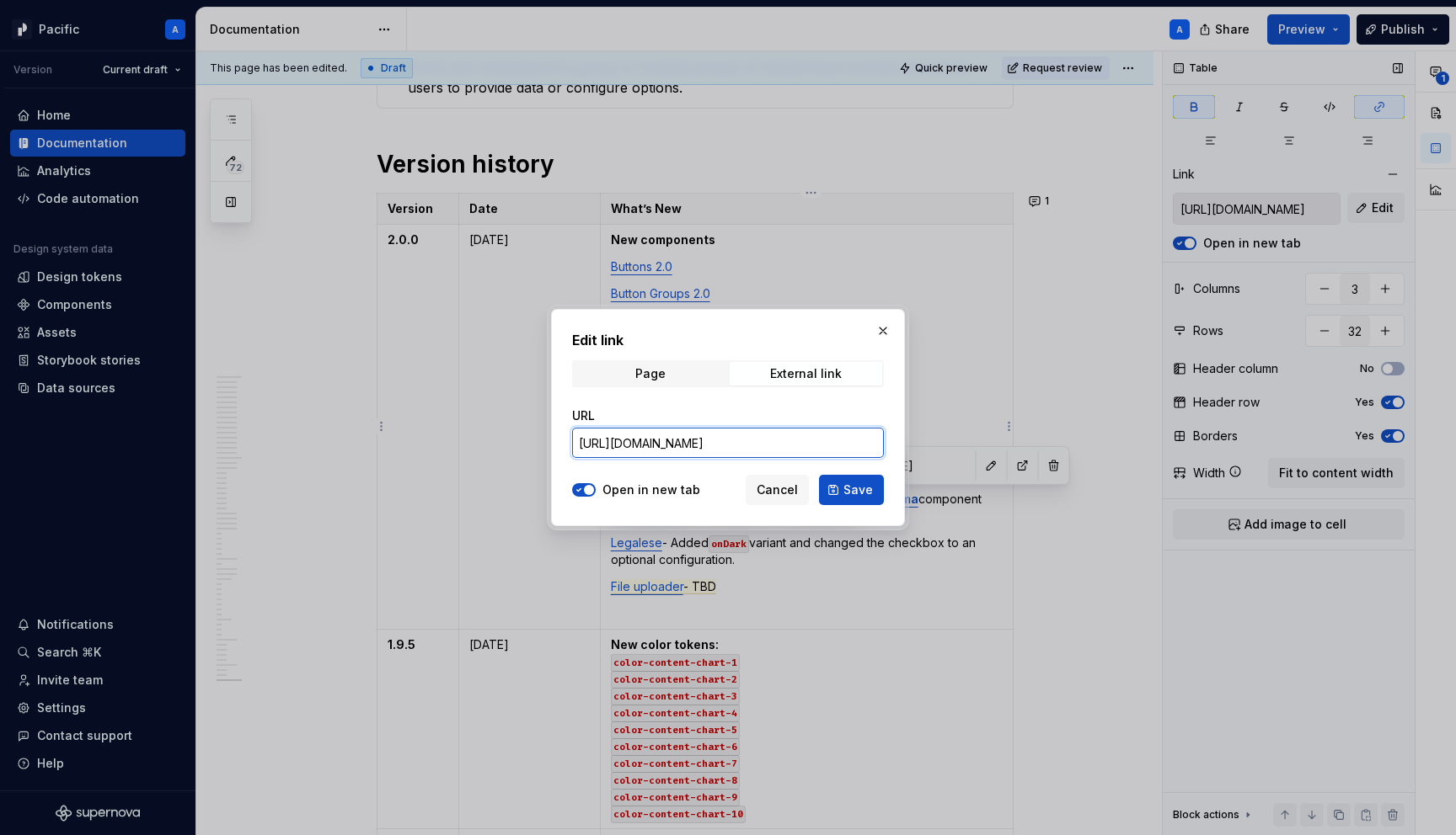
click at [754, 443] on input "[URL][DOMAIN_NAME]" at bounding box center [728, 443] width 312 height 31
paste input "pGpFEAha7NMVuTNoVYJiBV/Pacific---Core-UI--Native-?node-id=361-7645"
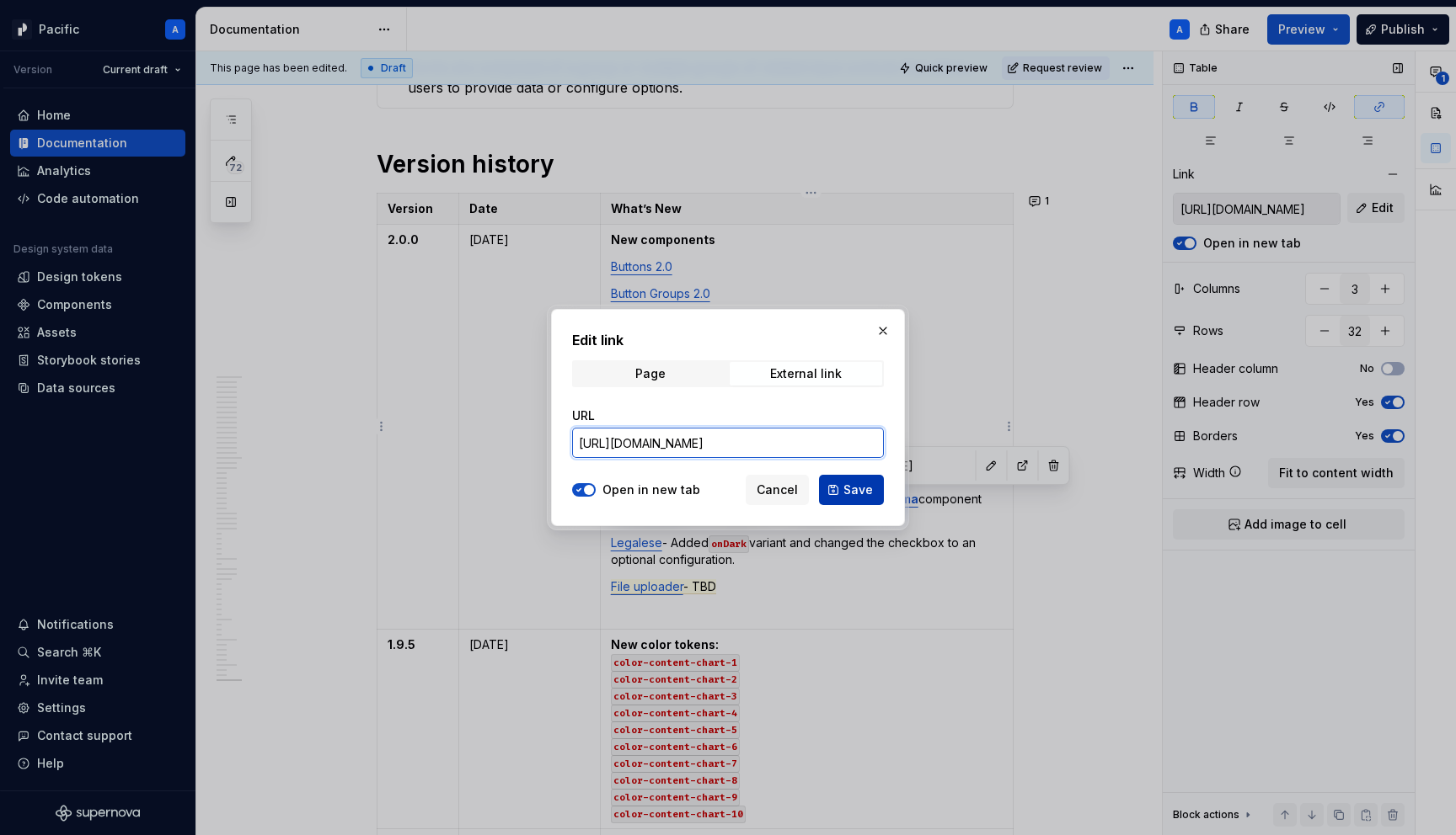
type input "[URL][DOMAIN_NAME]"
click at [880, 489] on button "Save" at bounding box center [851, 490] width 65 height 31
type input "[URL][DOMAIN_NAME]"
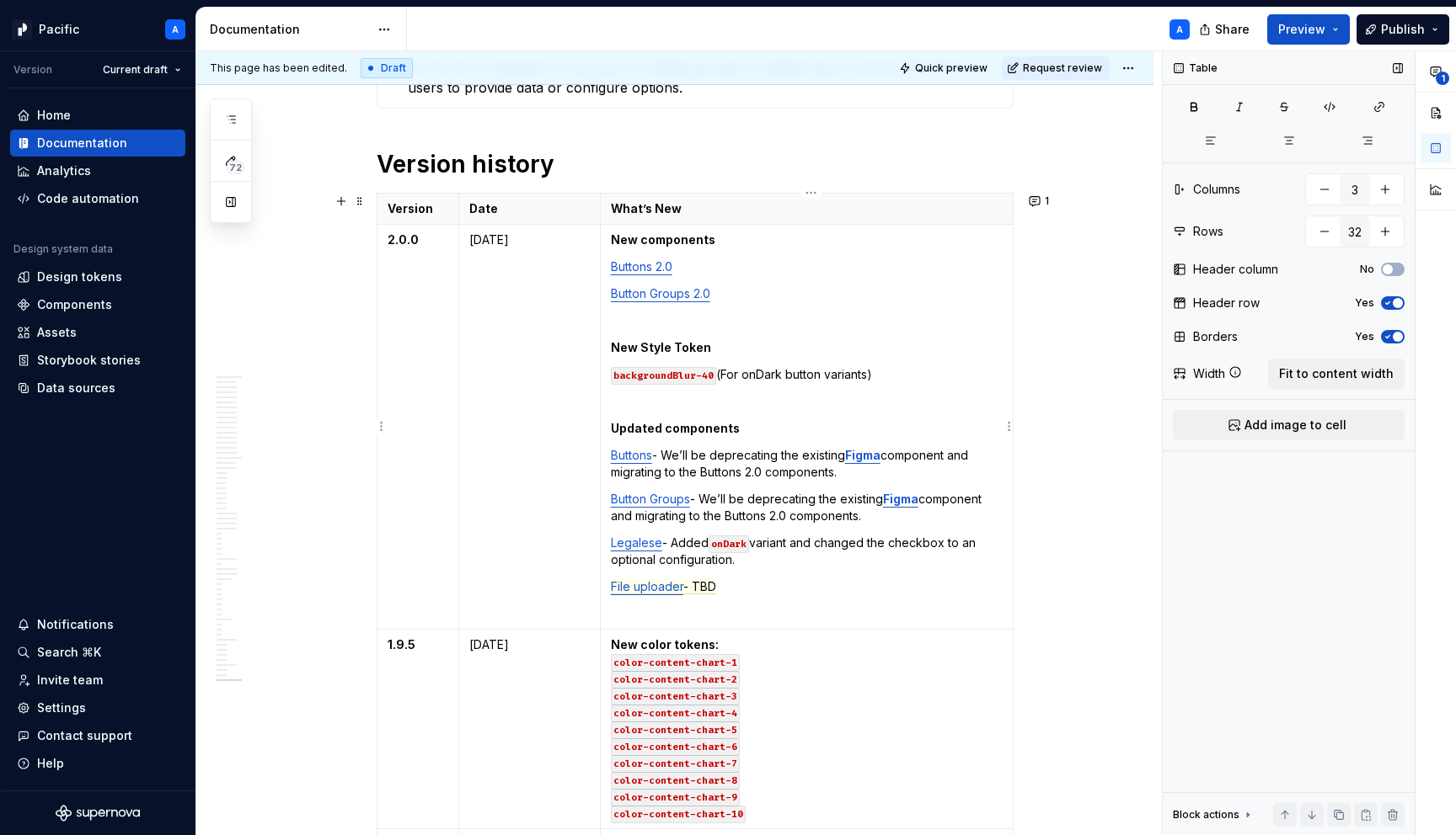
click at [993, 500] on p "Button Groups - We’ll be deprecating the existing Figma component and migrating…" at bounding box center [807, 507] width 392 height 33
click at [773, 517] on p "Button Groups - We’ll be deprecating the existing Figma components and migratin…" at bounding box center [807, 507] width 392 height 33
click at [921, 519] on p "Button Groups - We’ll be deprecating the existing Figma components and migratin…" at bounding box center [807, 507] width 392 height 33
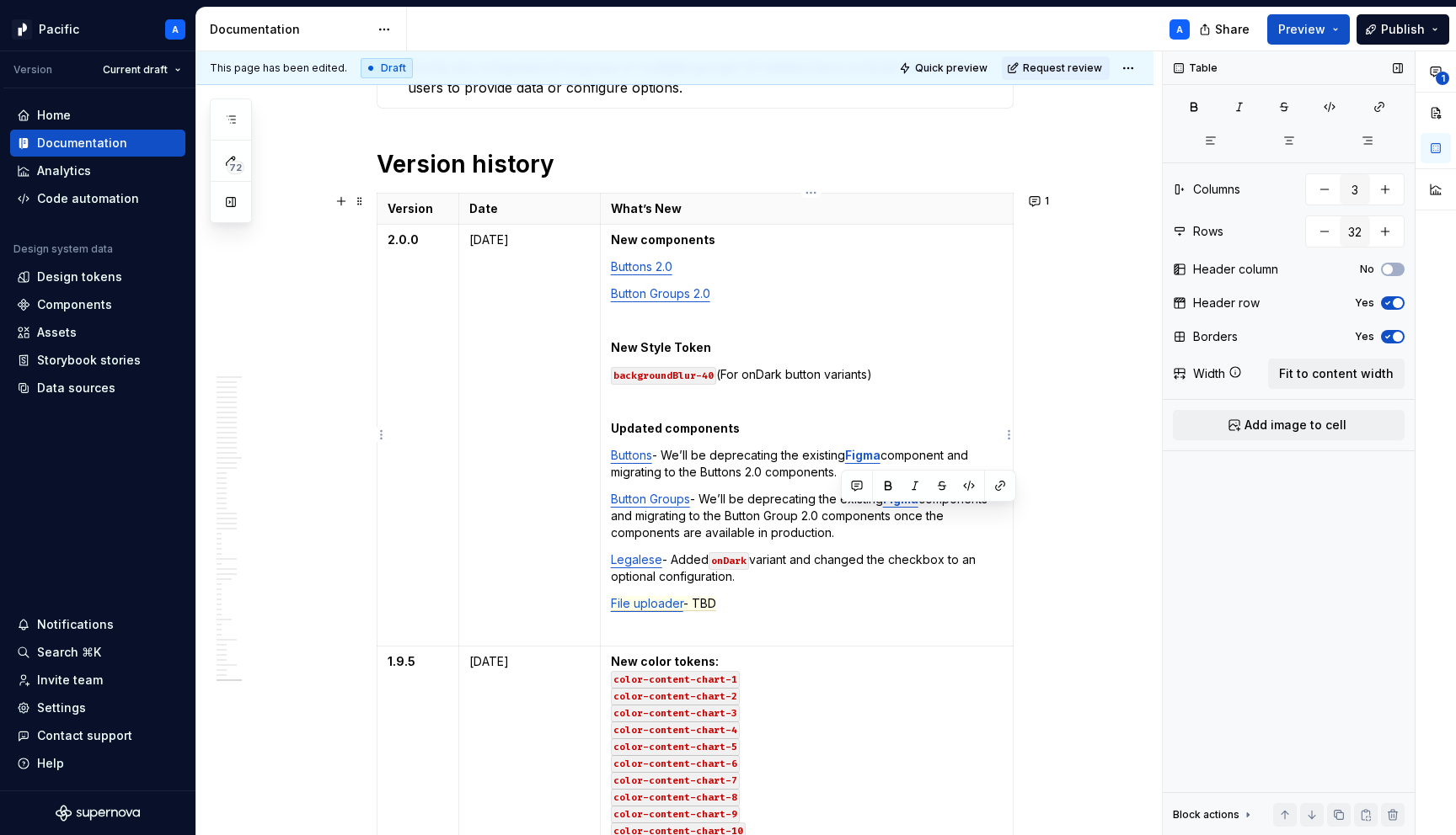
drag, startPoint x: 902, startPoint y: 518, endPoint x: 910, endPoint y: 525, distance: 10.6
click at [910, 525] on p "Button Groups - We’ll be deprecating the existing Figma components and migratin…" at bounding box center [807, 516] width 392 height 51
copy p "once the components are available in production."
click at [953, 519] on p "Button Groups - We’ll be deprecating the existing Figma components and migratin…" at bounding box center [807, 516] width 392 height 51
drag, startPoint x: 932, startPoint y: 535, endPoint x: 830, endPoint y: 510, distance: 105.0
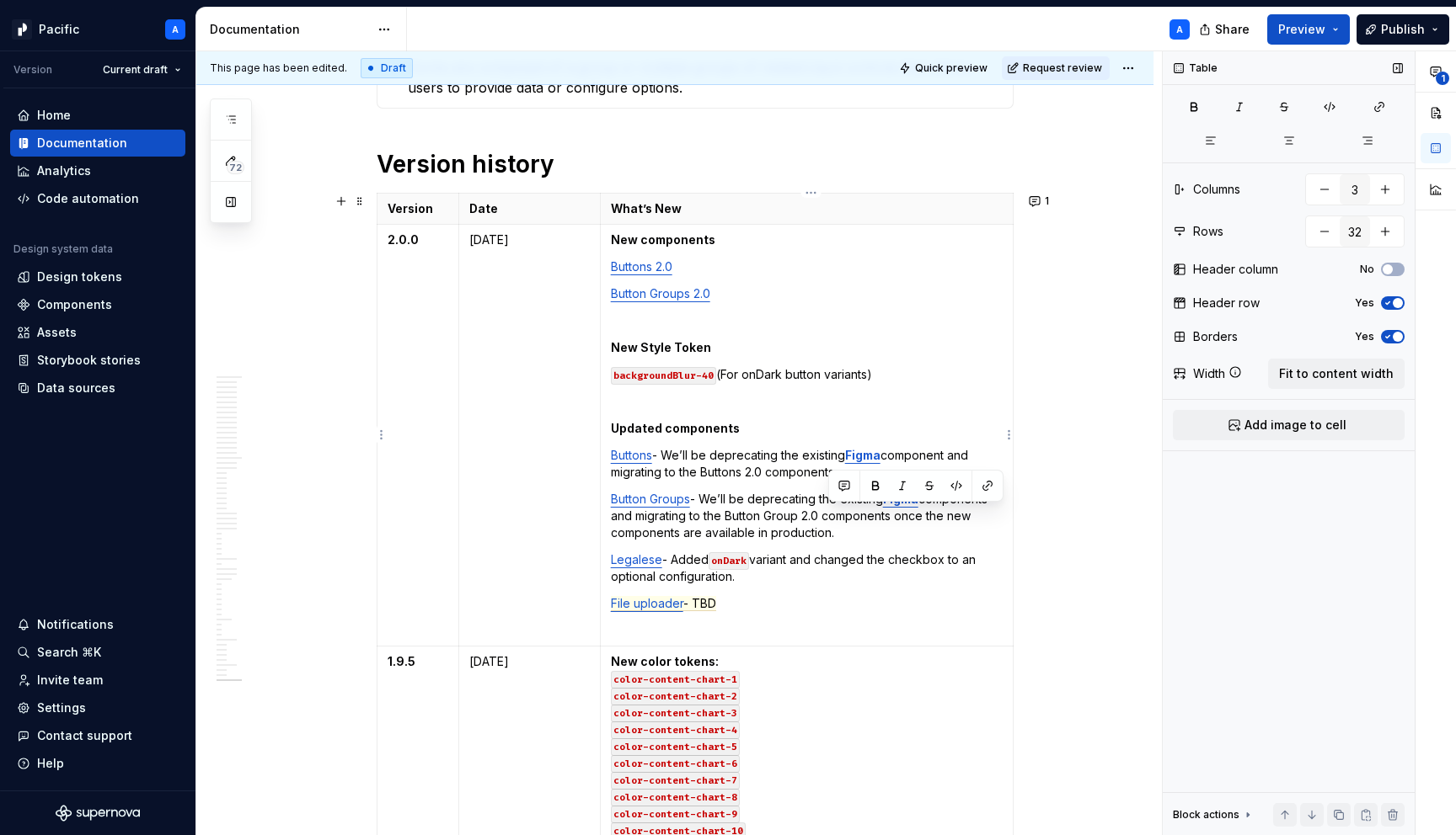
click at [830, 510] on p "Button Groups - We’ll be deprecating the existing Figma components and migratin…" at bounding box center [807, 516] width 392 height 51
copy p "components once the new components are available in production."
click at [761, 473] on p "Buttons - We’ll be deprecating the existing Figma component and migrating to th…" at bounding box center [807, 463] width 392 height 33
drag, startPoint x: 776, startPoint y: 470, endPoint x: 847, endPoint y: 469, distance: 71.0
click at [847, 469] on p "Buttons - We’ll be deprecating the existing Figma component and migrating to th…" at bounding box center [807, 463] width 392 height 33
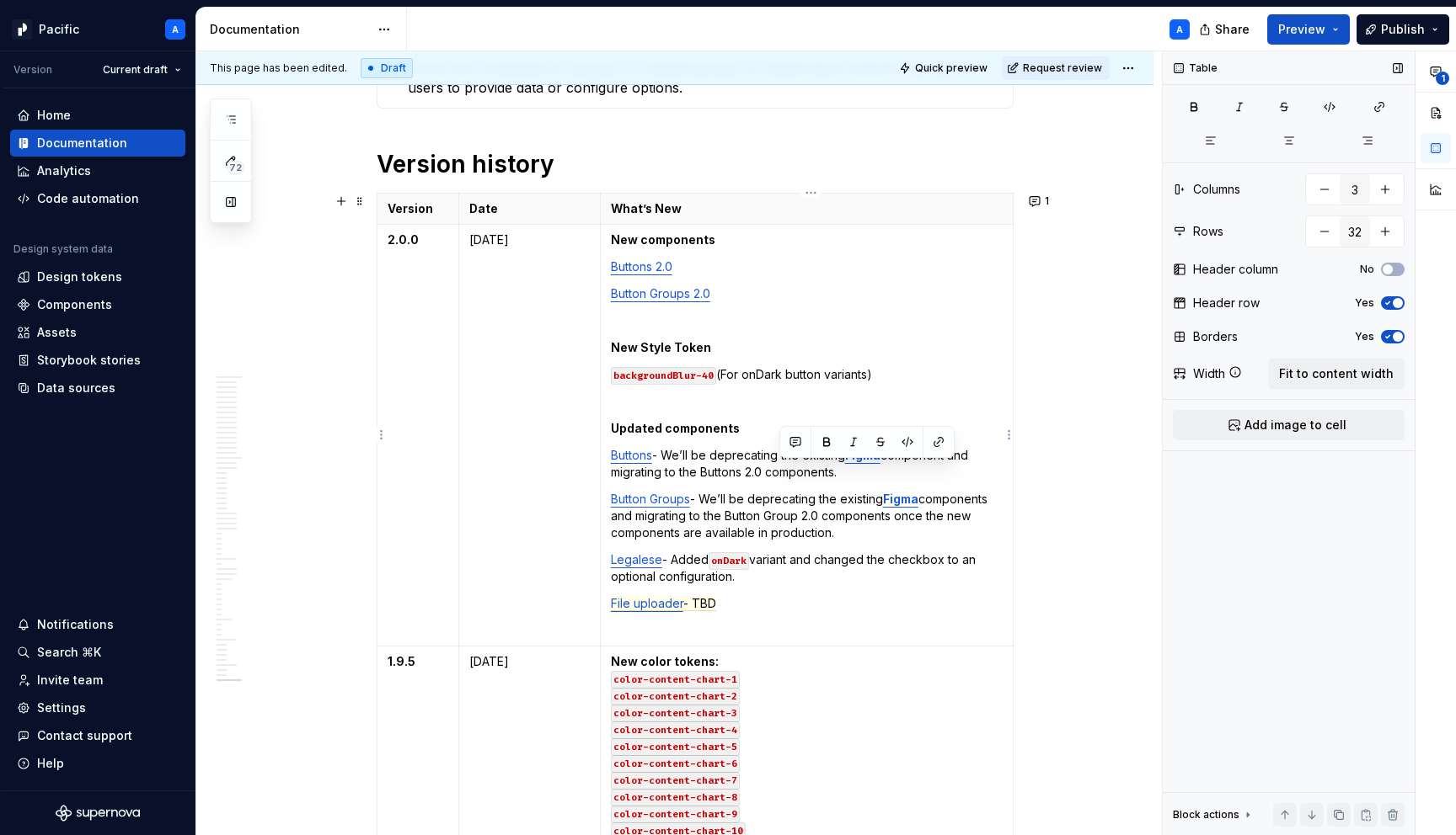
click at [847, 469] on p "Buttons - We’ll be deprecating the existing Figma component and migrating to th…" at bounding box center [807, 463] width 392 height 33
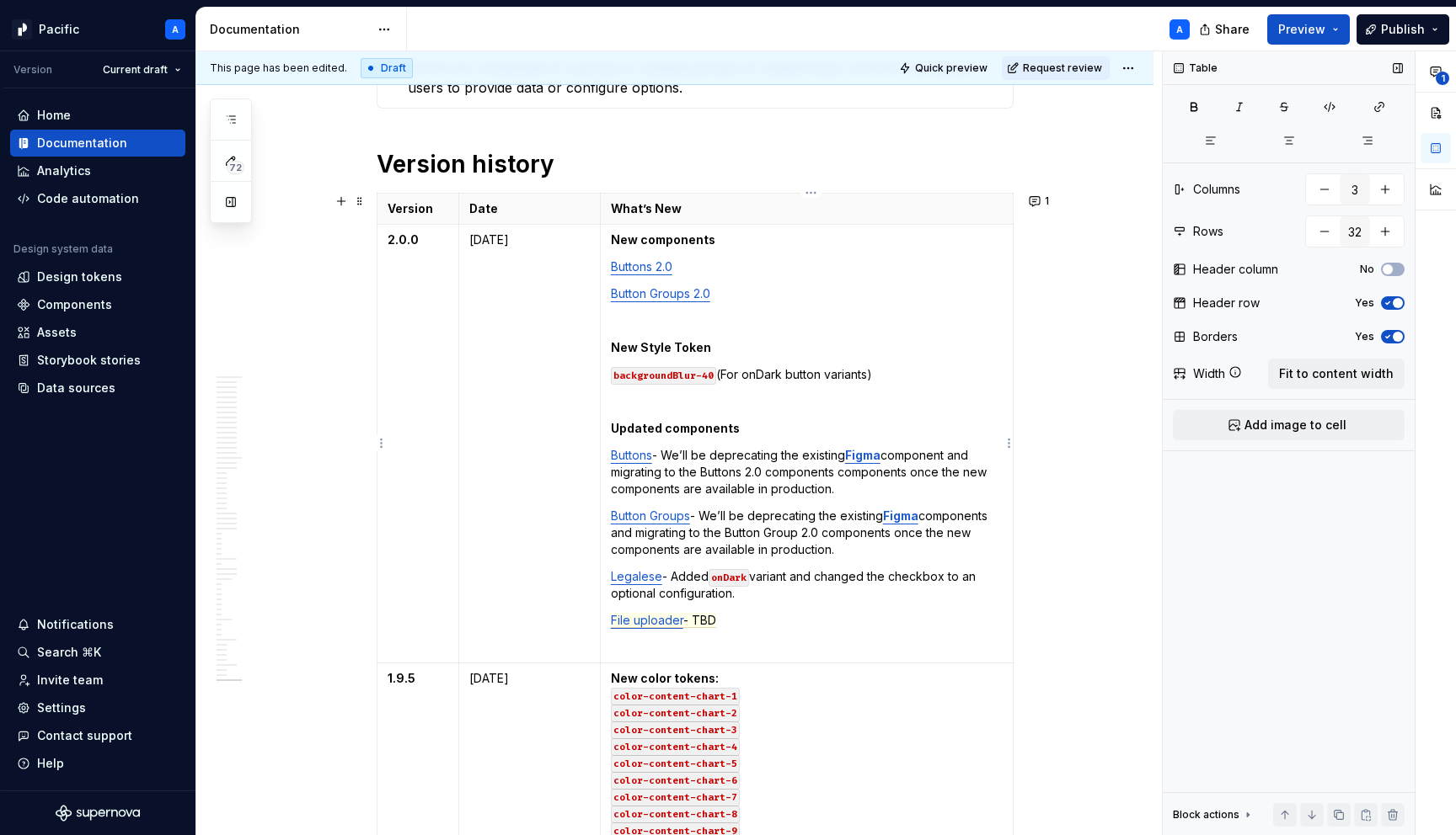
click at [868, 473] on p "Buttons - We’ll be deprecating the existing Figma component and migrating to th…" at bounding box center [807, 472] width 392 height 51
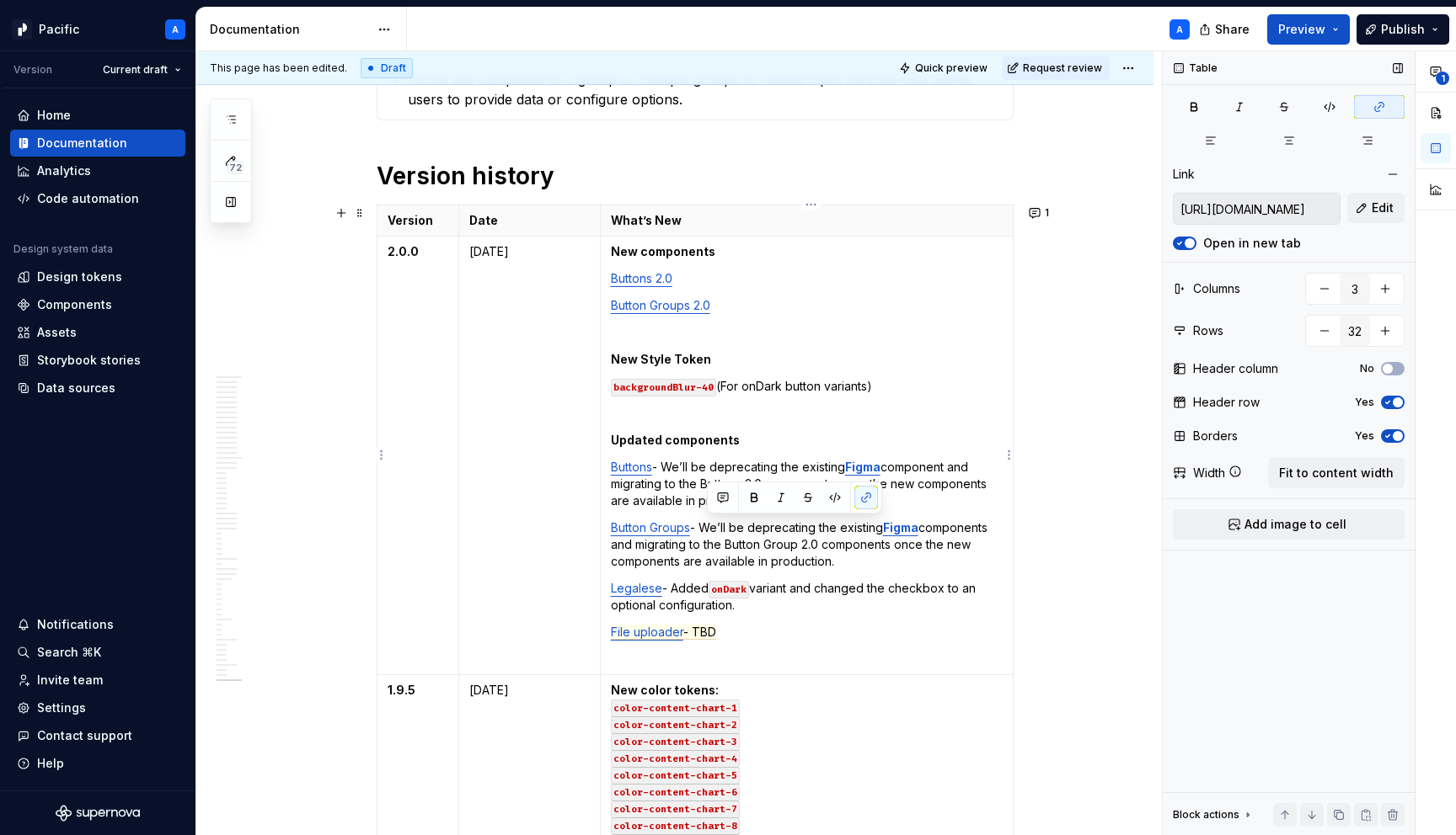
drag, startPoint x: 857, startPoint y: 553, endPoint x: 707, endPoint y: 525, distance: 152.6
click at [707, 525] on p "Button Groups - We’ll be deprecating the existing Figma components and migratin…" at bounding box center [807, 544] width 392 height 51
copy p "We’ll be deprecating the existing Figma components and migrating to the Button …"
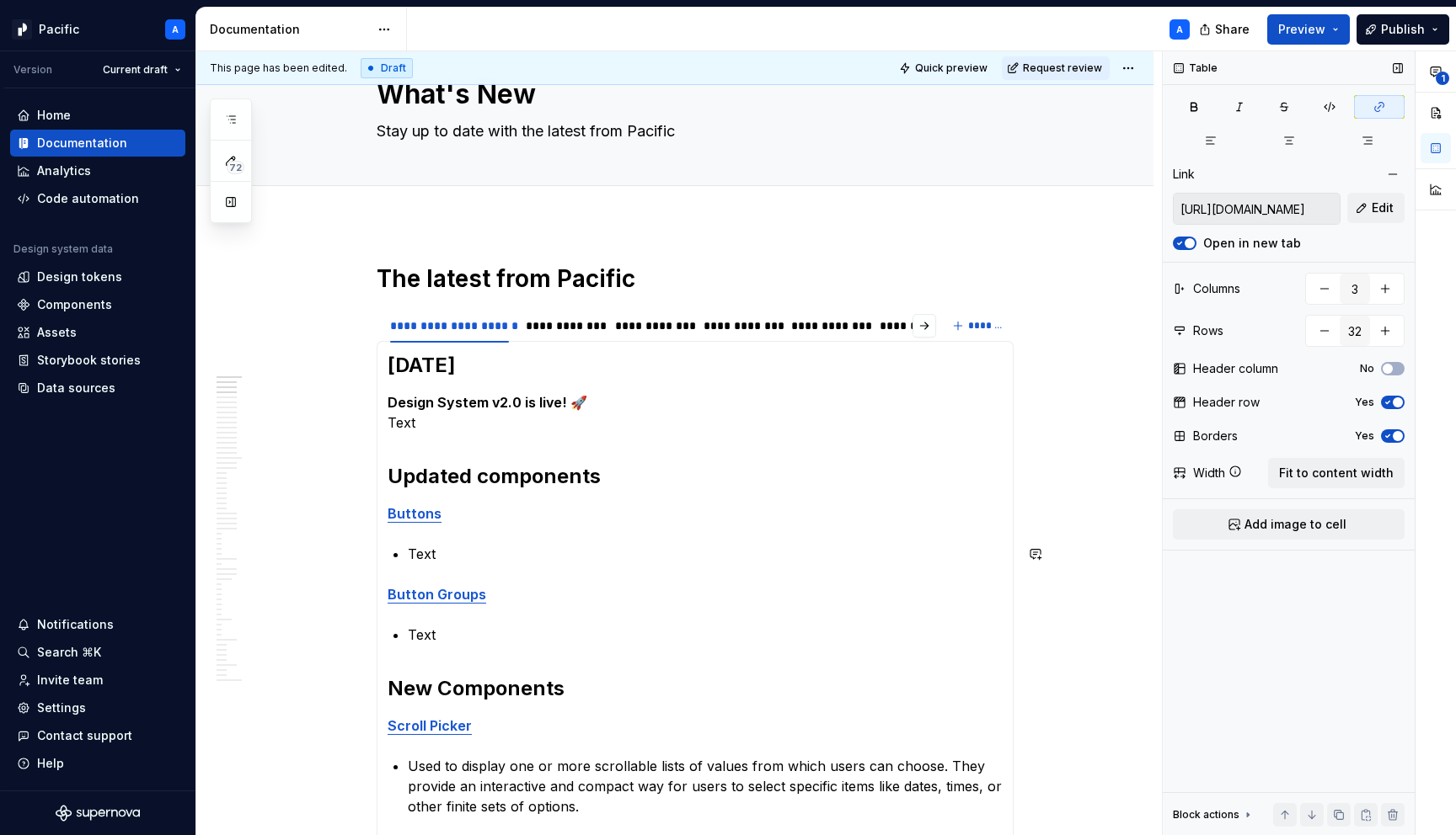
scroll to position [9, 0]
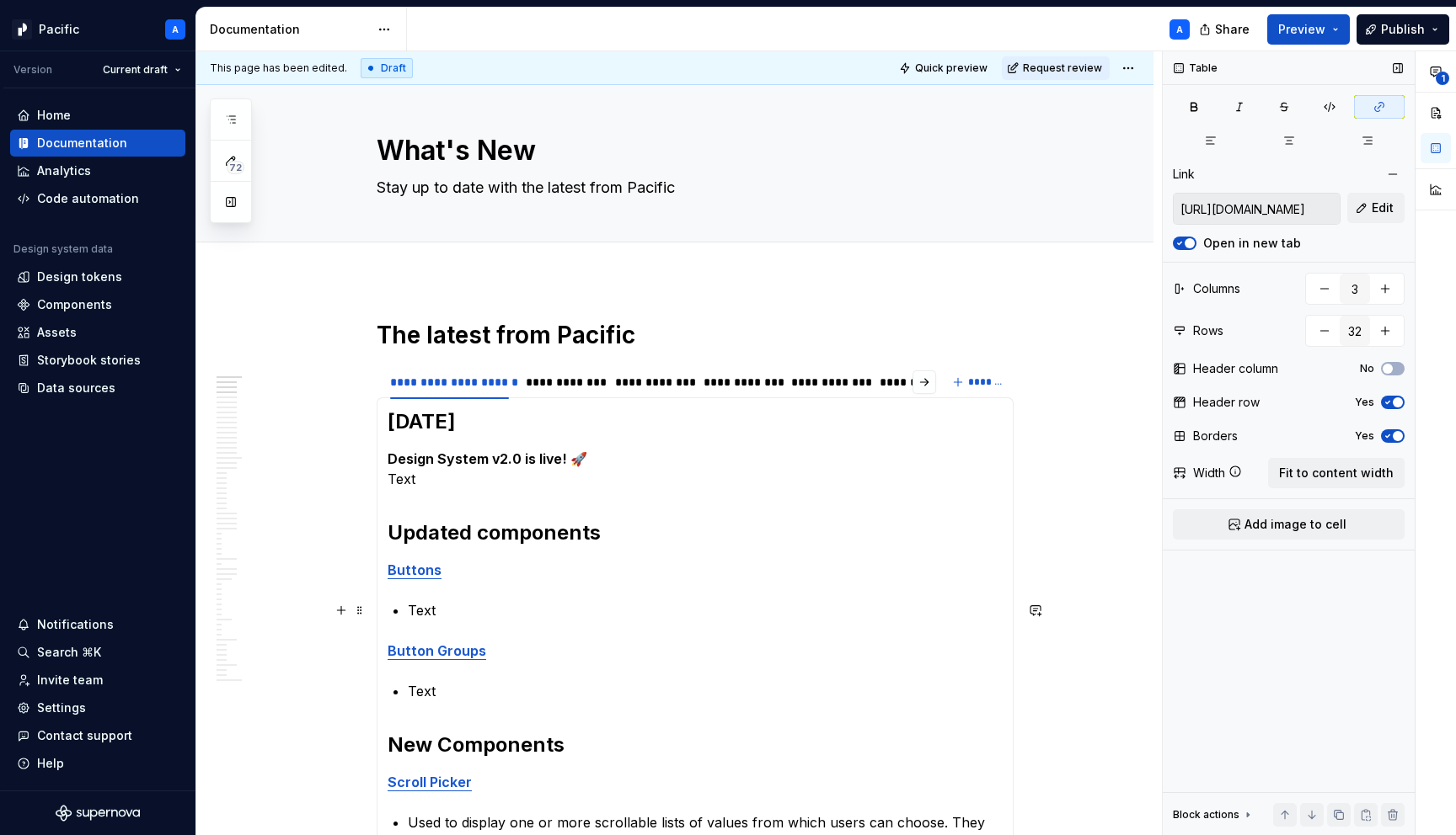
click at [571, 609] on p "Text" at bounding box center [706, 610] width 595 height 20
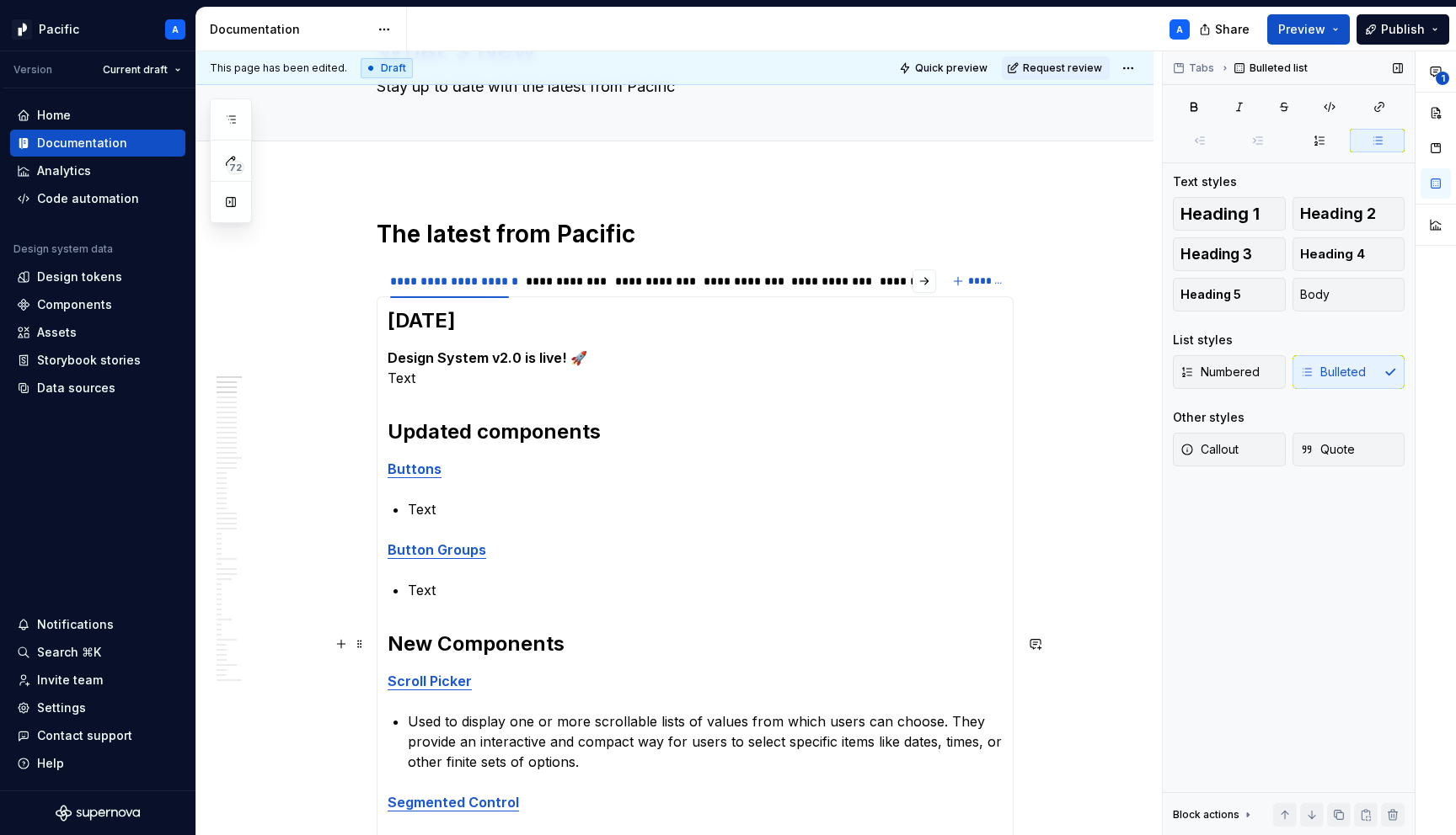
scroll to position [112, 0]
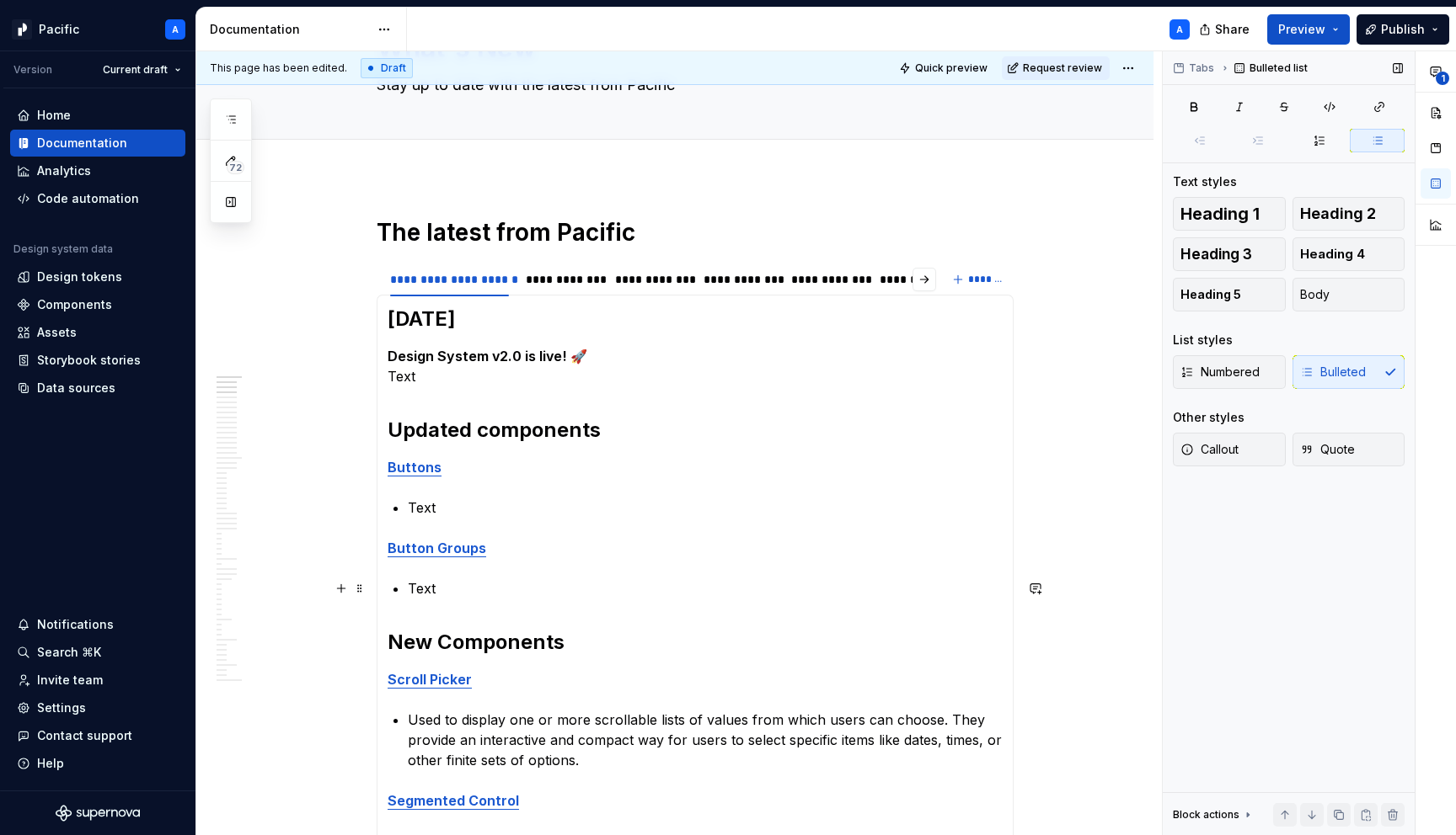
click at [562, 591] on p "Text" at bounding box center [706, 588] width 595 height 20
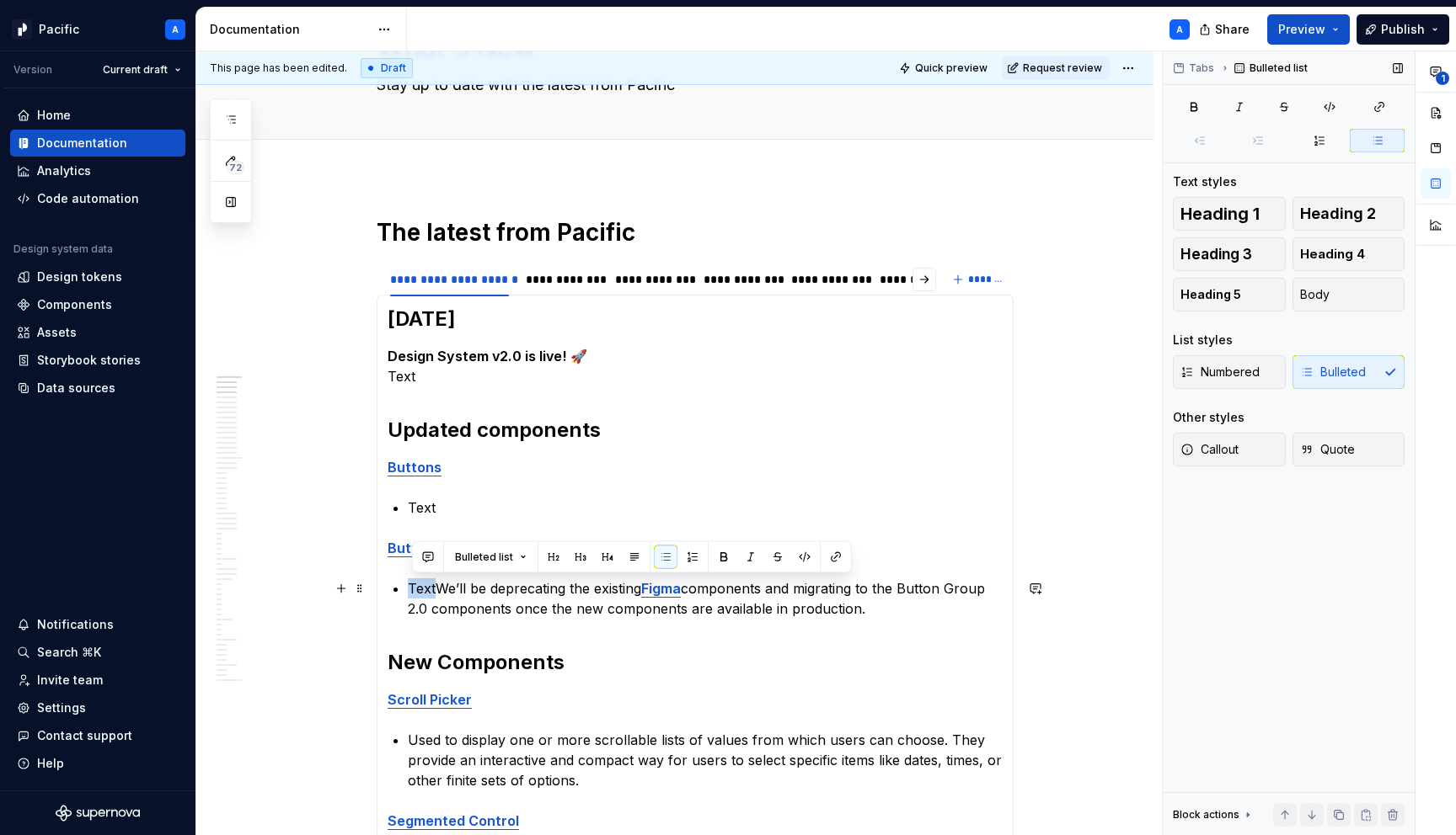
drag, startPoint x: 439, startPoint y: 587, endPoint x: 411, endPoint y: 585, distance: 28.1
click at [411, 585] on p "TextWe’ll be deprecating the existing Figma components and migrating to the But…" at bounding box center [706, 599] width 595 height 40
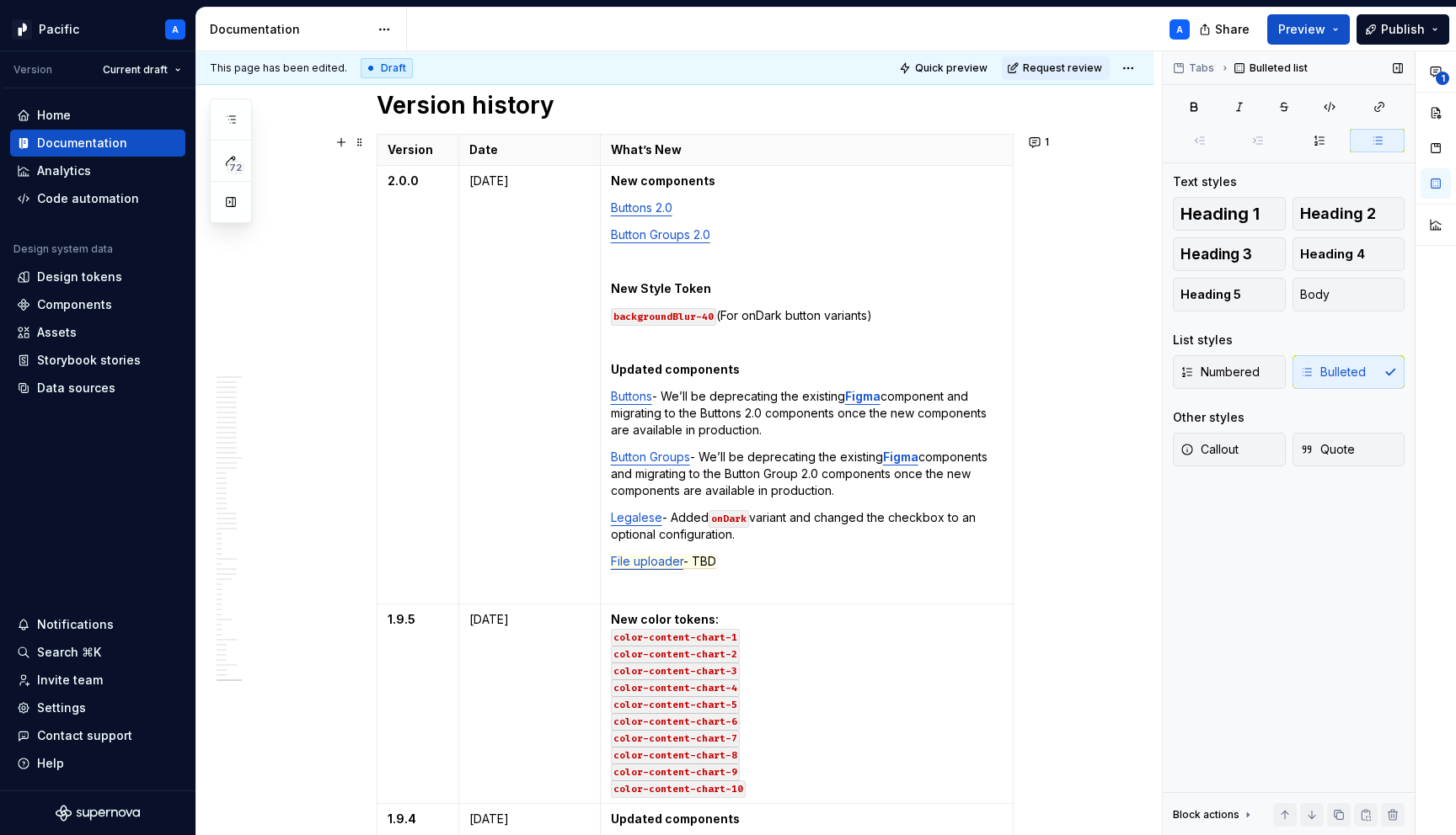
scroll to position [1693, 0]
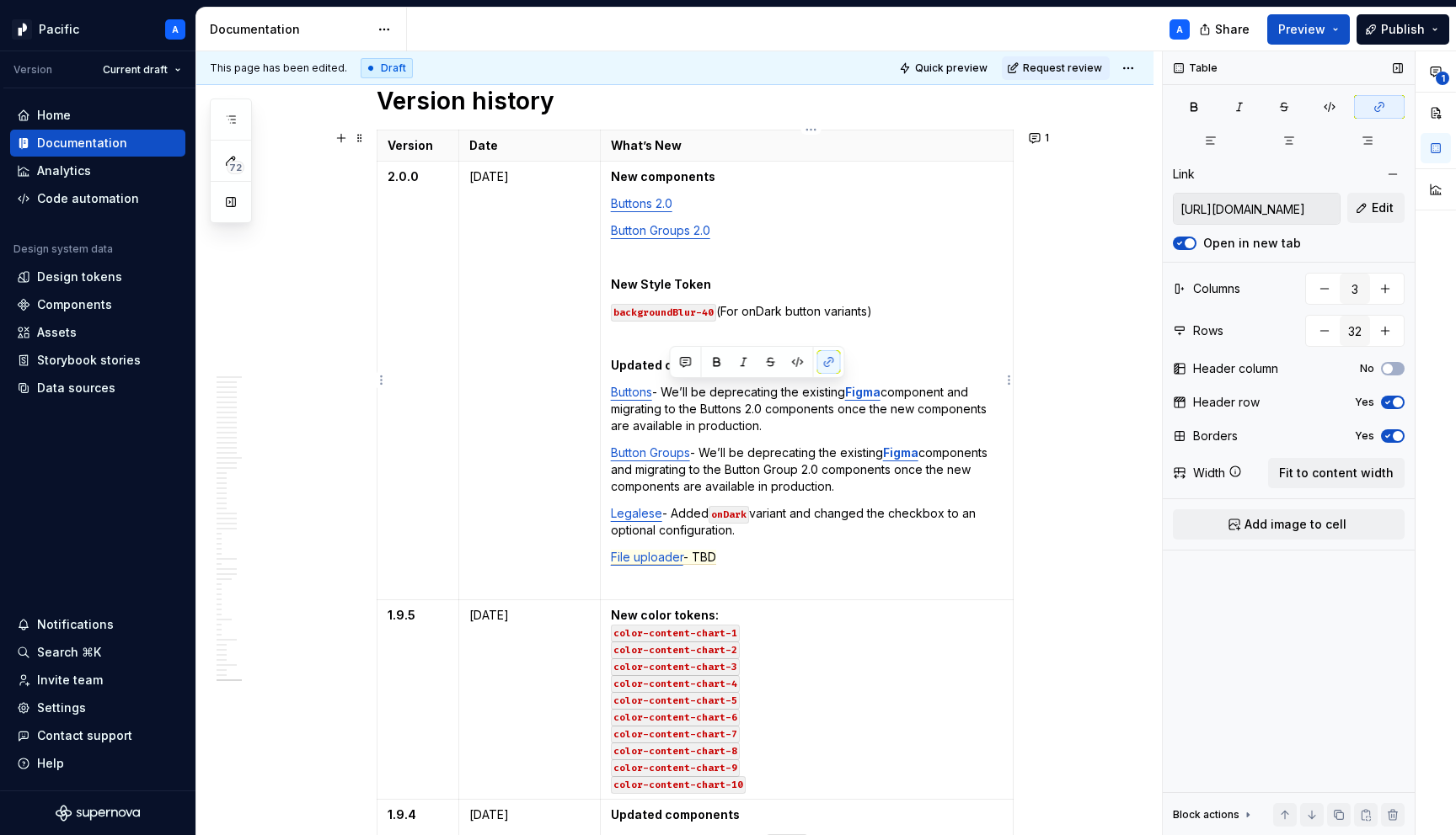
drag, startPoint x: 770, startPoint y: 424, endPoint x: 671, endPoint y: 394, distance: 103.4
click at [671, 394] on p "Buttons - We’ll be deprecating the existing Figma component and migrating to th…" at bounding box center [807, 409] width 392 height 51
copy p "We’ll be deprecating the existing Figma component and migrating to the Buttons …"
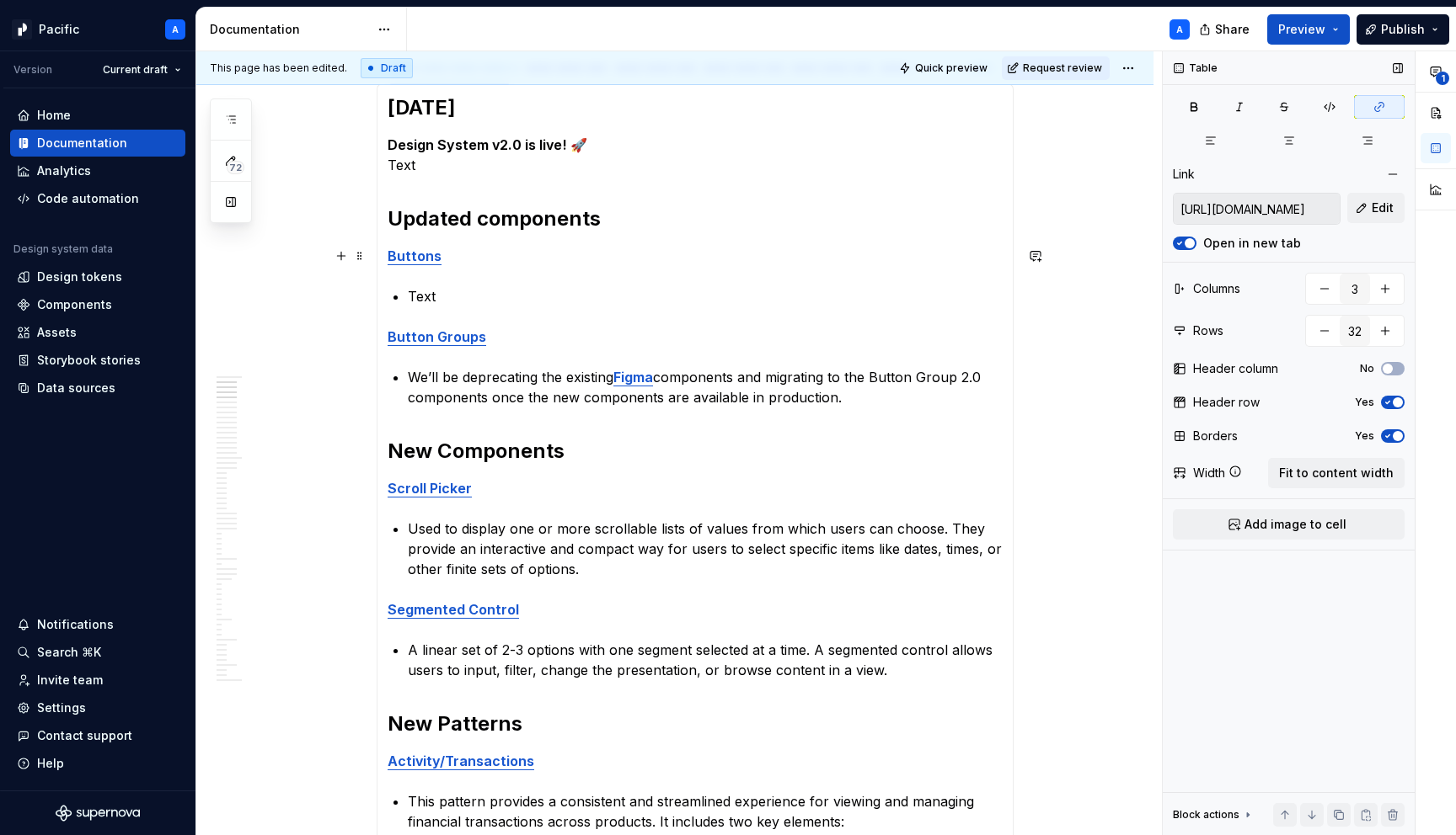
scroll to position [314, 0]
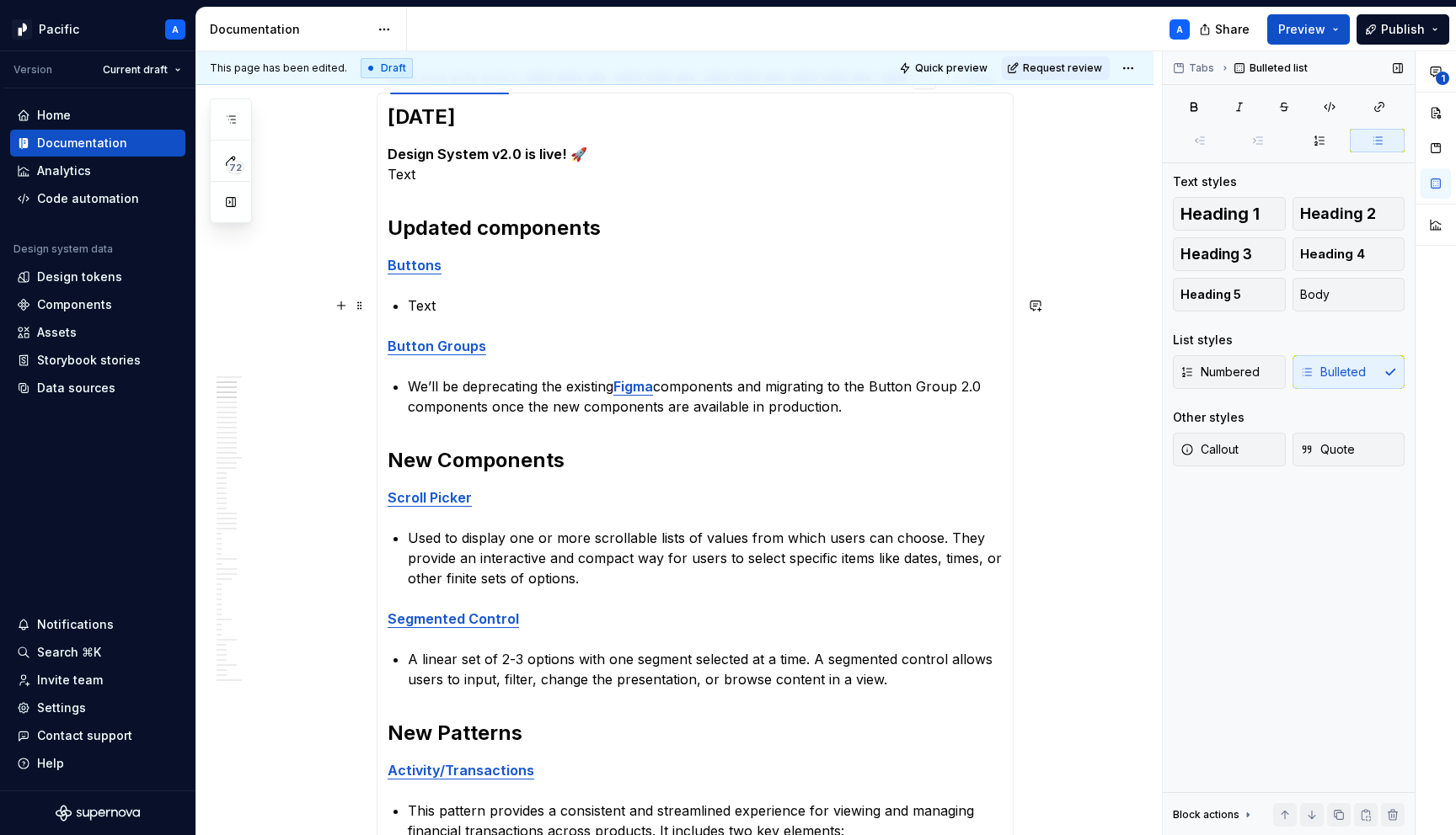
click at [460, 300] on p "Text" at bounding box center [706, 305] width 595 height 20
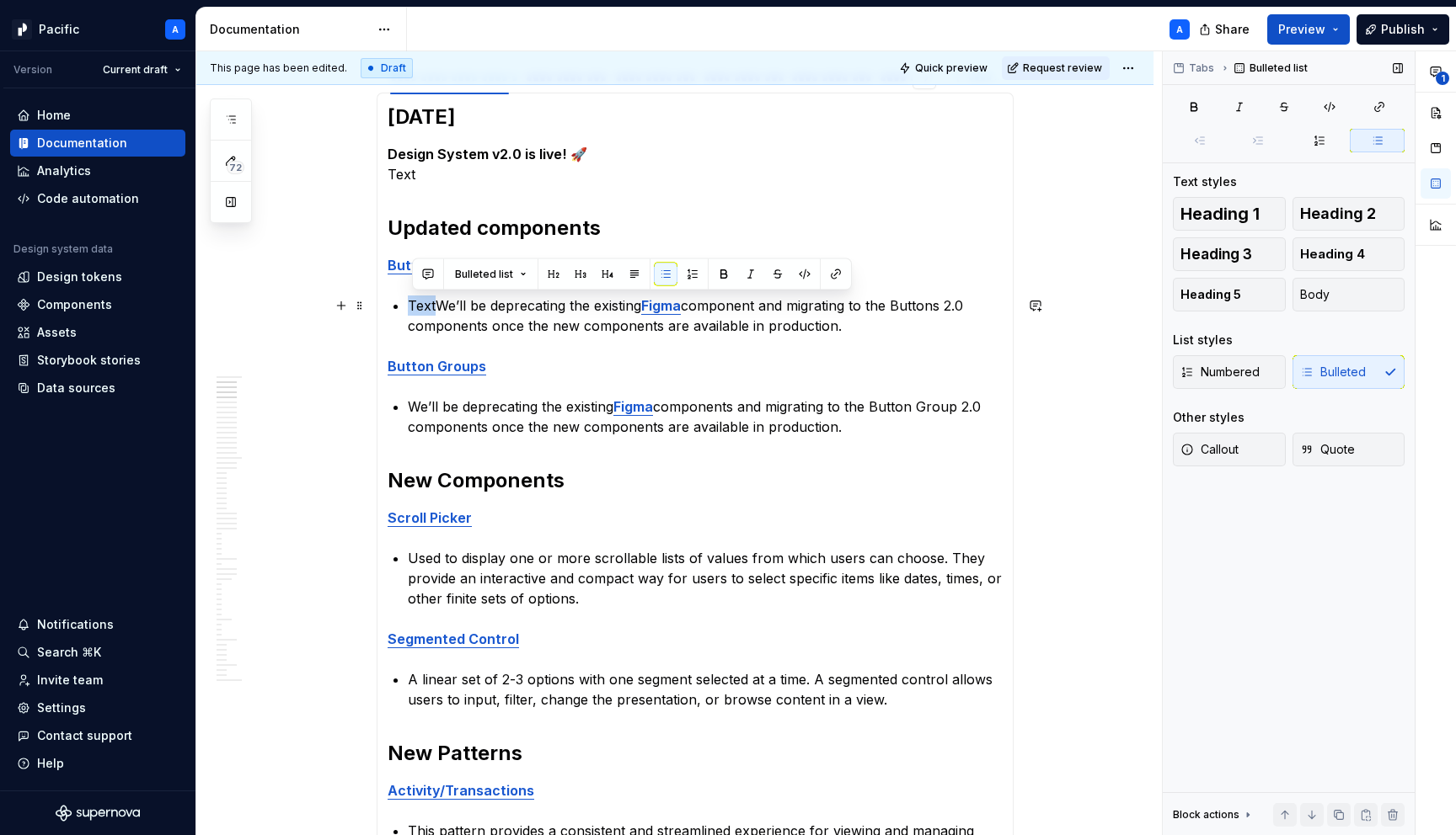
drag, startPoint x: 443, startPoint y: 302, endPoint x: 412, endPoint y: 300, distance: 31.1
click at [412, 300] on p "TextWe’ll be deprecating the existing Figma component and migrating to the Butt…" at bounding box center [706, 316] width 595 height 40
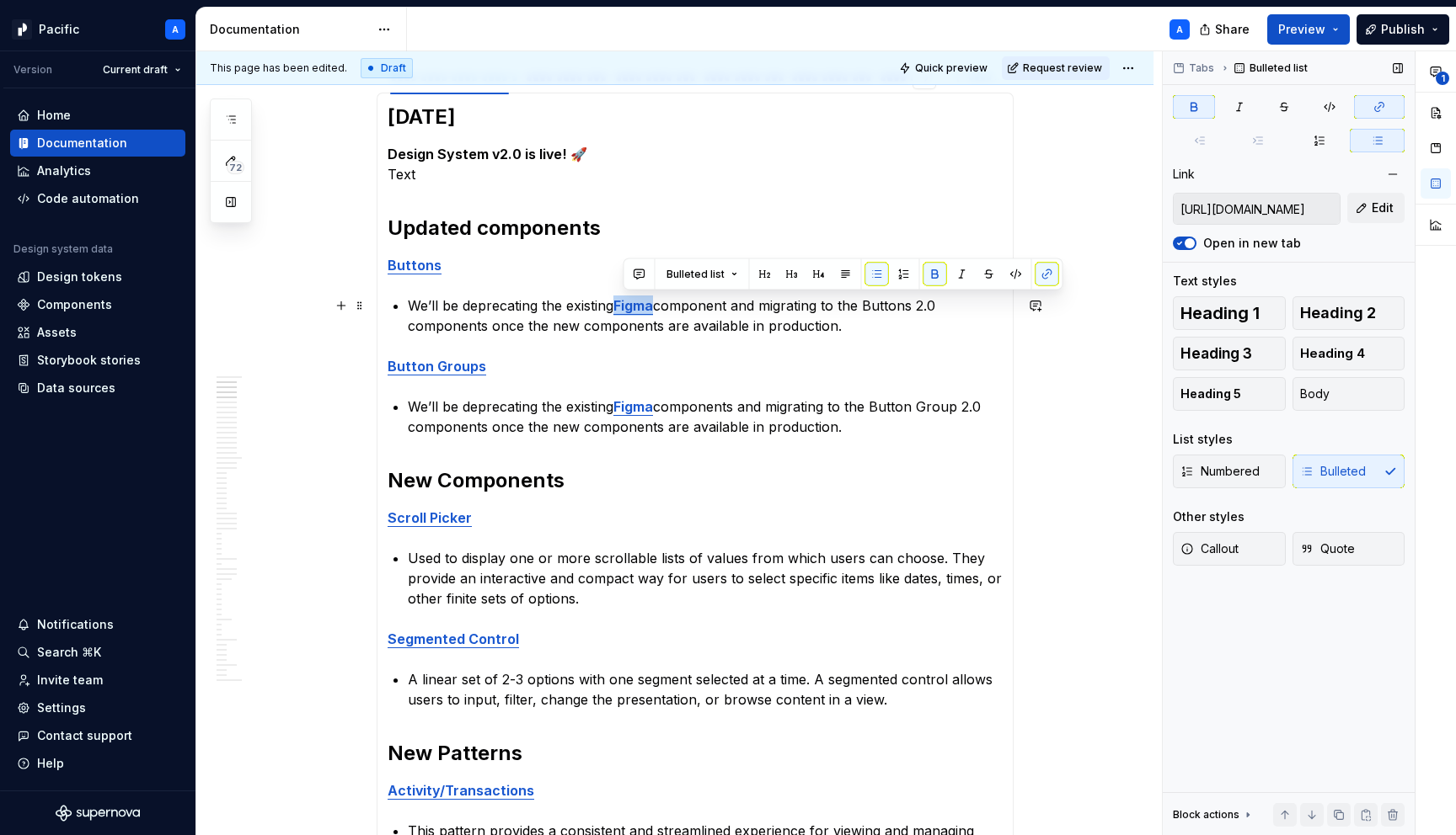
drag, startPoint x: 662, startPoint y: 305, endPoint x: 625, endPoint y: 305, distance: 37.0
click at [625, 305] on strong "Figma" at bounding box center [633, 306] width 40 height 17
click at [931, 278] on button "button" at bounding box center [934, 275] width 24 height 24
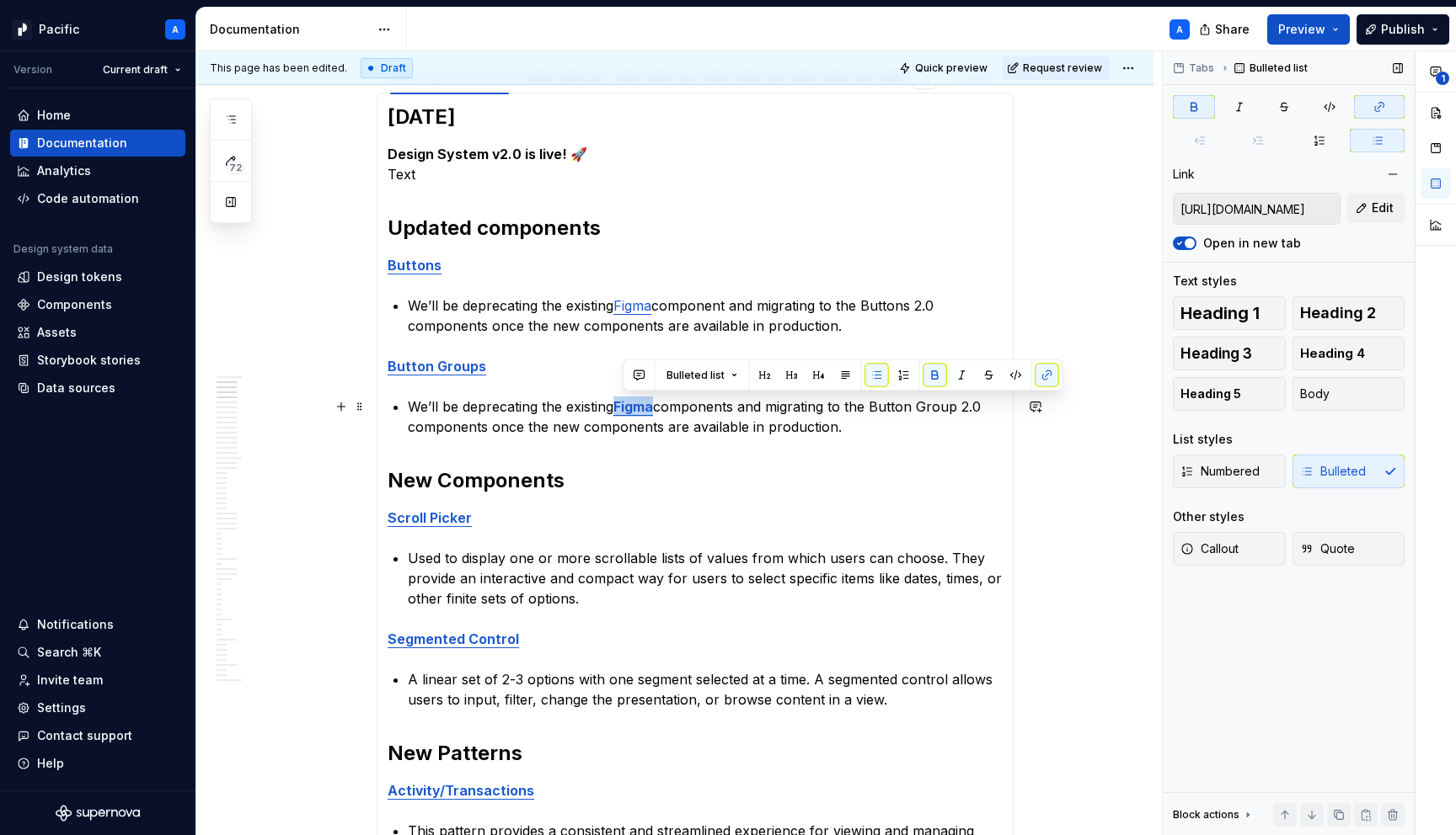
drag, startPoint x: 661, startPoint y: 408, endPoint x: 622, endPoint y: 402, distance: 39.5
click at [622, 402] on p "We’ll be deprecating the existing Figma components and migrating to the Button …" at bounding box center [706, 417] width 595 height 40
click at [931, 379] on button "button" at bounding box center [934, 376] width 24 height 24
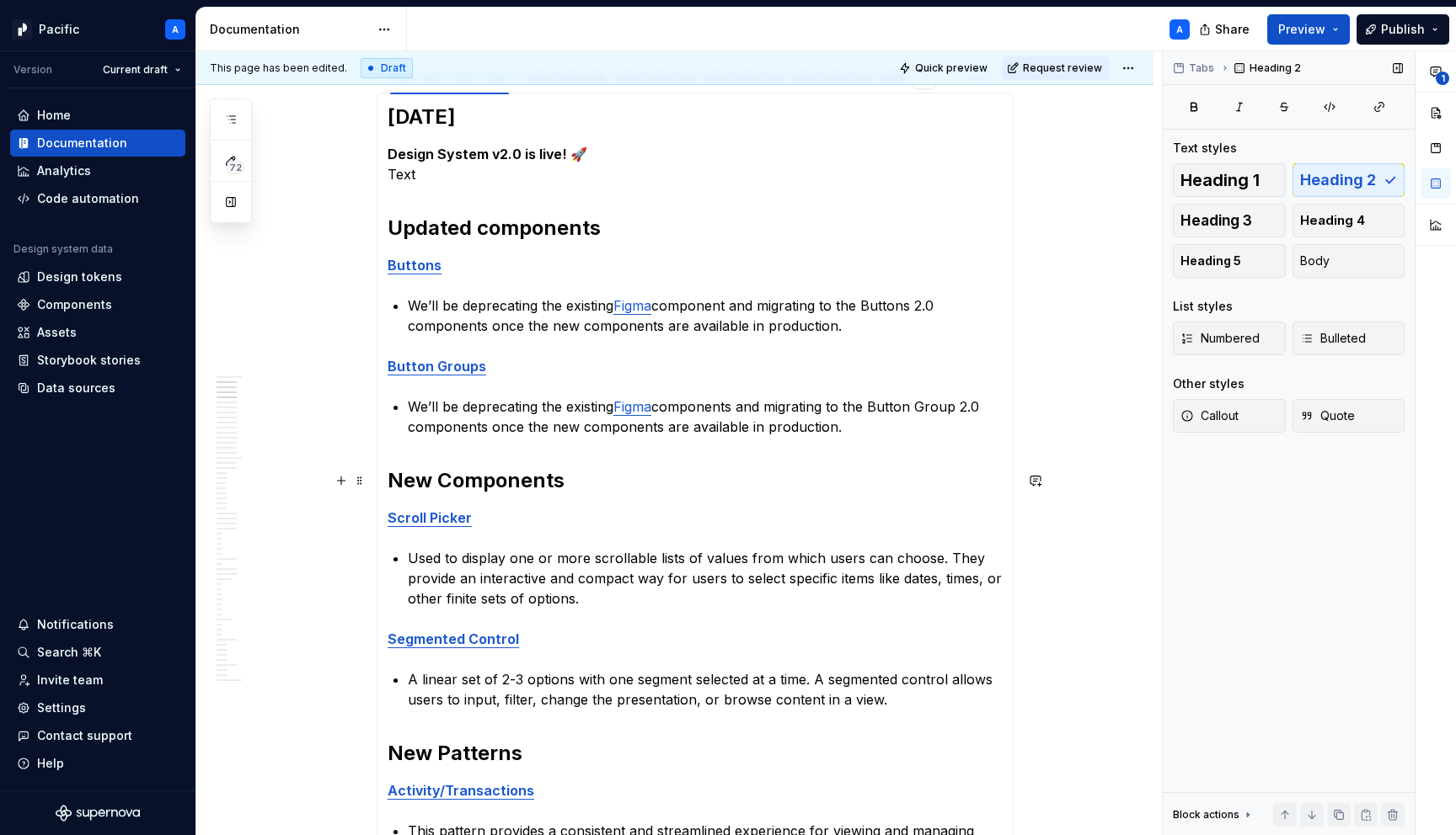
click at [870, 443] on section-item-column "[DATE] Design System v2.0 is live! 🚀 Text Updated components Buttons We’ll be d…" at bounding box center [694, 769] width 615 height 1331
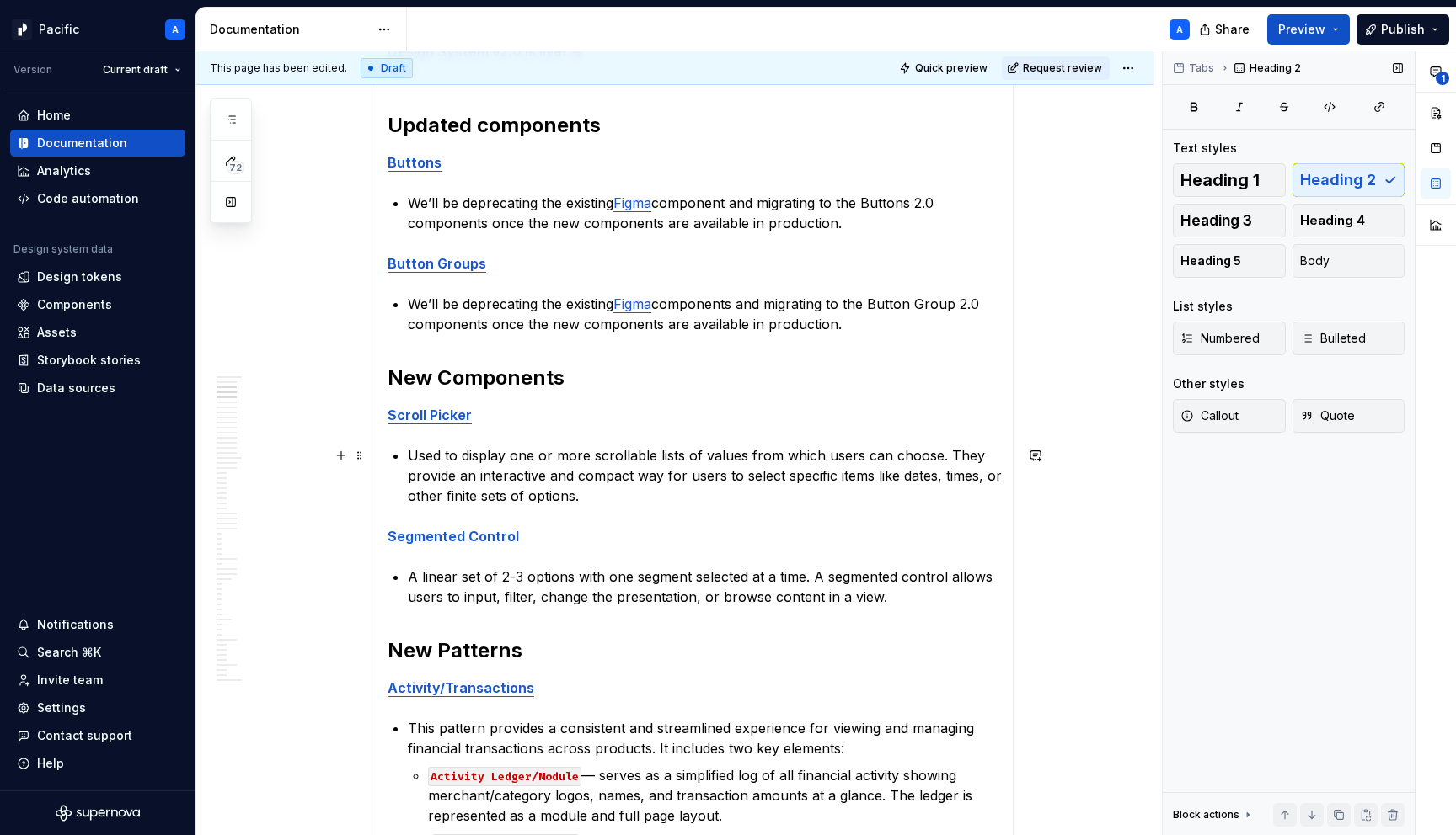
scroll to position [441, 0]
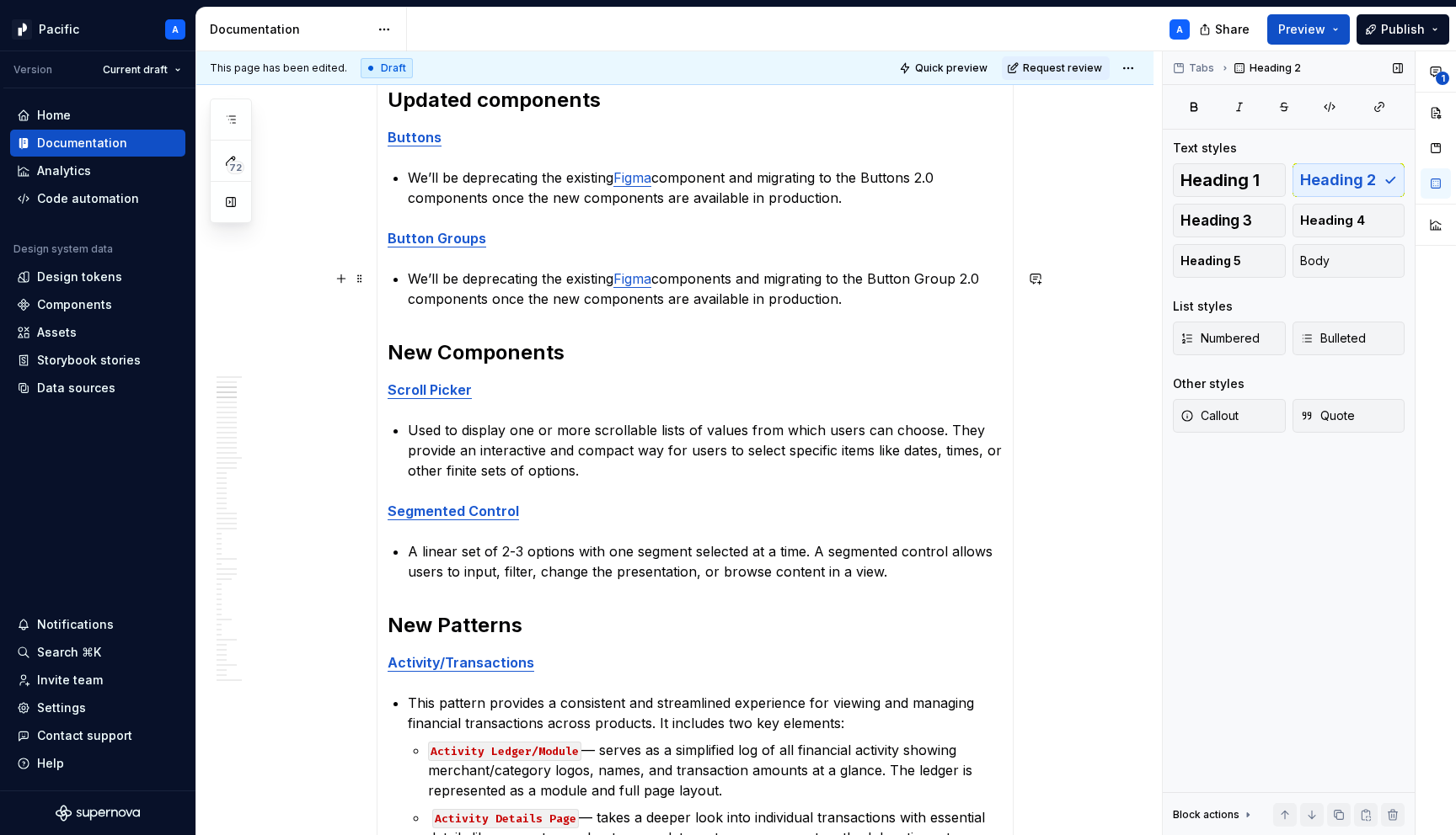
click at [863, 301] on p "We’ll be deprecating the existing Figma components and migrating to the Button …" at bounding box center [706, 289] width 595 height 40
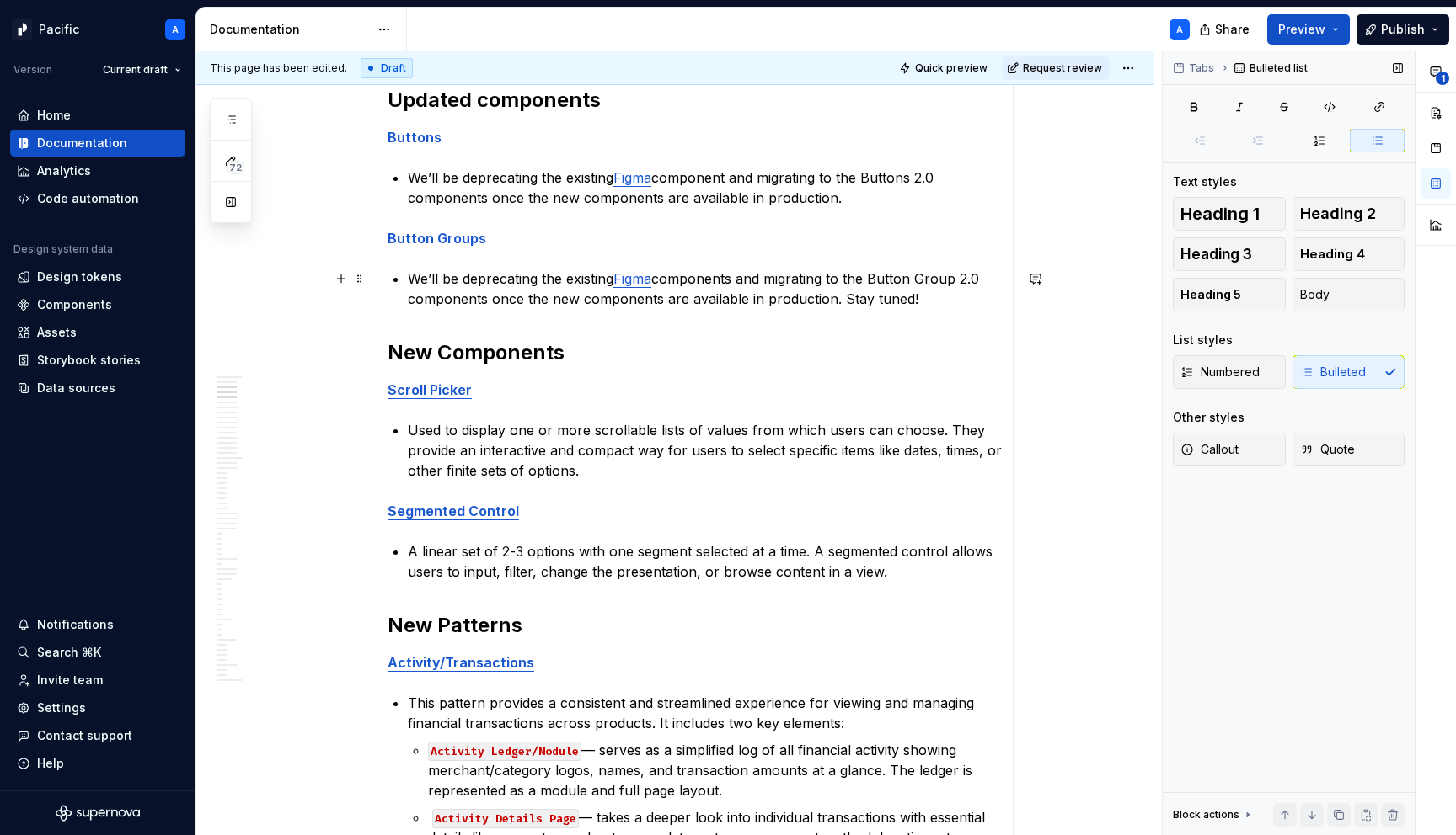
click at [908, 298] on p "We’ll be deprecating the existing Figma components and migrating to the Button …" at bounding box center [706, 289] width 595 height 40
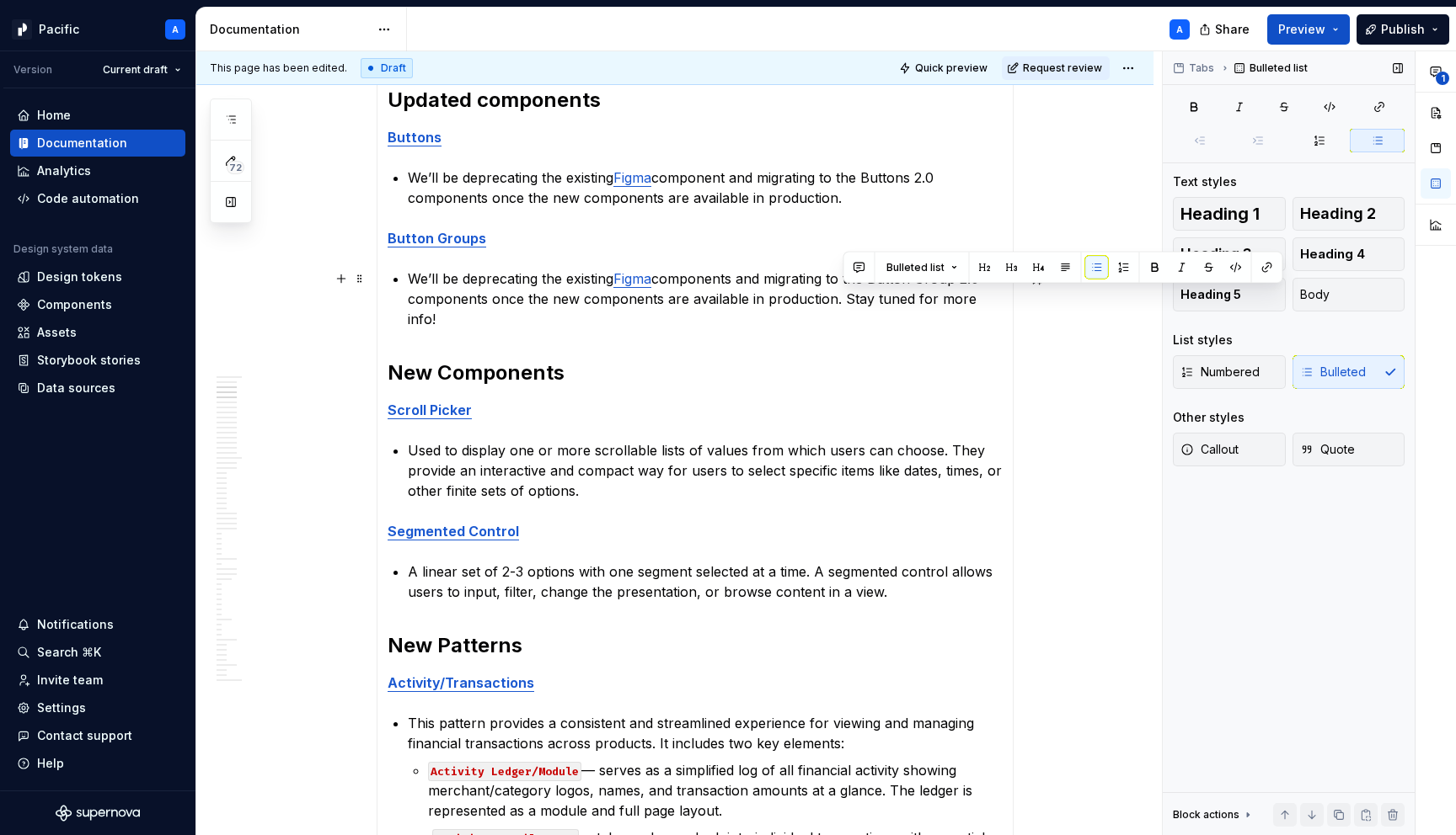
drag, startPoint x: 843, startPoint y: 298, endPoint x: 1005, endPoint y: 293, distance: 162.1
click at [1002, 293] on p "We’ll be deprecating the existing Figma components and migrating to the Button …" at bounding box center [706, 299] width 595 height 61
copy p "Stay tuned for more info!"
click at [861, 198] on p "We’ll be deprecating the existing Figma component and migrating to the Buttons …" at bounding box center [706, 188] width 595 height 40
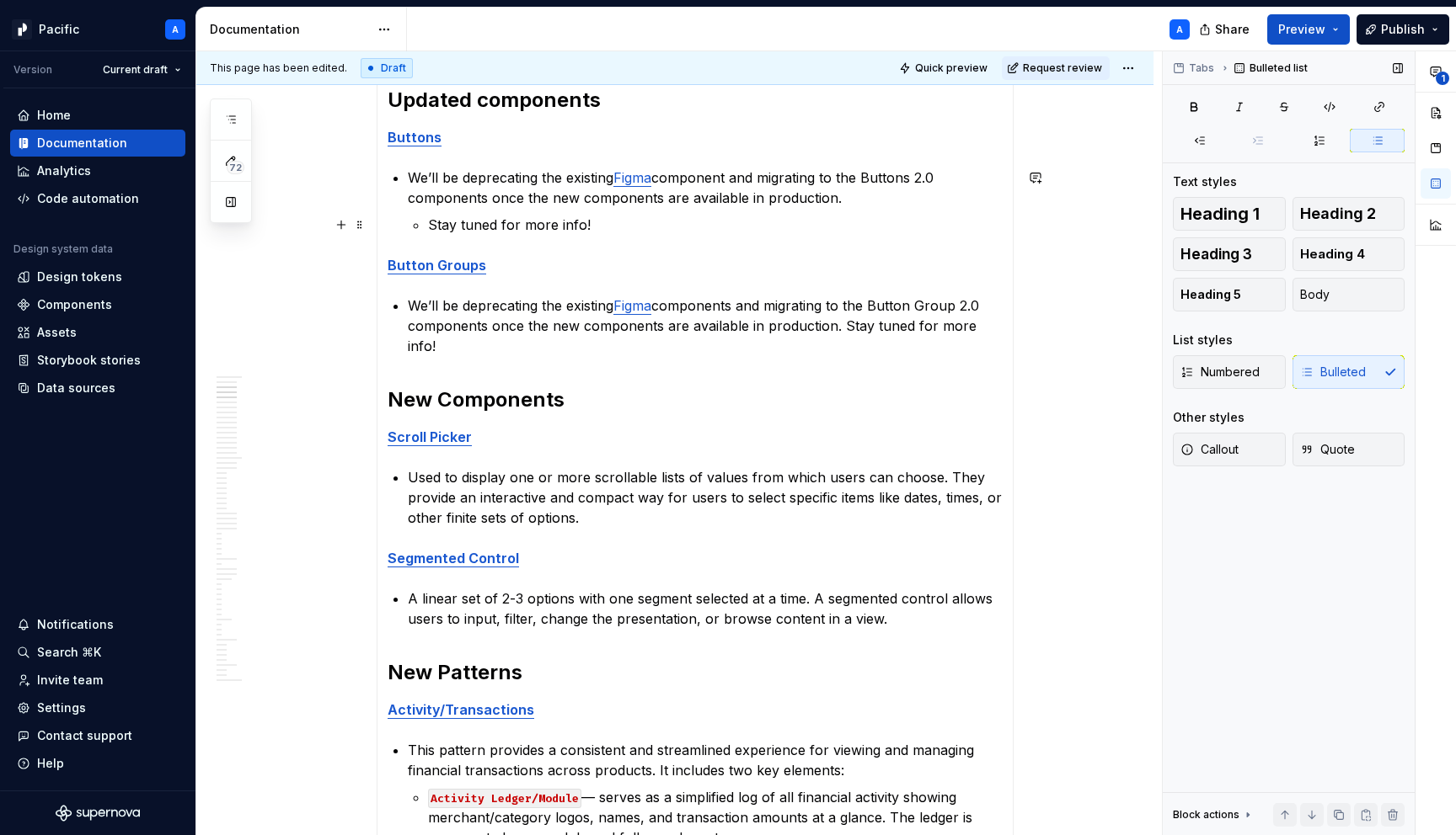
click at [433, 220] on p "Stay tuned for more info!" at bounding box center [715, 224] width 575 height 20
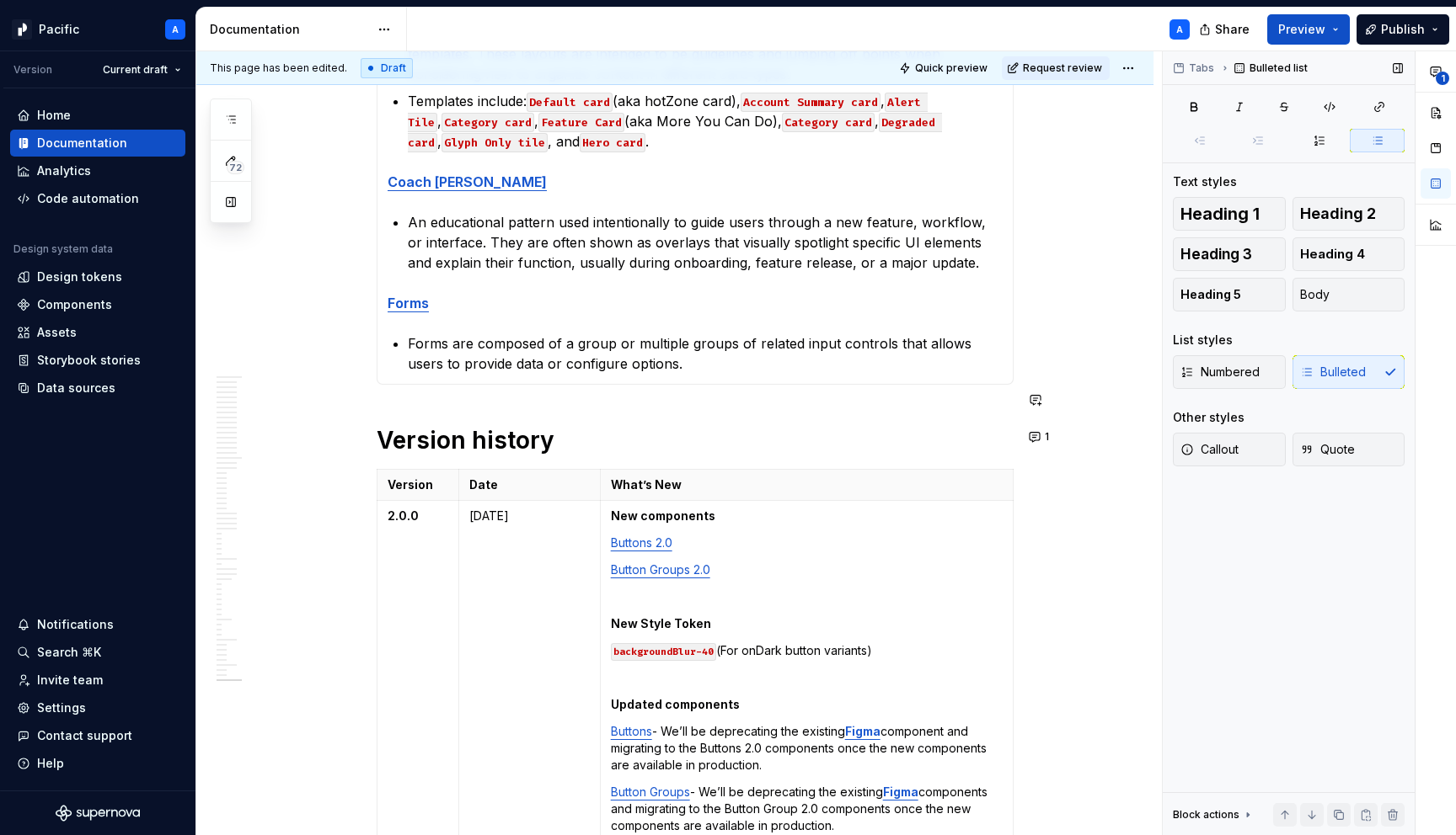
scroll to position [1551, 0]
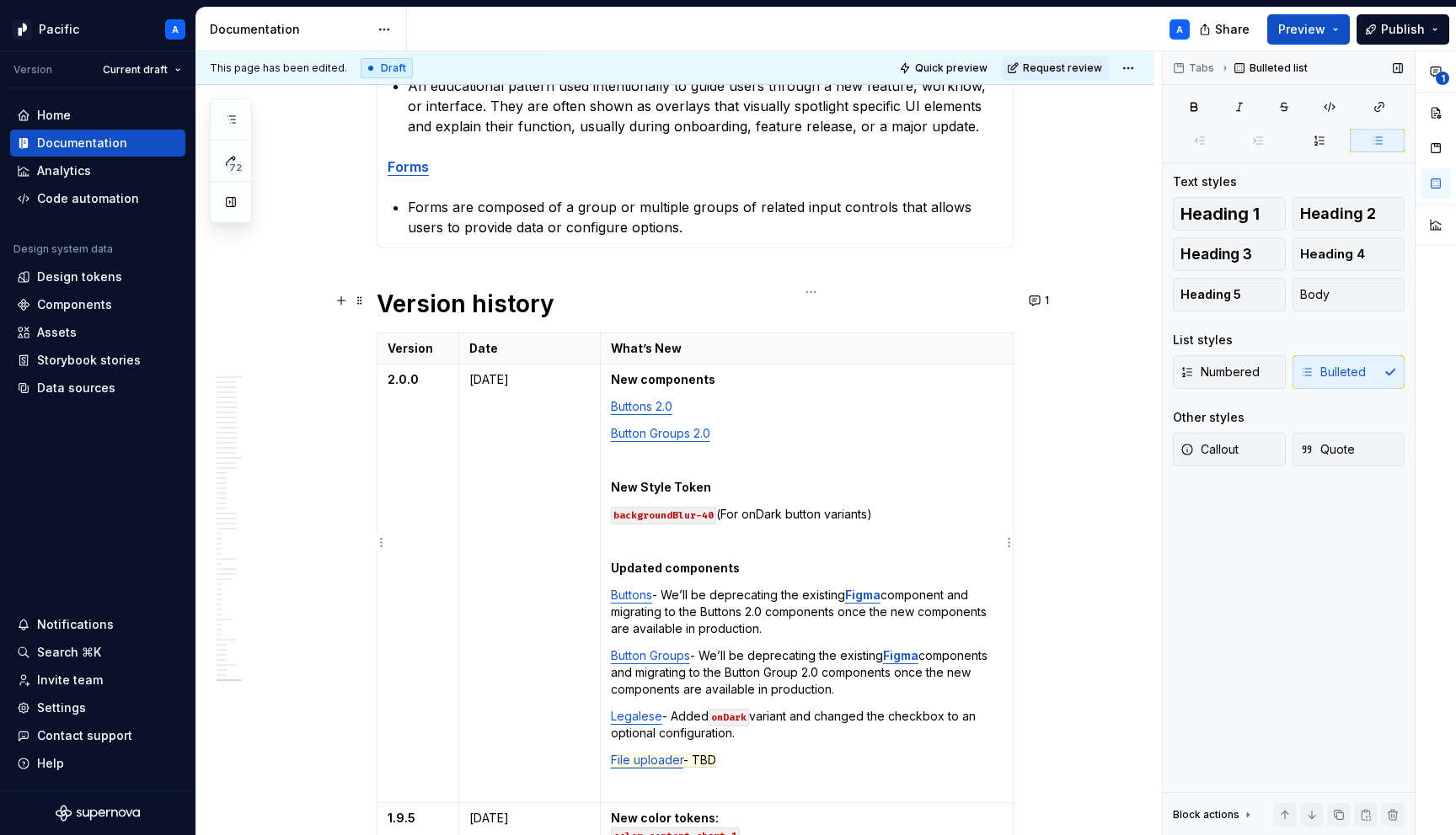
click at [696, 373] on strong "New components" at bounding box center [664, 379] width 105 height 14
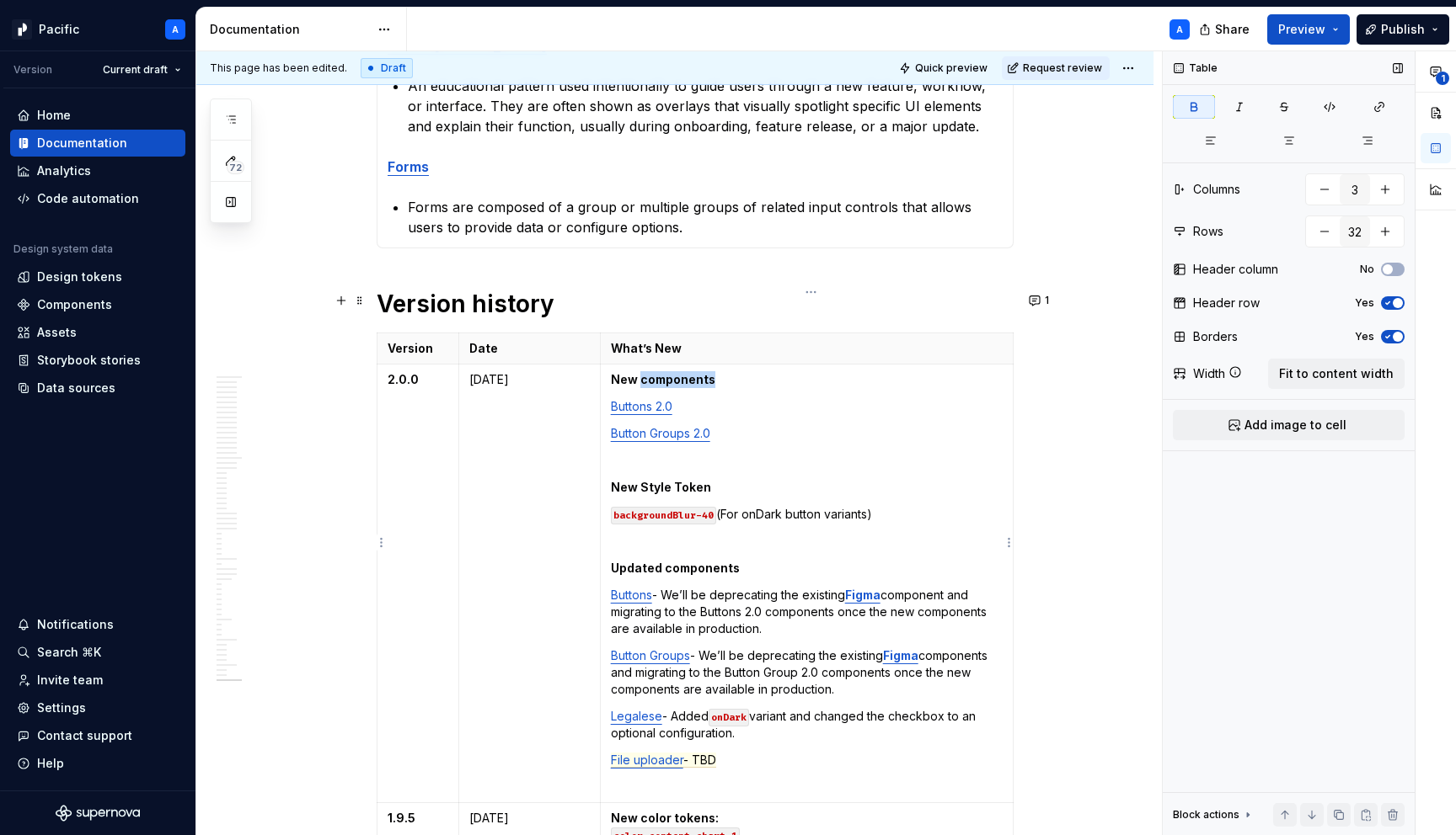
click at [696, 373] on strong "New components" at bounding box center [664, 379] width 105 height 14
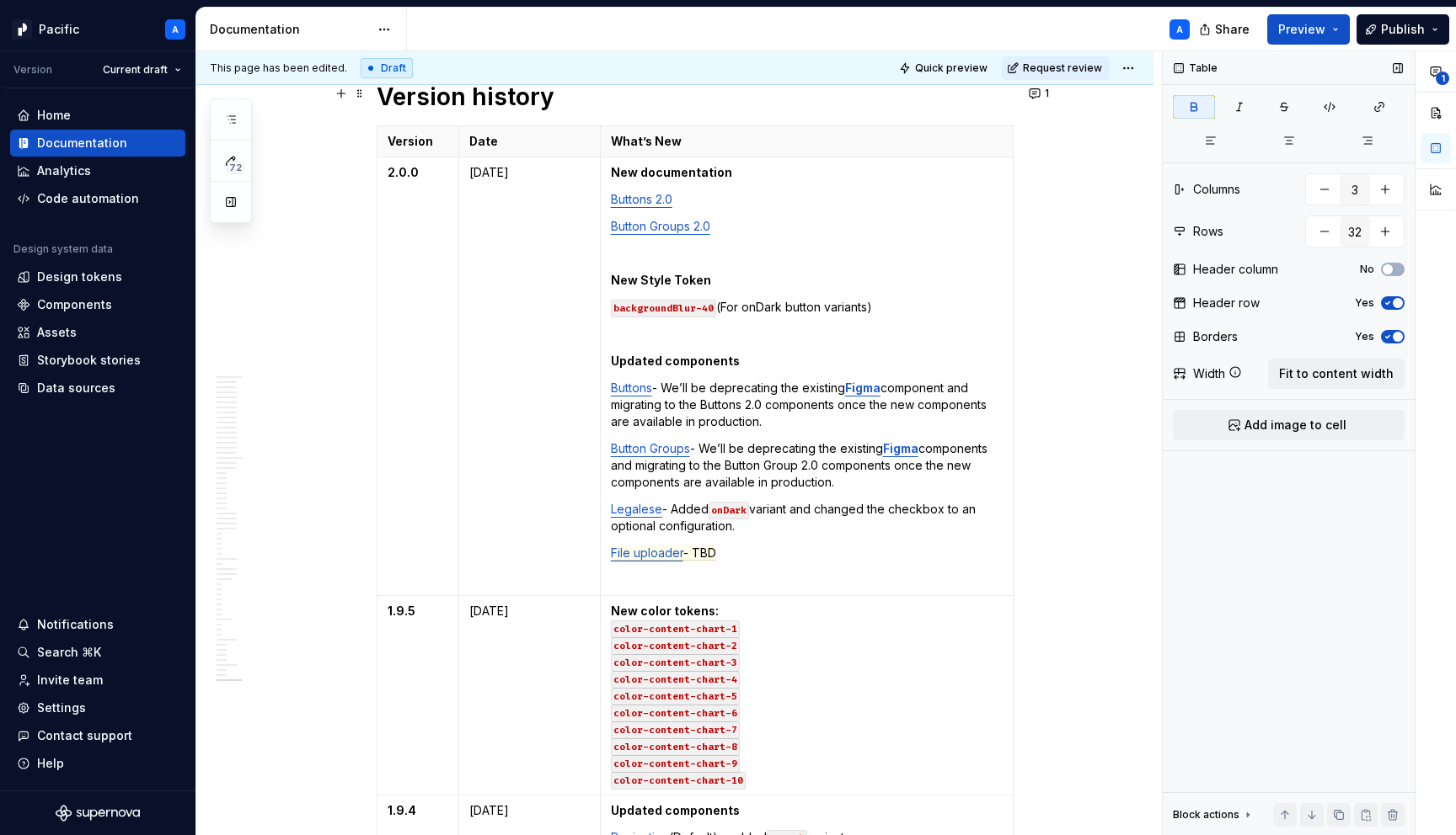
scroll to position [1776, 0]
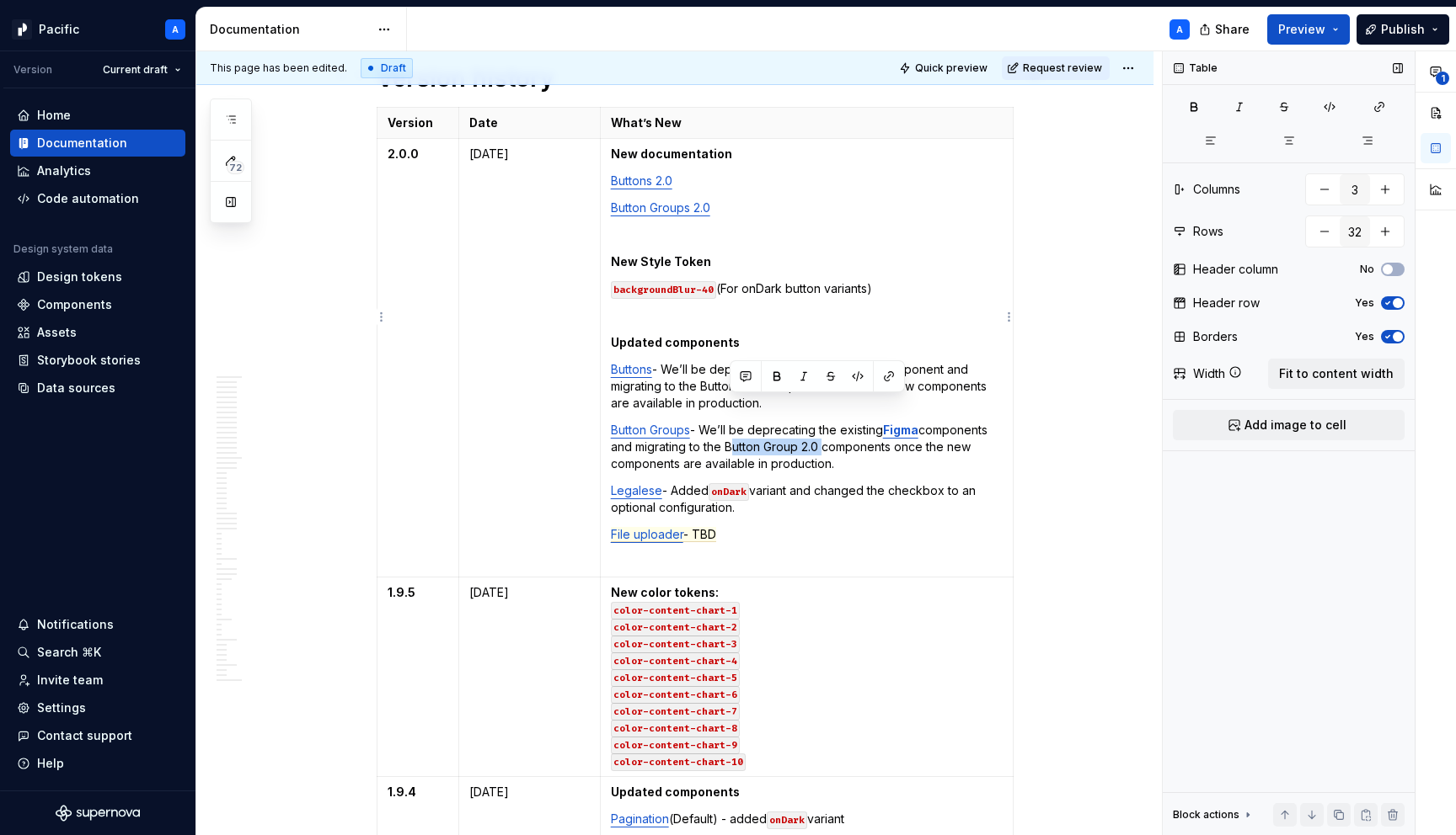
drag, startPoint x: 730, startPoint y: 407, endPoint x: 823, endPoint y: 403, distance: 93.1
click at [823, 422] on p "Button Groups - We’ll be deprecating the existing Figma components and migratin…" at bounding box center [807, 447] width 392 height 51
click at [856, 372] on button "button" at bounding box center [857, 377] width 24 height 24
click at [856, 373] on button "button" at bounding box center [860, 377] width 24 height 24
click at [886, 375] on button "button" at bounding box center [891, 377] width 24 height 24
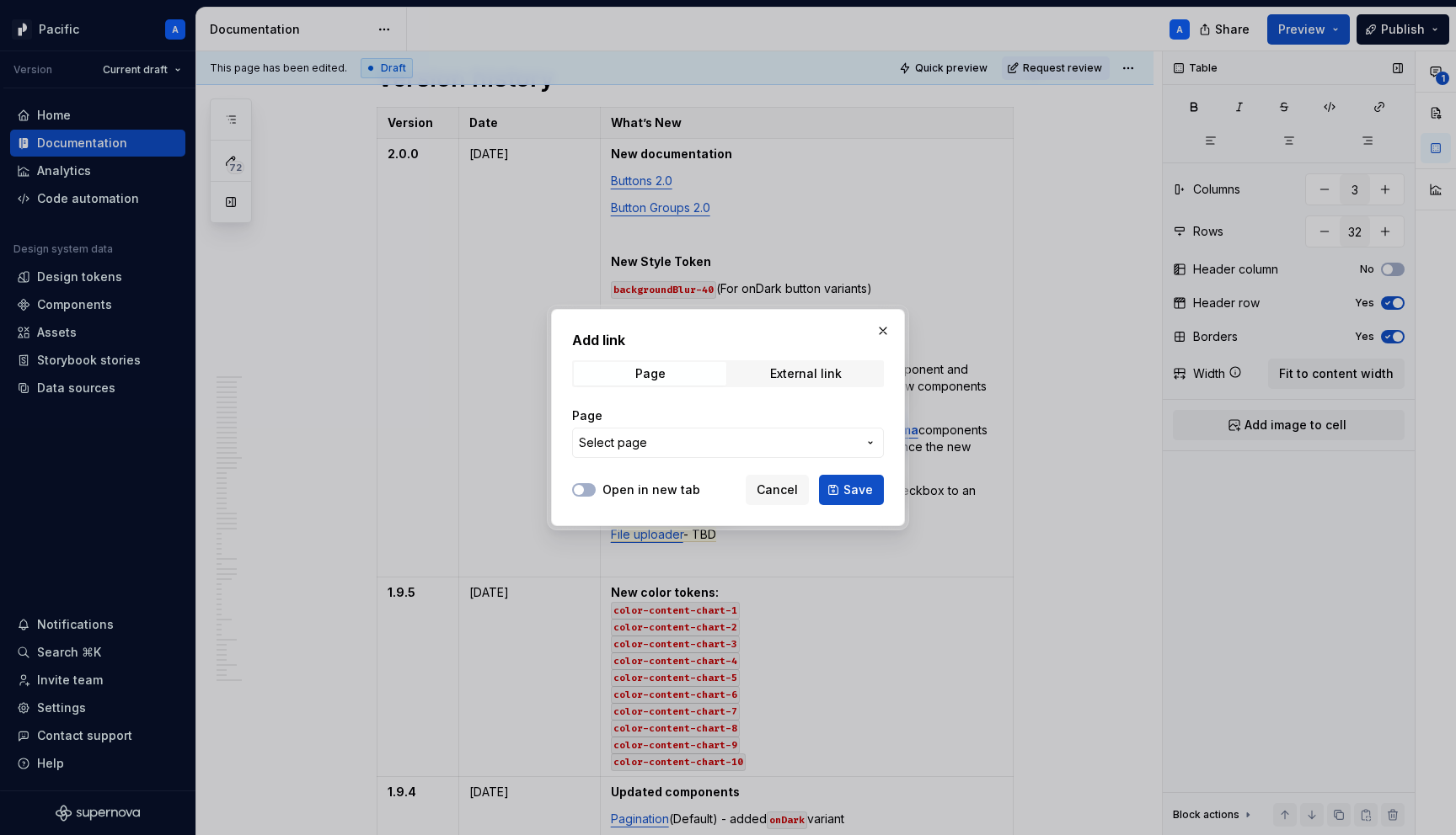
click at [807, 444] on span "Select page" at bounding box center [718, 443] width 278 height 17
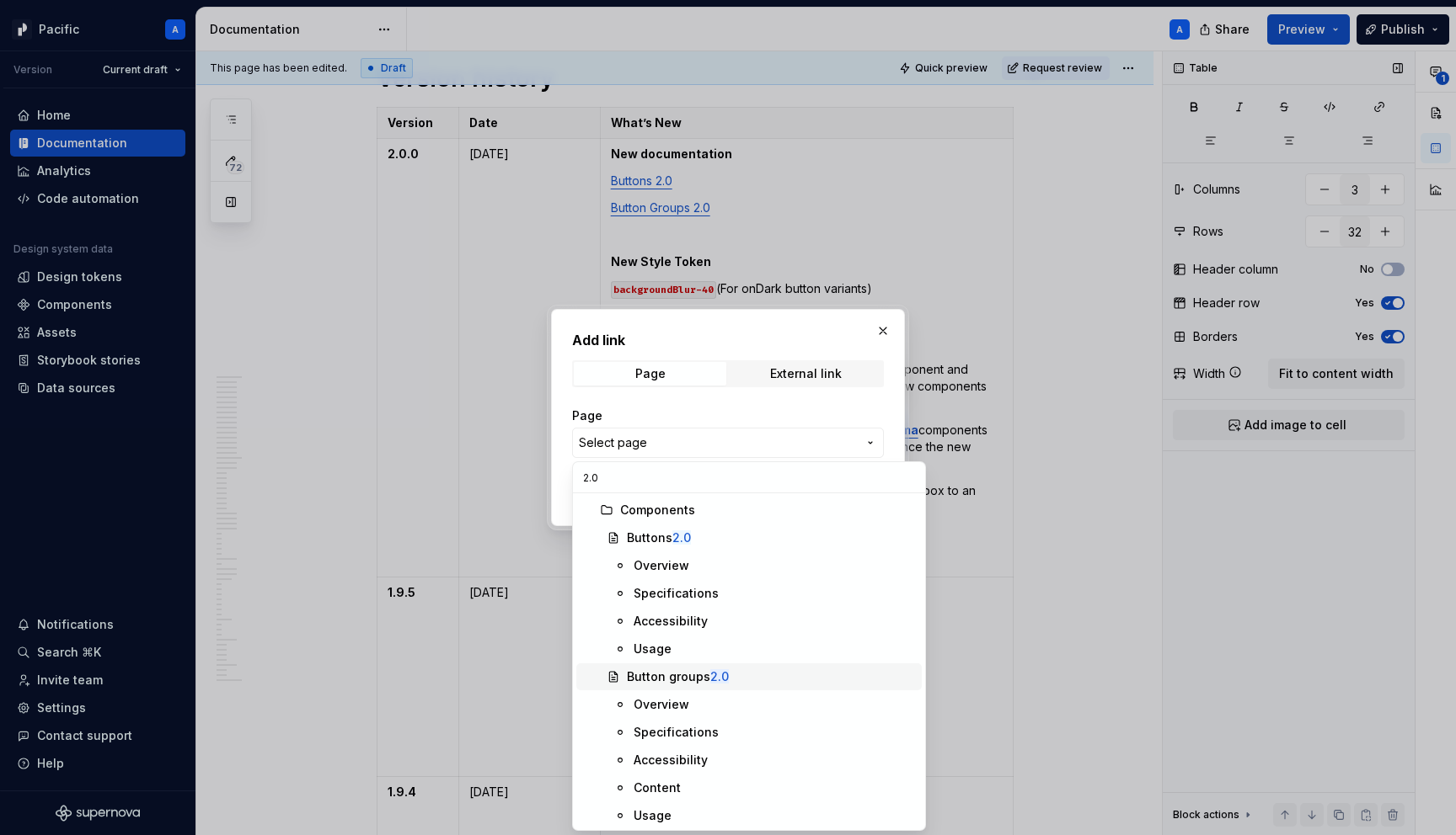
type input "2.0"
click at [718, 672] on mark "2.0" at bounding box center [719, 676] width 18 height 14
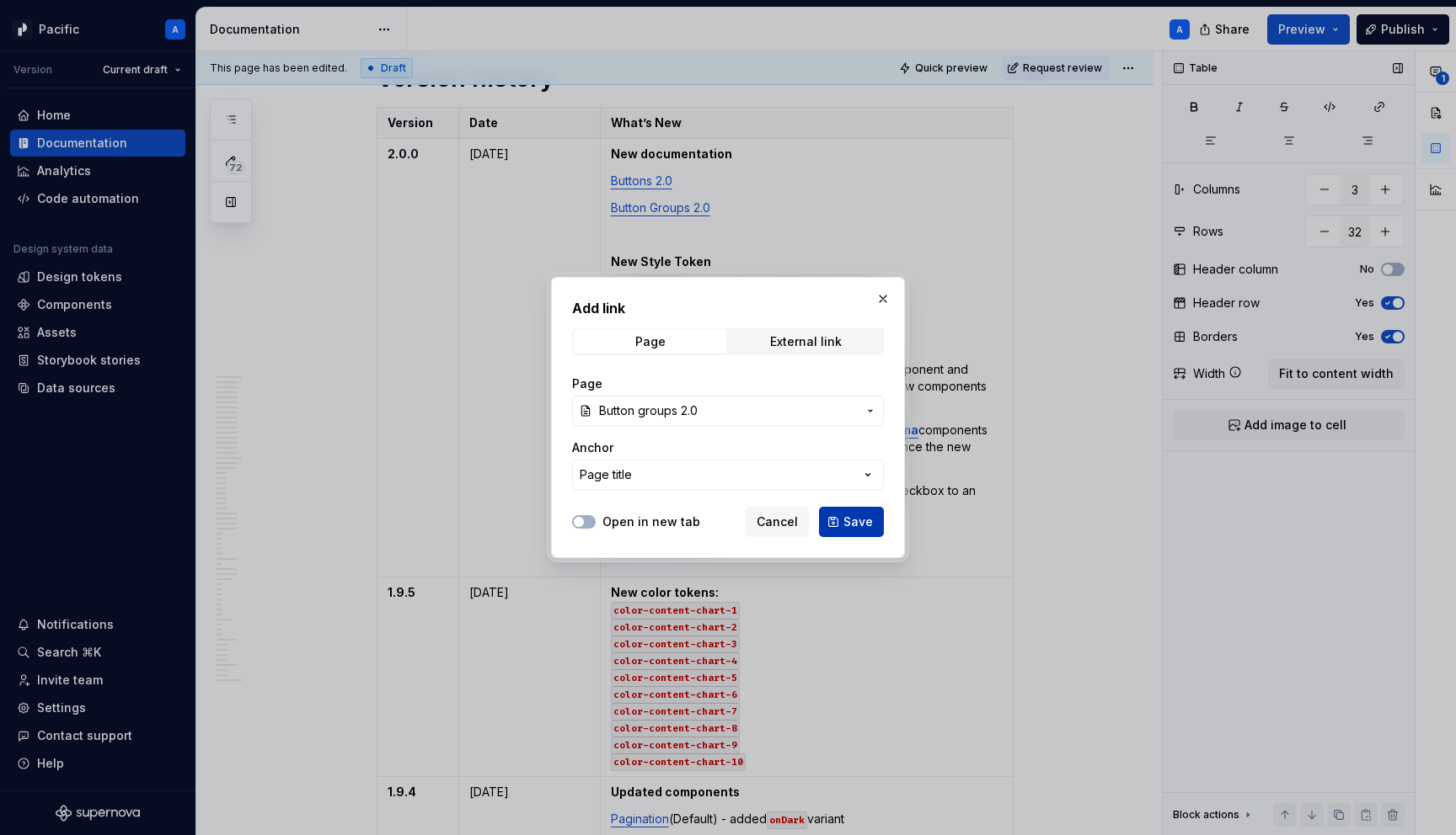
click at [858, 513] on button "Save" at bounding box center [851, 522] width 65 height 31
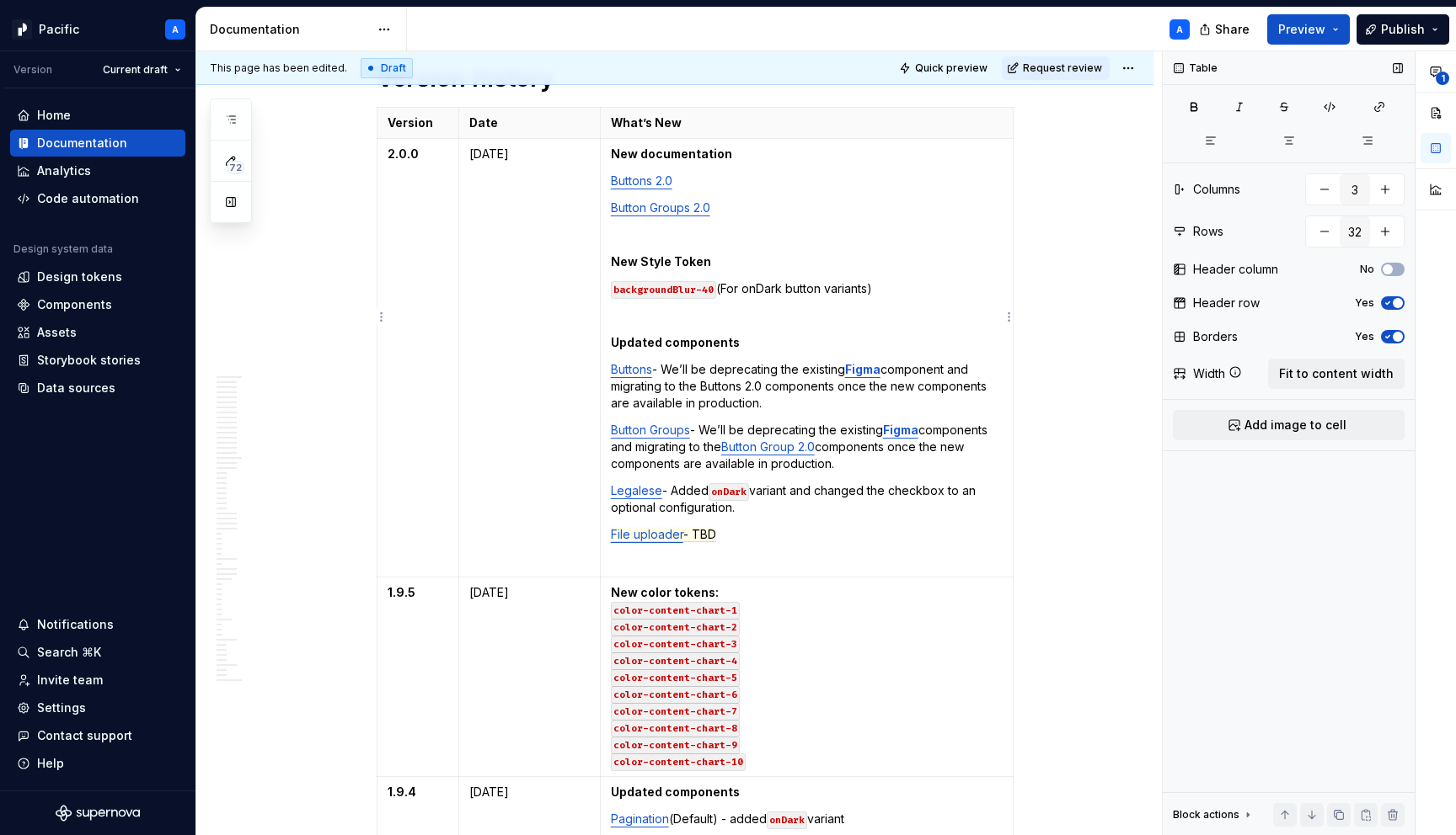
click at [778, 361] on p "Buttons - We’ll be deprecating the existing Figma component and migrating to th…" at bounding box center [807, 386] width 392 height 51
drag, startPoint x: 770, startPoint y: 346, endPoint x: 707, endPoint y: 346, distance: 63.0
click at [707, 361] on p "Buttons - We’ll be deprecating the existing Figma component and migrating to th…" at bounding box center [807, 386] width 392 height 51
click at [769, 361] on p "Buttons - We’ll be deprecating the existing Figma component and migrating to th…" at bounding box center [807, 386] width 392 height 51
drag, startPoint x: 768, startPoint y: 343, endPoint x: 707, endPoint y: 341, distance: 61.0
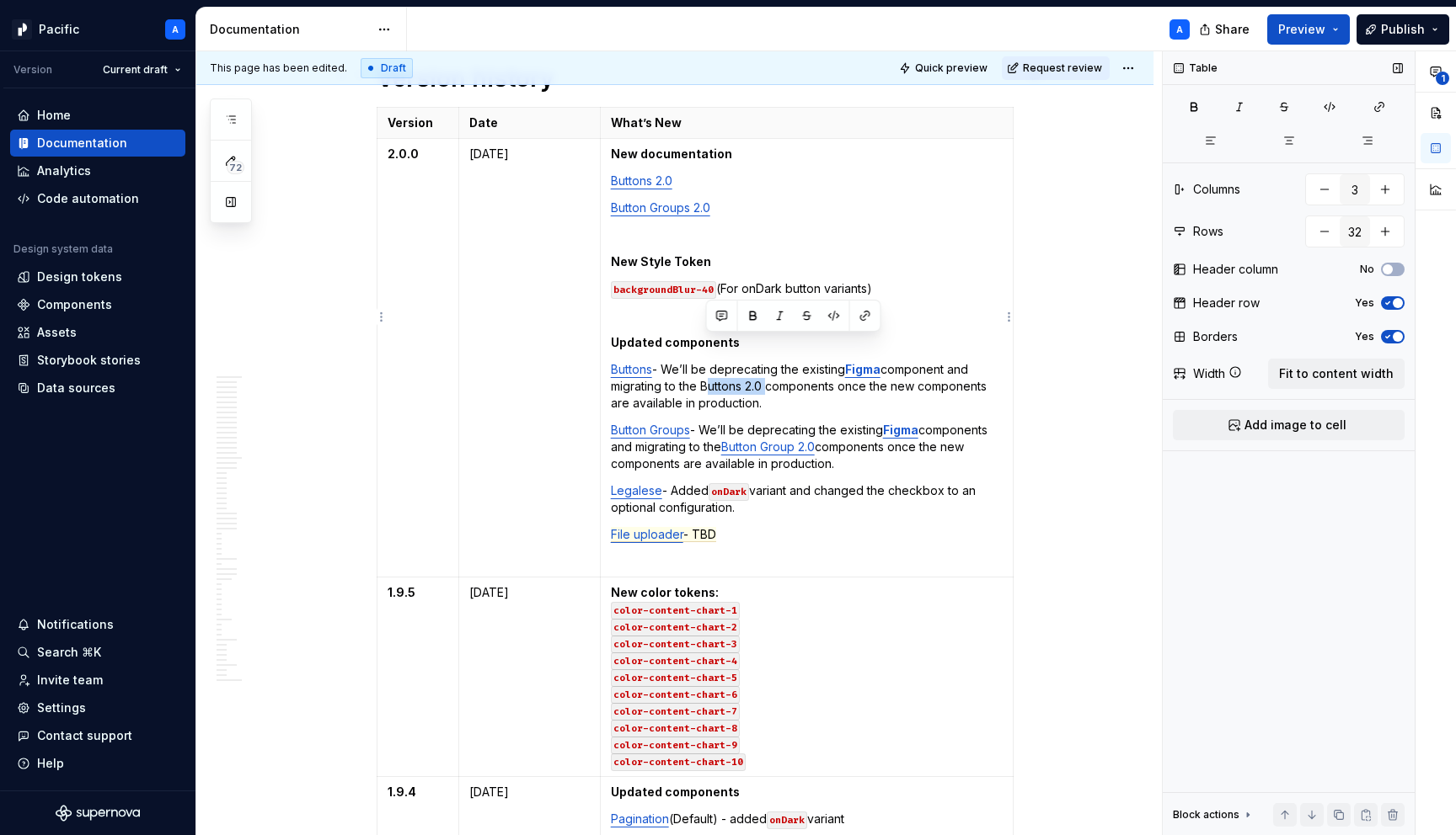
click at [707, 361] on p "Buttons - We’ll be deprecating the existing Figma component and migrating to th…" at bounding box center [807, 386] width 392 height 51
click at [864, 313] on button "button" at bounding box center [865, 316] width 24 height 24
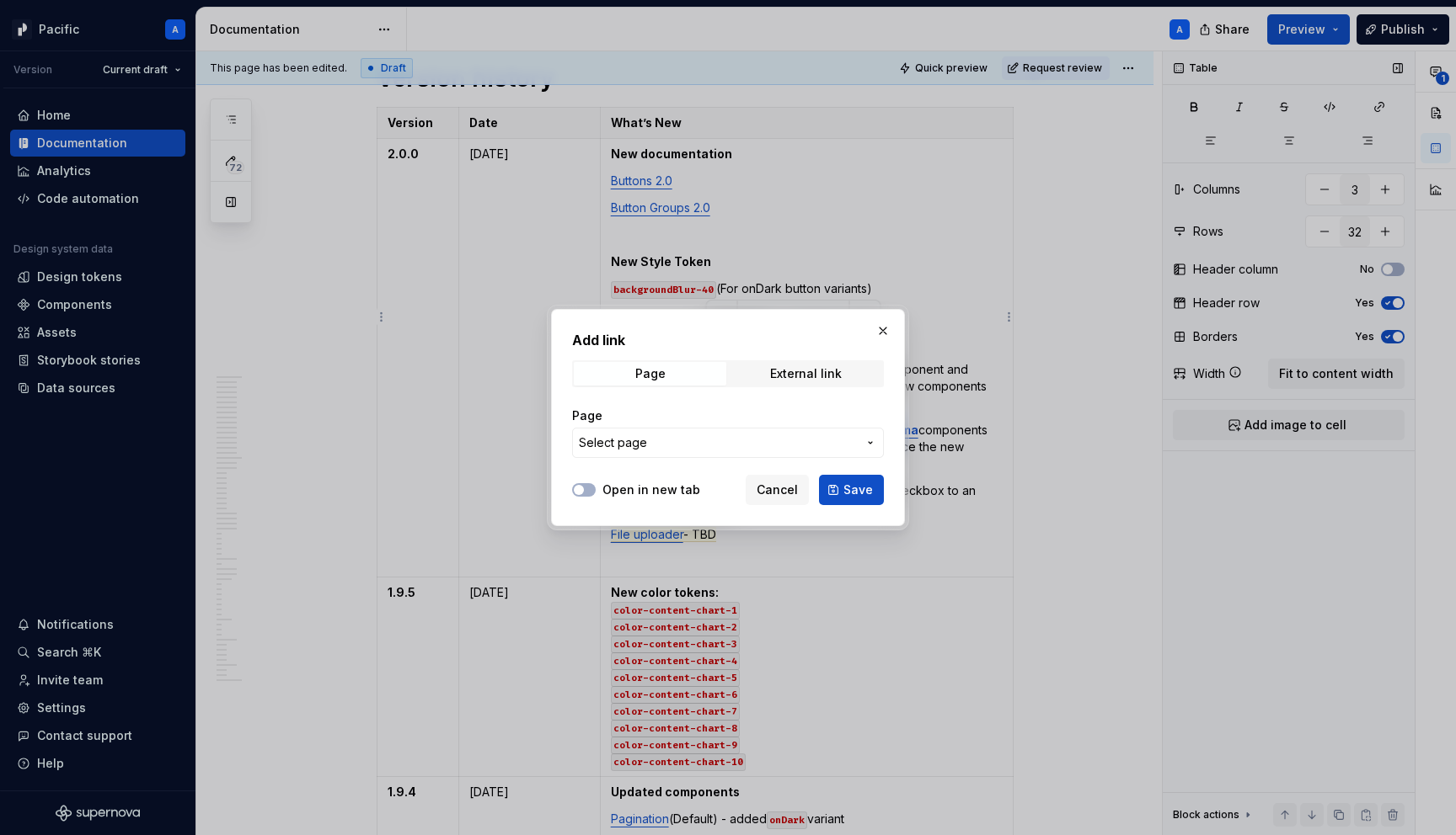
click at [821, 444] on span "Select page" at bounding box center [718, 443] width 278 height 17
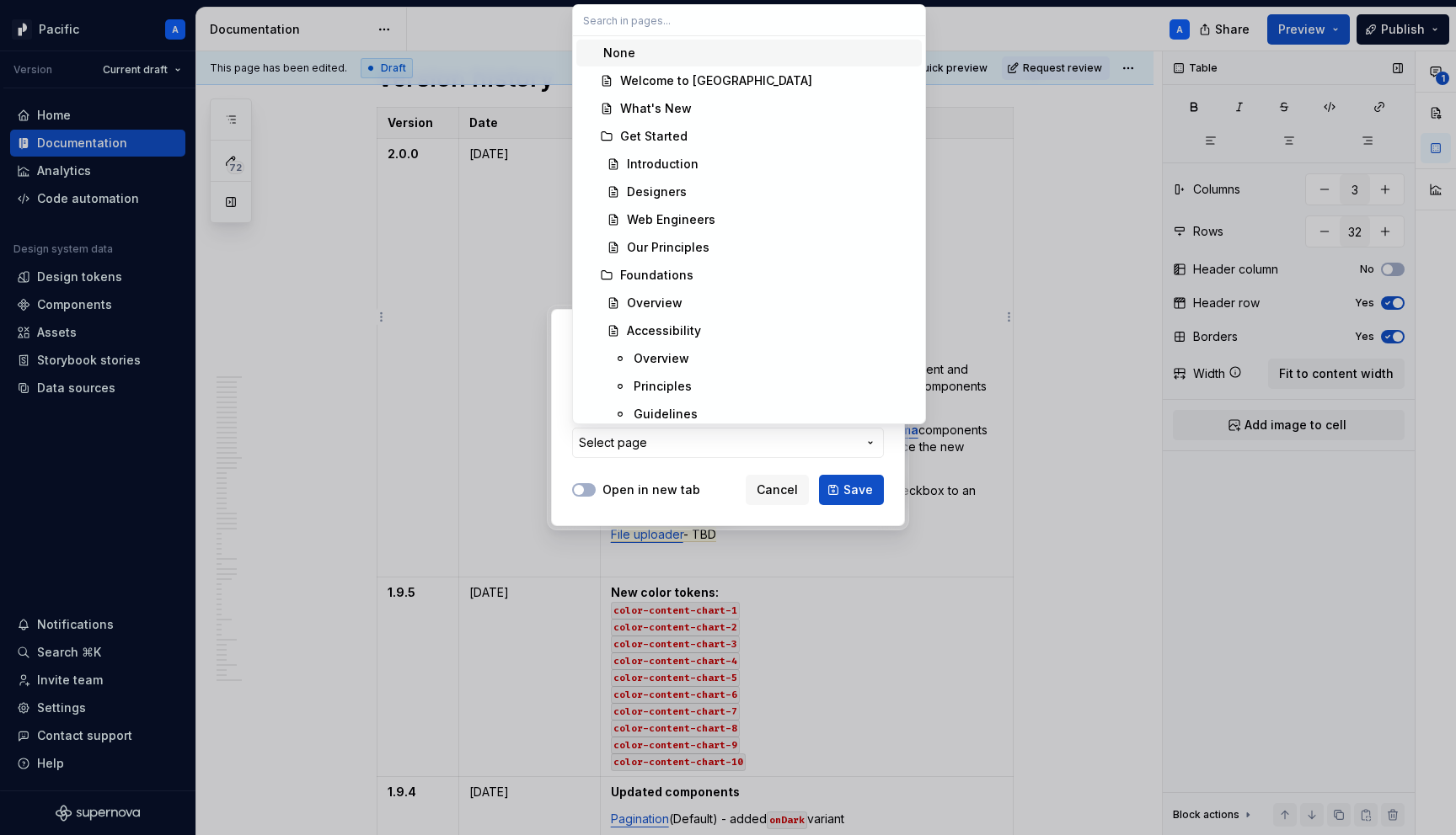
type input "b"
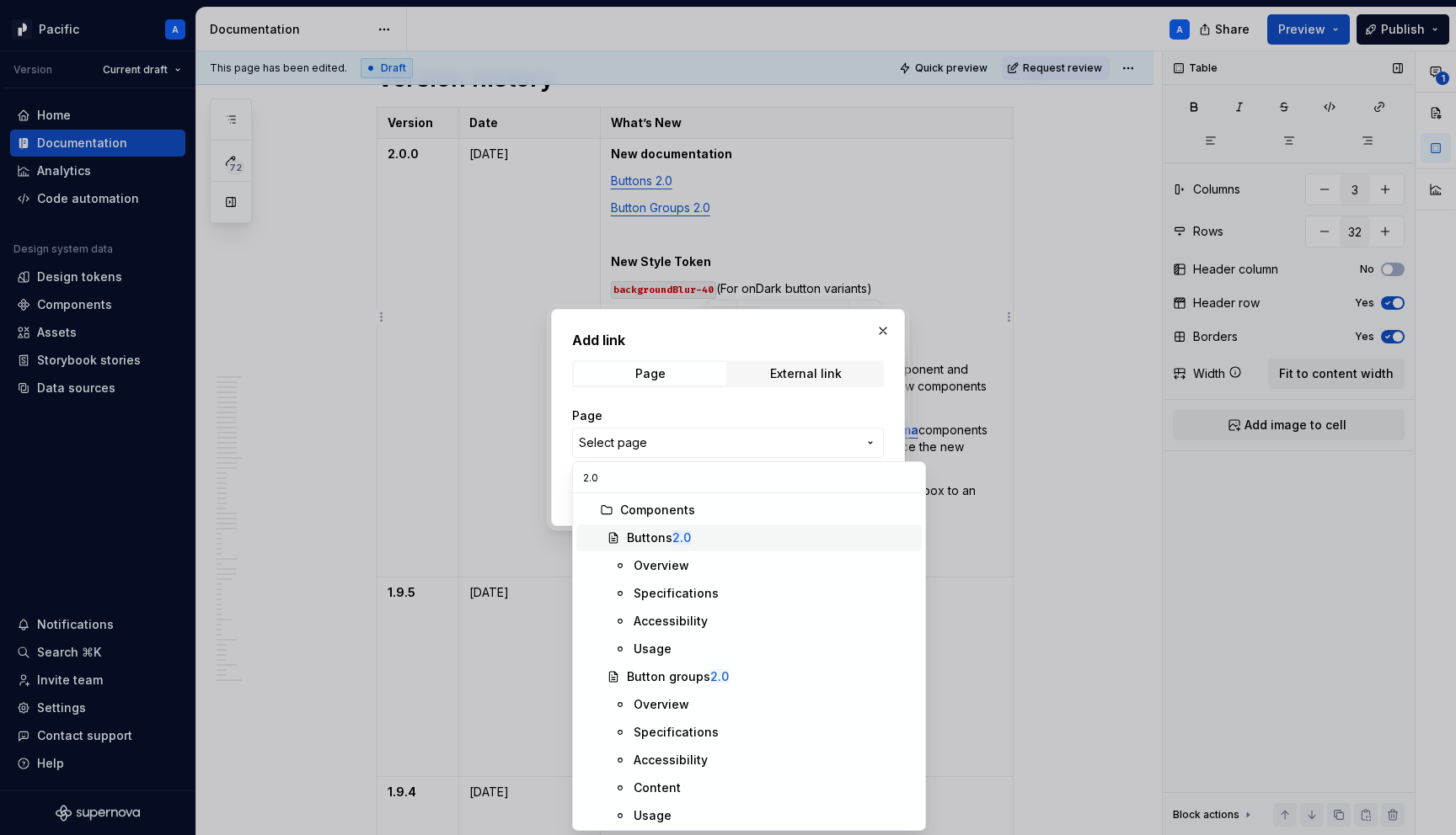
type input "2.0"
click at [698, 540] on div "Buttons 2.0" at bounding box center [770, 539] width 288 height 17
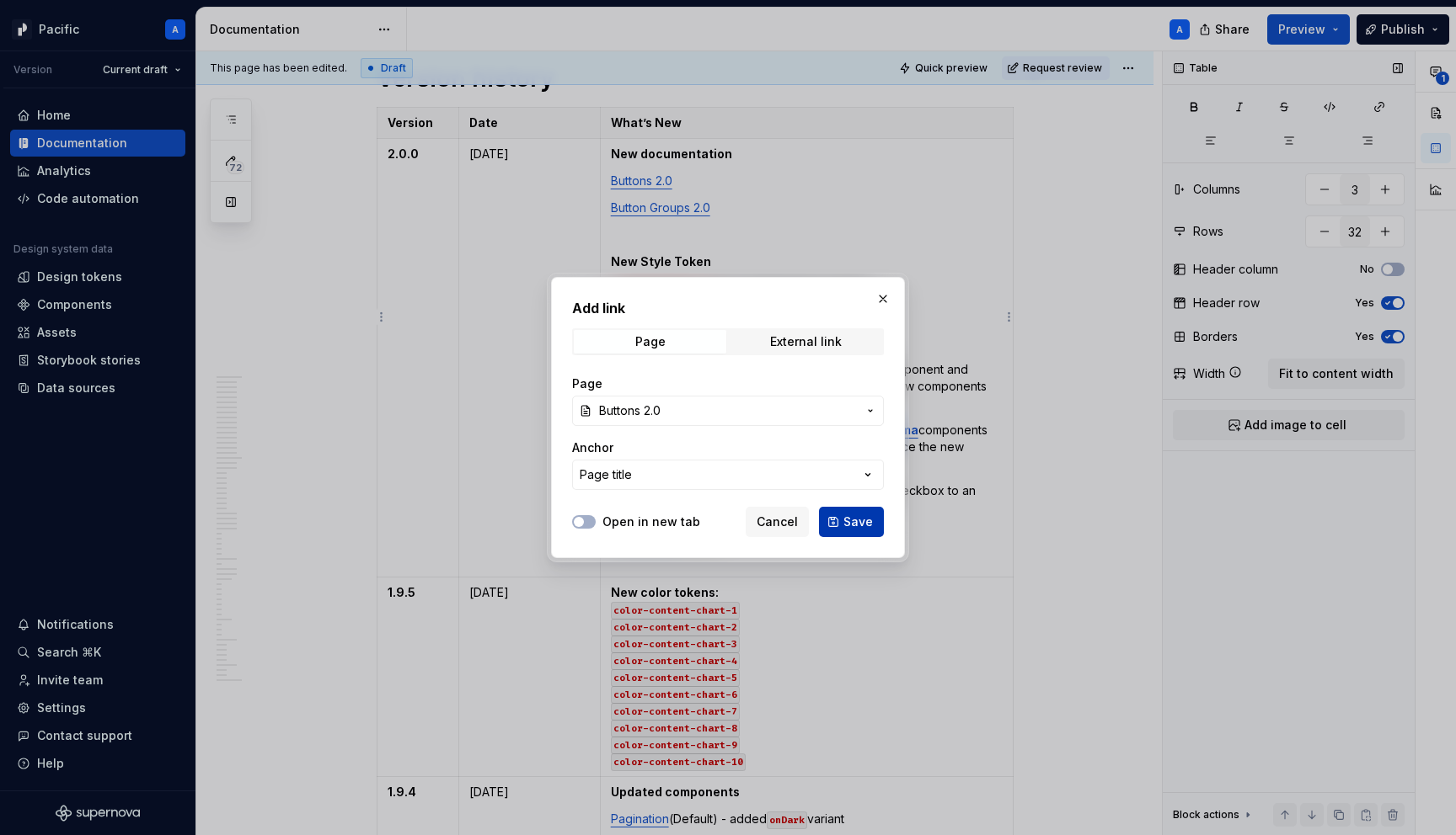
click at [857, 520] on span "Save" at bounding box center [857, 522] width 30 height 17
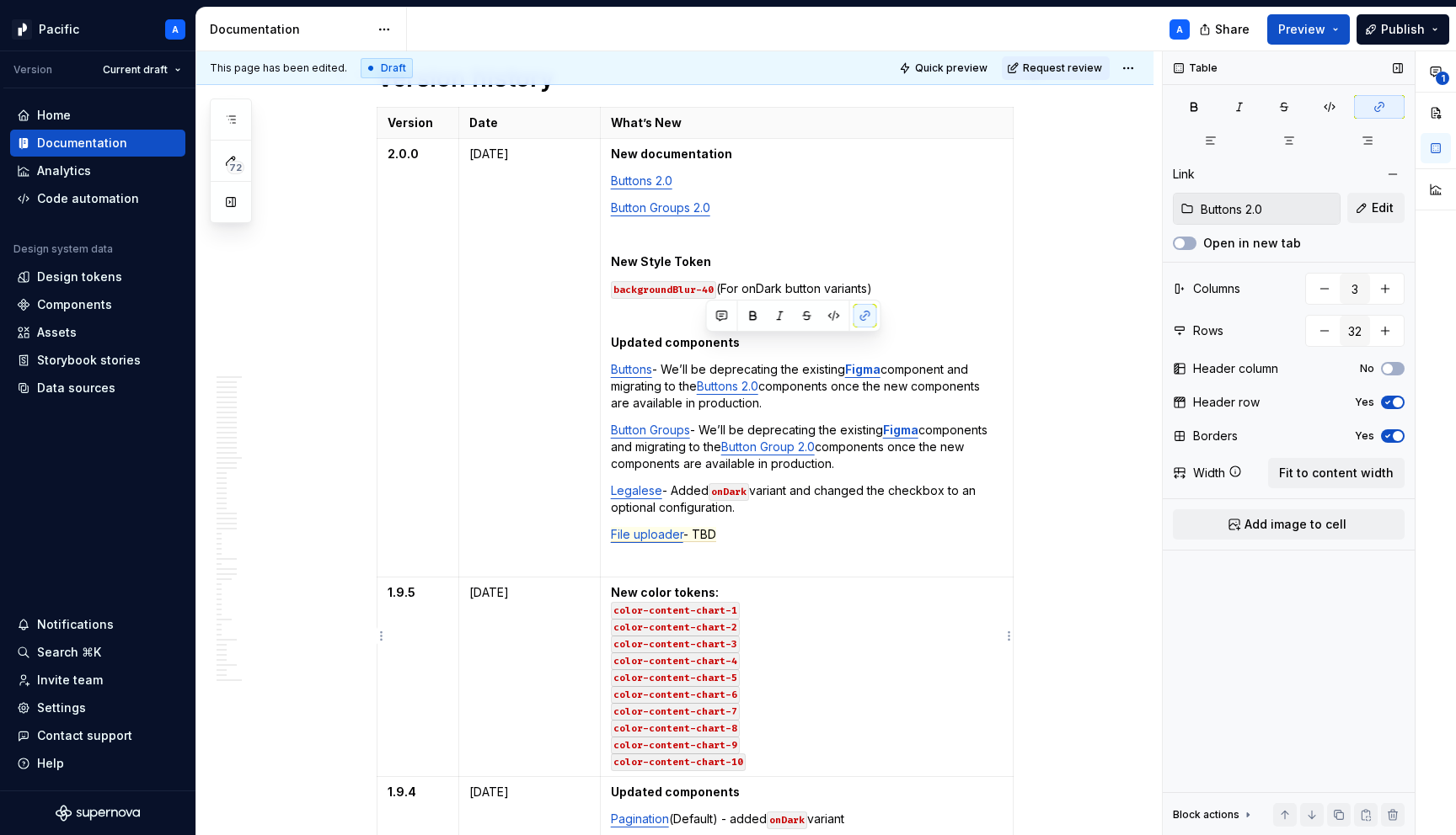
click at [872, 578] on td "New color tokens: color-content-chart-1 color-content-chart-2 color-content-cha…" at bounding box center [806, 677] width 413 height 199
drag, startPoint x: 659, startPoint y: 335, endPoint x: 614, endPoint y: 333, distance: 45.0
click at [614, 361] on p "Buttons - We’ll be deprecating the existing Figma component and migrating to th…" at bounding box center [807, 386] width 392 height 51
click at [824, 372] on td "New documentation Buttons 2.0 Button Groups 2.0 New Style Token backgroundBlur-…" at bounding box center [806, 358] width 413 height 438
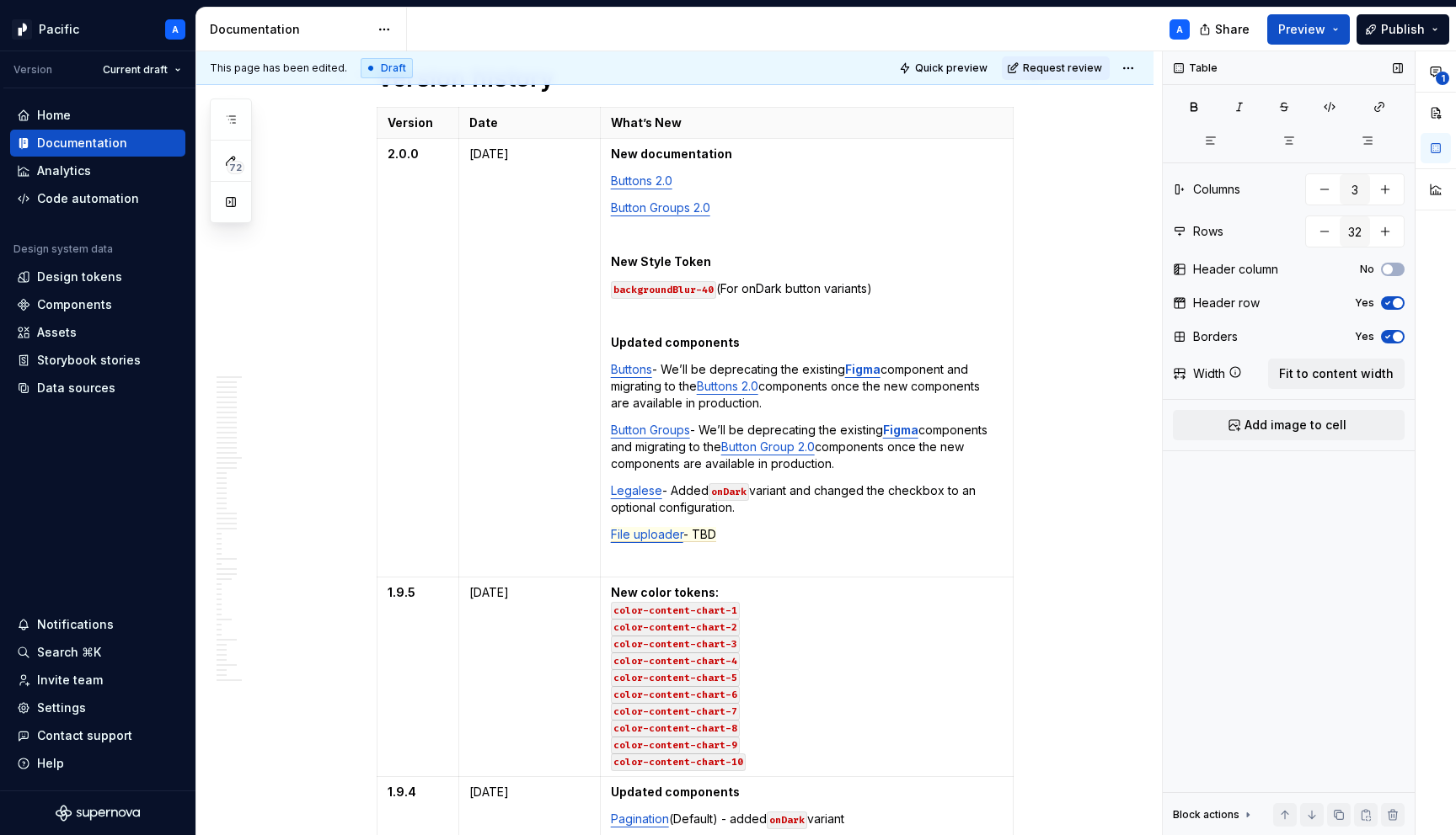
scroll to position [1567, 0]
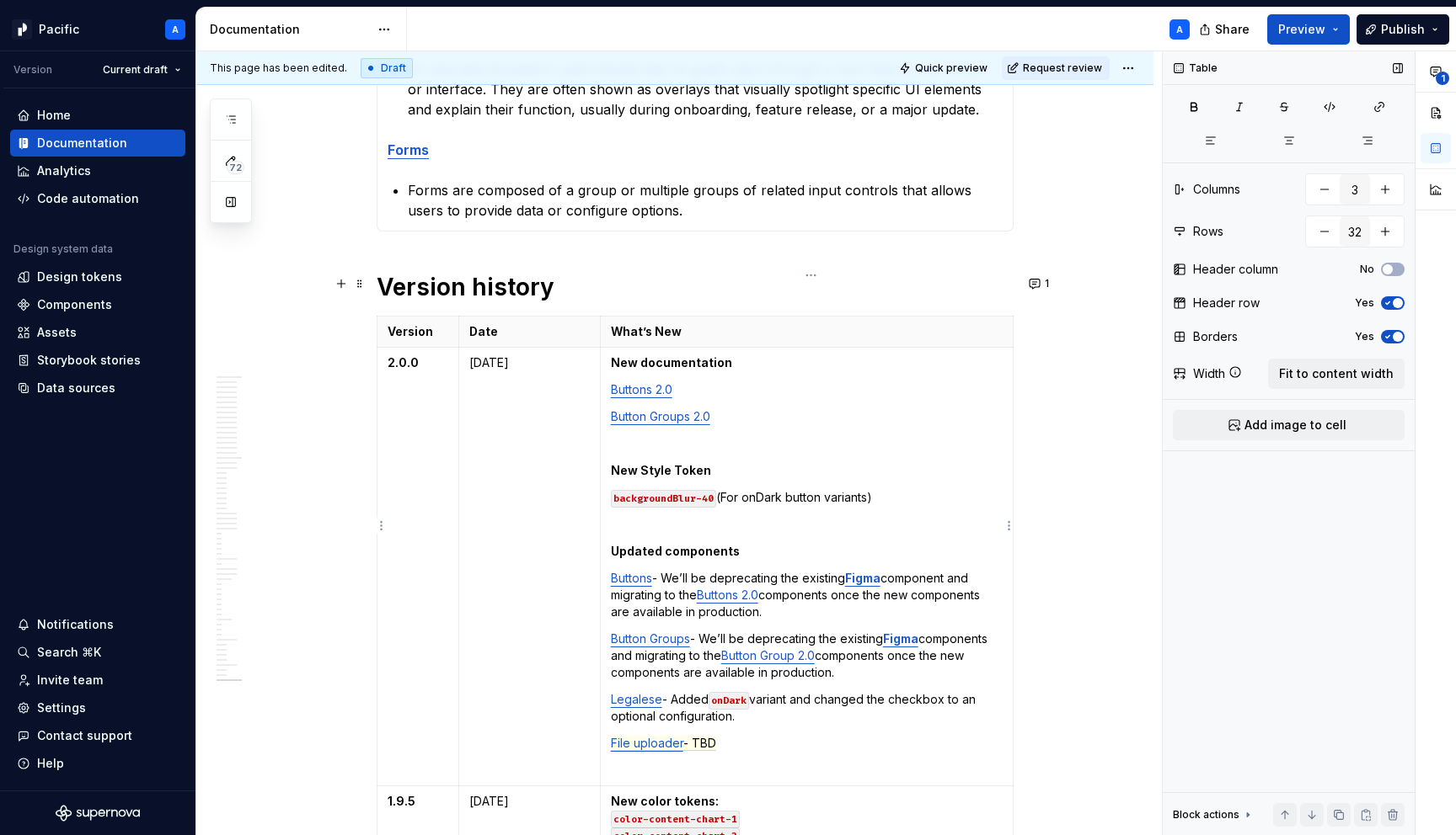
click at [749, 409] on p "Button Groups 2.0" at bounding box center [807, 418] width 392 height 17
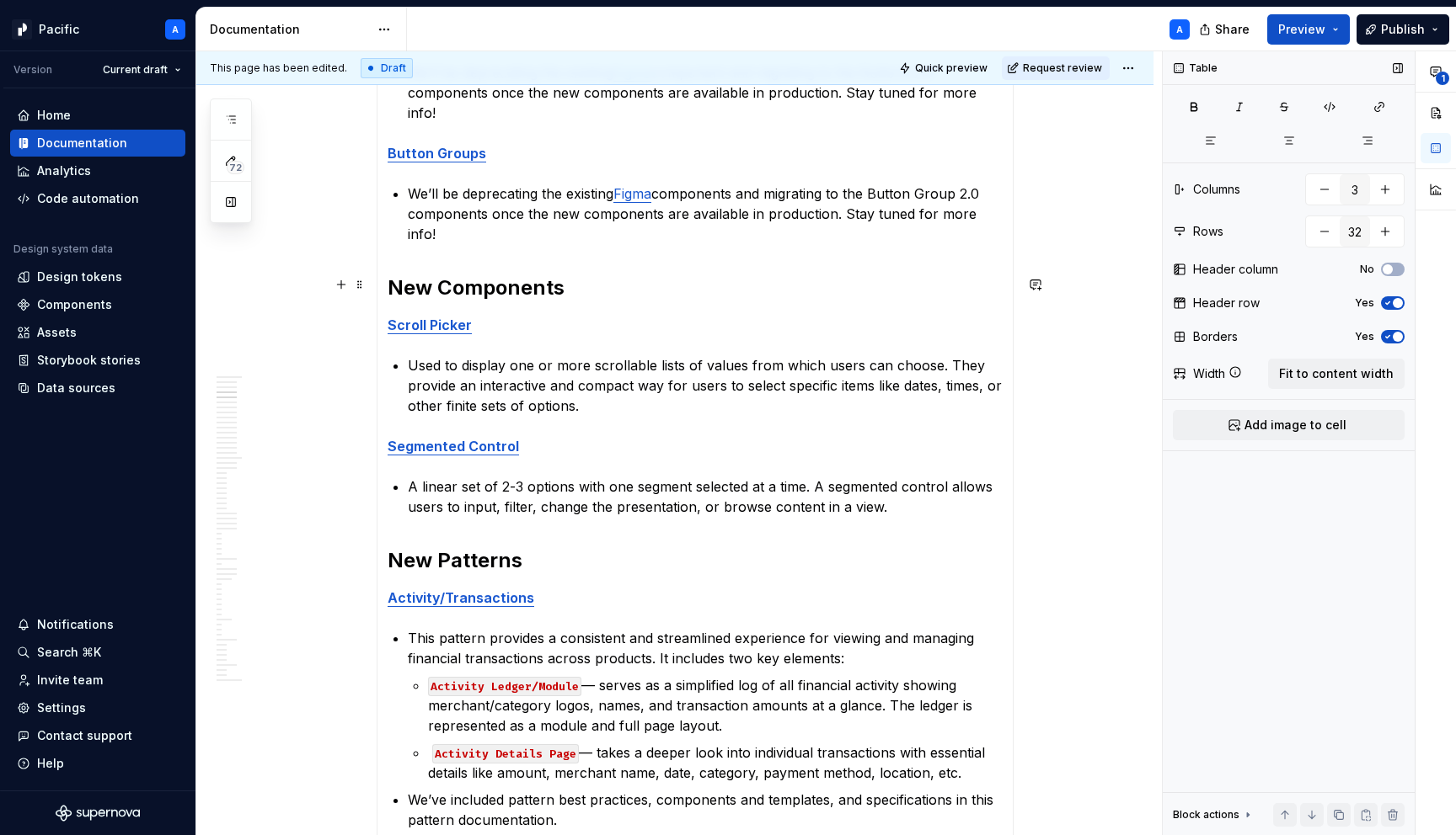
scroll to position [544, 0]
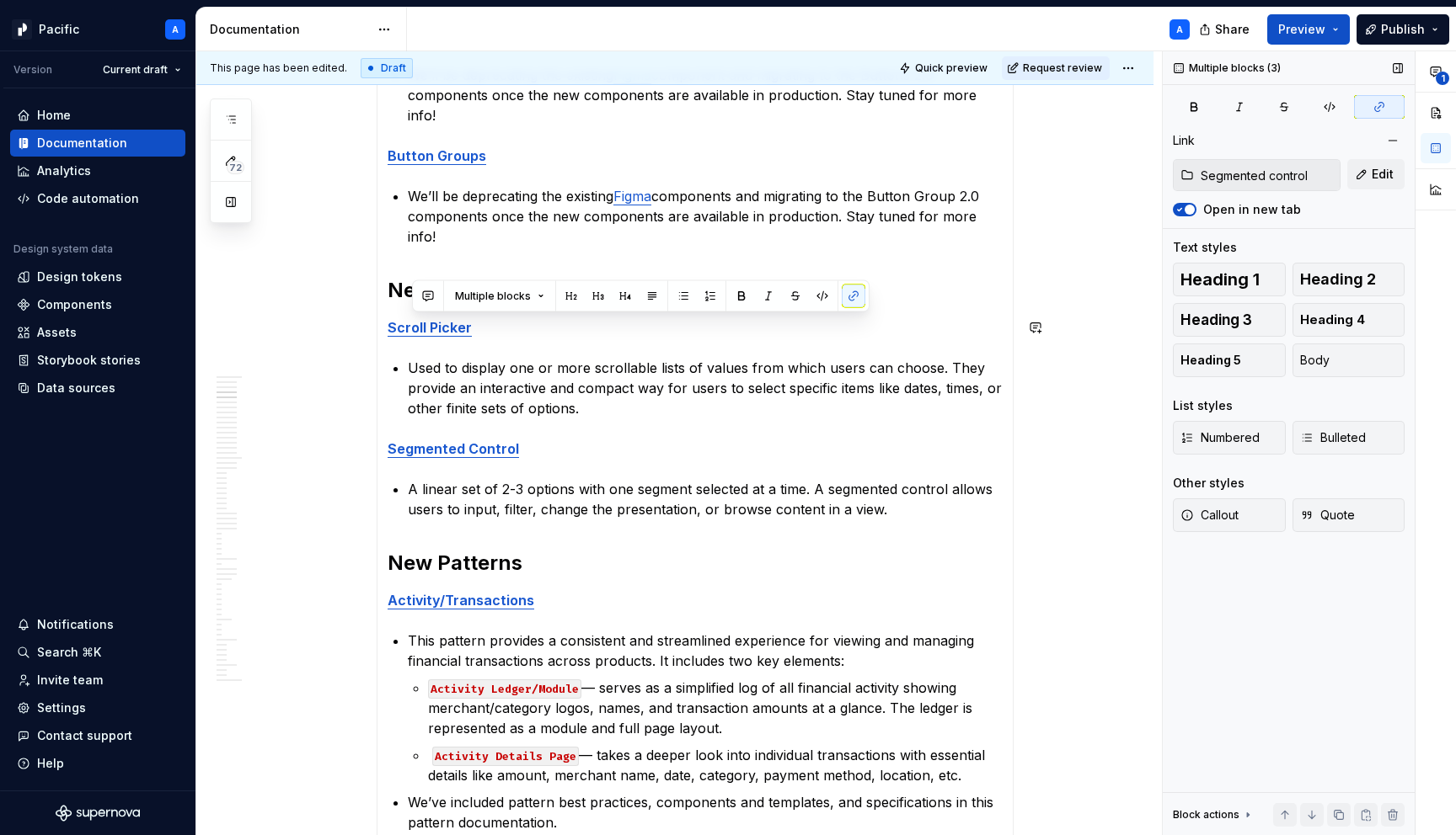
type input "Scroll picker"
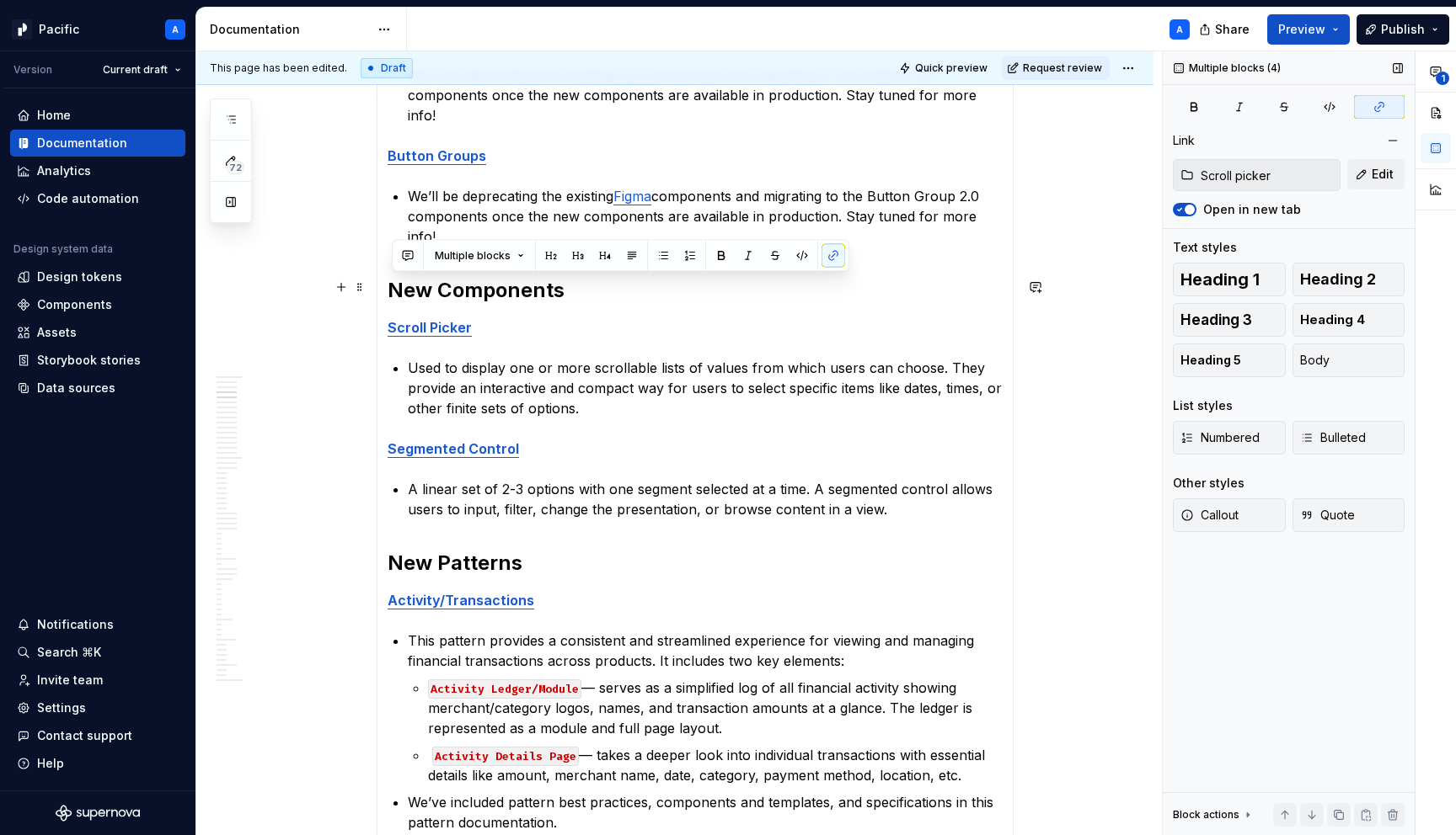
drag, startPoint x: 925, startPoint y: 471, endPoint x: 385, endPoint y: 287, distance: 570.5
click at [385, 287] on div "[DATE] Design System v2.0 is live! 🚀 Text Updated components Buttons We’ll be d…" at bounding box center [695, 558] width 637 height 1393
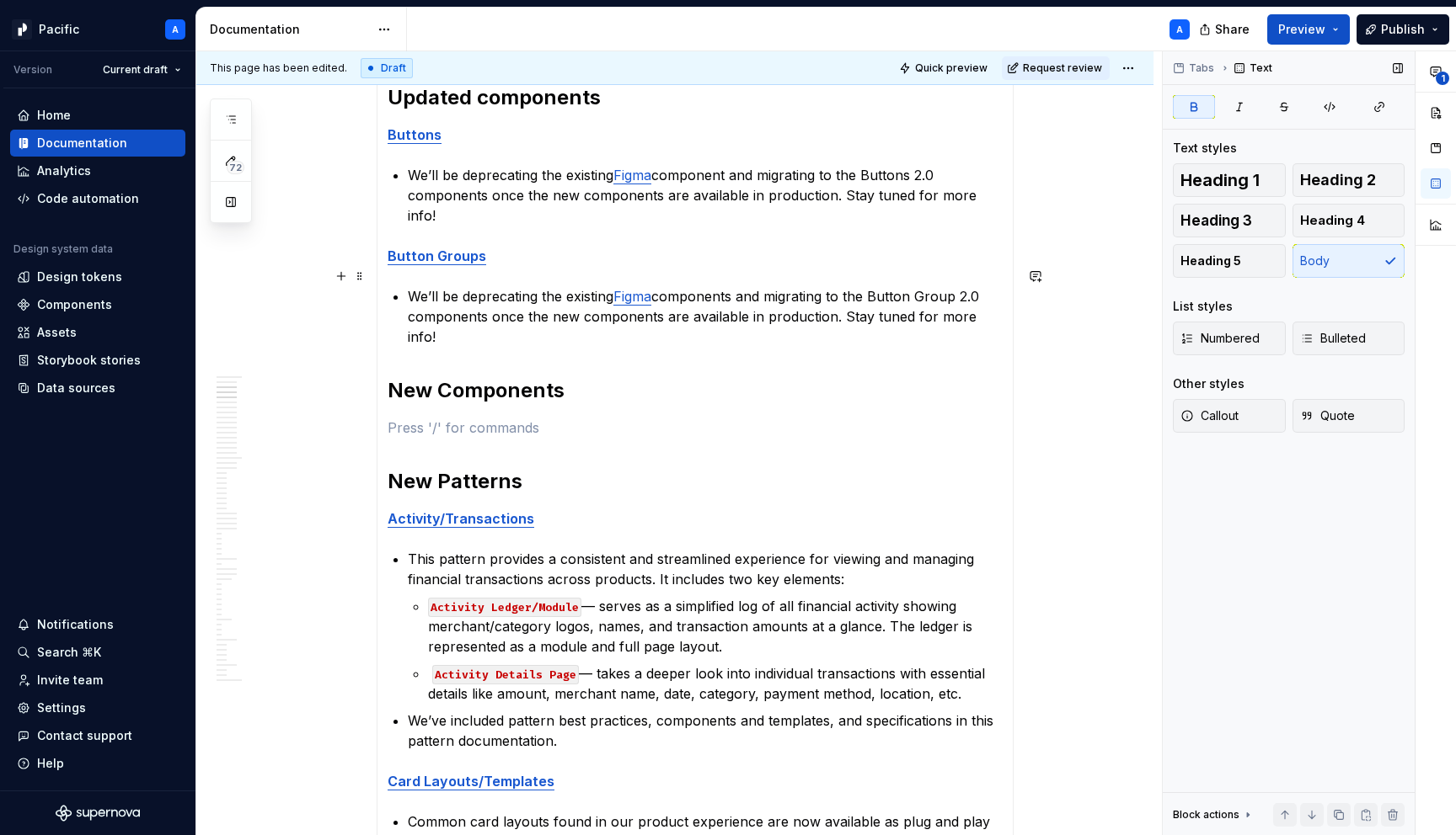
scroll to position [430, 0]
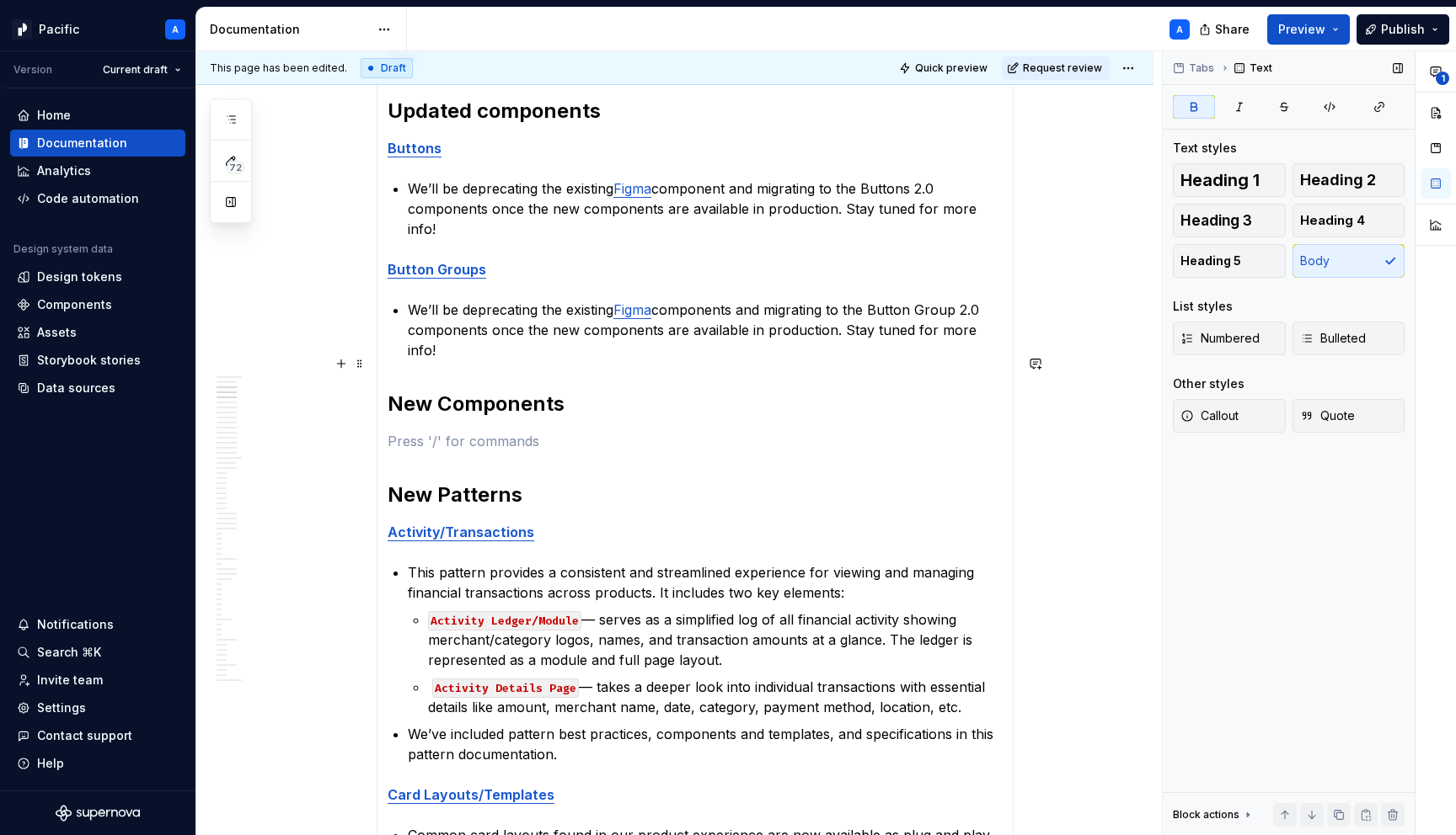
click at [482, 391] on h2 "New Components" at bounding box center [694, 404] width 615 height 27
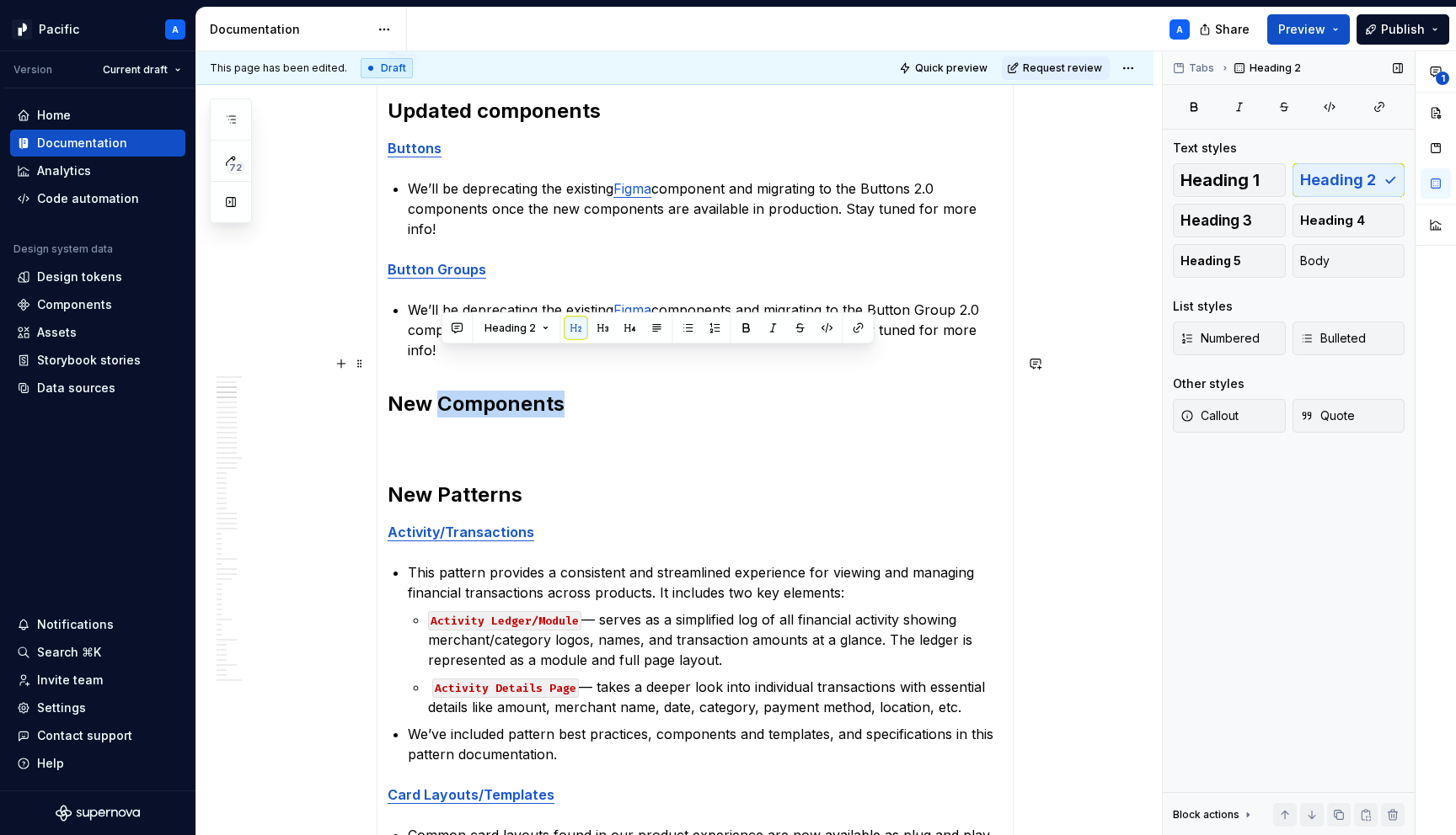
click at [482, 391] on h2 "New Components" at bounding box center [694, 404] width 615 height 27
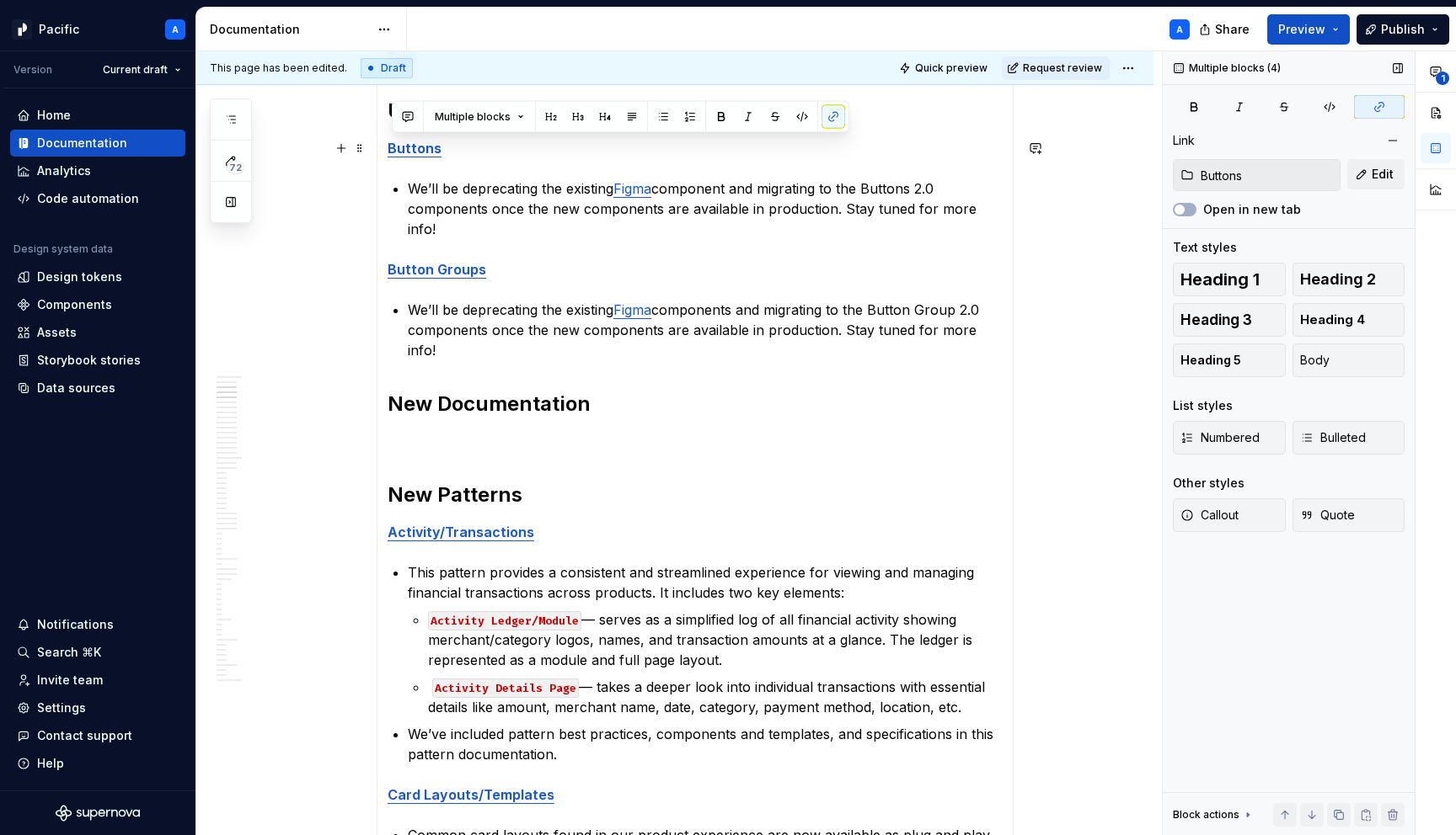
drag, startPoint x: 1006, startPoint y: 310, endPoint x: 388, endPoint y: 138, distance: 641.5
click at [388, 138] on div "[DATE] Design System v2.0 is live! 🚀 Text Updated components Buttons We’ll be d…" at bounding box center [695, 580] width 637 height 1212
click at [487, 204] on p "We’ll be deprecating the existing Figma component and migrating to the Buttons …" at bounding box center [706, 209] width 595 height 61
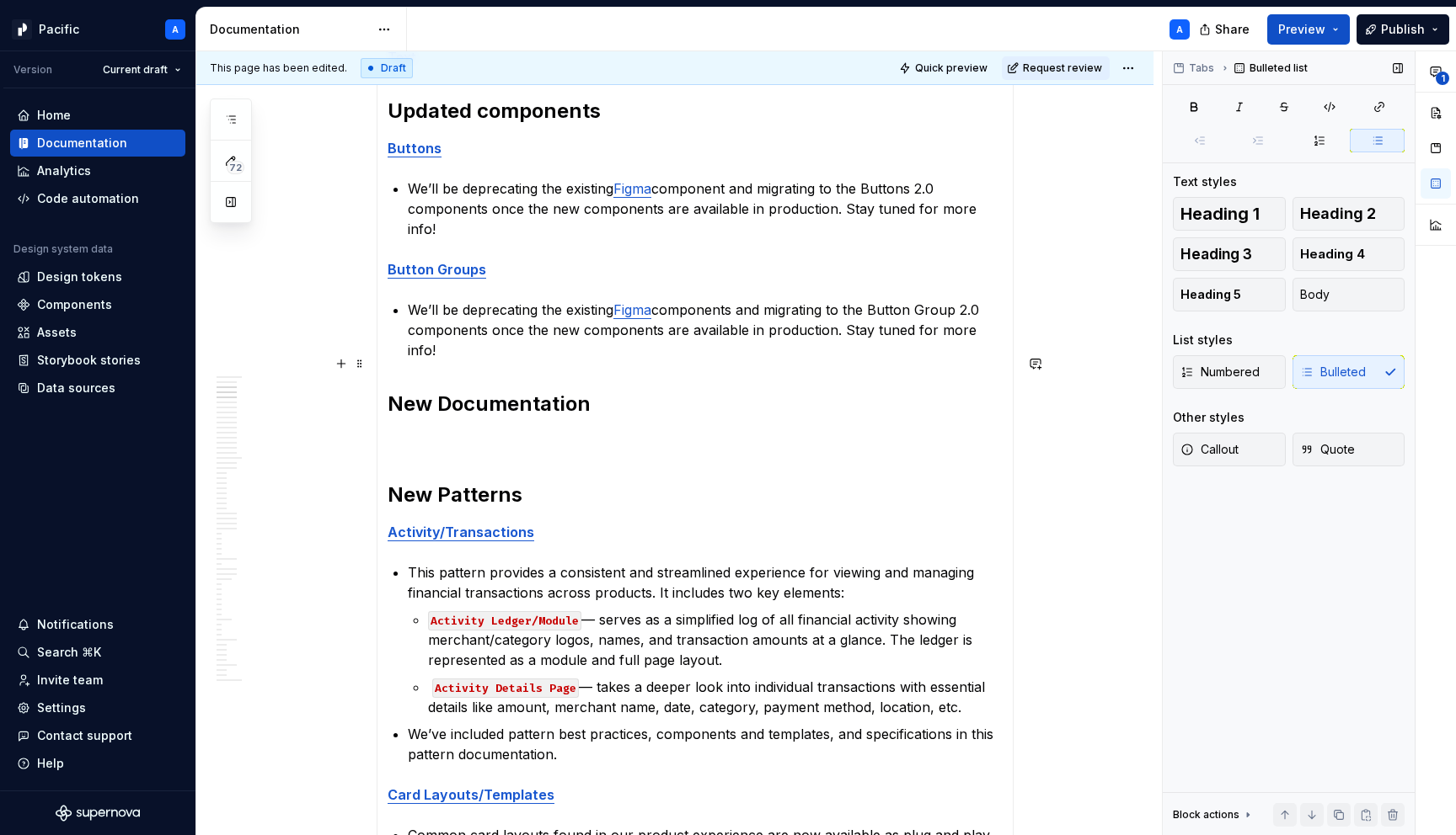
click at [603, 391] on h2 "New Documentation" at bounding box center [694, 404] width 615 height 27
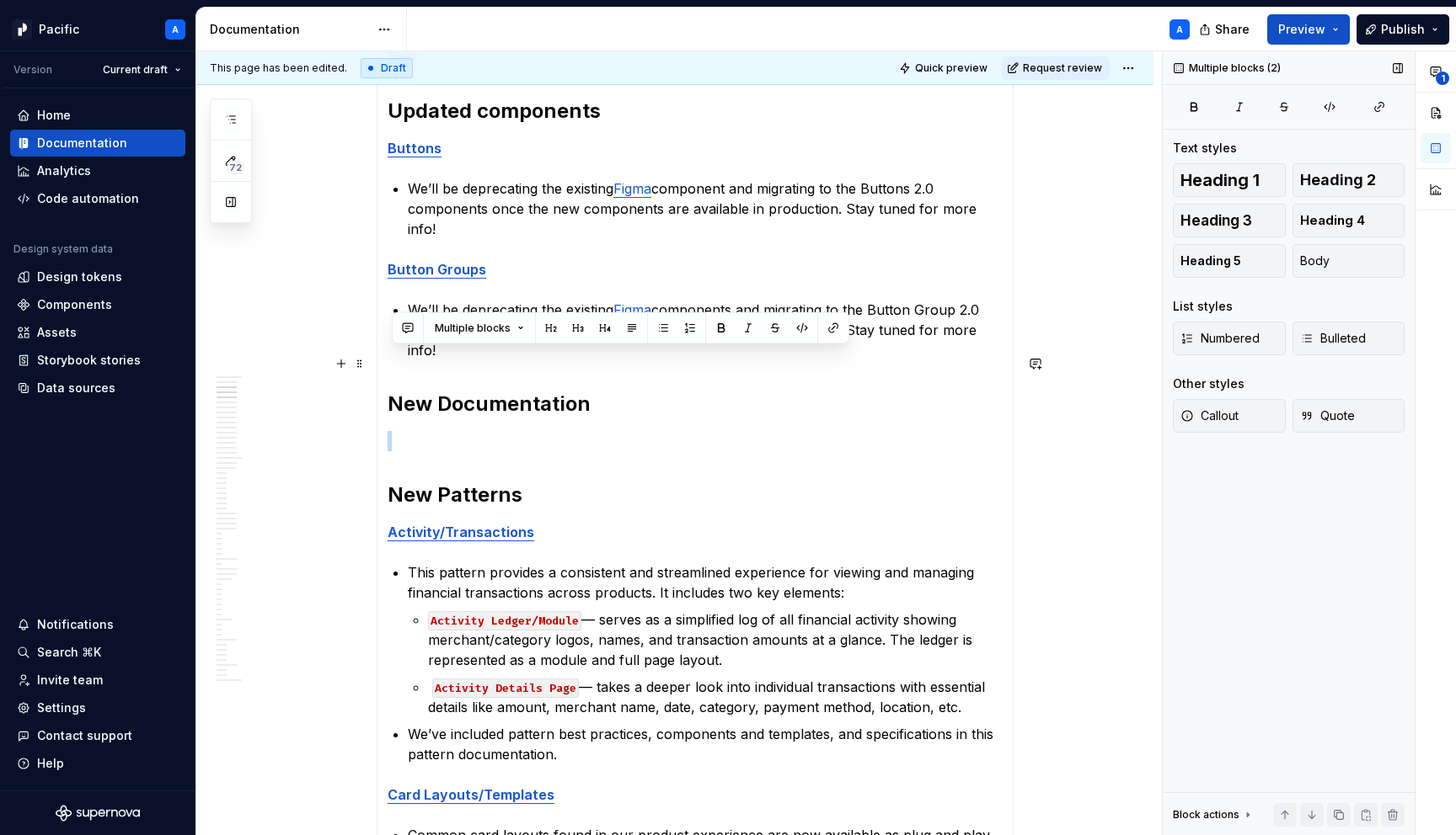
click at [603, 391] on h2 "New Documentation" at bounding box center [694, 404] width 615 height 27
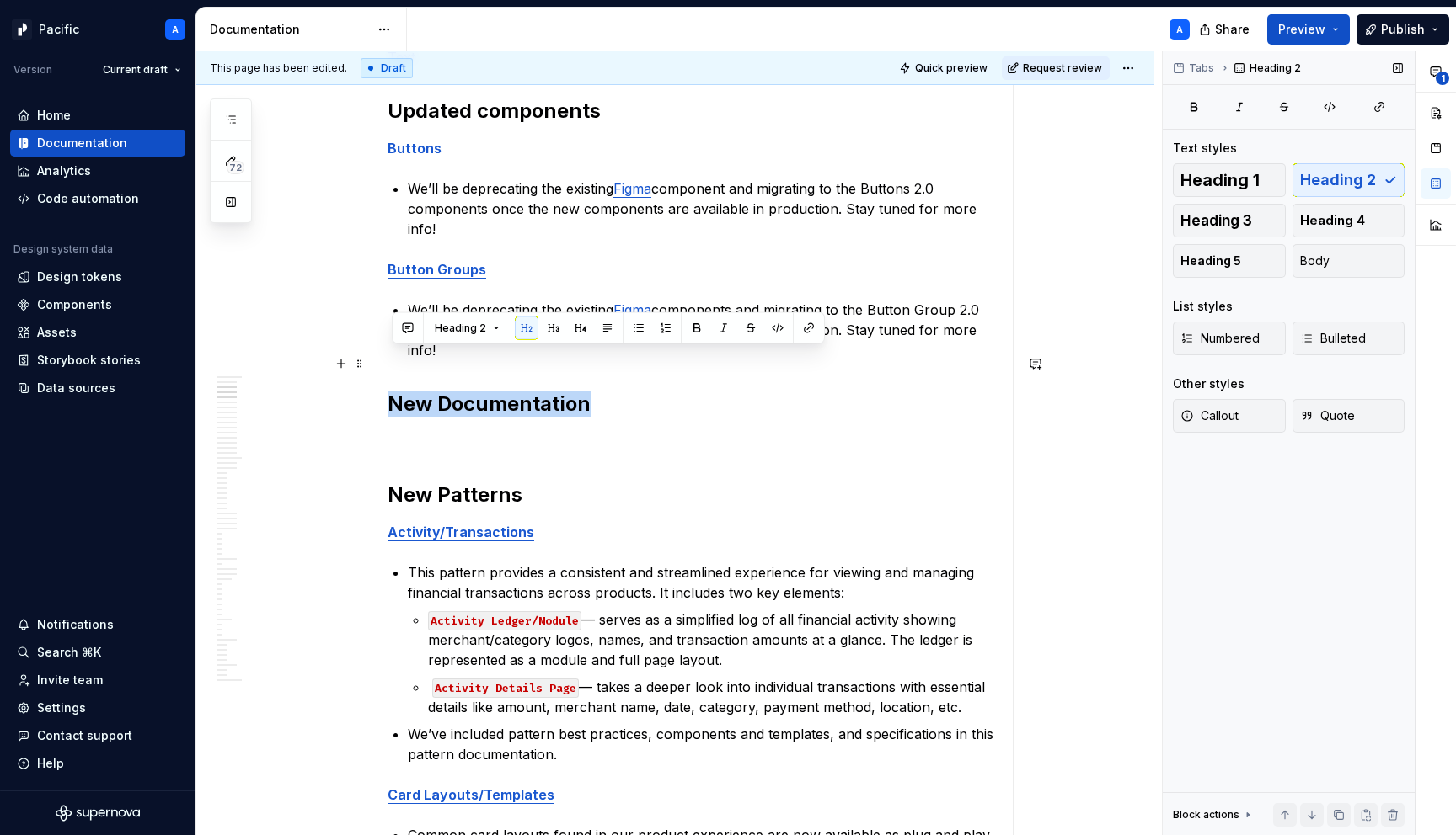
click at [603, 391] on h2 "New Documentation" at bounding box center [694, 404] width 615 height 27
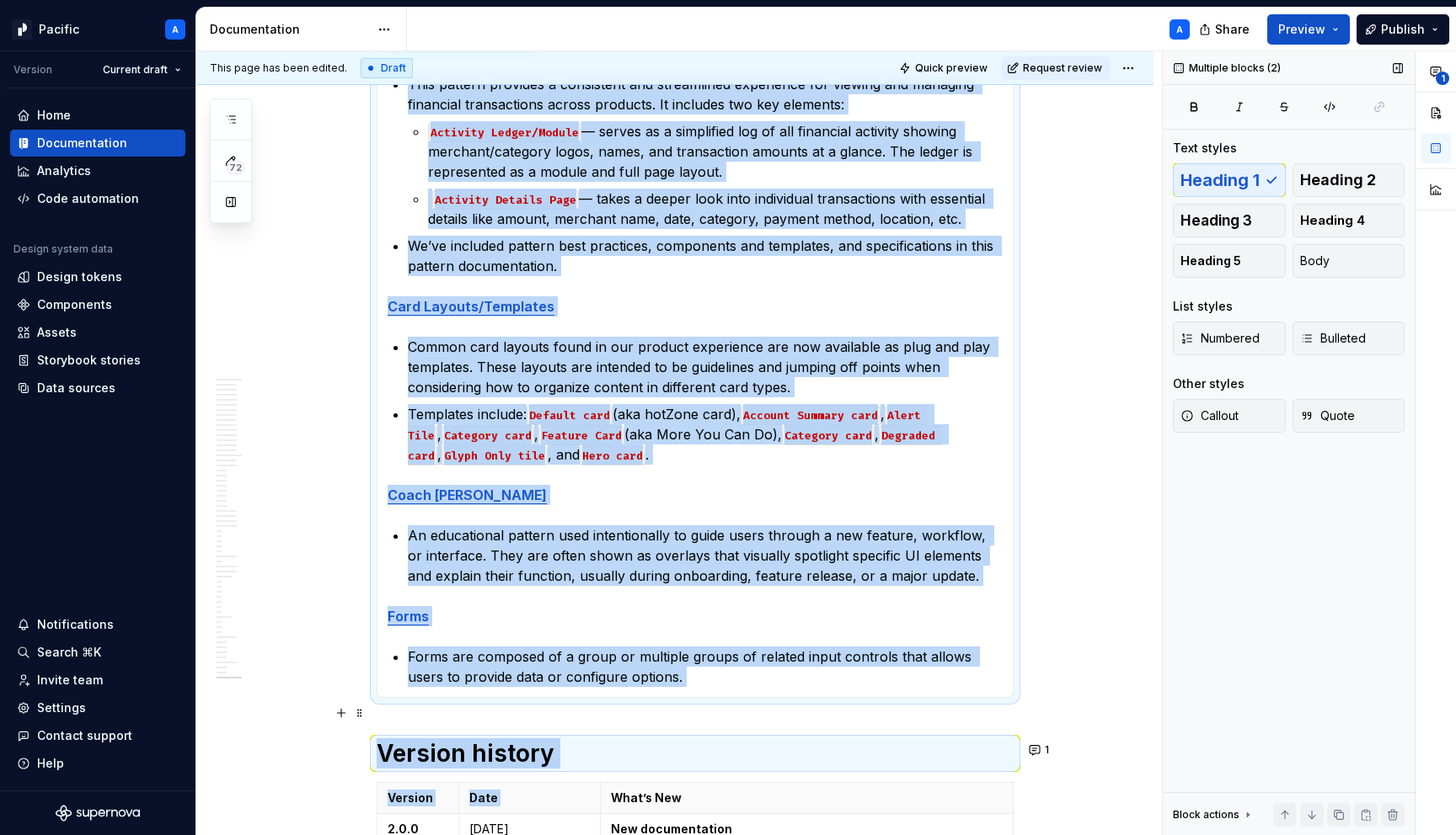
scroll to position [882, 0]
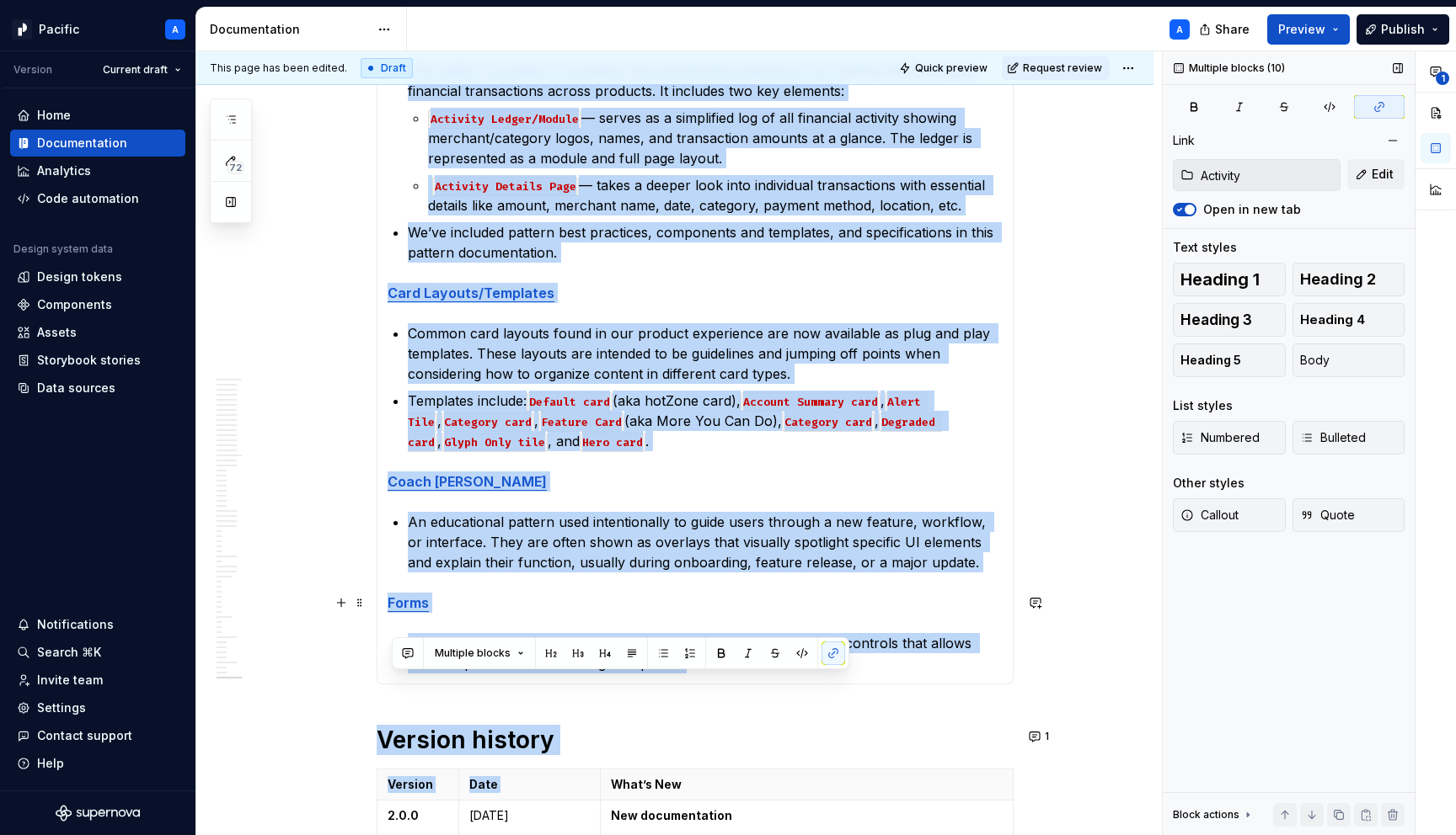
drag, startPoint x: 416, startPoint y: 351, endPoint x: 721, endPoint y: 617, distance: 404.7
click at [721, 617] on section-item-column "[DATE] Design System v2.0 is live! 🚀 Text Updated components Buttons We’ll be d…" at bounding box center [694, 104] width 615 height 1139
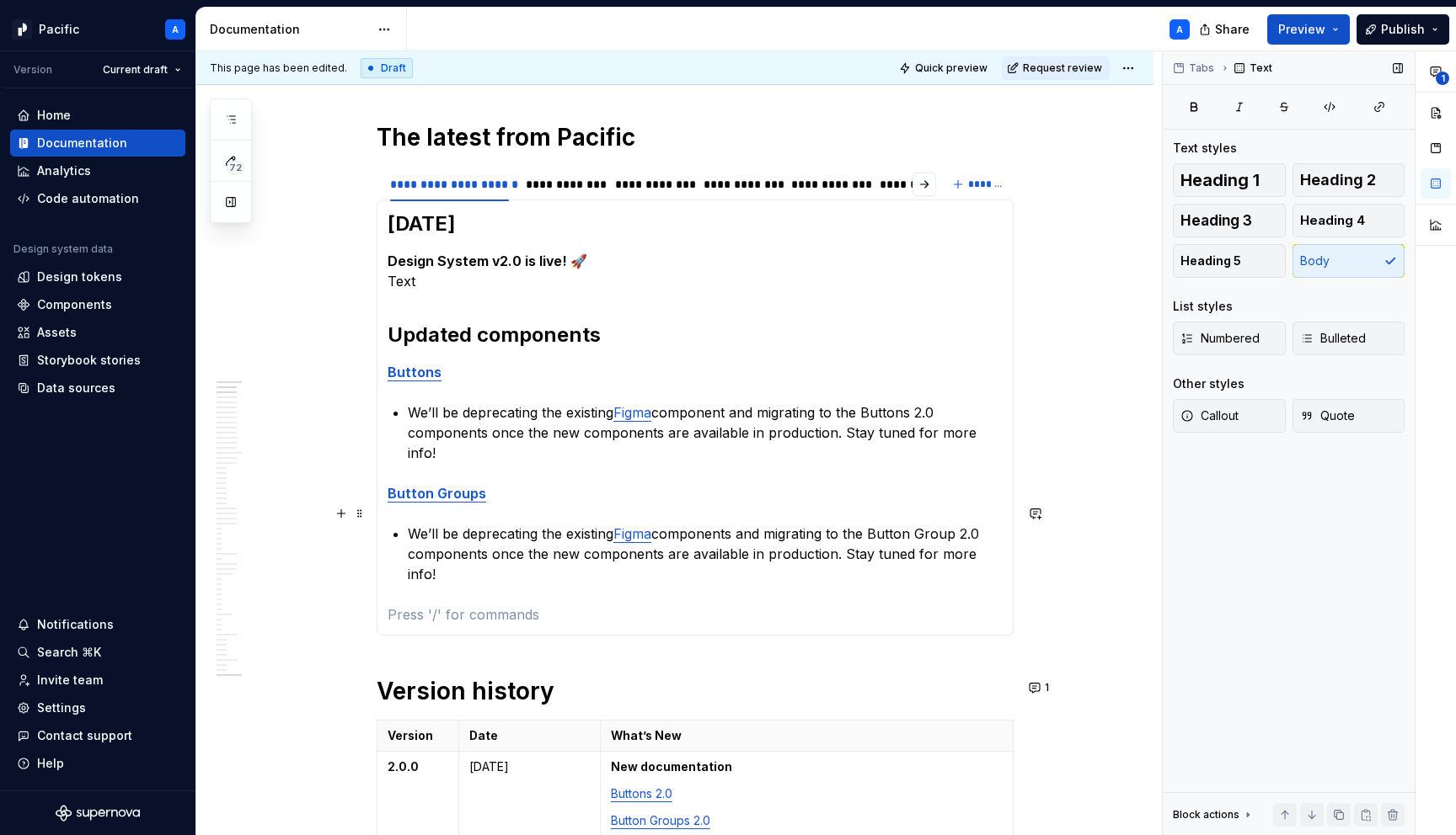
scroll to position [210, 0]
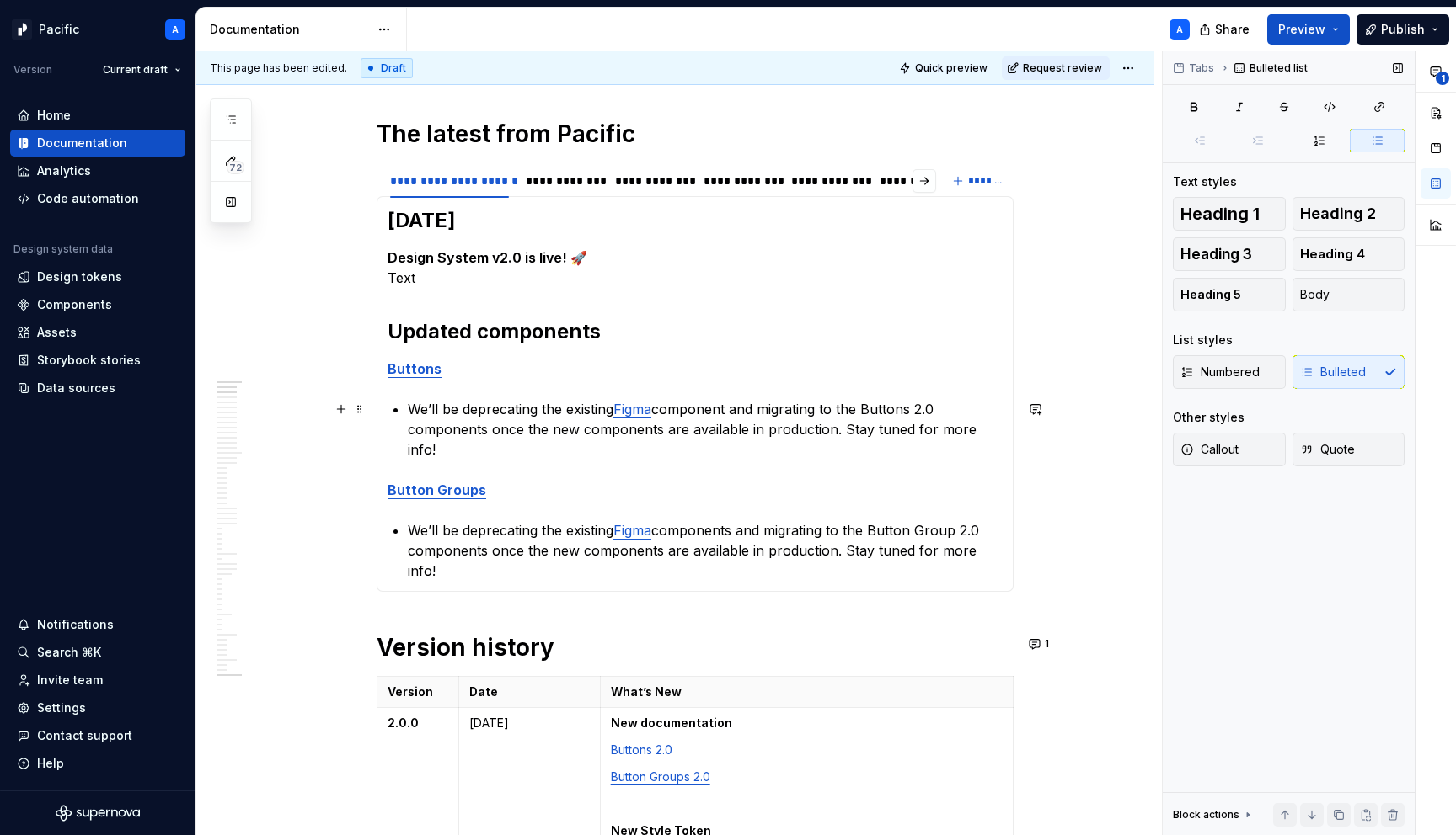
click at [1002, 423] on p "We’ll be deprecating the existing Figma component and migrating to the Buttons …" at bounding box center [706, 430] width 595 height 61
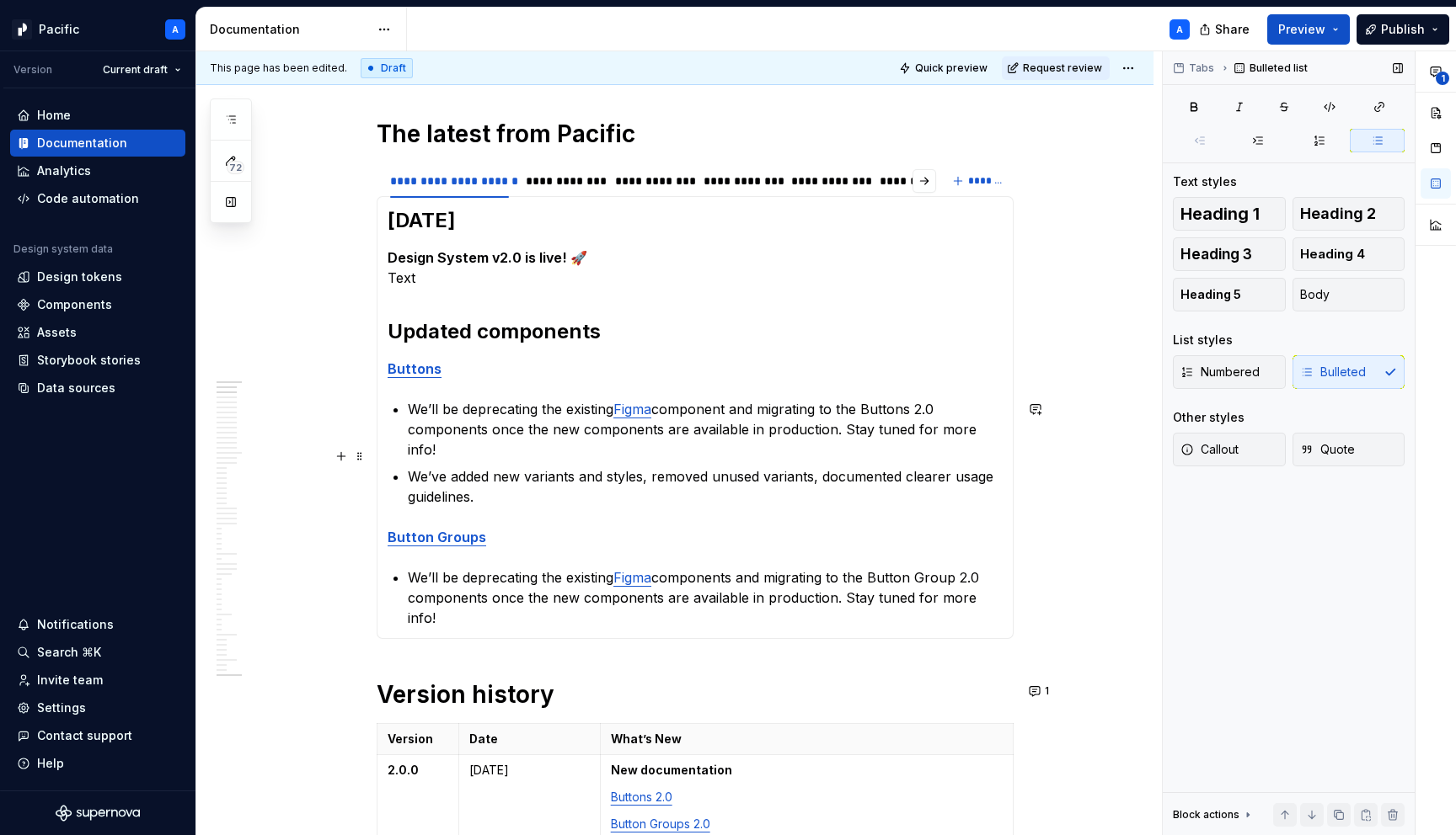
click at [879, 466] on p "We’ve added new variants and styles, removed unused variants, documented cleare…" at bounding box center [706, 486] width 595 height 40
click at [942, 466] on p "We’ve added new variants and styles, removed unused variants, documented cleare…" at bounding box center [706, 486] width 595 height 40
click at [889, 478] on p "We’ve added new variants and styles, removed unused variants, documented more c…" at bounding box center [706, 486] width 595 height 40
click at [470, 466] on p "We’ve added new variants and styles, removed unused variants, documented more c…" at bounding box center [706, 486] width 595 height 40
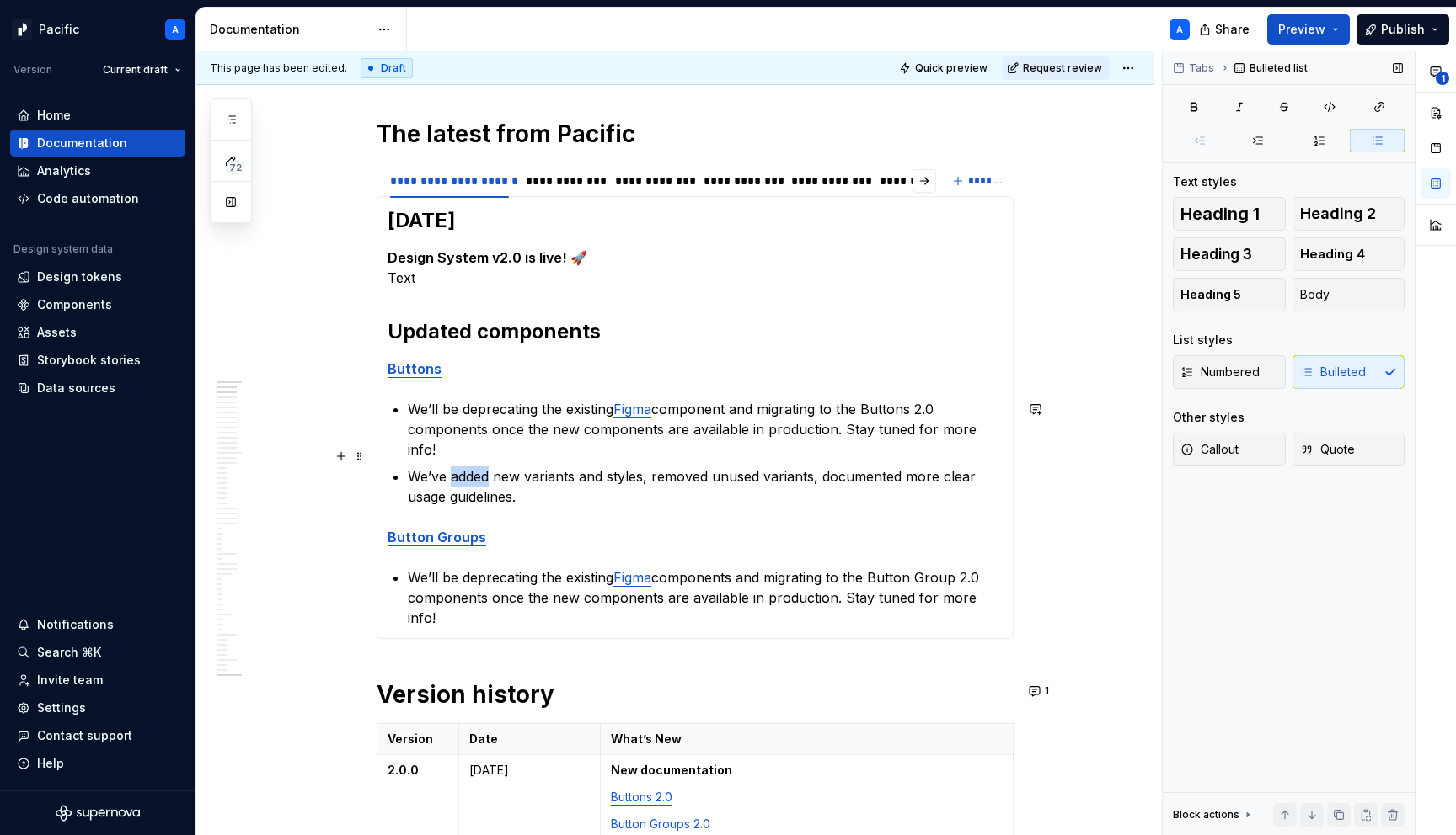
click at [470, 466] on p "We’ve added new variants and styles, removed unused variants, documented more c…" at bounding box center [706, 486] width 595 height 40
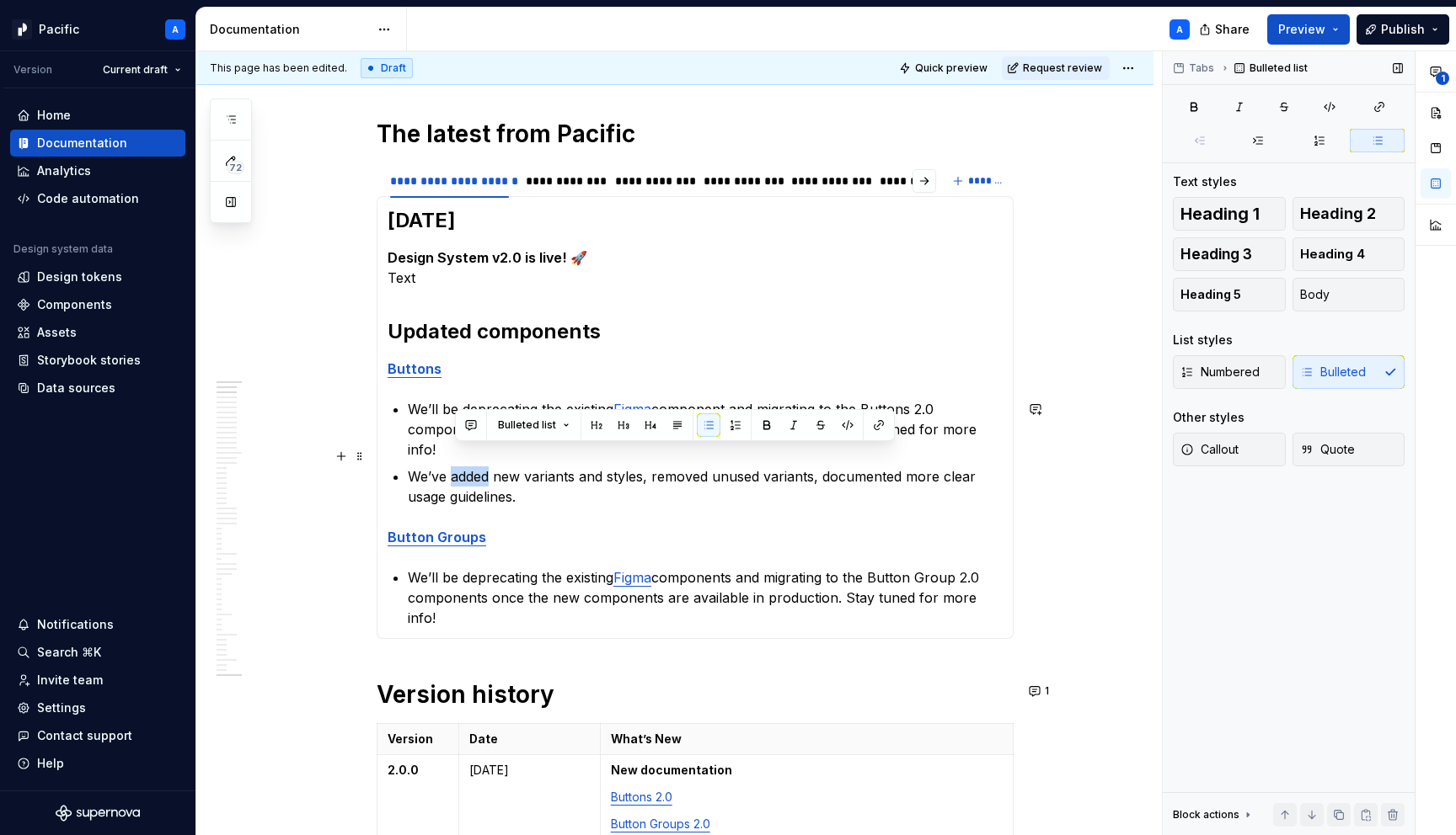
click at [470, 466] on p "We’ve added new variants and styles, removed unused variants, documented more c…" at bounding box center [706, 486] width 595 height 40
copy p "We’ve added new variants and styles, removed unused variants, documented more c…"
click at [1002, 581] on p "We’ll be deprecating the existing Figma components and migrating to the Button …" at bounding box center [706, 598] width 595 height 61
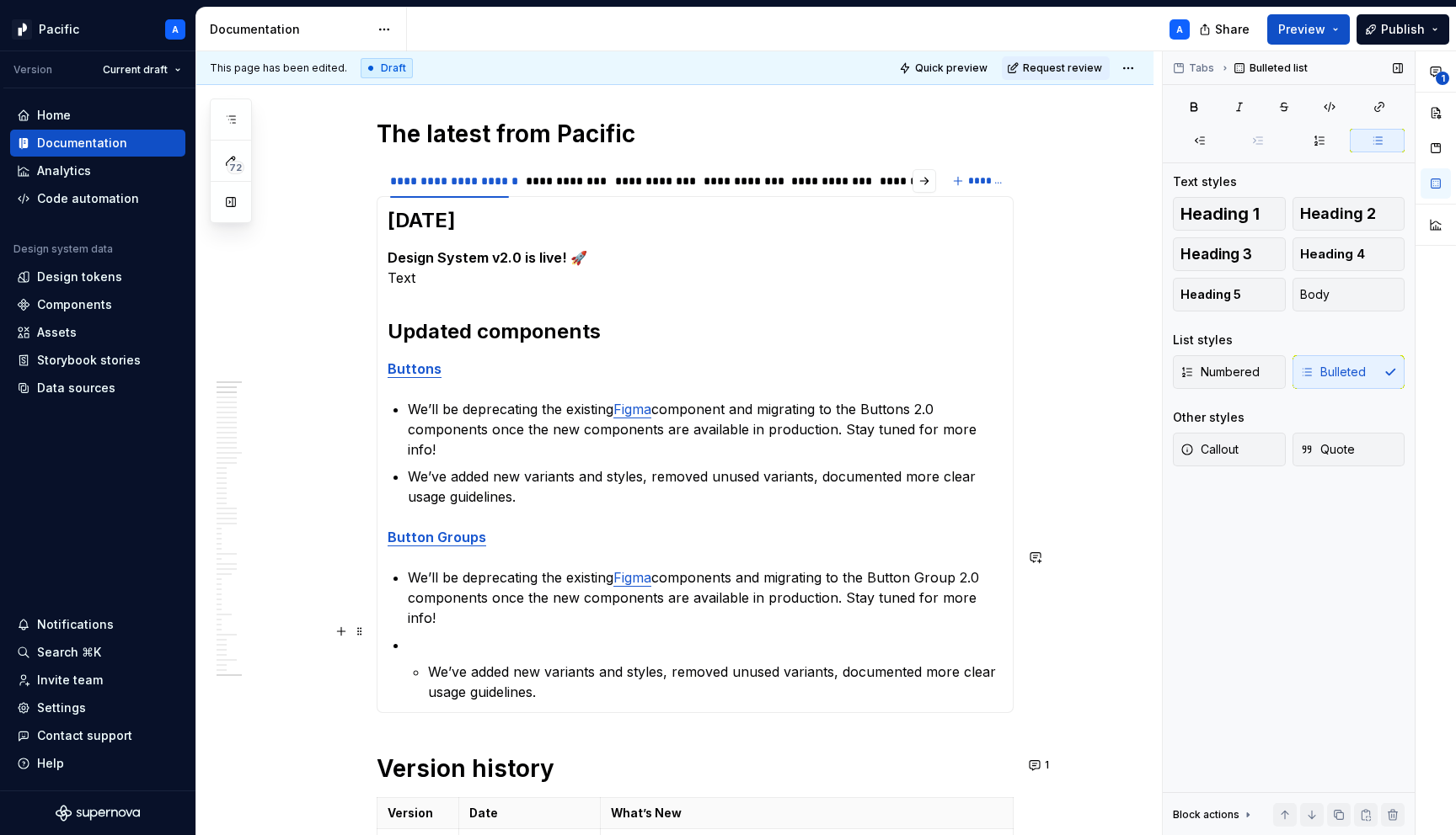
click at [426, 635] on li "We’ve added new variants and styles, removed unused variants, documented more c…" at bounding box center [706, 668] width 595 height 68
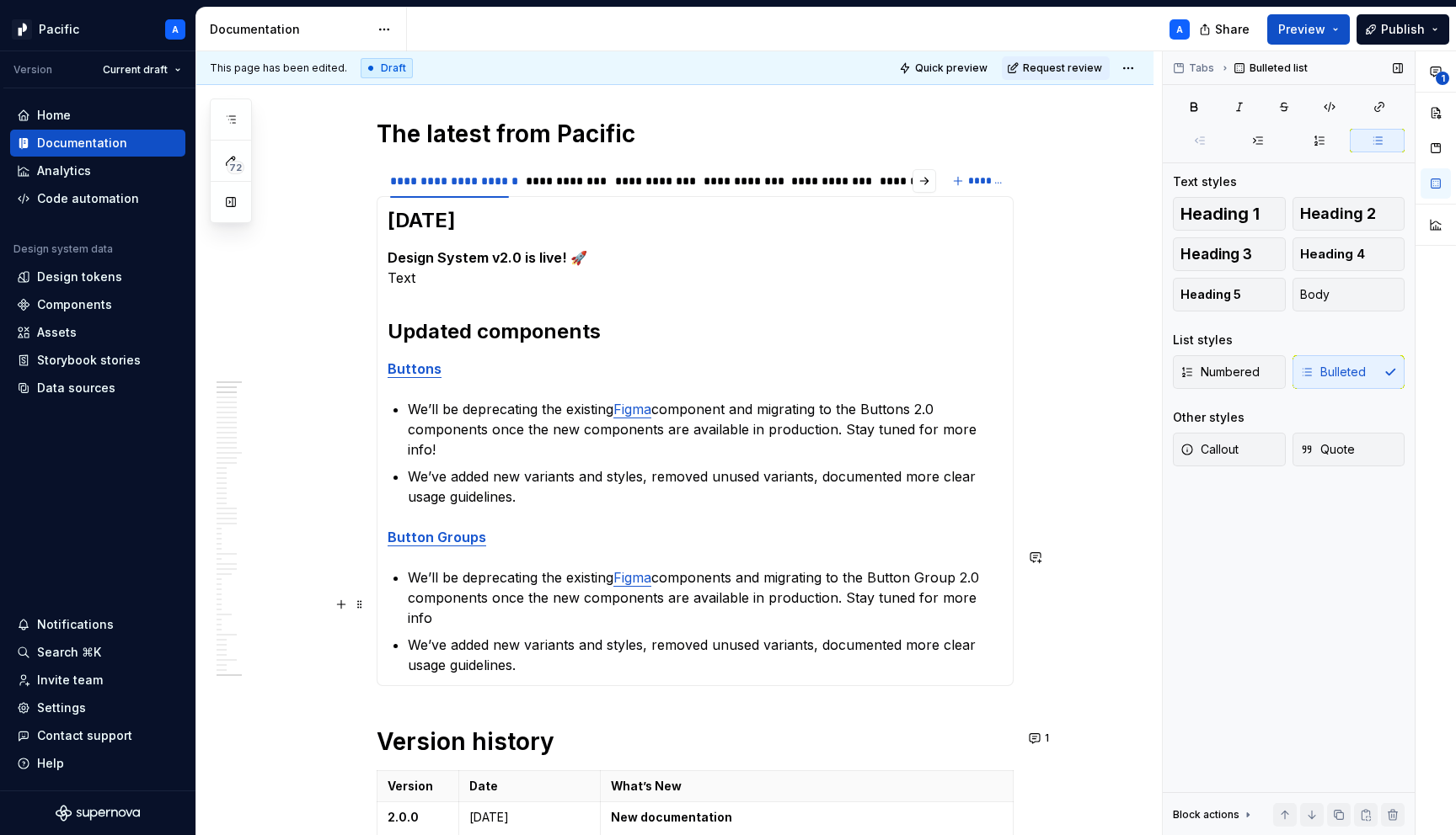
click at [611, 635] on p "We’ve added new variants and styles, removed unused variants, documented more c…" at bounding box center [706, 655] width 595 height 40
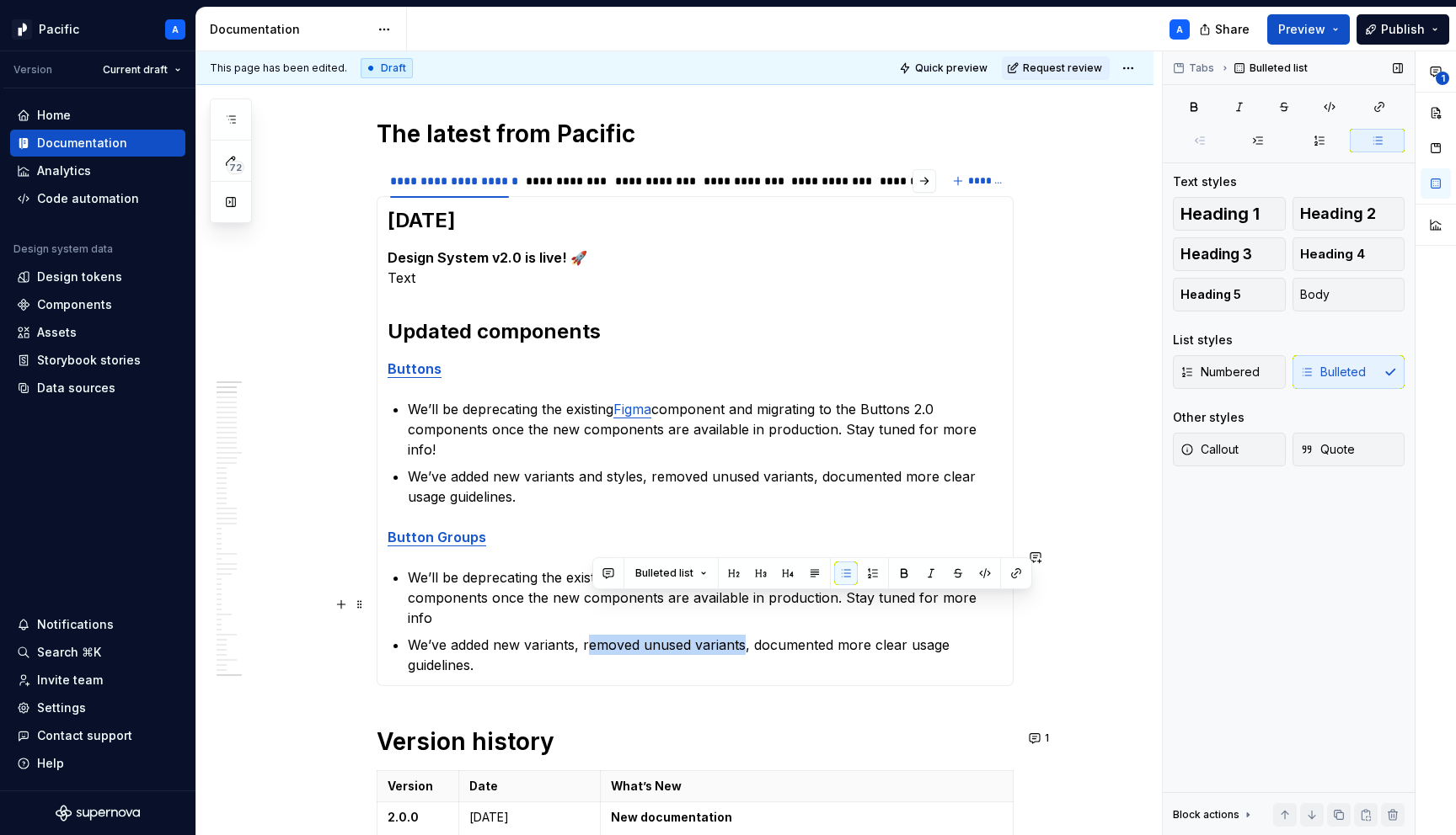
drag, startPoint x: 746, startPoint y: 600, endPoint x: 590, endPoint y: 602, distance: 156.0
click at [590, 635] on p "We’ve added new variants, removed unused variants, documented more clear usage …" at bounding box center [706, 655] width 595 height 40
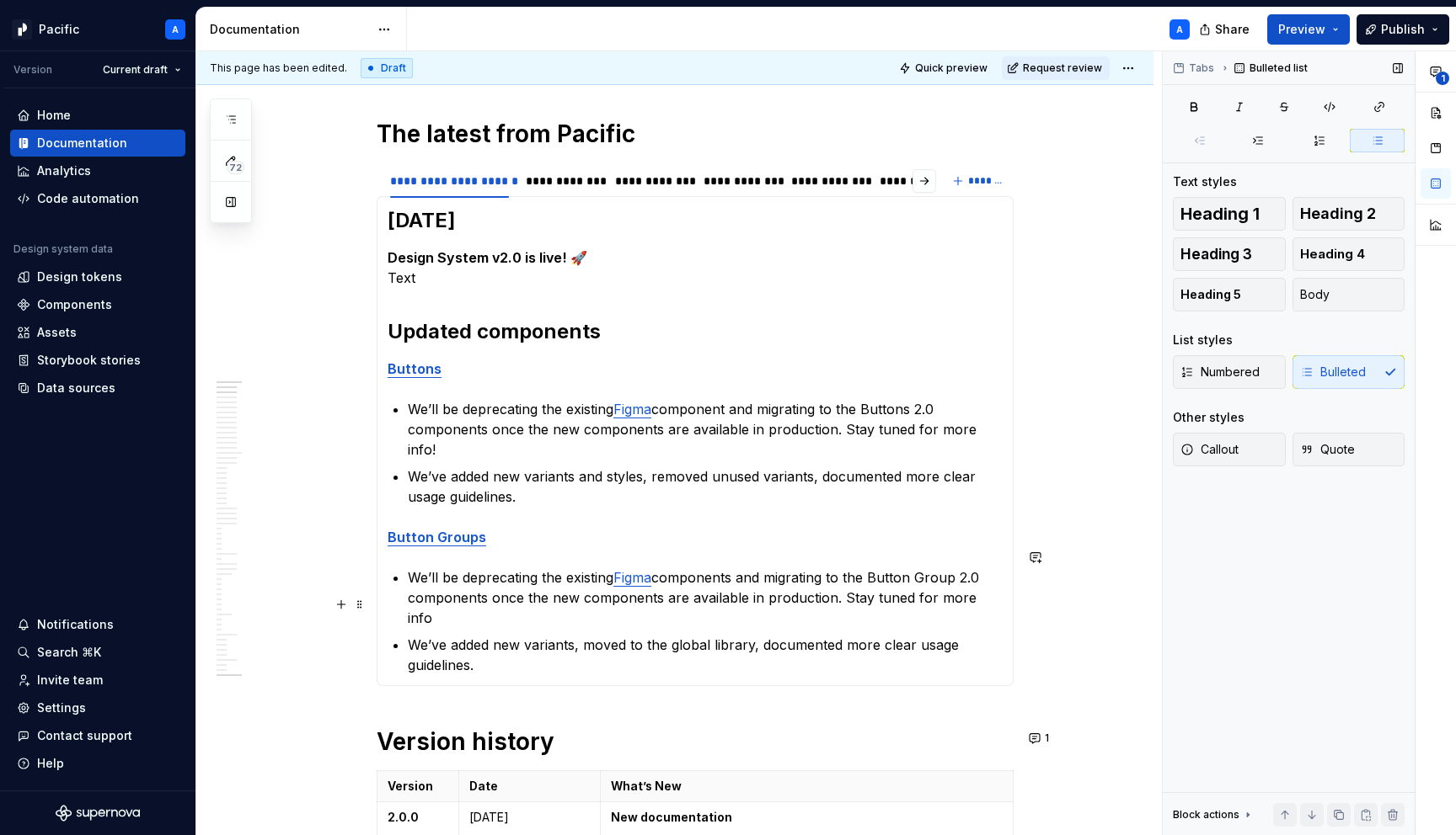
click at [640, 635] on p "We’ve added new variants, moved to the global library, documented more clear us…" at bounding box center [706, 655] width 595 height 40
click at [633, 635] on p "We’ve added new variants, moved to the global library, documented more clear us…" at bounding box center [706, 655] width 595 height 40
drag, startPoint x: 951, startPoint y: 605, endPoint x: 955, endPoint y: 618, distance: 13.6
click at [955, 635] on p "We’ve added new variants, moved the component to the global library, documented…" at bounding box center [706, 655] width 595 height 40
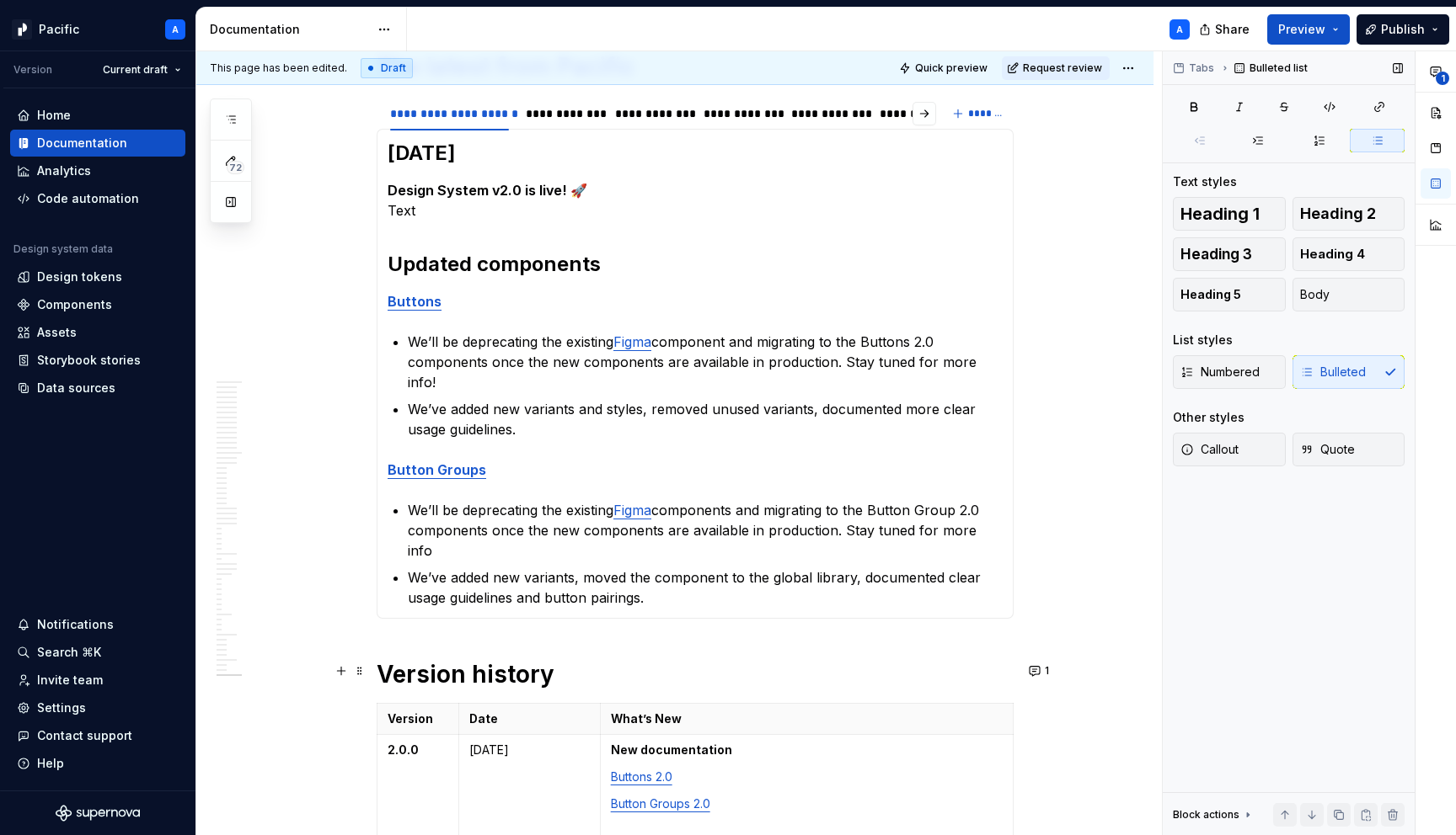
scroll to position [244, 0]
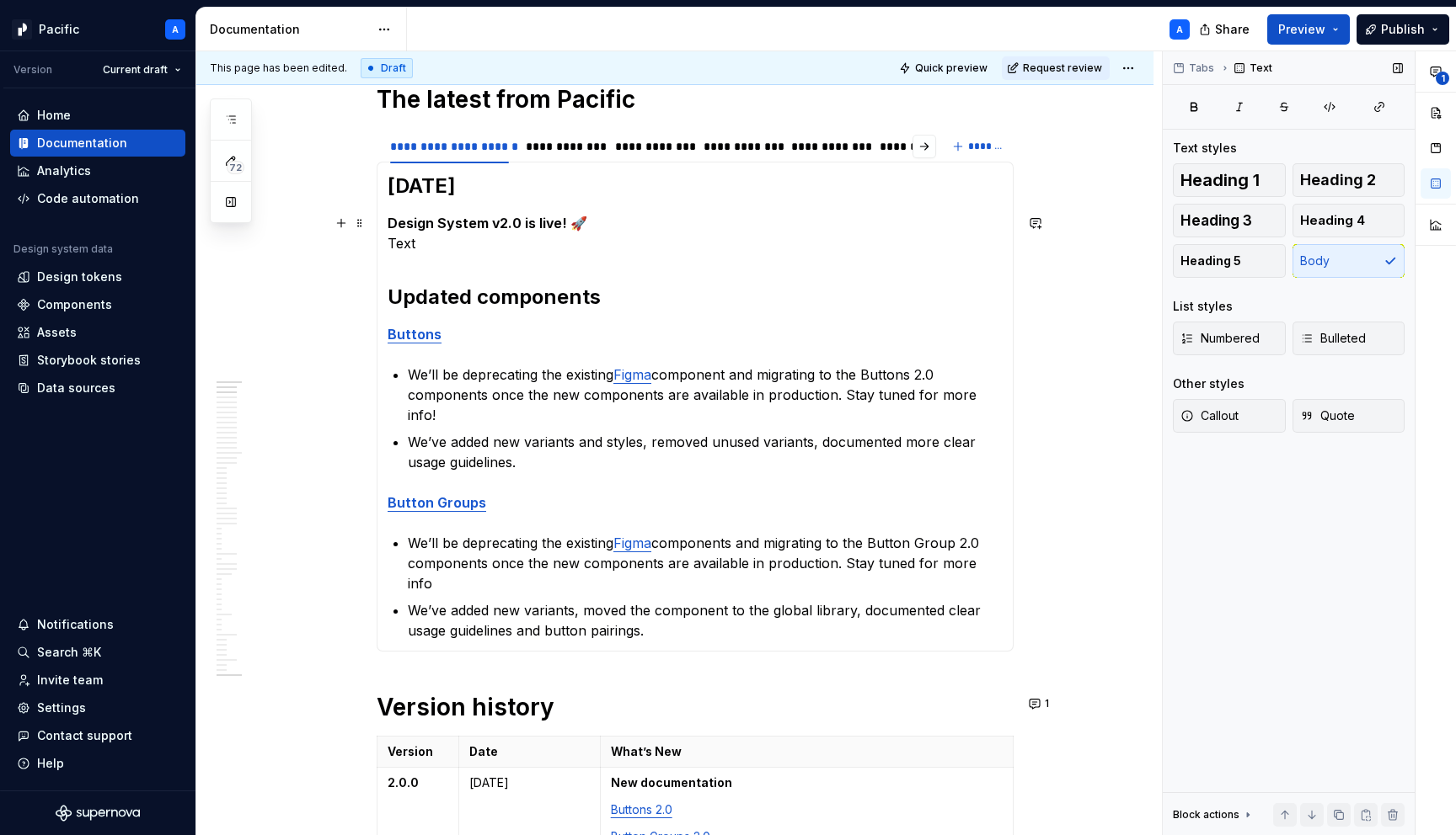
click at [437, 245] on p "Design System v2.0 is live! 🚀 Text" at bounding box center [694, 234] width 615 height 40
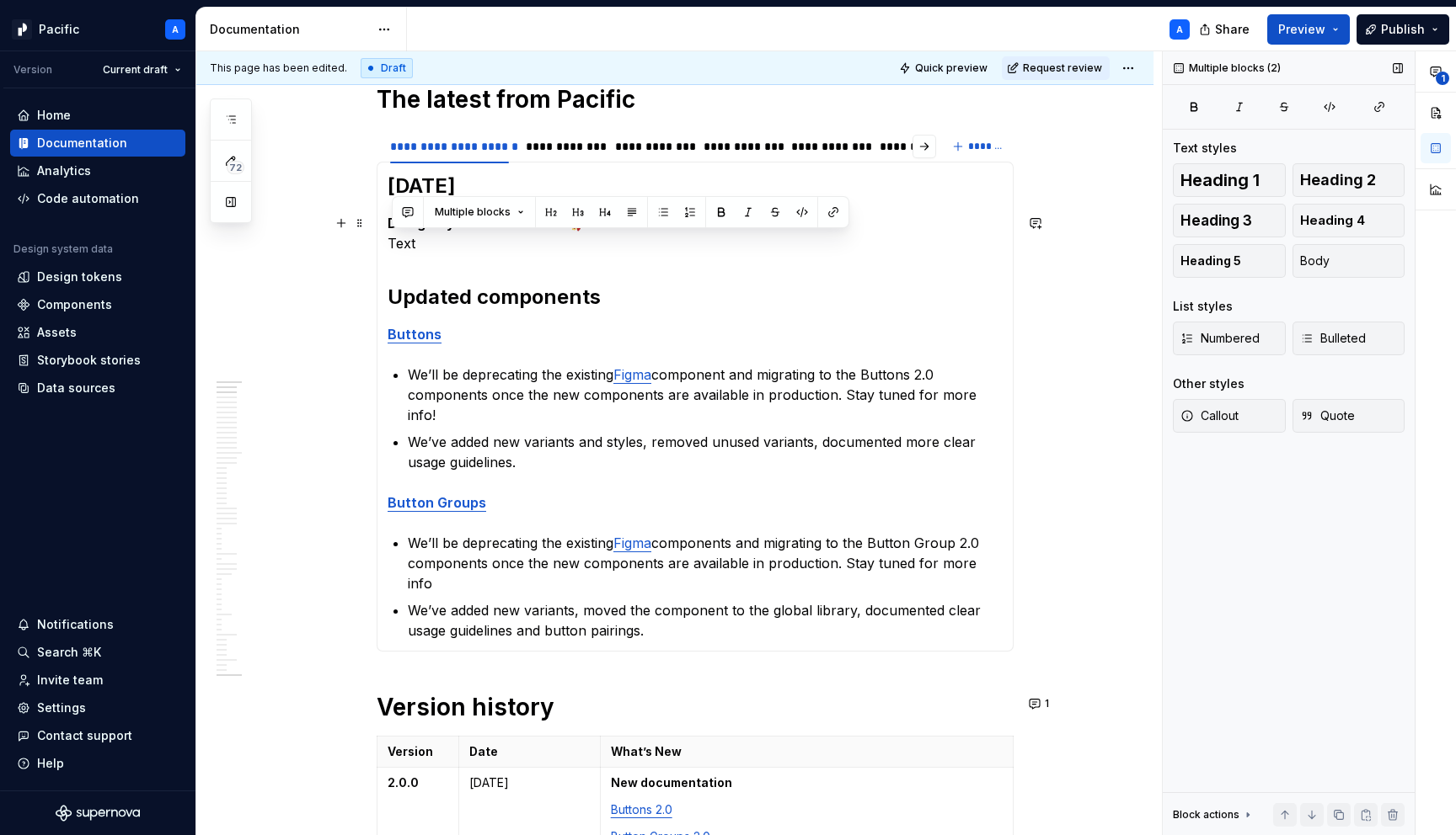
click at [401, 250] on p "Design System v2.0 is live! 🚀 Text" at bounding box center [694, 234] width 615 height 40
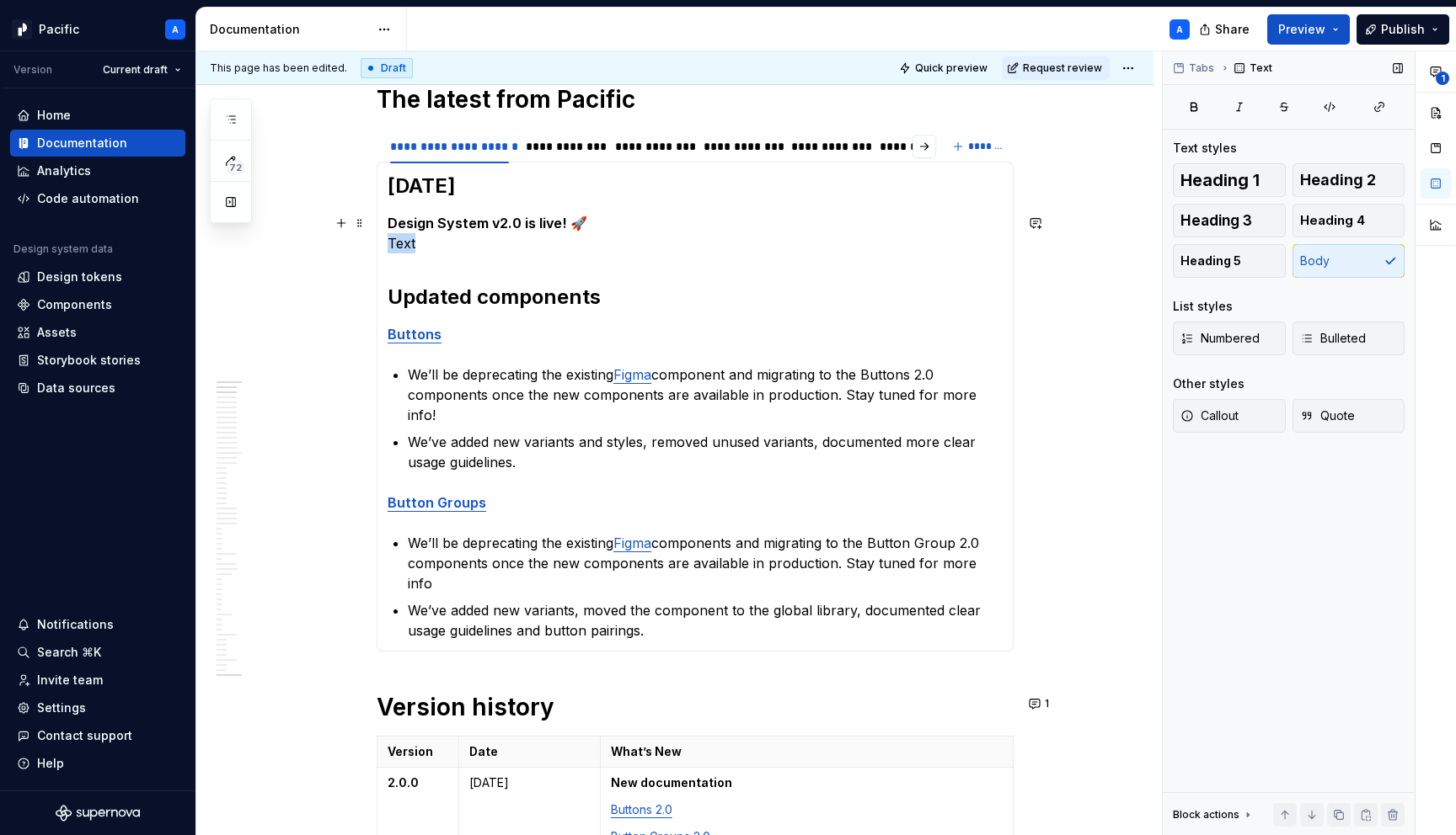
click at [401, 250] on p "Design System v2.0 is live! 🚀 Text" at bounding box center [694, 234] width 615 height 40
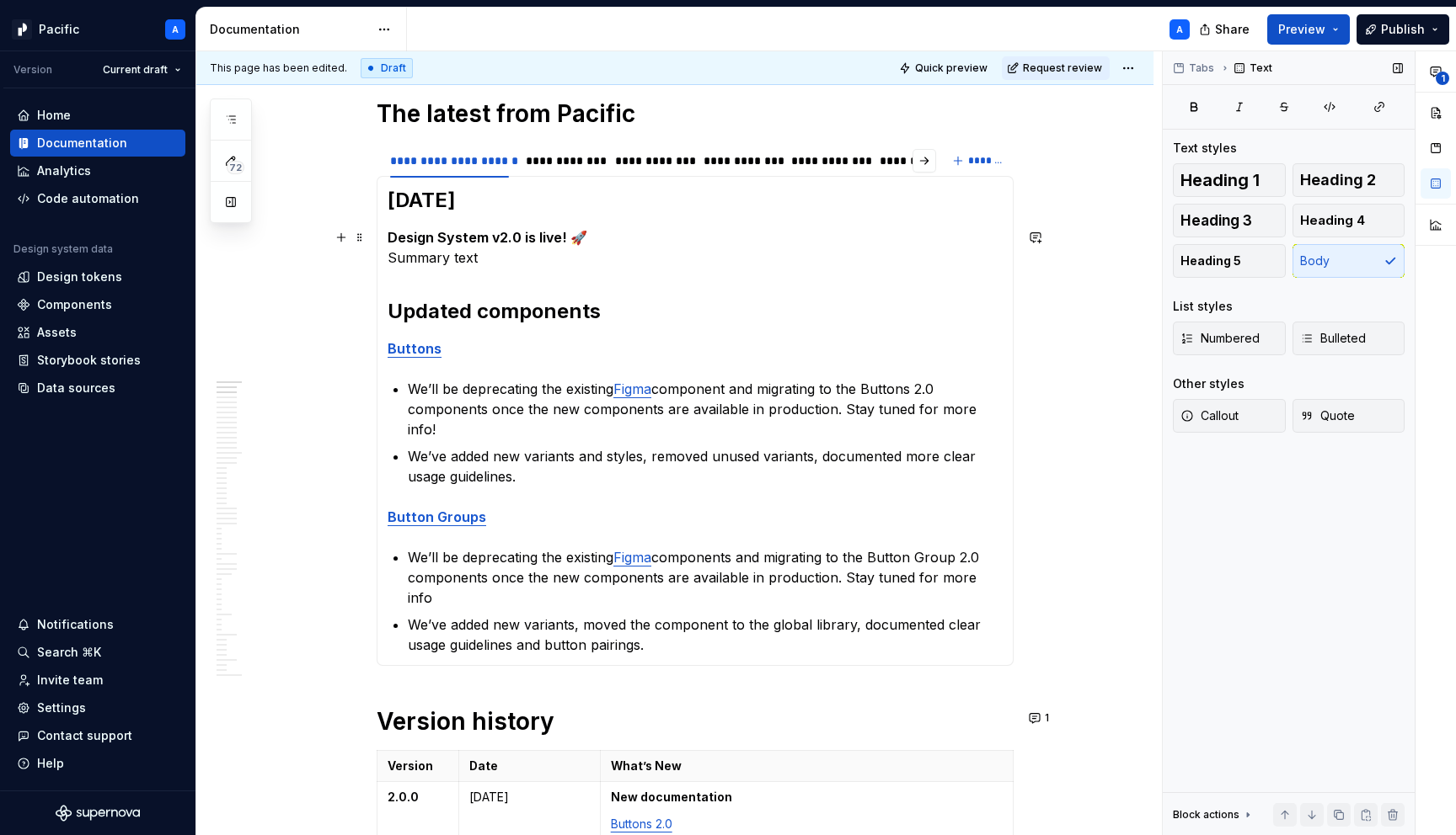
scroll to position [0, 0]
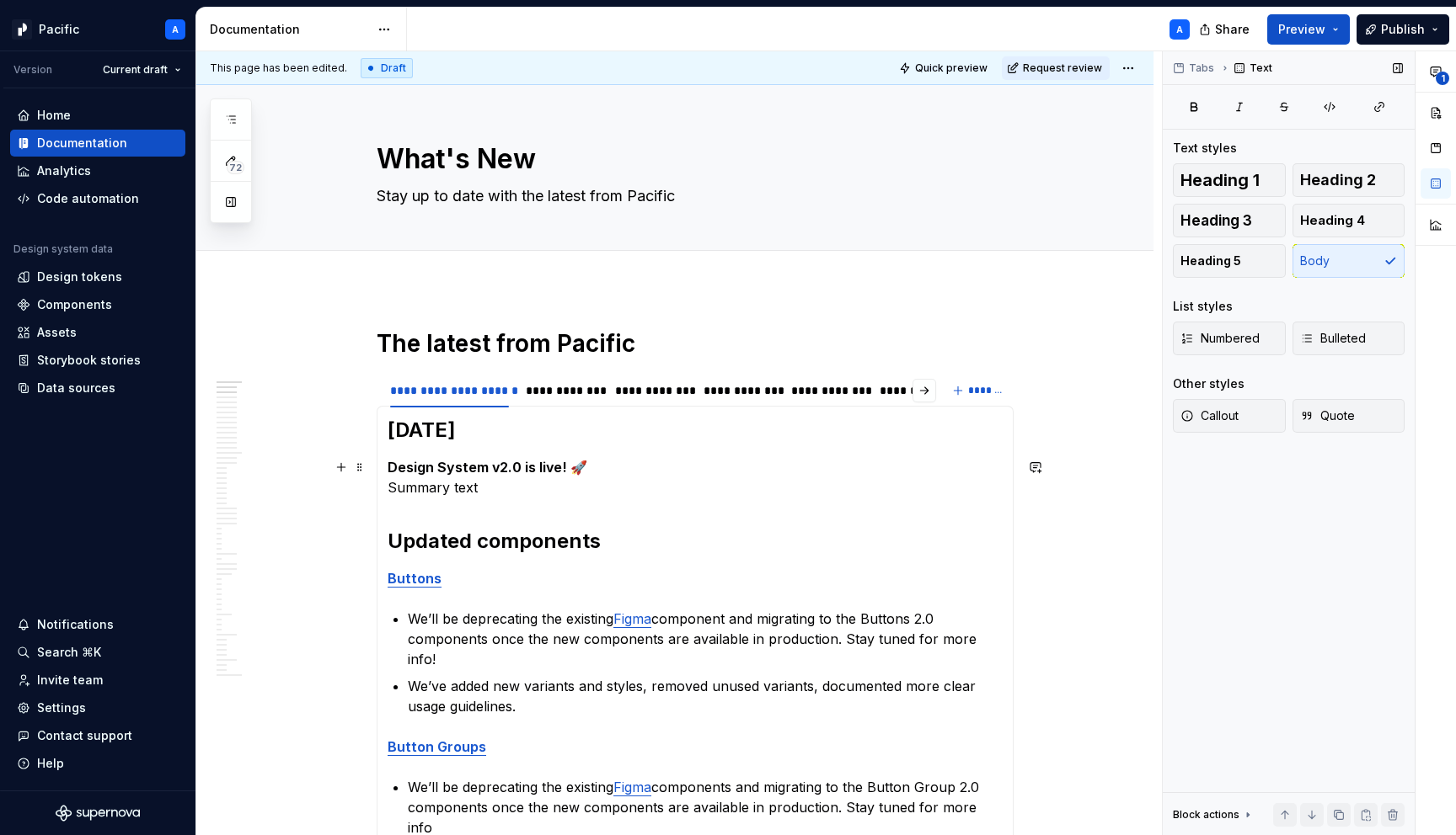
click at [467, 488] on p "Design System v2.0 is live! 🚀 Summary text" at bounding box center [694, 478] width 615 height 40
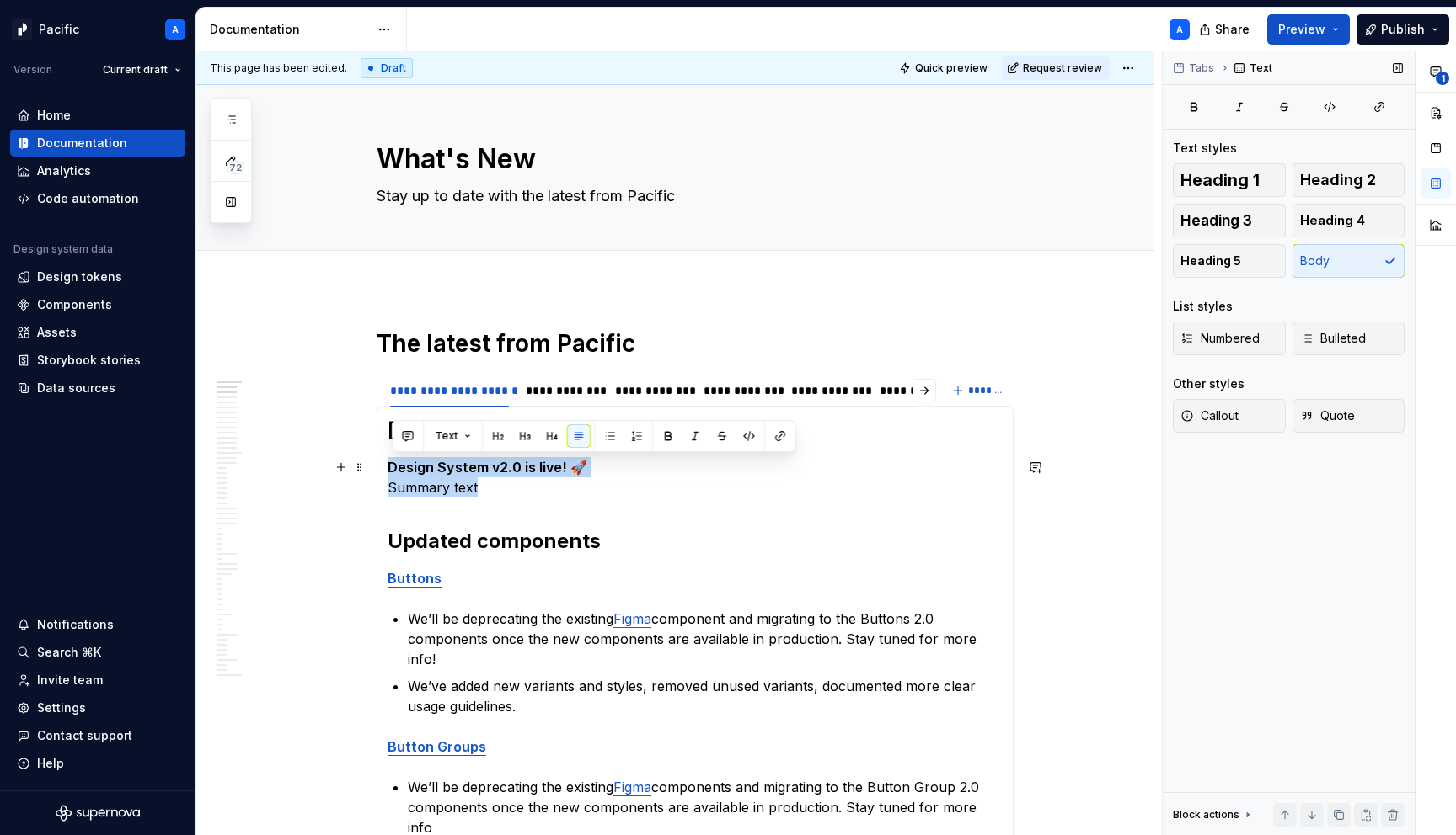
click at [467, 488] on p "Design System v2.0 is live! 🚀 Summary text" at bounding box center [694, 478] width 615 height 40
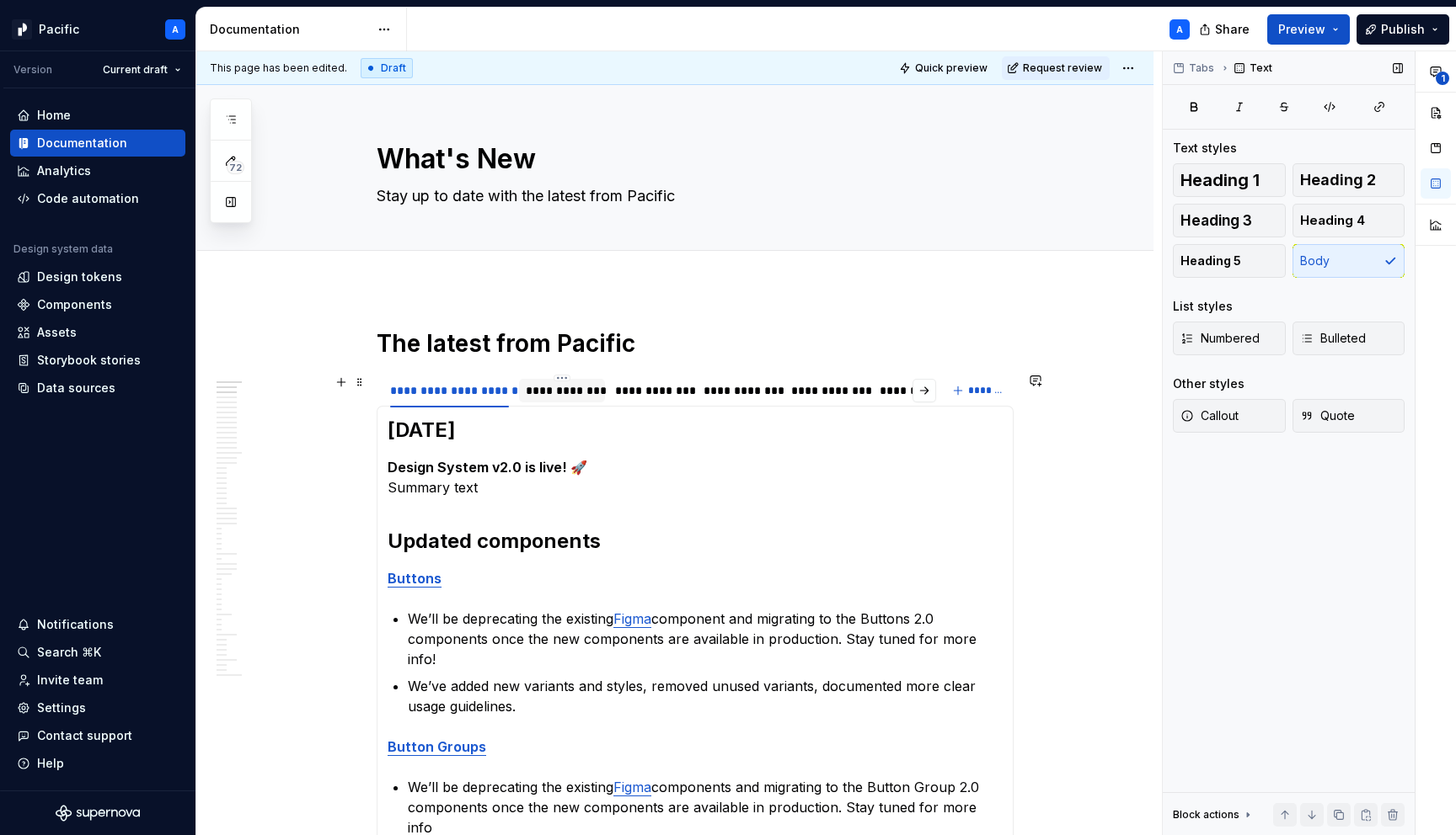
click at [577, 396] on div "**********" at bounding box center [562, 391] width 72 height 17
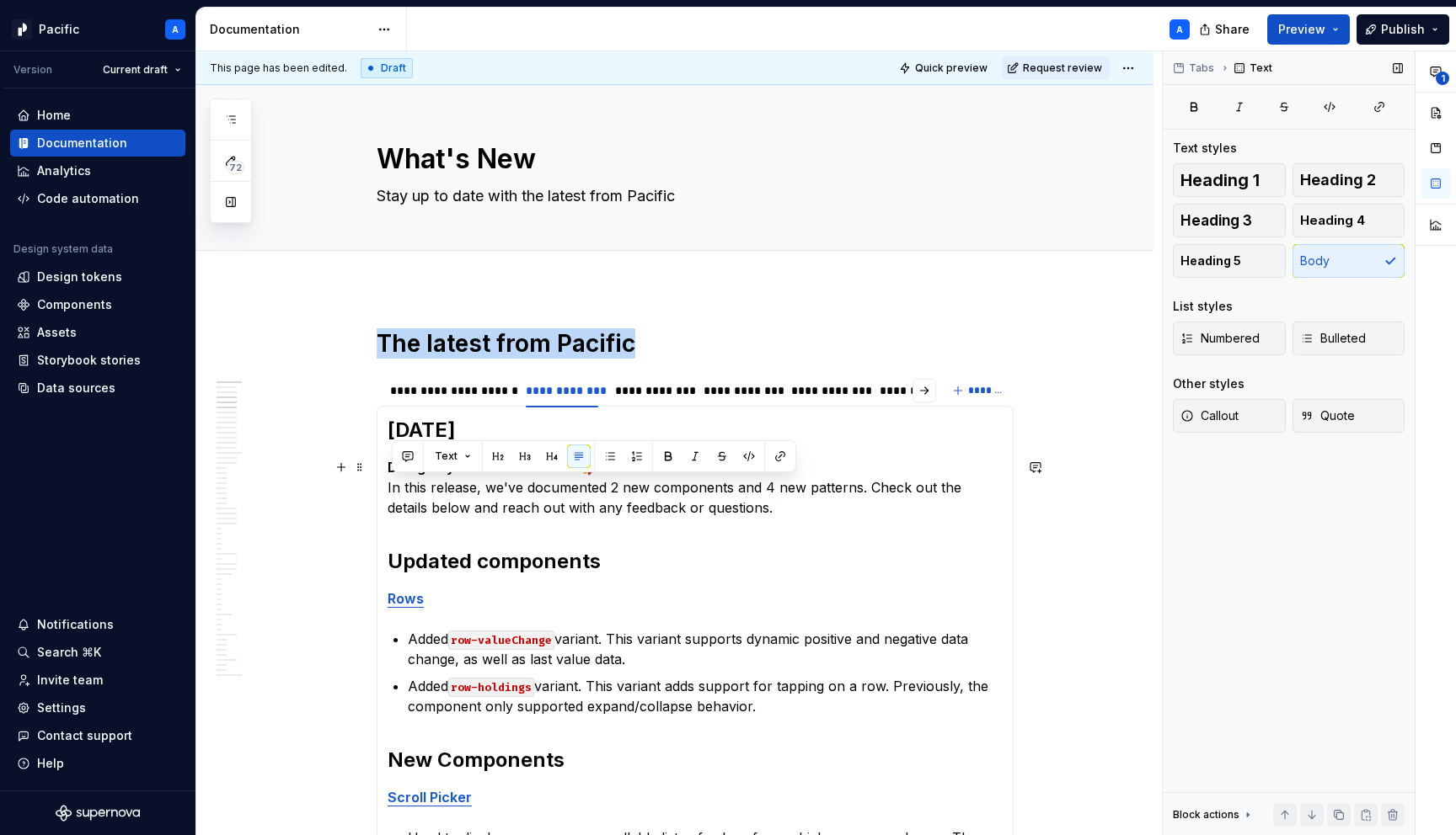
drag, startPoint x: 738, startPoint y: 511, endPoint x: 357, endPoint y: 489, distance: 381.6
click at [451, 382] on div "**********" at bounding box center [449, 391] width 119 height 17
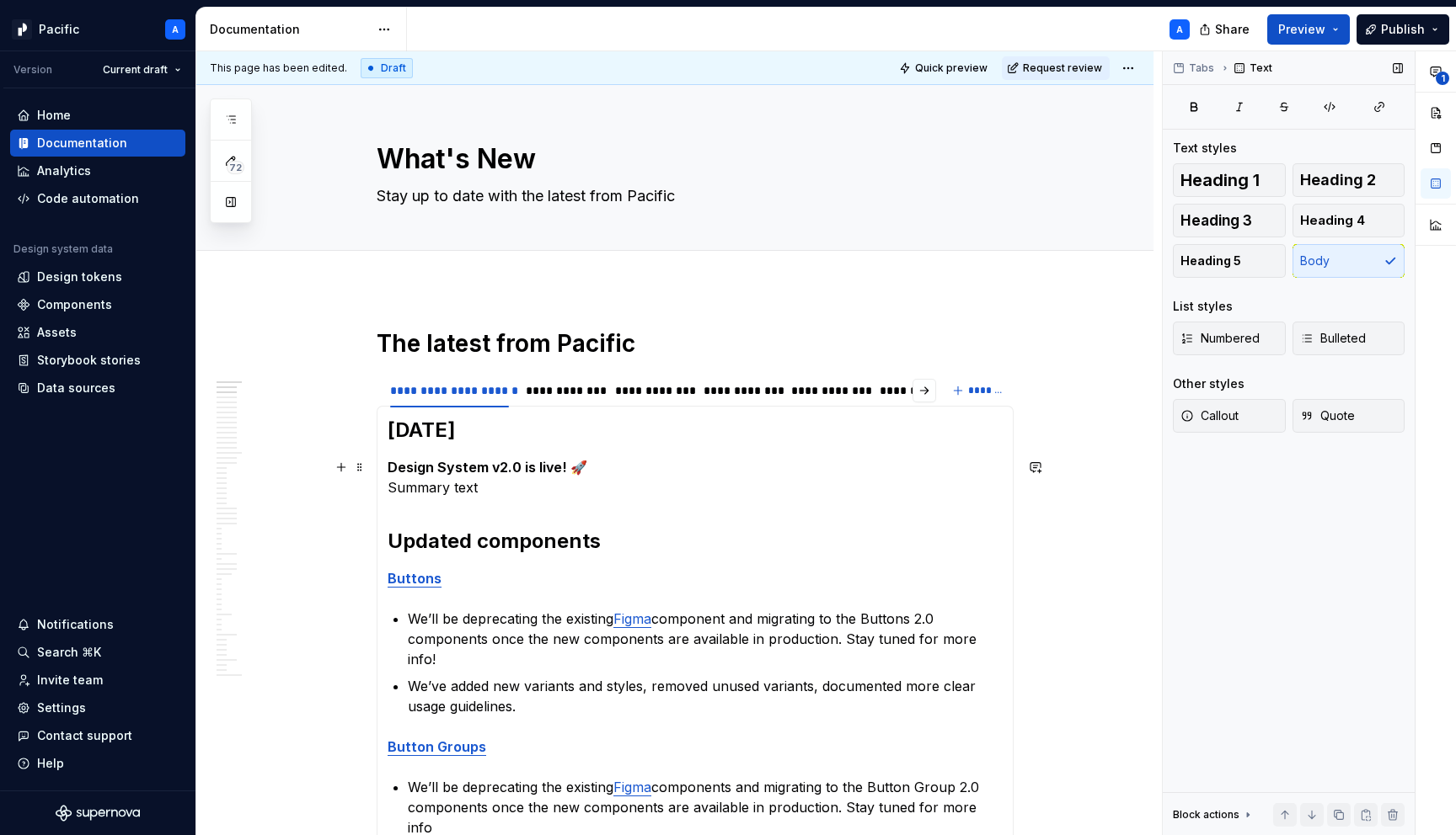
click at [487, 488] on p "Design System v2.0 is live! 🚀 Summary text" at bounding box center [694, 478] width 615 height 40
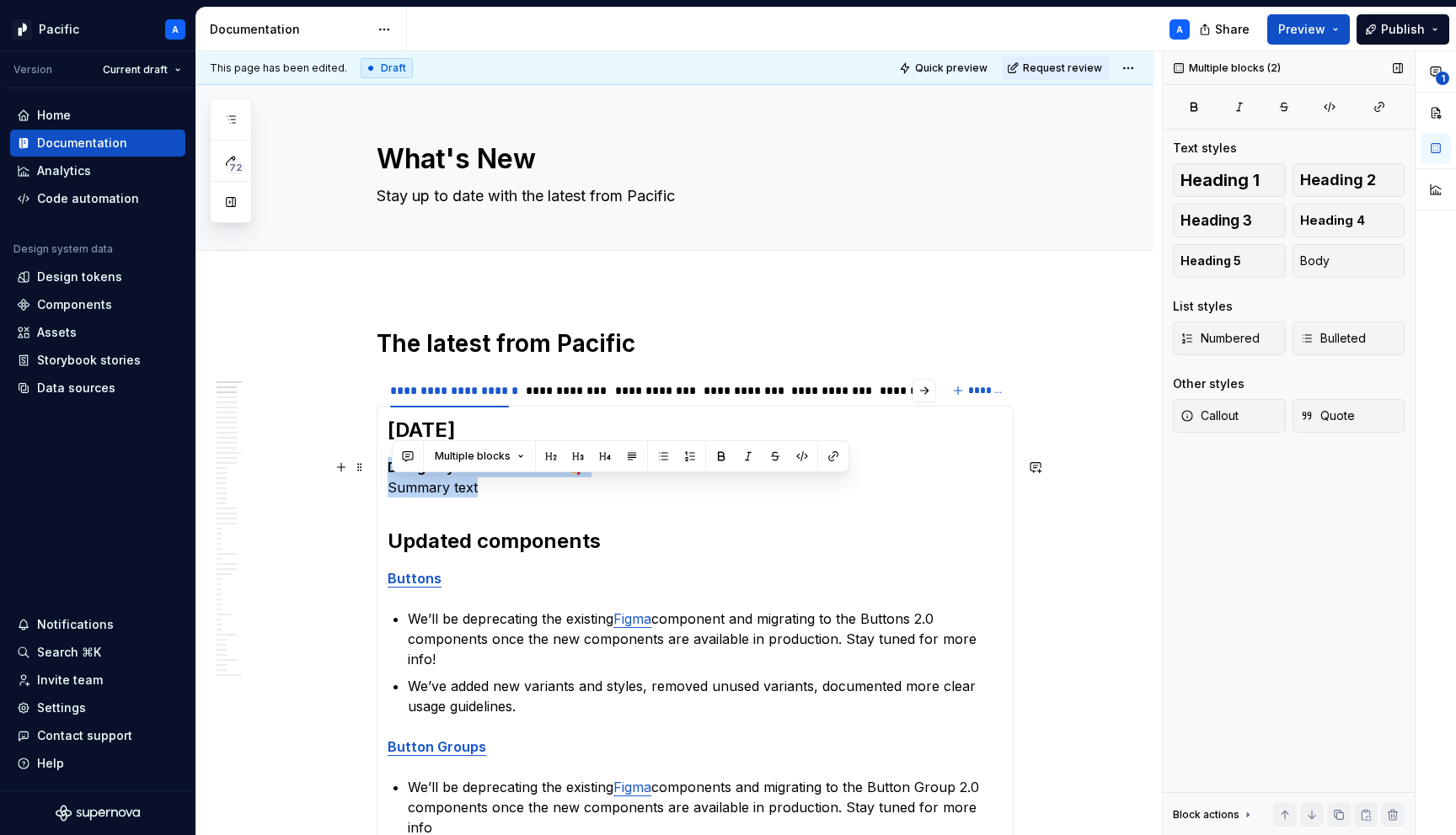
click at [487, 488] on p "Design System v2.0 is live! 🚀 Summary text" at bounding box center [694, 478] width 615 height 40
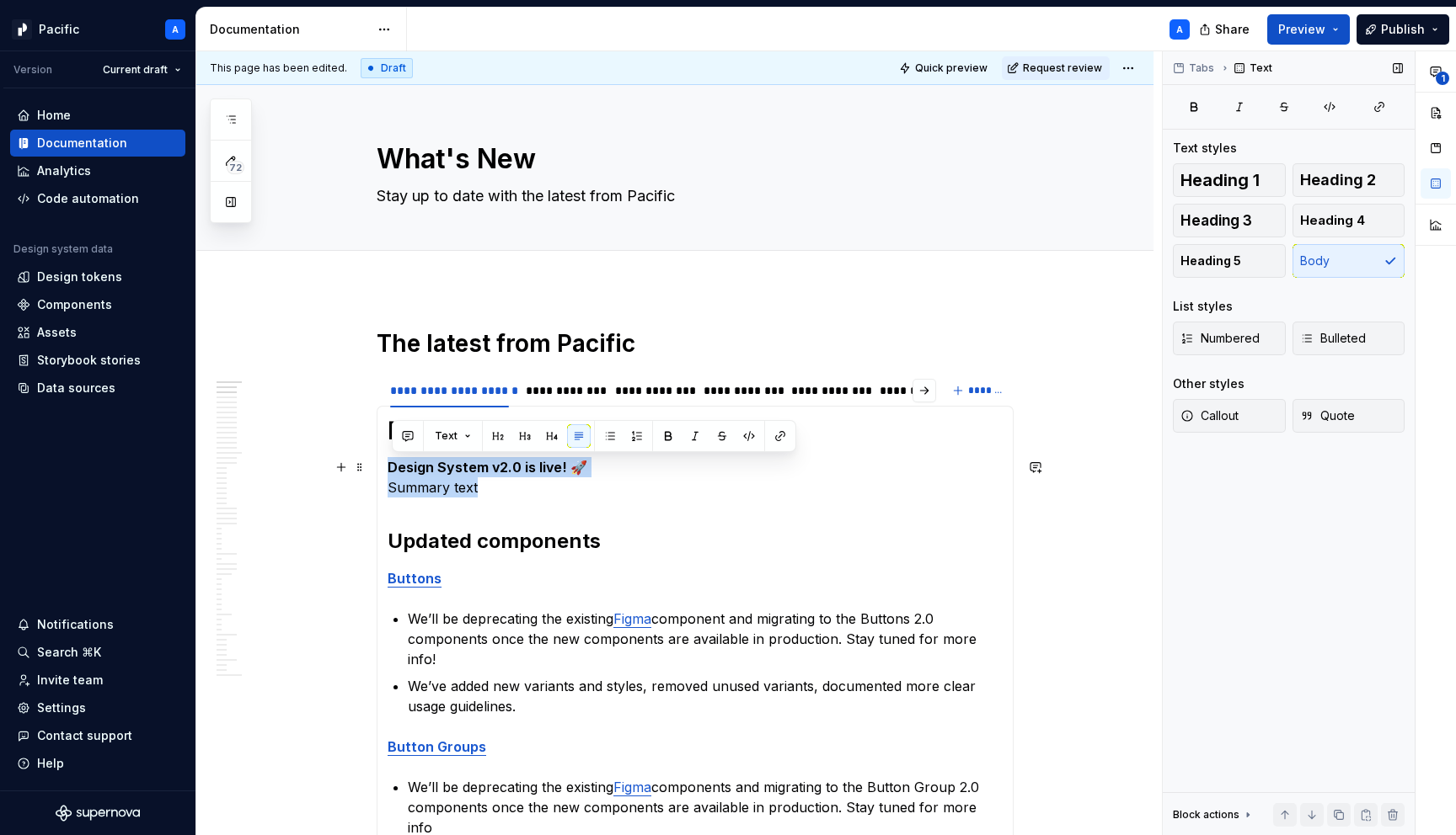
click at [487, 488] on p "Design System v2.0 is live! 🚀 Summary text" at bounding box center [694, 478] width 615 height 40
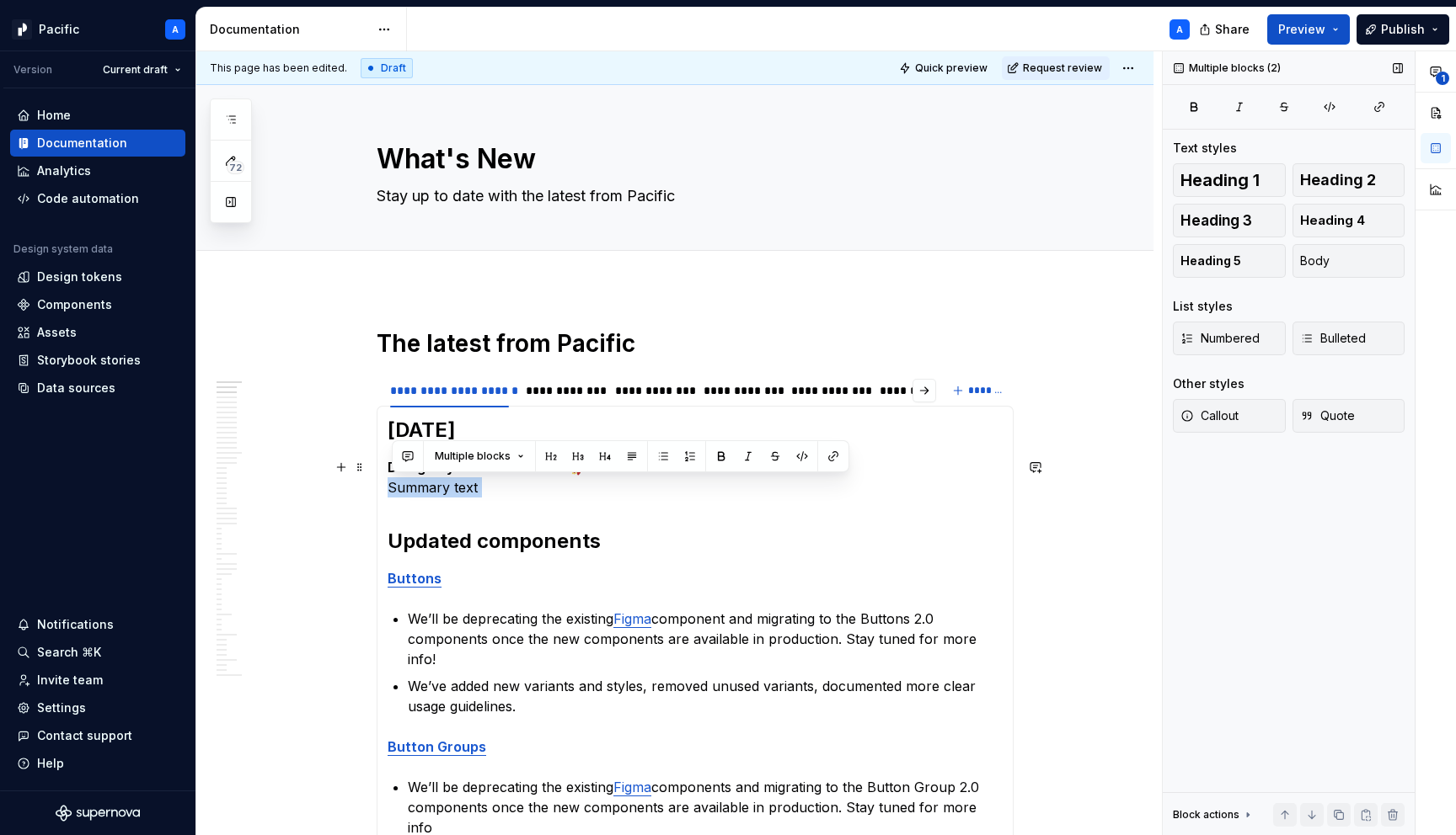
drag, startPoint x: 487, startPoint y: 488, endPoint x: 387, endPoint y: 488, distance: 100.0
click at [387, 488] on div "[DATE] Design System v2.0 is live! 🚀 Summary text Updated components Buttons We…" at bounding box center [695, 651] width 637 height 490
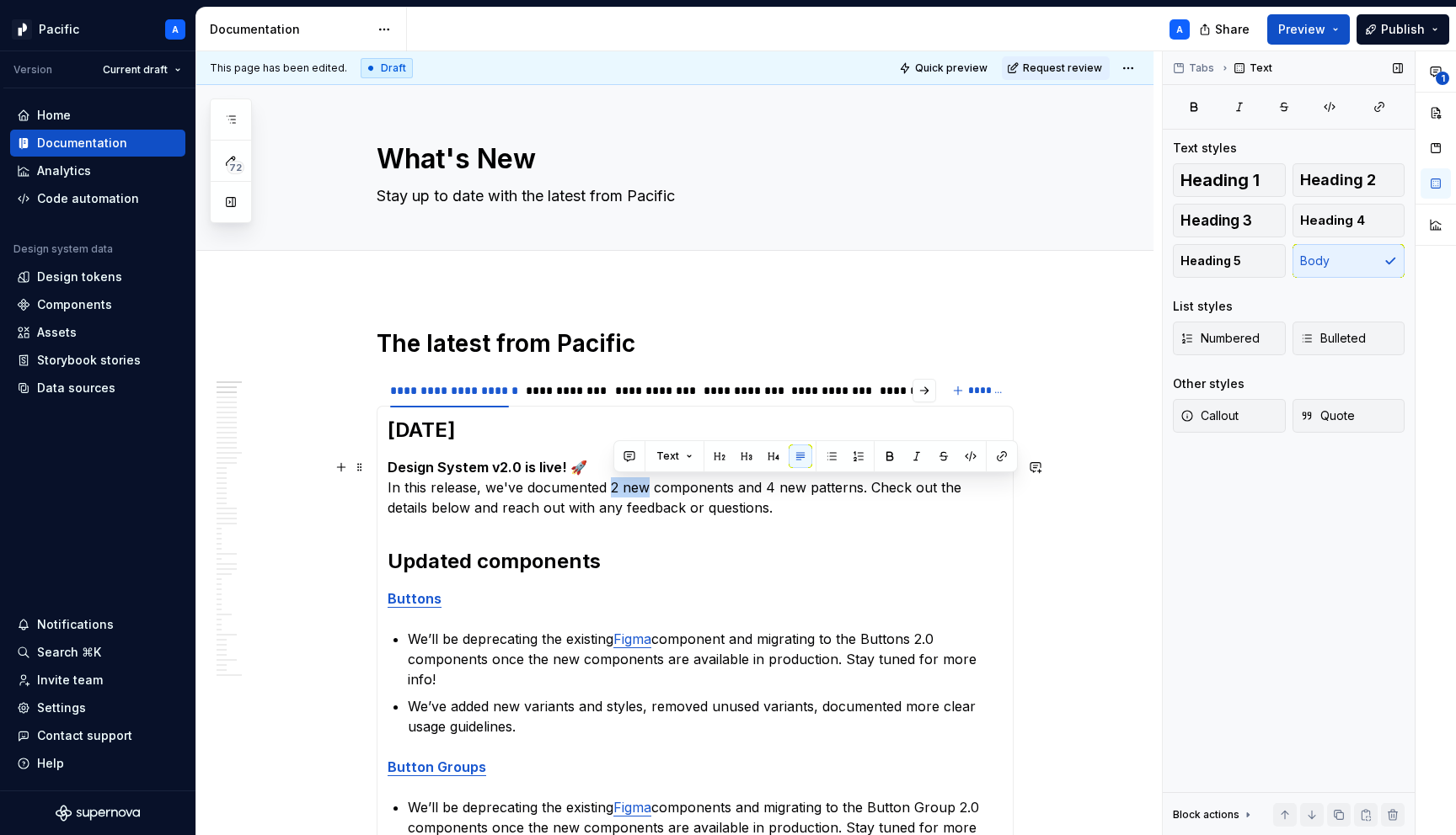
drag, startPoint x: 614, startPoint y: 485, endPoint x: 652, endPoint y: 480, distance: 38.3
click at [652, 480] on p "Design System v2.0 is live! 🚀 In this release, we've documented 2 new component…" at bounding box center [694, 488] width 615 height 61
drag, startPoint x: 751, startPoint y: 485, endPoint x: 876, endPoint y: 481, distance: 125.1
click at [876, 481] on p "Design System v2.0 is live! 🚀 In this release, we've documented updated compone…" at bounding box center [694, 488] width 615 height 61
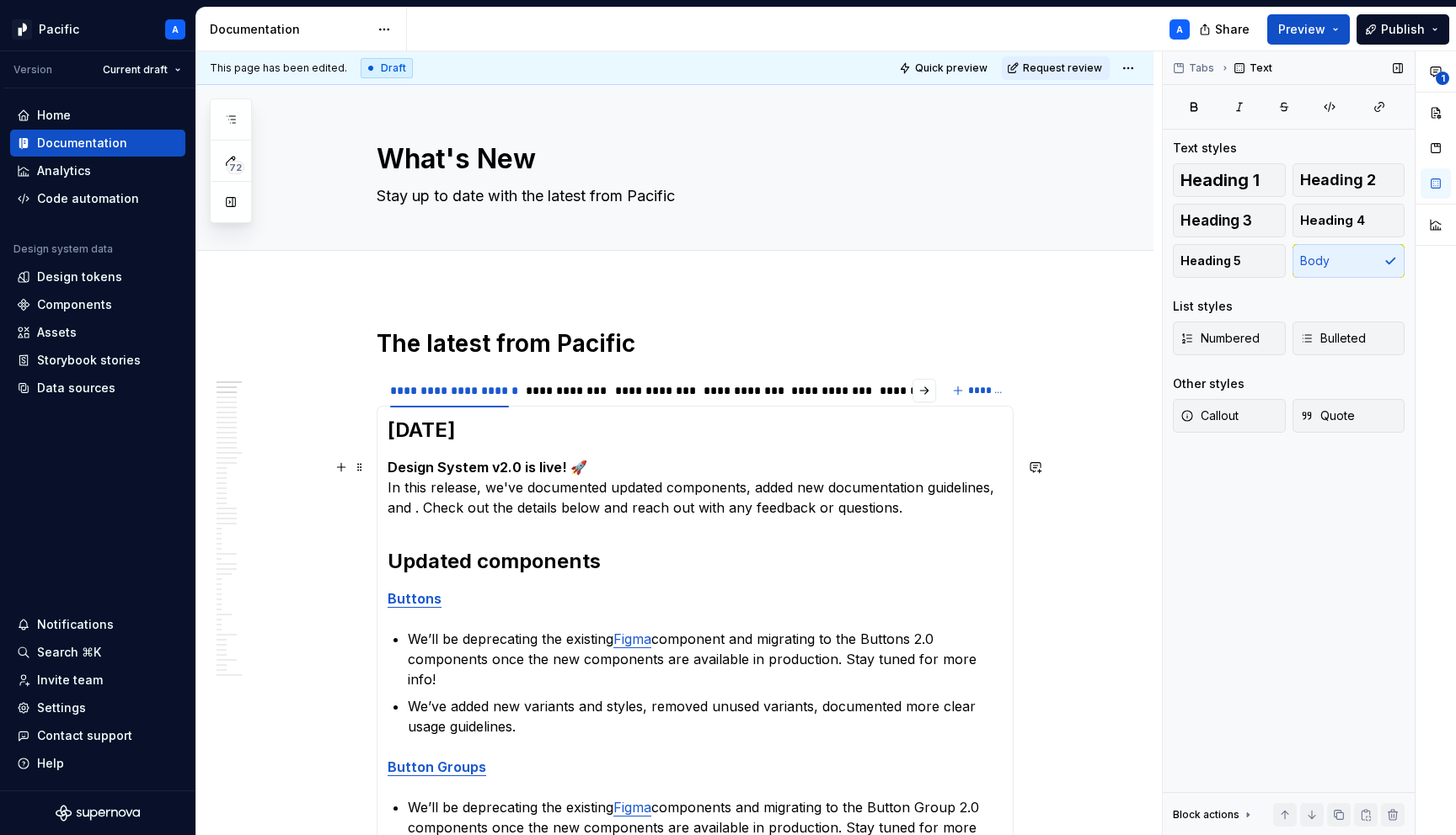
click at [758, 484] on p "Design System v2.0 is live! 🚀 In this release, we've documented updated compone…" at bounding box center [694, 488] width 615 height 61
drag, startPoint x: 456, startPoint y: 509, endPoint x: 493, endPoint y: 506, distance: 37.1
click at [493, 506] on p "Design System v2.0 is live! 🚀 In this release, we've documented updated compone…" at bounding box center [694, 488] width 615 height 61
drag, startPoint x: 956, startPoint y: 505, endPoint x: 641, endPoint y: 509, distance: 315.0
click at [641, 509] on p "Design System v2.0 is live! 🚀 In this release, we've documented updated compone…" at bounding box center [694, 488] width 615 height 61
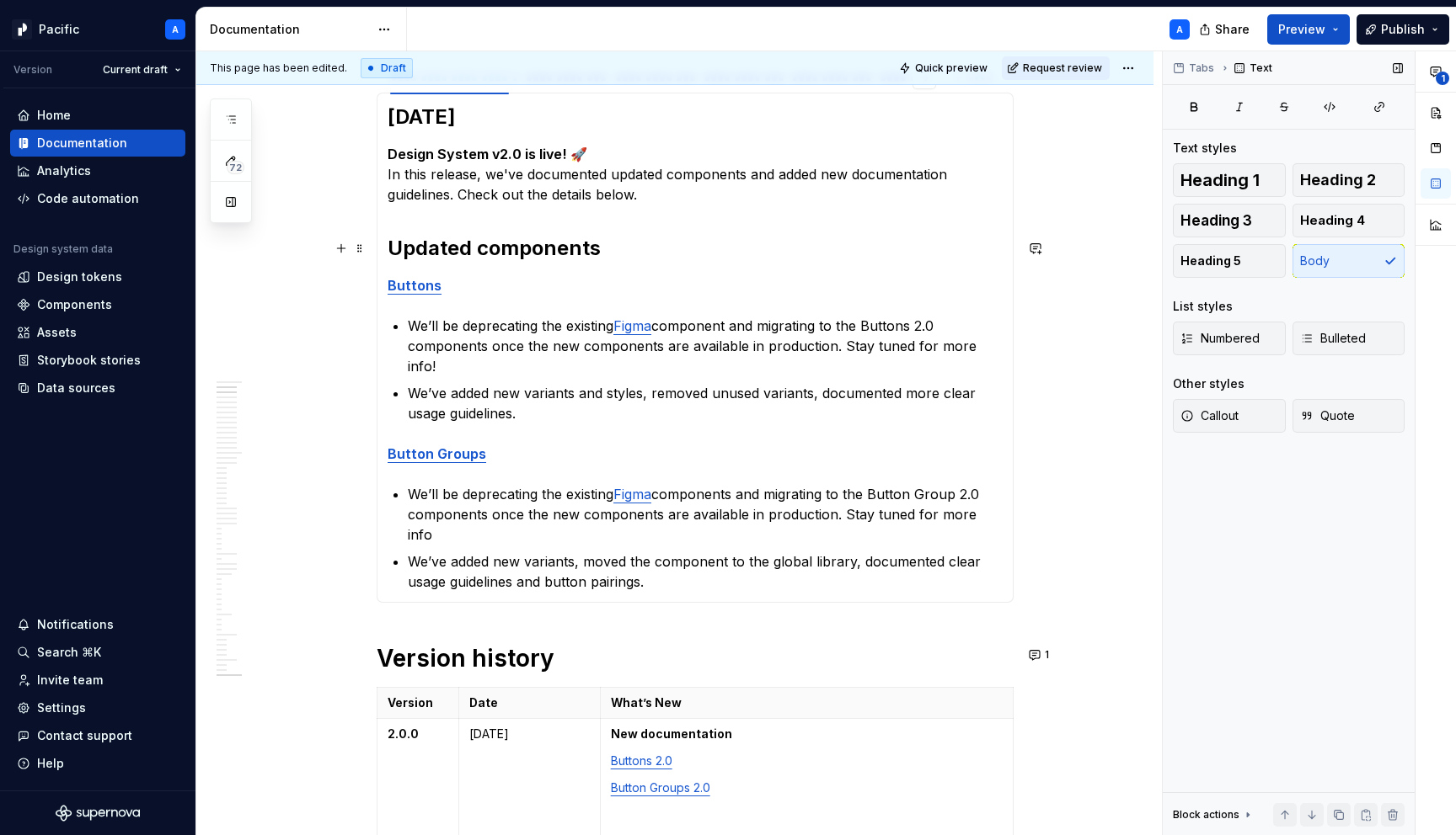
scroll to position [322, 0]
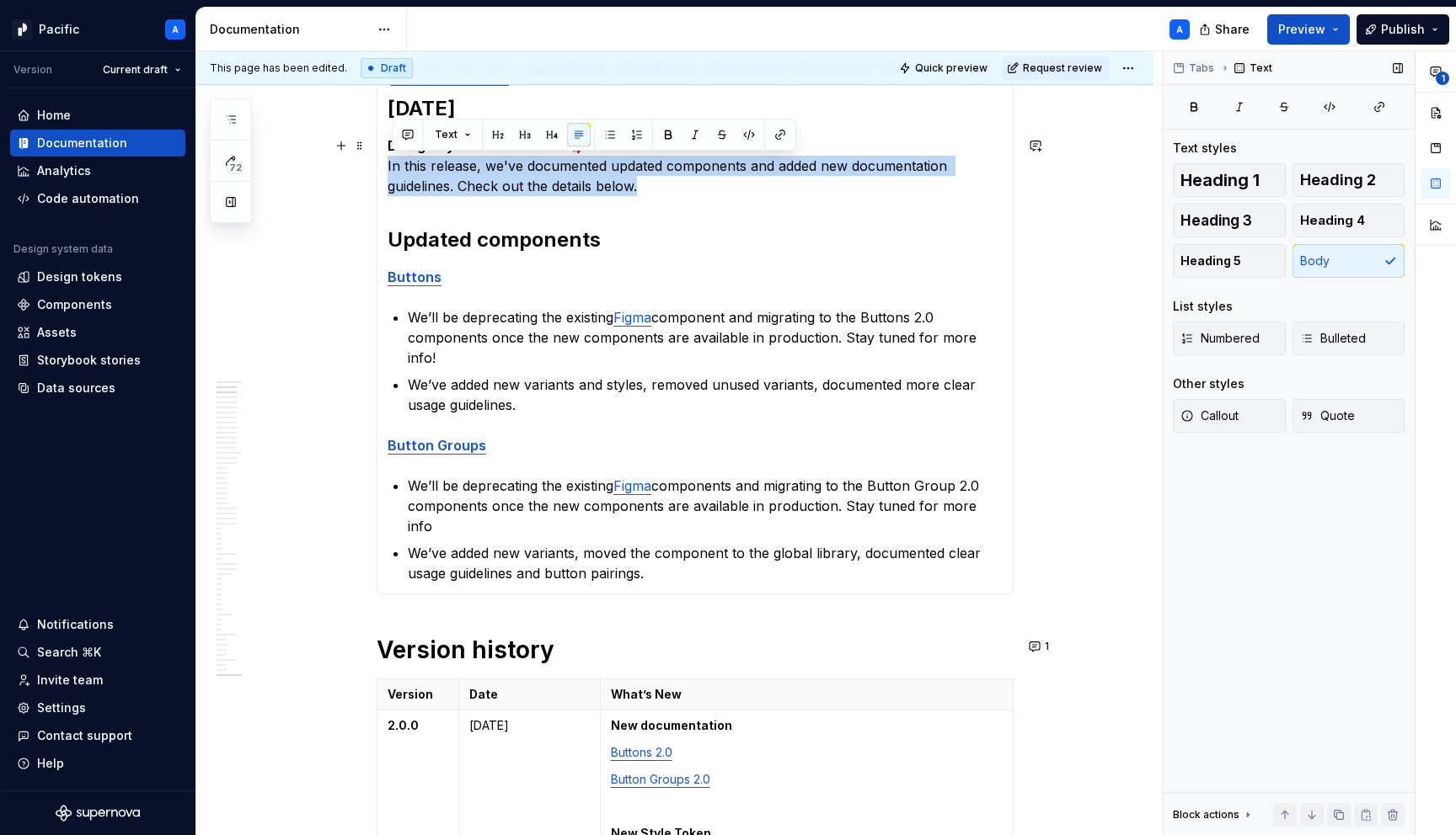
drag, startPoint x: 704, startPoint y: 193, endPoint x: 387, endPoint y: 173, distance: 317.6
click at [387, 173] on div "[DATE] Design System v2.0 is live! 🚀 In this release, we've documented updated …" at bounding box center [695, 338] width 637 height 510
click at [602, 192] on p "Design System v2.0 is live! 🚀 In this release, we've documented updated compone…" at bounding box center [694, 166] width 615 height 61
drag, startPoint x: 796, startPoint y: 183, endPoint x: 394, endPoint y: 158, distance: 402.8
click at [394, 158] on p "Design System v2.0 is live! 🚀 In this release, we've documented updated compone…" at bounding box center [694, 166] width 615 height 61
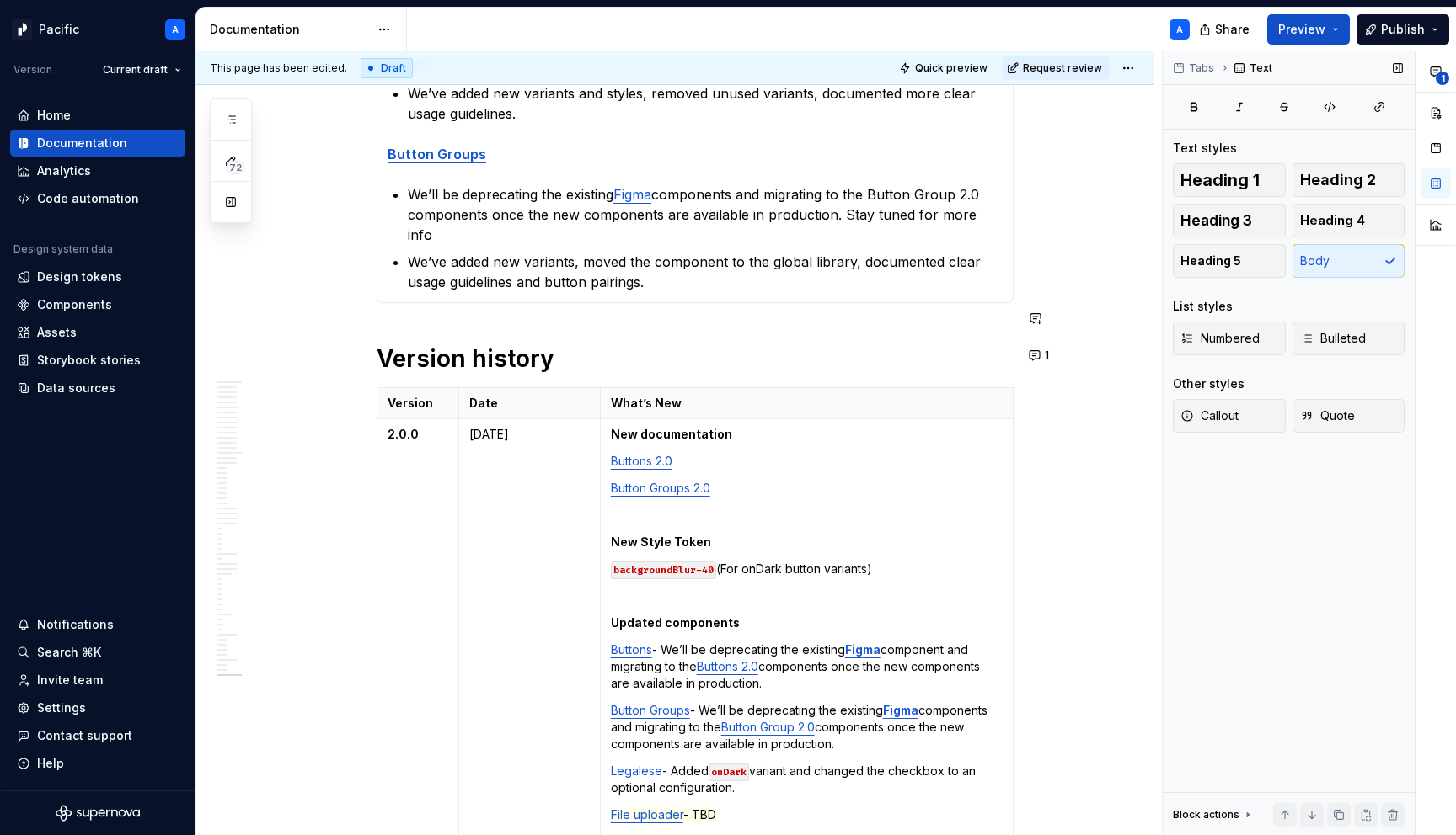
scroll to position [0, 0]
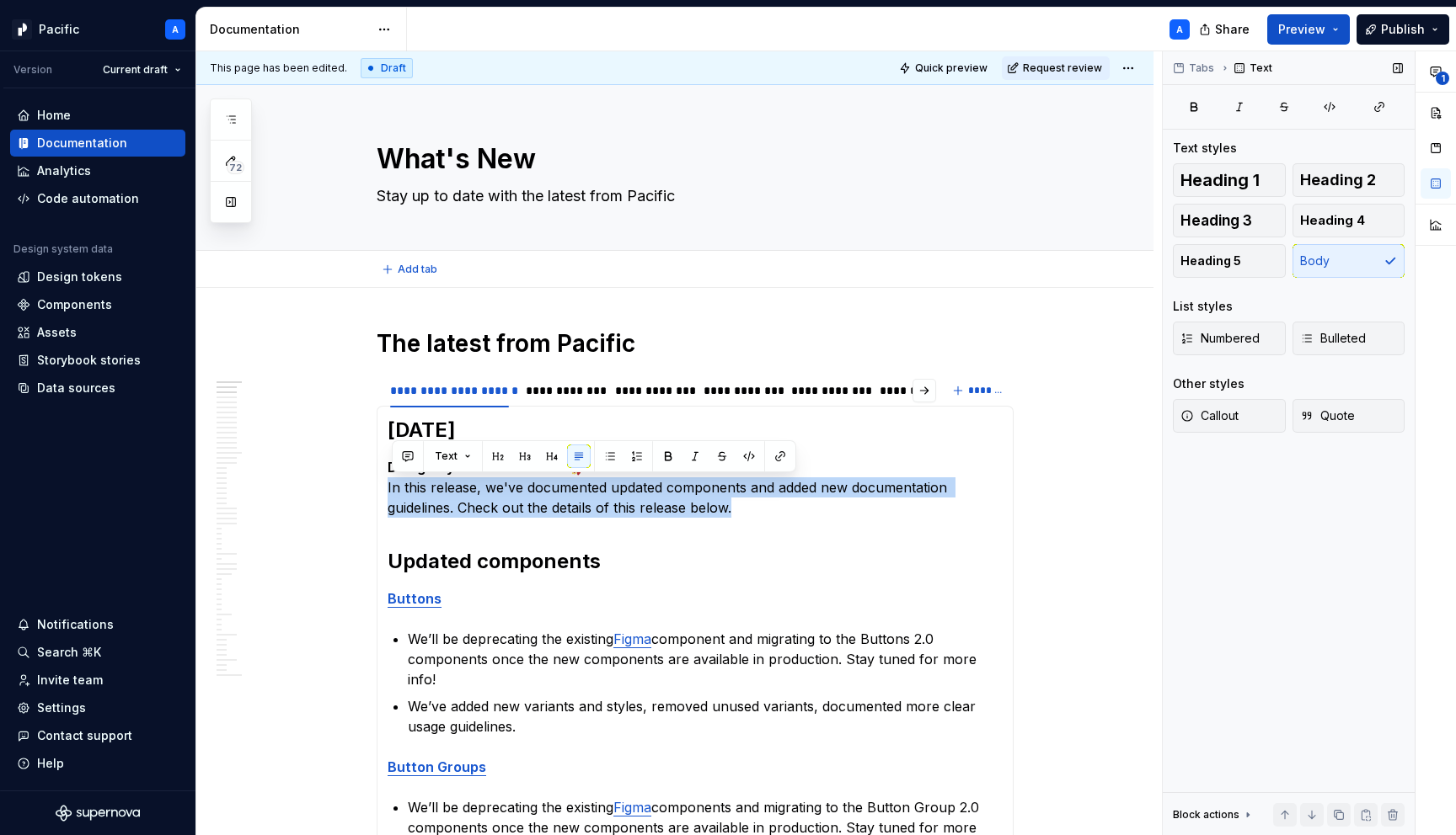
type textarea "*"
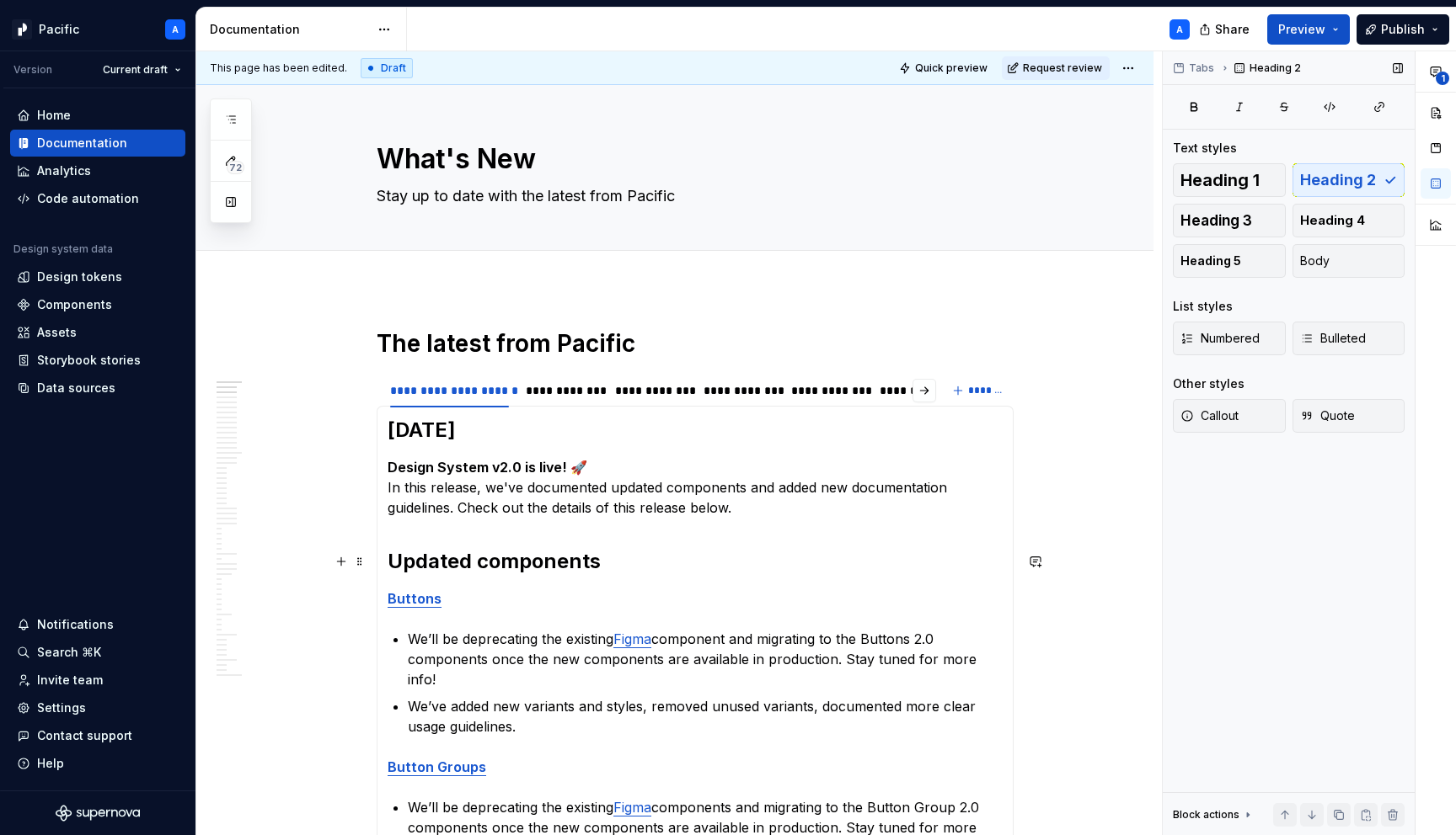
click at [519, 559] on h2 "Updated components" at bounding box center [694, 561] width 615 height 27
click at [392, 557] on h2 "Updated components" at bounding box center [694, 561] width 615 height 27
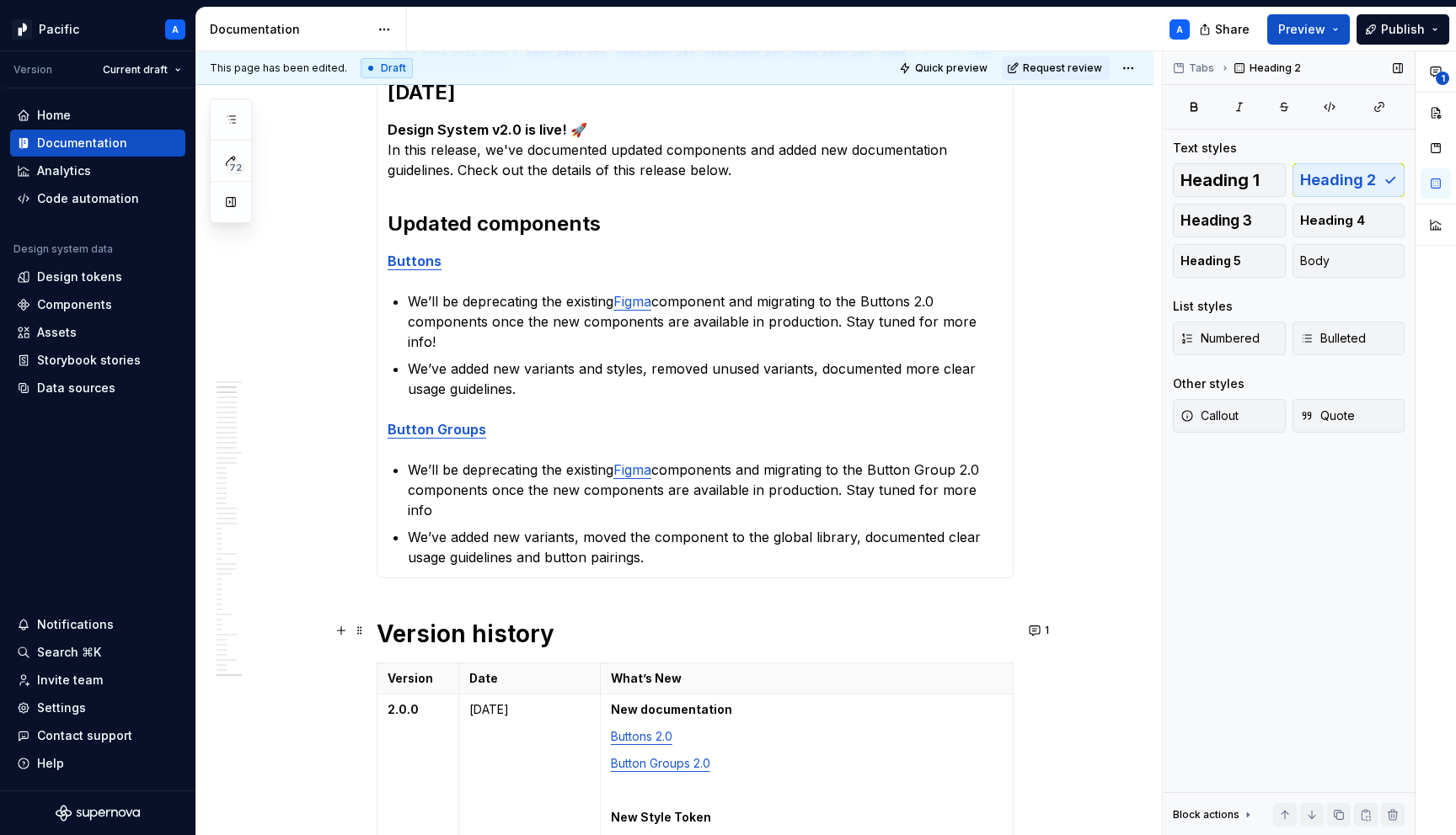
scroll to position [340, 0]
click at [716, 524] on p "We’ve added new variants, moved the component to the global library, documented…" at bounding box center [706, 544] width 595 height 40
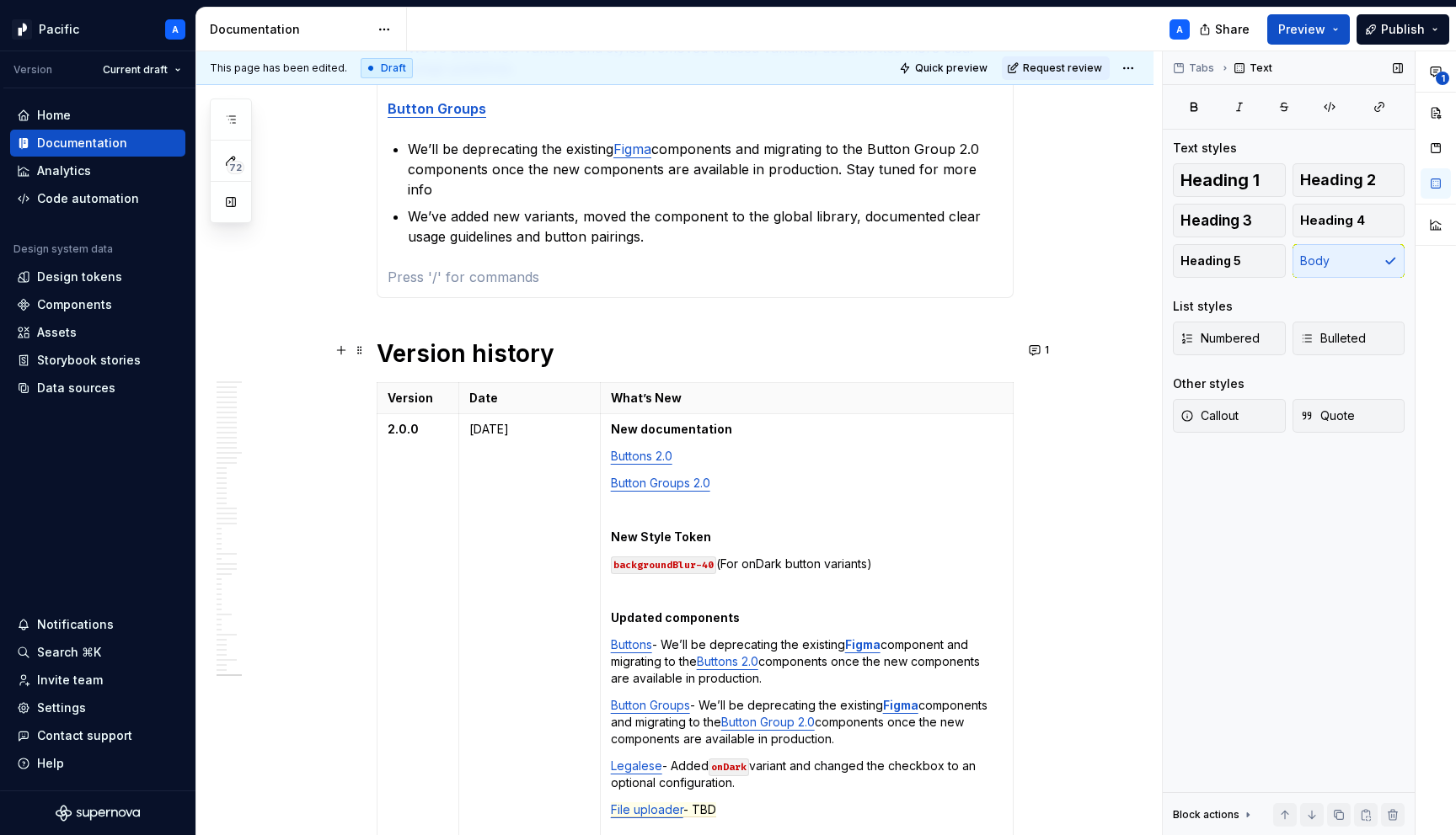
scroll to position [657, 0]
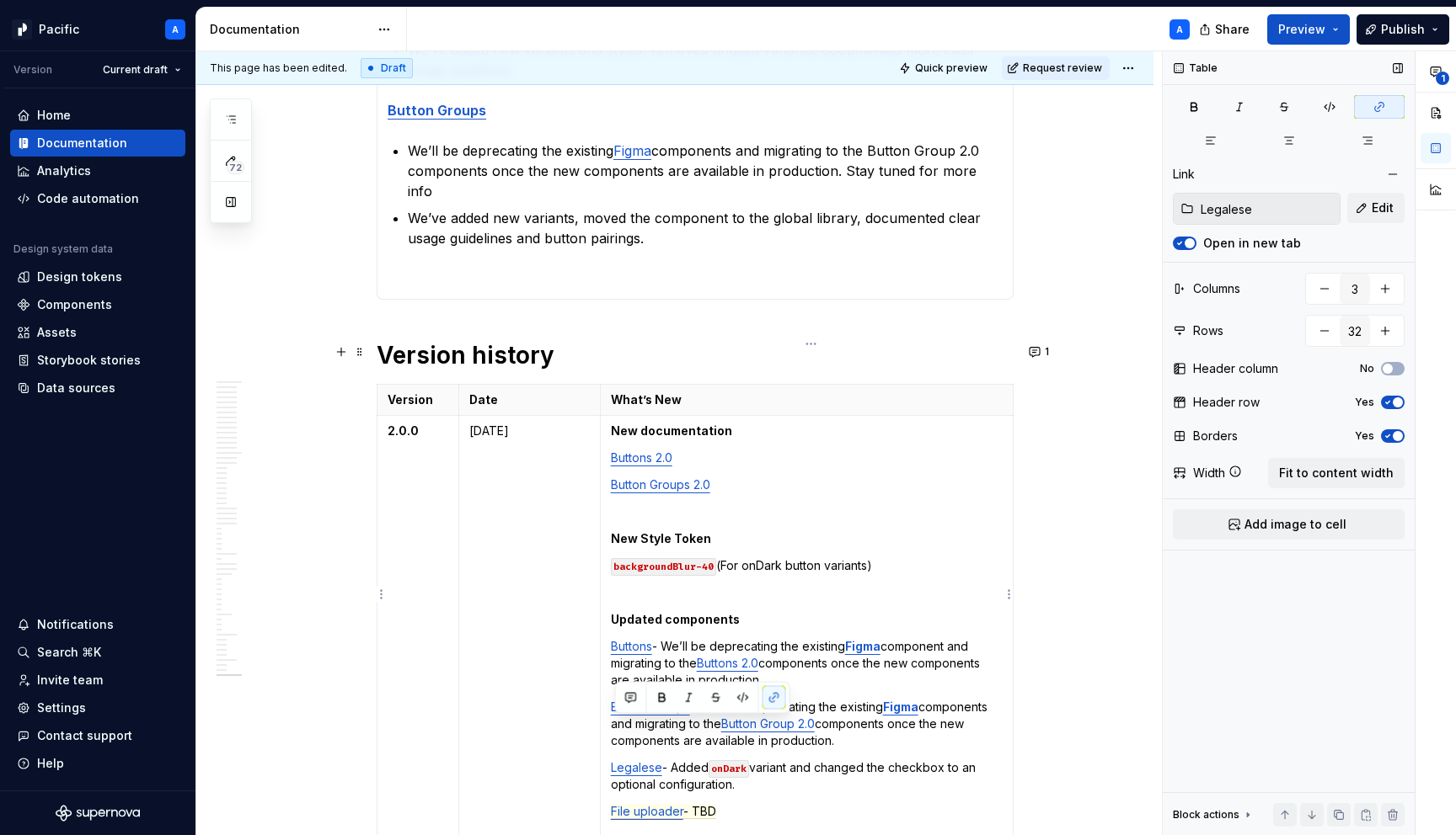
drag, startPoint x: 779, startPoint y: 739, endPoint x: 616, endPoint y: 723, distance: 163.8
click at [616, 760] on p "Legalese - Added onDark variant and changed the checkbox to an optional configu…" at bounding box center [807, 776] width 392 height 33
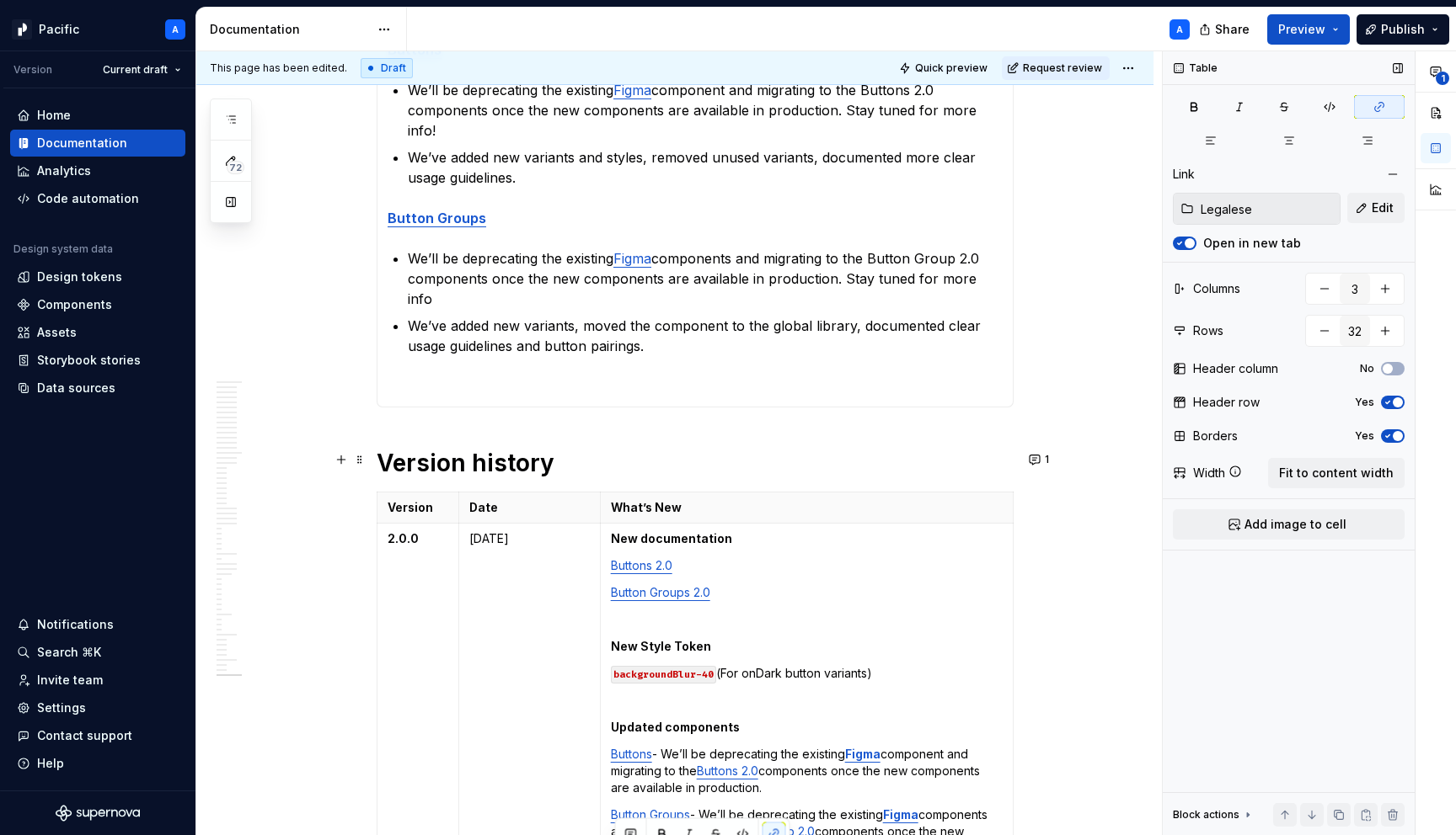
scroll to position [506, 0]
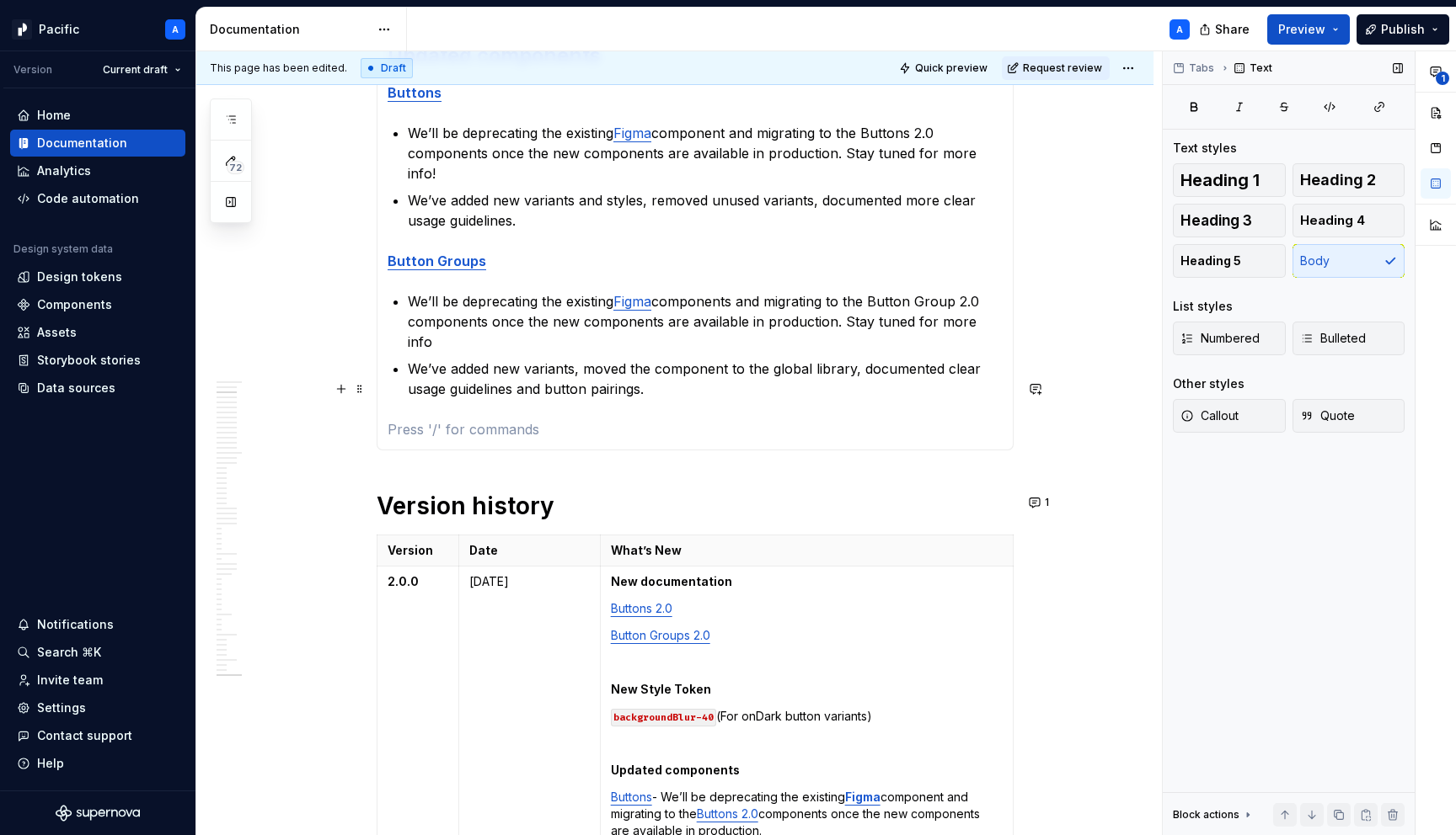
click at [465, 419] on p at bounding box center [694, 429] width 615 height 20
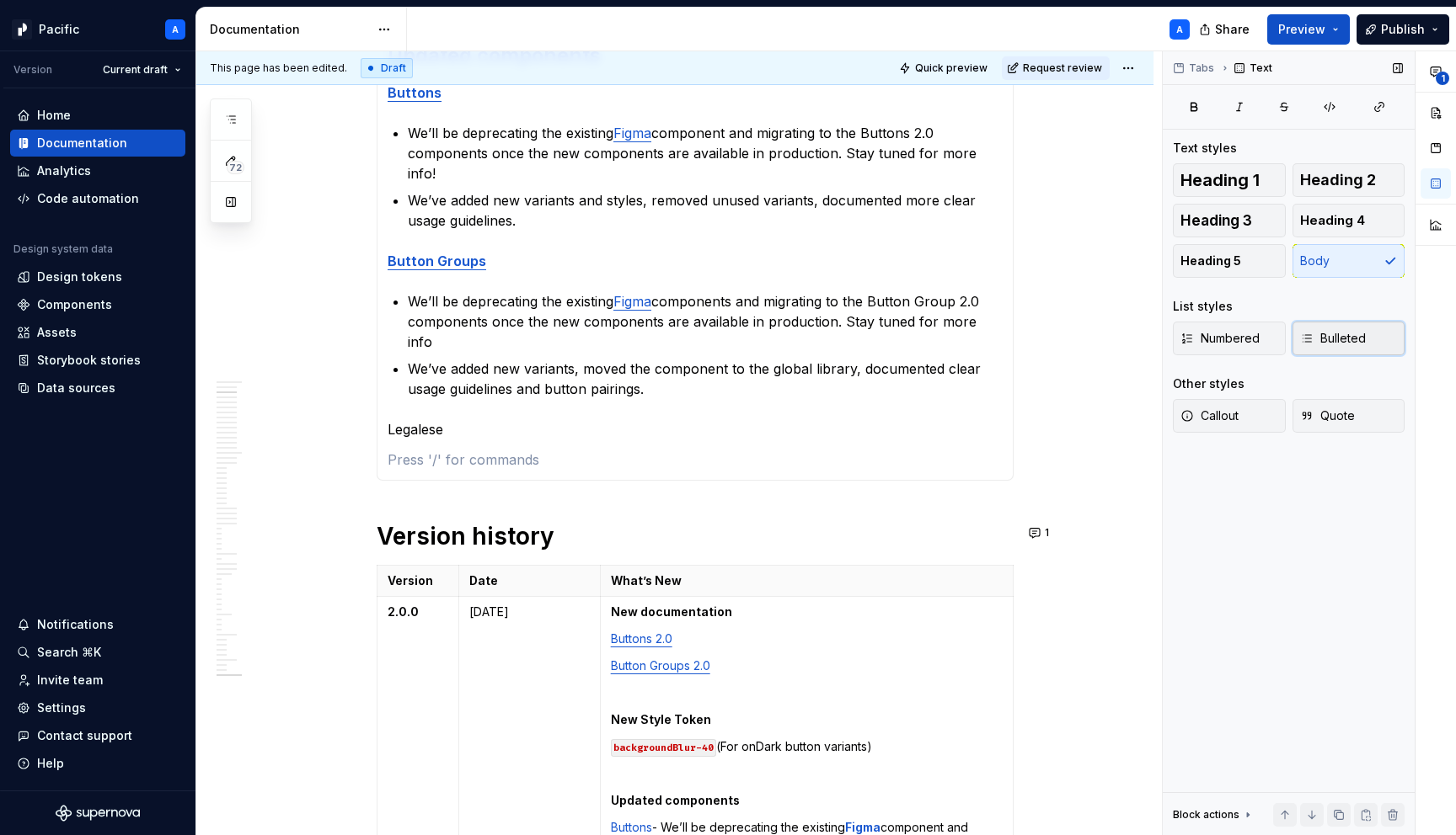
click at [1352, 346] on span "Bulleted" at bounding box center [1332, 338] width 66 height 17
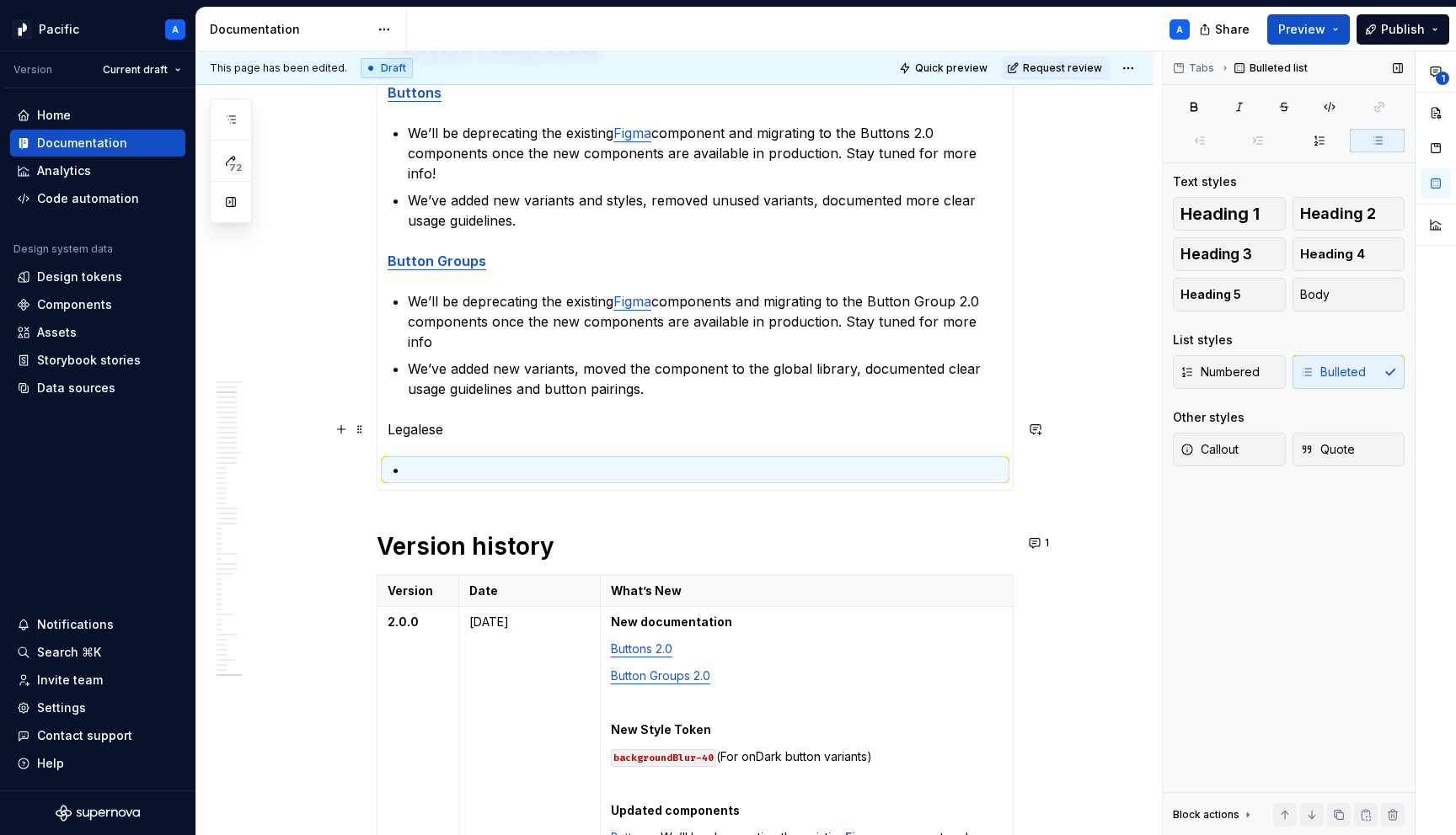
click at [722, 459] on p at bounding box center [706, 469] width 595 height 20
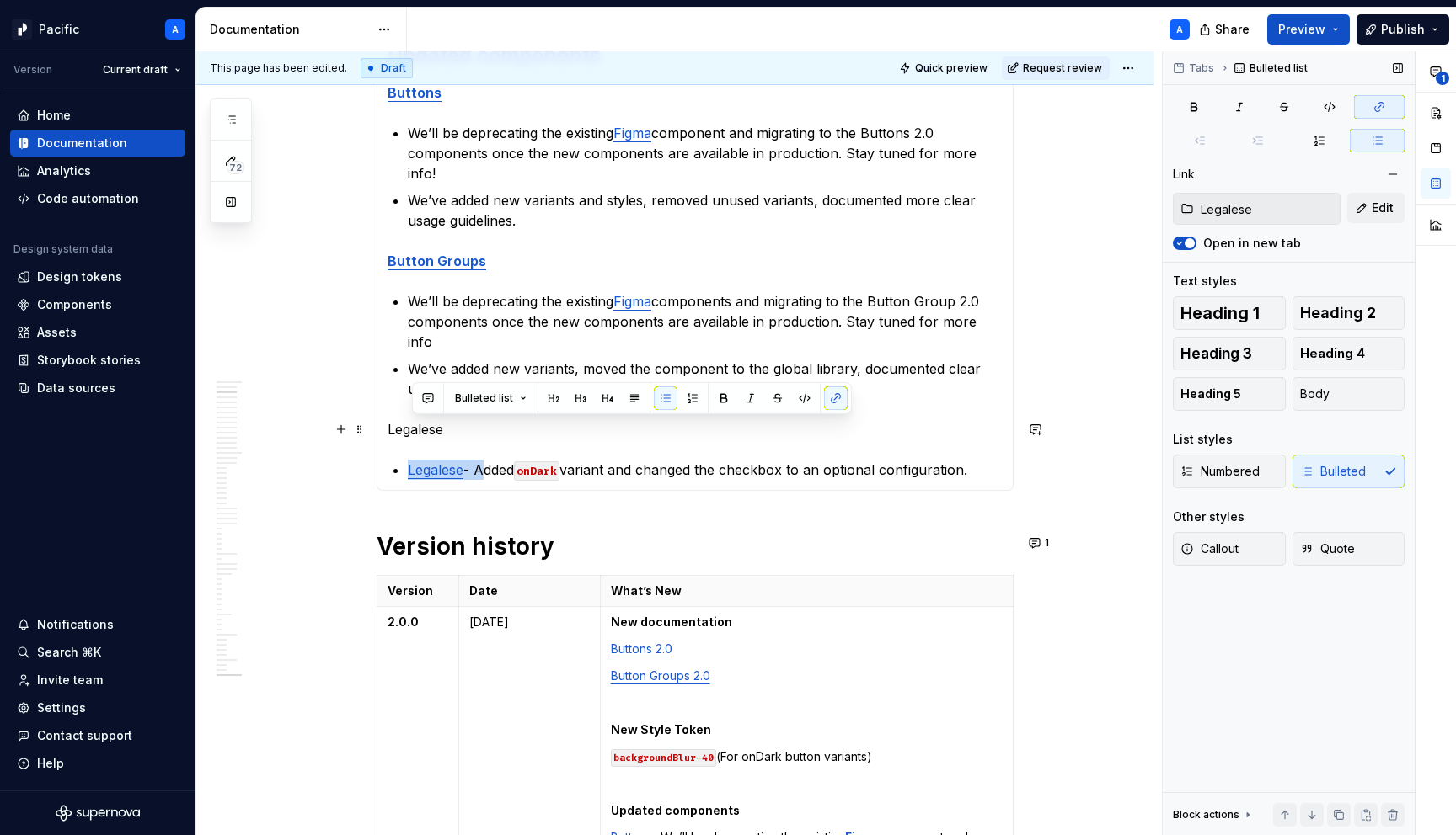
drag, startPoint x: 484, startPoint y: 430, endPoint x: 409, endPoint y: 430, distance: 75.0
click at [409, 430] on section-item-column "[DATE] Design System v2.0 is live! 🚀 In this release, we've documented updated …" at bounding box center [694, 194] width 615 height 569
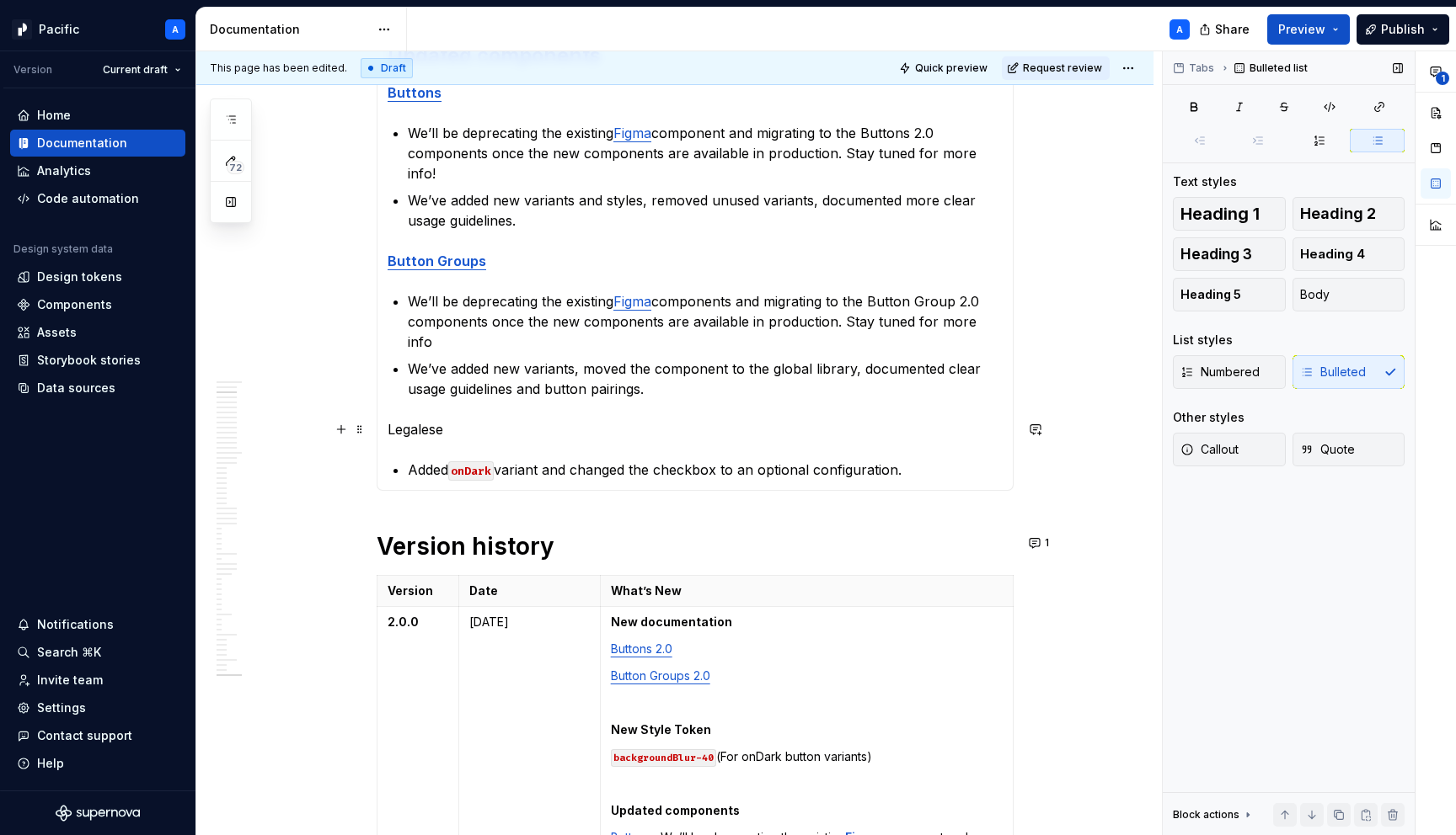
click at [793, 459] on p "Added onDark variant and changed the checkbox to an optional configuration." at bounding box center [706, 469] width 595 height 20
click at [437, 419] on p "Legalese" at bounding box center [694, 429] width 615 height 20
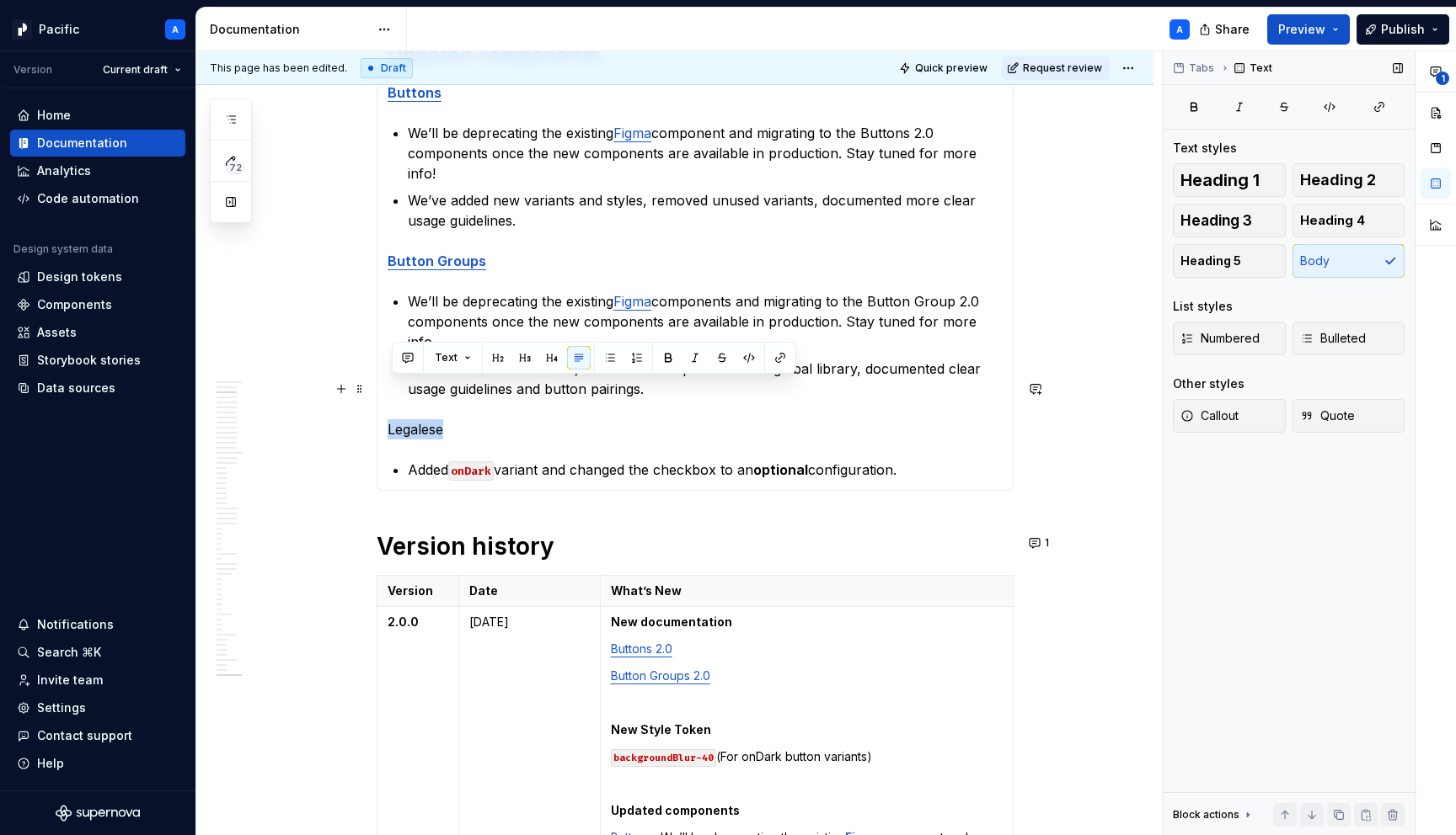
click at [437, 419] on p "Legalese" at bounding box center [694, 429] width 615 height 20
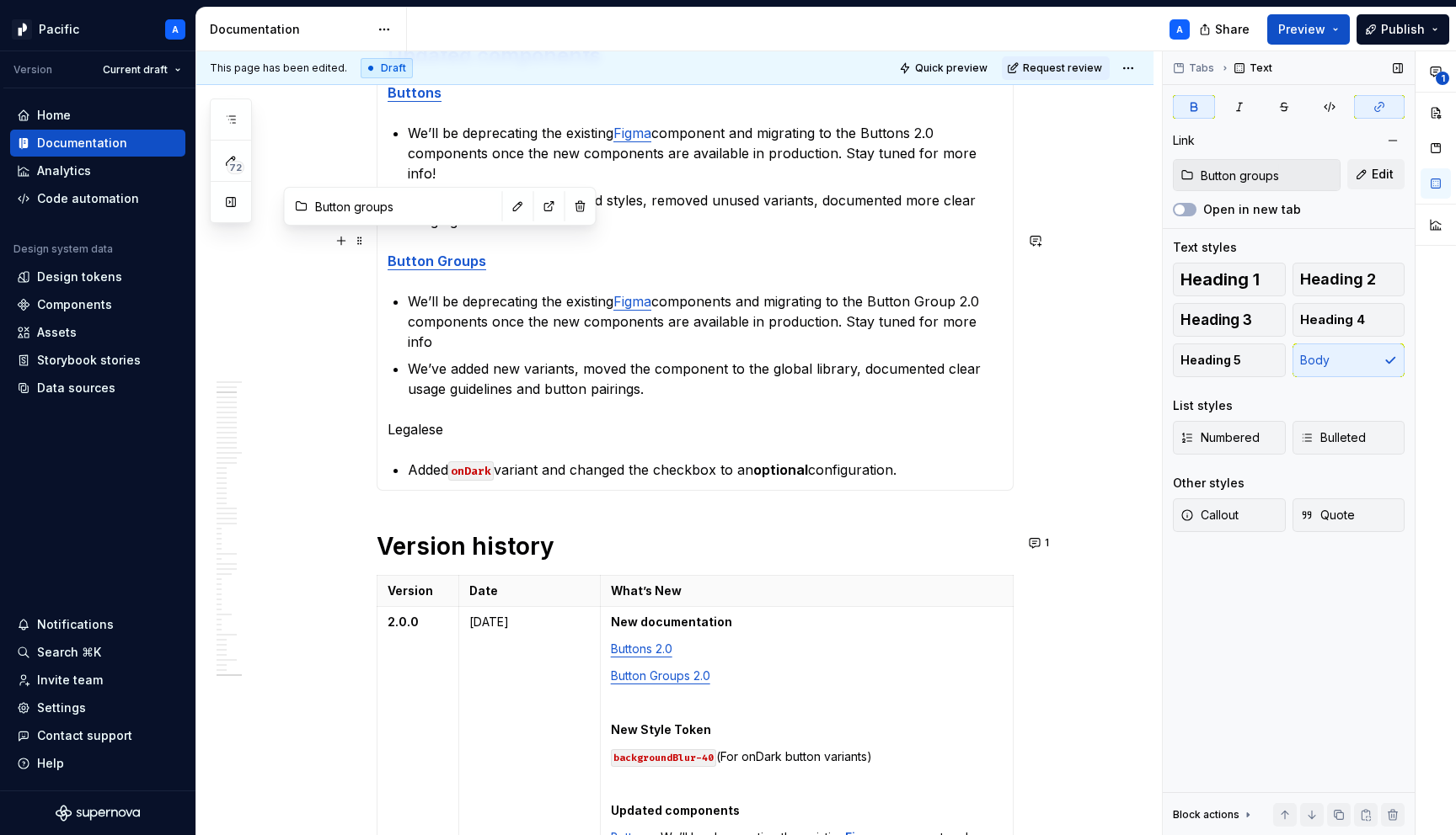
click at [422, 253] on strong "Button Groups" at bounding box center [436, 261] width 98 height 17
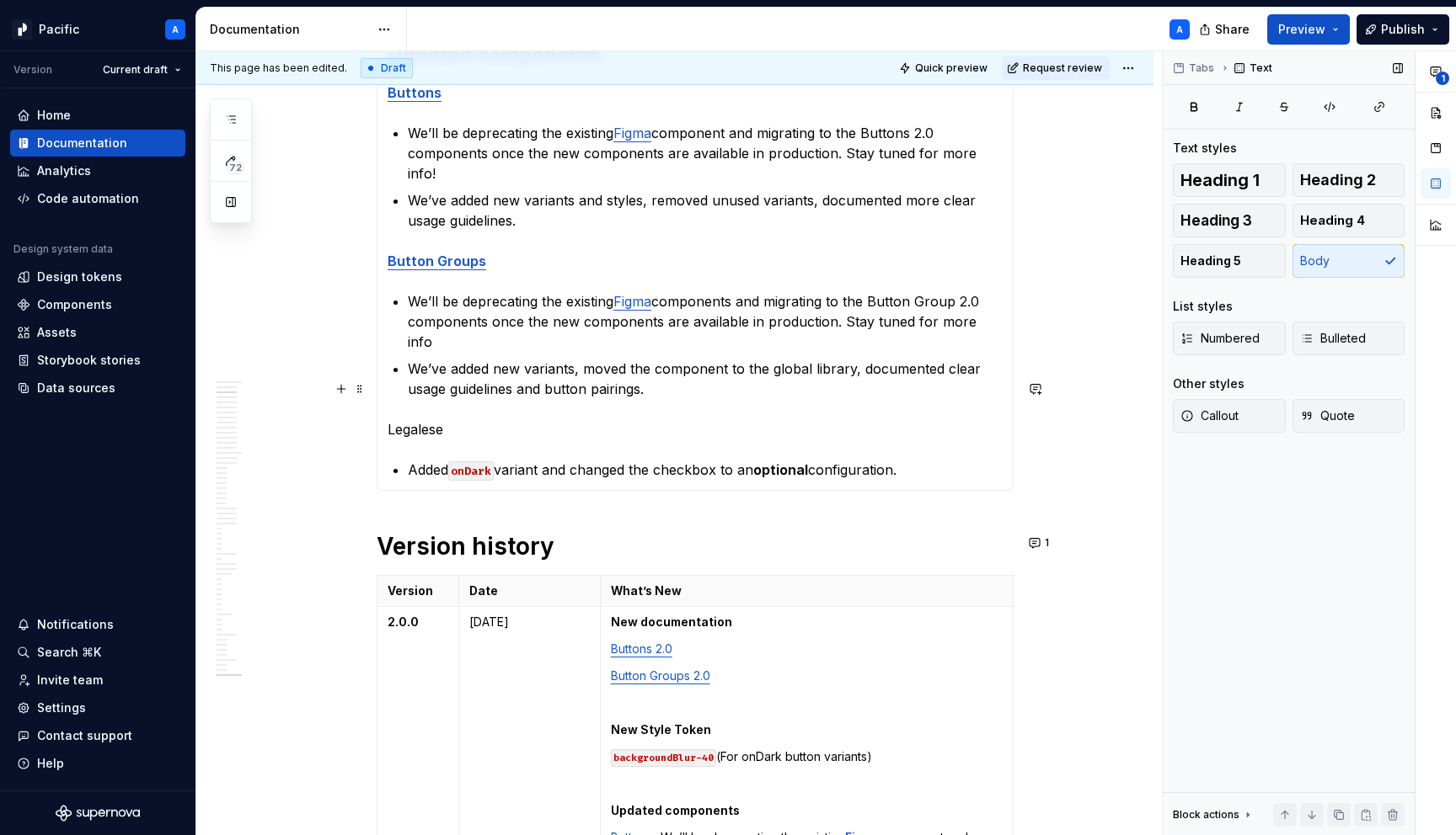
click at [426, 419] on p "Legalese" at bounding box center [694, 429] width 615 height 20
click at [781, 356] on button "button" at bounding box center [780, 357] width 24 height 24
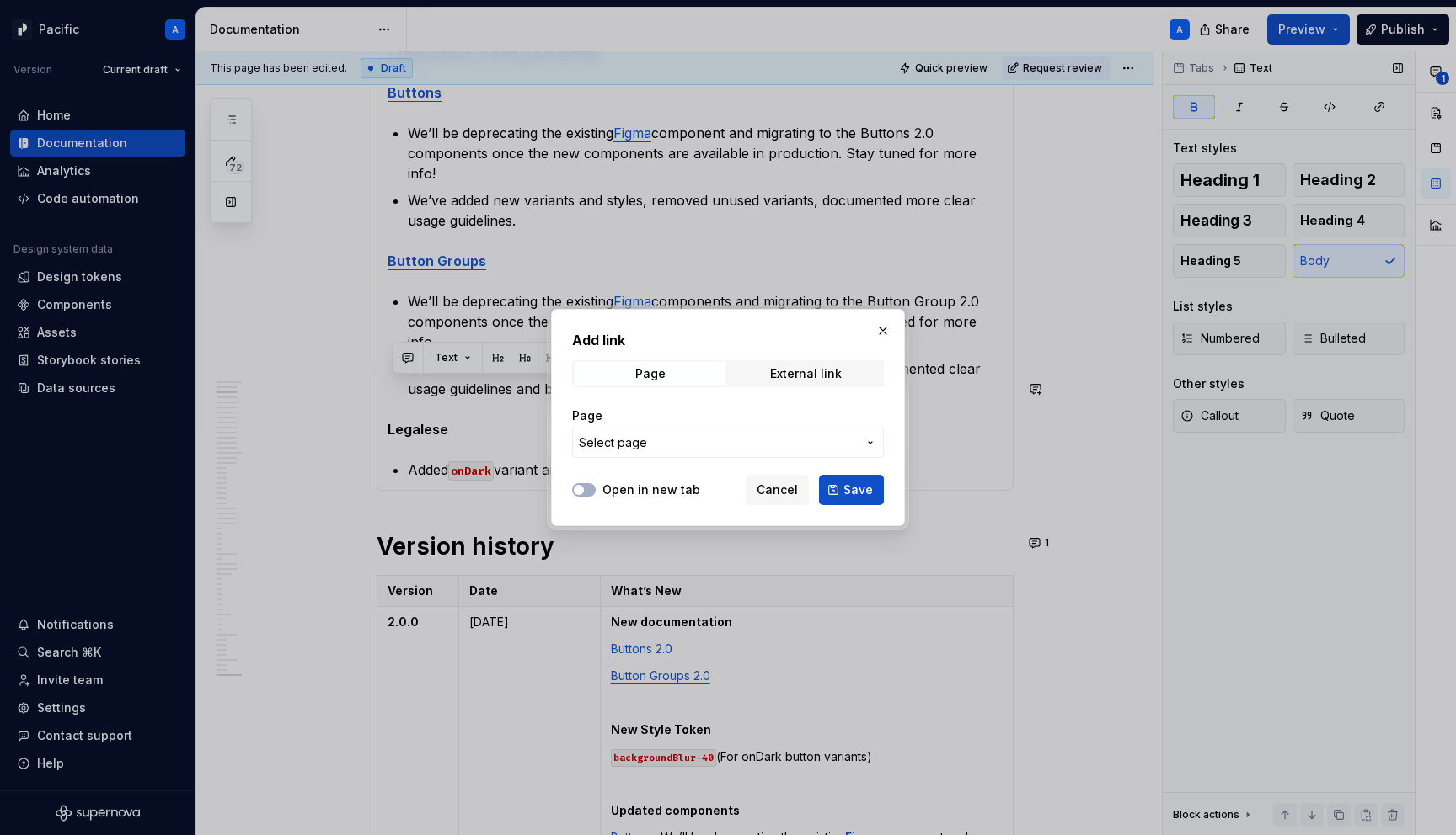
click at [677, 441] on span "Select page" at bounding box center [718, 443] width 278 height 17
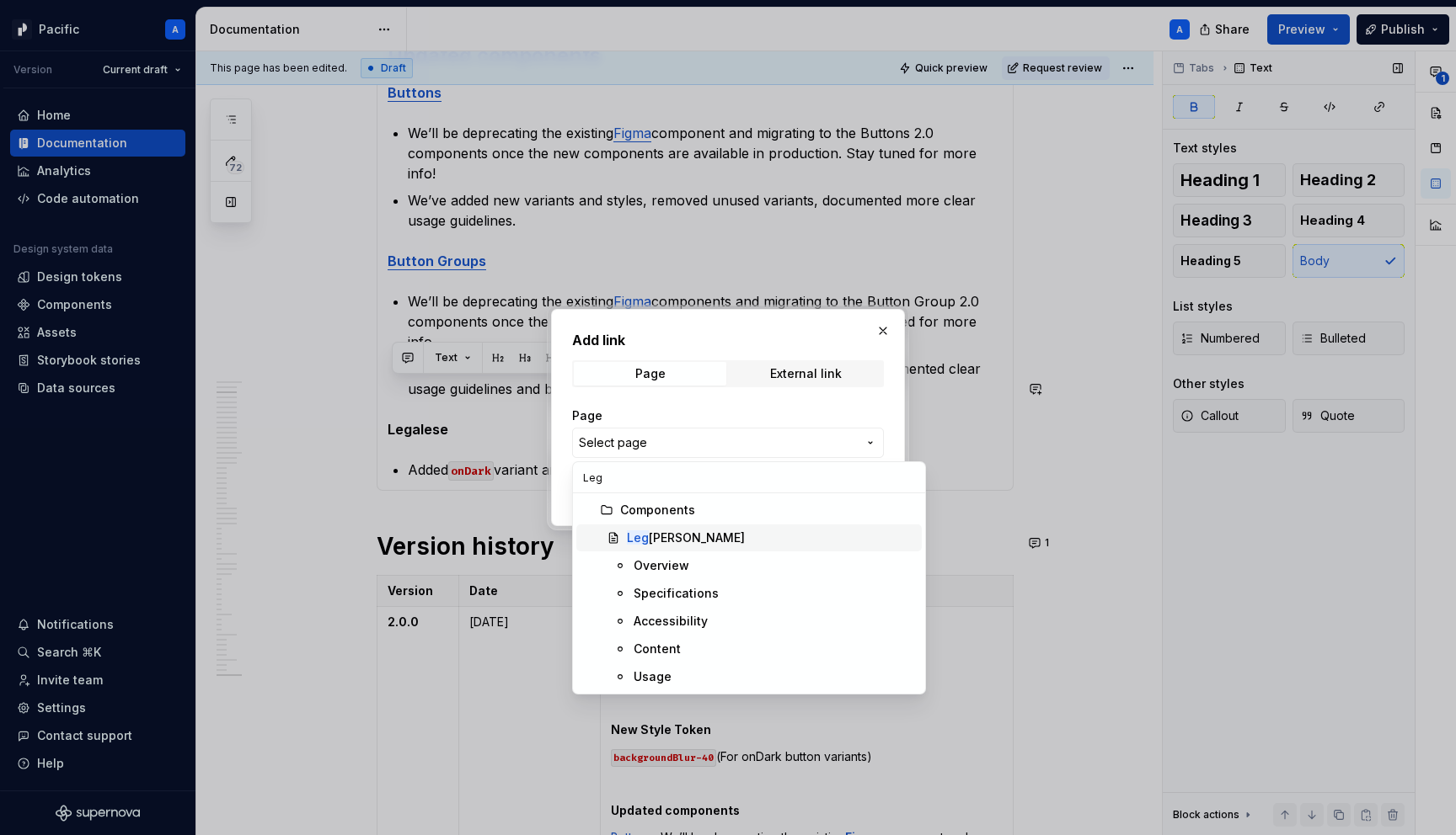
type input "Leg"
click at [660, 539] on div "Leg [PERSON_NAME]" at bounding box center [686, 539] width 118 height 17
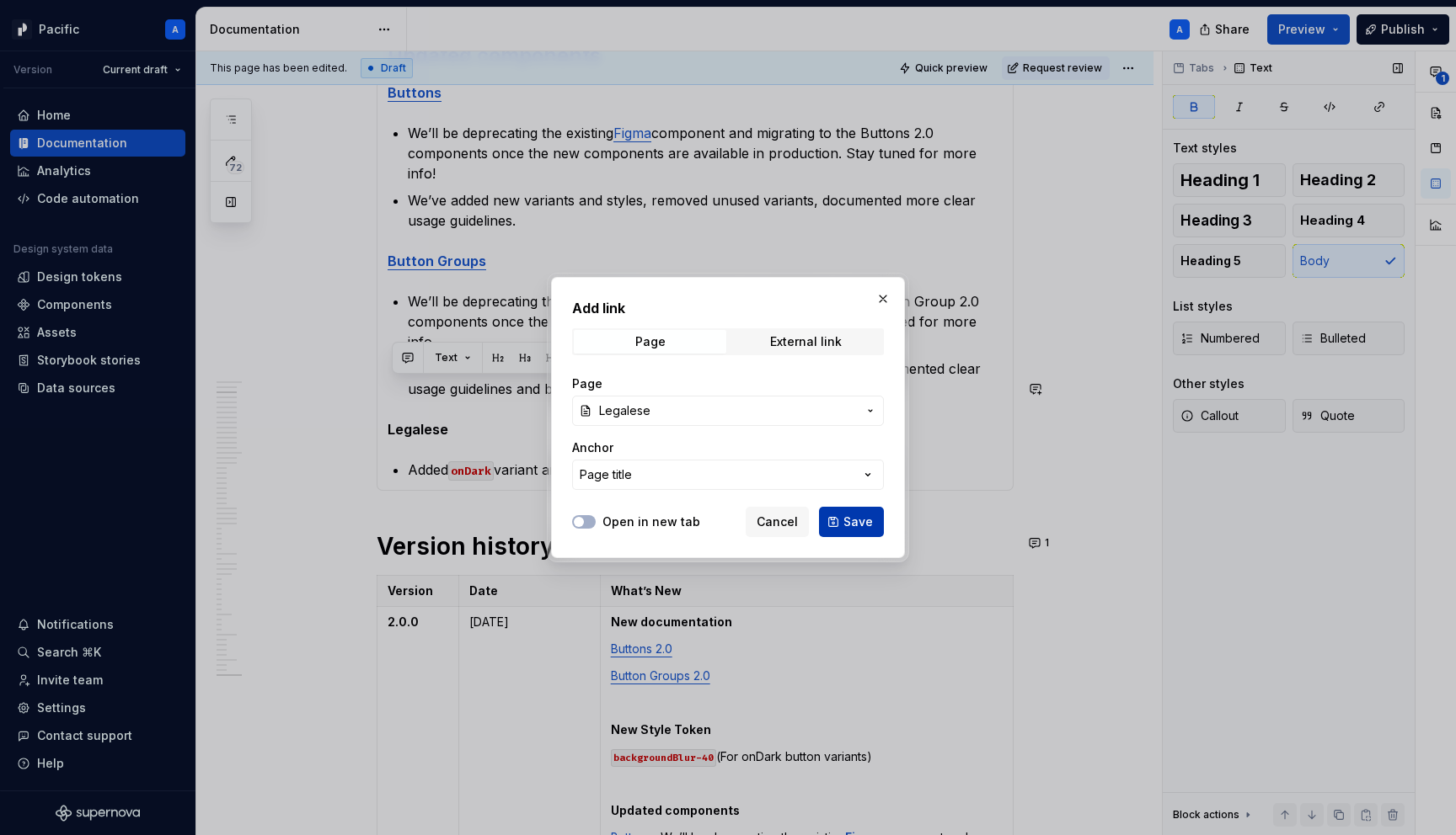
click at [864, 526] on span "Save" at bounding box center [857, 522] width 30 height 17
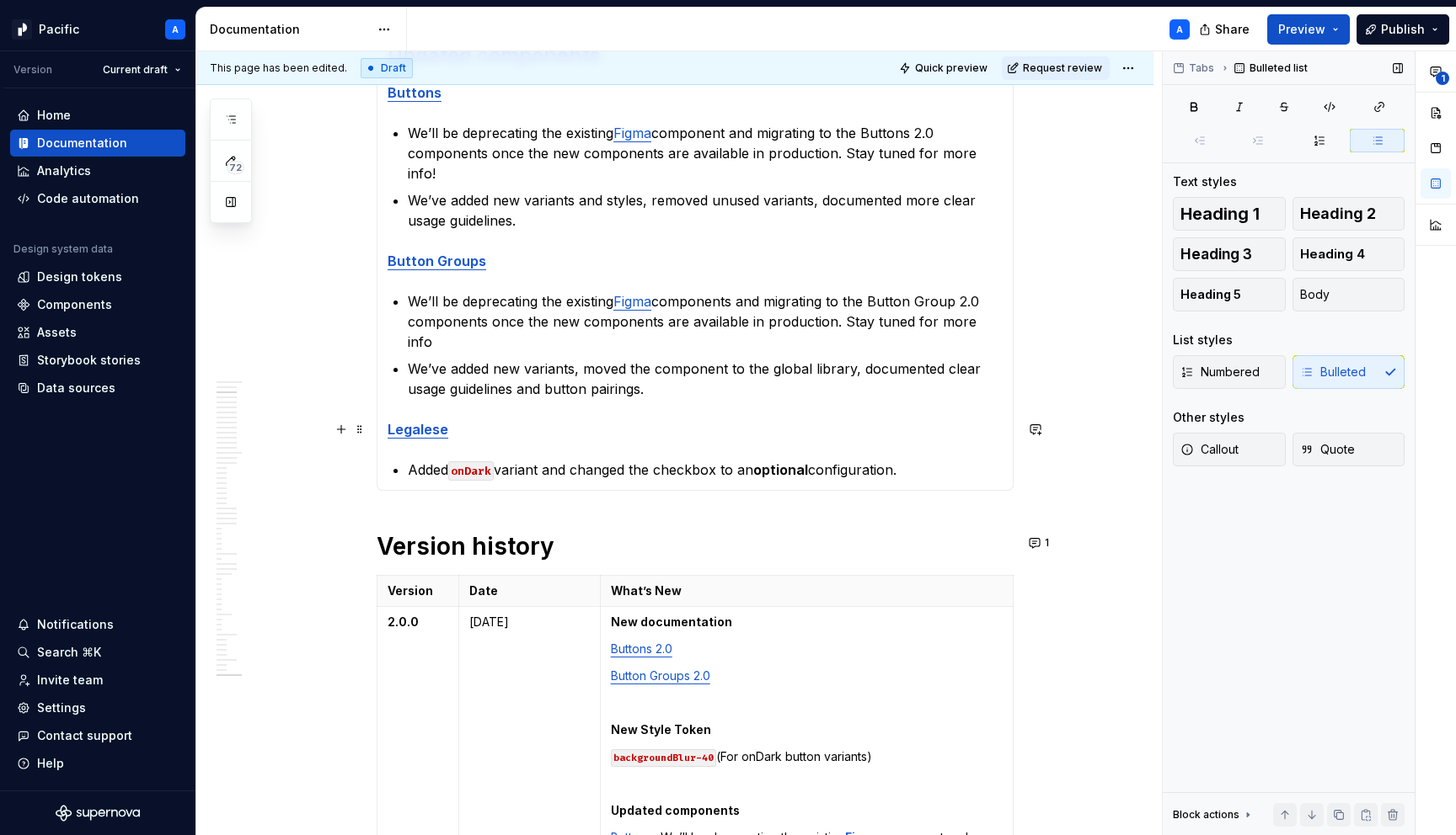
click at [857, 459] on p "Added onDark variant and changed the checkbox to an optional configuration." at bounding box center [706, 469] width 595 height 20
click at [954, 459] on p "Added onDark variant and changed the checkbox to an optional configuration." at bounding box center [706, 469] width 595 height 20
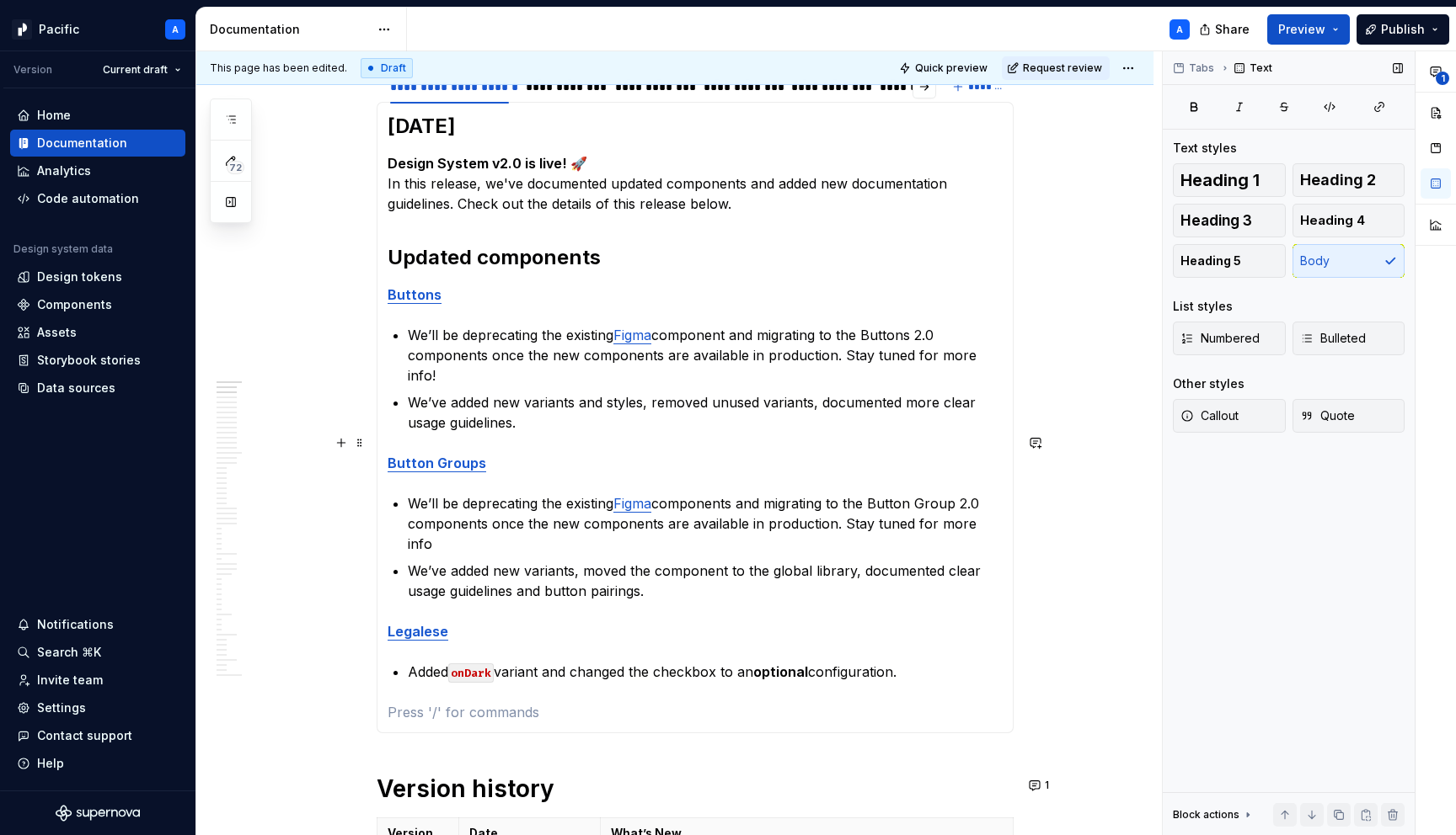
scroll to position [314, 0]
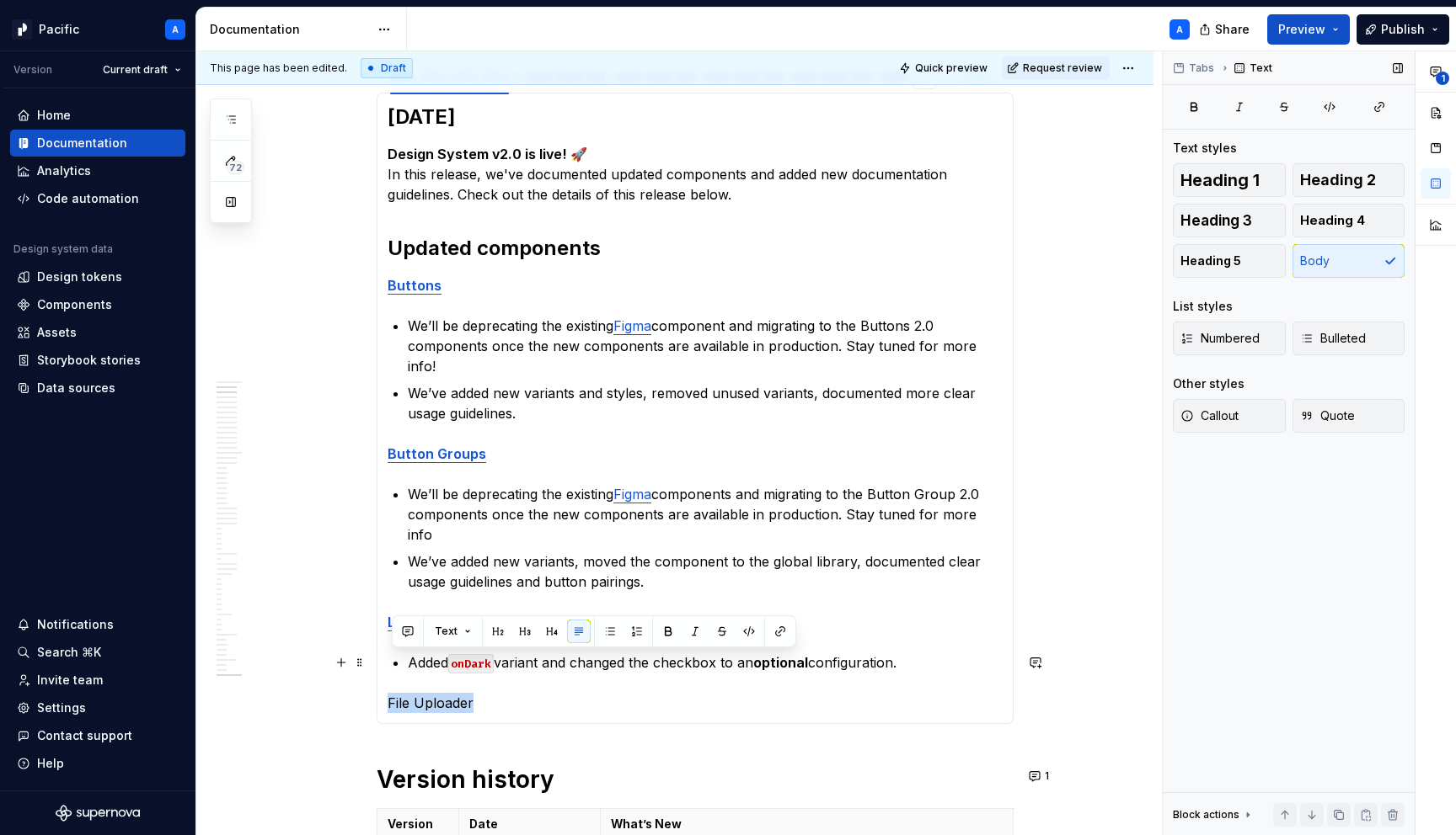
drag, startPoint x: 493, startPoint y: 668, endPoint x: 391, endPoint y: 654, distance: 103.0
click at [391, 654] on div "[DATE] Design System v2.0 is live! 🚀 In this release, we've documented updated …" at bounding box center [695, 408] width 637 height 632
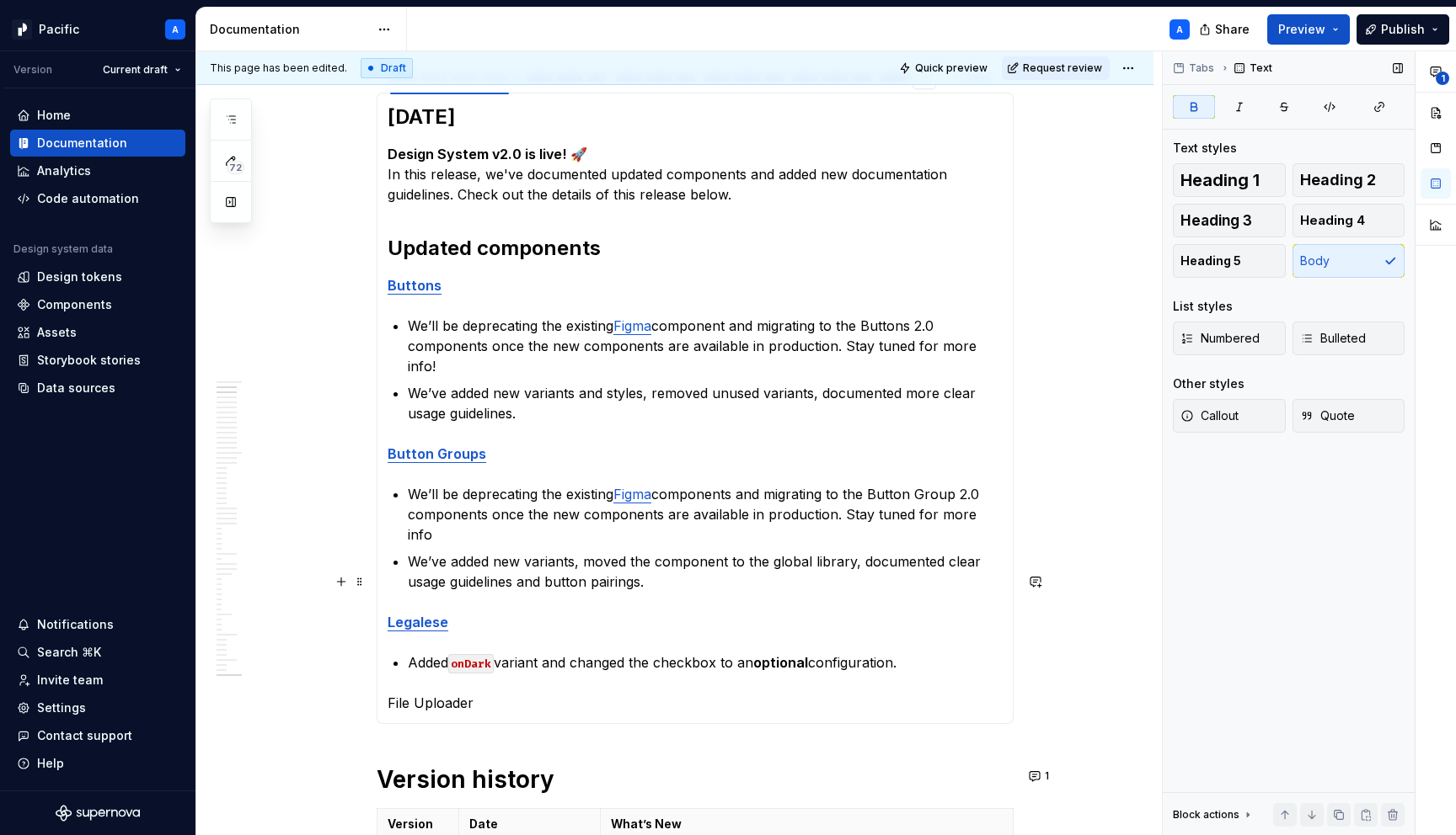
click at [389, 579] on div "[DATE] Design System v2.0 is live! 🚀 In this release, we've documented updated …" at bounding box center [695, 408] width 637 height 632
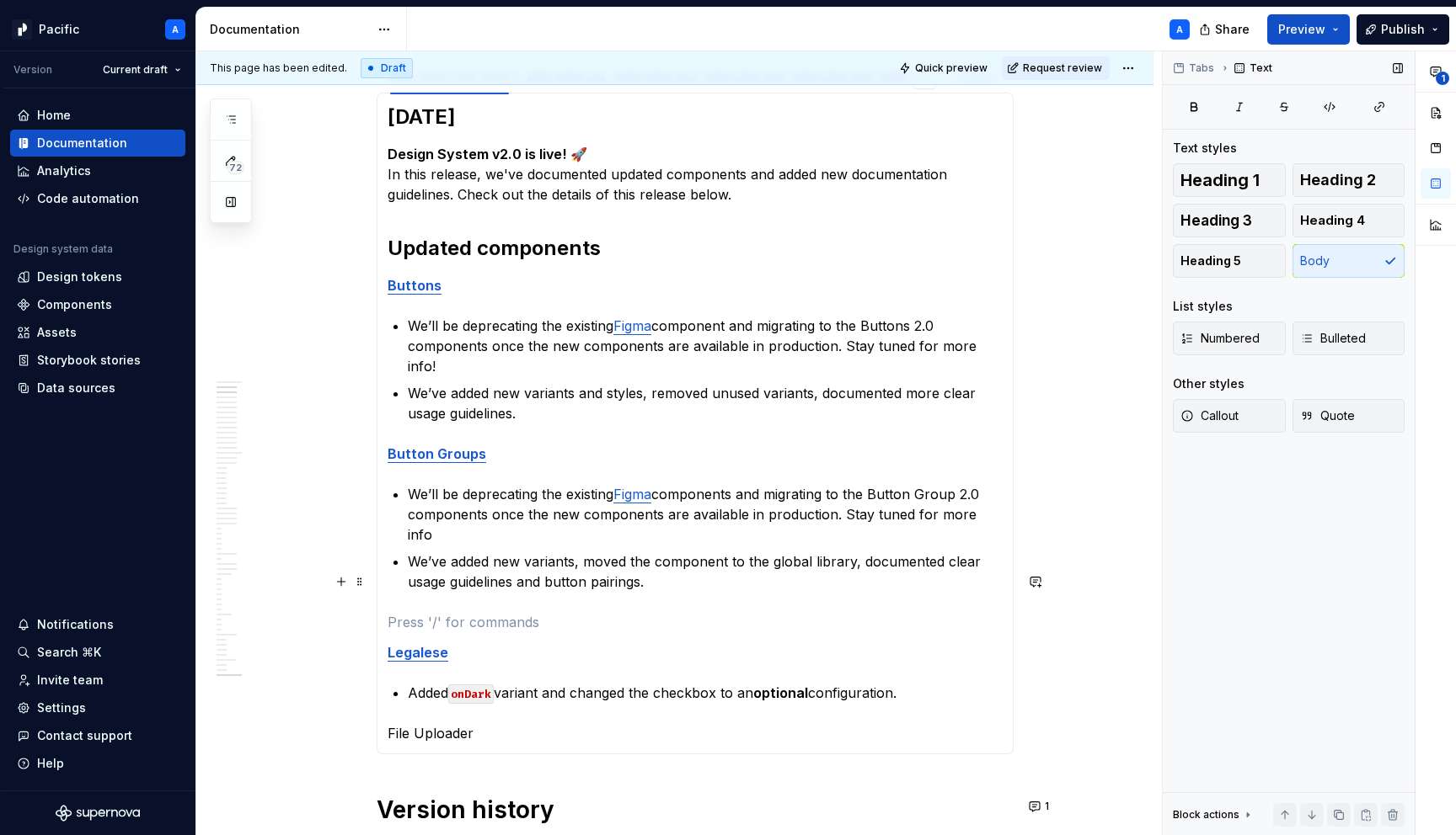
click at [407, 569] on section-item-column "[DATE] Design System v2.0 is live! 🚀 In this release, we've documented updated …" at bounding box center [694, 423] width 615 height 640
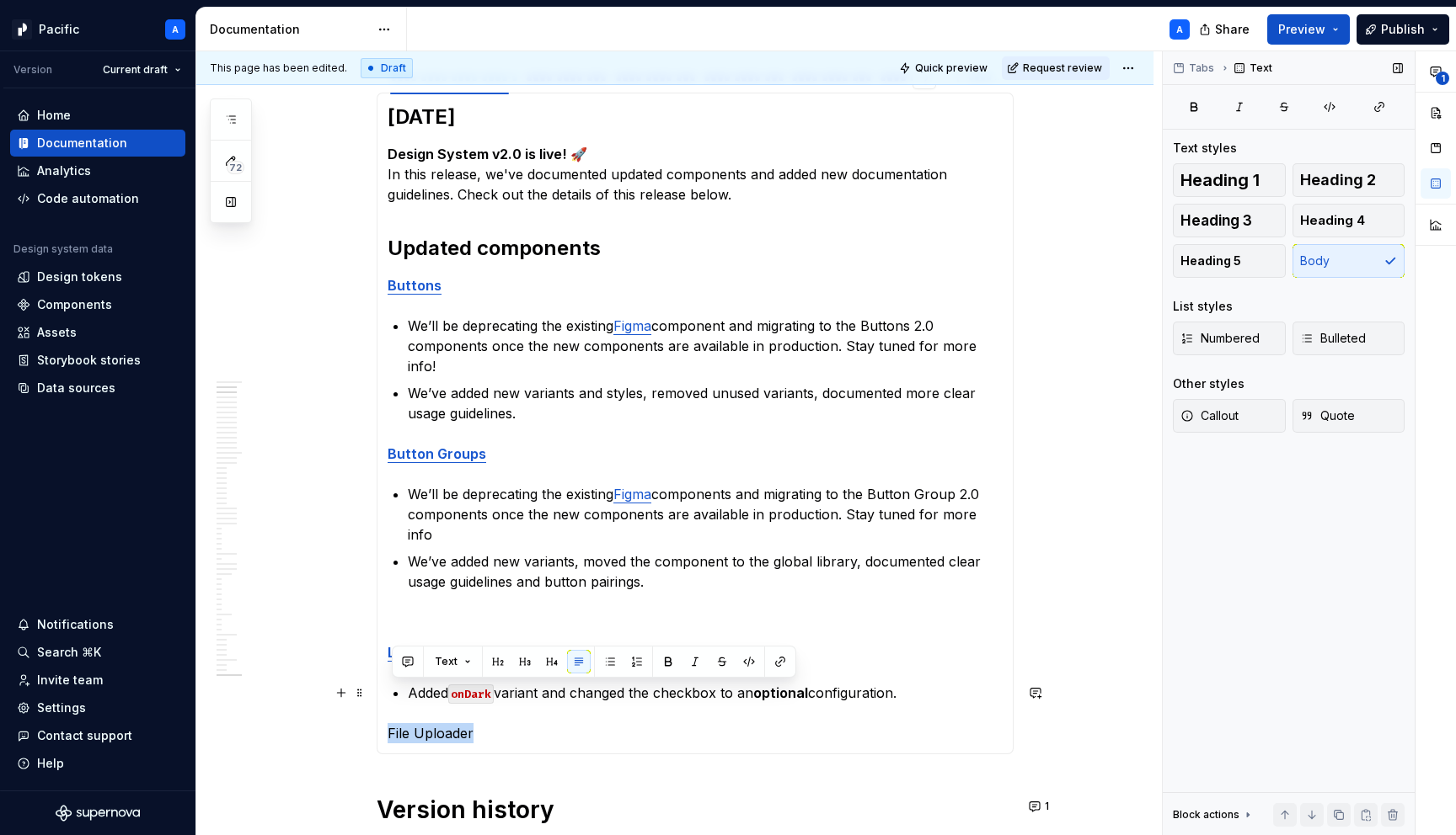
drag, startPoint x: 491, startPoint y: 689, endPoint x: 381, endPoint y: 690, distance: 110.0
click at [381, 690] on div "[DATE] Design System v2.0 is live! 🚀 In this release, we've documented updated …" at bounding box center [695, 423] width 637 height 662
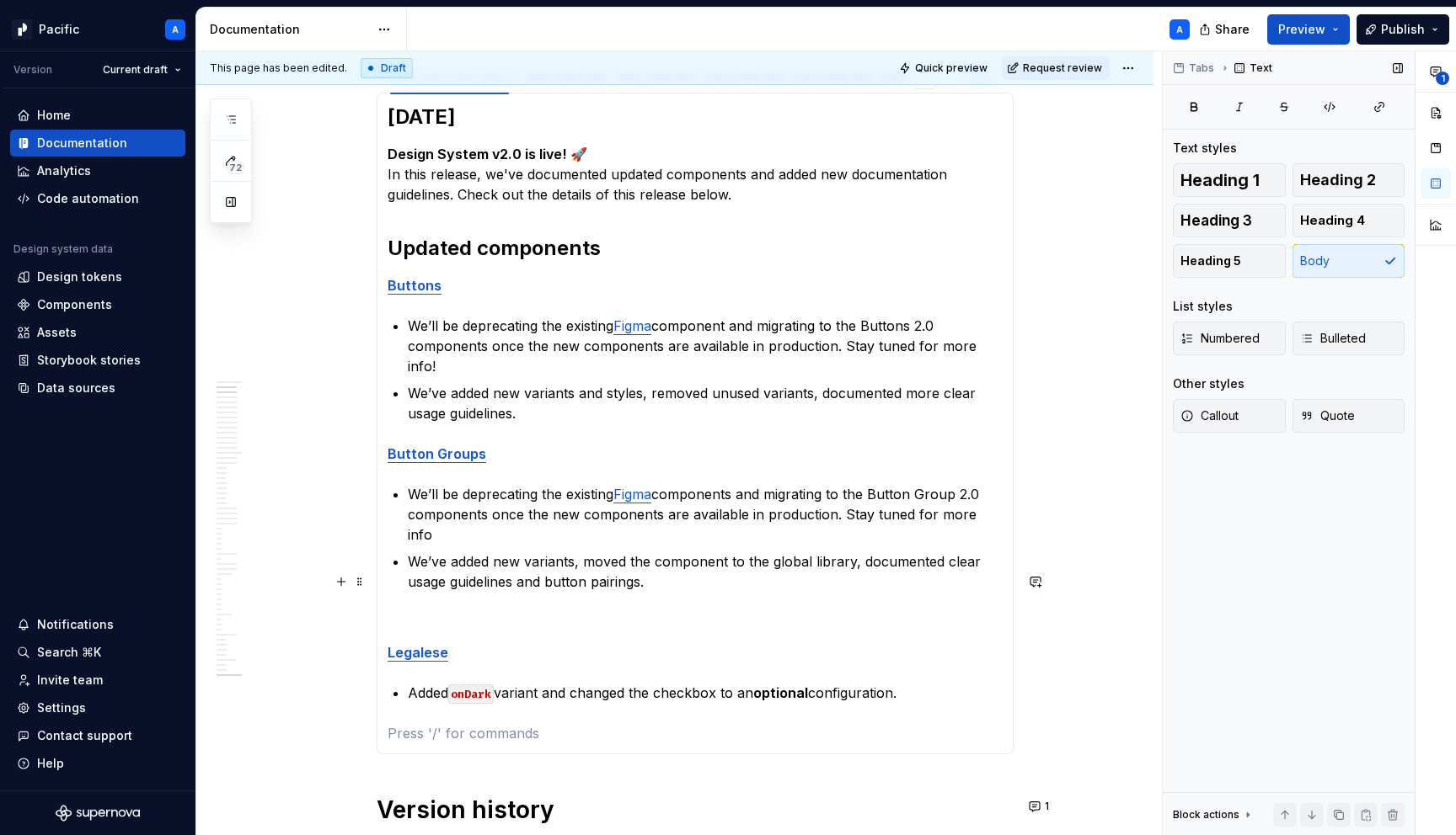
click at [433, 612] on p at bounding box center [694, 621] width 615 height 20
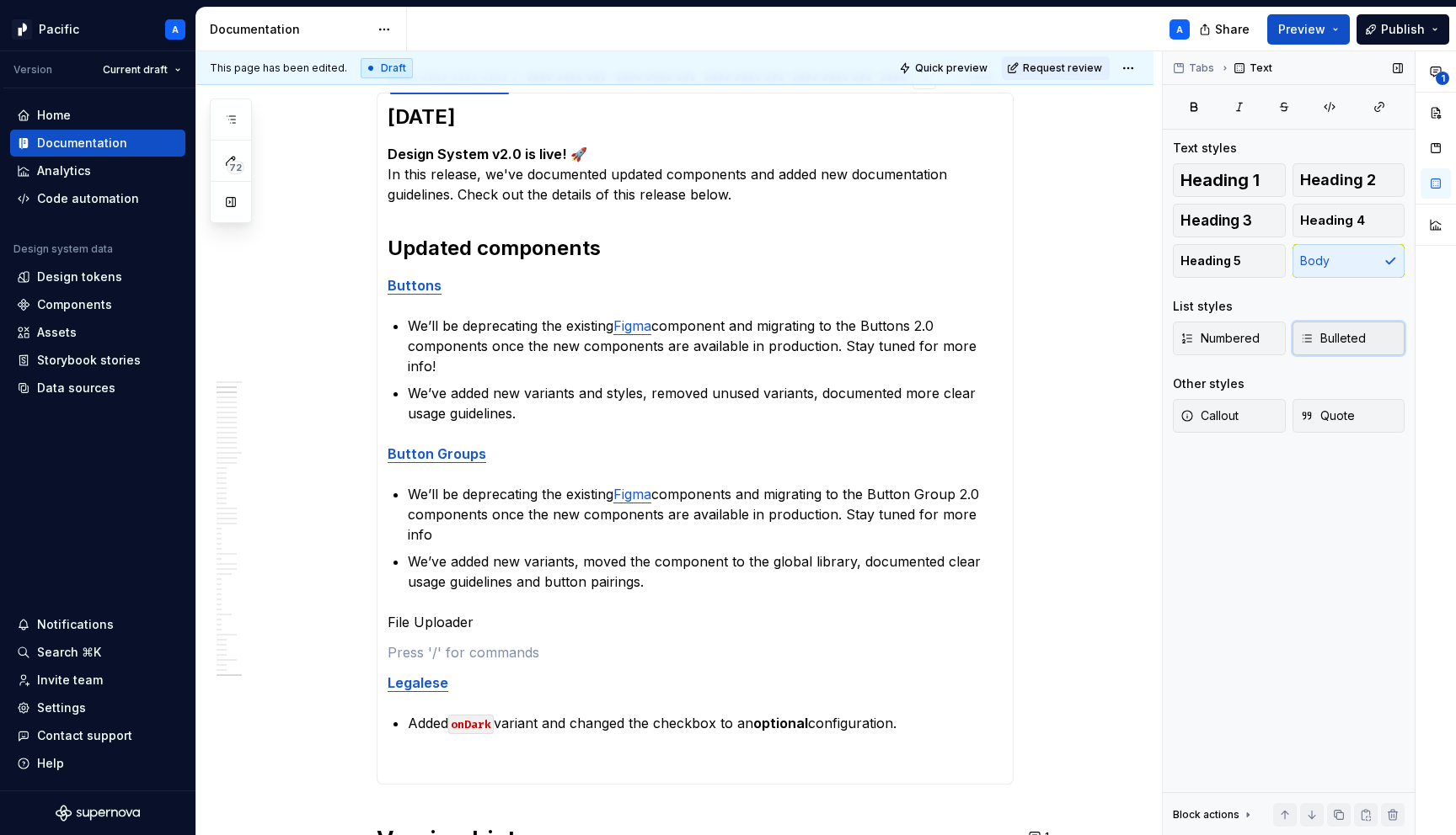
click at [1327, 336] on span "Bulleted" at bounding box center [1332, 338] width 66 height 17
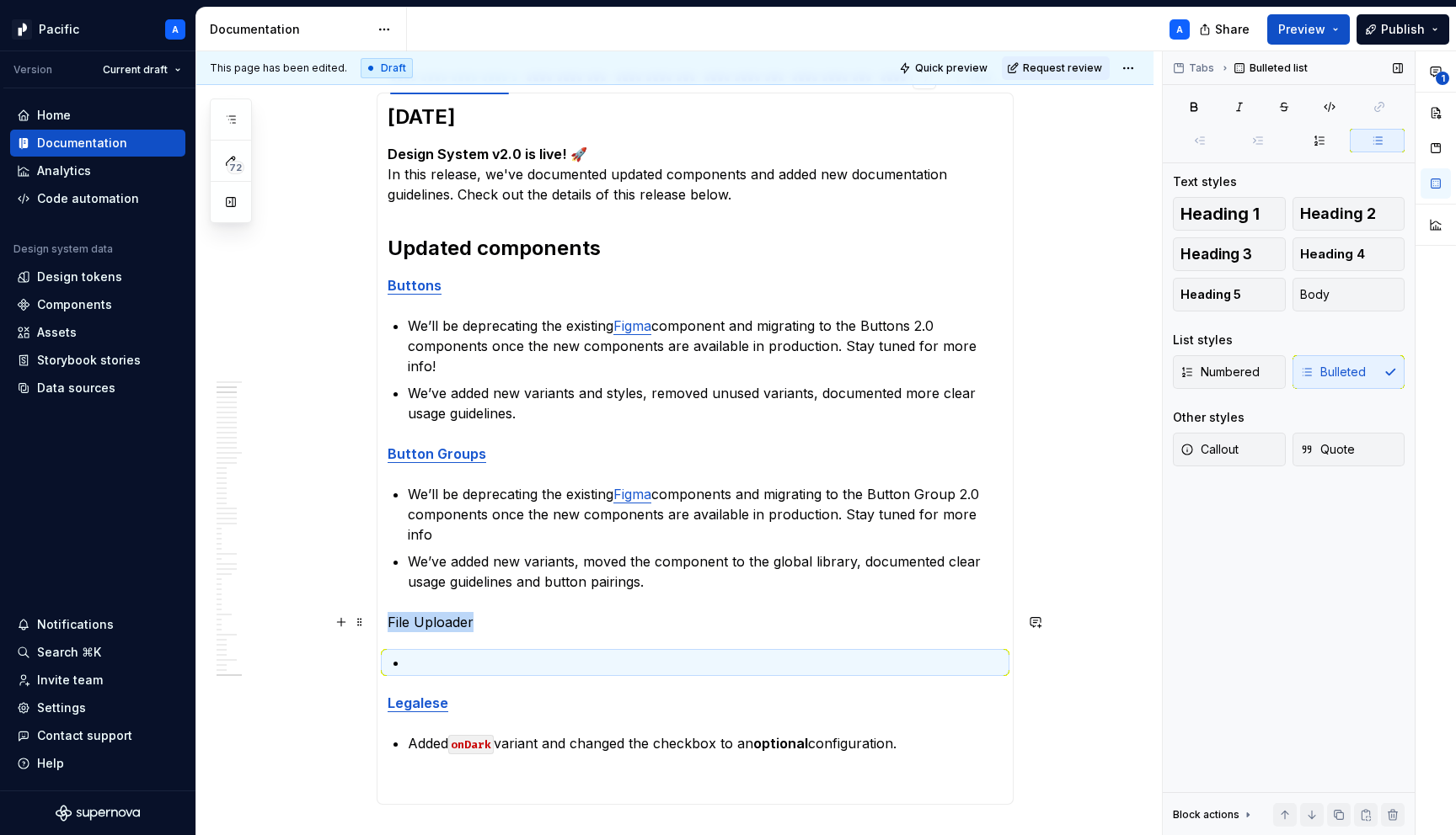
click at [675, 653] on p at bounding box center [706, 662] width 595 height 20
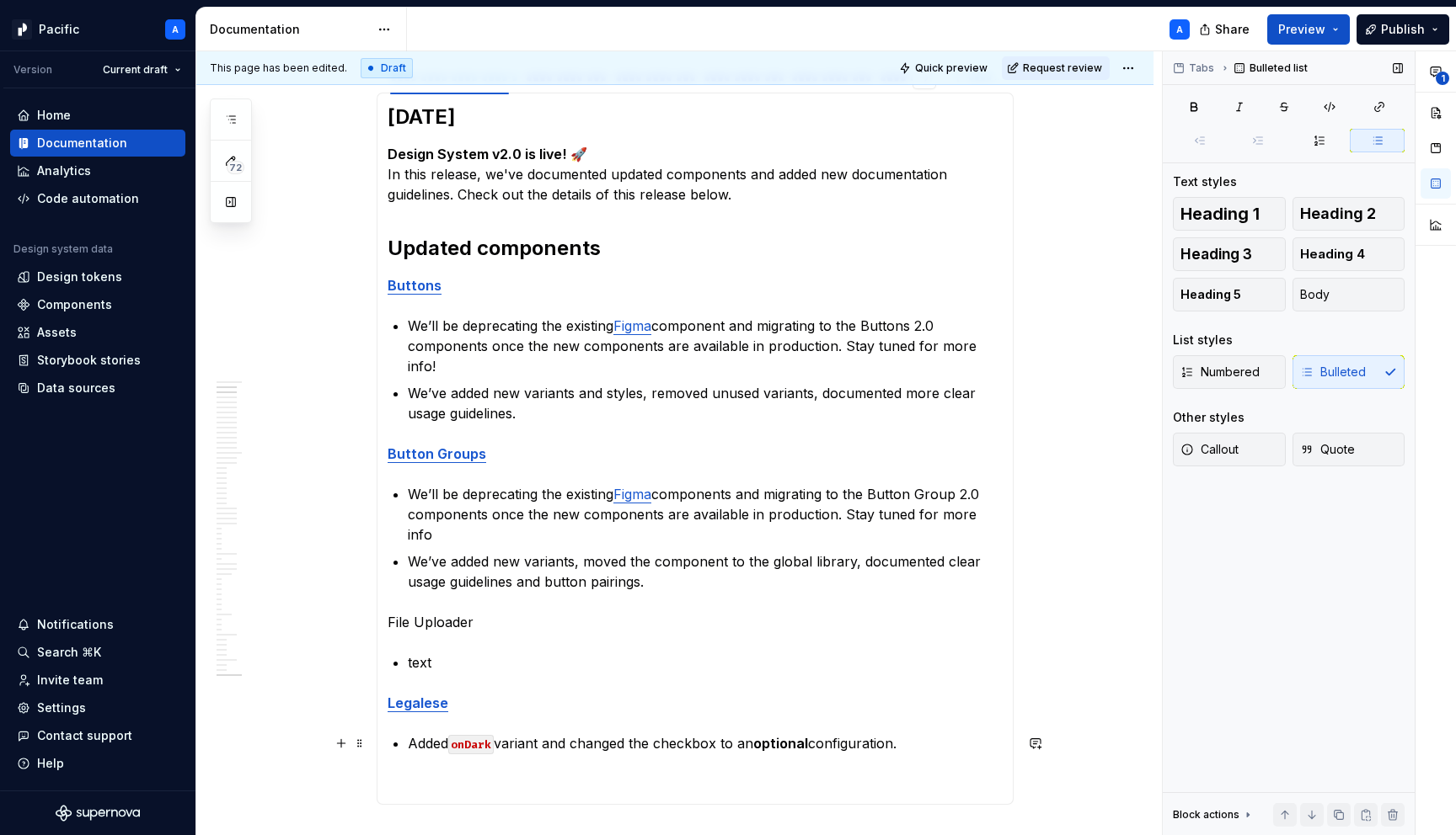
click at [620, 715] on section-item-column "[DATE] Design System v2.0 is live! 🚀 In this release, we've documented updated …" at bounding box center [694, 449] width 615 height 690
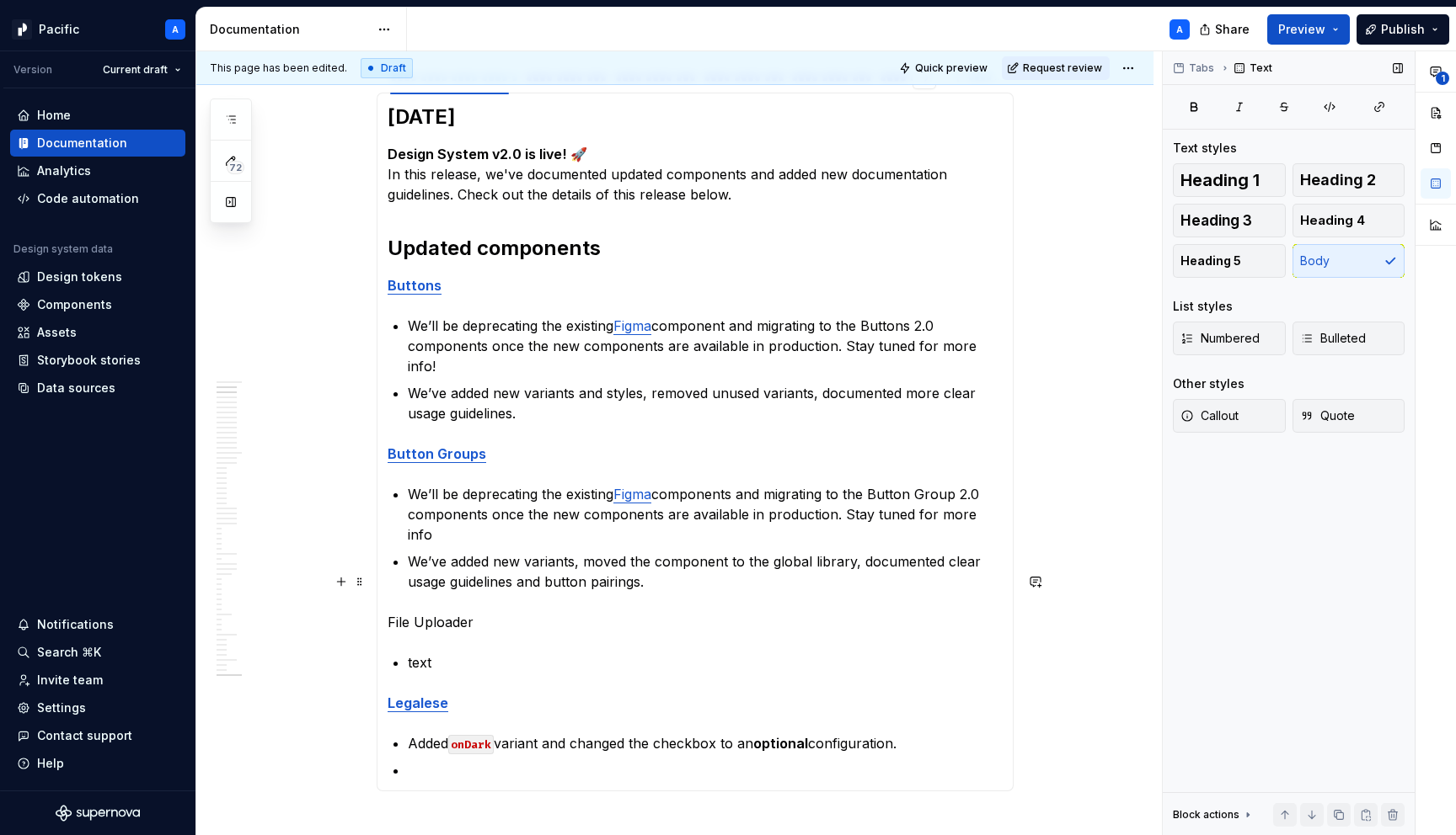
click at [468, 612] on p "File Uploader" at bounding box center [694, 621] width 615 height 20
click at [785, 551] on button "button" at bounding box center [780, 550] width 24 height 24
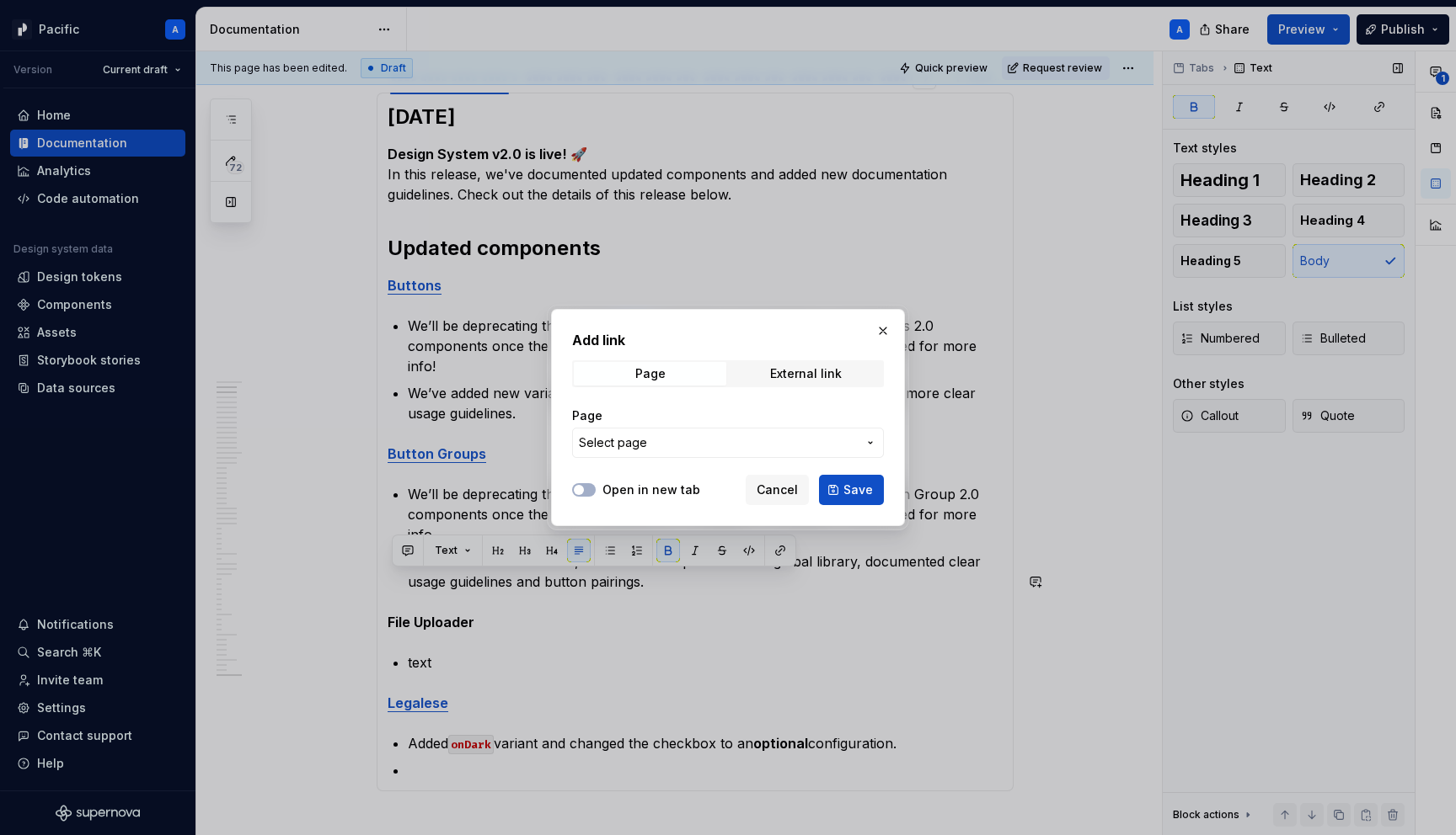
click at [685, 446] on span "Select page" at bounding box center [718, 443] width 278 height 17
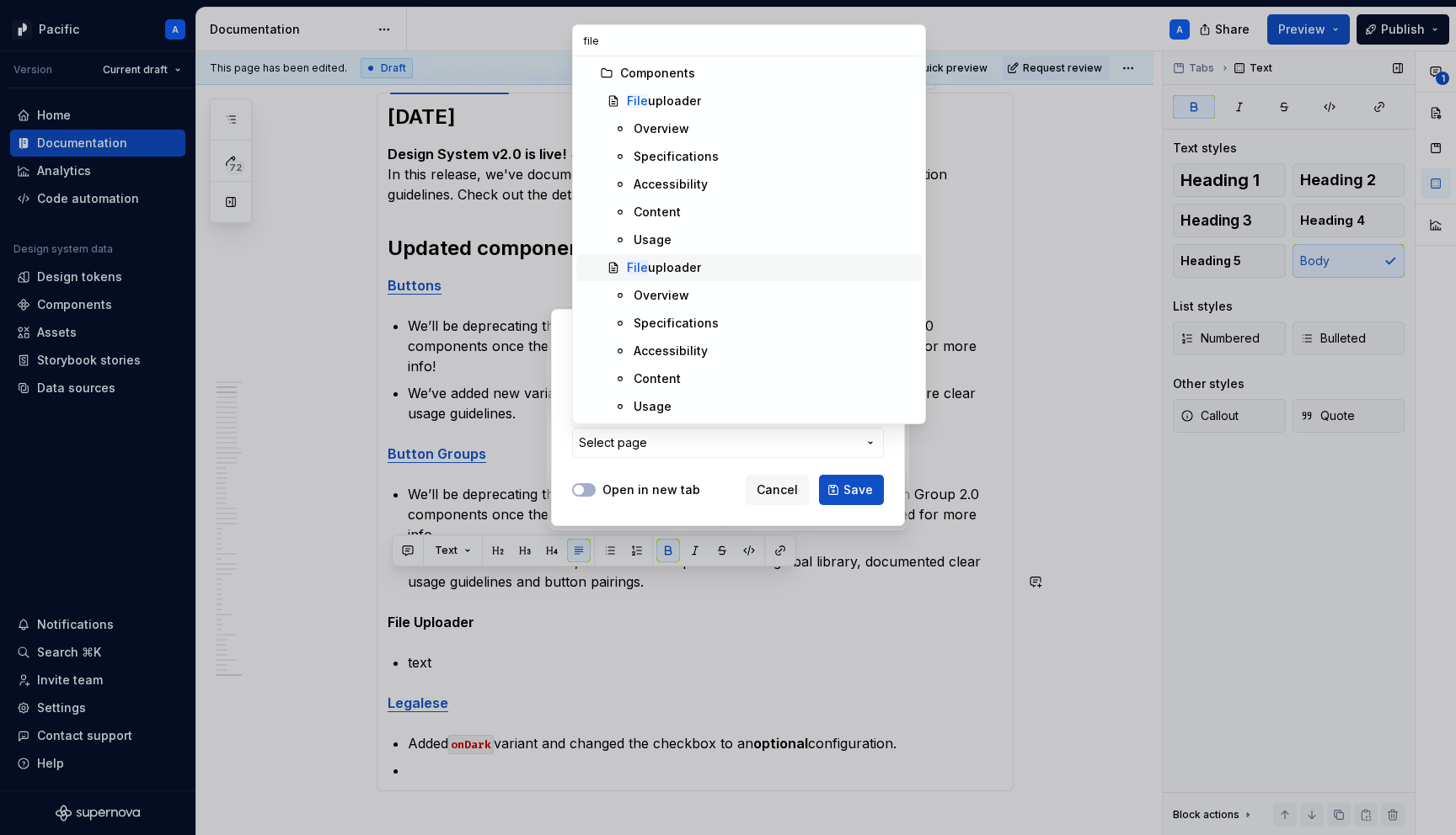
type input "file"
click at [694, 266] on div "File uploader" at bounding box center [664, 268] width 74 height 17
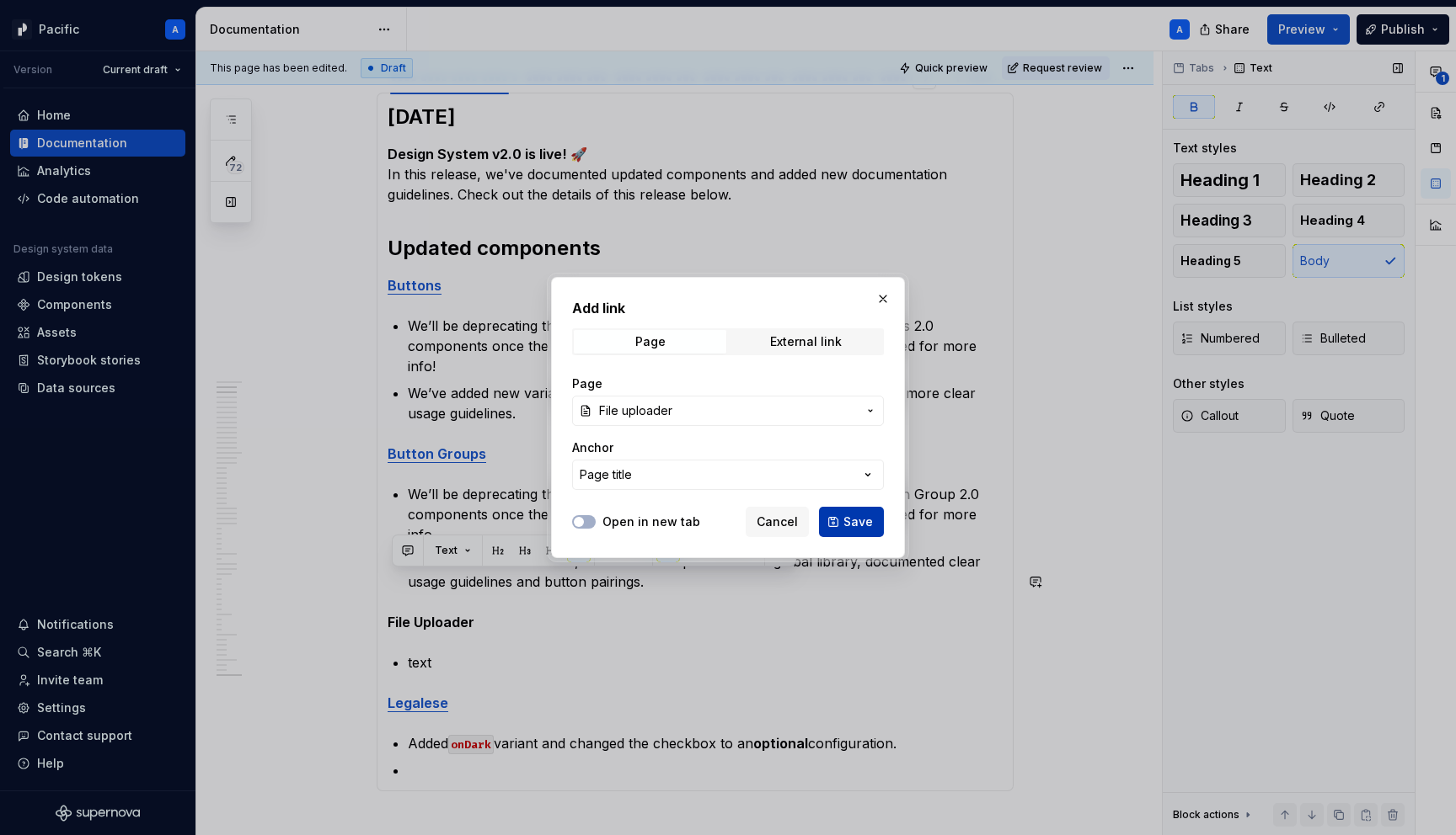
click at [857, 527] on span "Save" at bounding box center [857, 522] width 30 height 17
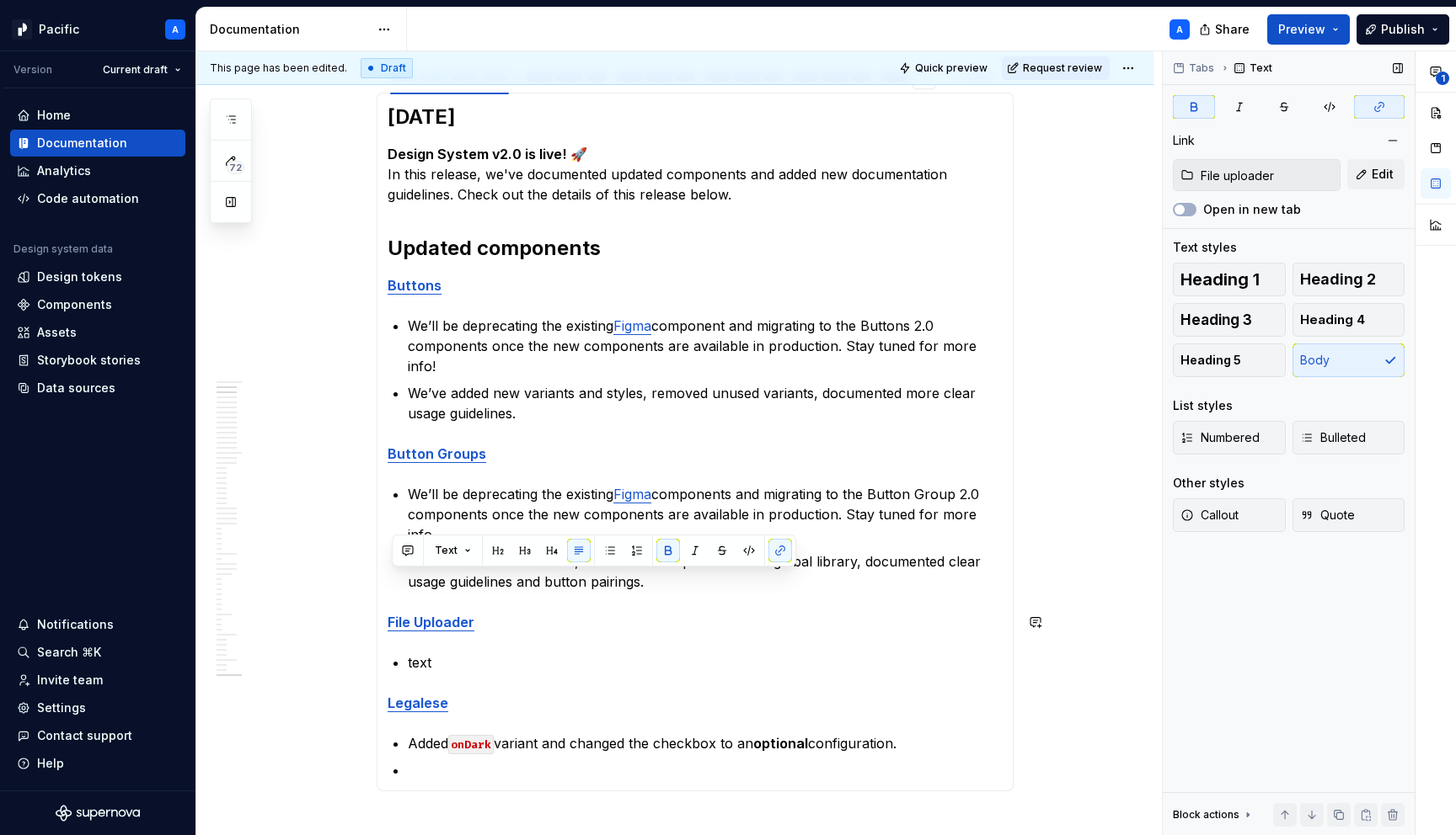
click at [644, 607] on section-item-column "[DATE] Design System v2.0 is live! 🚀 In this release, we've documented updated …" at bounding box center [694, 442] width 615 height 677
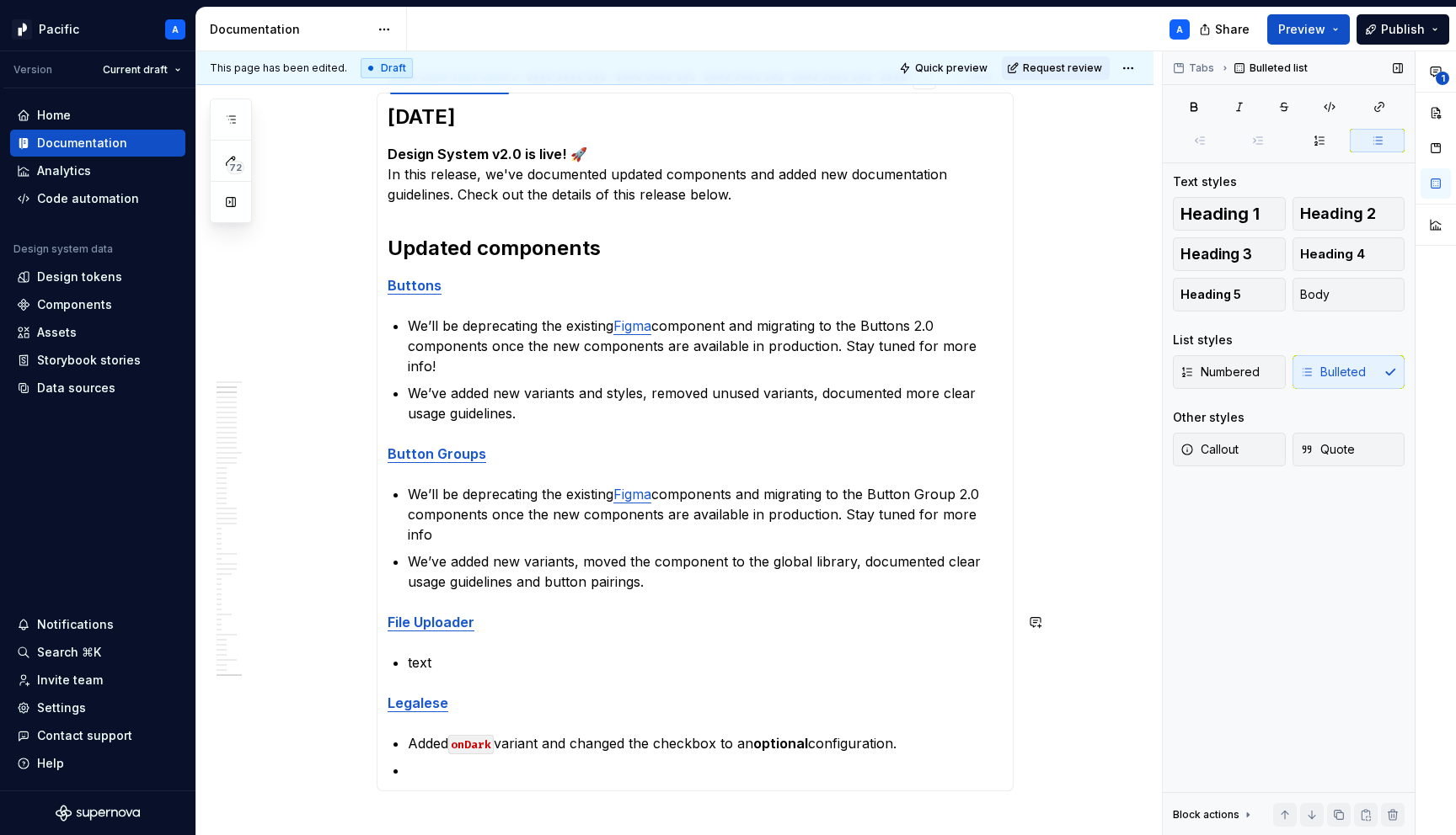
click at [645, 611] on section-item-column "[DATE] Design System v2.0 is live! 🚀 In this release, we've documented updated …" at bounding box center [694, 442] width 615 height 677
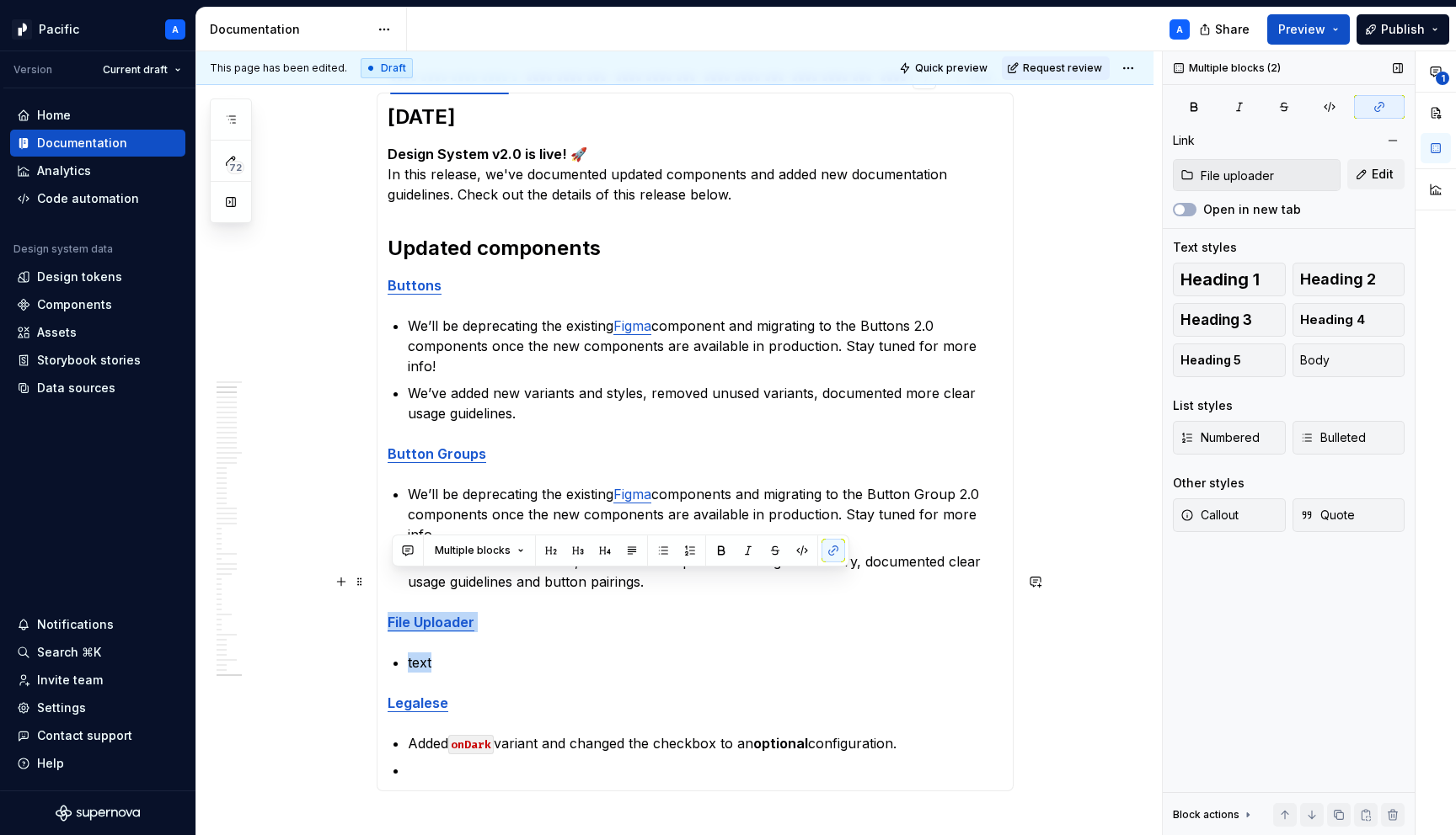
drag, startPoint x: 645, startPoint y: 621, endPoint x: 387, endPoint y: 578, distance: 261.6
click at [387, 578] on div "[DATE] Design System v2.0 is live! 🚀 In this release, we've documented updated …" at bounding box center [695, 441] width 637 height 699
click at [413, 550] on button "button" at bounding box center [407, 550] width 24 height 24
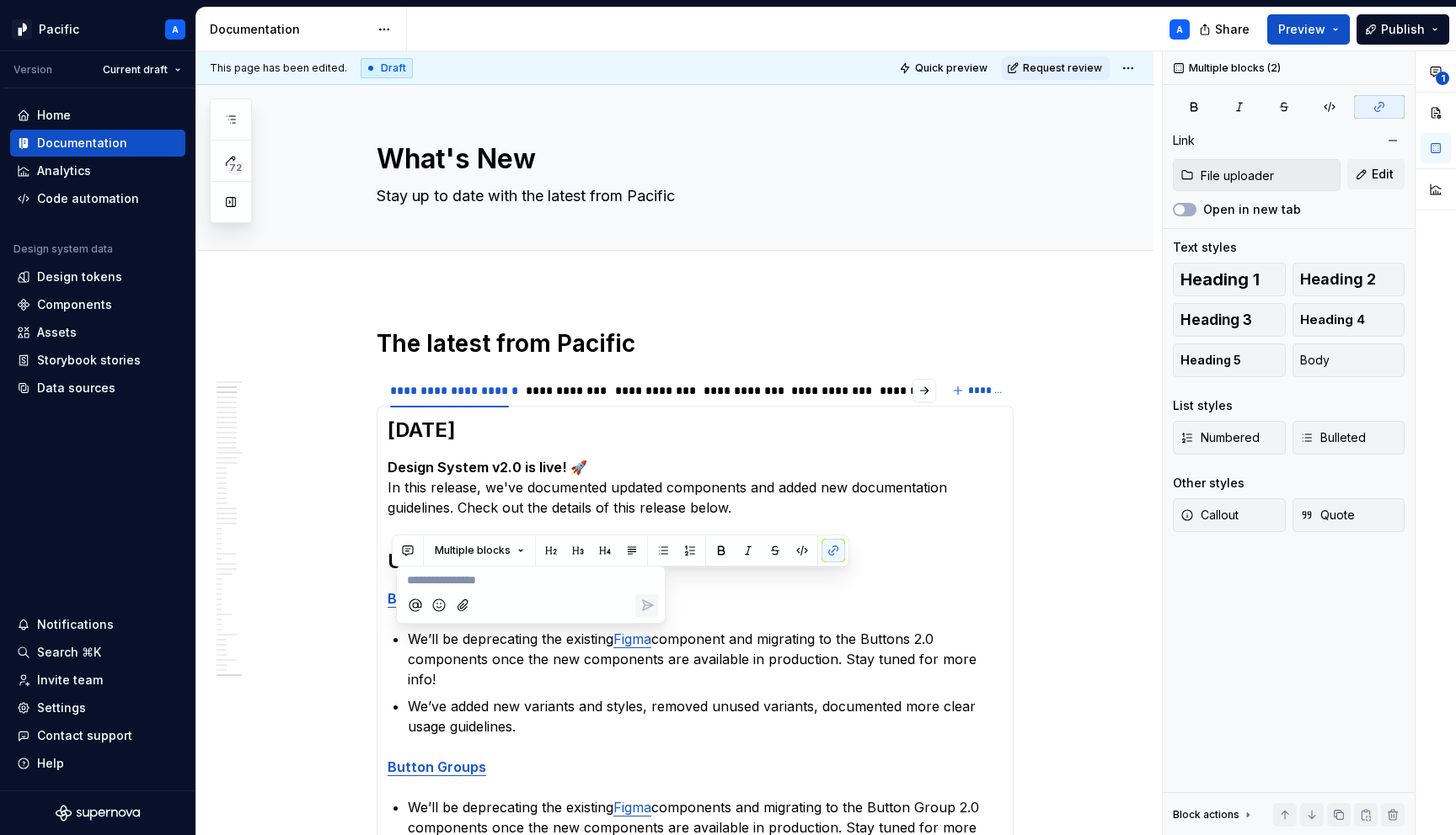
scroll to position [314, 0]
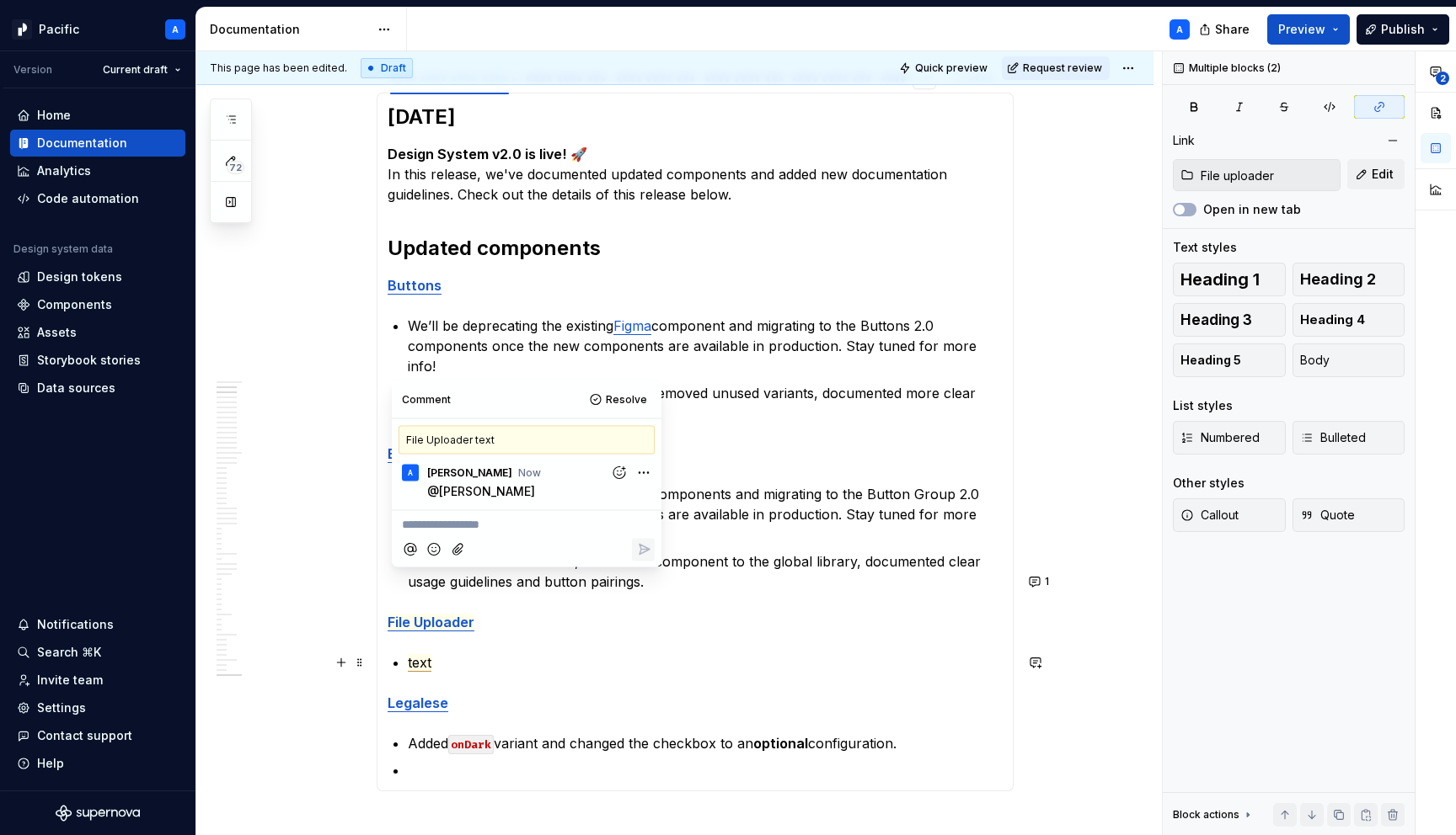
click at [501, 634] on section-item-column "[DATE] Design System v2.0 is live! 🚀 In this release, we've documented updated …" at bounding box center [694, 442] width 615 height 677
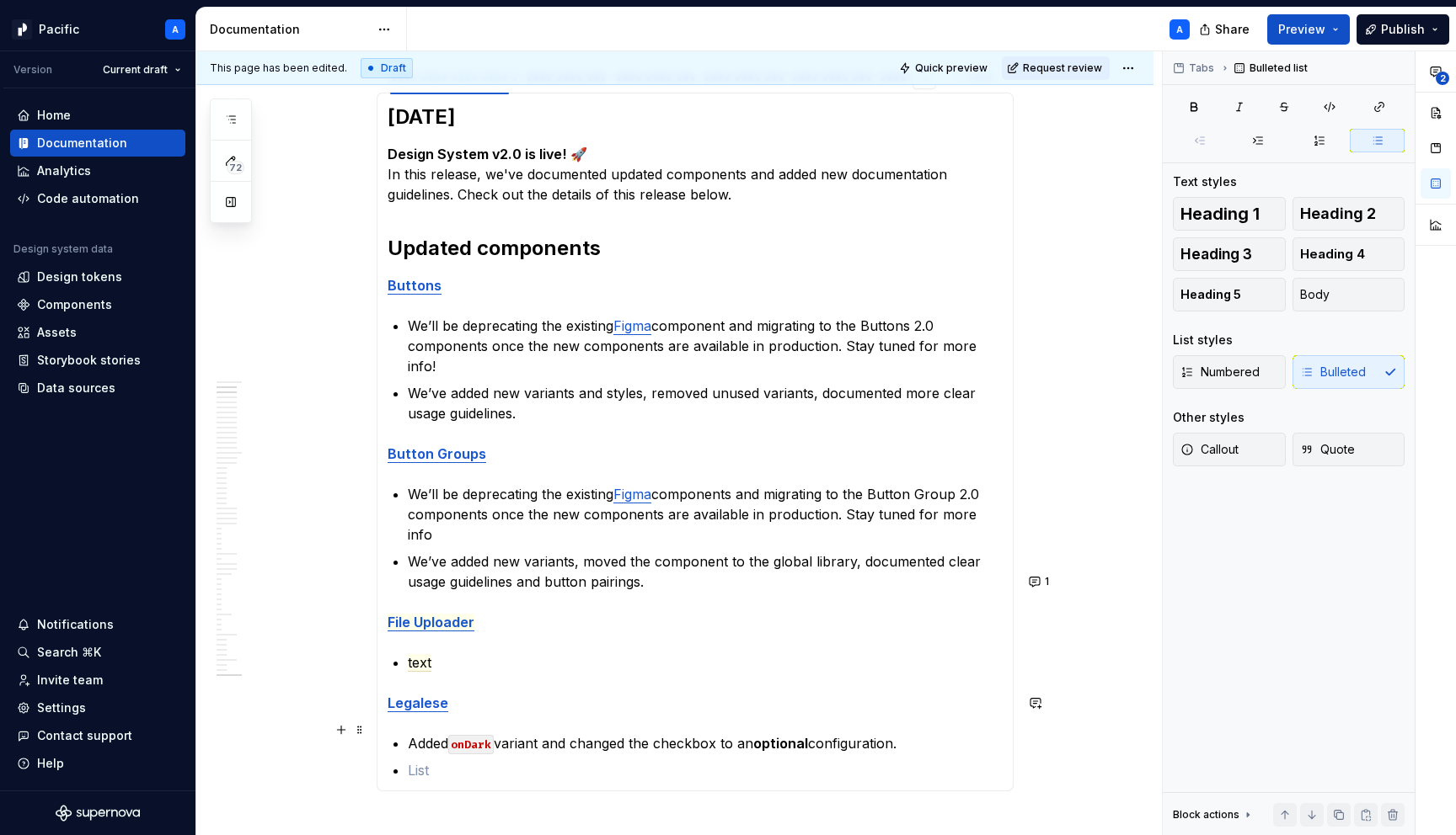
click at [440, 761] on p at bounding box center [706, 770] width 595 height 20
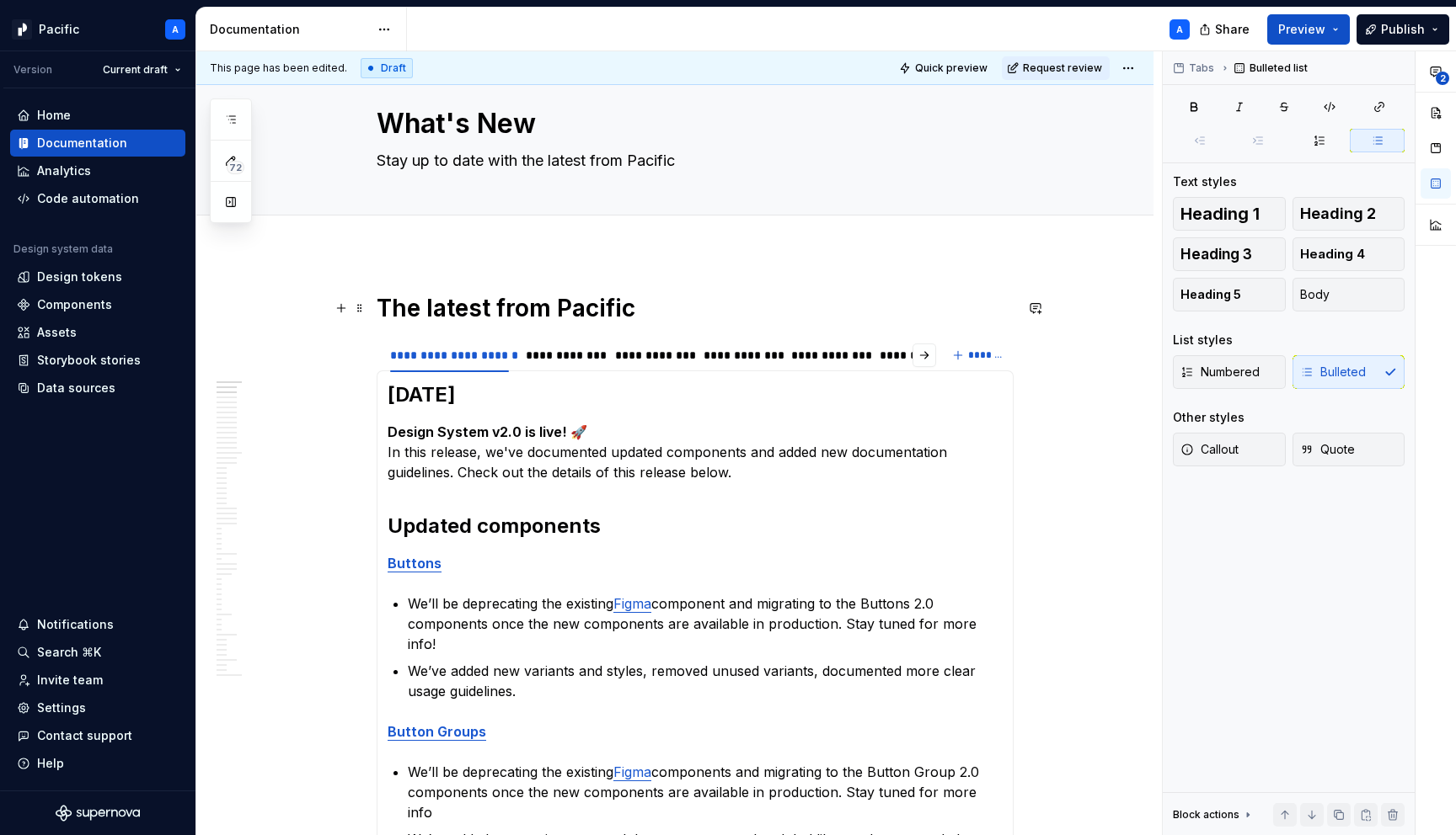
scroll to position [0, 0]
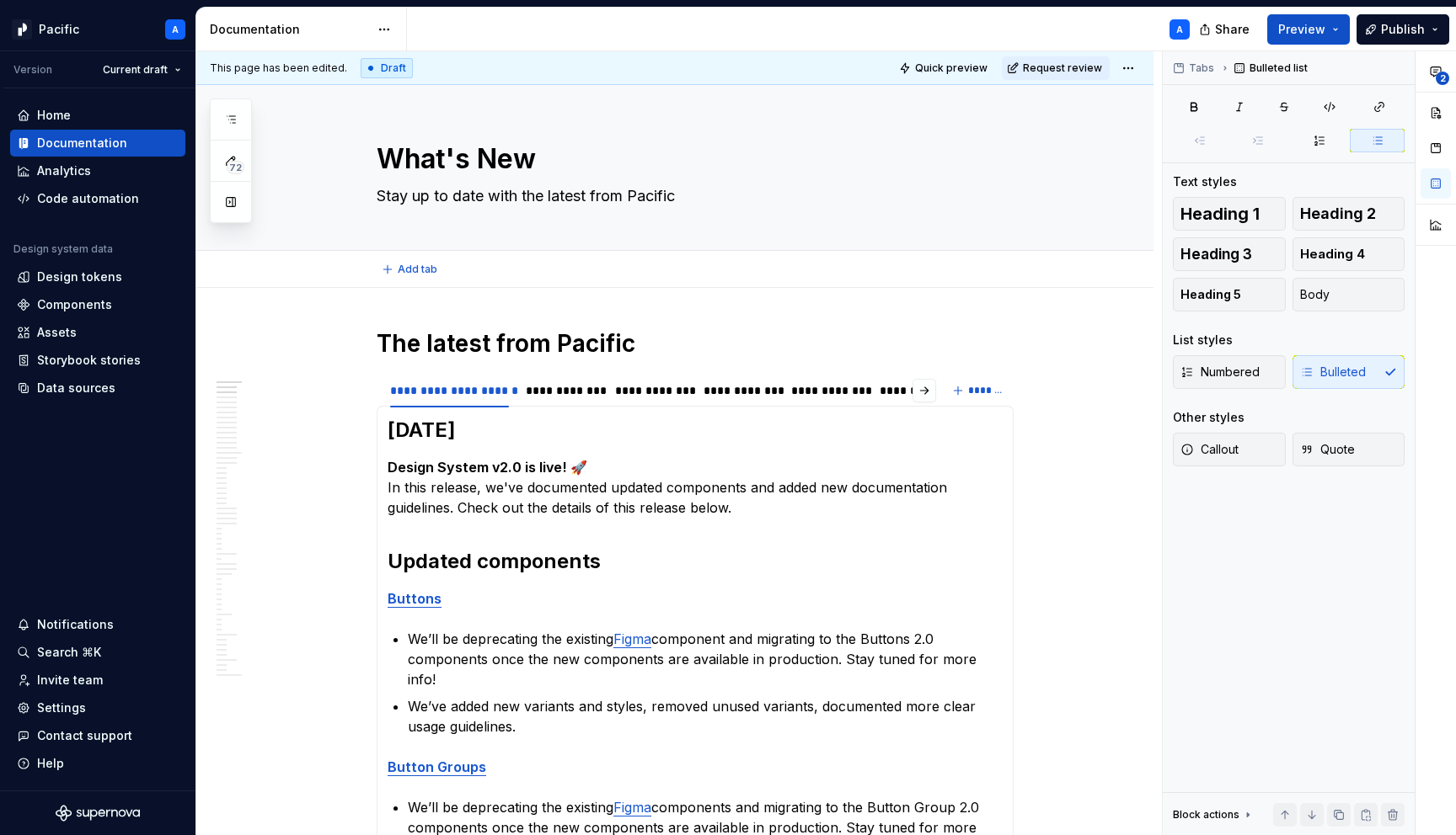
type textarea "*"
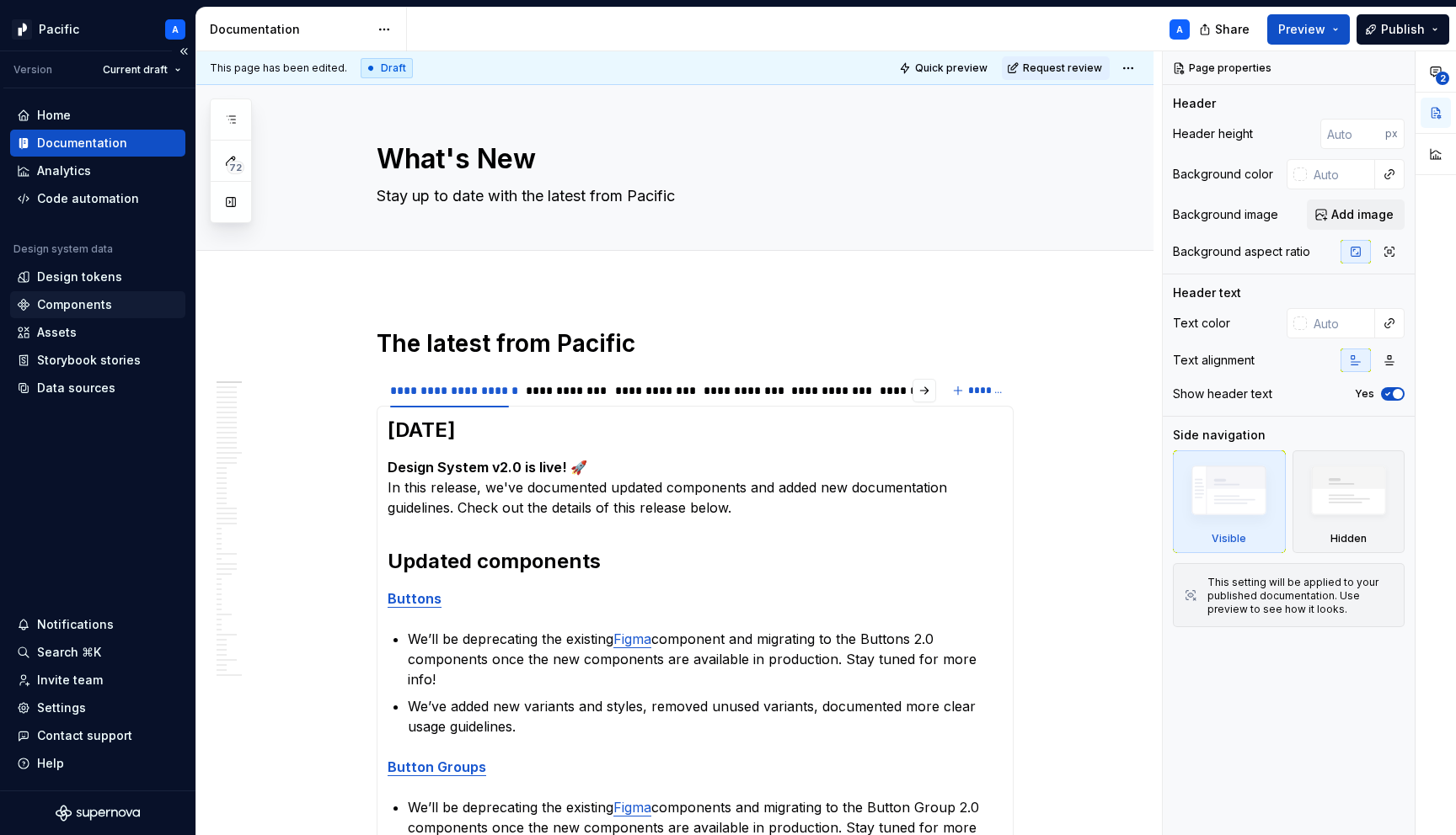
click at [125, 301] on div "Components" at bounding box center [98, 305] width 162 height 17
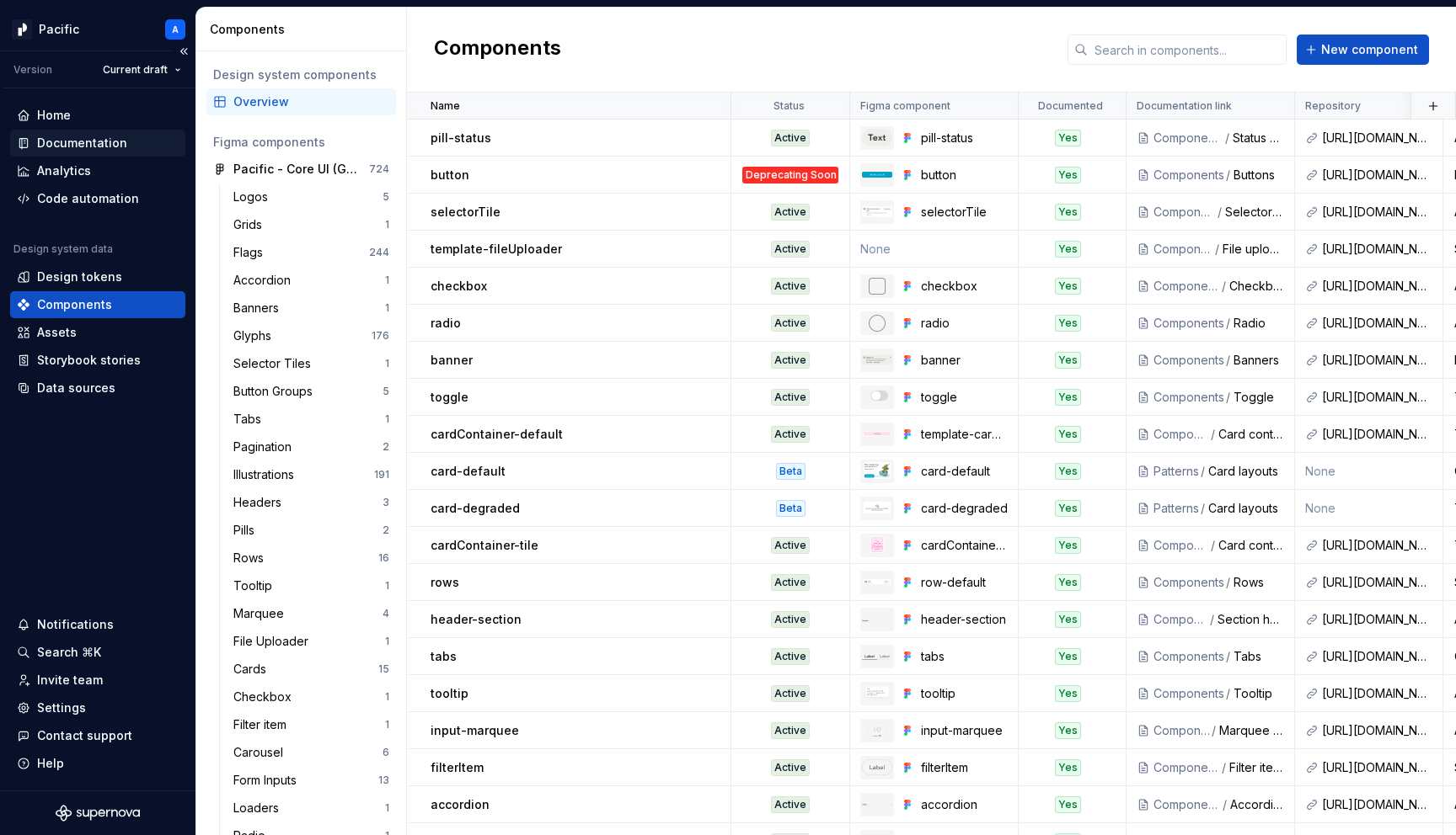
click at [130, 136] on div "Documentation" at bounding box center [98, 143] width 162 height 17
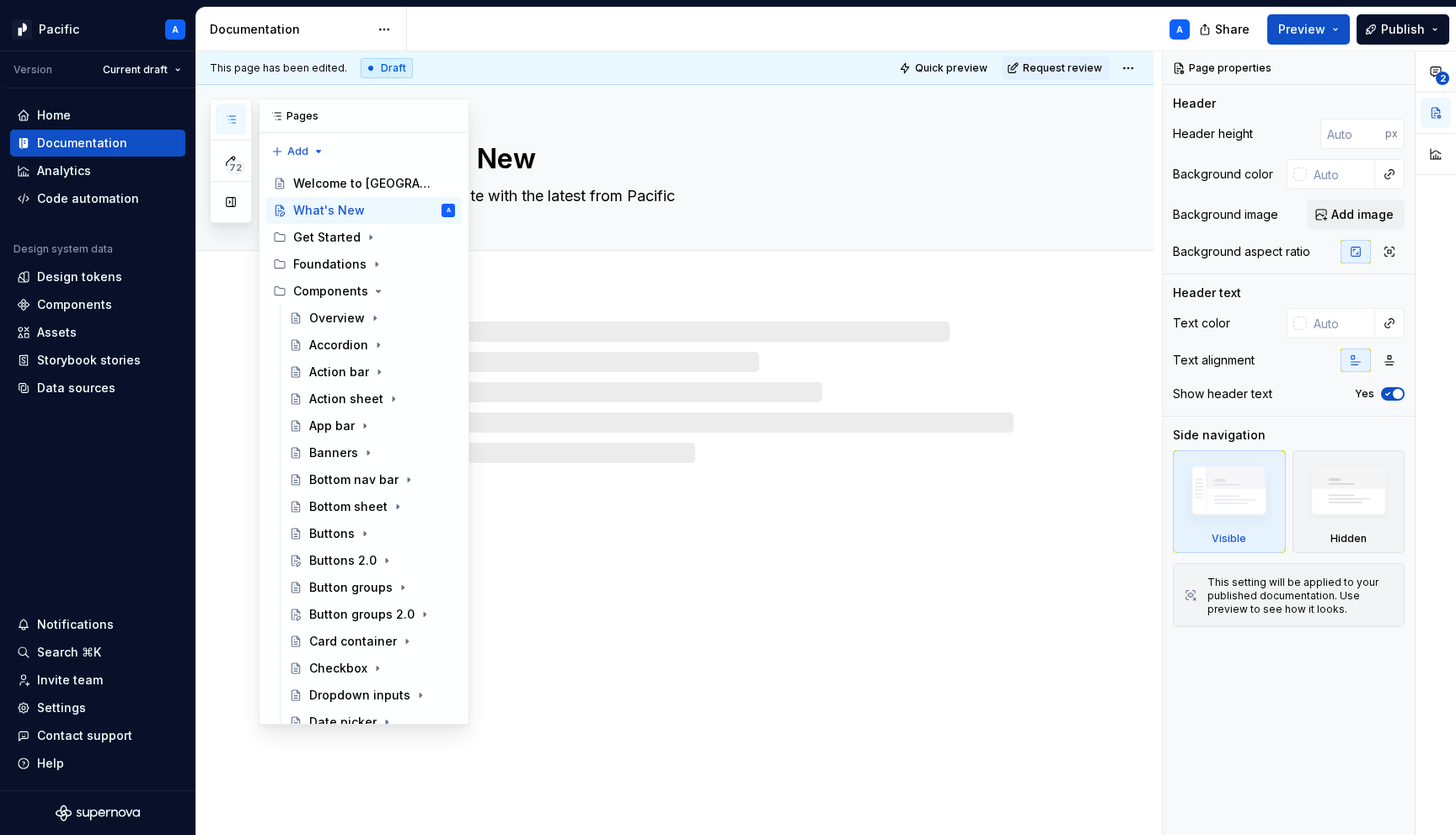
click at [238, 129] on button "button" at bounding box center [231, 120] width 31 height 31
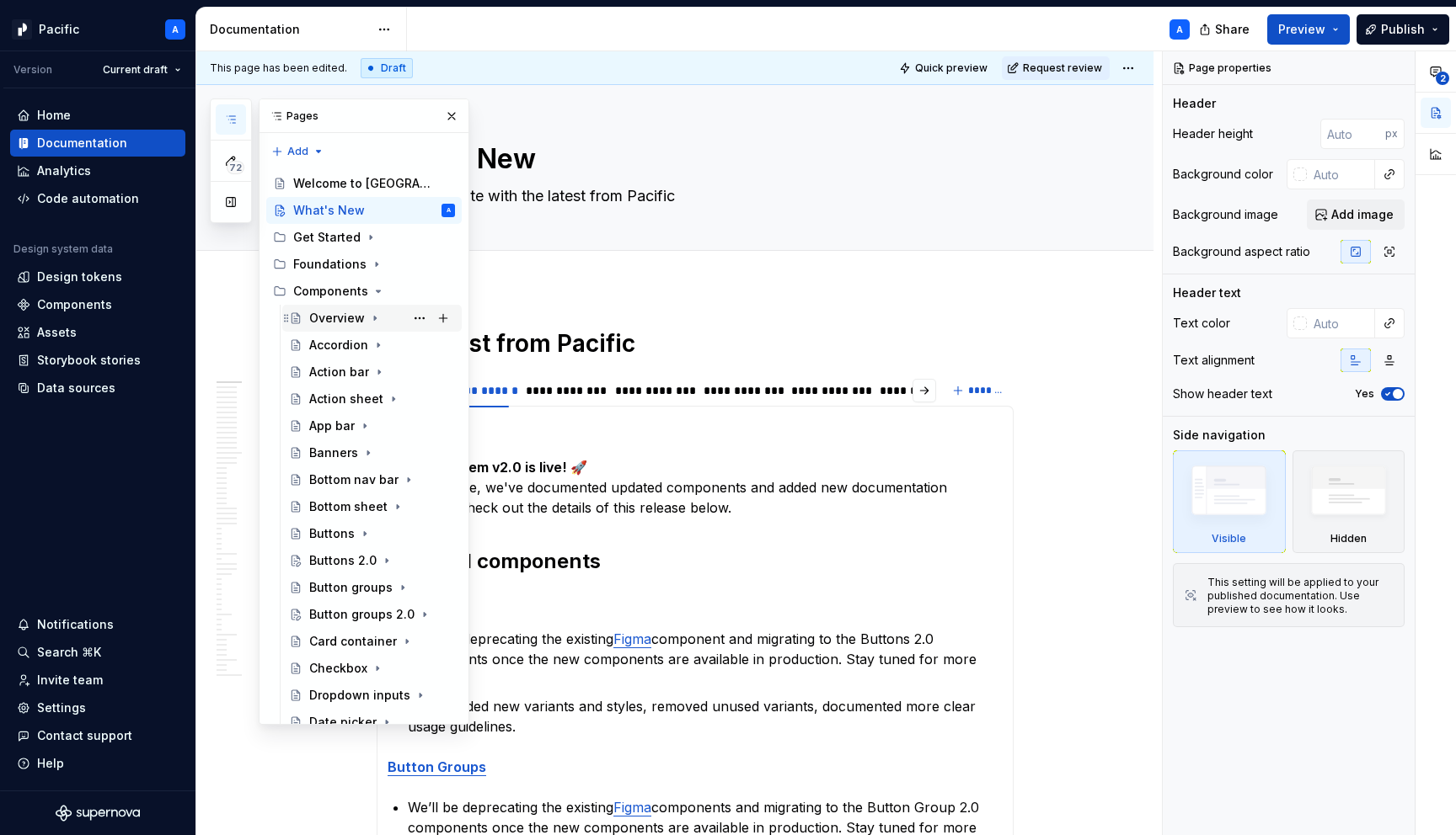
click at [339, 312] on div "Overview" at bounding box center [337, 318] width 55 height 17
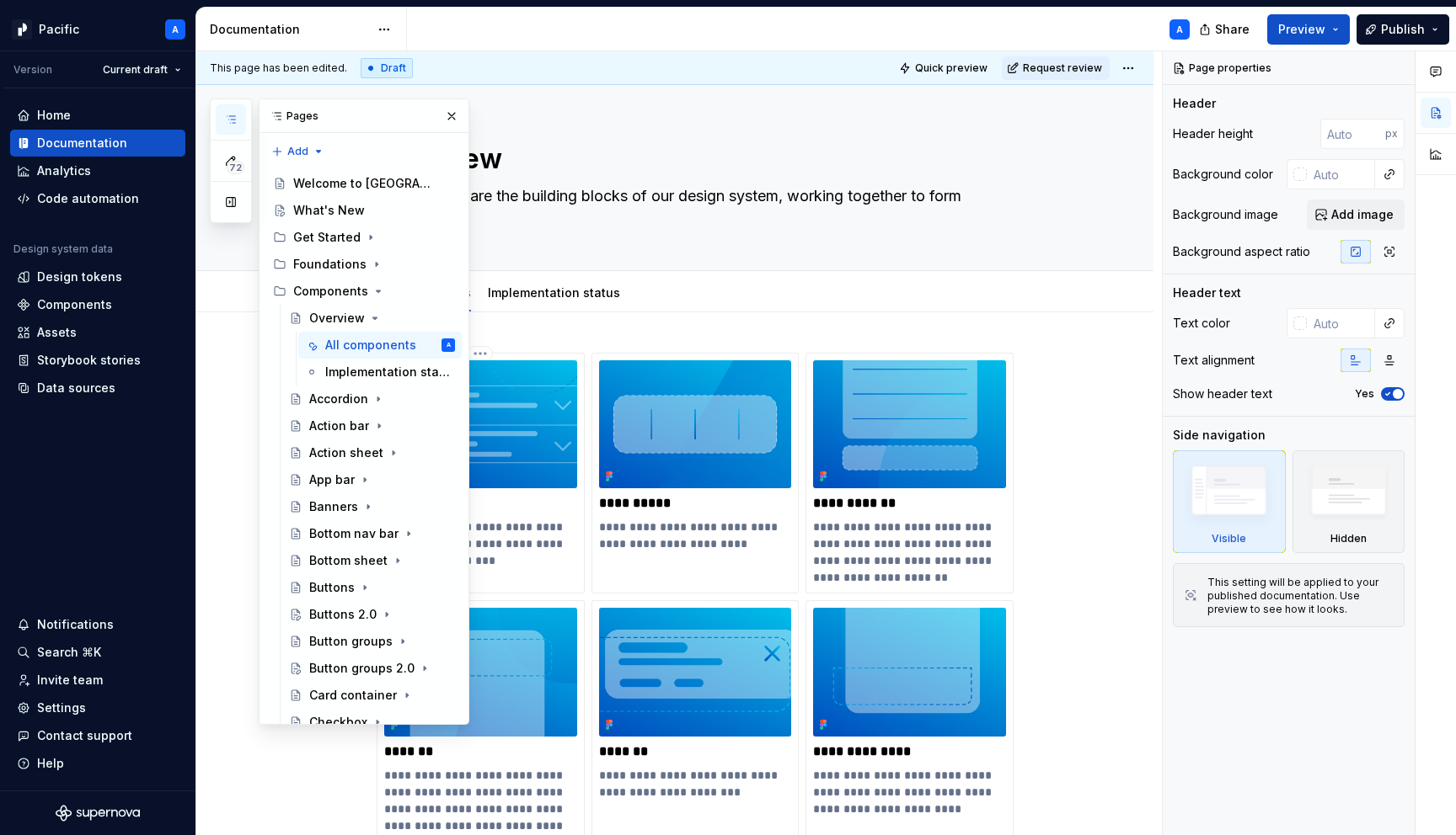
click at [584, 491] on div "**********" at bounding box center [481, 473] width 208 height 241
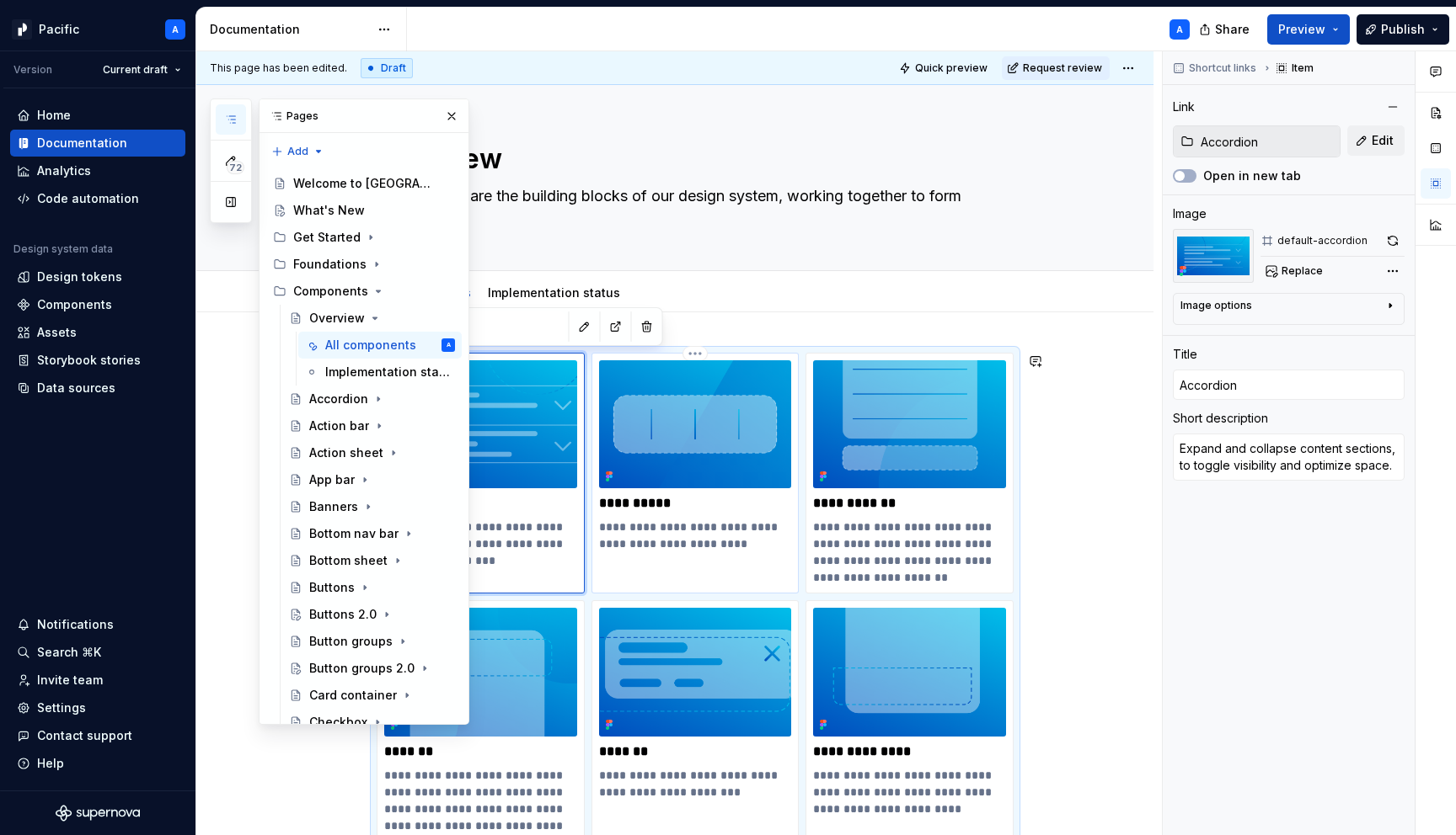
click at [659, 548] on p "**********" at bounding box center [695, 535] width 193 height 33
type textarea "*"
type input "Action bar"
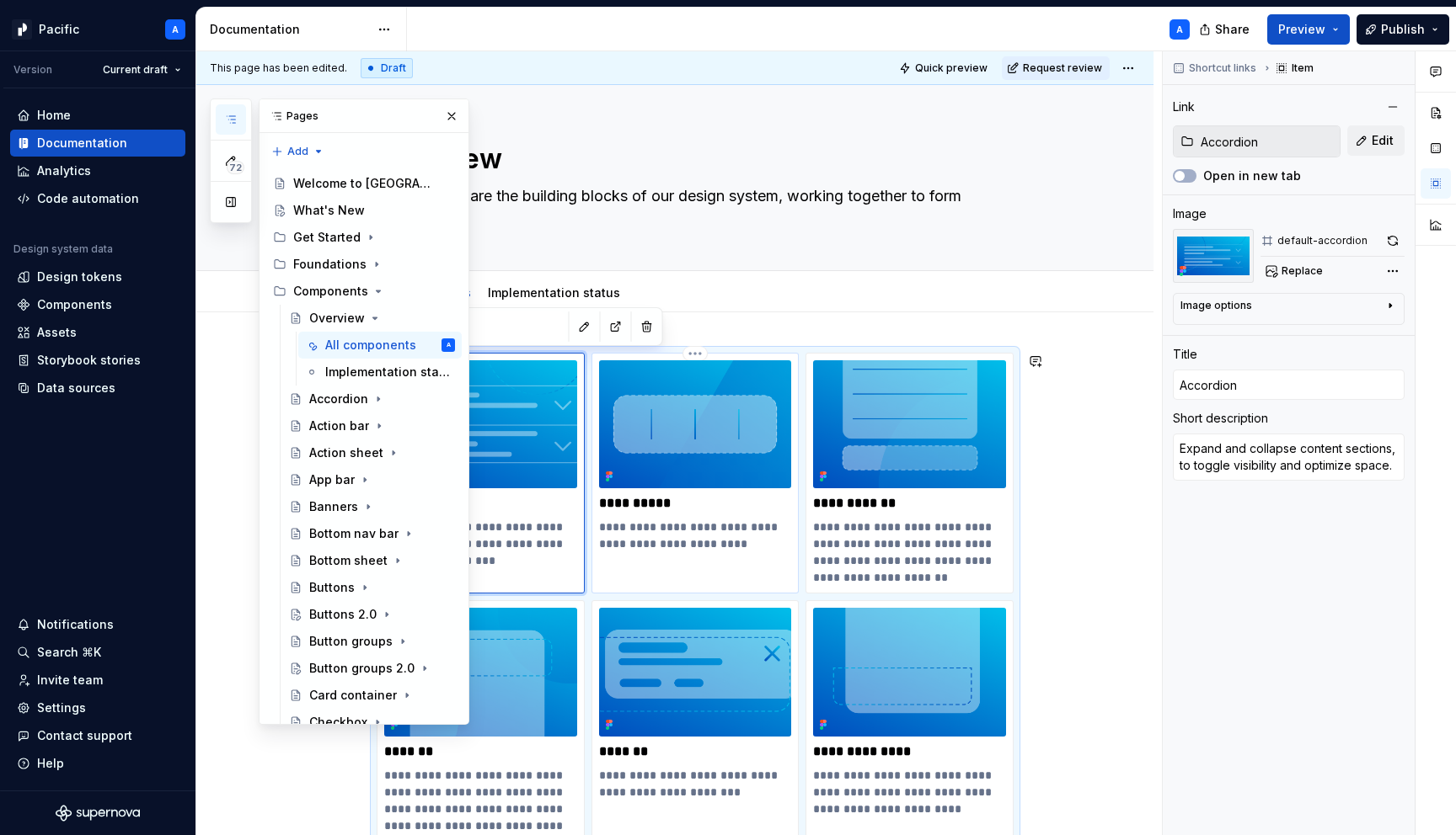
type textarea "Allow users to perform quick actions related to a flow"
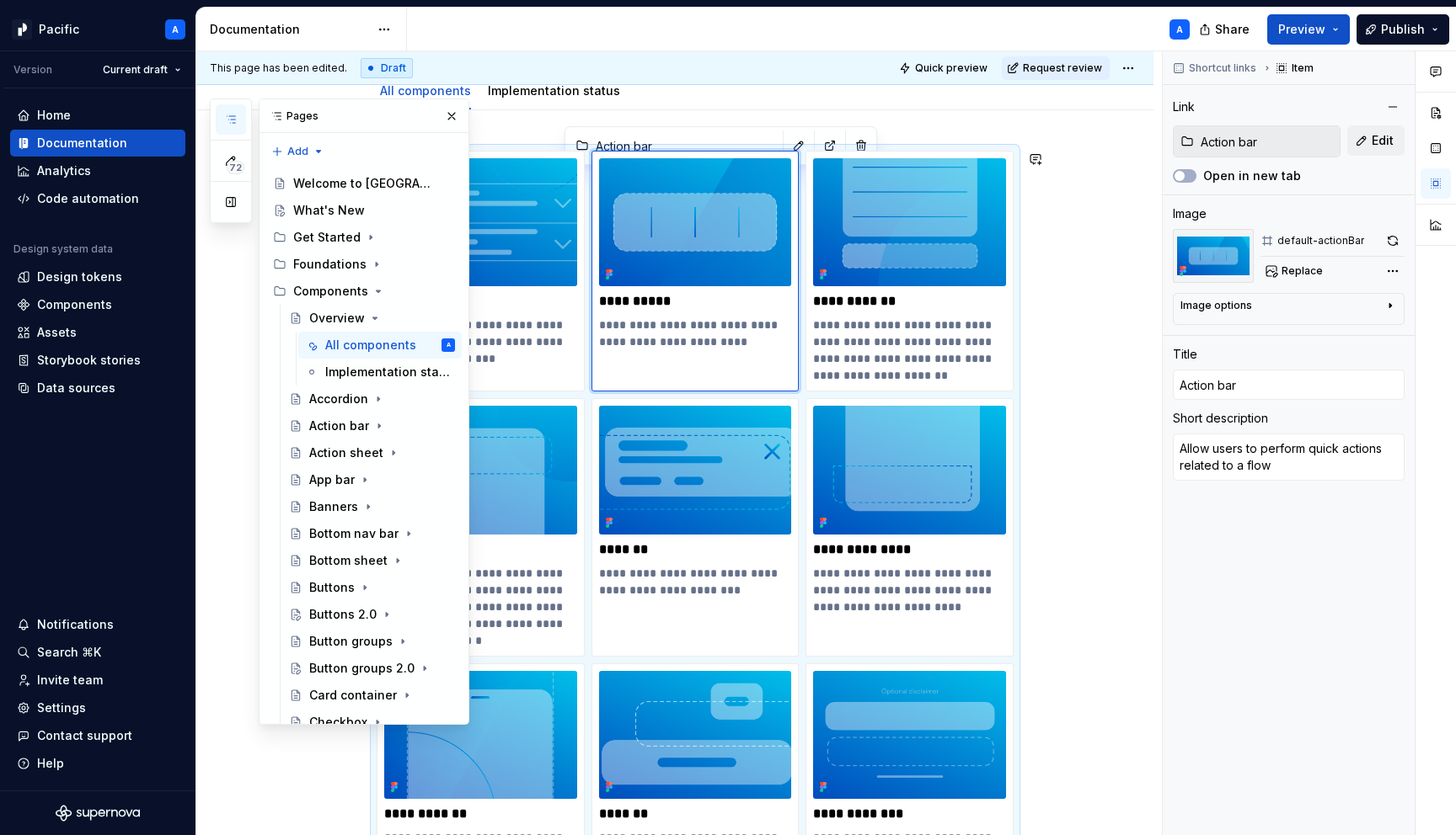
scroll to position [230, 0]
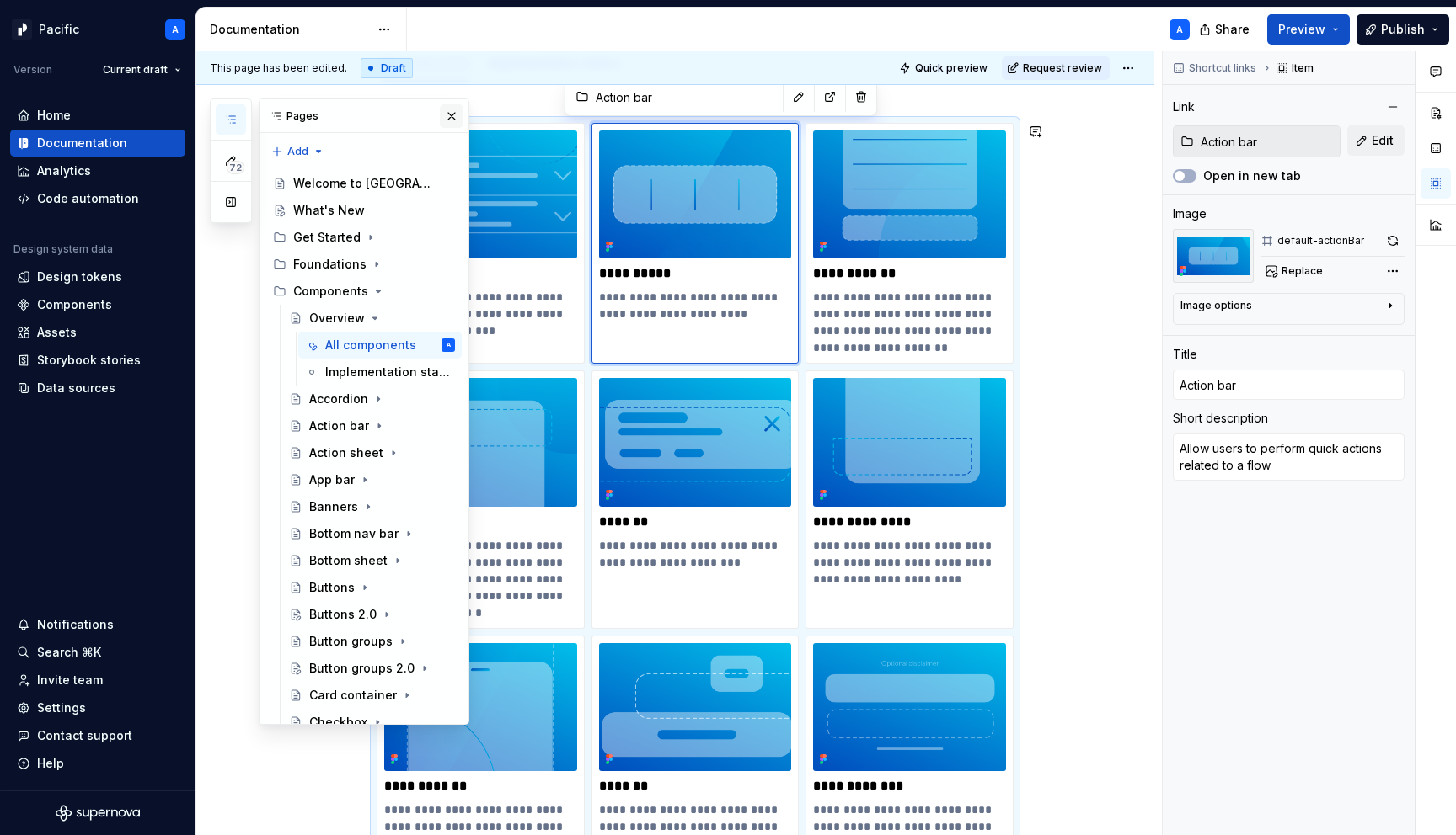
click at [449, 117] on button "button" at bounding box center [451, 116] width 24 height 24
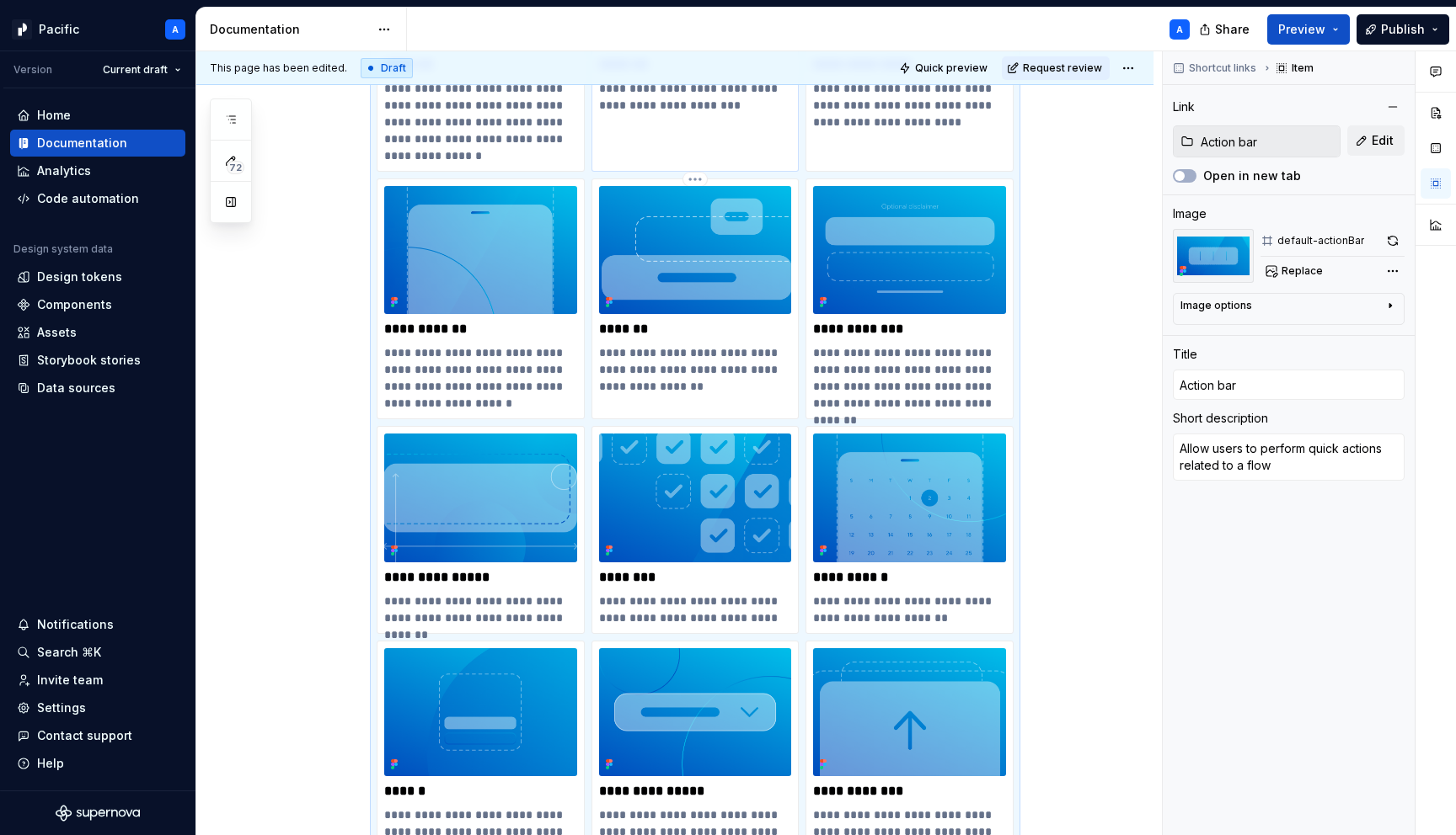
scroll to position [688, 0]
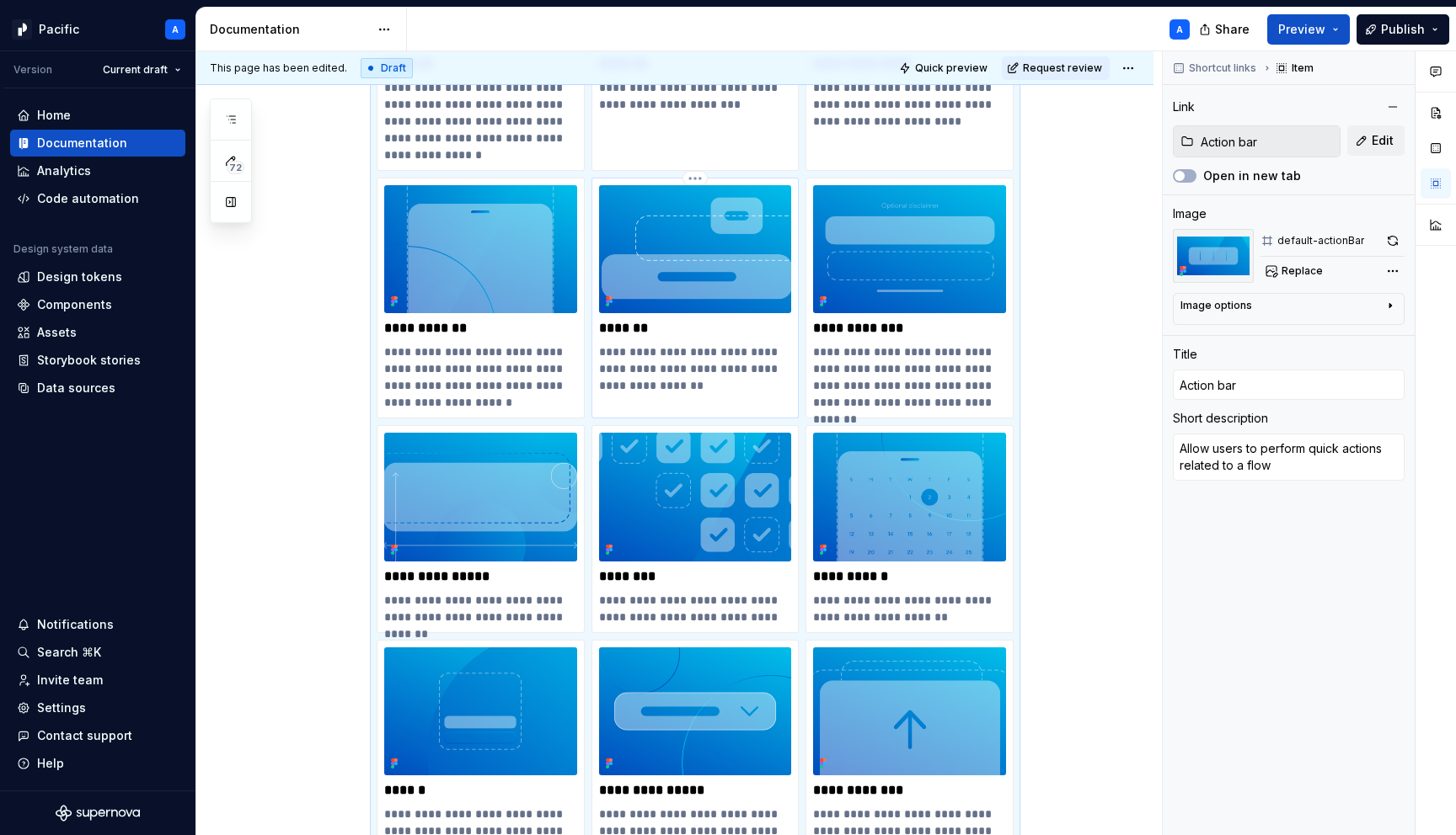
click at [744, 322] on p "*******" at bounding box center [695, 329] width 193 height 17
type textarea "*"
type input "Buttons"
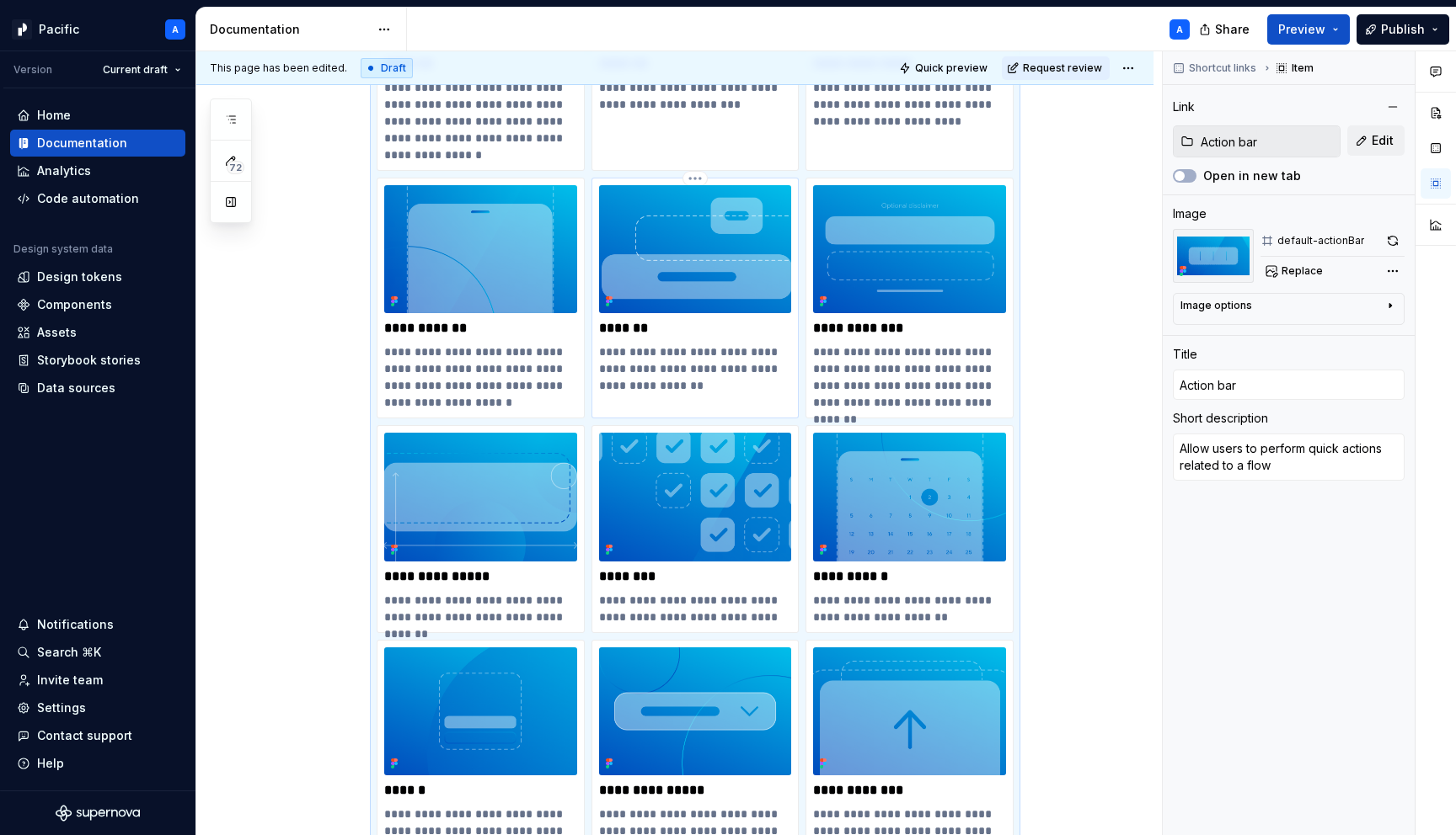
type textarea "Interactive elements that allow users to perform actions or trigger functions"
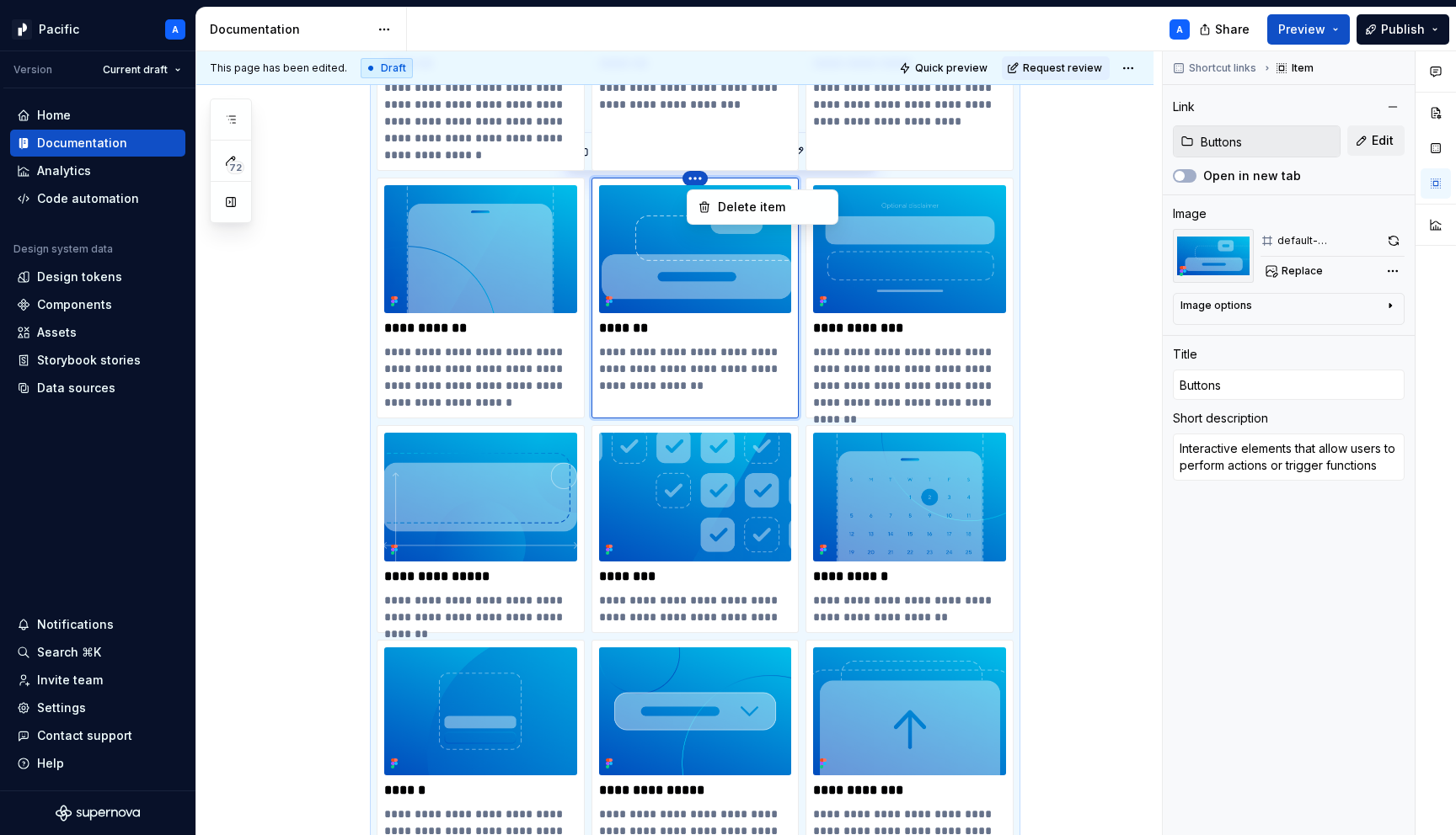
click at [699, 176] on html "Pacific A Version Current draft Home Documentation Analytics Code automation De…" at bounding box center [728, 418] width 1456 height 835
click at [776, 396] on div "**********" at bounding box center [695, 297] width 208 height 241
click at [900, 383] on p "**********" at bounding box center [910, 377] width 193 height 68
type textarea "*"
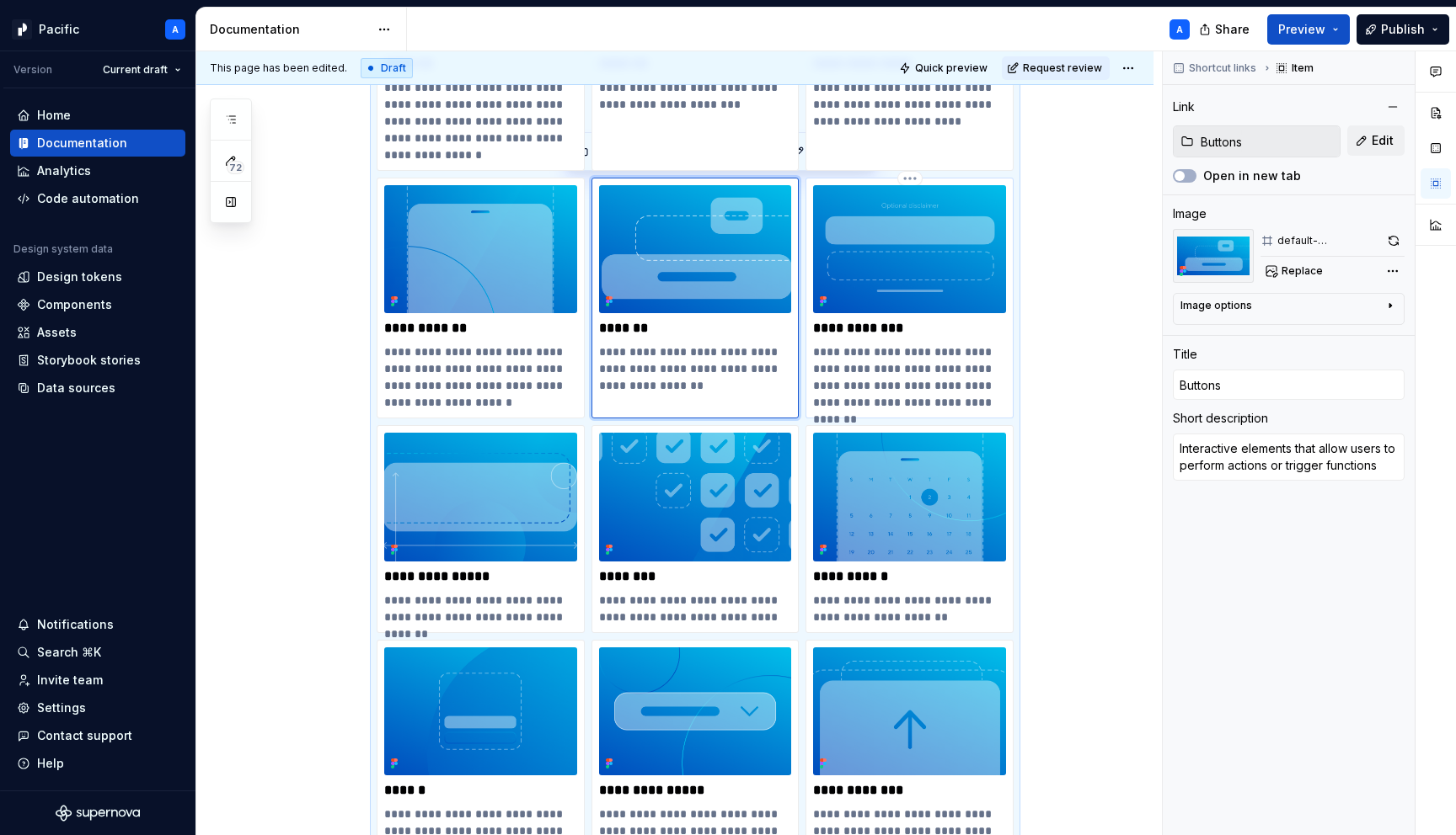
type input "Button groups"
type textarea "Vertical and horizontal stacking of buttons defining padding, spacing, and posi…"
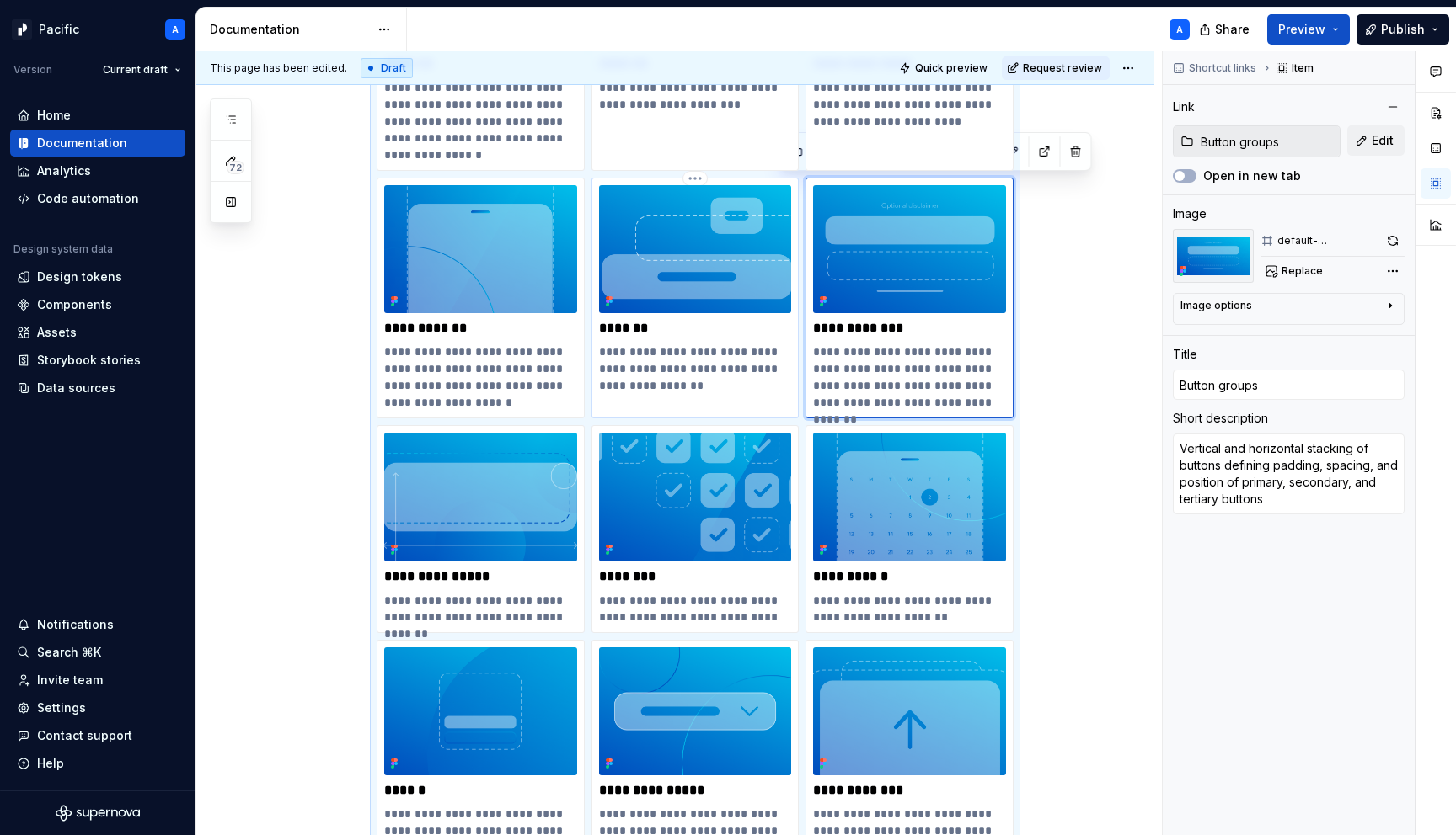
click at [772, 351] on p "**********" at bounding box center [695, 368] width 193 height 51
type textarea "*"
type input "Buttons"
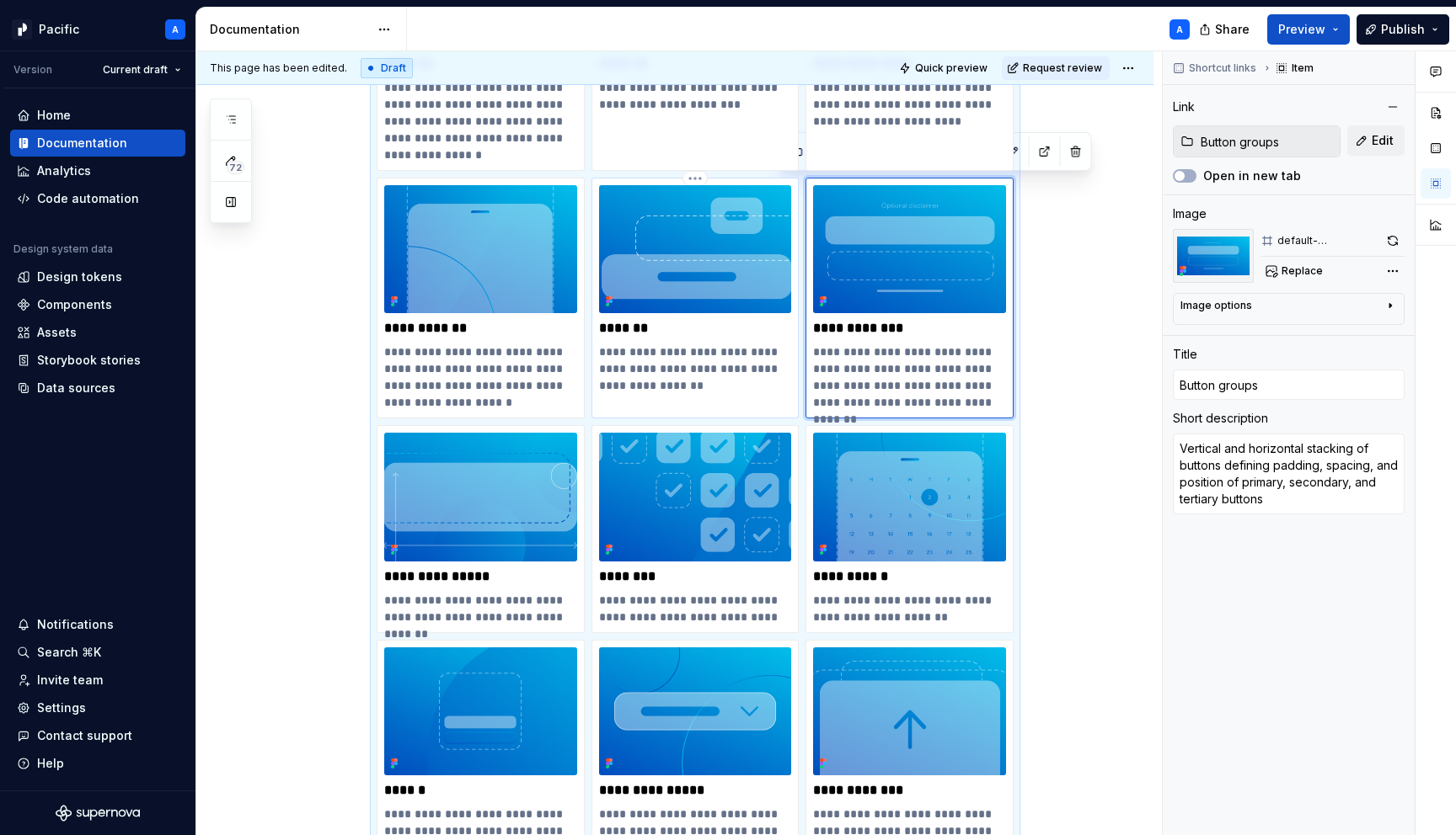
type textarea "Interactive elements that allow users to perform actions or trigger functions"
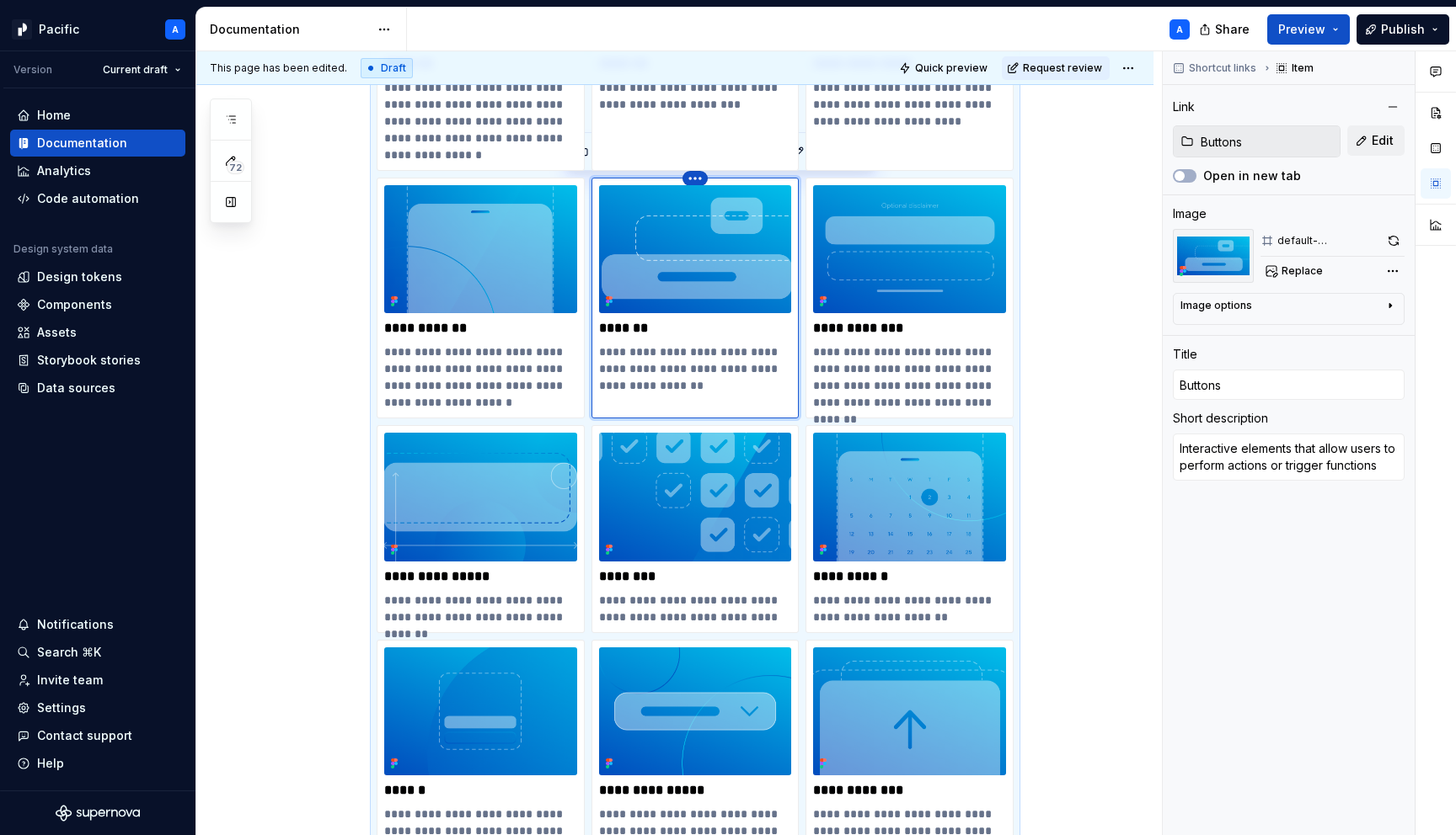
click at [701, 177] on html "Pacific A Version Current draft Home Documentation Analytics Code automation De…" at bounding box center [728, 418] width 1456 height 835
click at [729, 302] on html "Pacific A Version Current draft Home Documentation Analytics Code automation De…" at bounding box center [728, 418] width 1456 height 835
click at [1376, 138] on span "Edit" at bounding box center [1382, 141] width 22 height 17
type textarea "*"
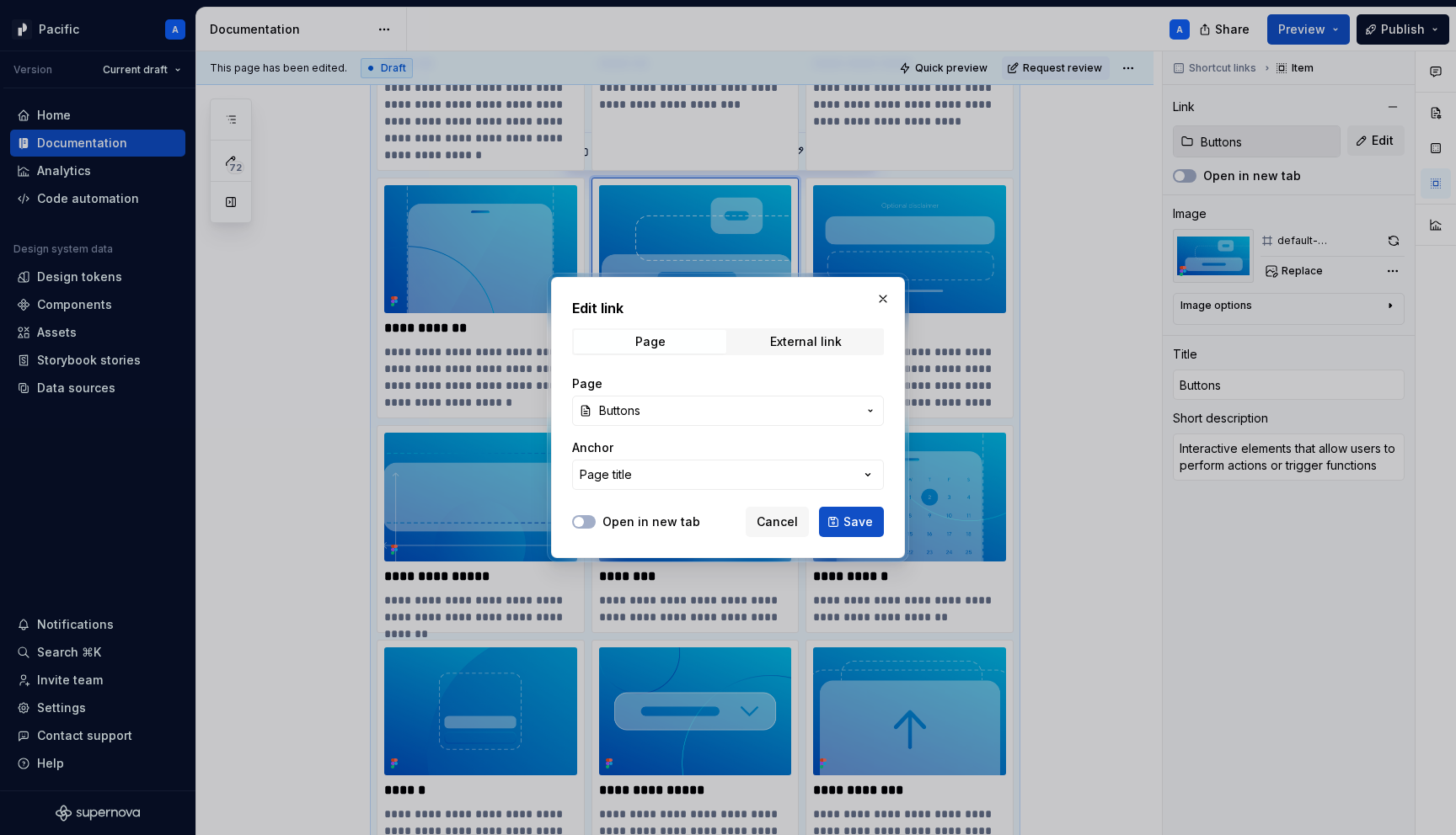
click at [805, 420] on button "Buttons" at bounding box center [728, 411] width 312 height 31
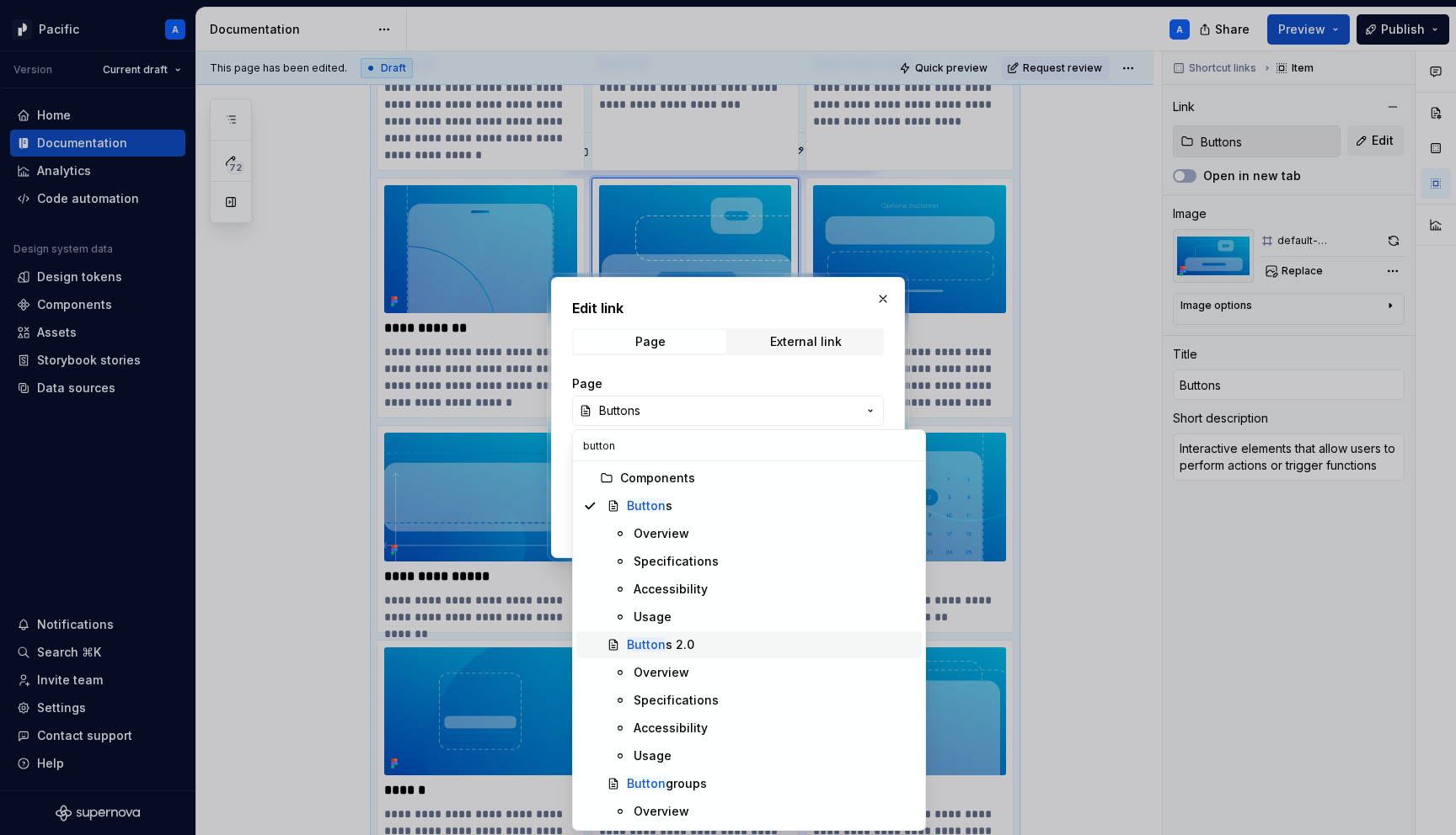
type input "button"
click at [692, 637] on div "Button s 2.0" at bounding box center [770, 645] width 288 height 17
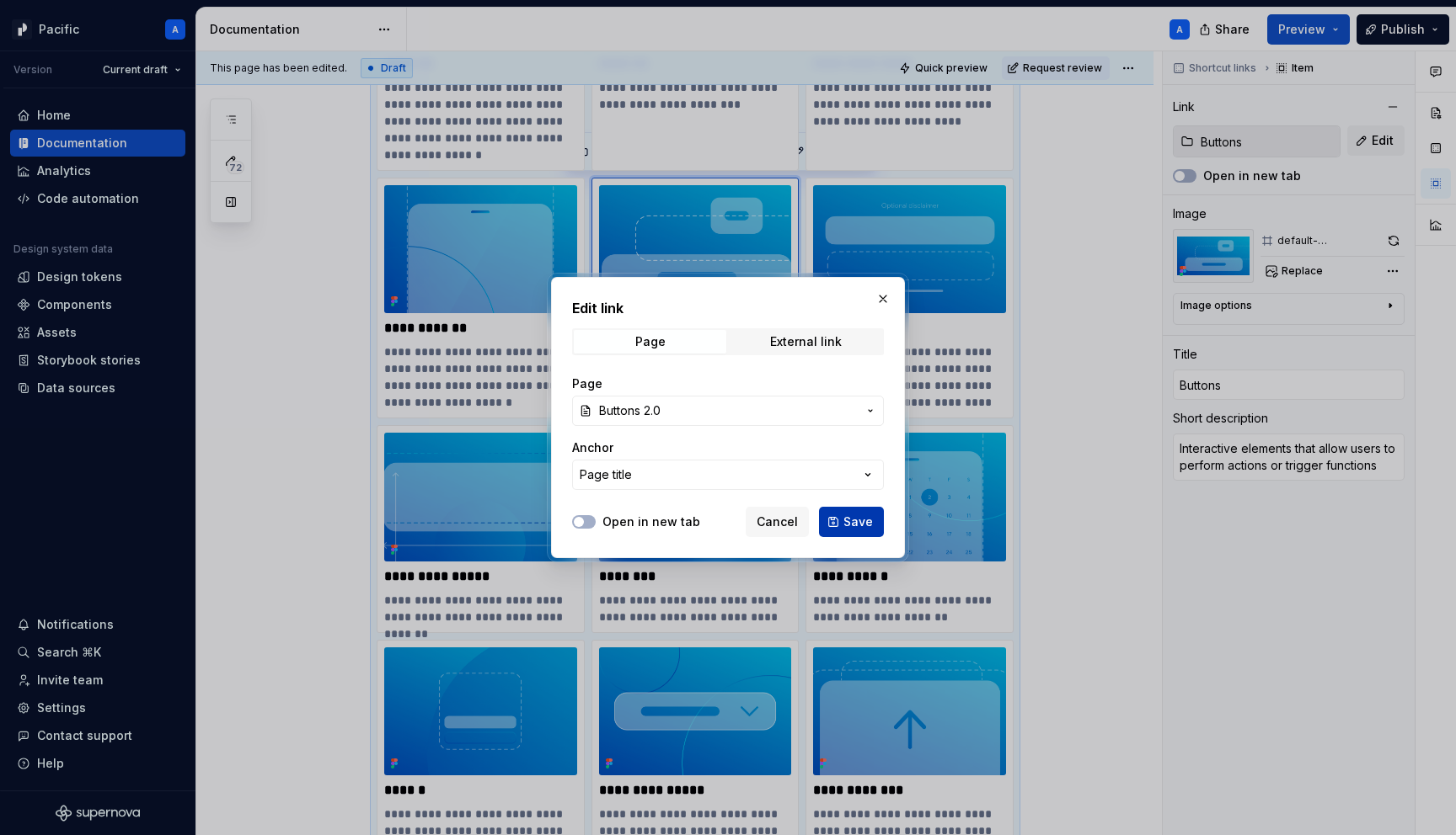
click at [866, 523] on span "Save" at bounding box center [857, 522] width 30 height 17
type textarea "*"
type input "Buttons 2.0"
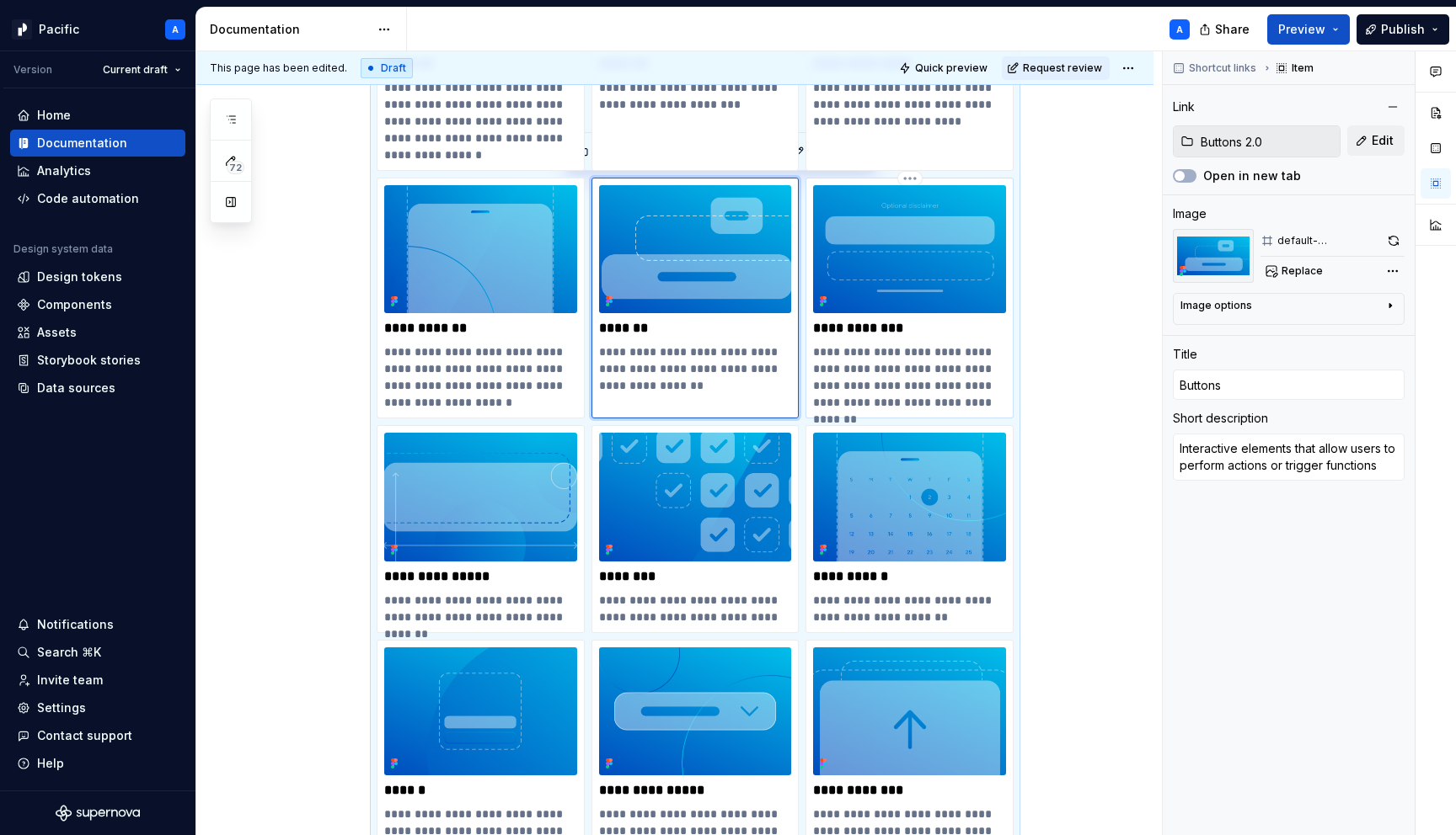
type textarea "*"
type input "Button groups"
type textarea "Vertical and horizontal stacking of buttons defining padding, spacing, and posi…"
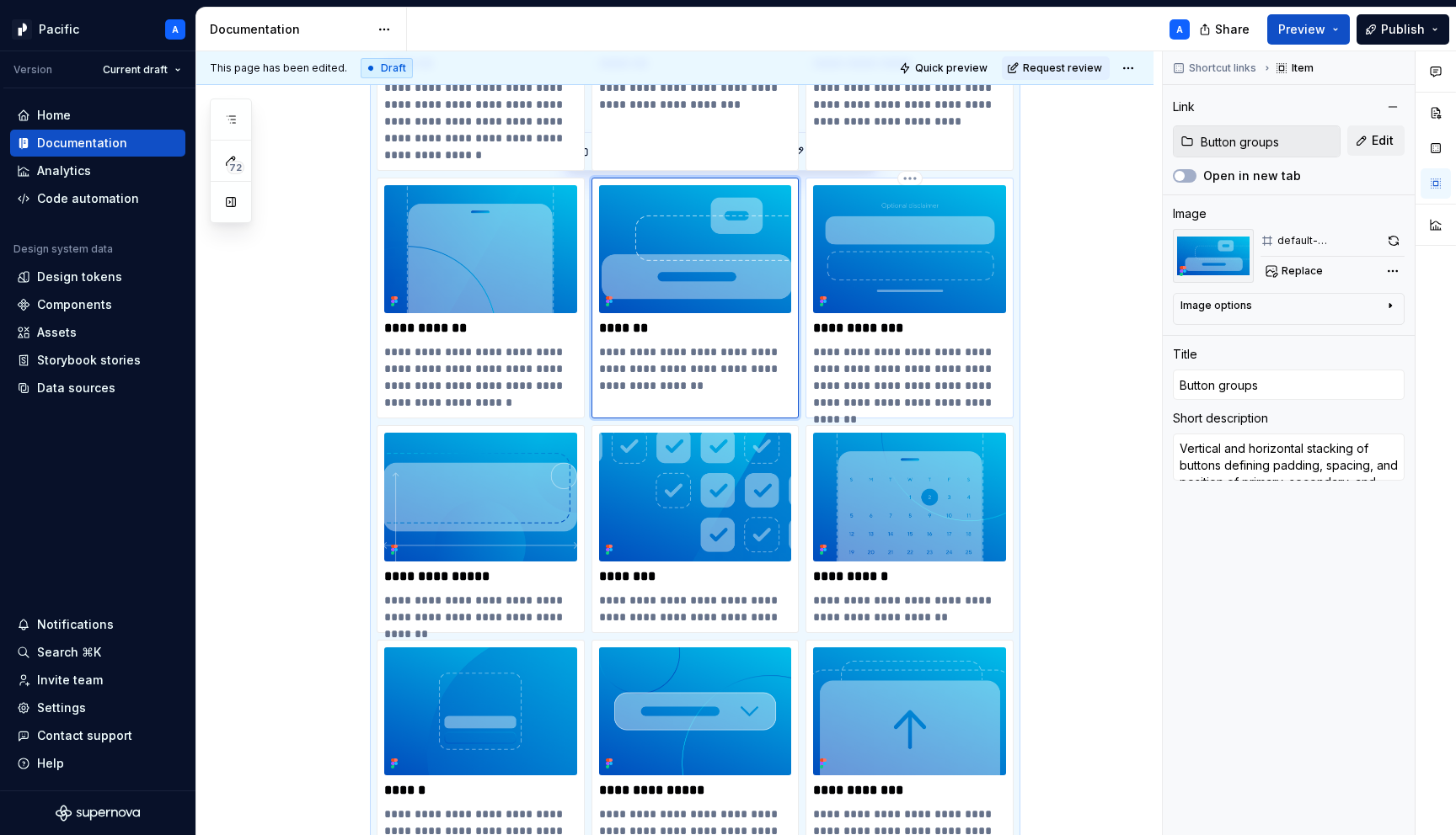
click at [929, 271] on img at bounding box center [910, 249] width 193 height 128
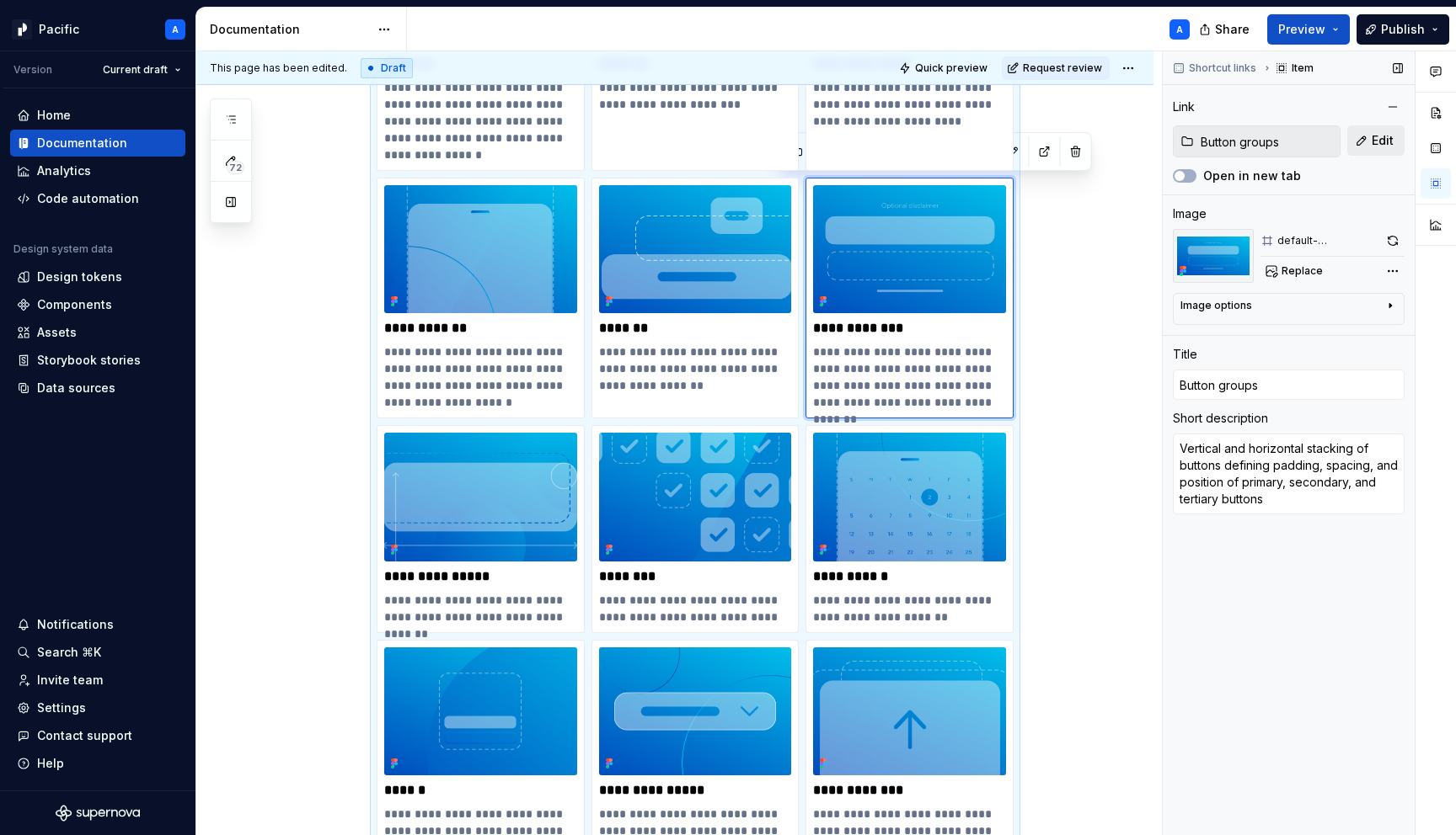
click at [1389, 137] on span "Edit" at bounding box center [1382, 141] width 22 height 17
type textarea "*"
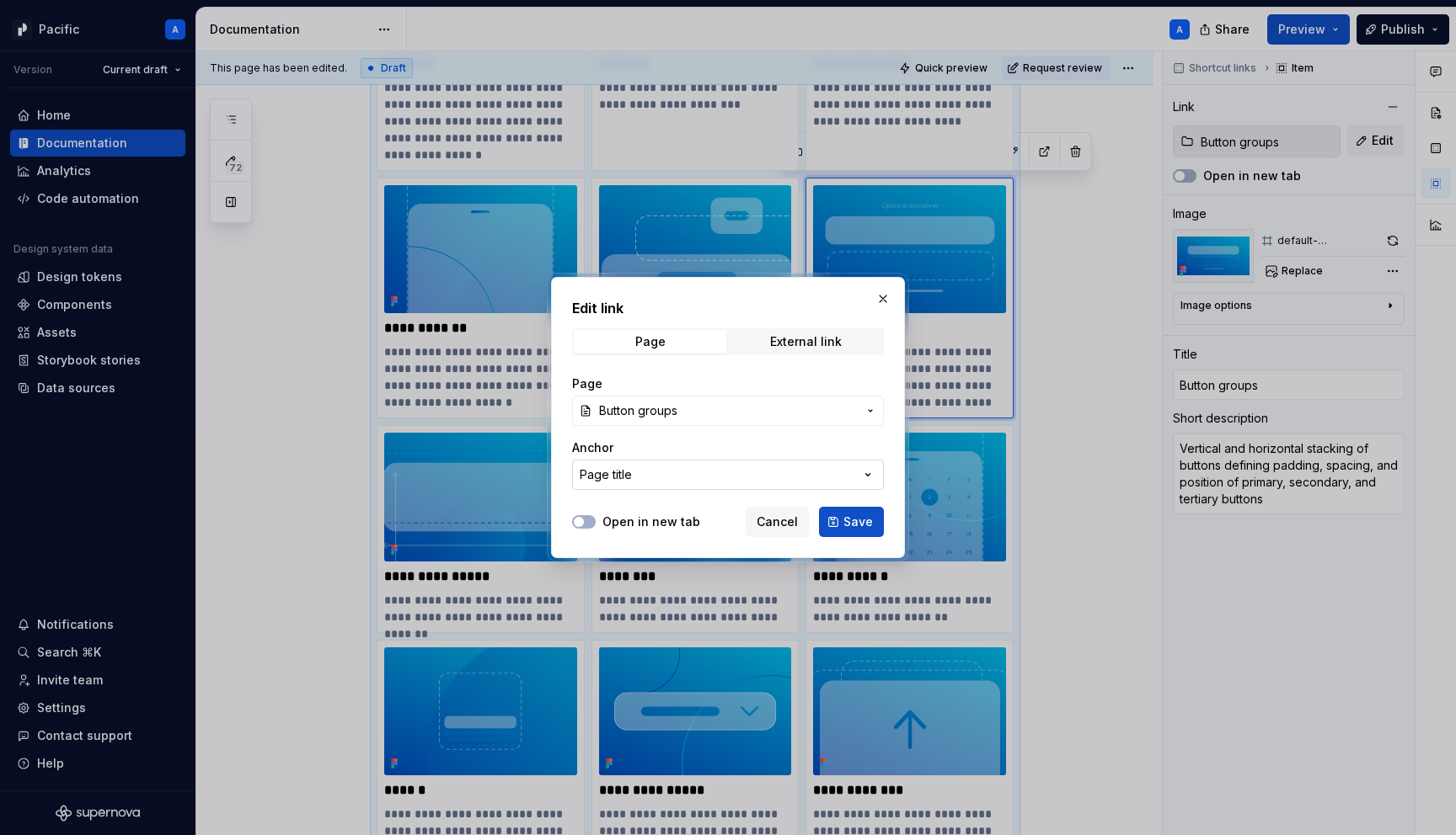
click at [779, 480] on button "Page title" at bounding box center [728, 475] width 312 height 31
click at [779, 480] on div "Edit link Page External link Page Button groups Anchor Page title Open in new t…" at bounding box center [728, 418] width 1456 height 835
click at [777, 403] on span "Button groups" at bounding box center [728, 411] width 257 height 17
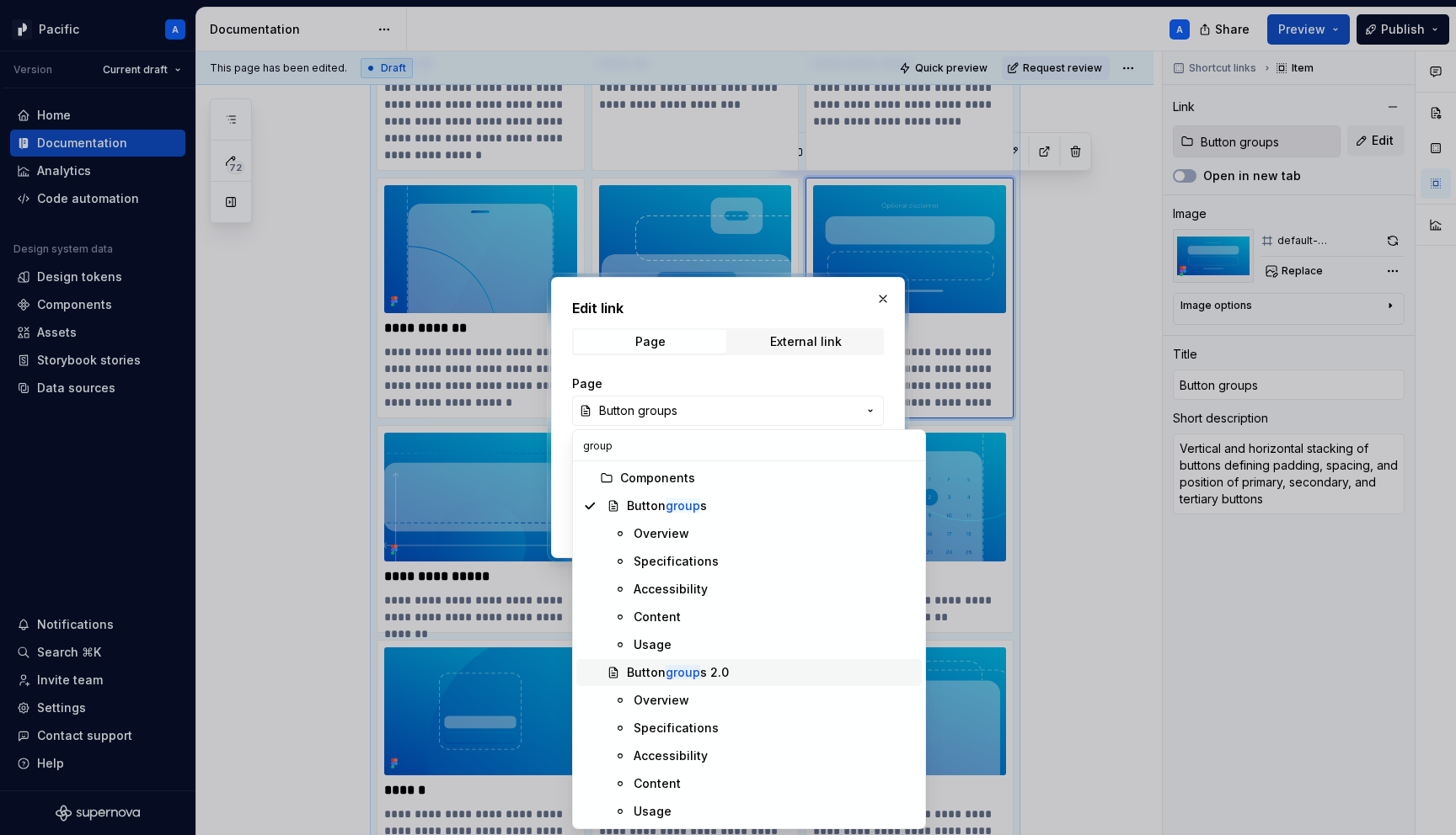
type input "group"
click at [713, 668] on div "Button group s 2.0" at bounding box center [677, 673] width 102 height 17
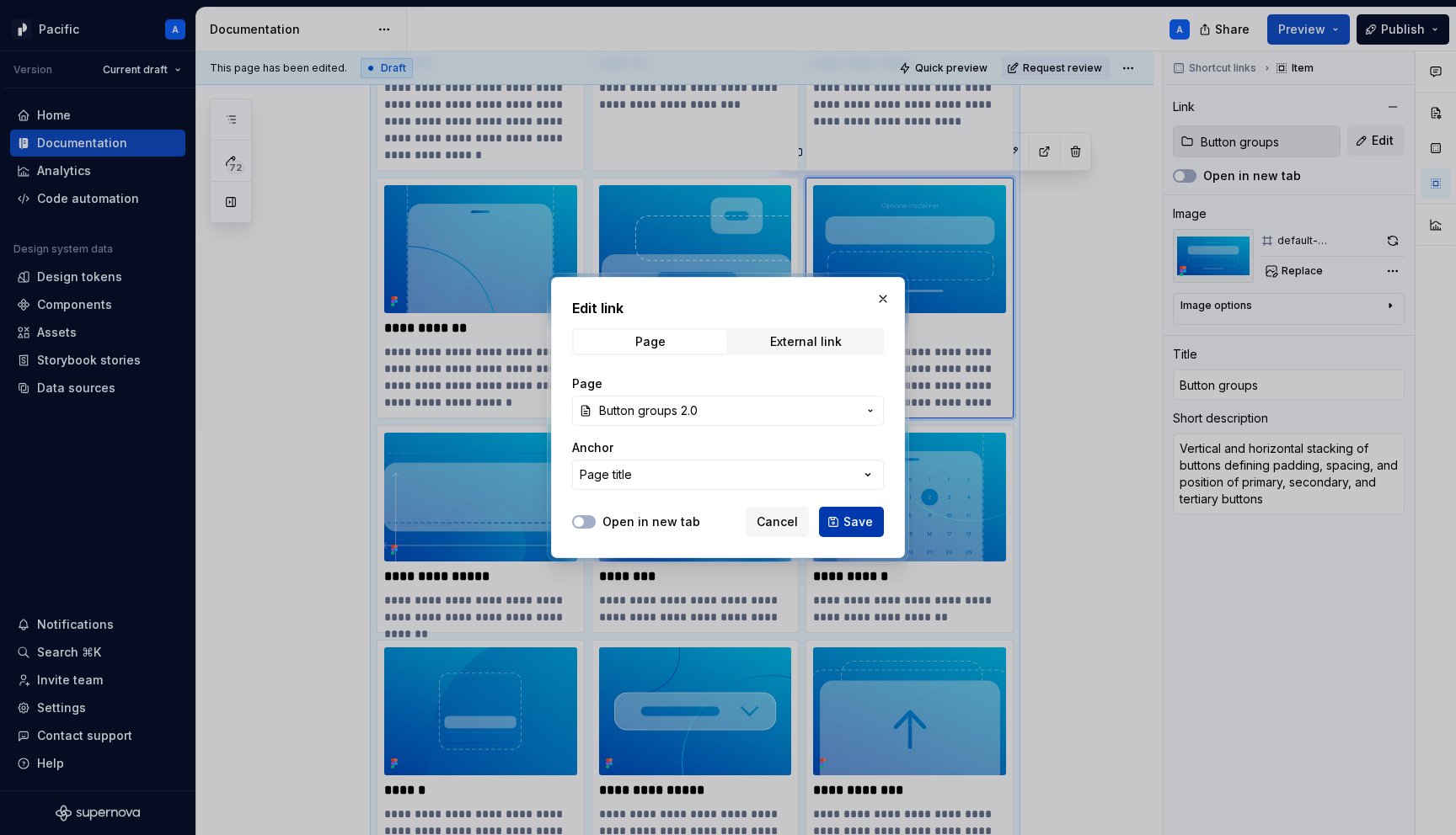
click at [870, 519] on span "Save" at bounding box center [857, 522] width 30 height 17
type textarea "*"
type input "Button groups 2.0"
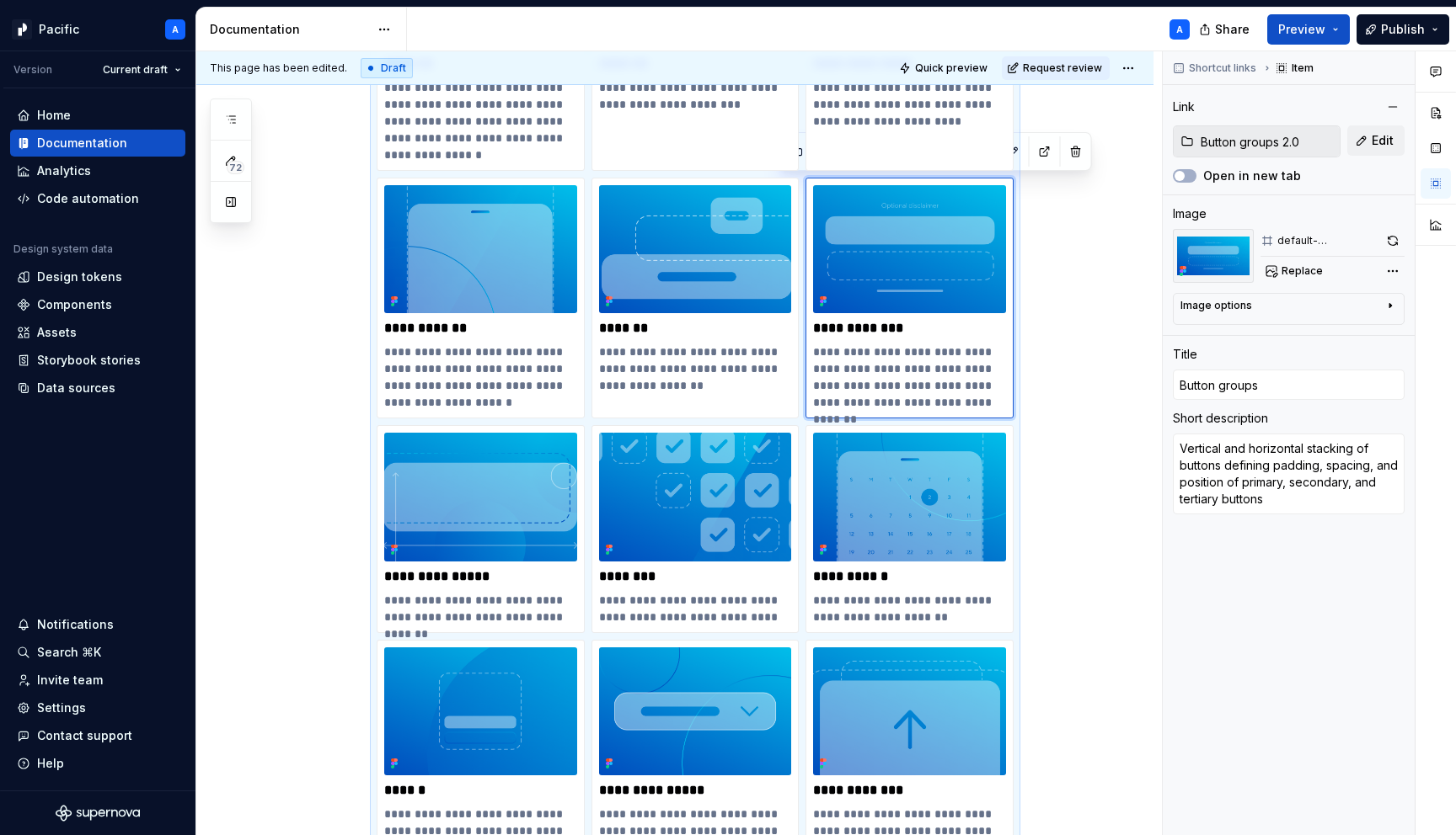
type input "Button groups 2.0"
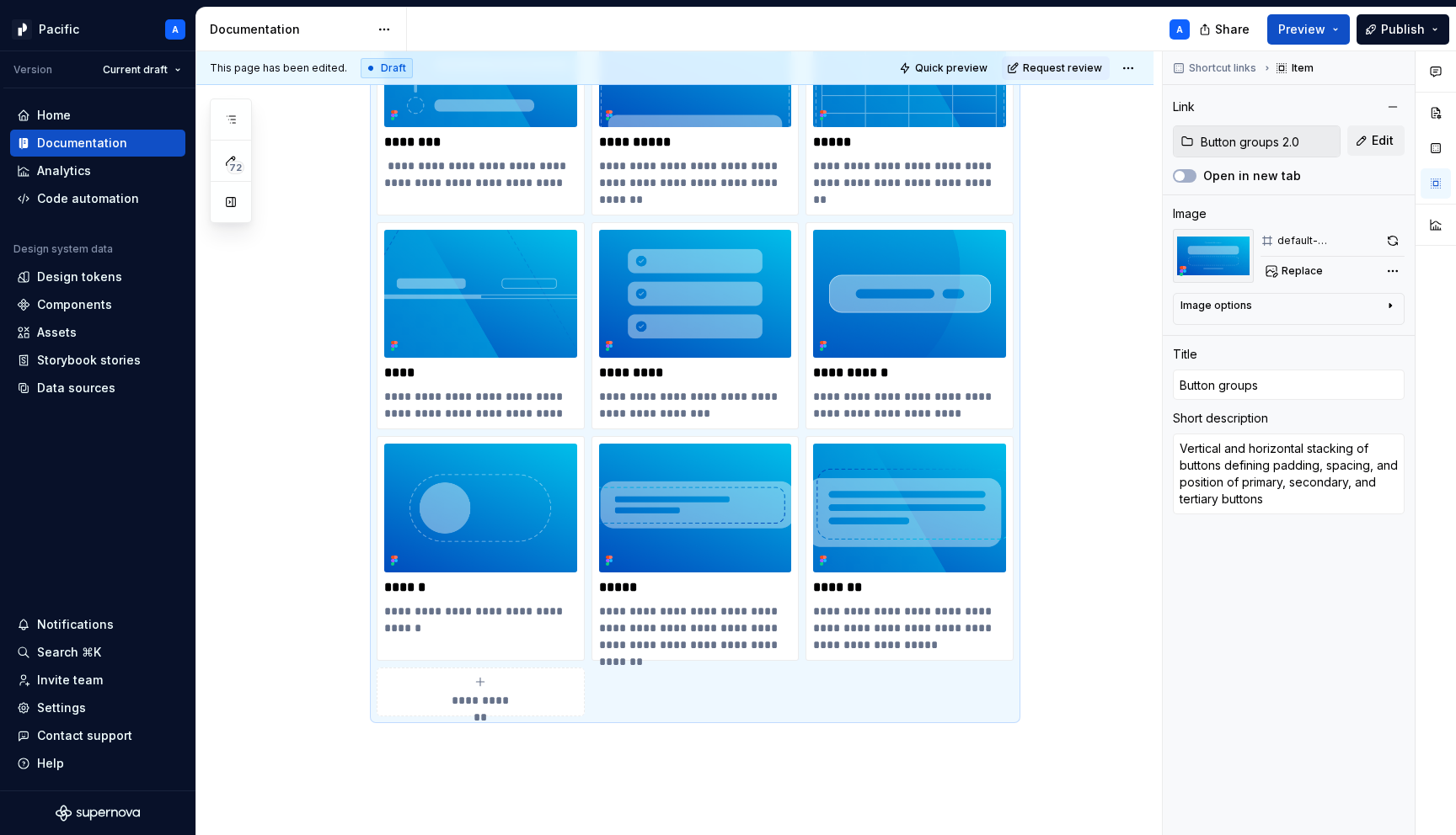
scroll to position [3253, 0]
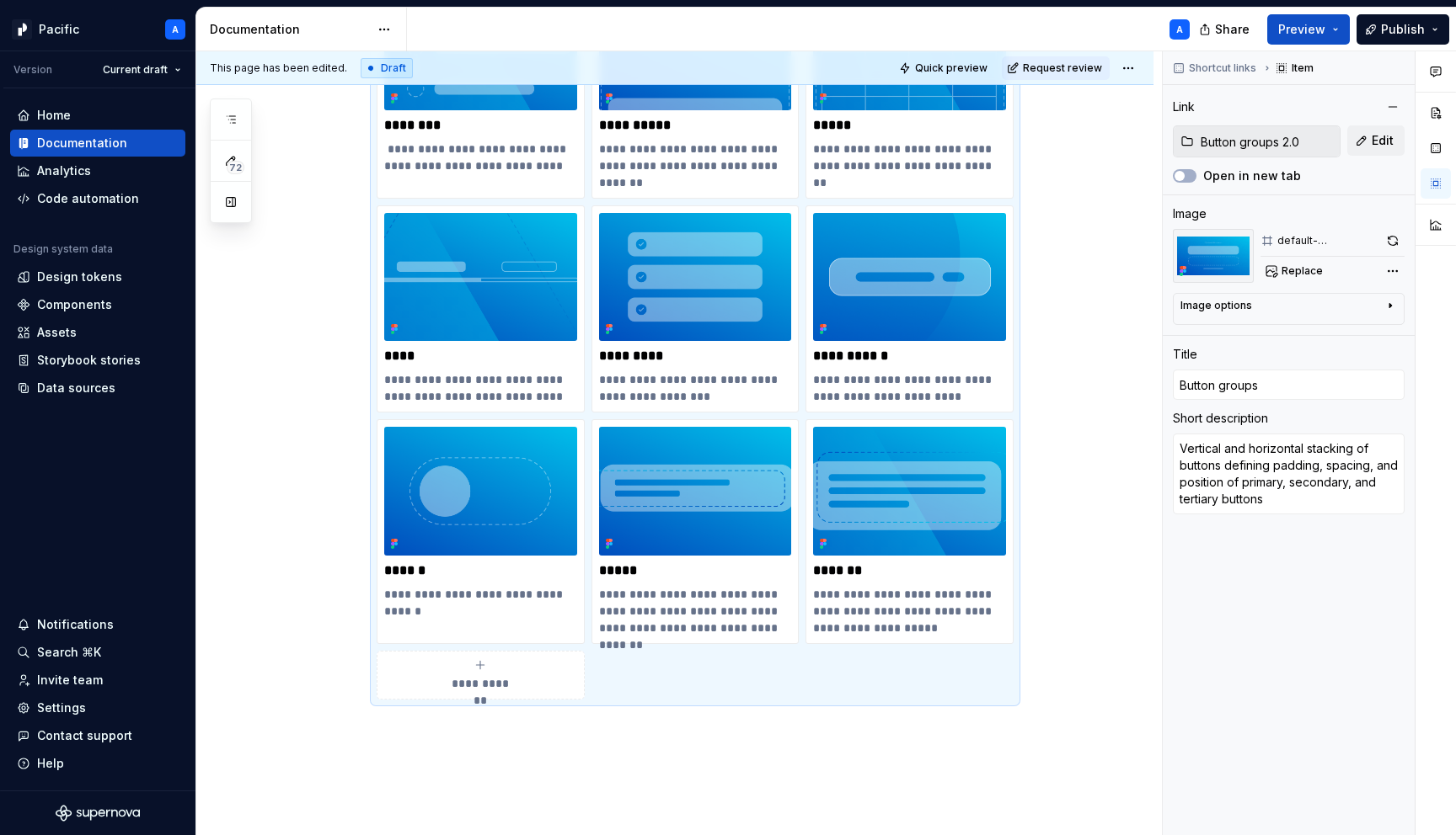
type textarea "*"
